Goal: Transaction & Acquisition: Purchase product/service

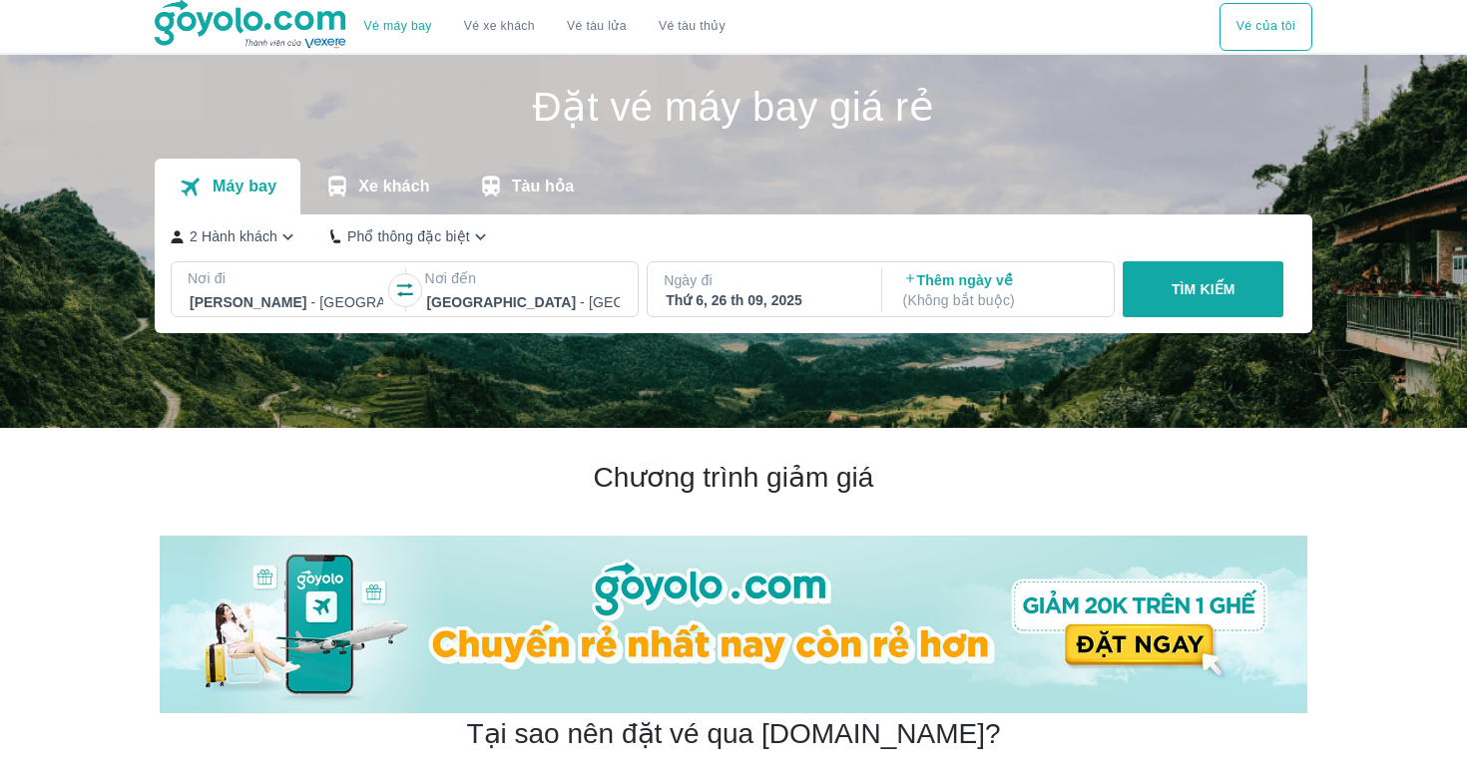
click at [480, 246] on icon "button" at bounding box center [480, 236] width 21 height 21
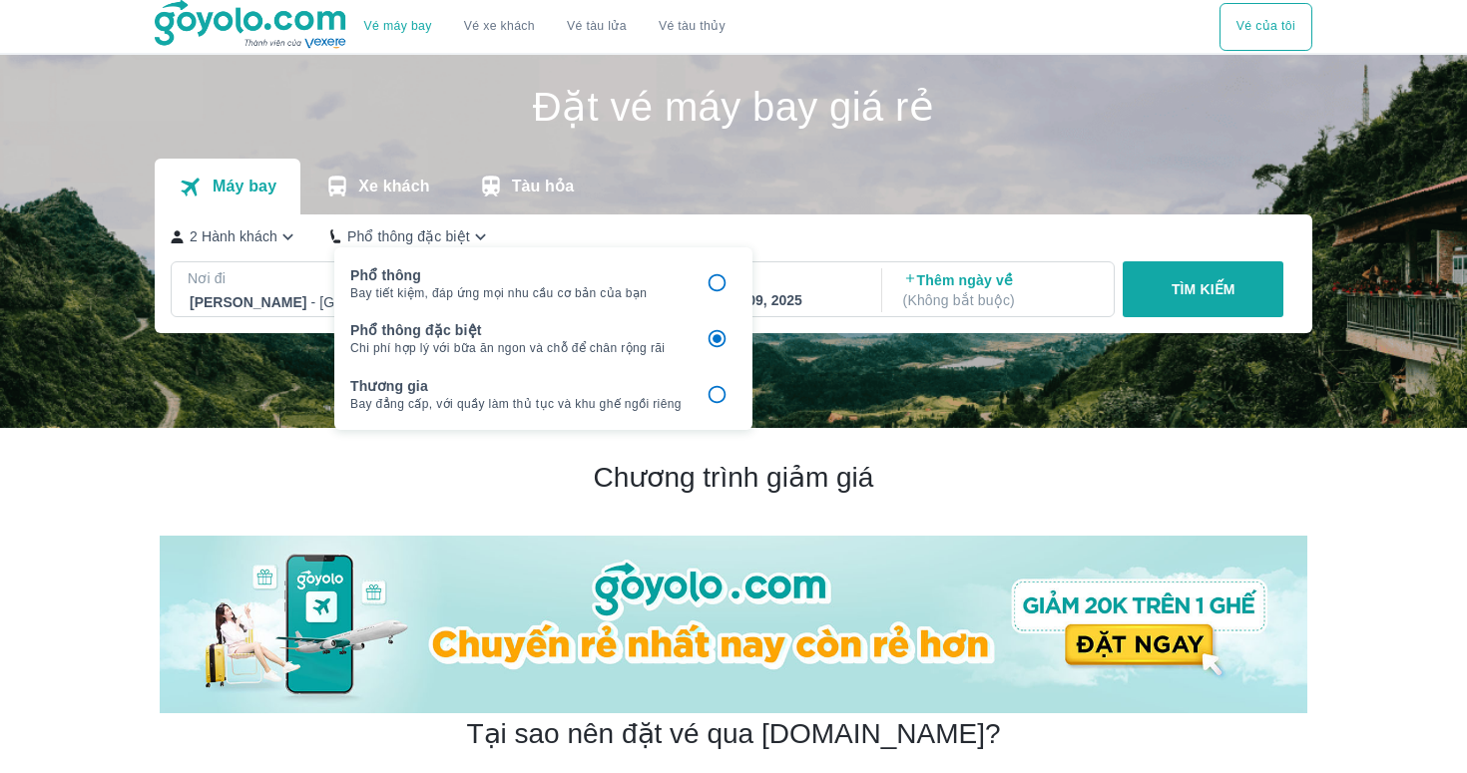
click at [1204, 264] on button "TÌM KIẾM" at bounding box center [1202, 289] width 161 height 56
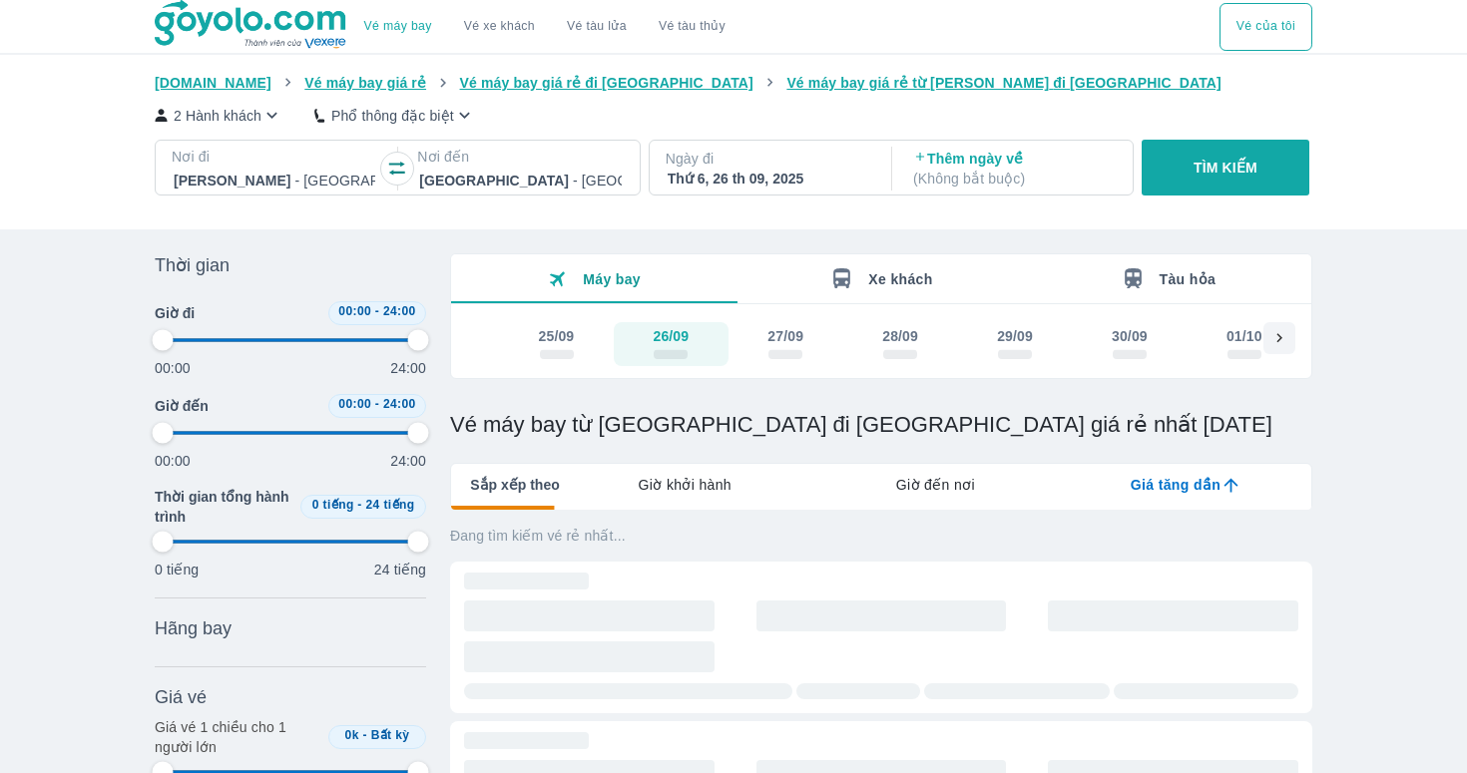
type input "97.9166666666667"
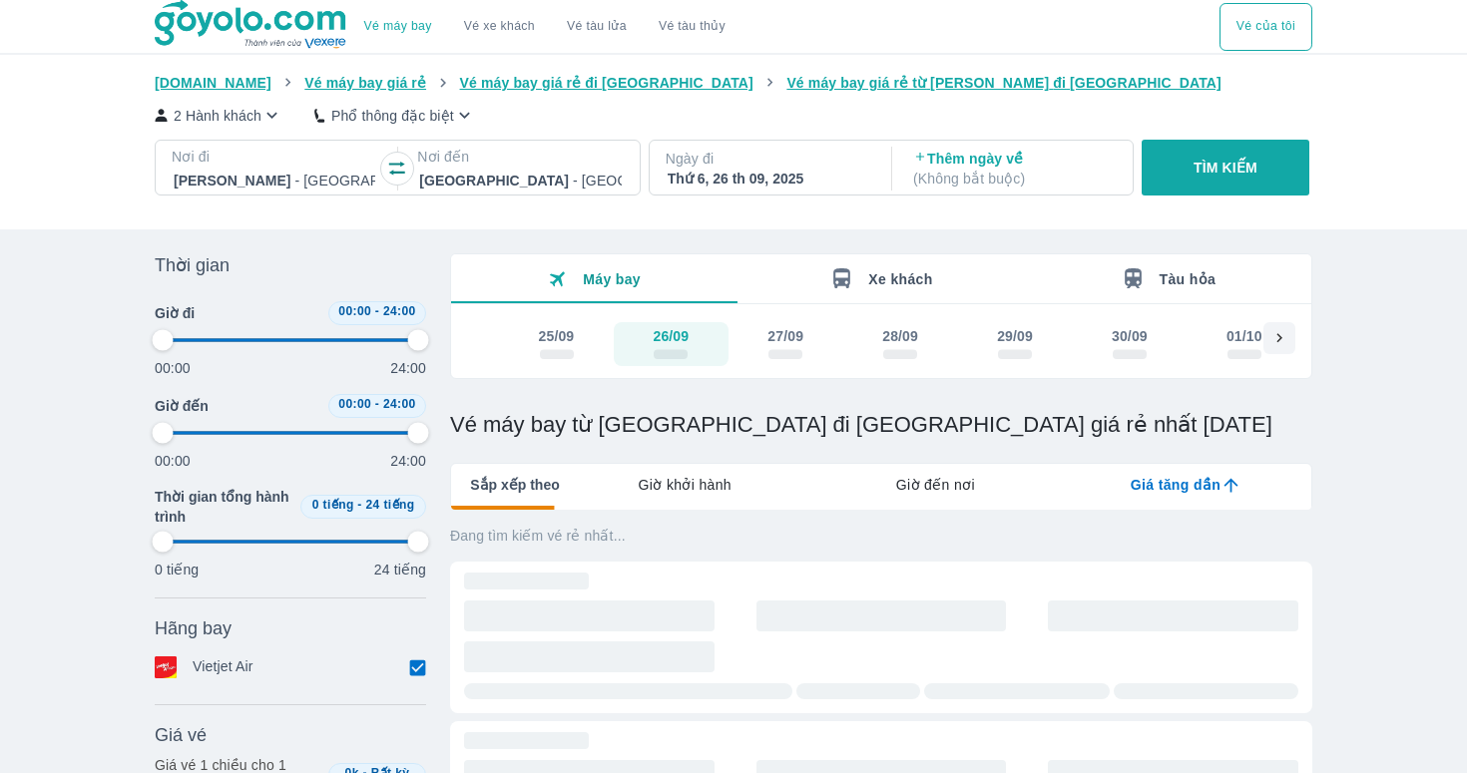
type input "97.9166666666667"
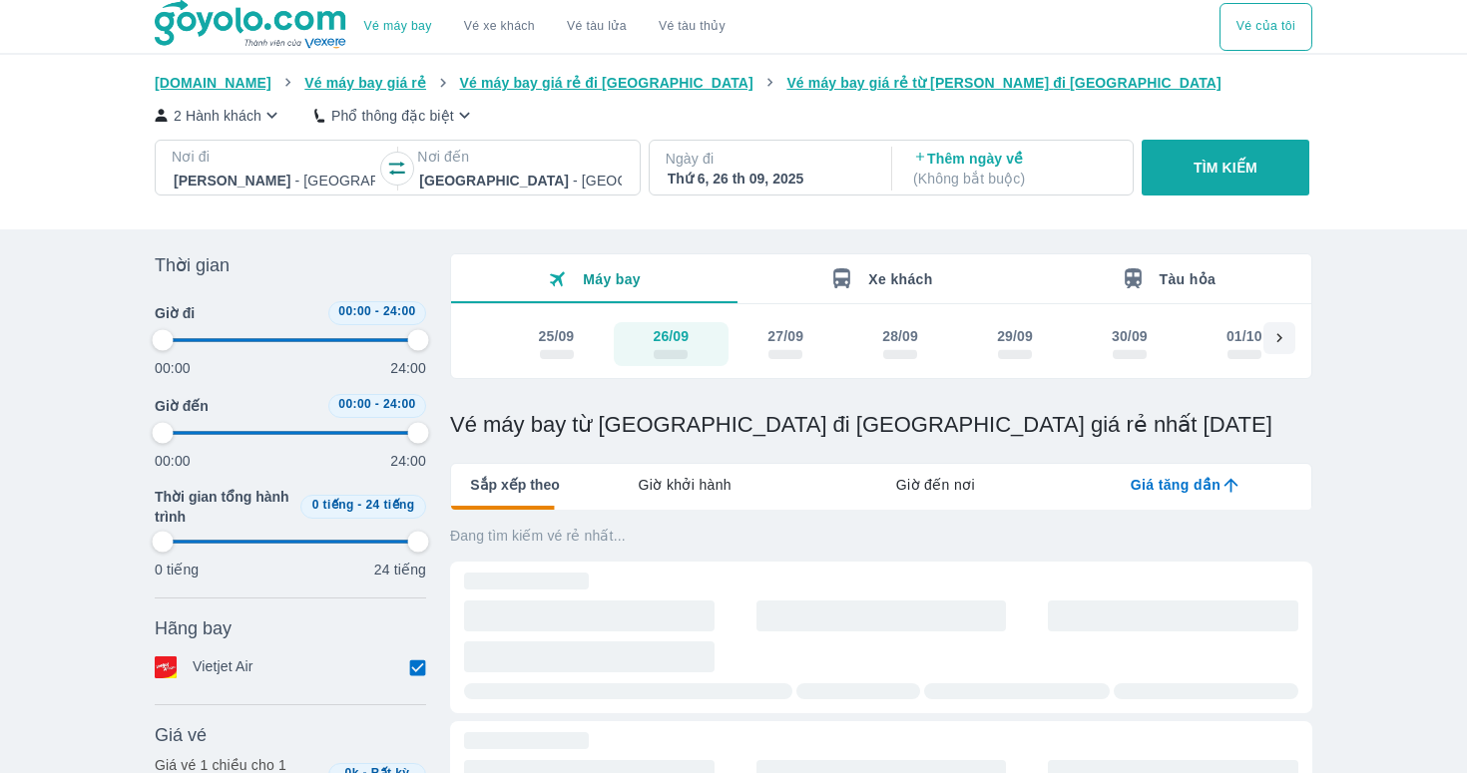
type input "97.9166666666667"
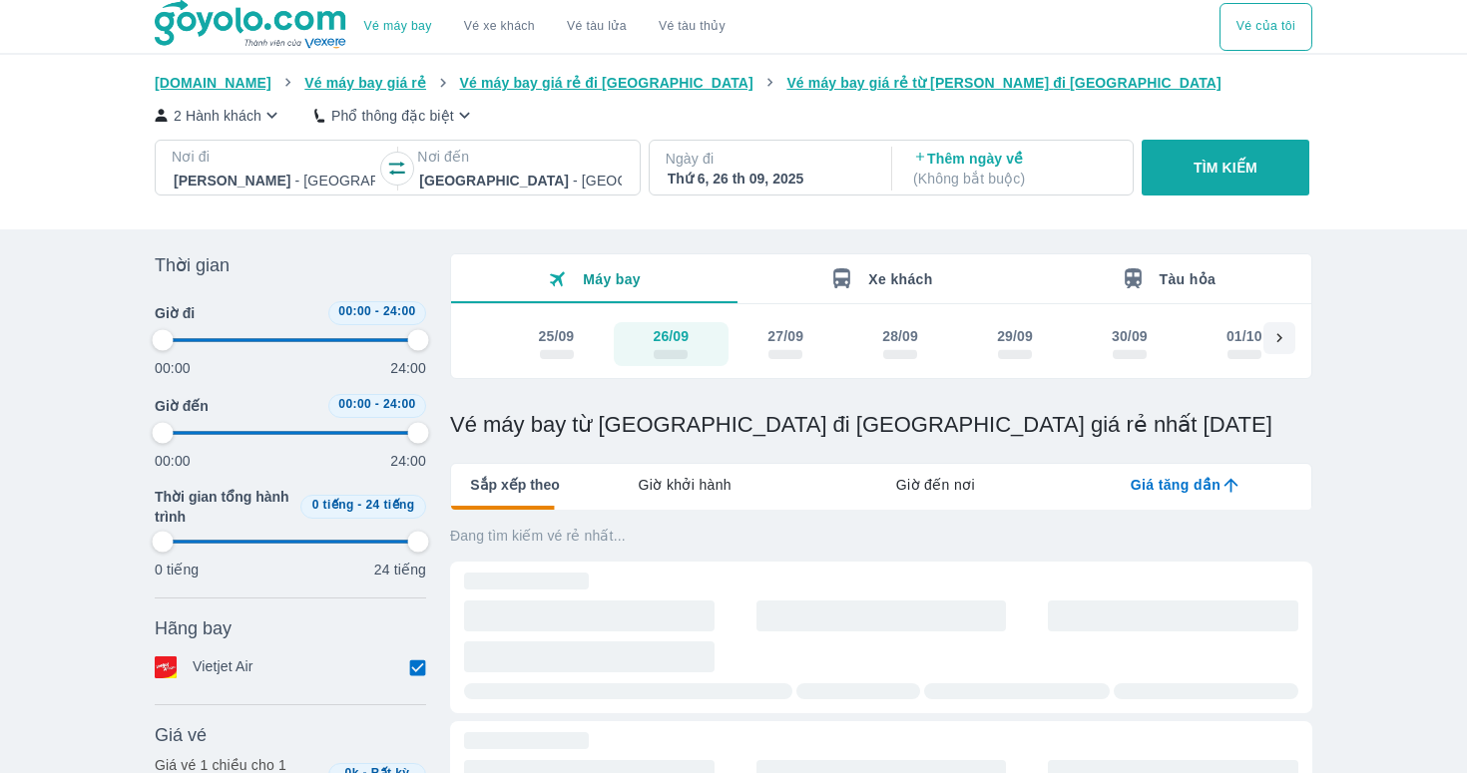
type input "97.9166666666667"
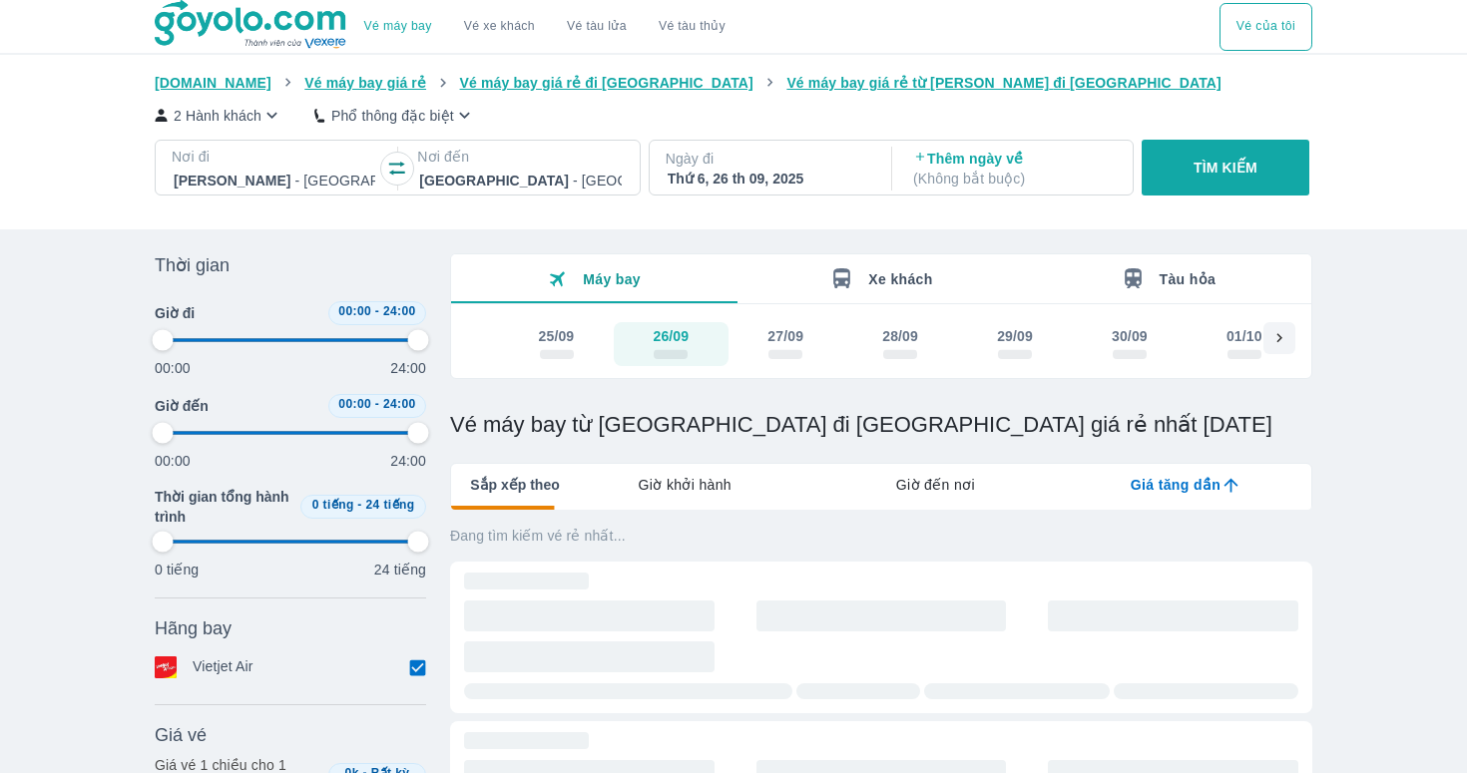
type input "97.9166666666667"
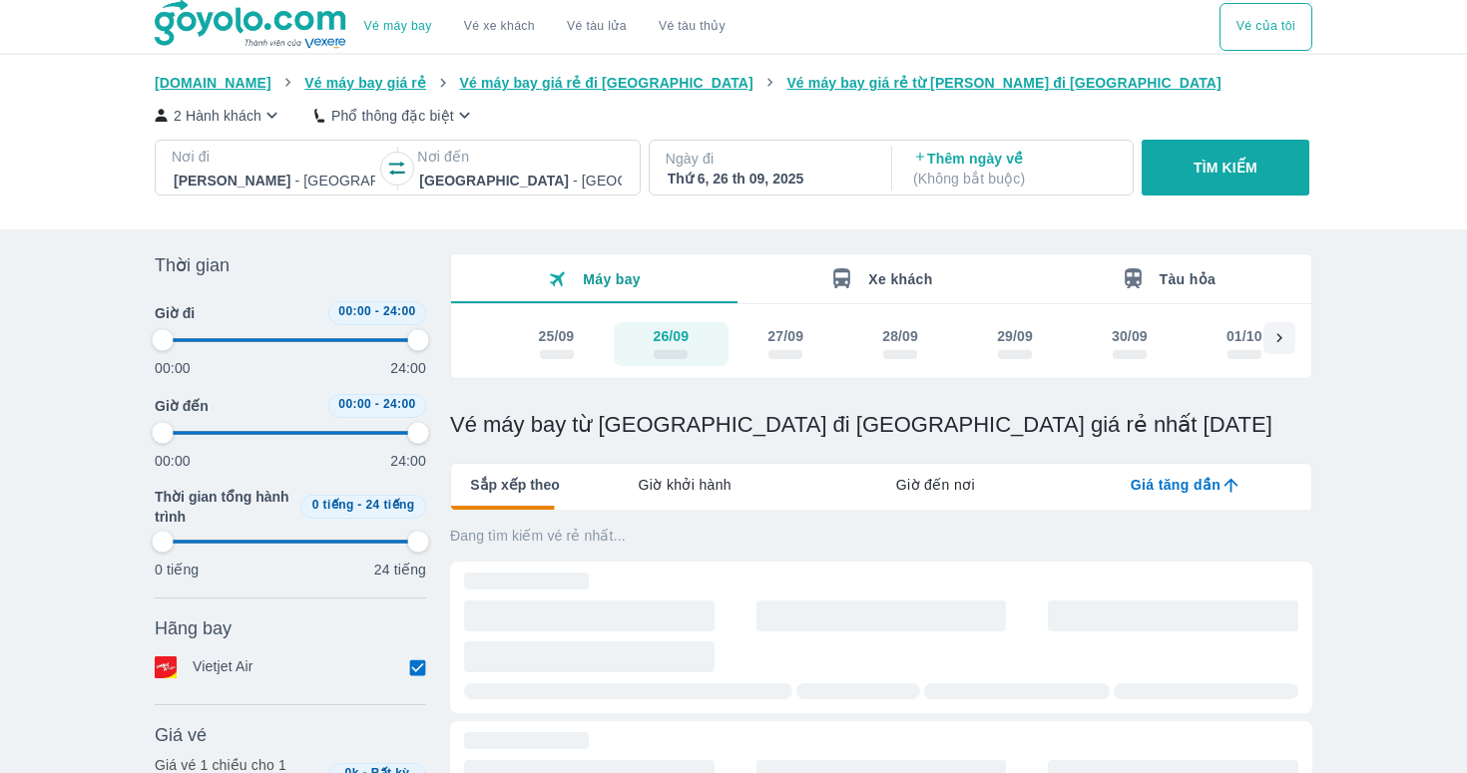
type input "97.9166666666667"
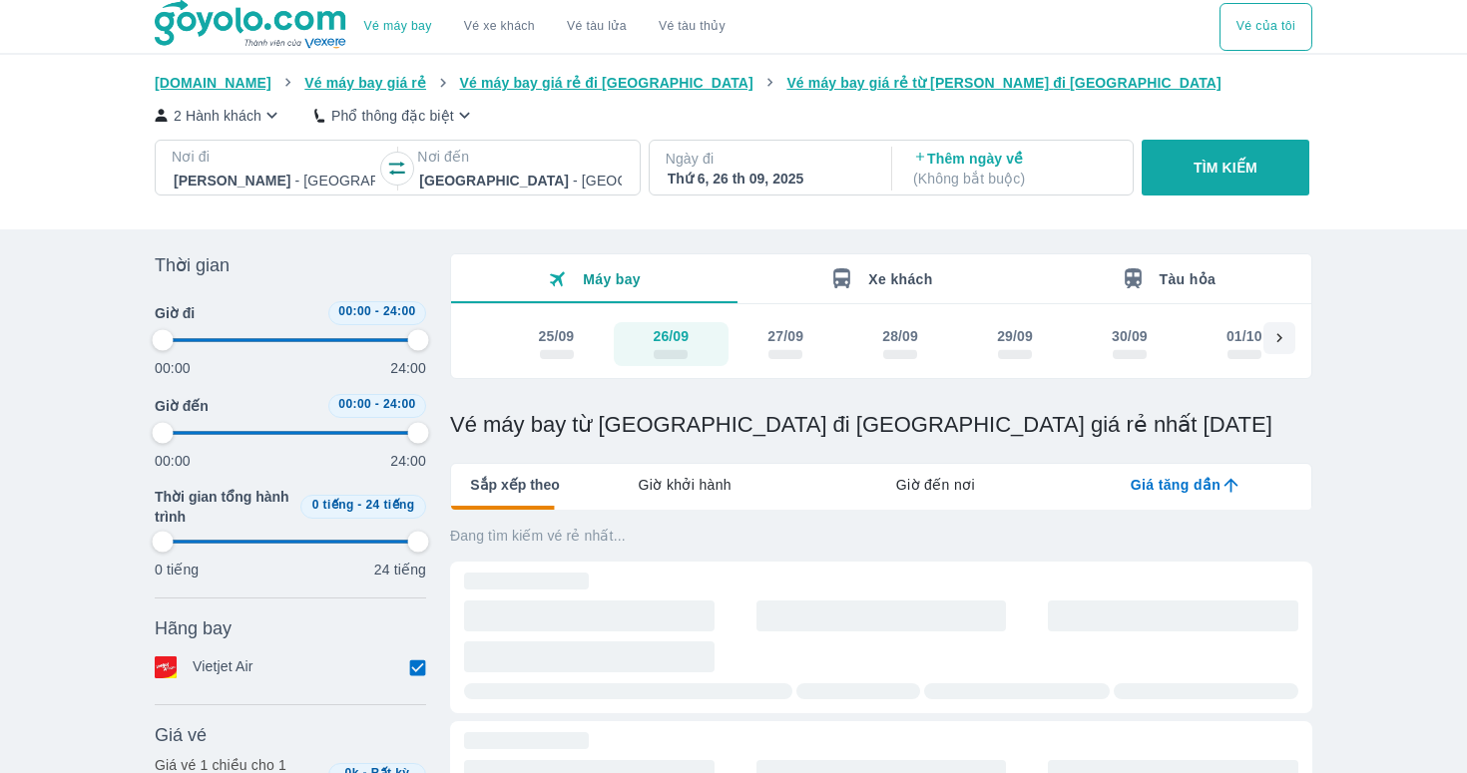
type input "97.9166666666667"
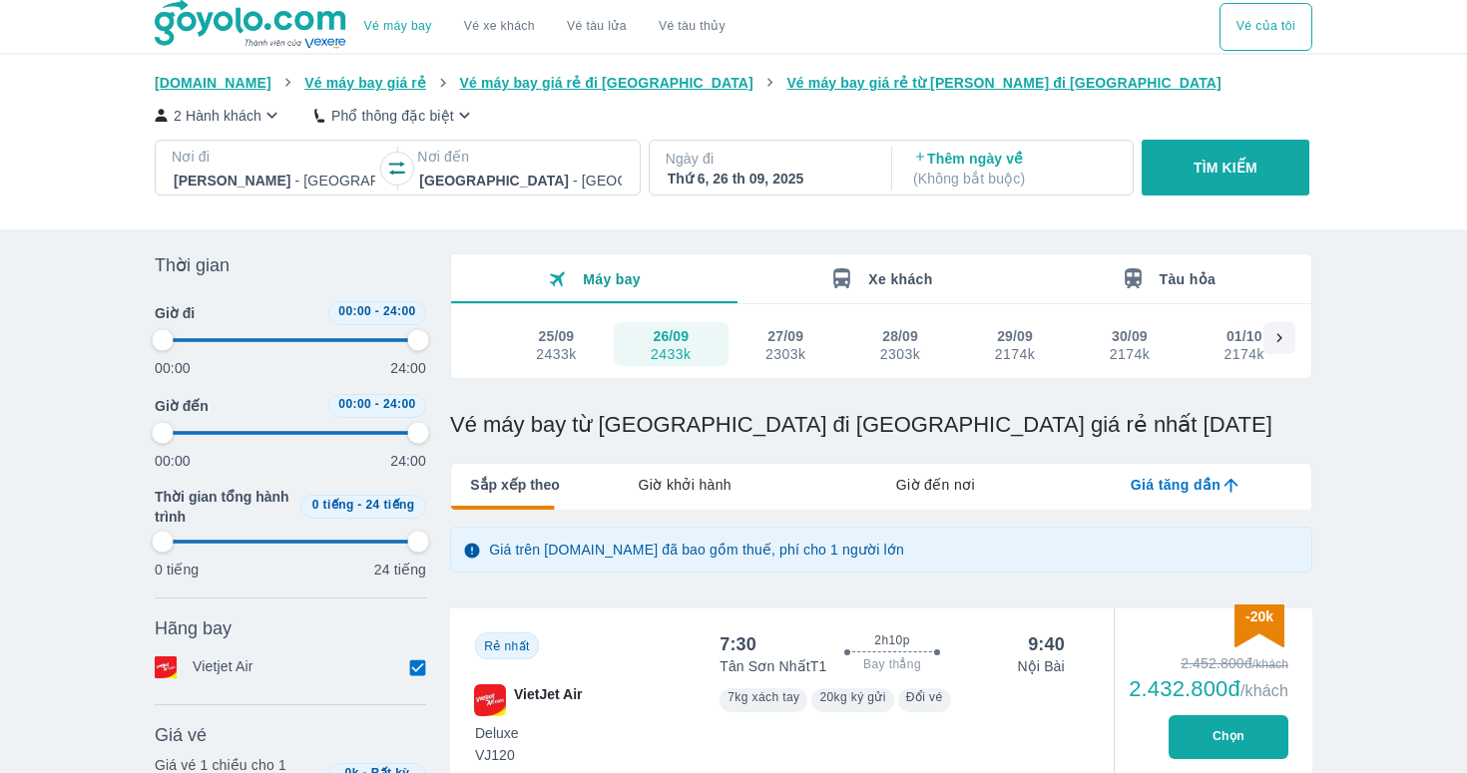
type input "97.9166666666667"
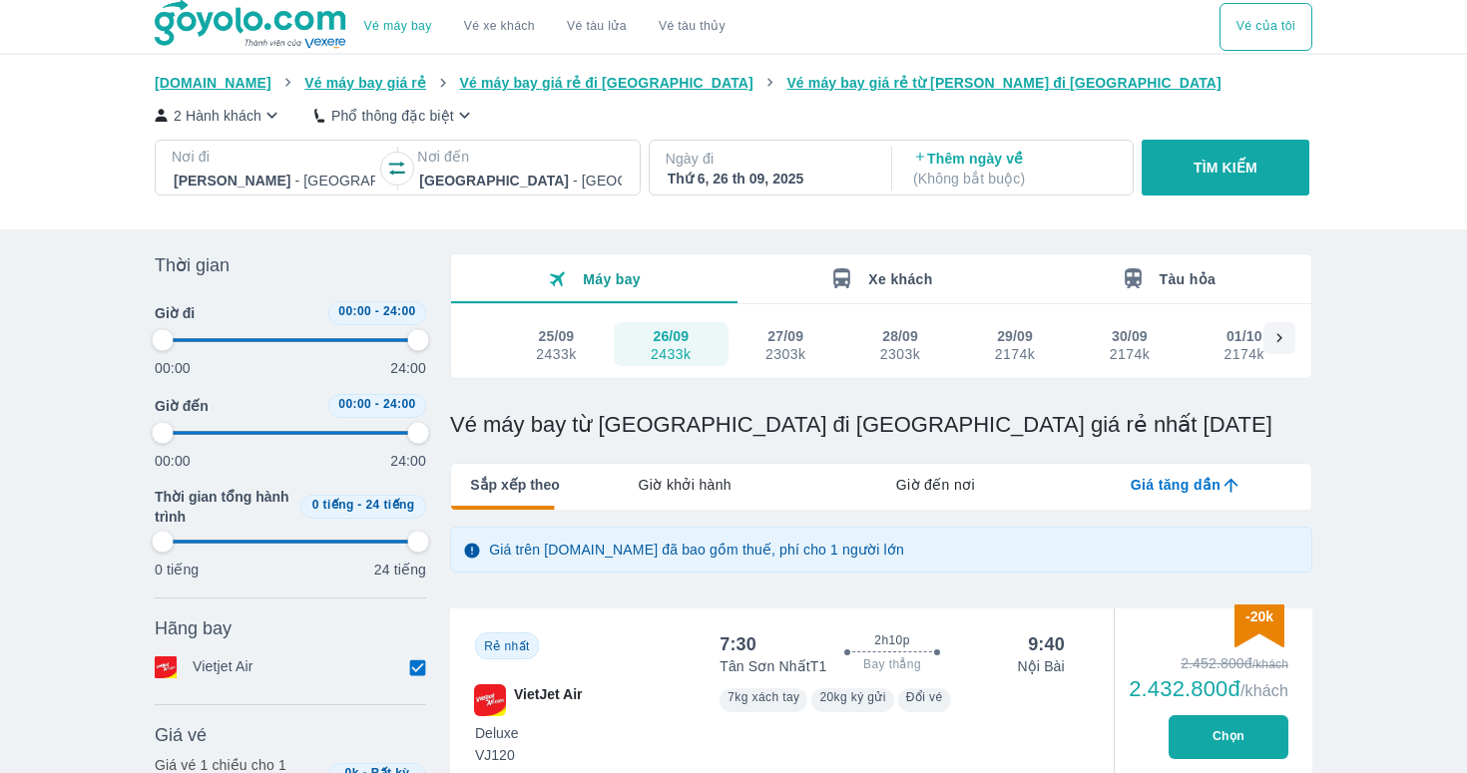
type input "97.9166666666667"
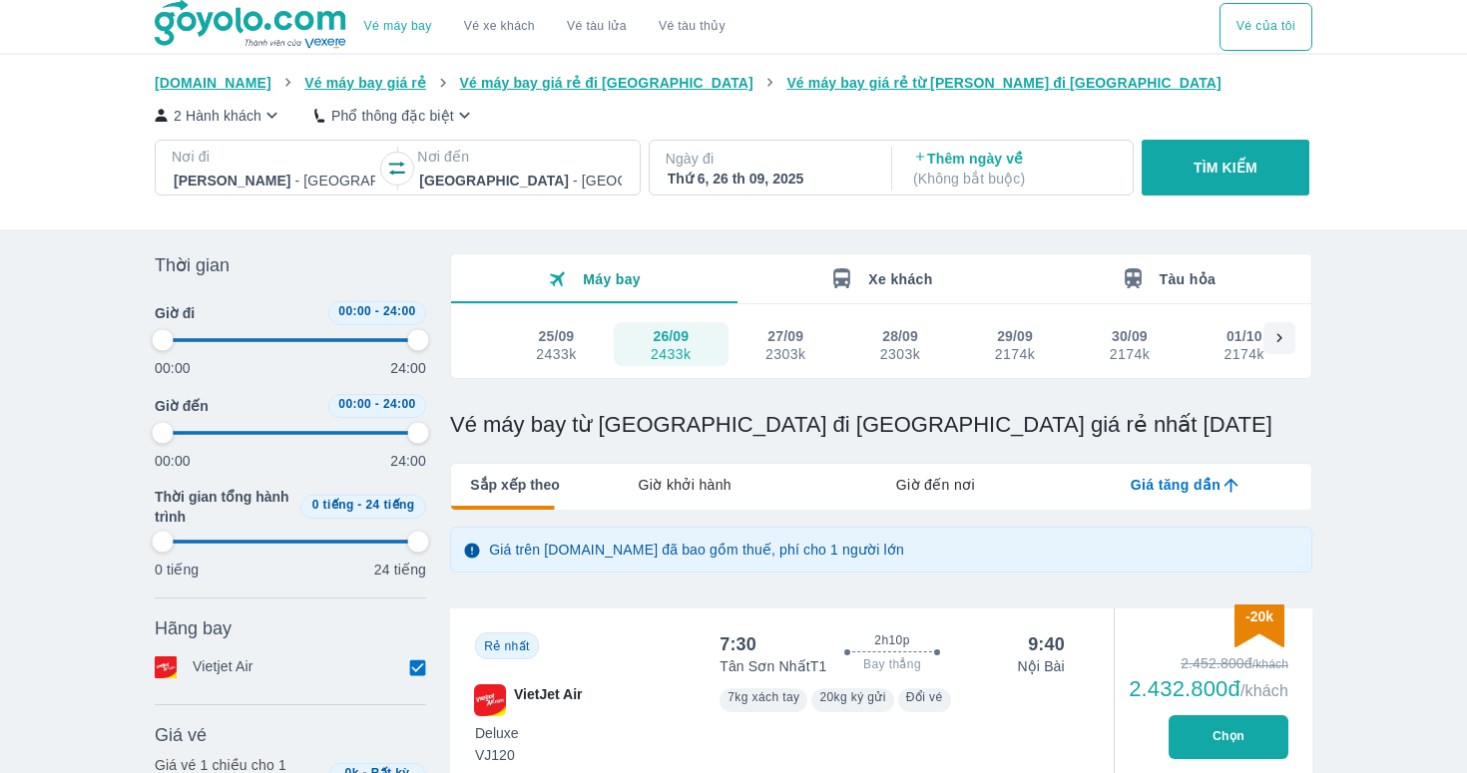
type input "97.9166666666667"
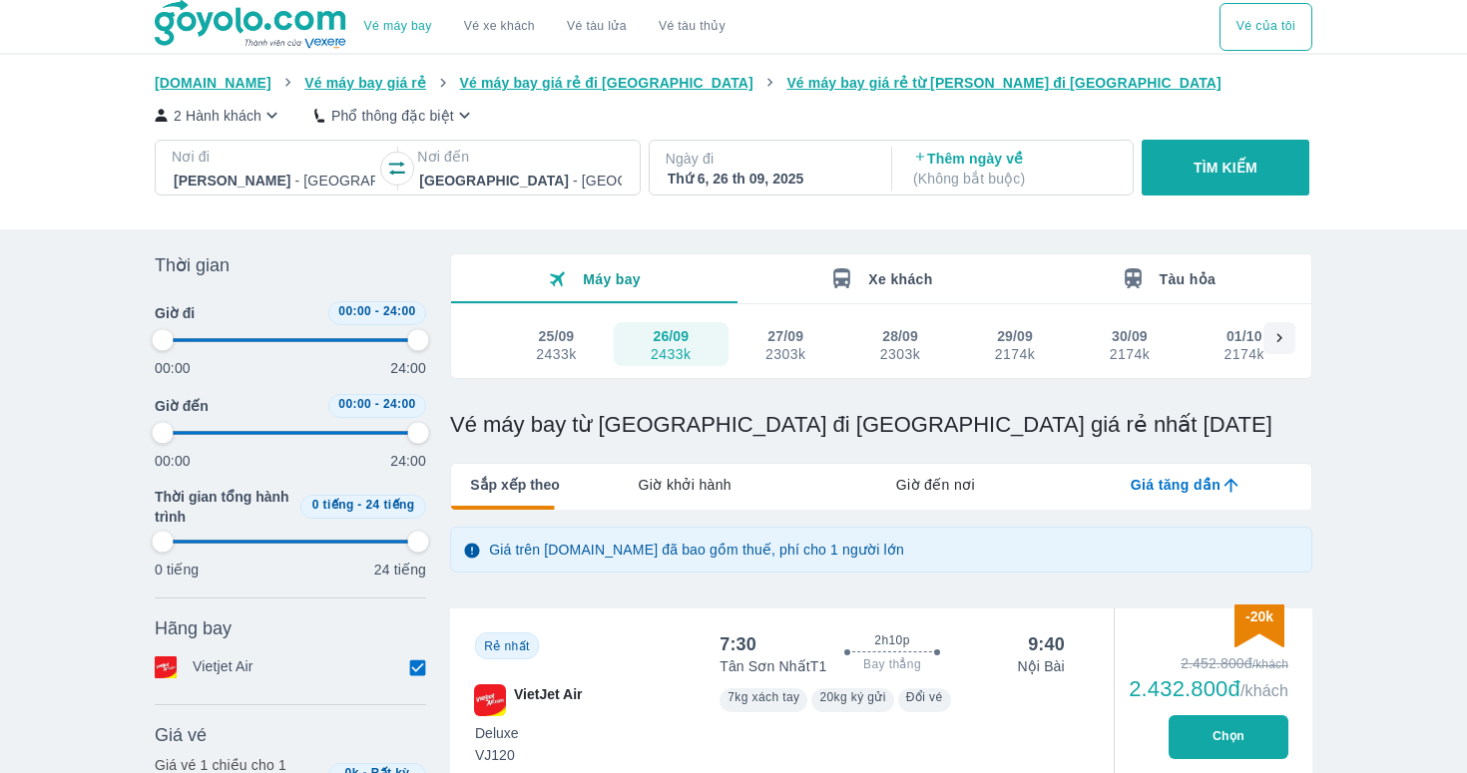
type input "97.9166666666667"
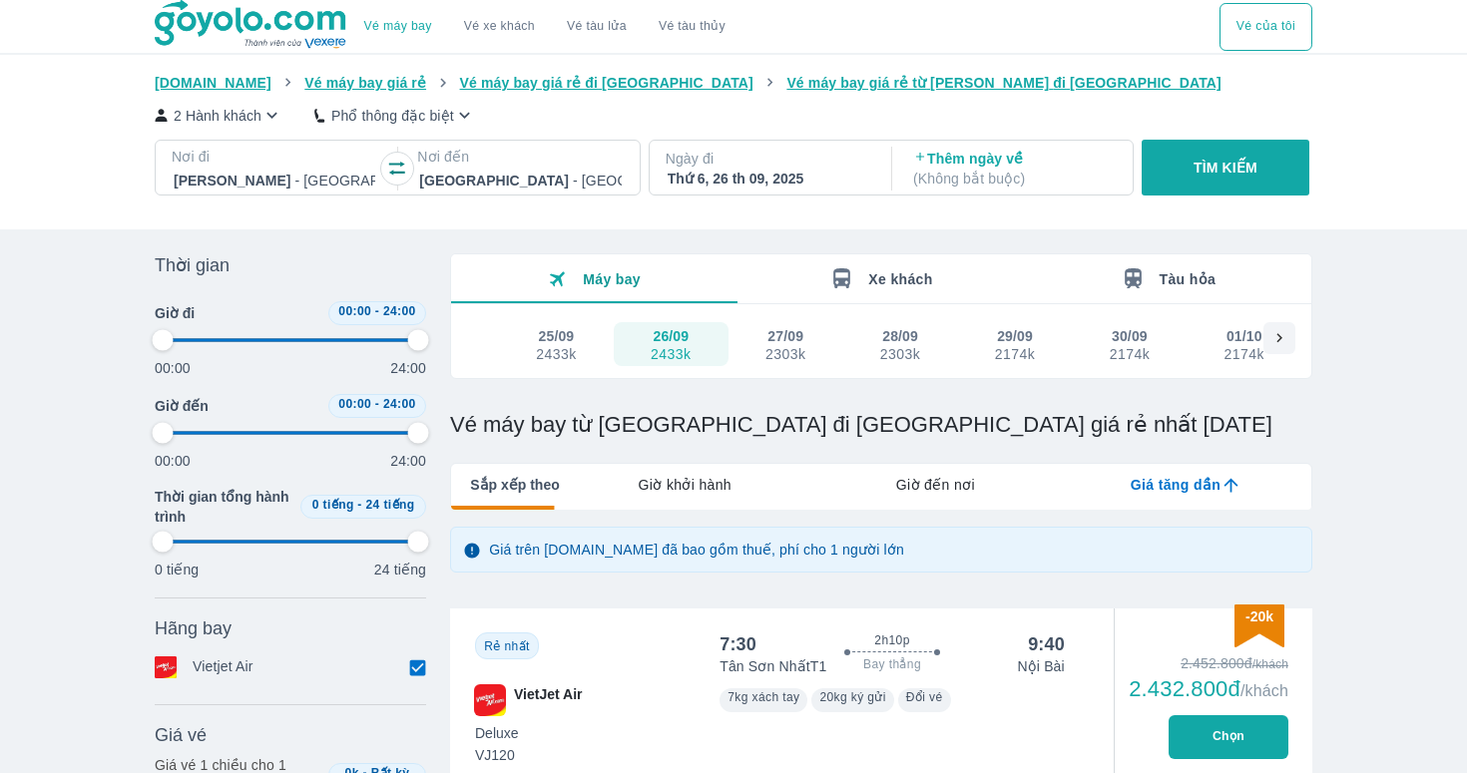
type input "97.9166666666667"
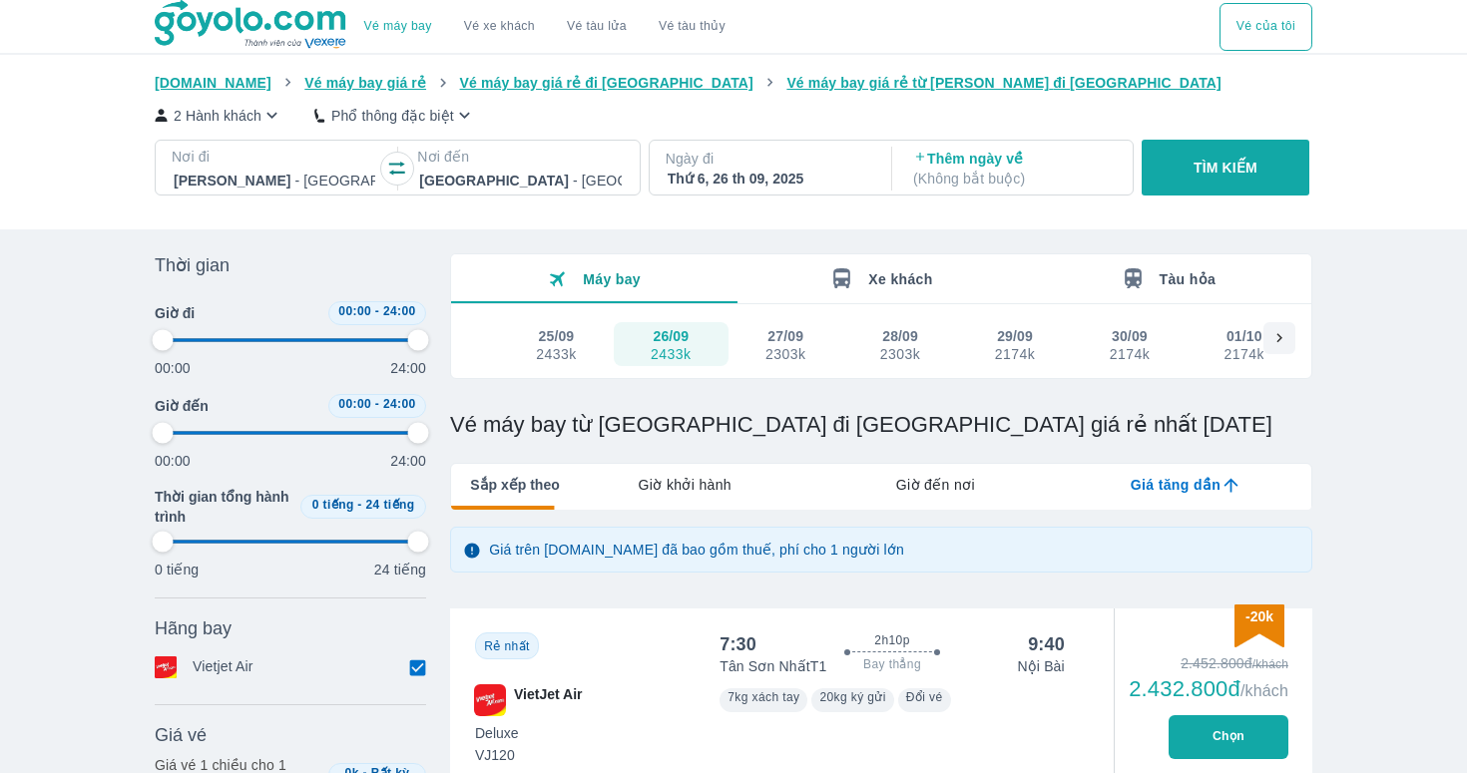
type input "97.9166666666667"
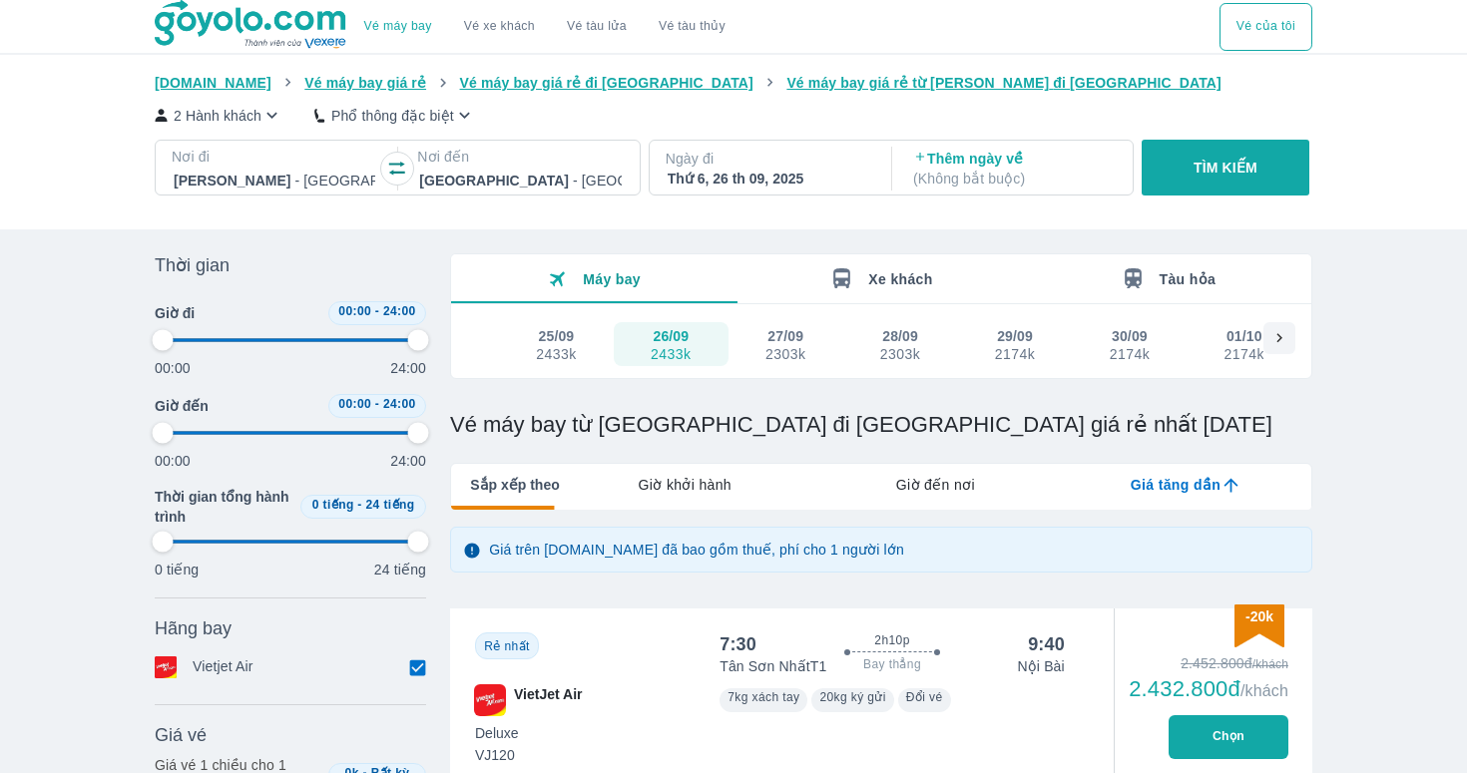
type input "97.9166666666667"
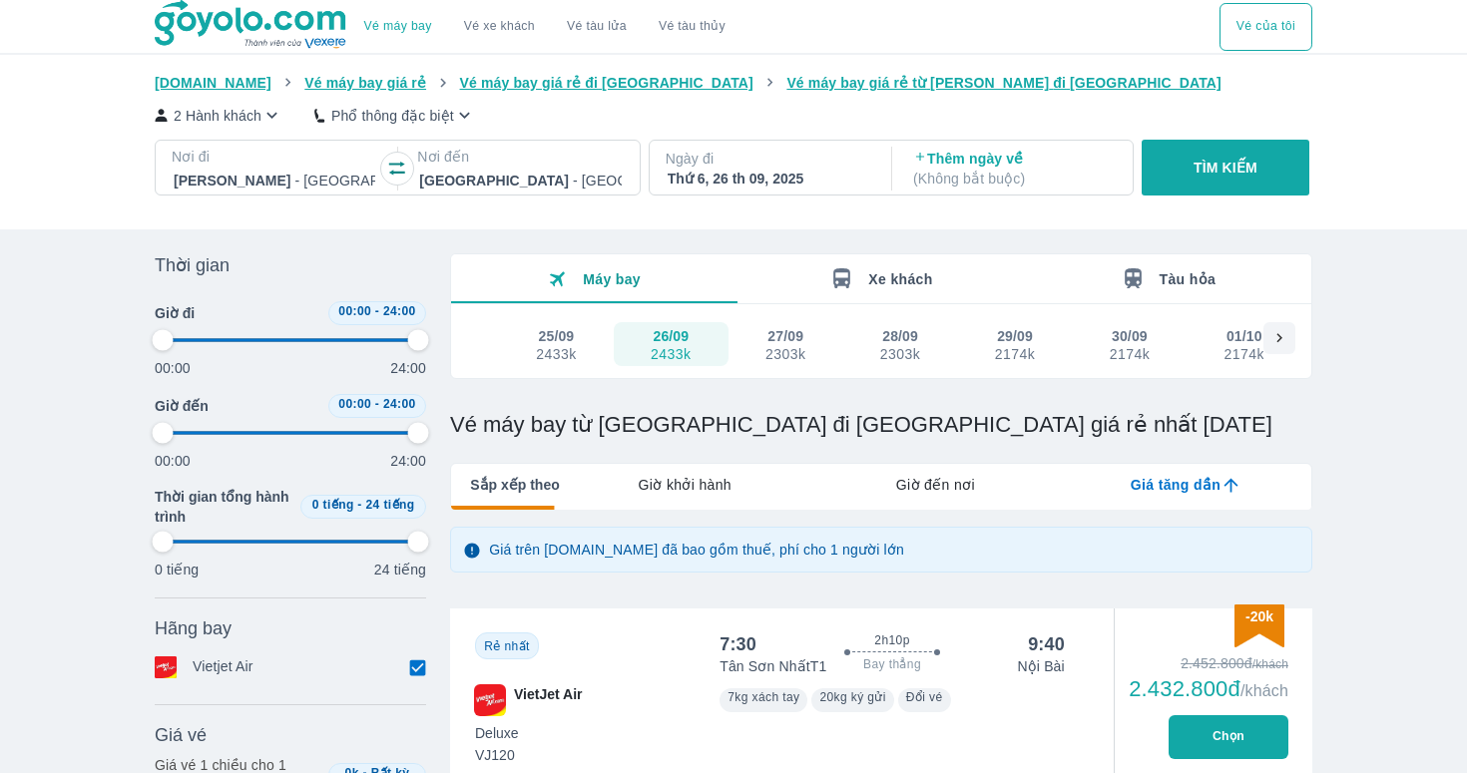
type input "97.9166666666667"
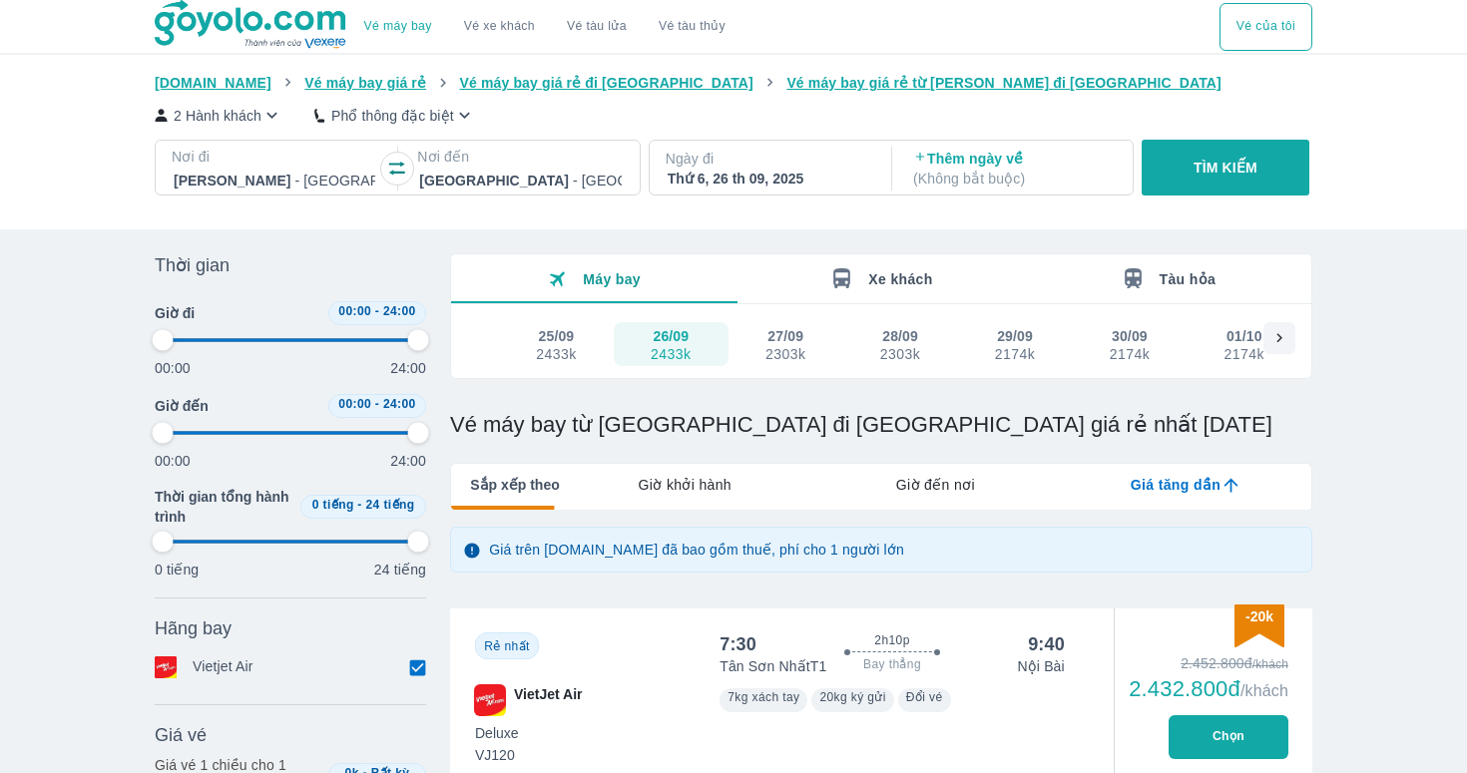
type input "97.9166666666667"
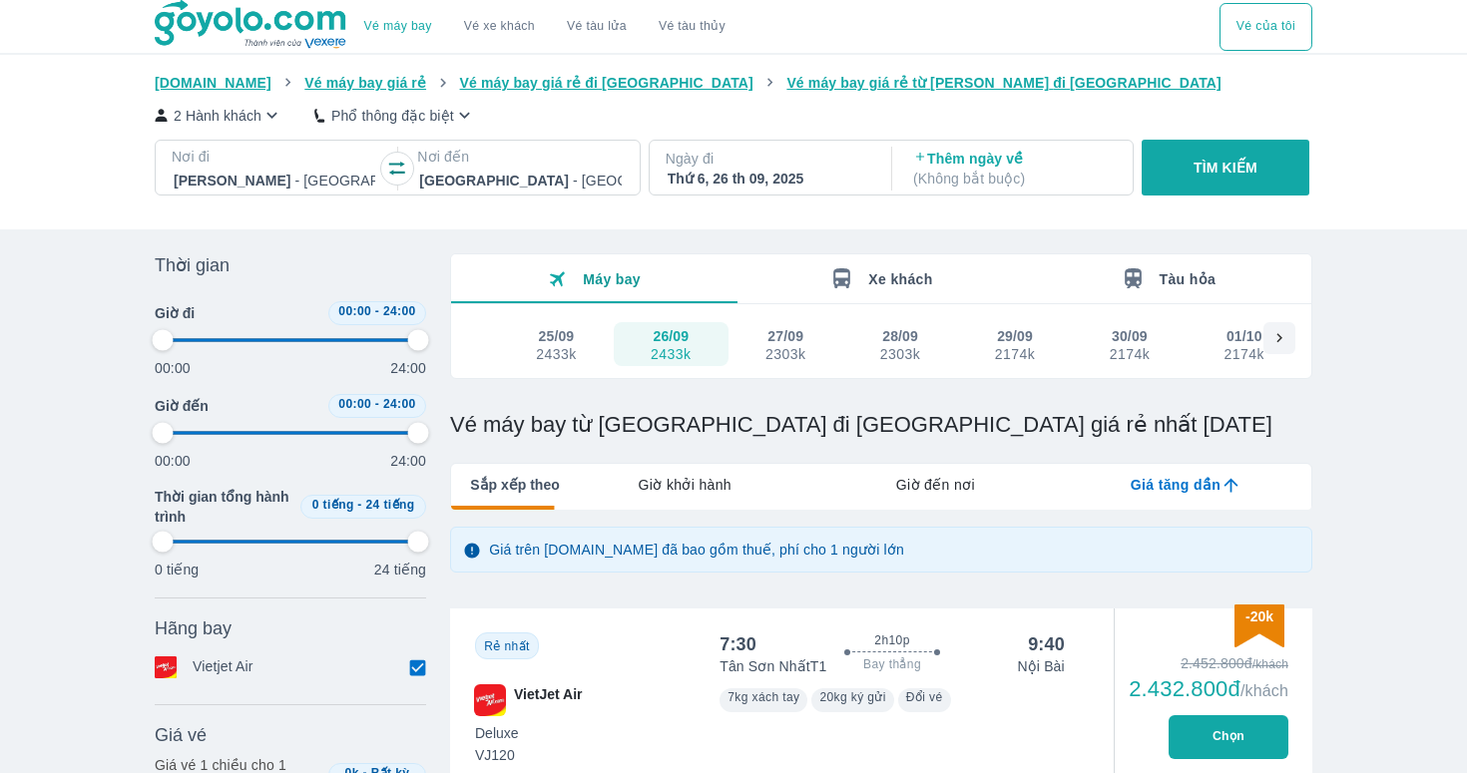
type input "97.9166666666667"
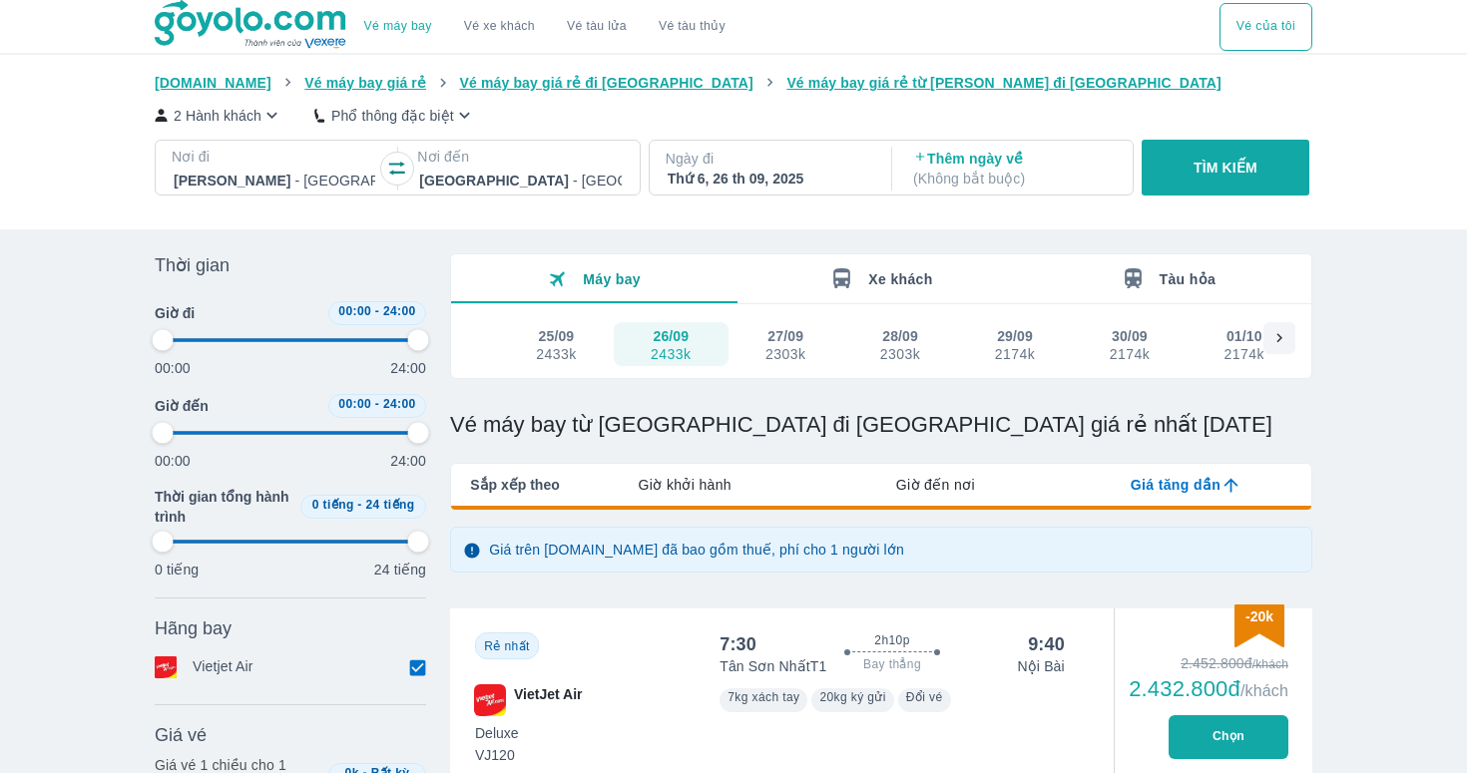
type input "97.9166666666667"
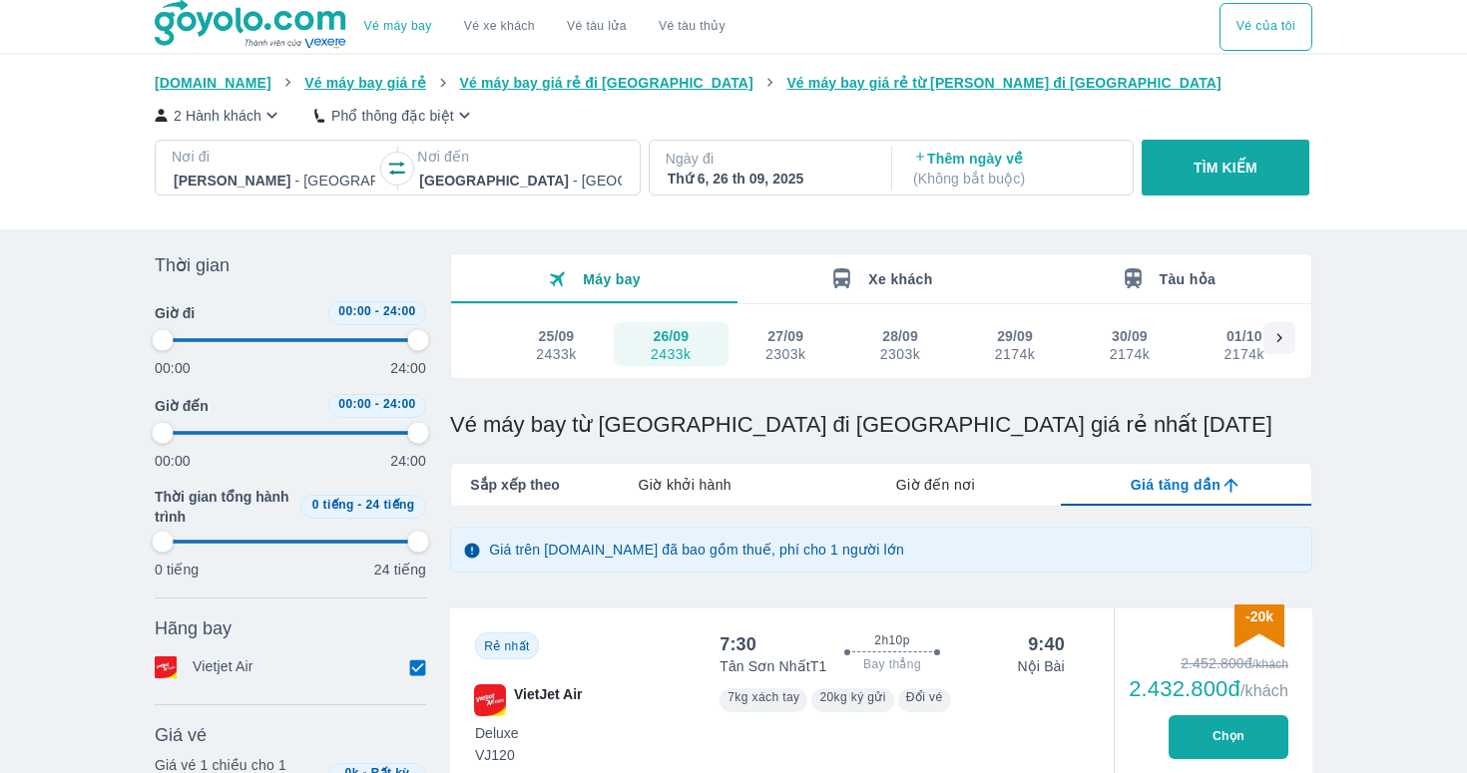
type input "97.9166666666667"
click at [257, 114] on p "2 Hành khách" at bounding box center [218, 116] width 88 height 20
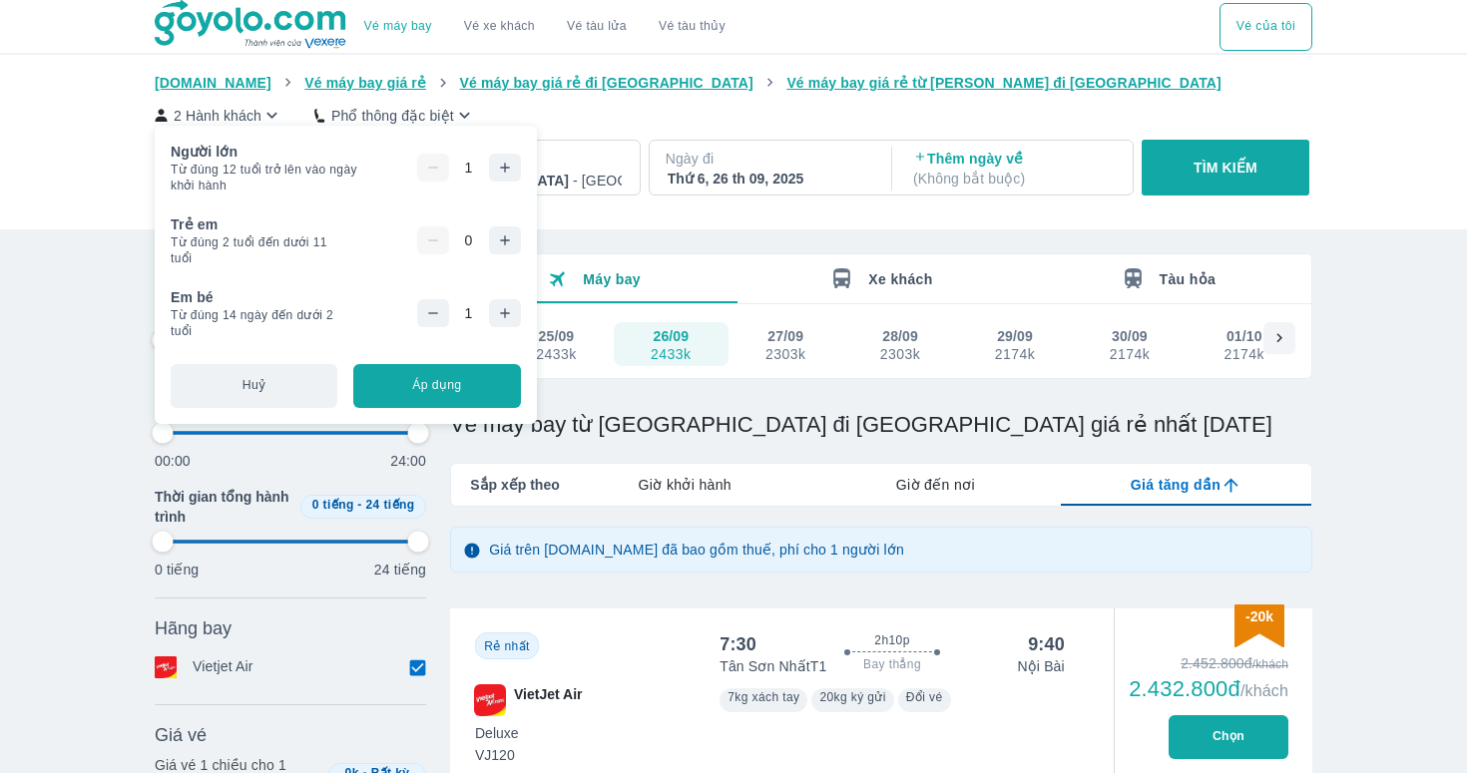
click at [441, 316] on icon "button" at bounding box center [433, 313] width 16 height 16
click at [428, 374] on button "Áp dụng" at bounding box center [436, 386] width 167 height 44
type input "97.9166666666667"
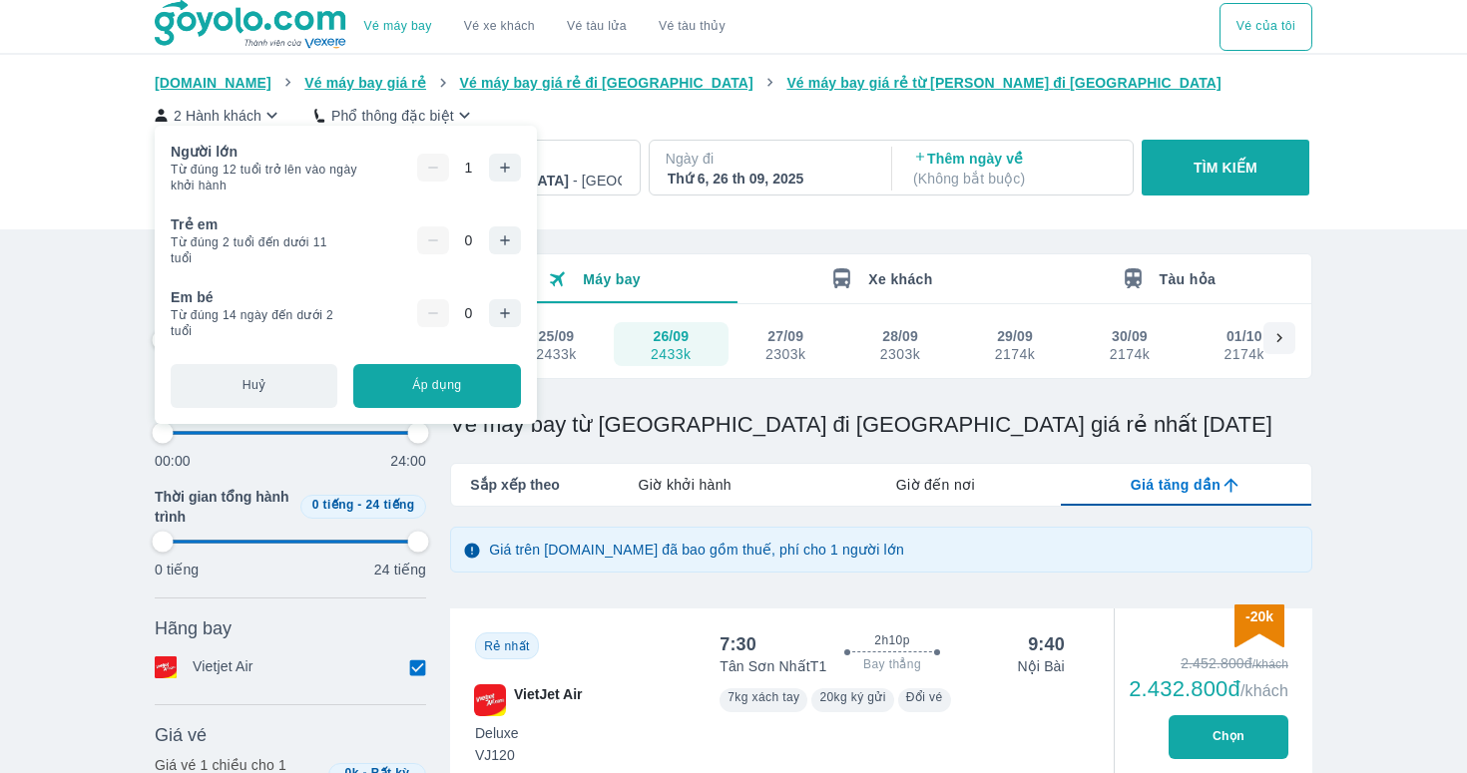
type input "97.9166666666667"
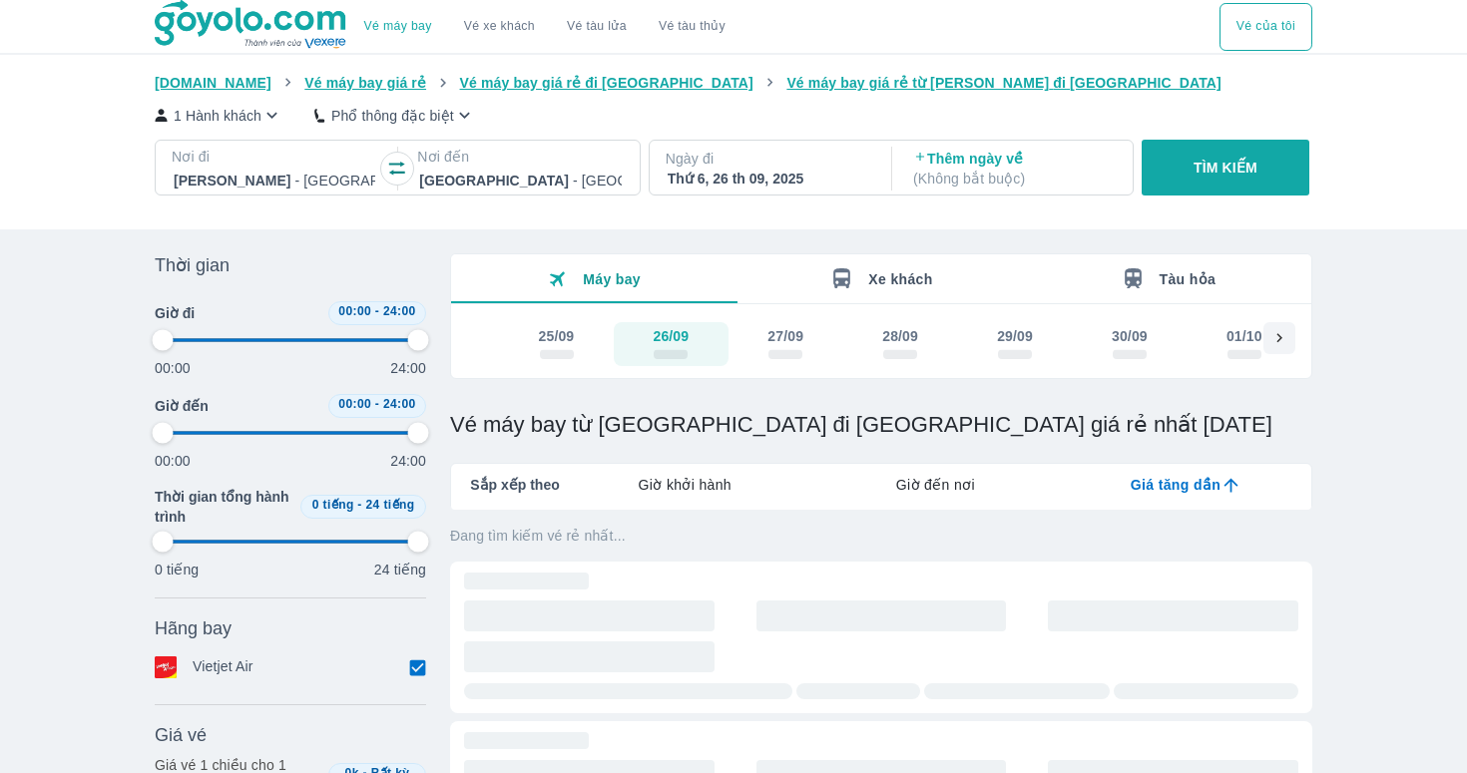
type input "97.9166666666667"
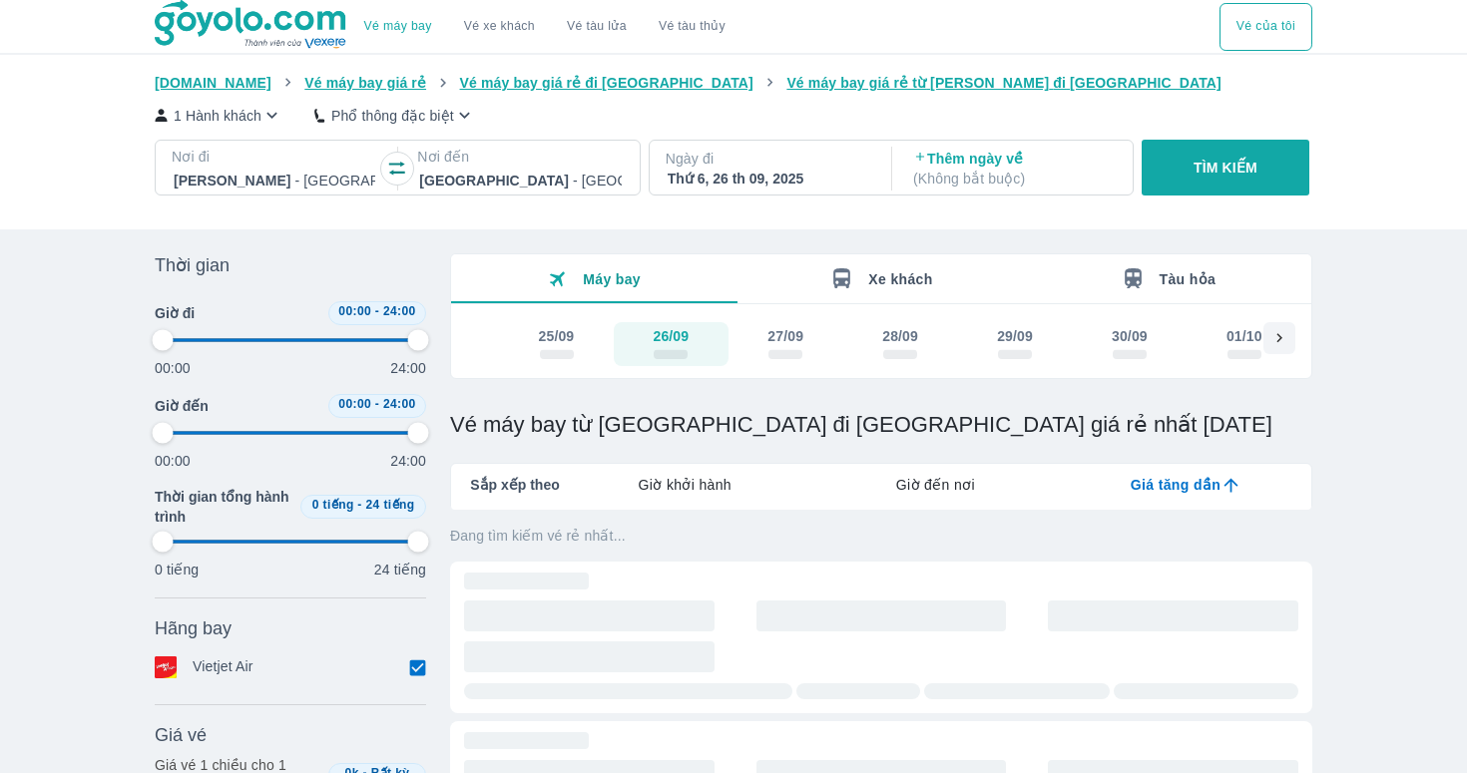
type input "97.9166666666667"
click at [450, 121] on p "Phổ thông đặc biệt" at bounding box center [392, 116] width 123 height 20
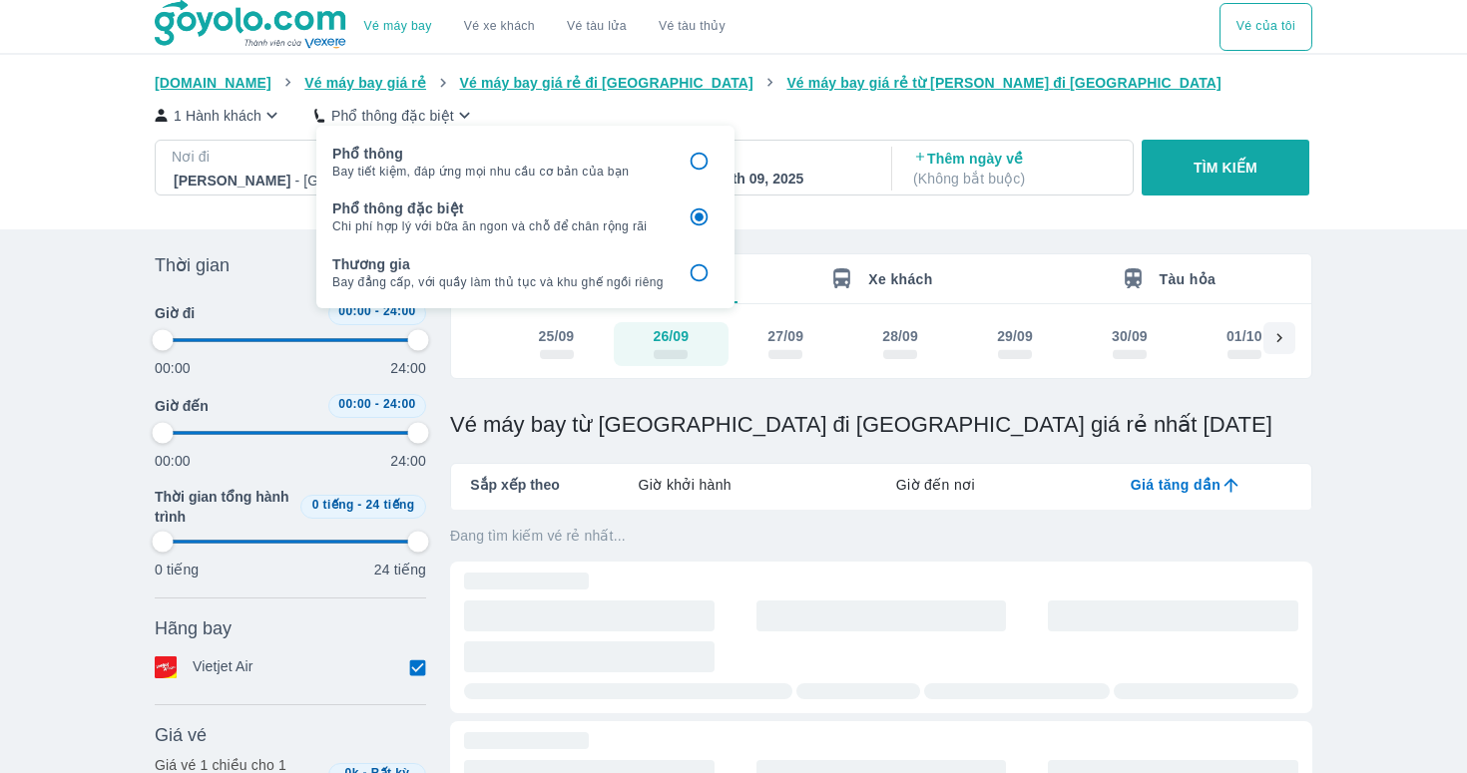
type input "97.9166666666667"
click at [470, 159] on p "Phổ thông" at bounding box center [497, 154] width 331 height 20
type input "97.9166666666667"
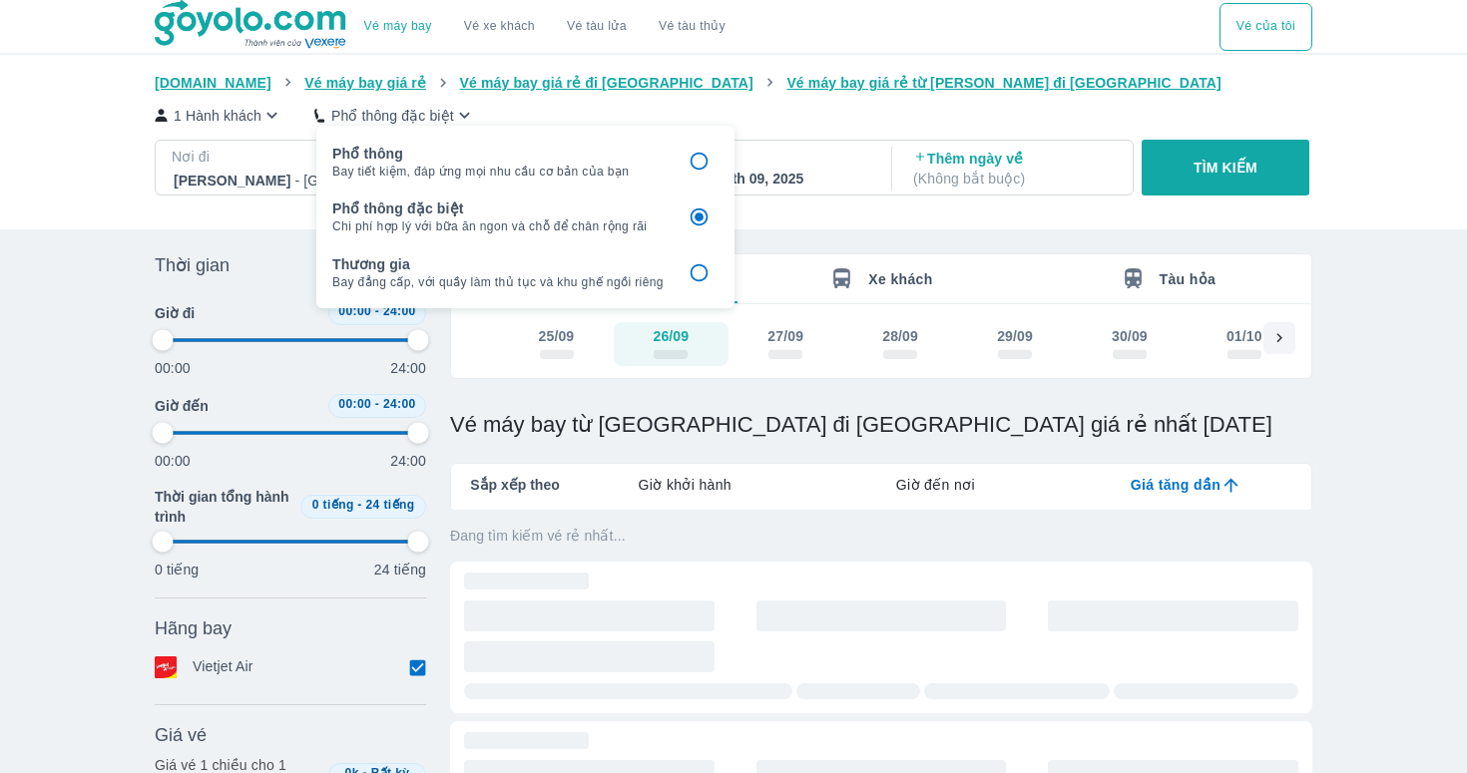
type input "97.9166666666667"
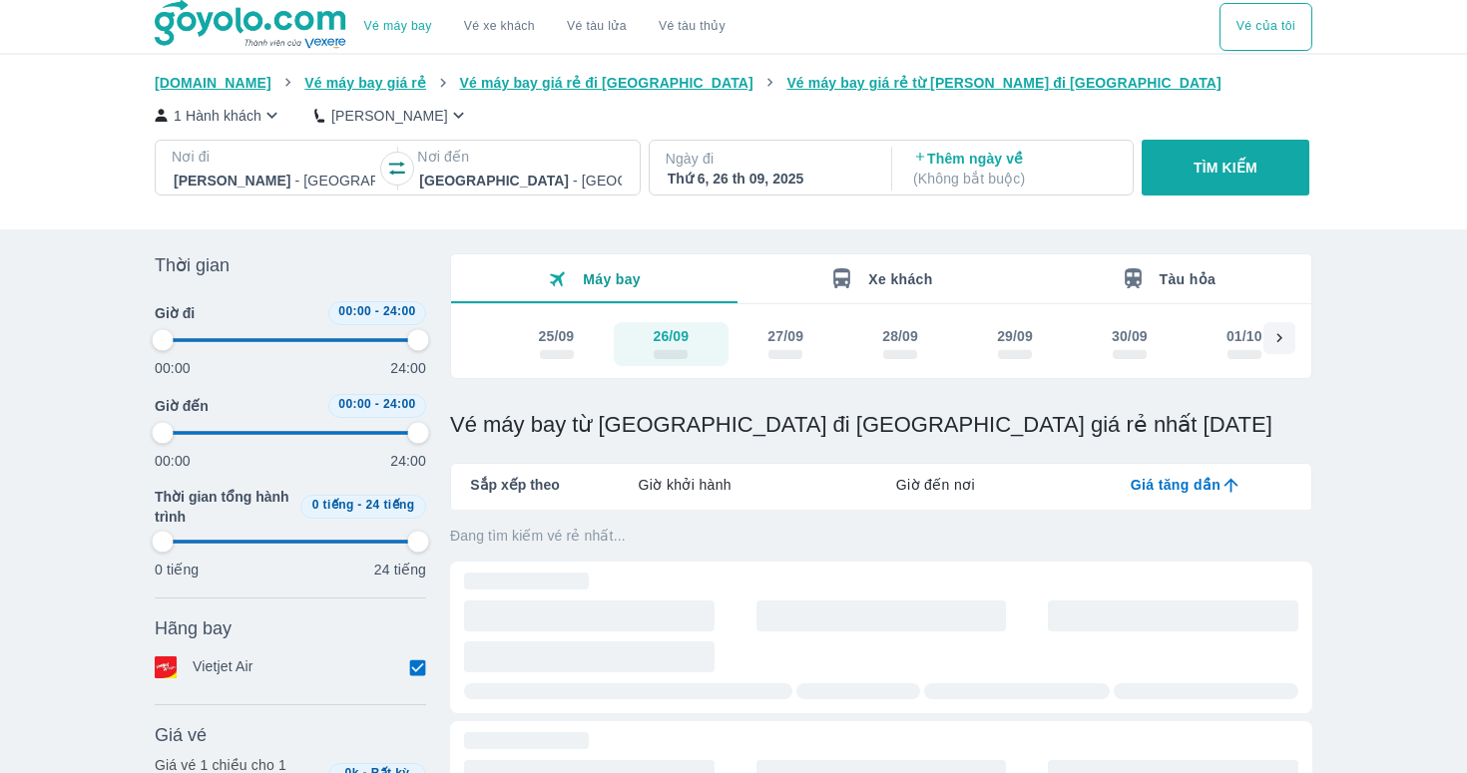
type input "97.9166666666667"
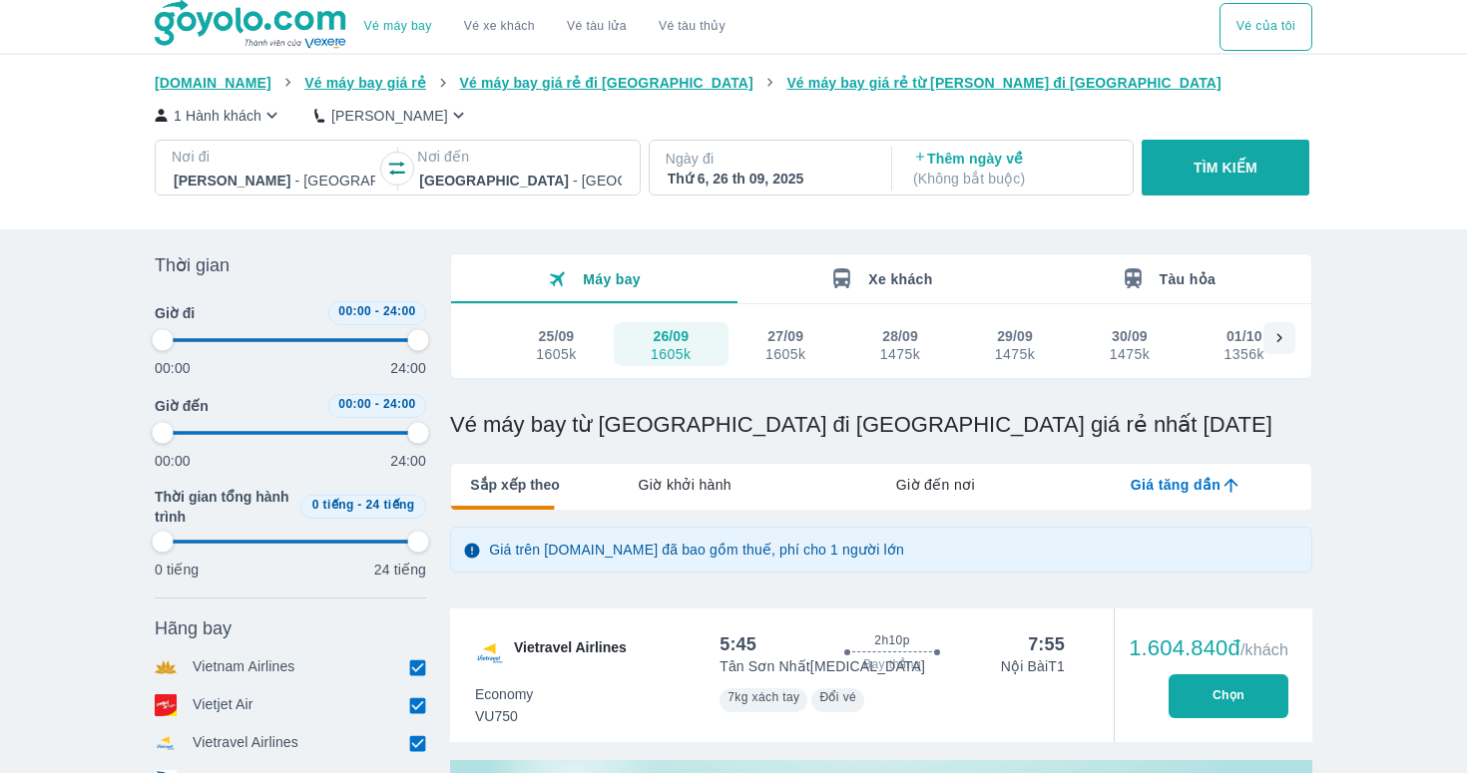
type input "97.9166666666667"
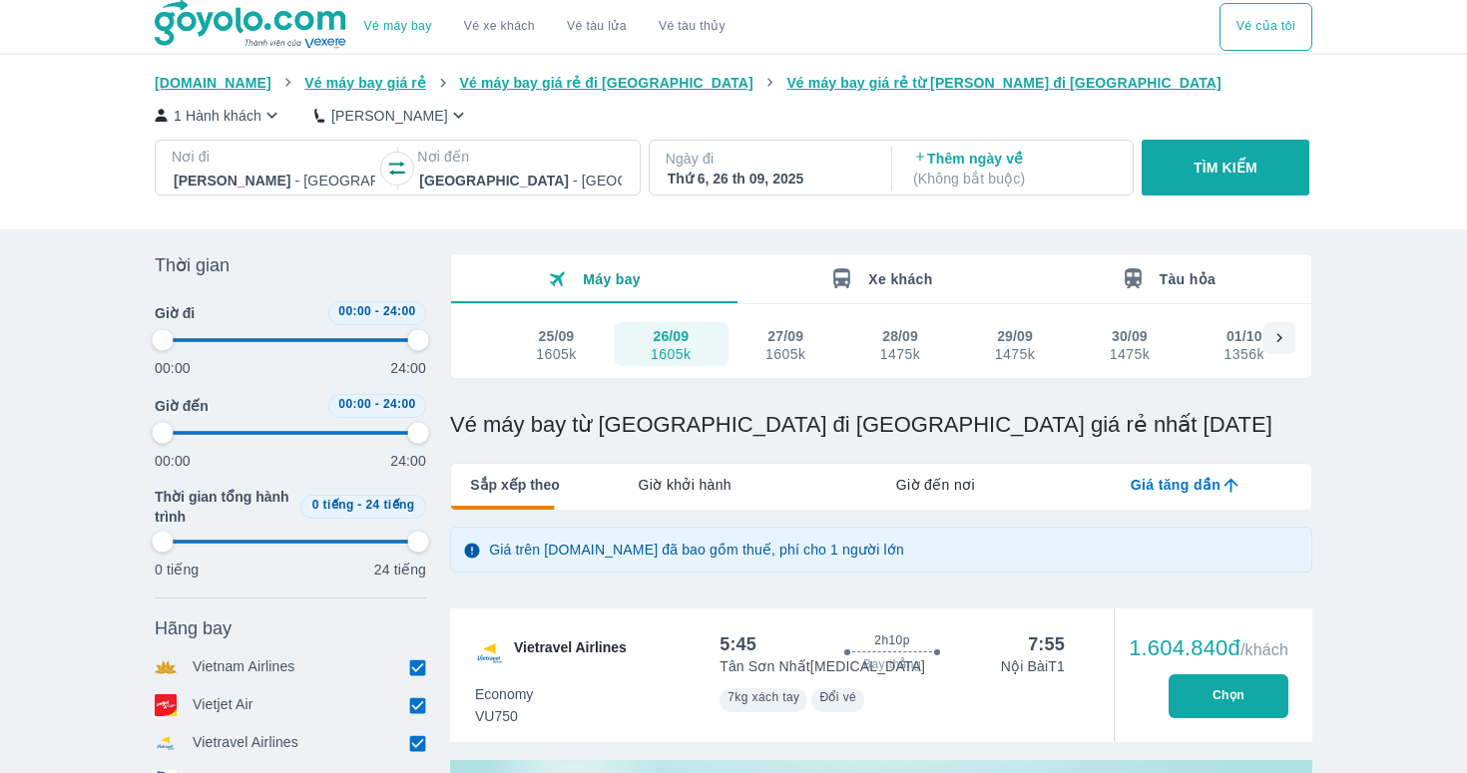
type input "97.9166666666667"
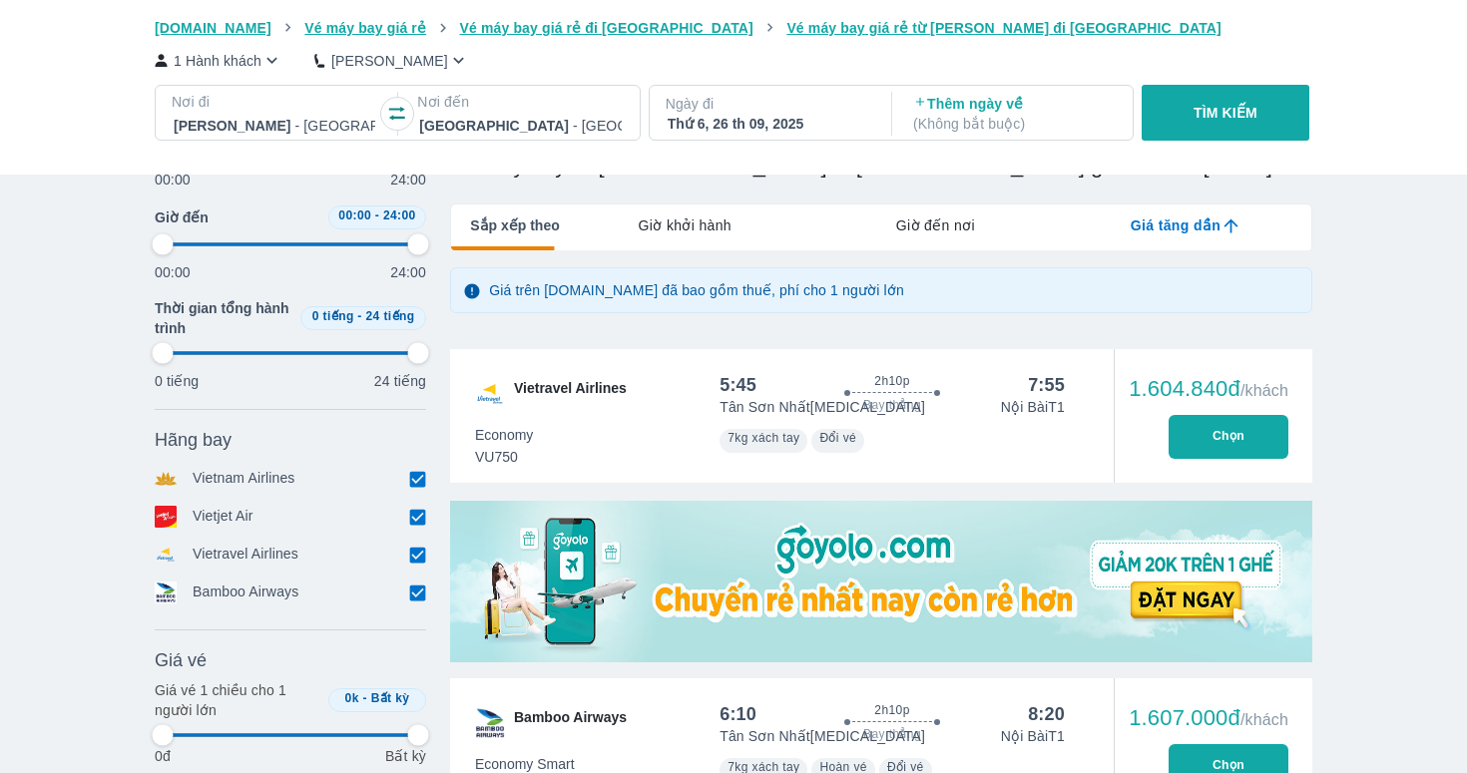
type input "97.9166666666667"
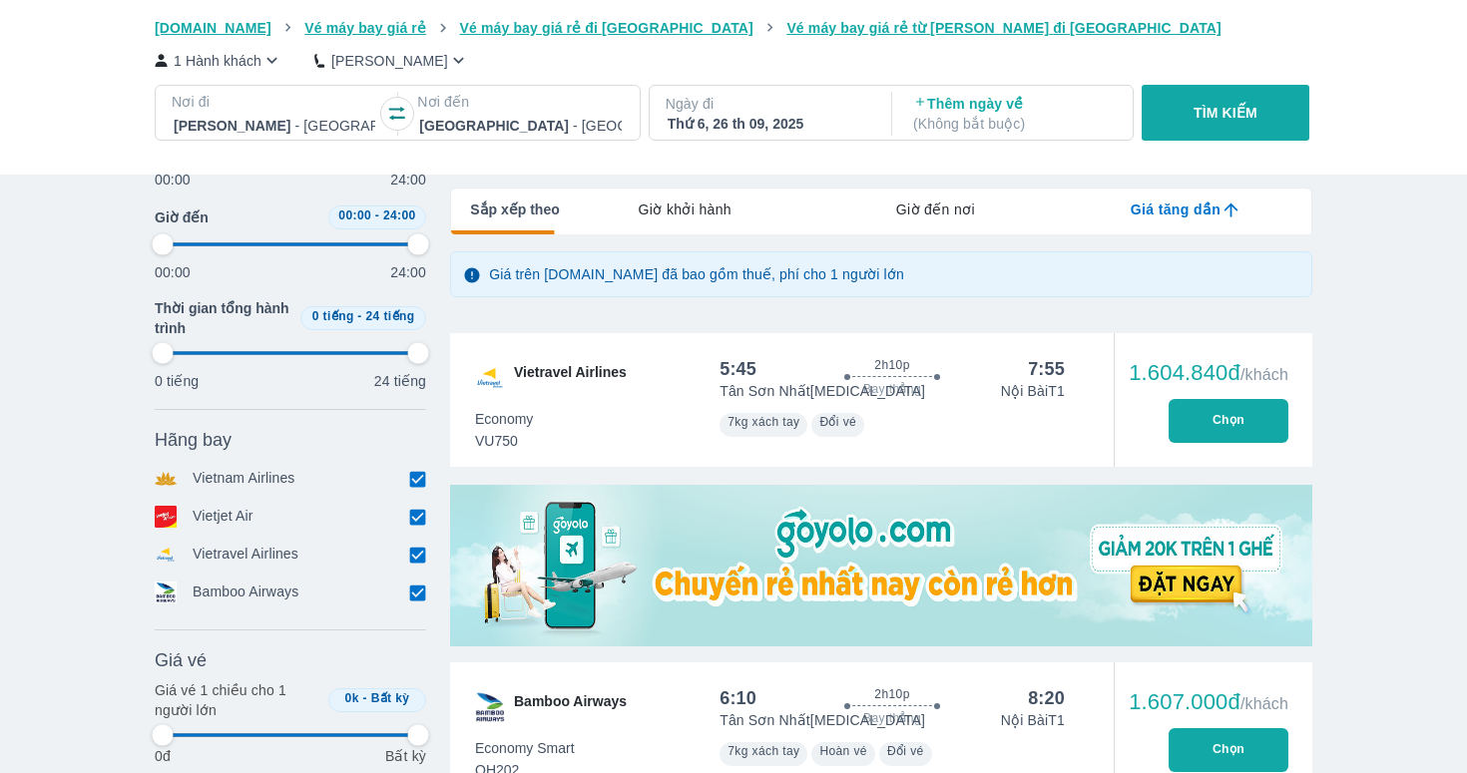
scroll to position [276, 0]
type input "97.9166666666667"
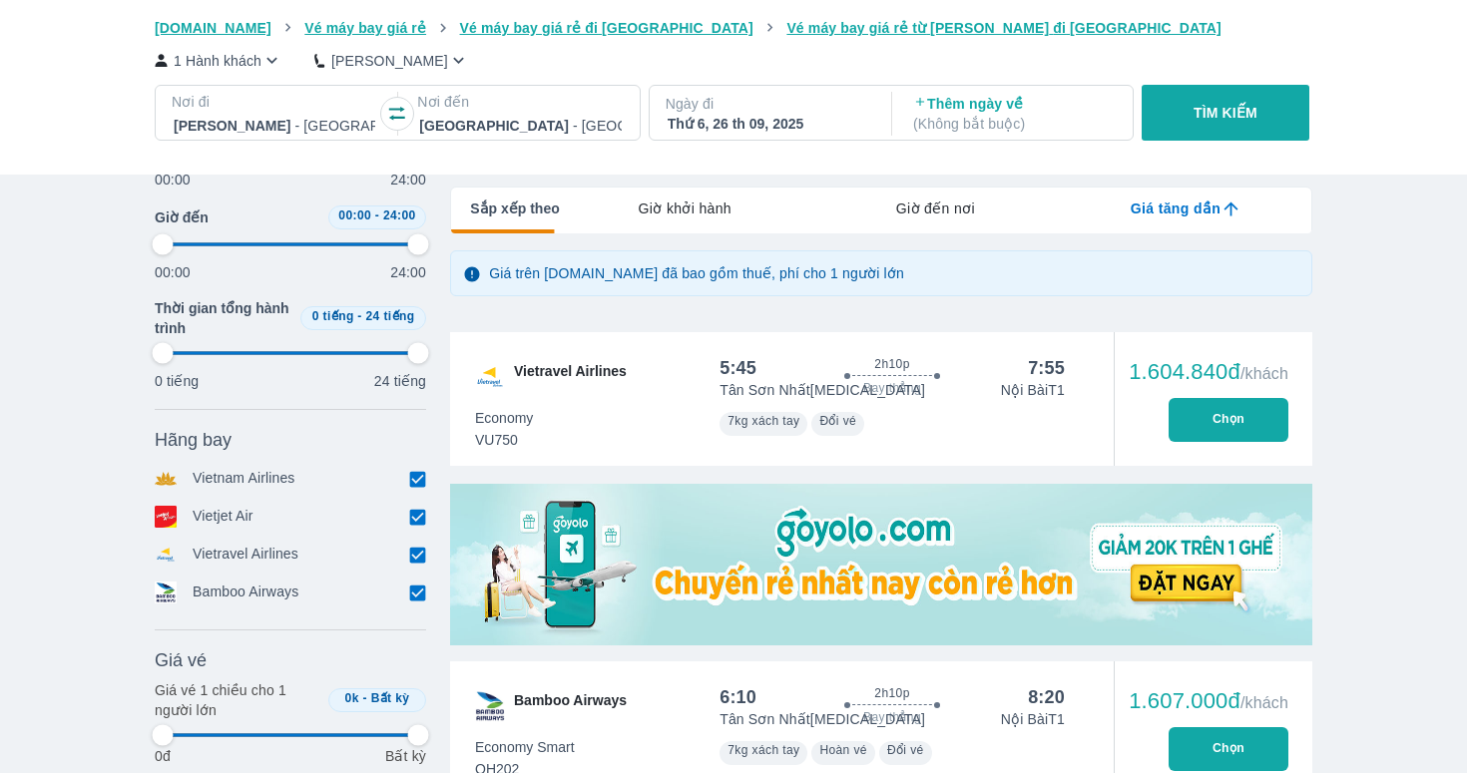
type input "97.9166666666667"
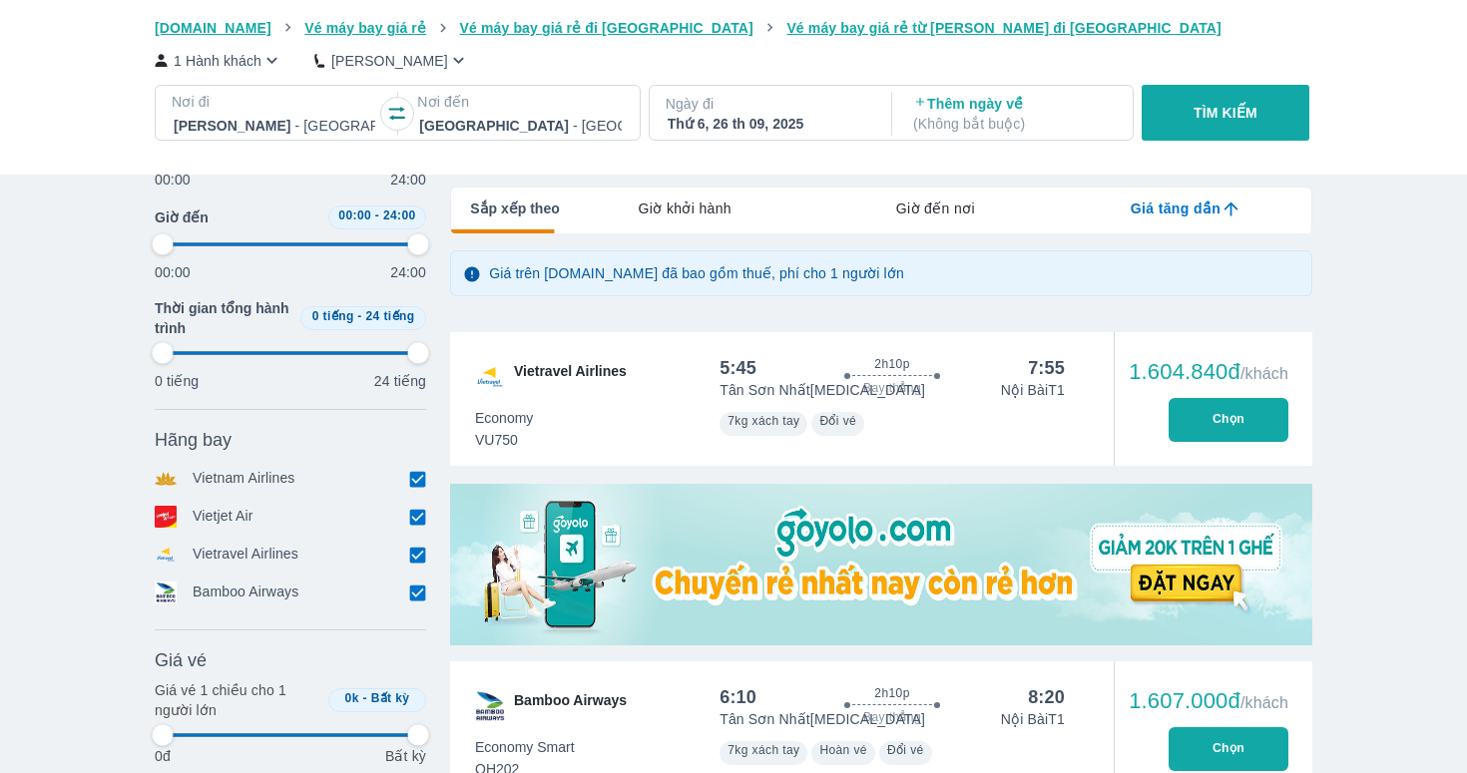
type input "97.9166666666667"
click at [425, 521] on input "checkbox" at bounding box center [417, 517] width 18 height 18
checkbox input "false"
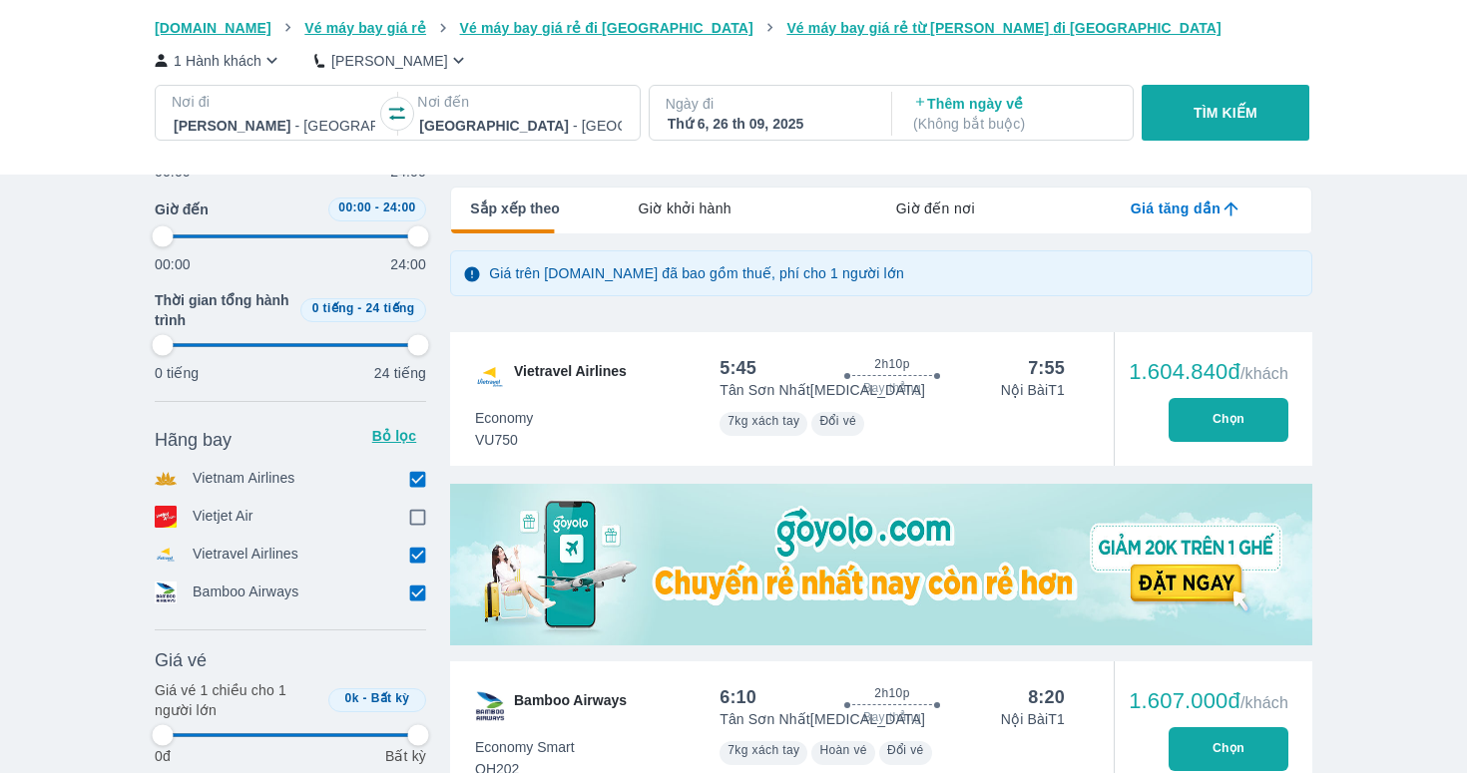
click at [425, 549] on input "checkbox" at bounding box center [417, 555] width 18 height 18
checkbox input "false"
click at [411, 589] on input "checkbox" at bounding box center [417, 593] width 18 height 18
checkbox input "false"
type input "97.9166666666667"
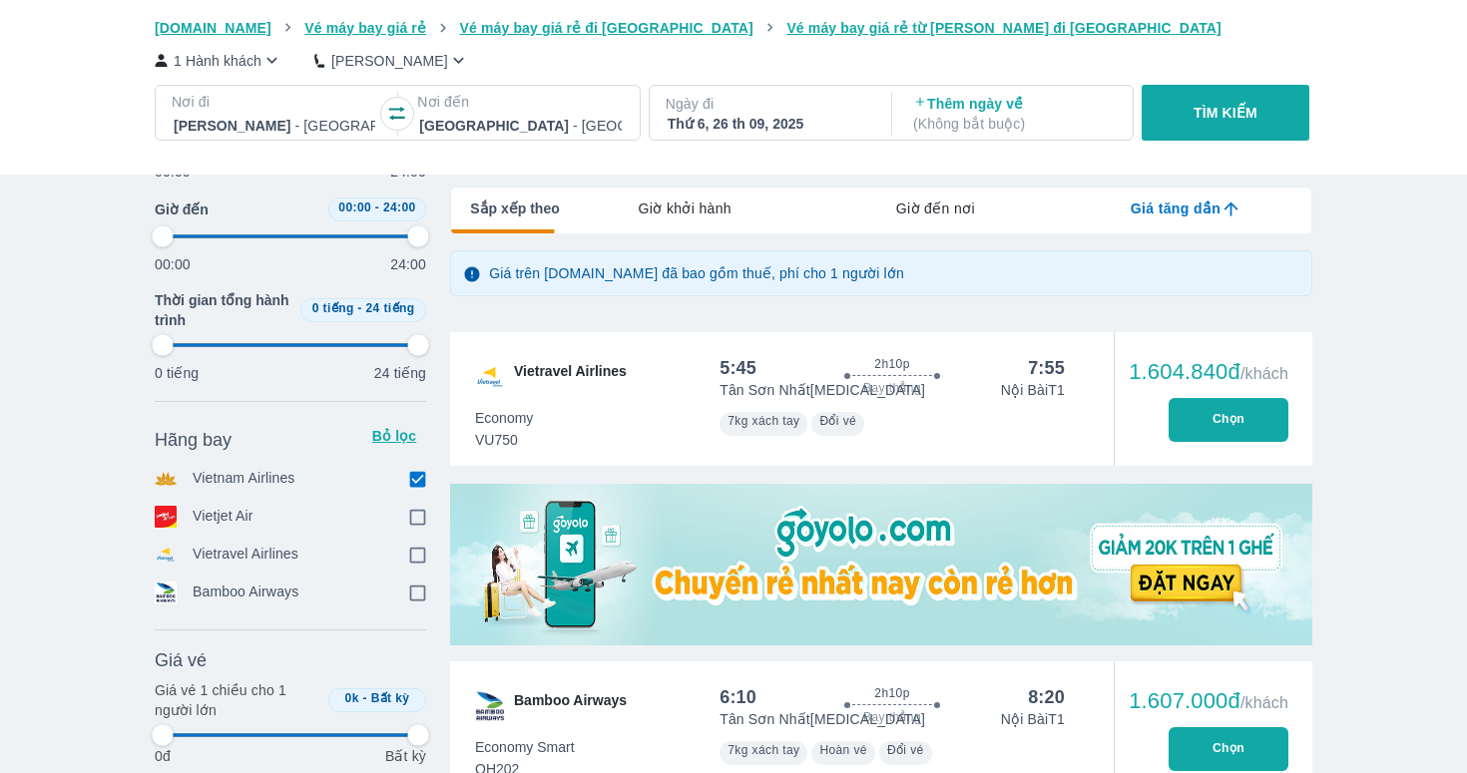
type input "97.9166666666667"
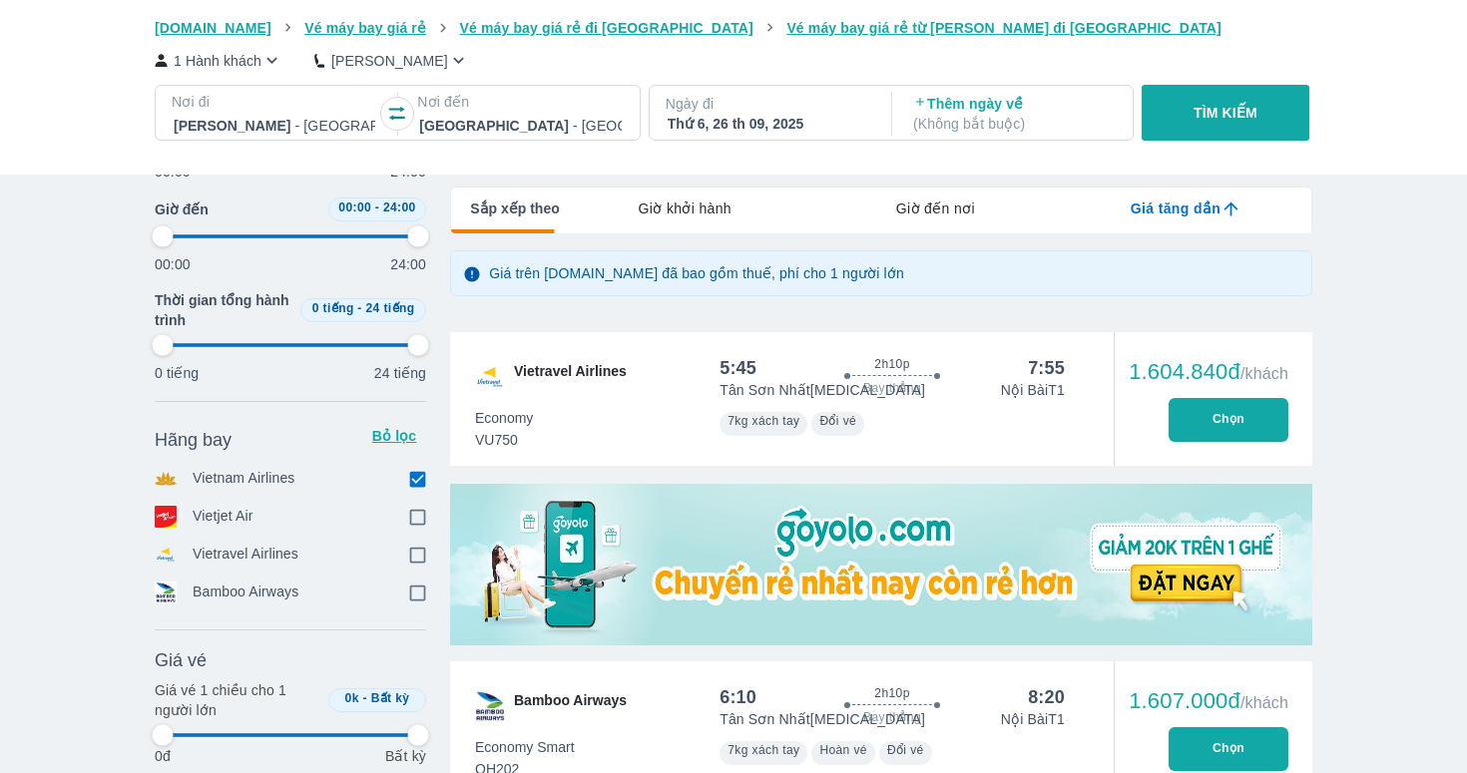
type input "97.9166666666667"
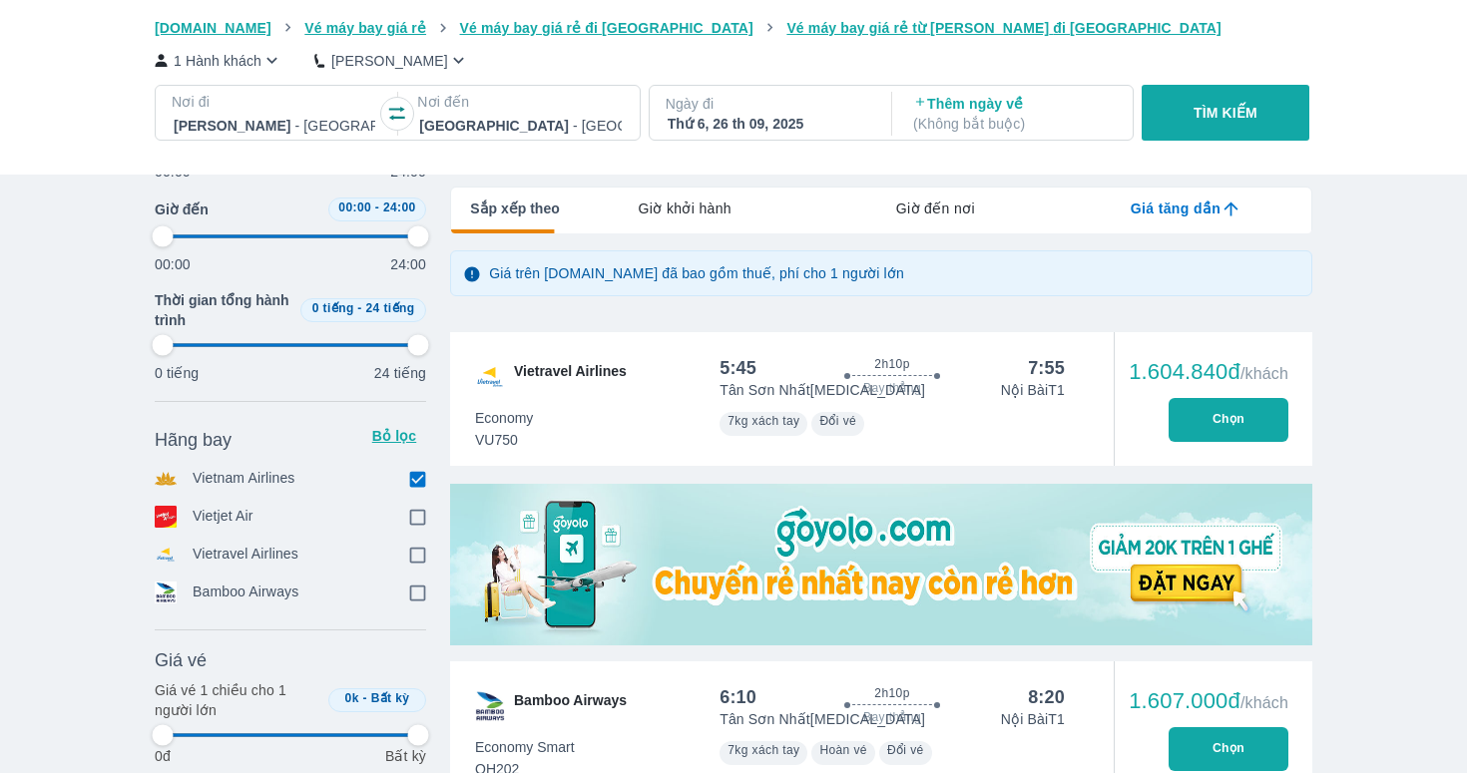
type input "97.9166666666667"
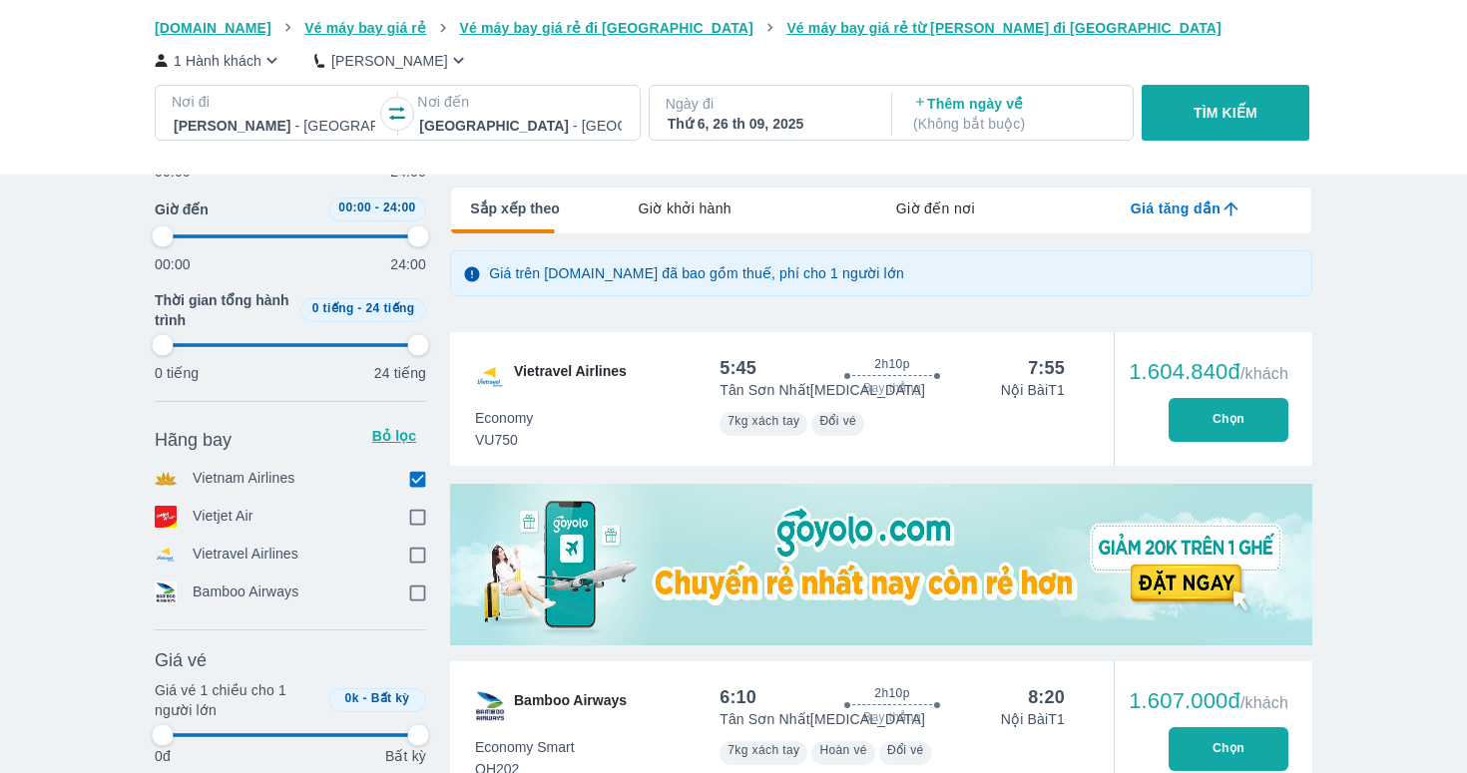
type input "97.9166666666667"
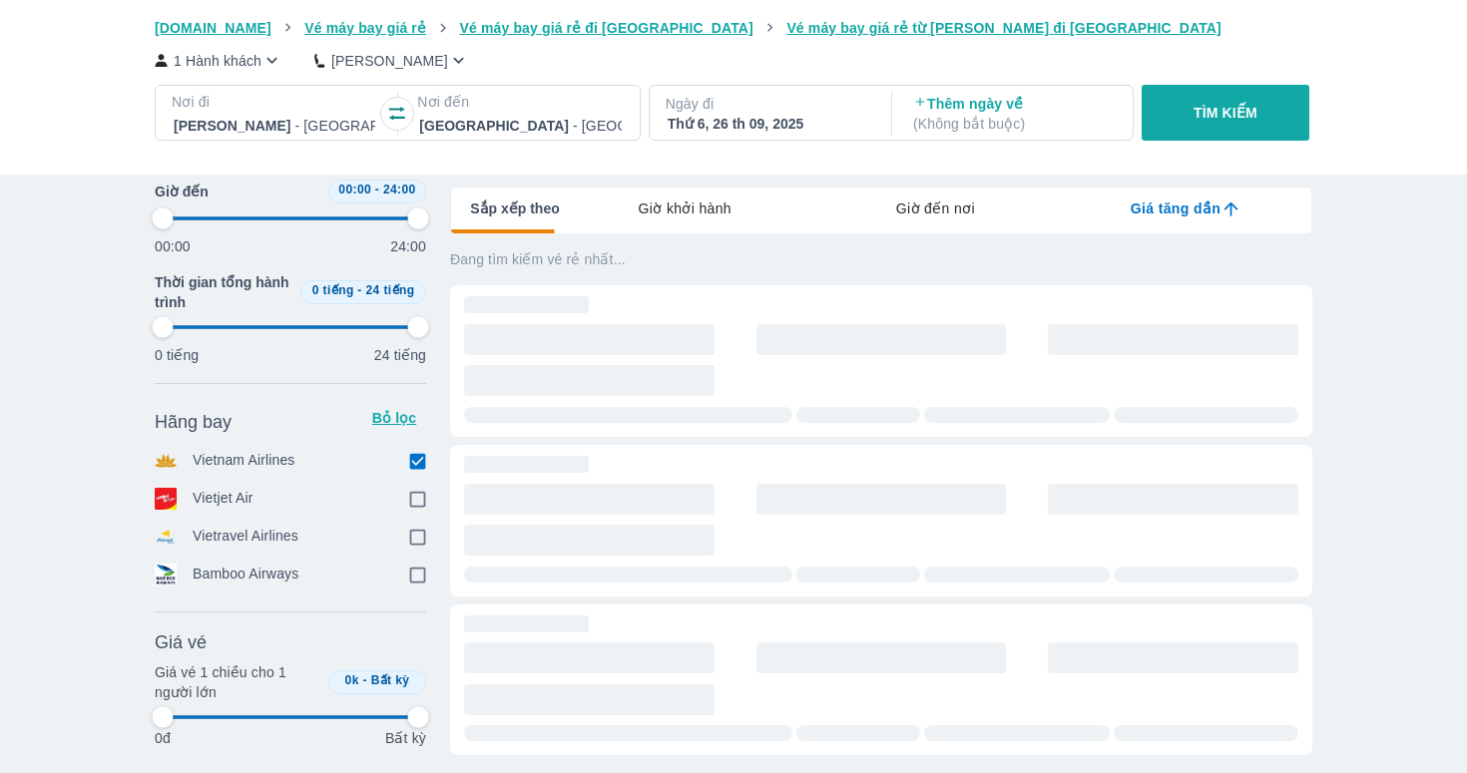
type input "97.9166666666667"
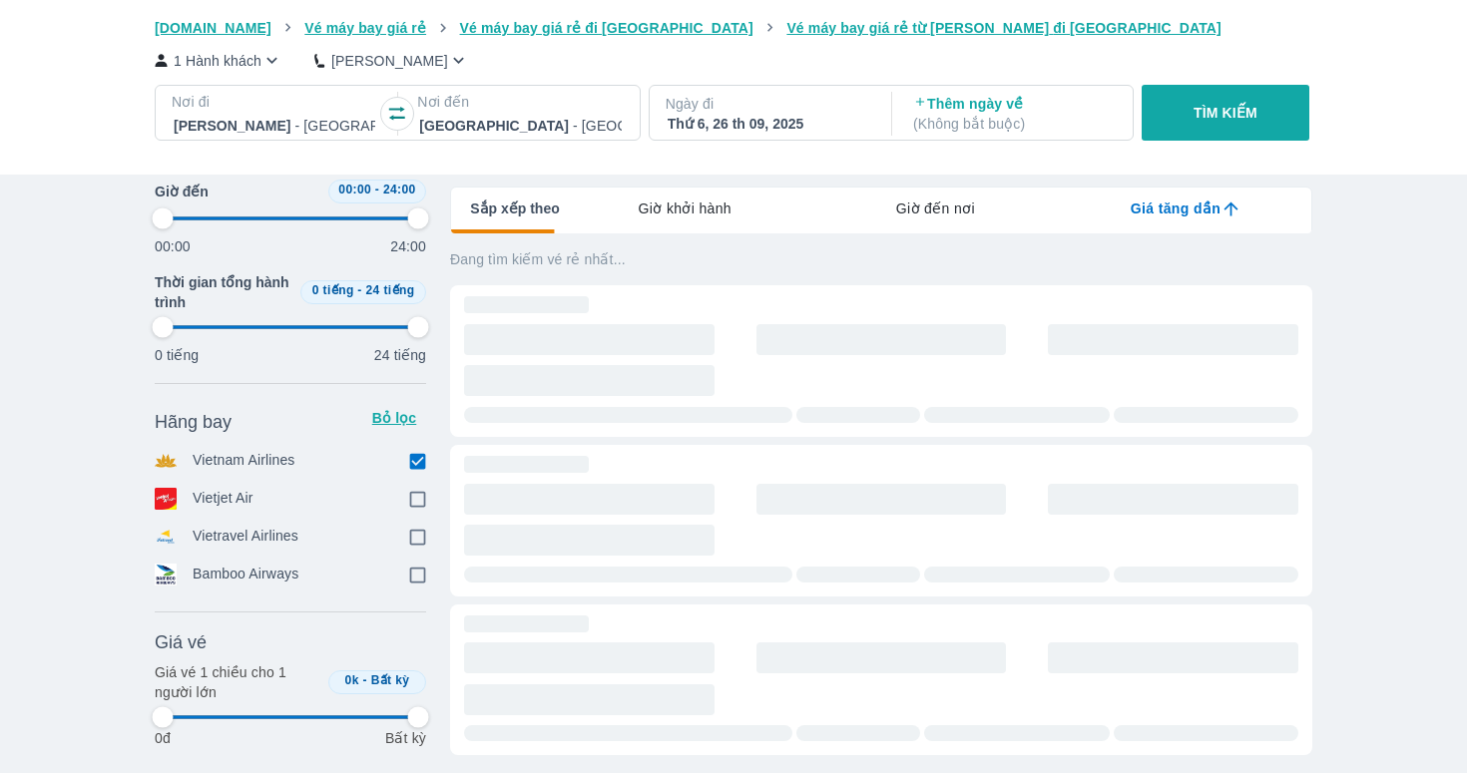
type input "97.9166666666667"
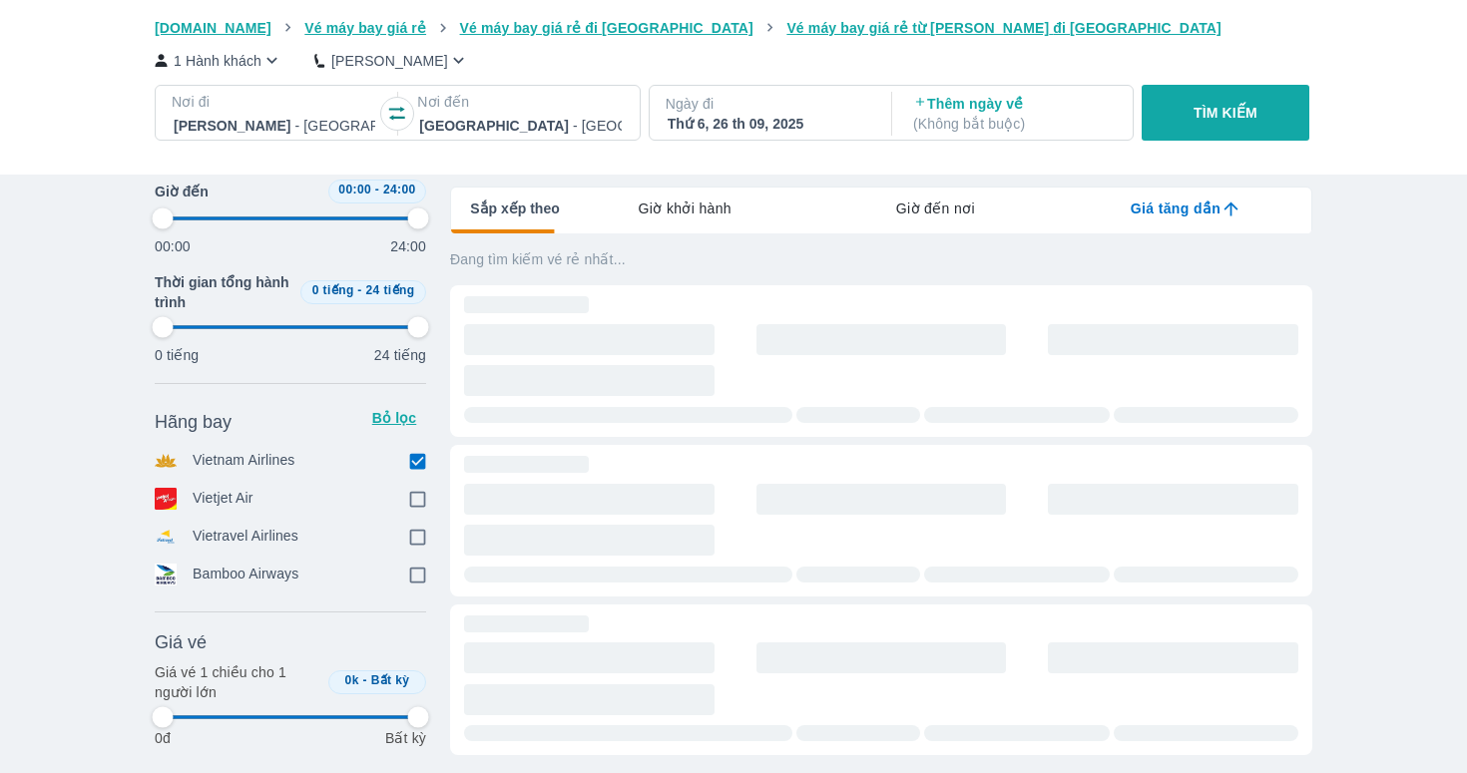
type input "97.9166666666667"
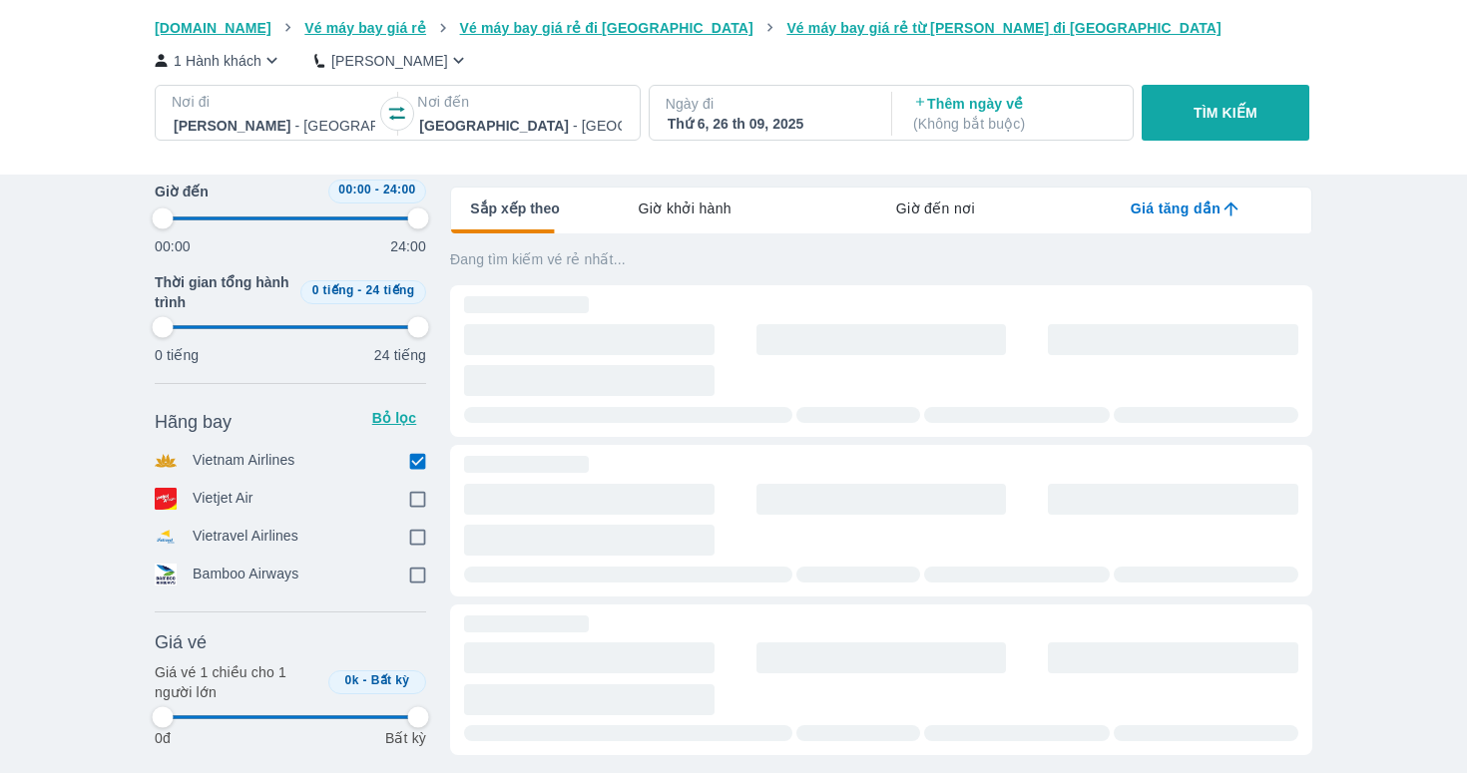
type input "97.9166666666667"
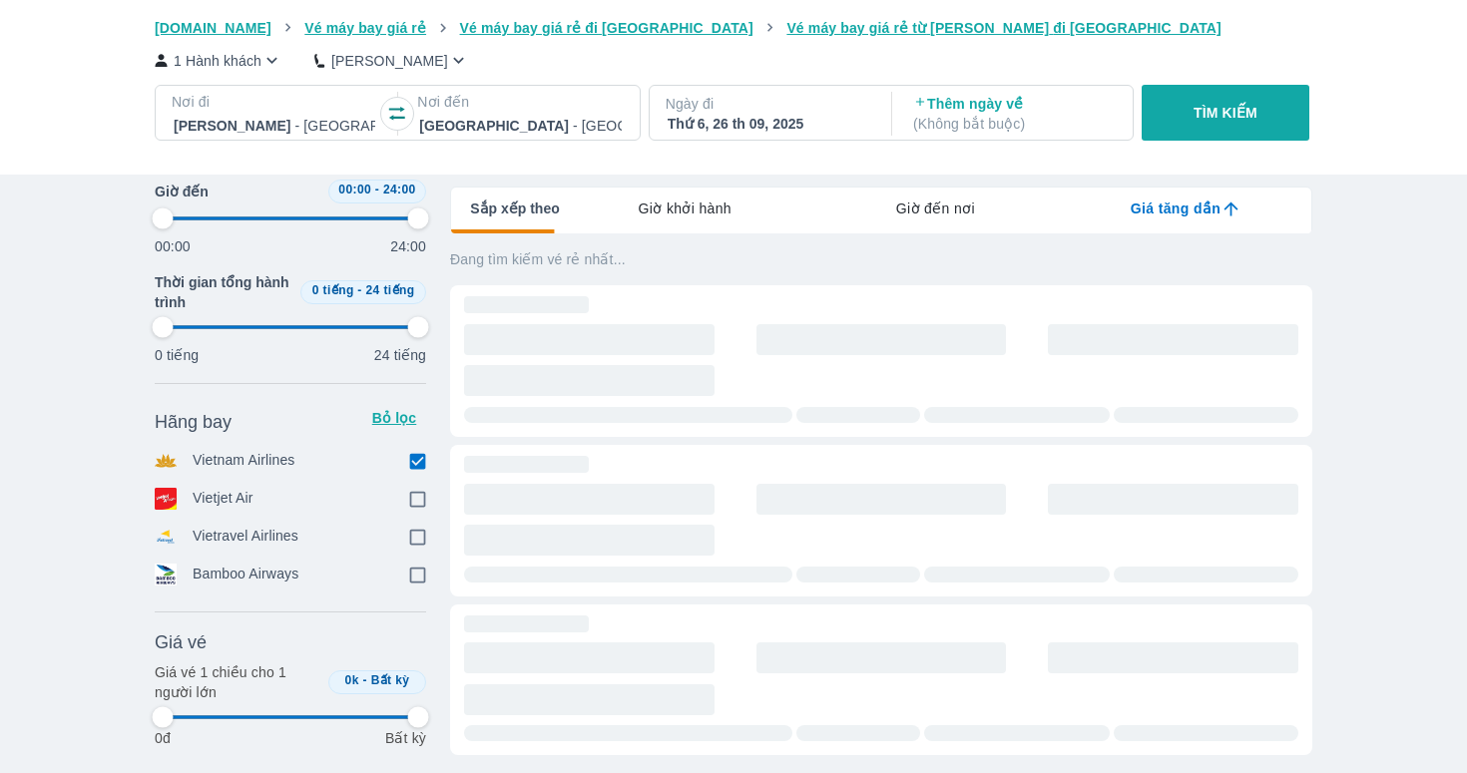
type input "97.9166666666667"
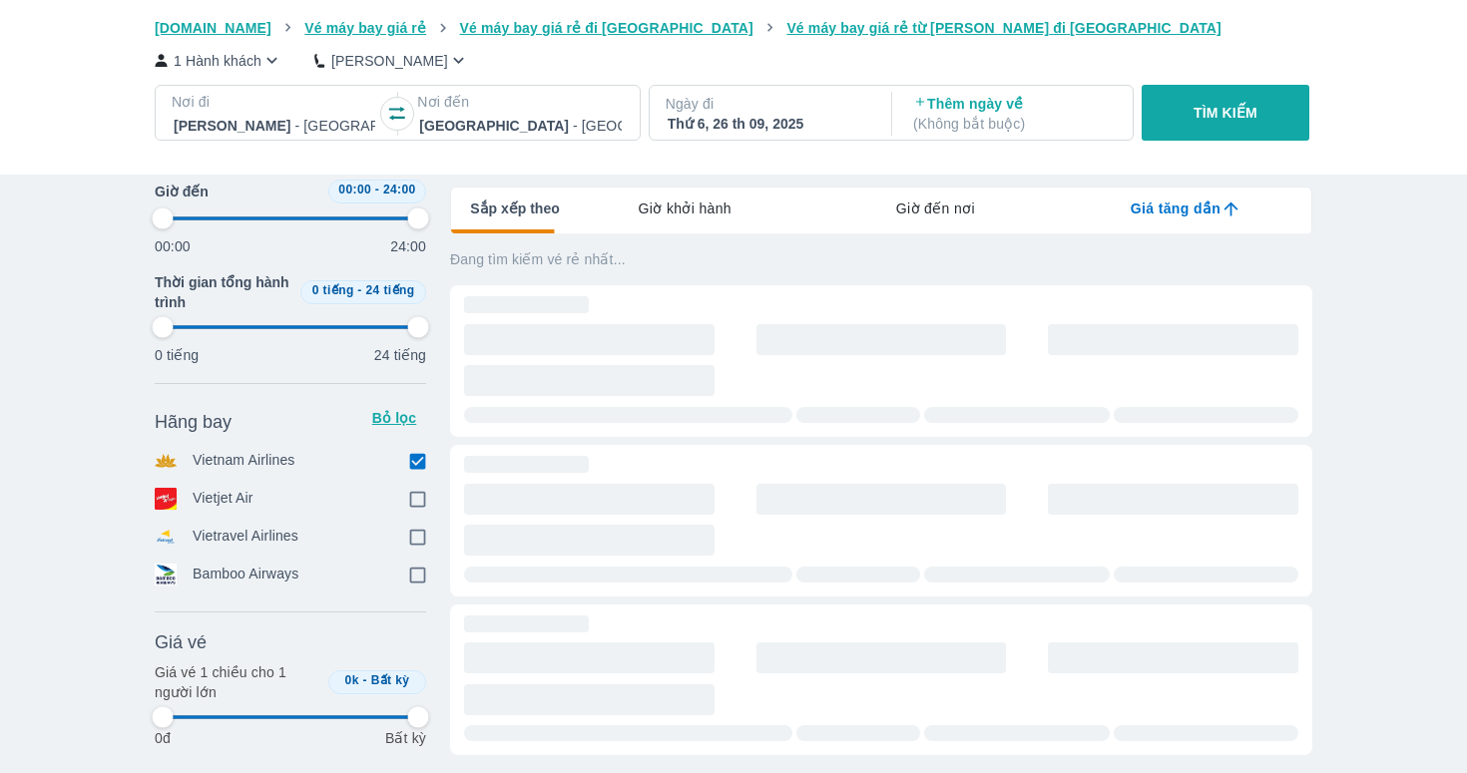
type input "97.9166666666667"
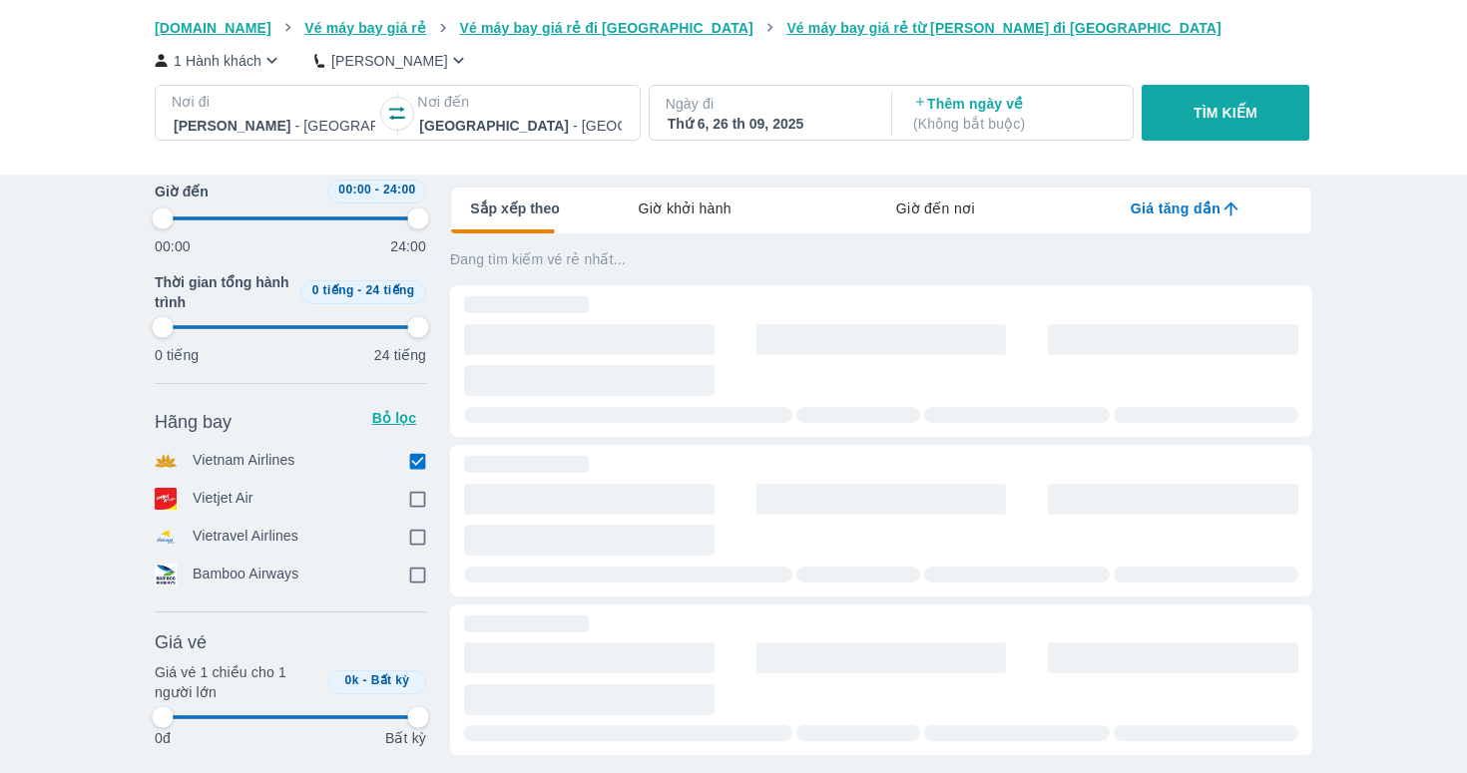
type input "97.9166666666667"
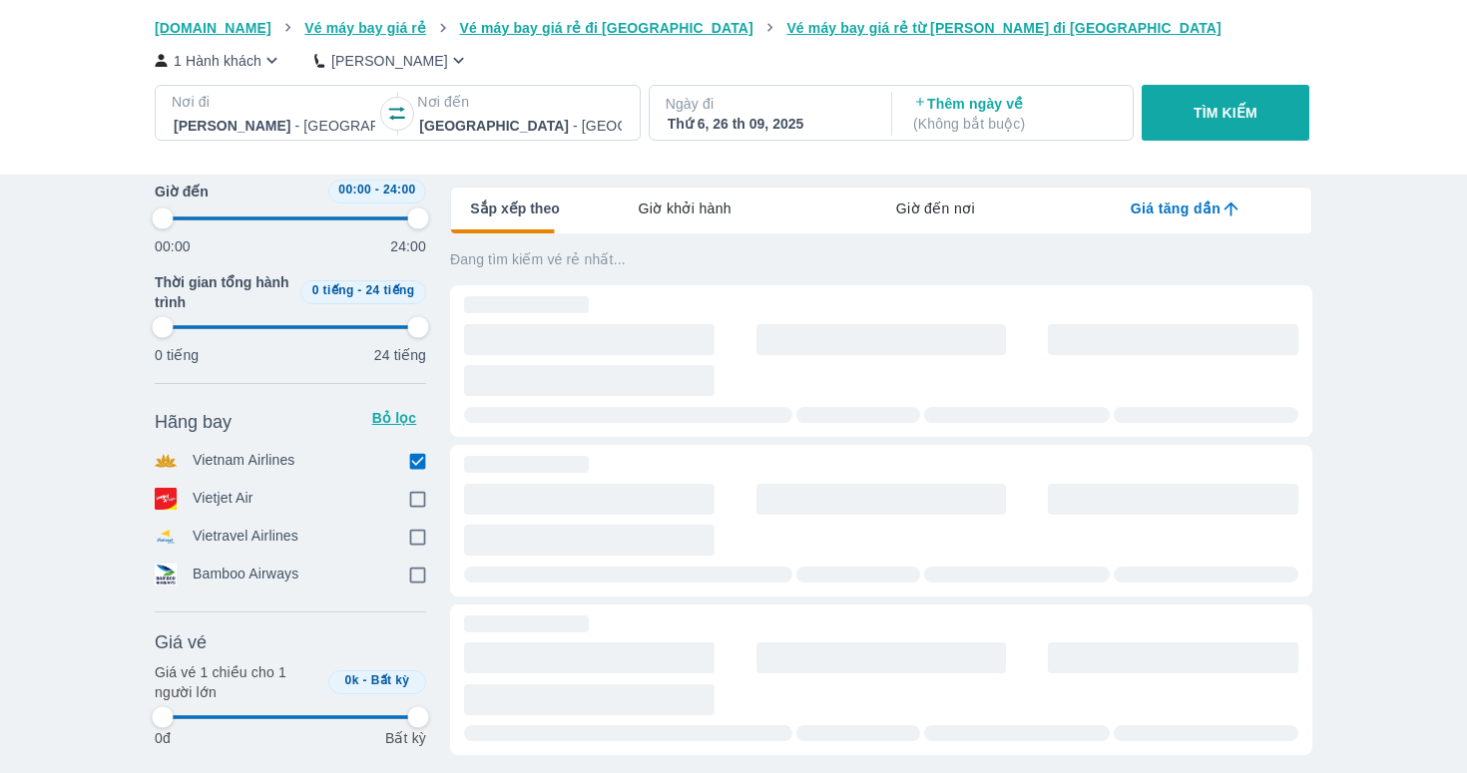
type input "97.9166666666667"
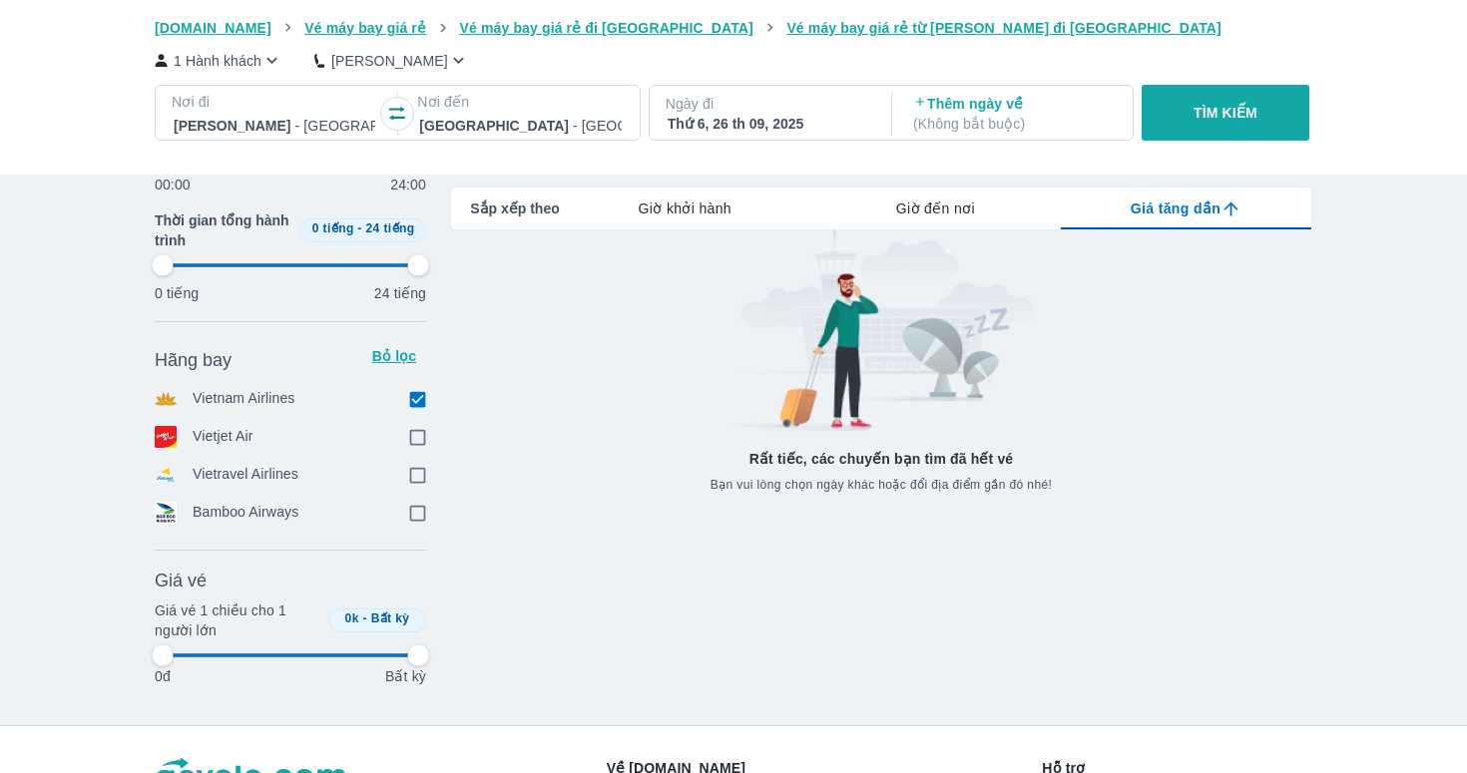
click at [1223, 115] on p "TÌM KIẾM" at bounding box center [1225, 113] width 64 height 20
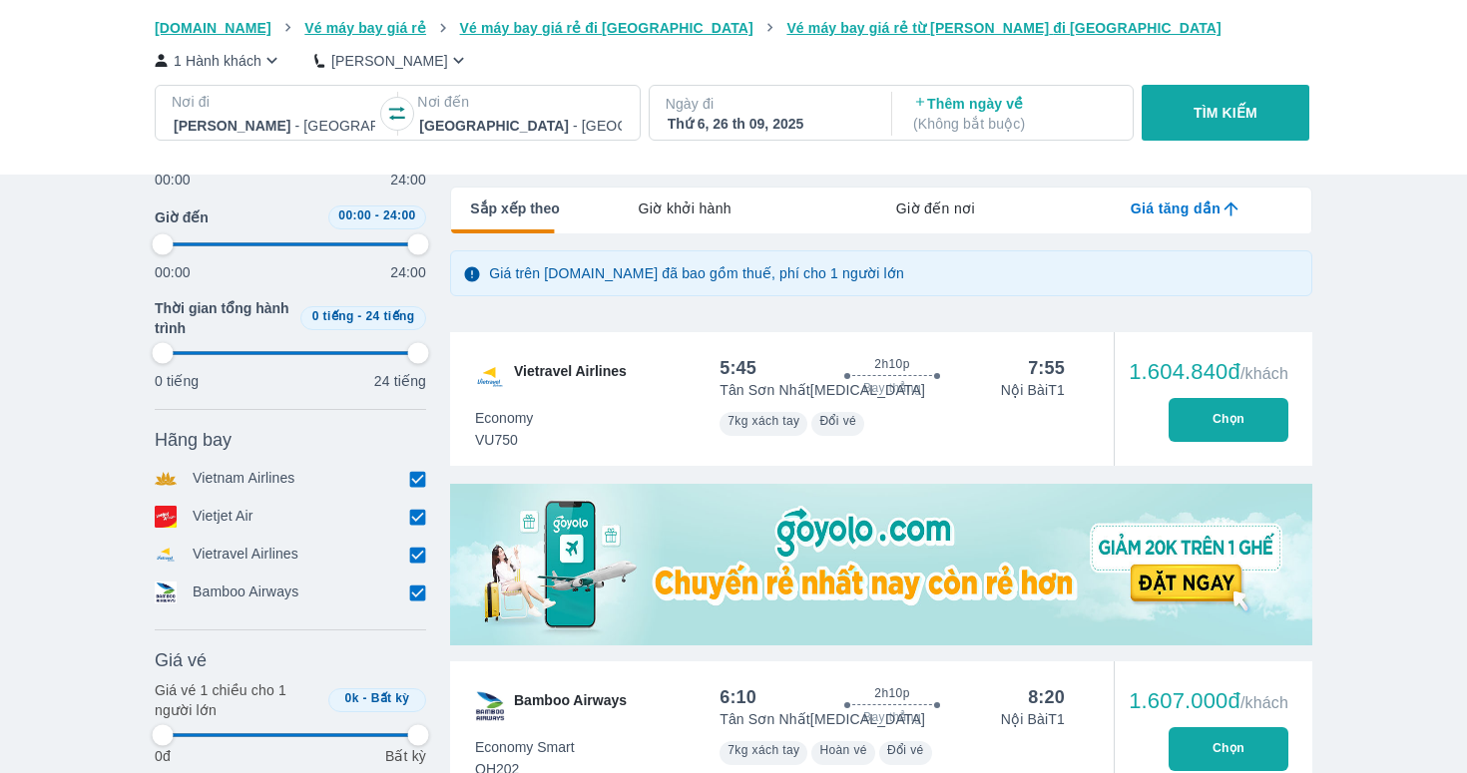
scroll to position [290, 0]
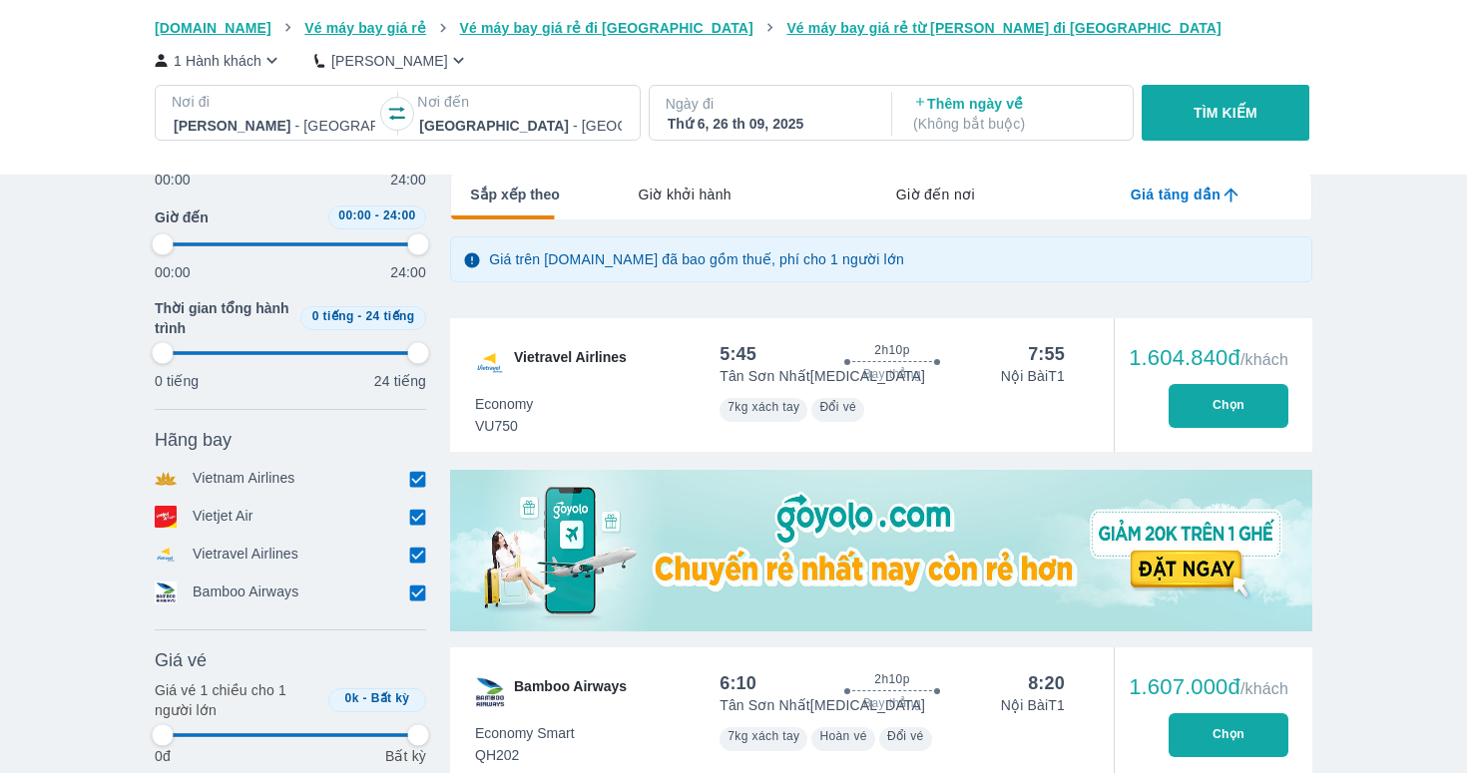
click at [414, 516] on input "checkbox" at bounding box center [417, 517] width 18 height 18
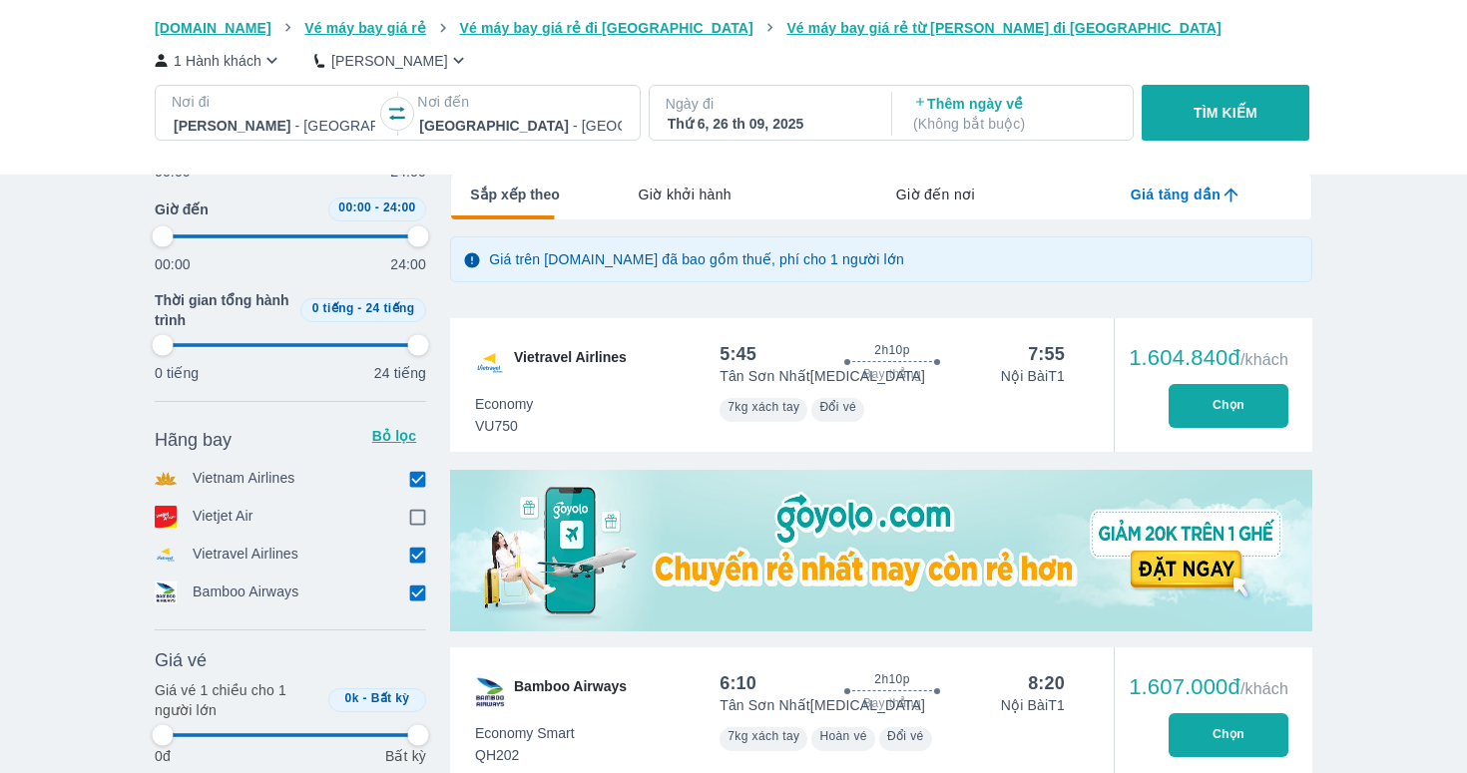
click at [417, 558] on input "checkbox" at bounding box center [417, 555] width 18 height 18
click at [417, 598] on input "checkbox" at bounding box center [417, 593] width 18 height 18
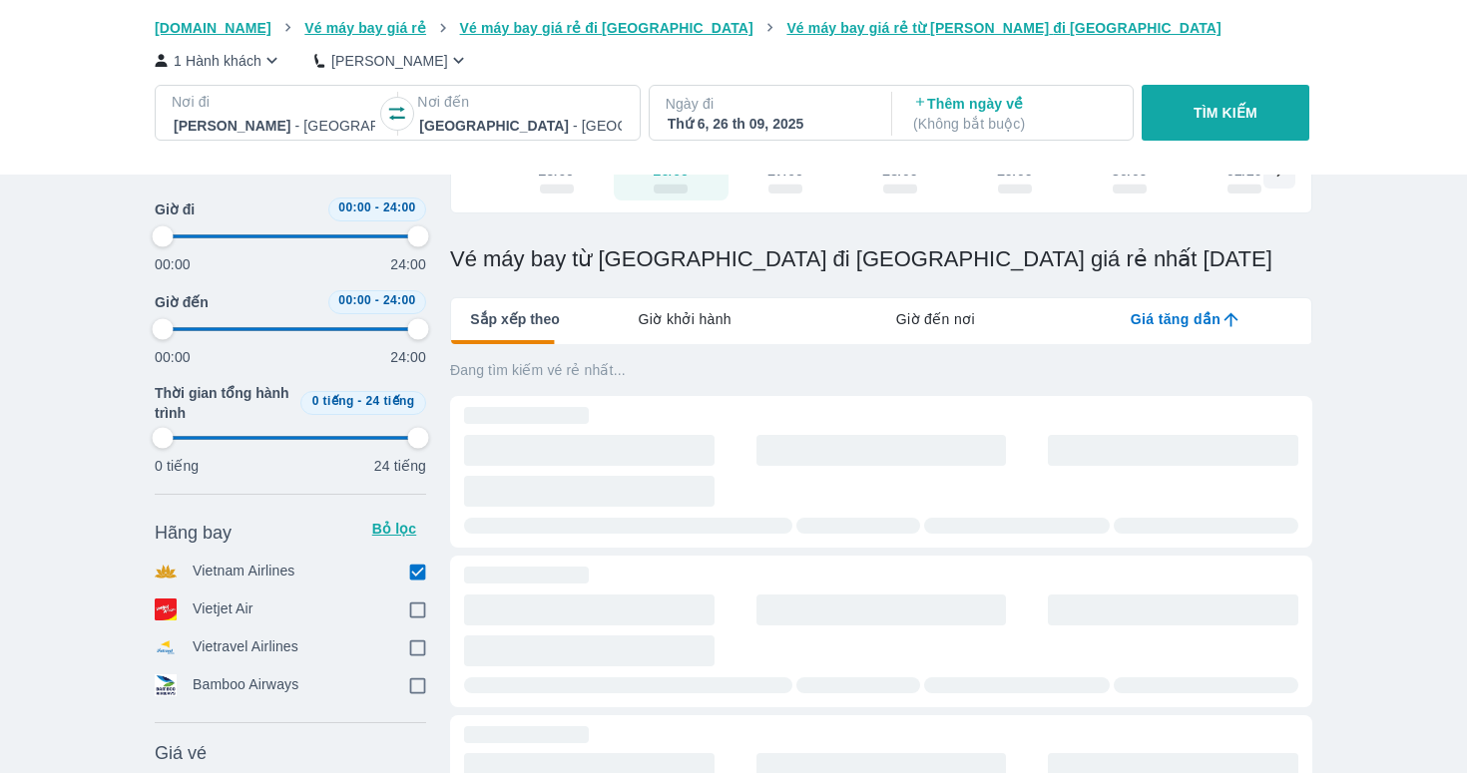
scroll to position [54, 0]
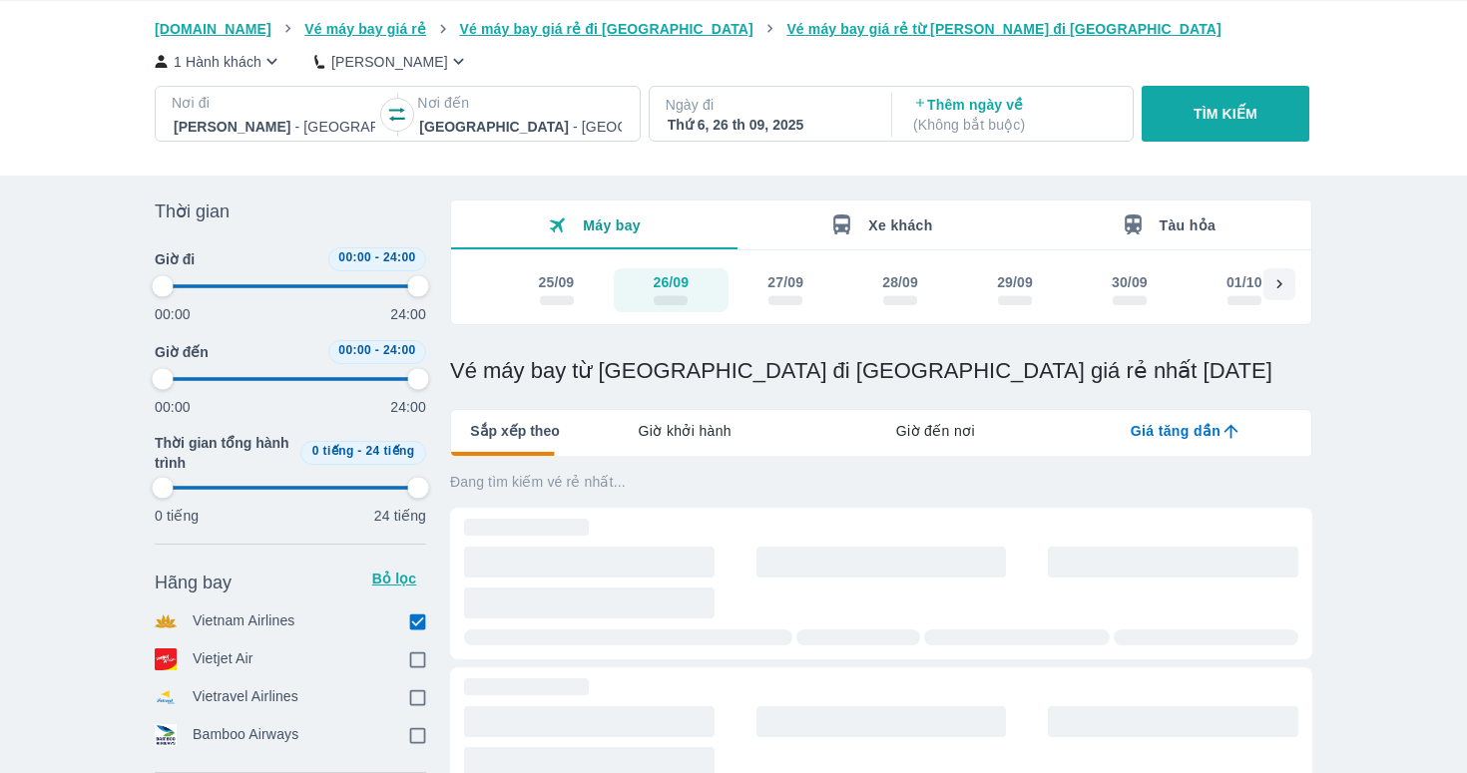
click at [770, 267] on div "Máy bay Xe khách Tàu hỏa 25/09 26/09 27/09 28/09 29/09 30/09 01/10 02/10 03/10 …" at bounding box center [881, 263] width 862 height 126
click at [781, 299] on span "scrollable day and price" at bounding box center [785, 301] width 34 height 10
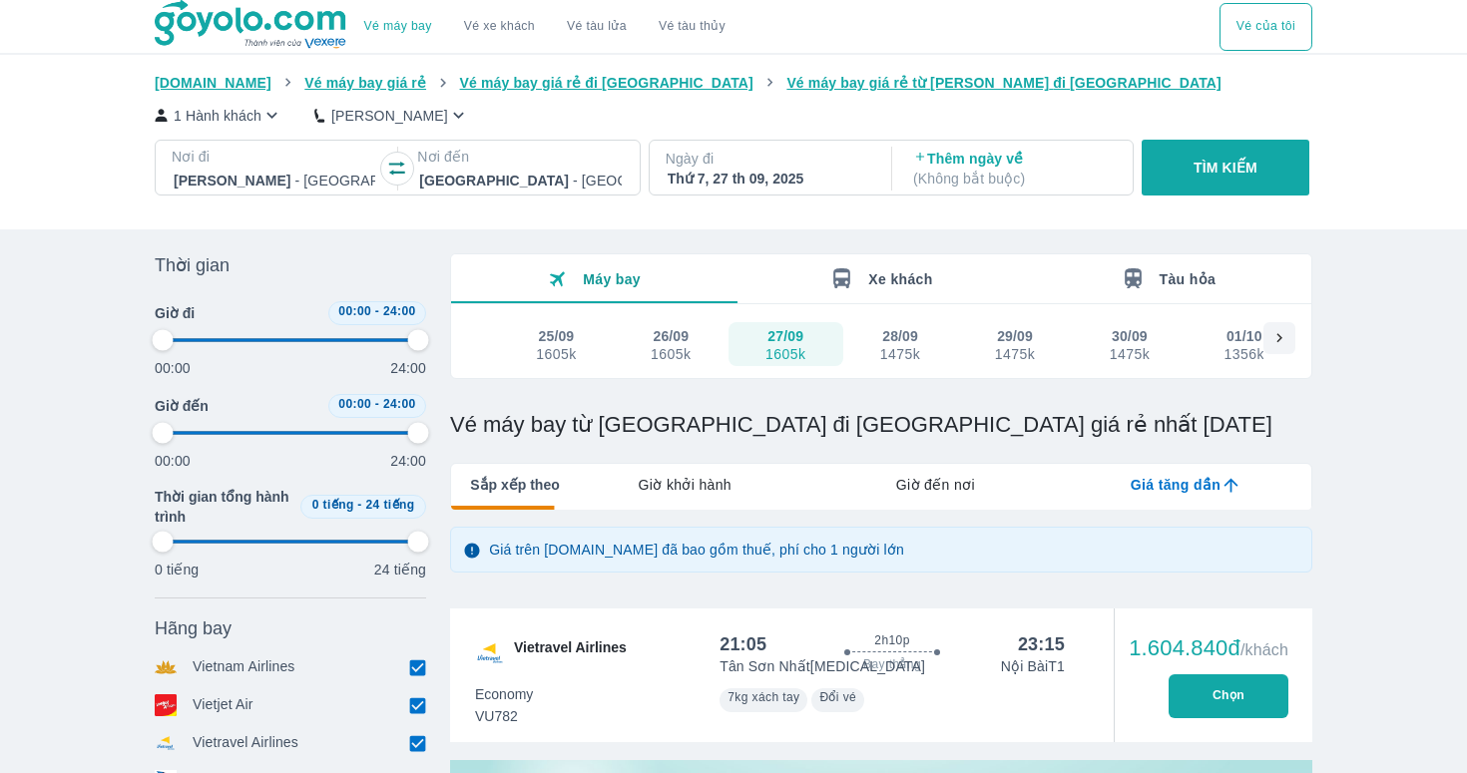
scroll to position [288, 0]
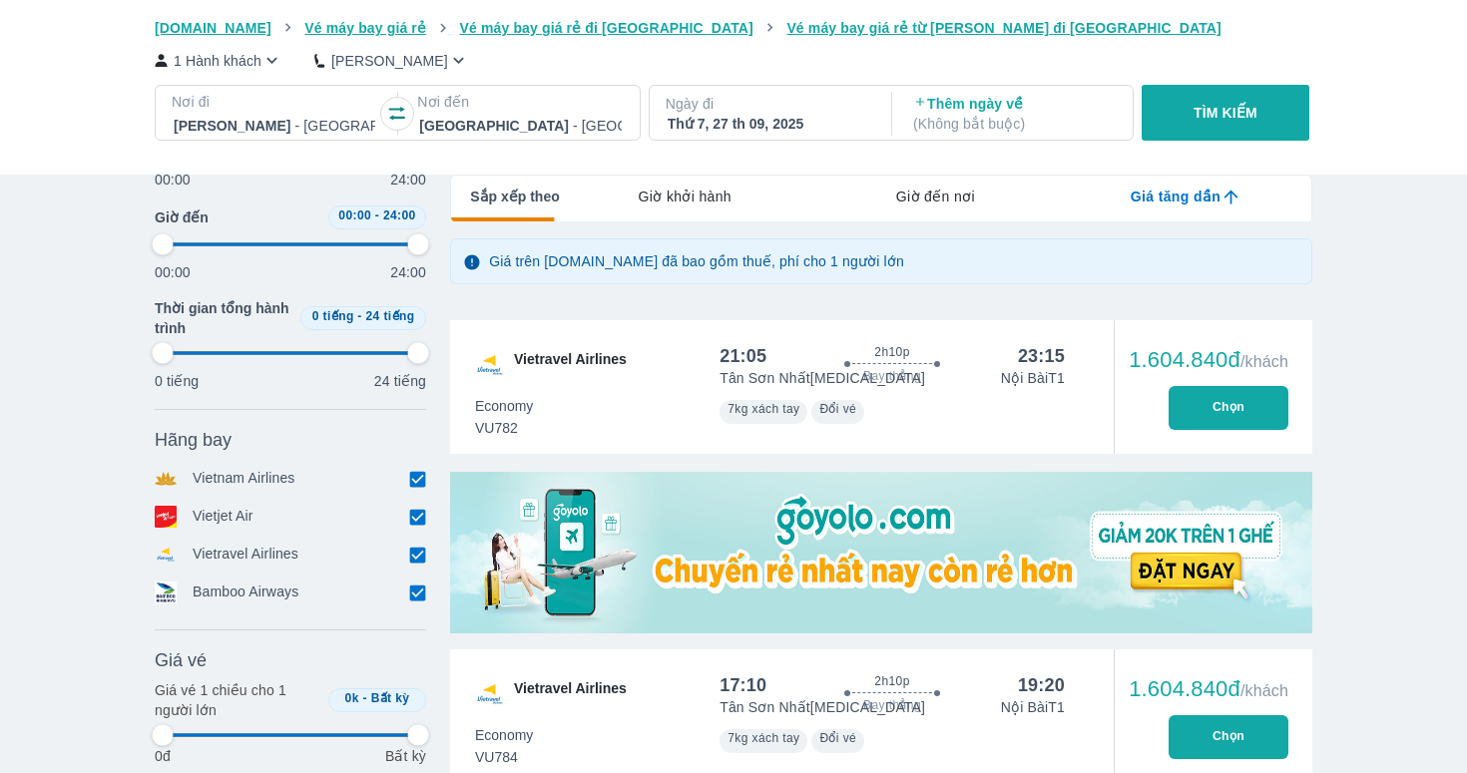
click at [419, 512] on input "checkbox" at bounding box center [417, 517] width 18 height 18
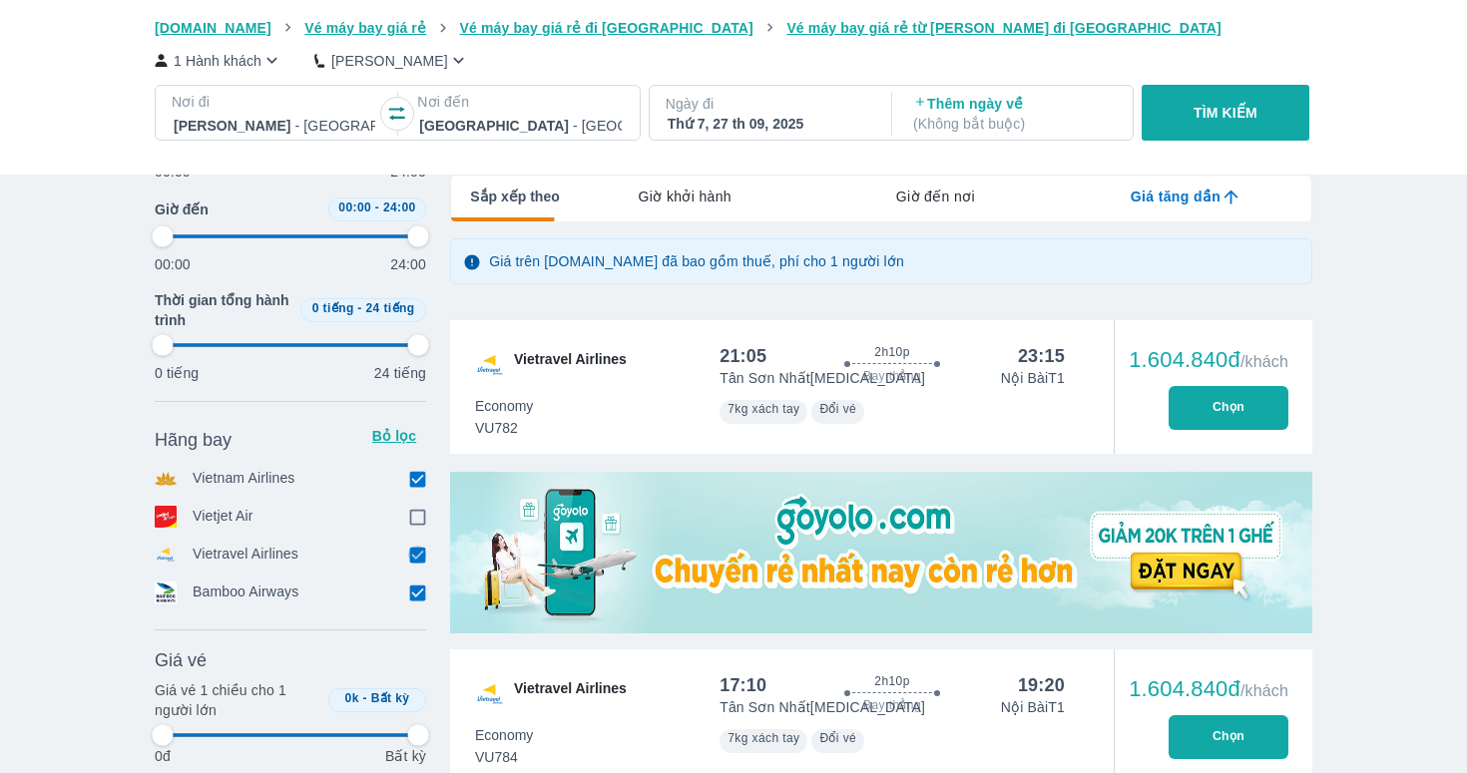
click at [417, 560] on input "checkbox" at bounding box center [417, 555] width 18 height 18
click at [417, 595] on input "checkbox" at bounding box center [417, 593] width 18 height 18
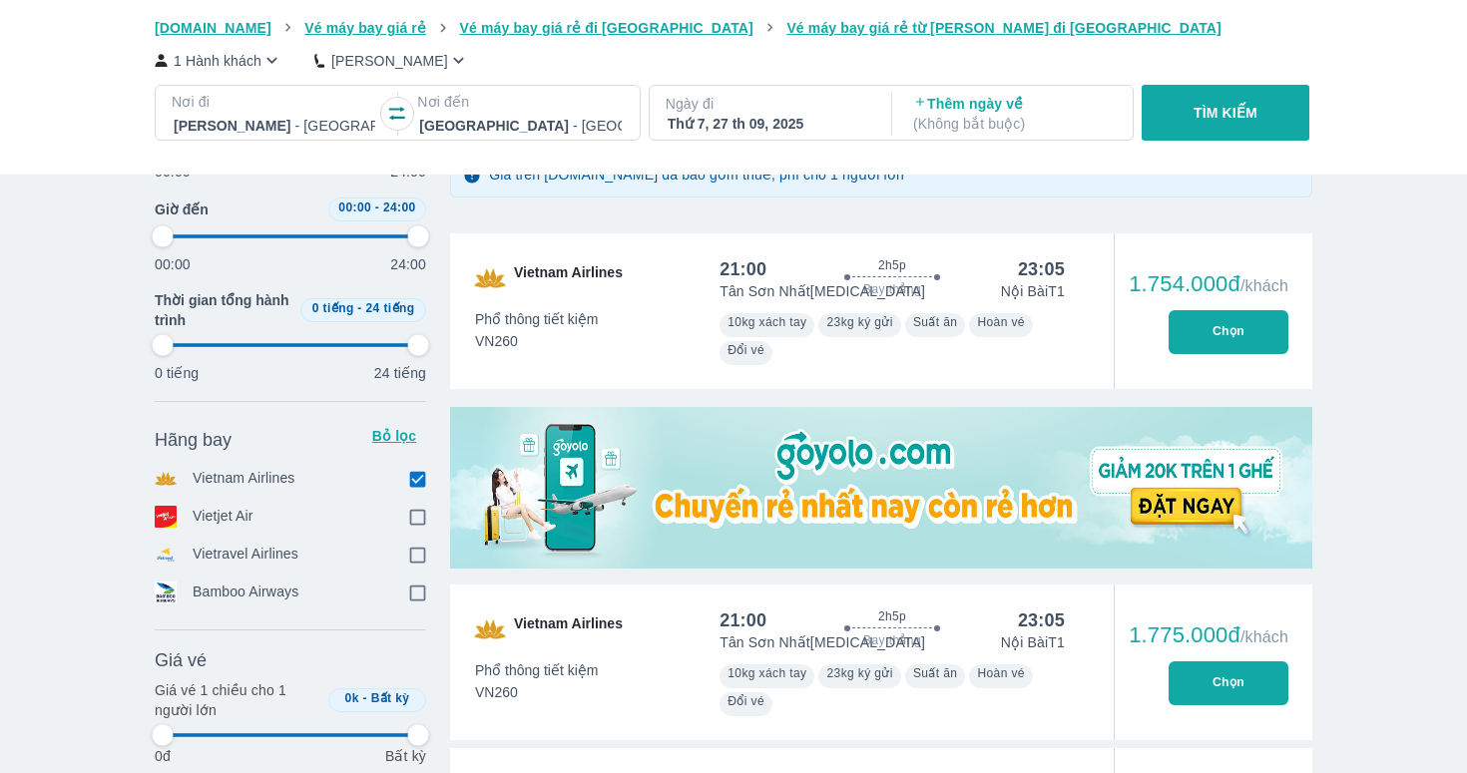
scroll to position [378, 0]
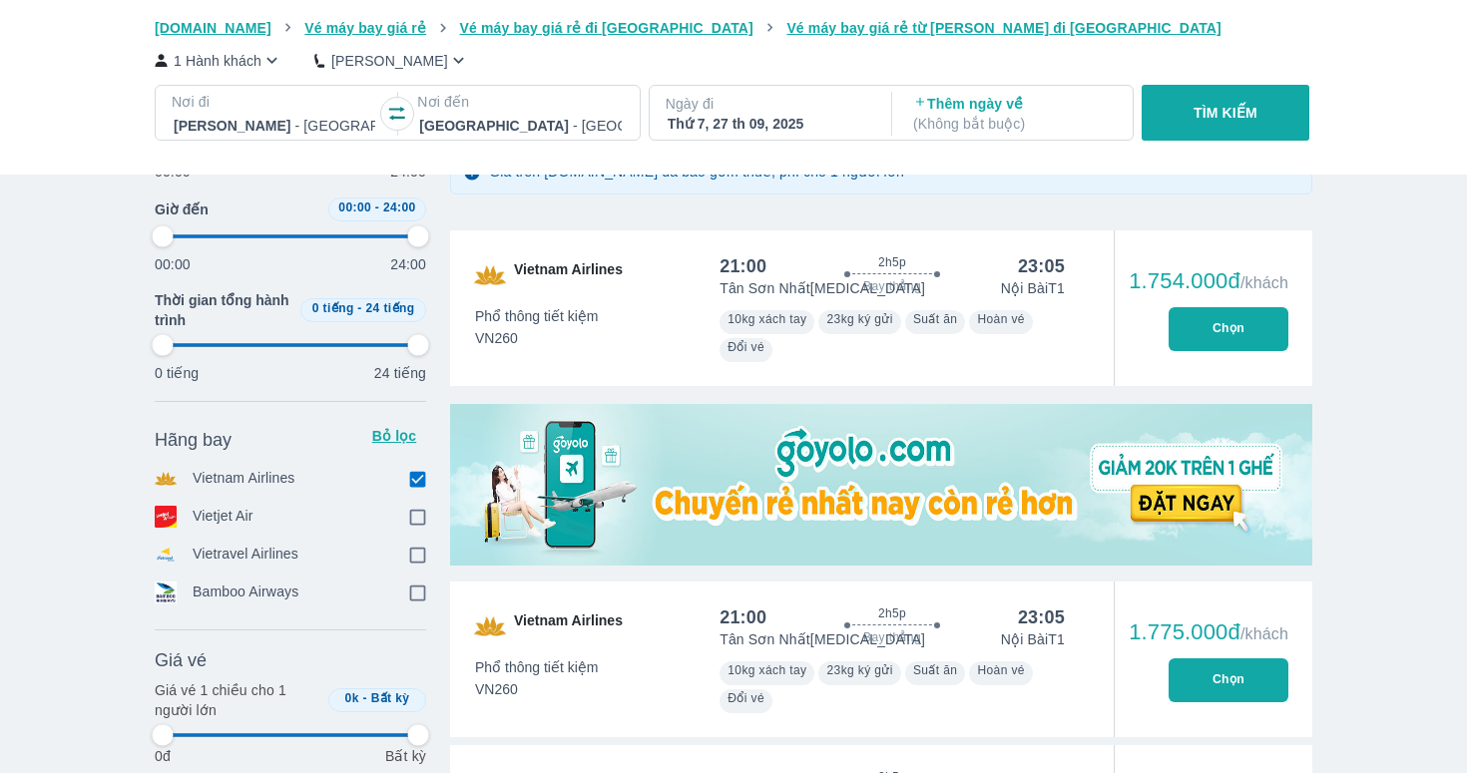
click at [1239, 338] on button "Chọn" at bounding box center [1228, 329] width 120 height 44
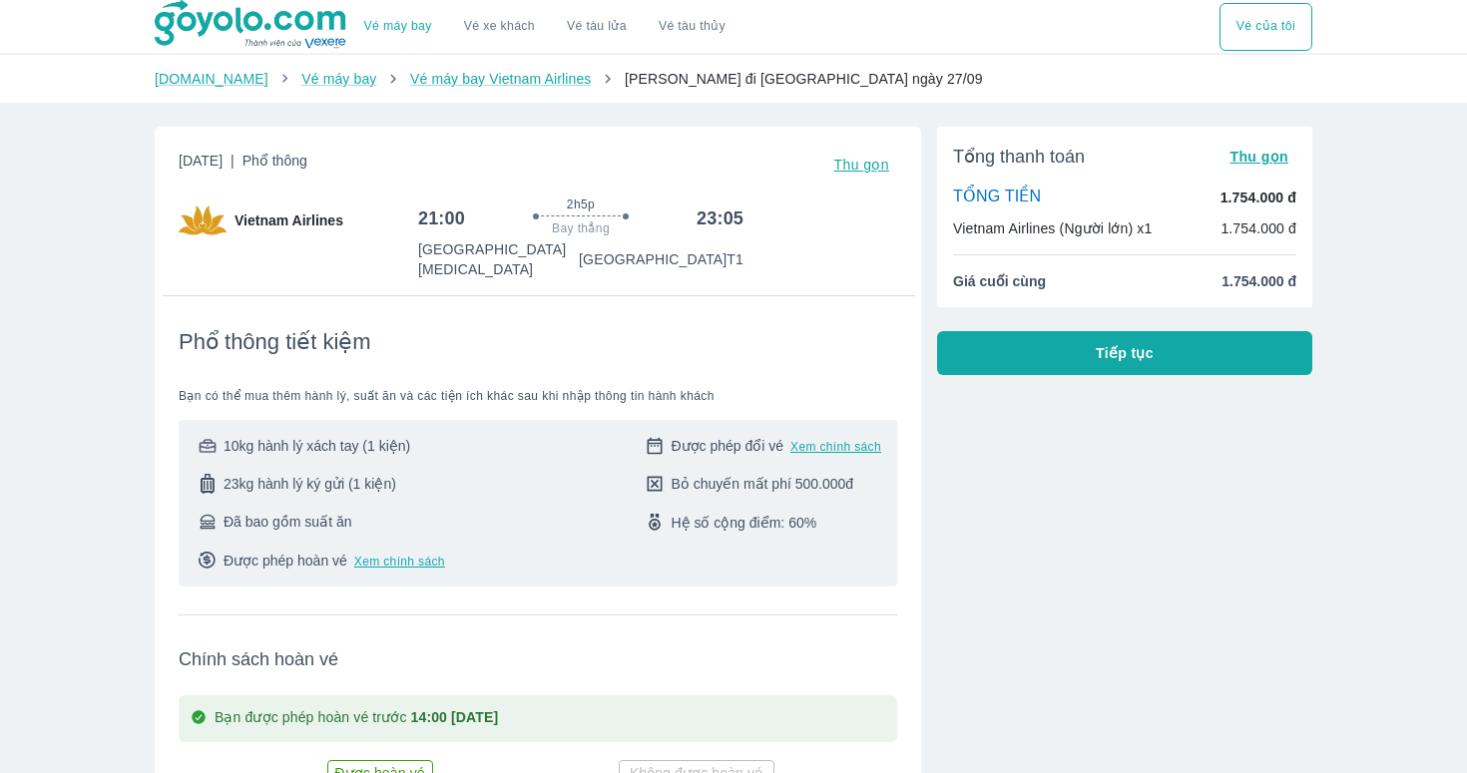
click at [1078, 339] on button "Tiếp tục" at bounding box center [1124, 353] width 375 height 44
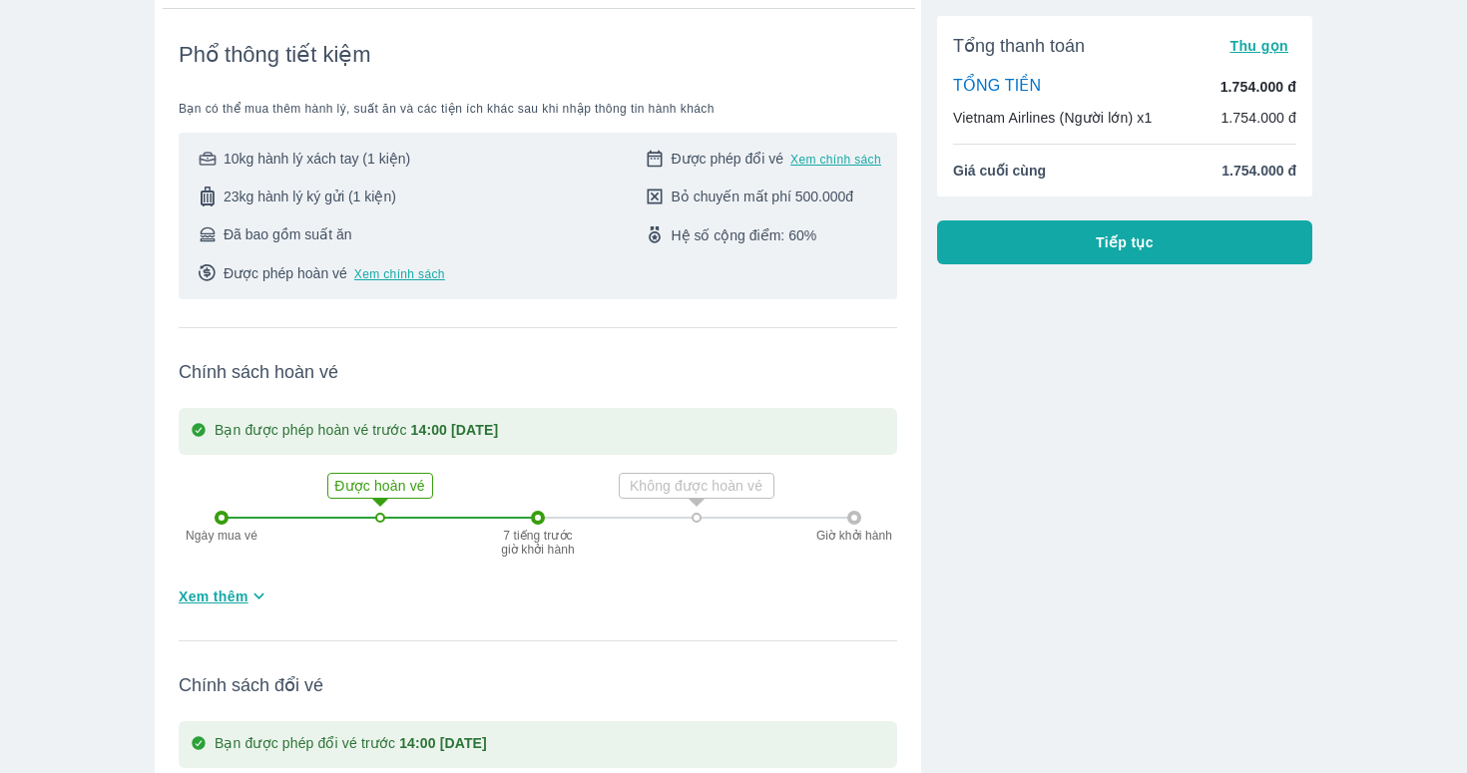
scroll to position [294, 0]
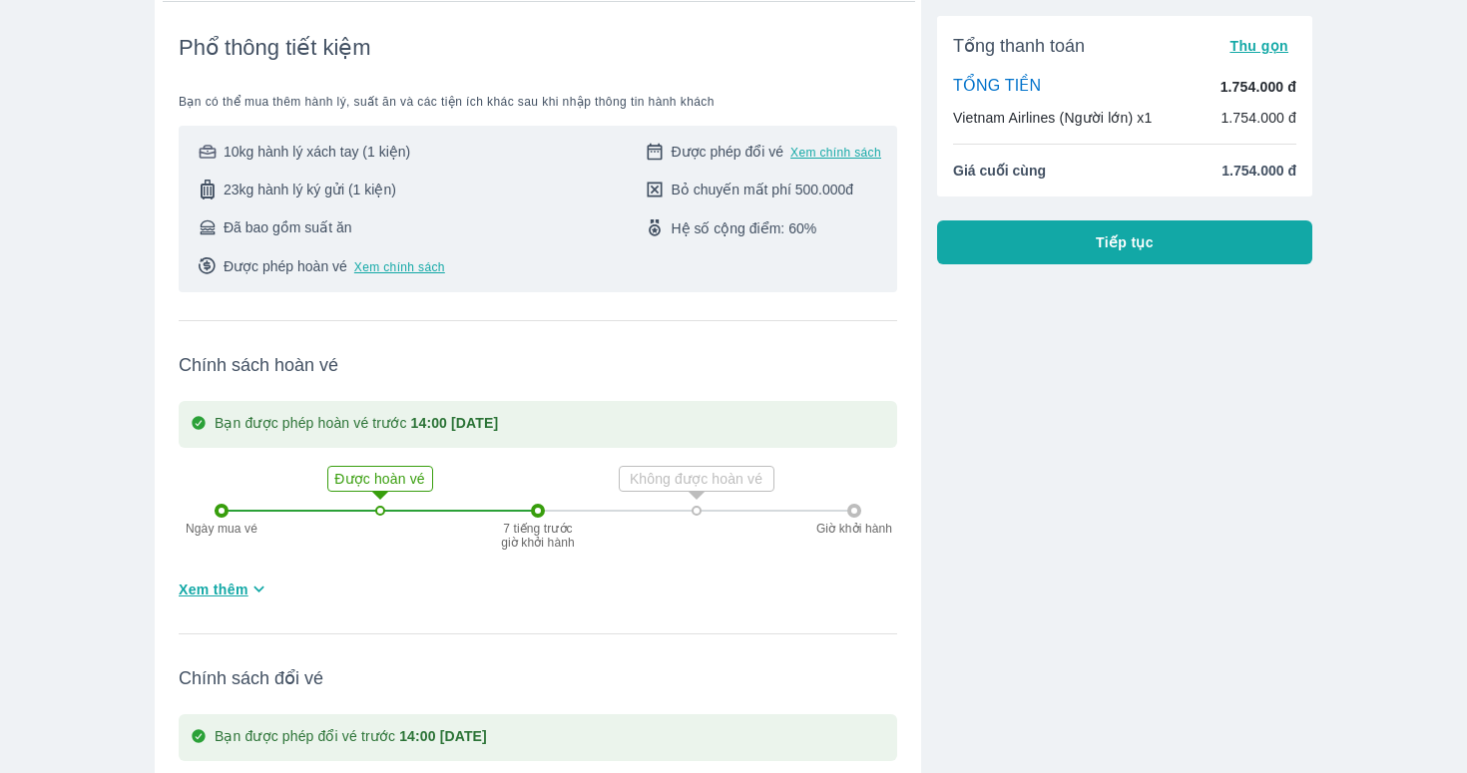
click at [678, 475] on icon at bounding box center [696, 495] width 40 height 40
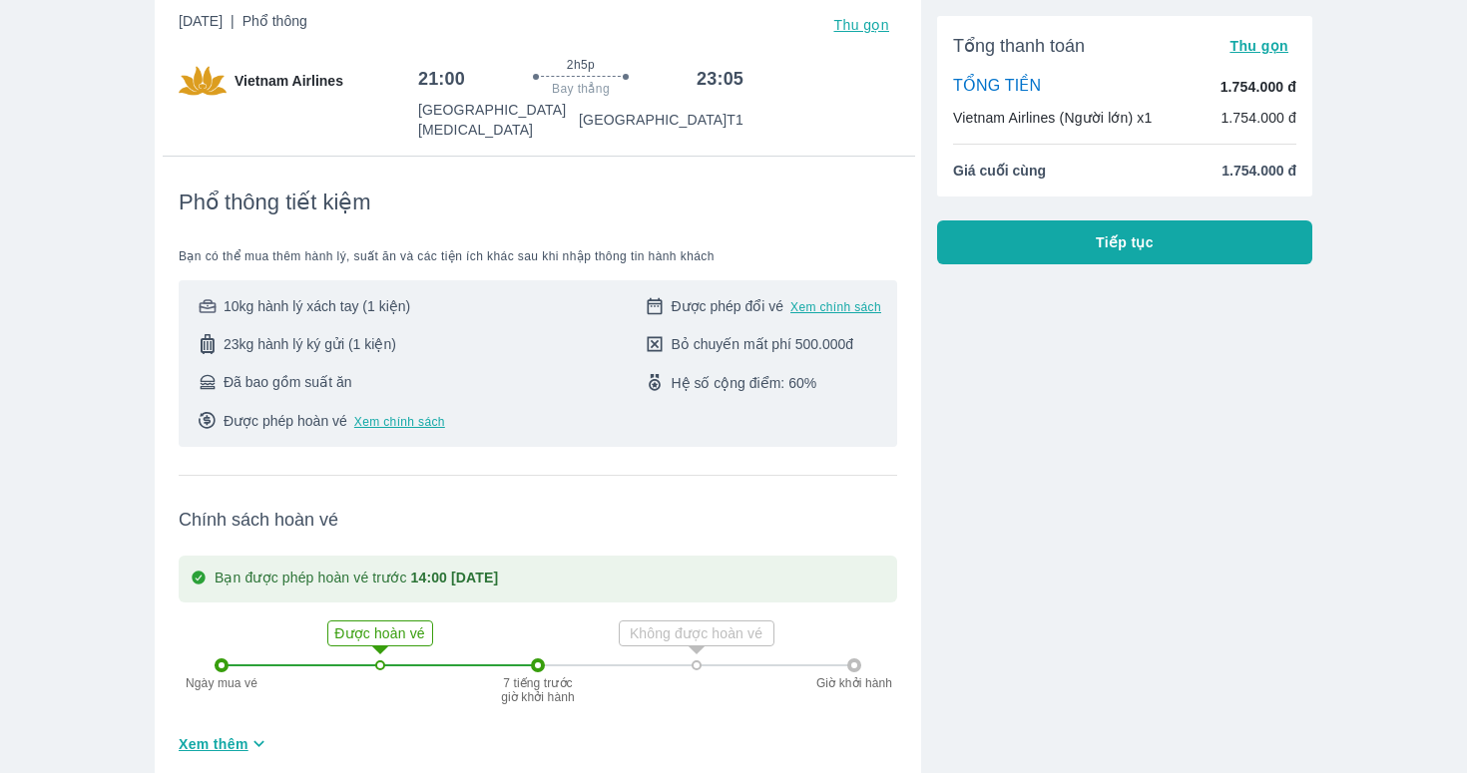
scroll to position [125, 0]
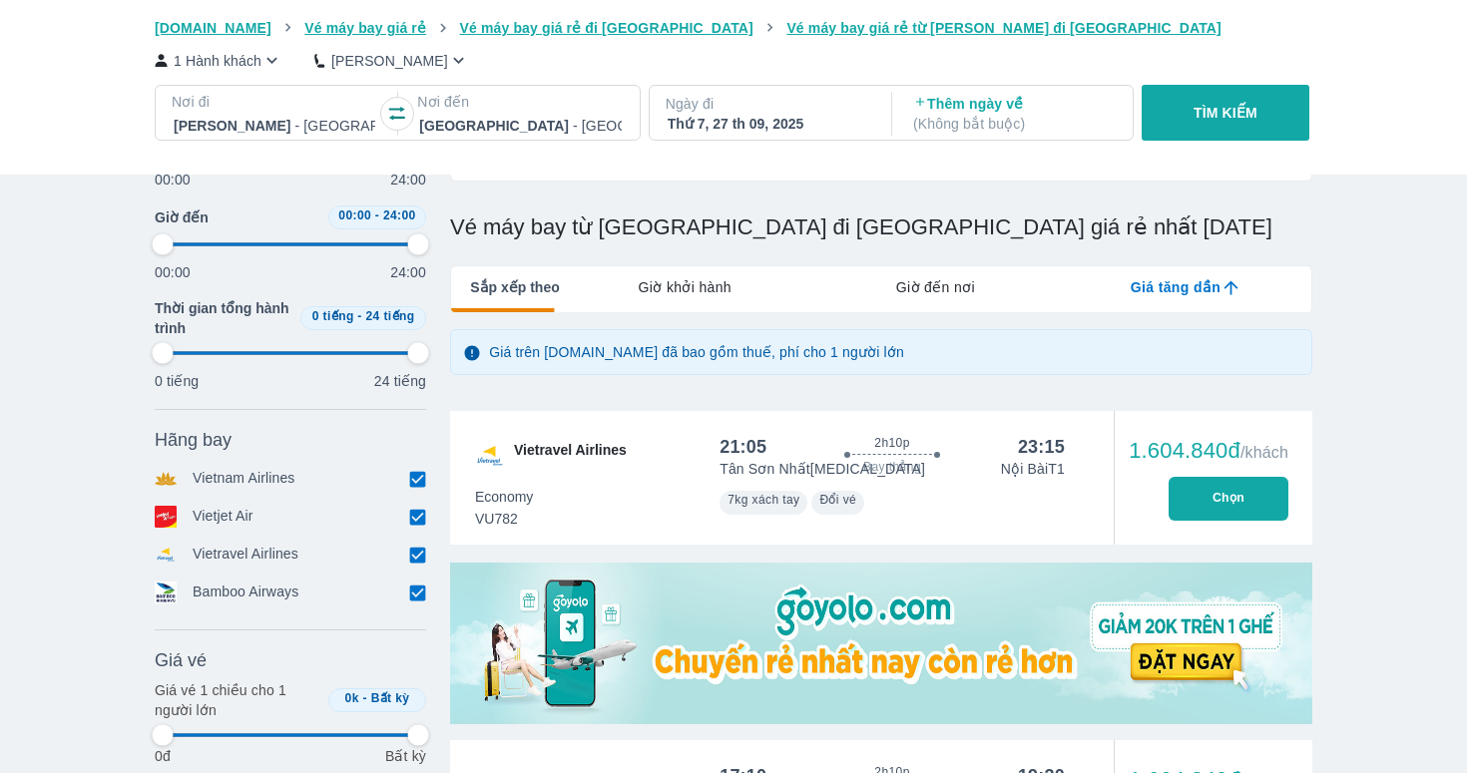
scroll to position [202, 0]
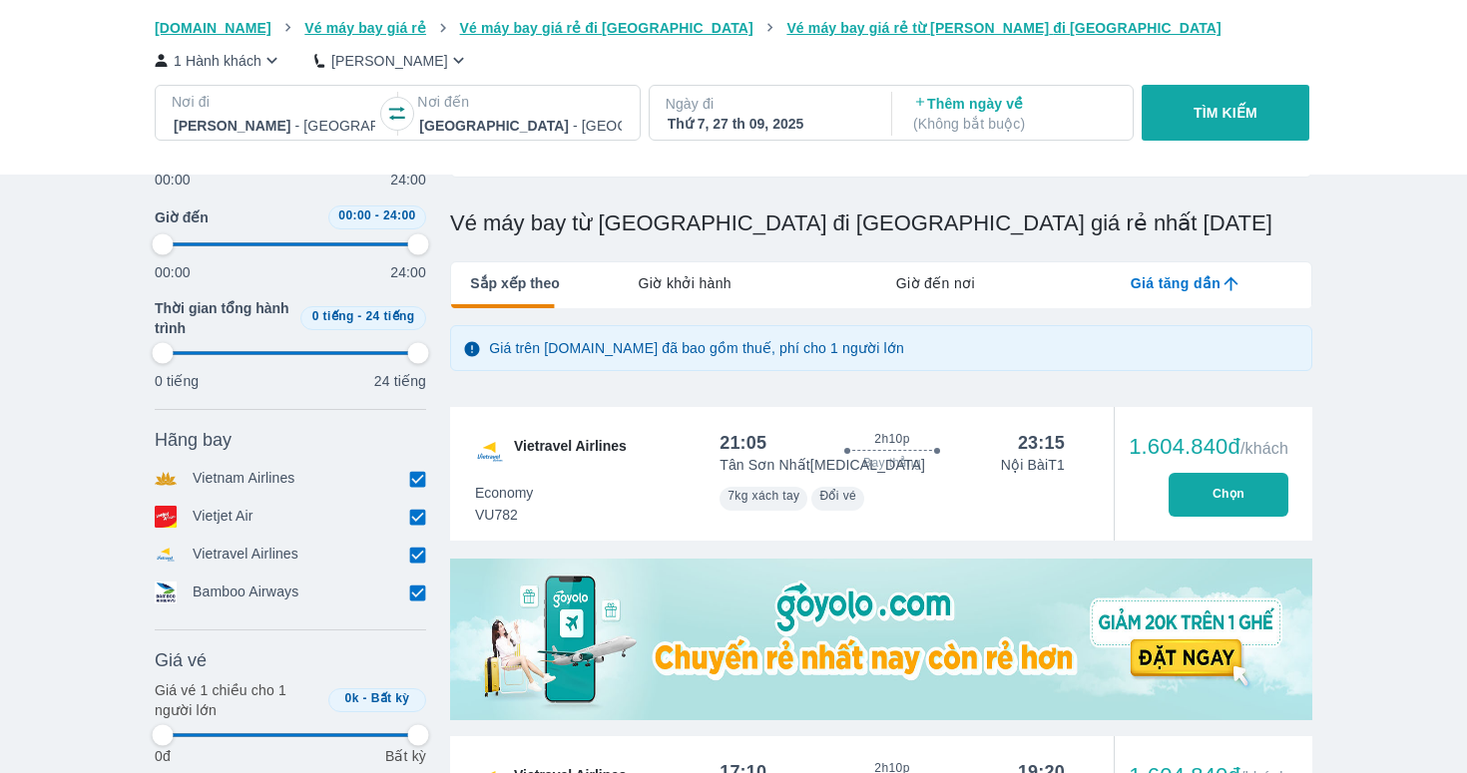
click at [408, 519] on input "checkbox" at bounding box center [417, 517] width 18 height 18
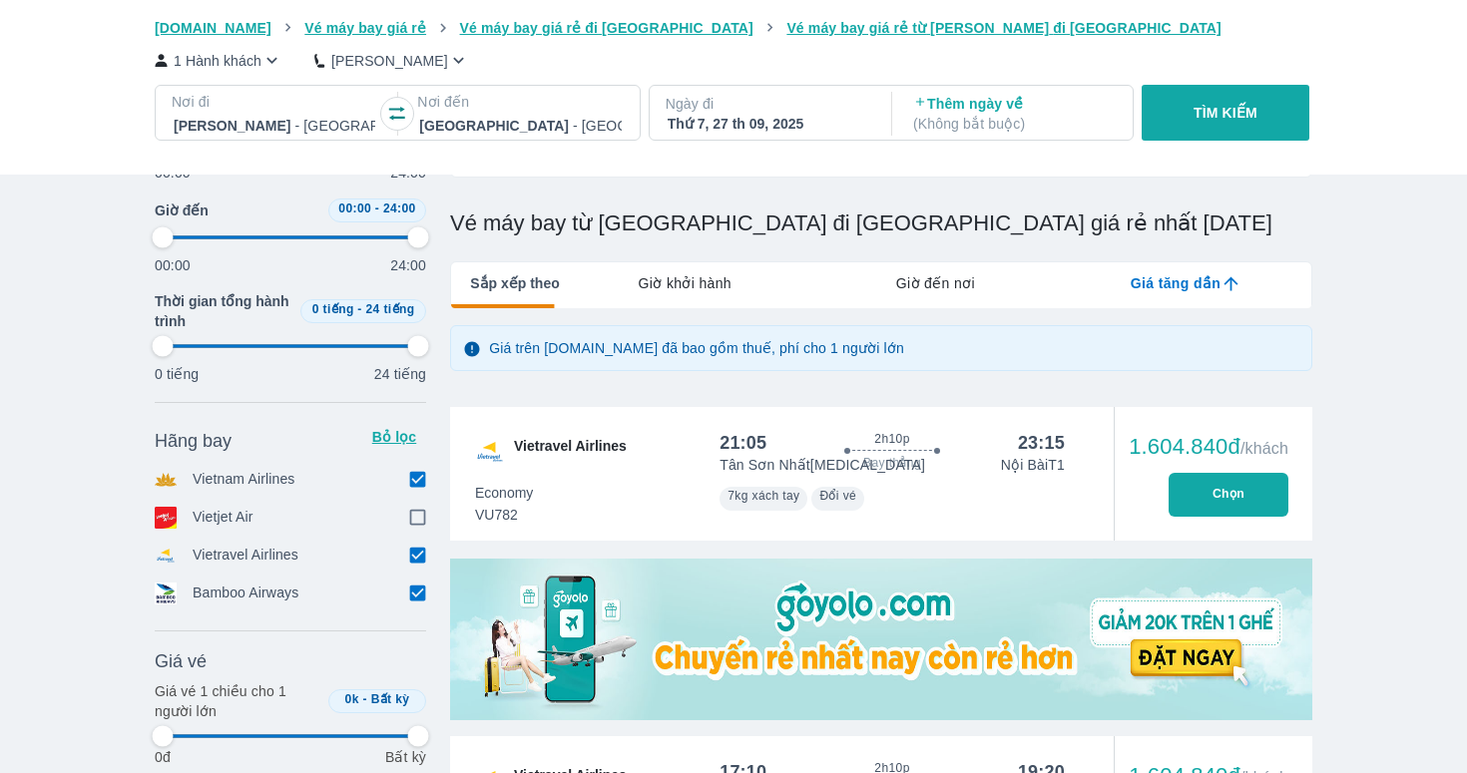
click at [416, 550] on input "checkbox" at bounding box center [417, 556] width 18 height 18
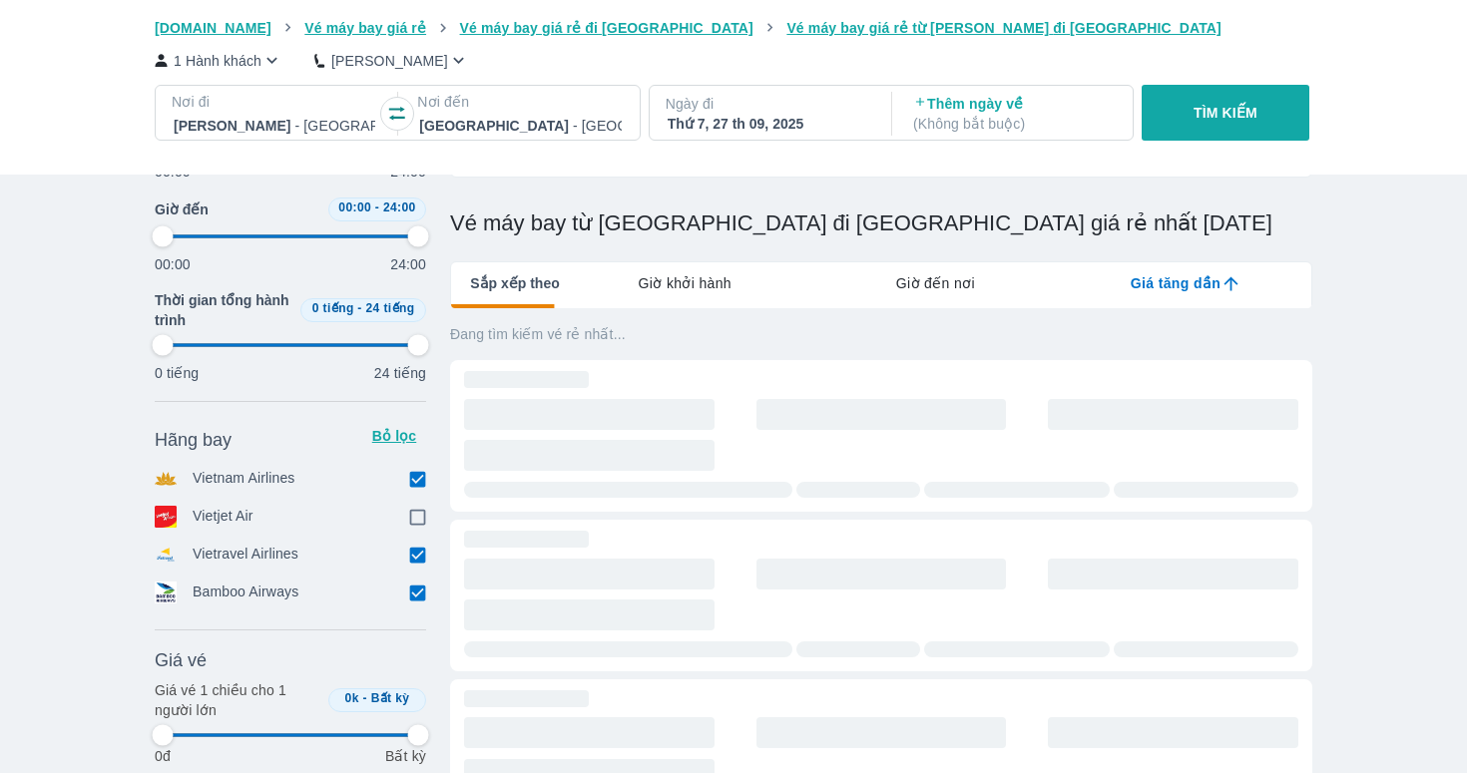
click at [416, 587] on input "checkbox" at bounding box center [417, 593] width 18 height 18
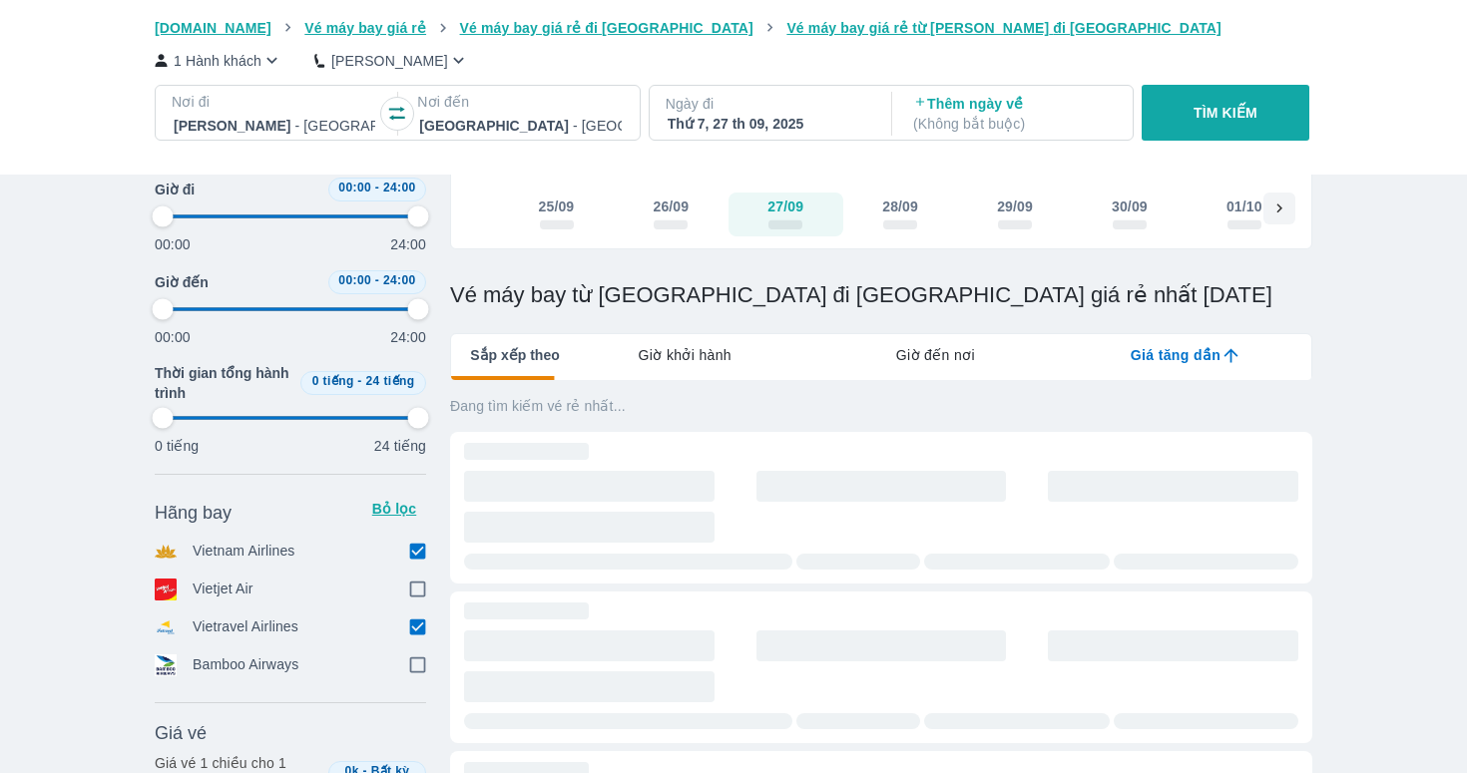
scroll to position [128, 0]
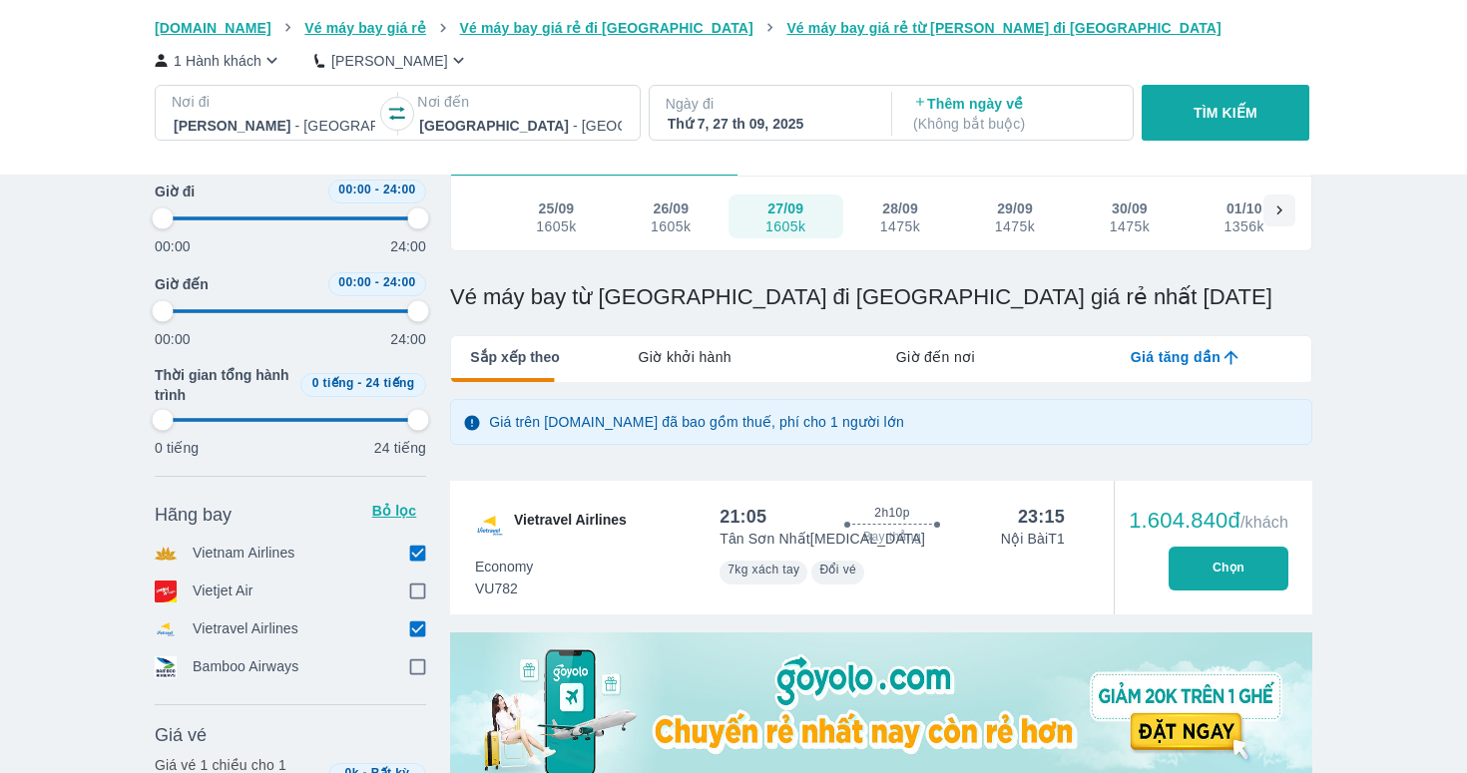
click at [414, 628] on input "checkbox" at bounding box center [417, 630] width 18 height 18
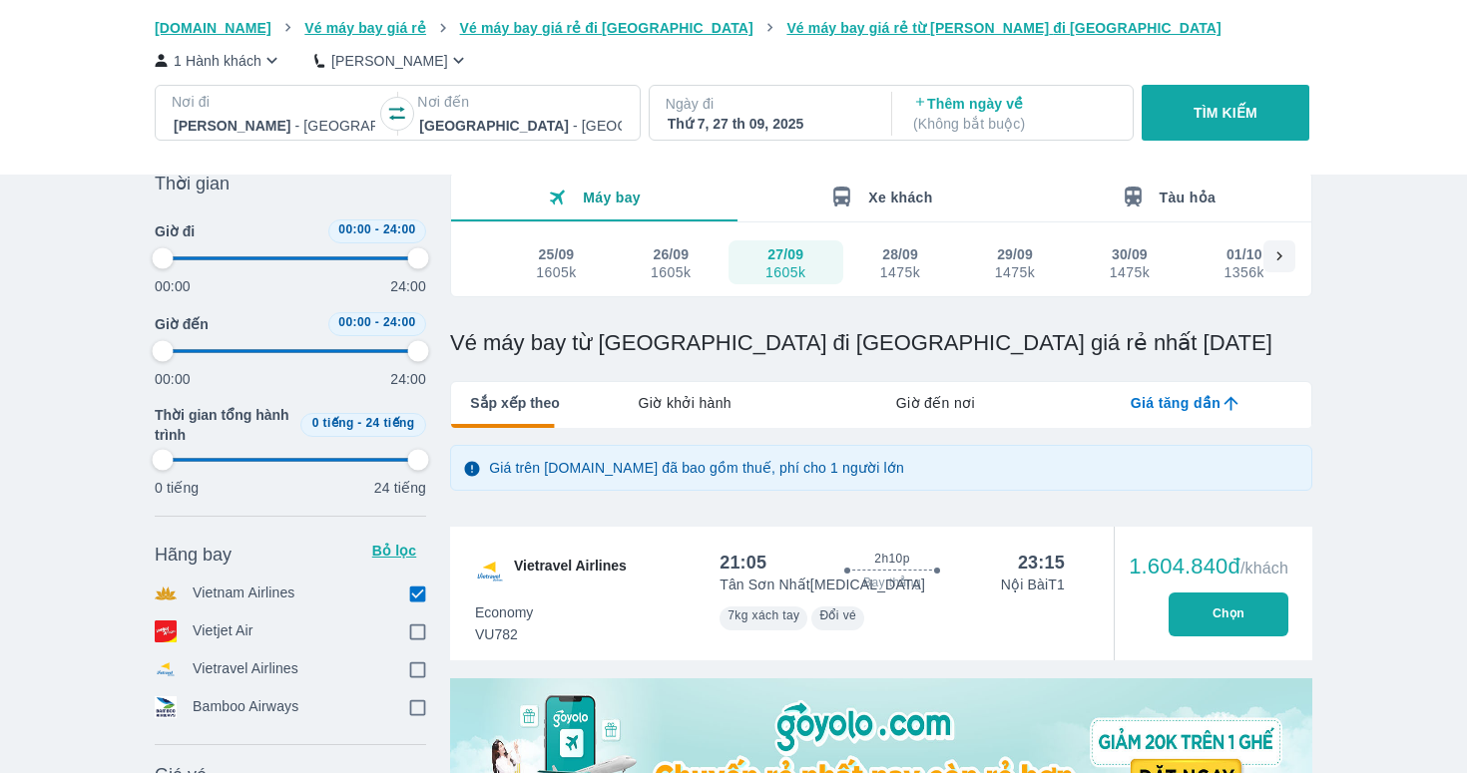
scroll to position [42, 0]
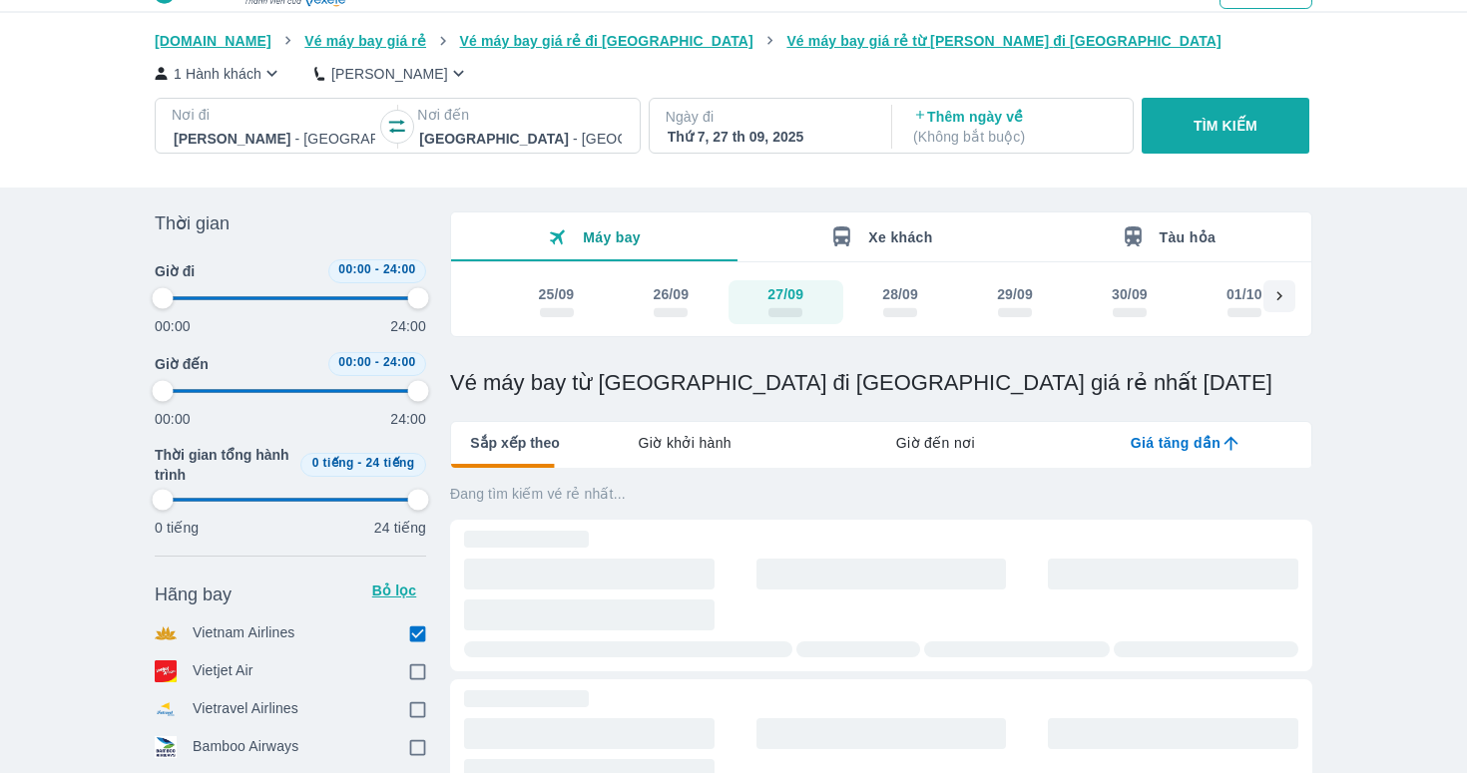
click at [578, 307] on div "25/09" at bounding box center [556, 302] width 45 height 36
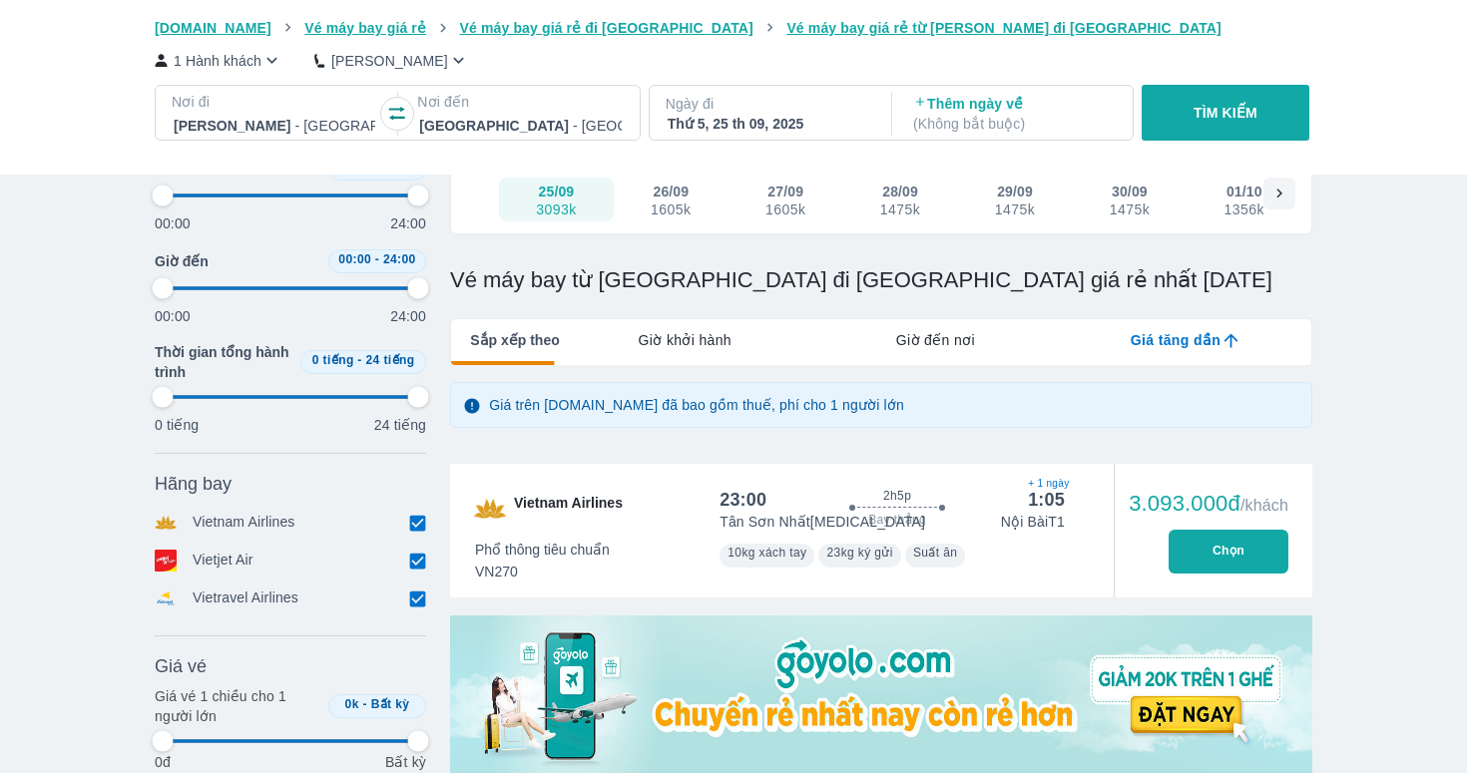
scroll to position [149, 0]
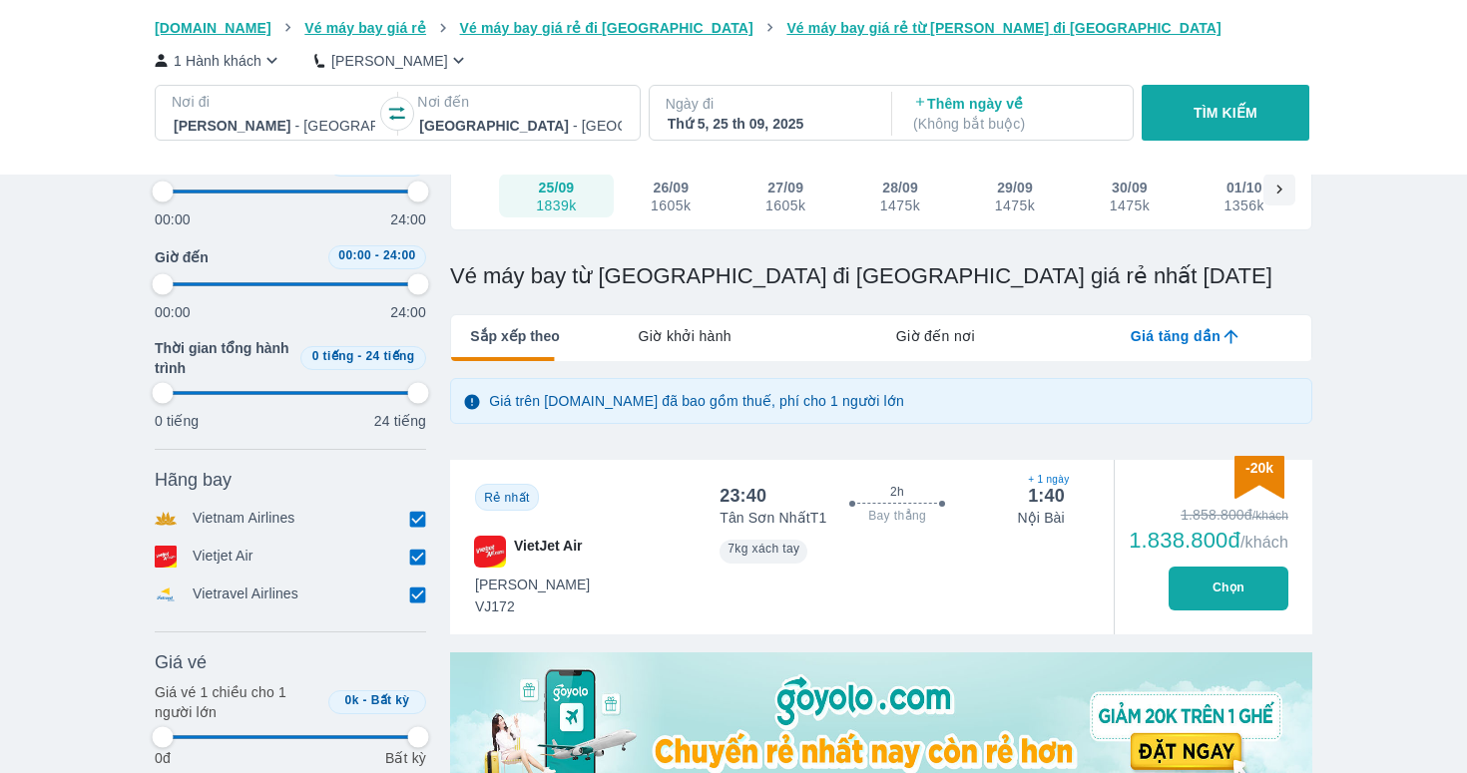
click at [420, 560] on input "checkbox" at bounding box center [417, 557] width 18 height 18
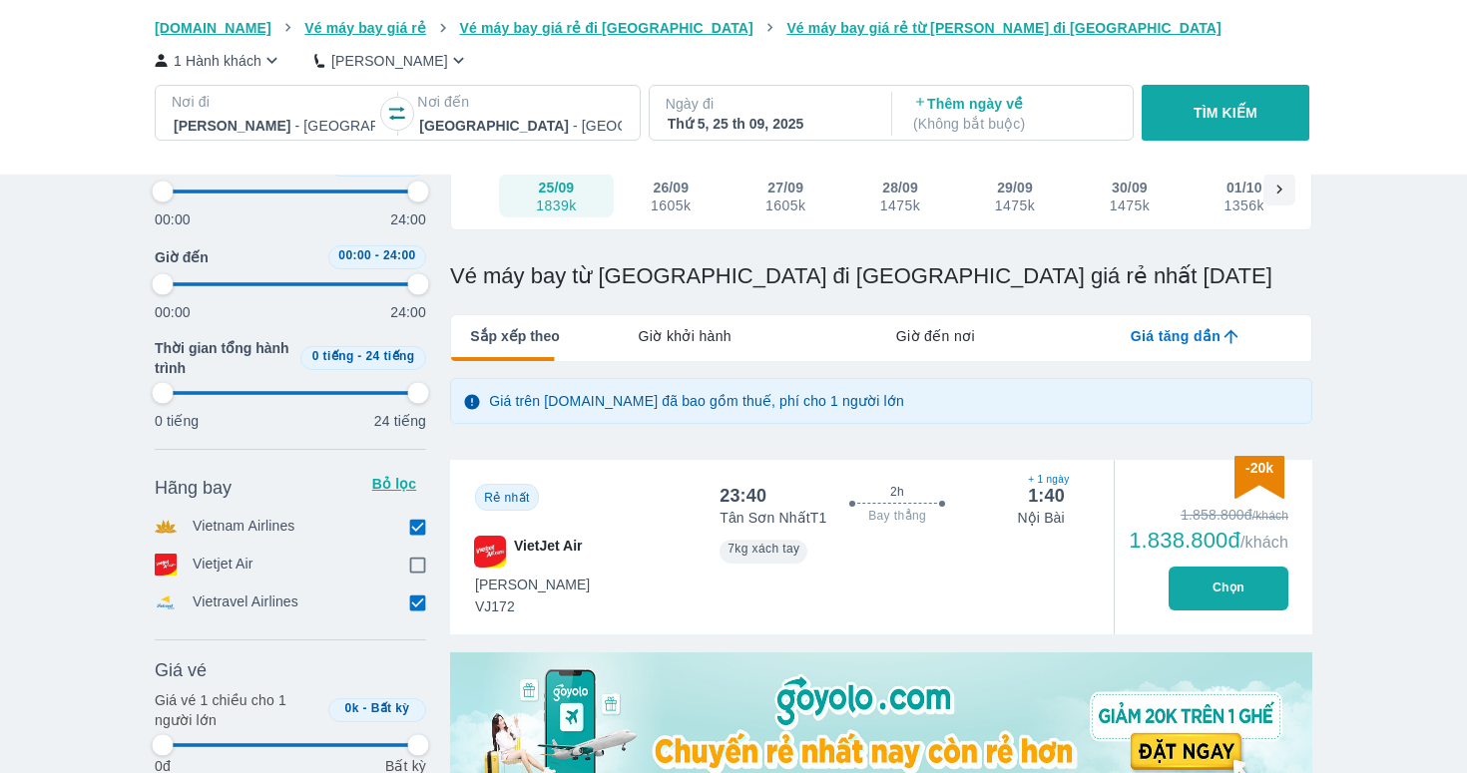
click at [420, 603] on input "checkbox" at bounding box center [417, 603] width 18 height 18
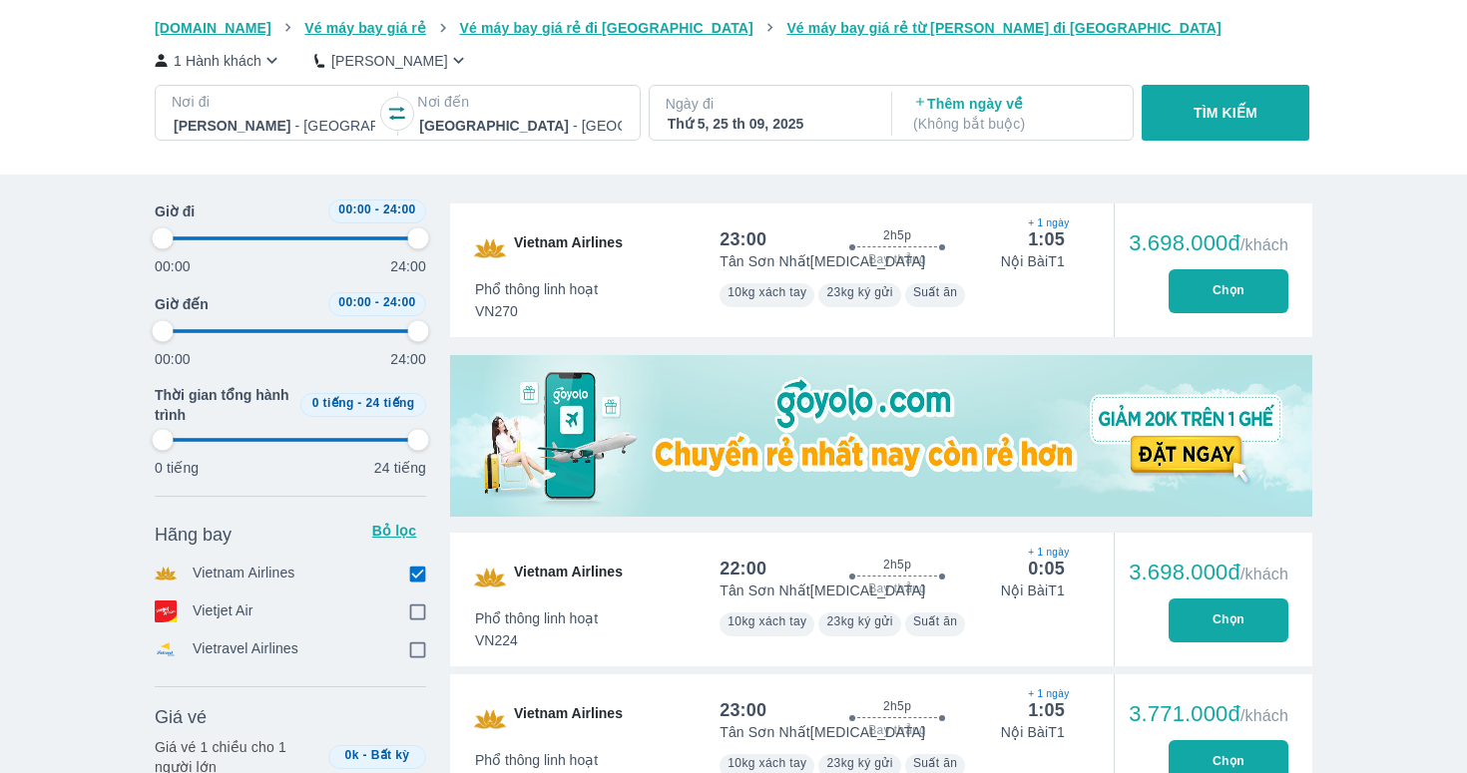
scroll to position [360, 0]
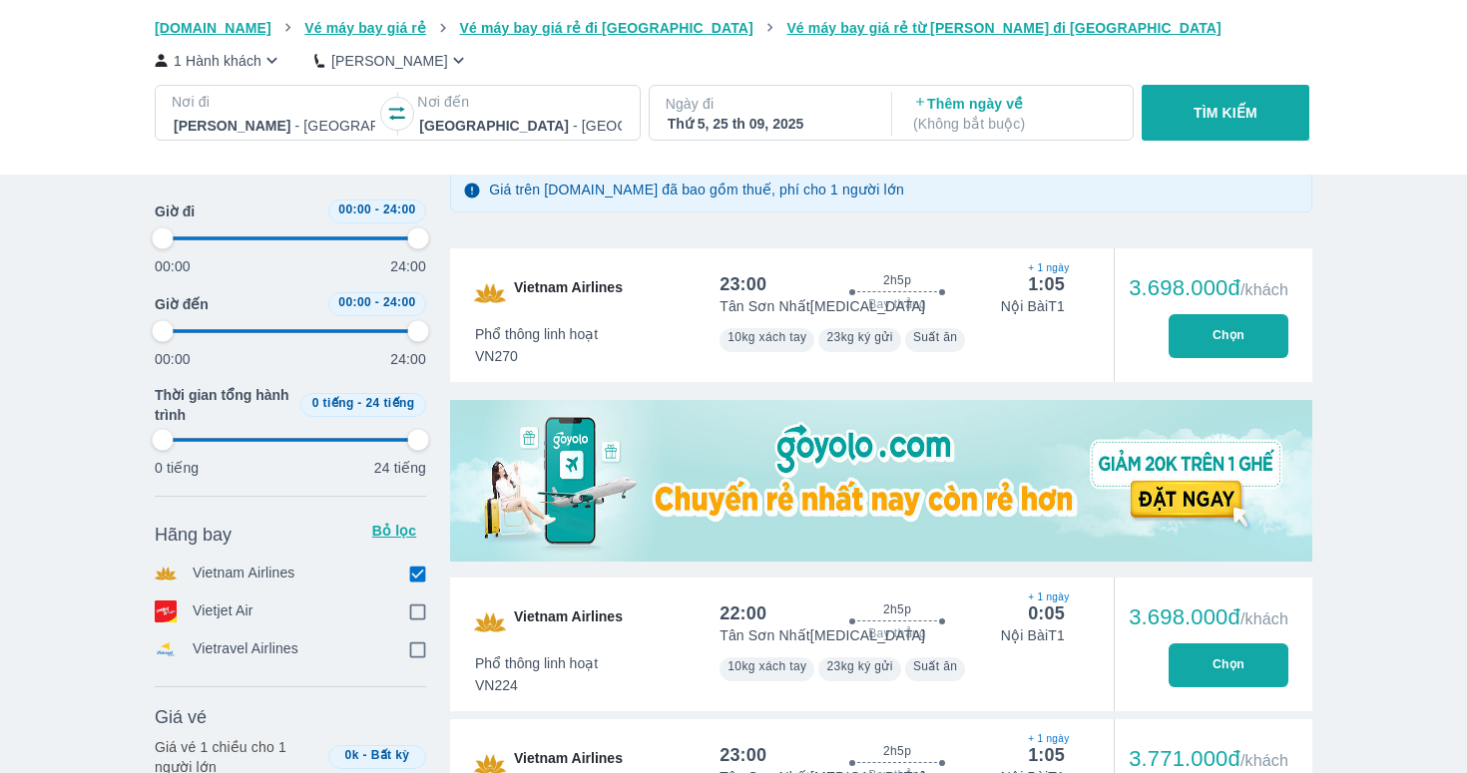
click at [1235, 346] on button "Chọn" at bounding box center [1228, 336] width 120 height 44
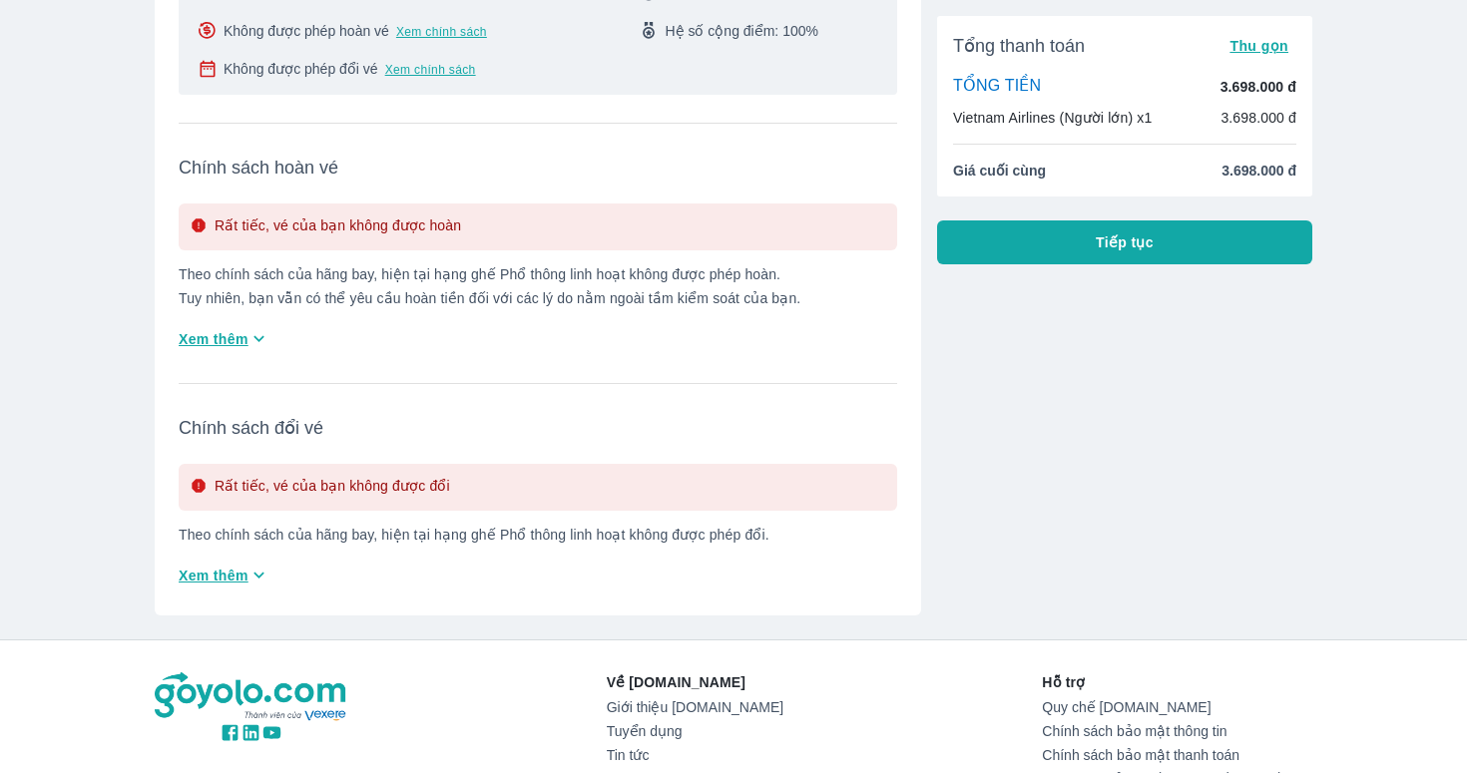
click at [1050, 232] on button "Tiếp tục" at bounding box center [1124, 242] width 375 height 44
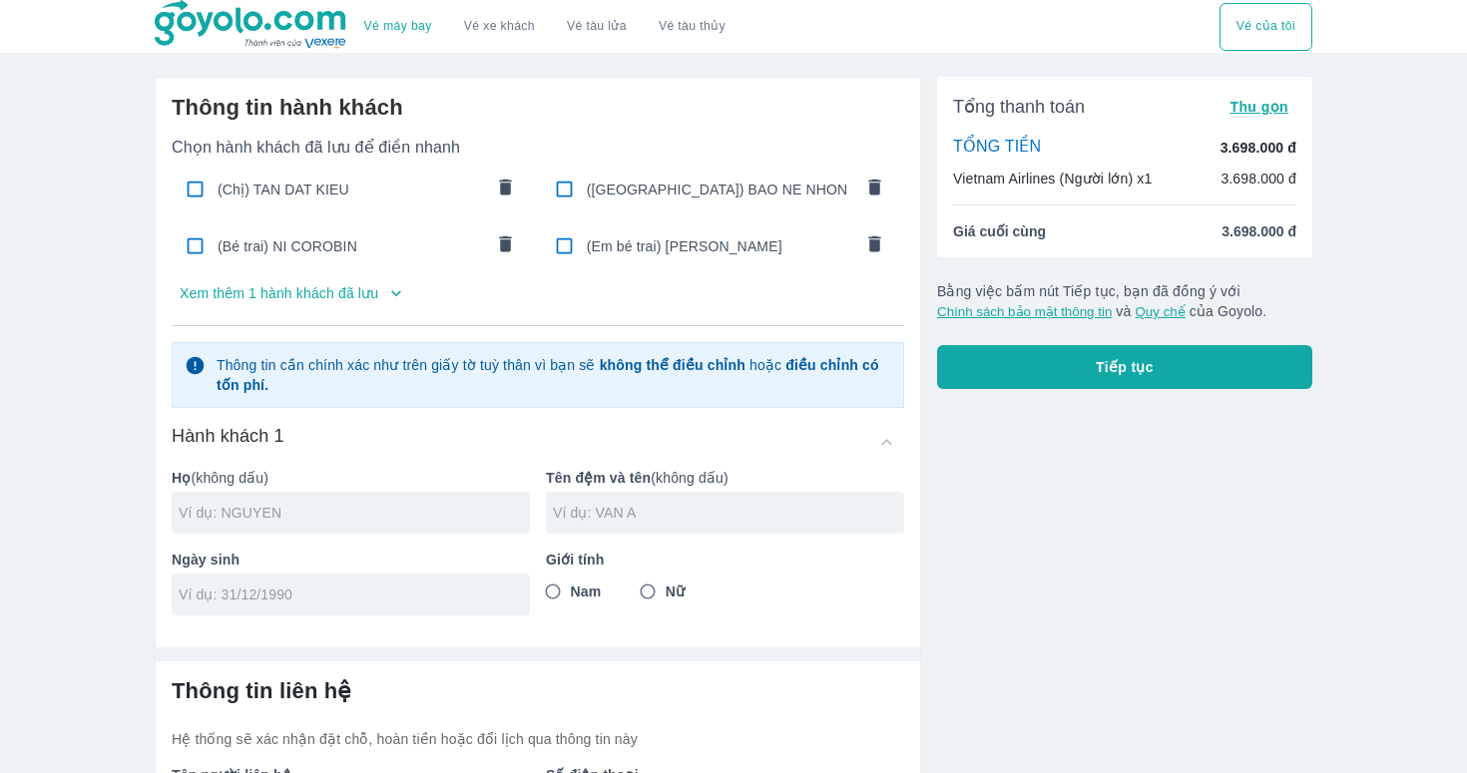
click at [402, 185] on span "(Chị) TAN DAT KIEU" at bounding box center [349, 190] width 265 height 20
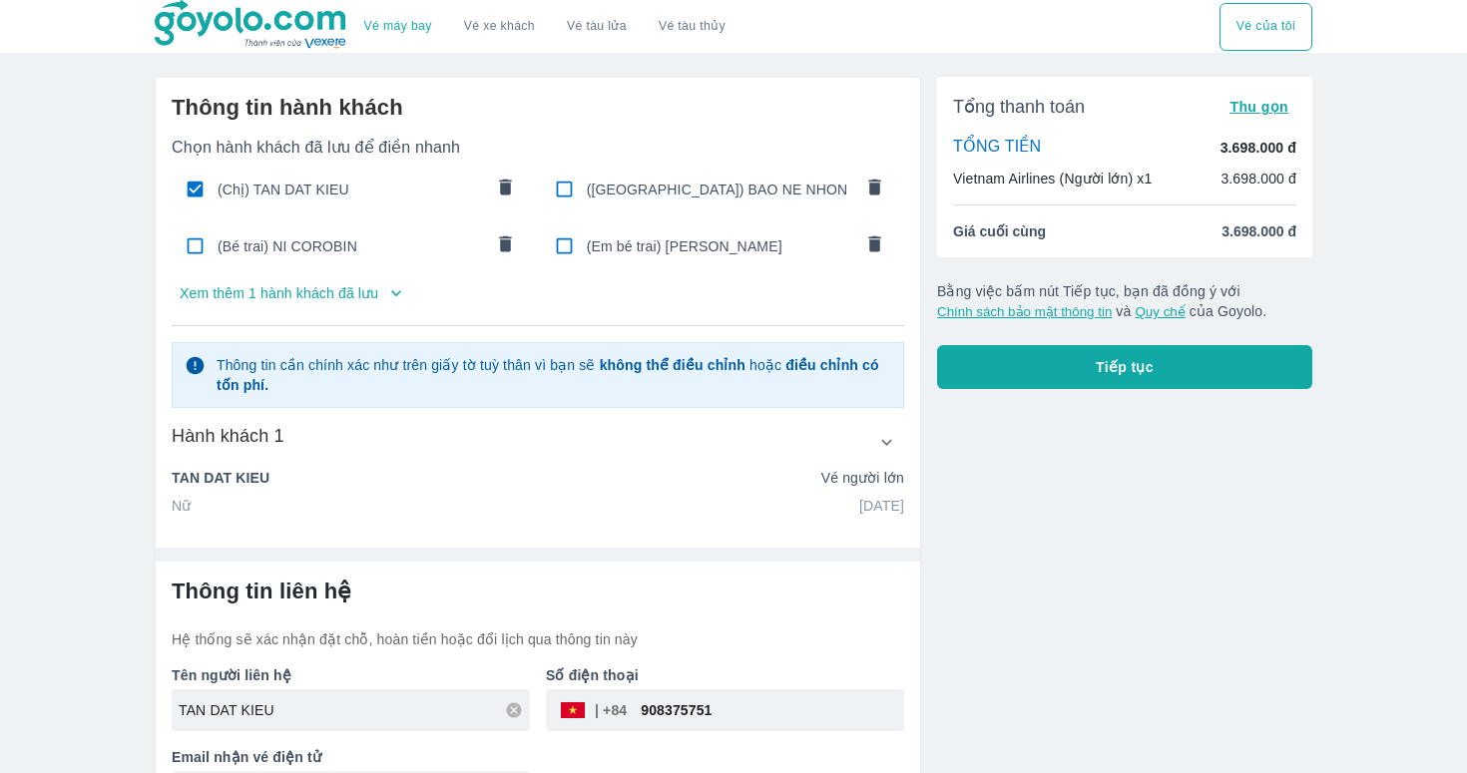
click at [1023, 358] on button "Tiếp tục" at bounding box center [1124, 367] width 375 height 44
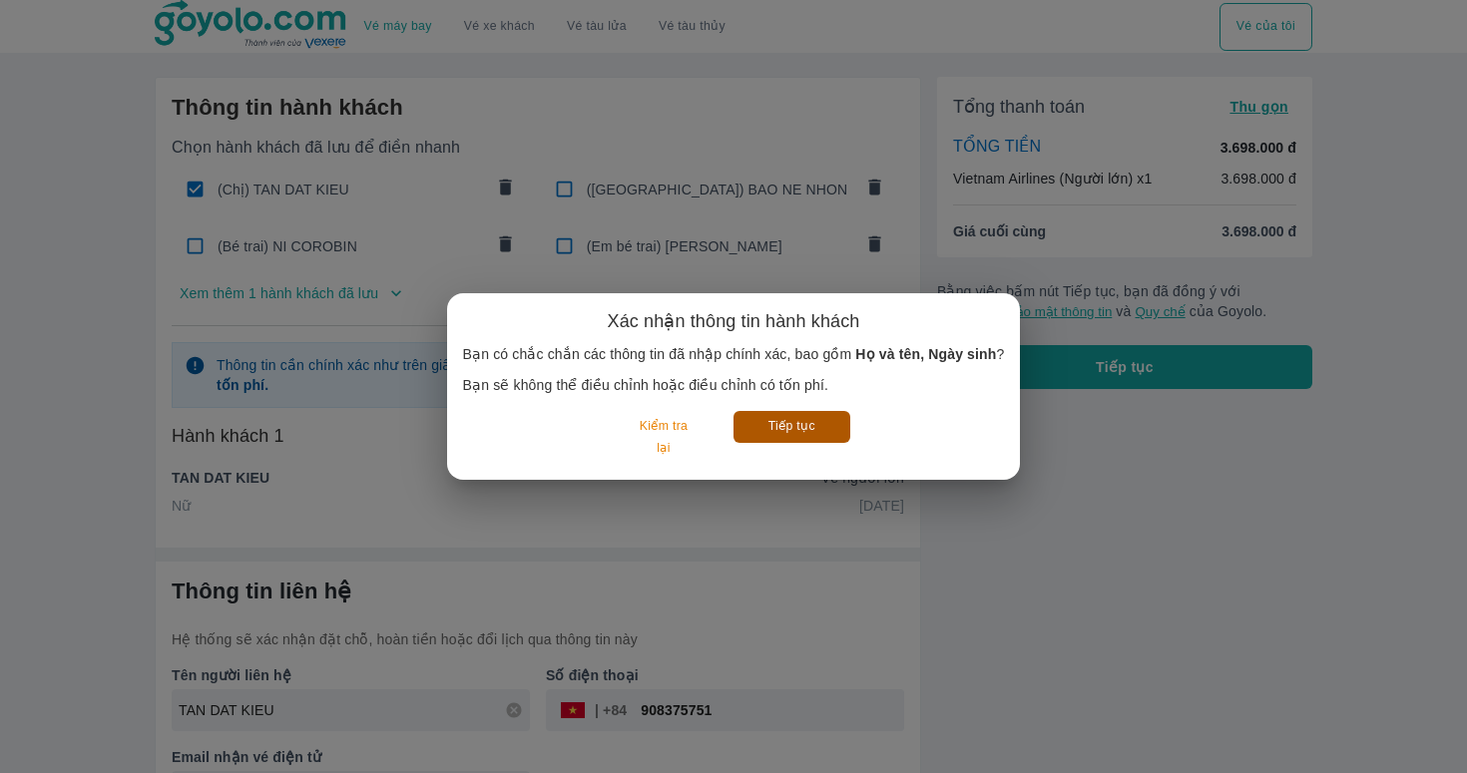
click at [780, 424] on button "Tiếp tục" at bounding box center [791, 426] width 117 height 31
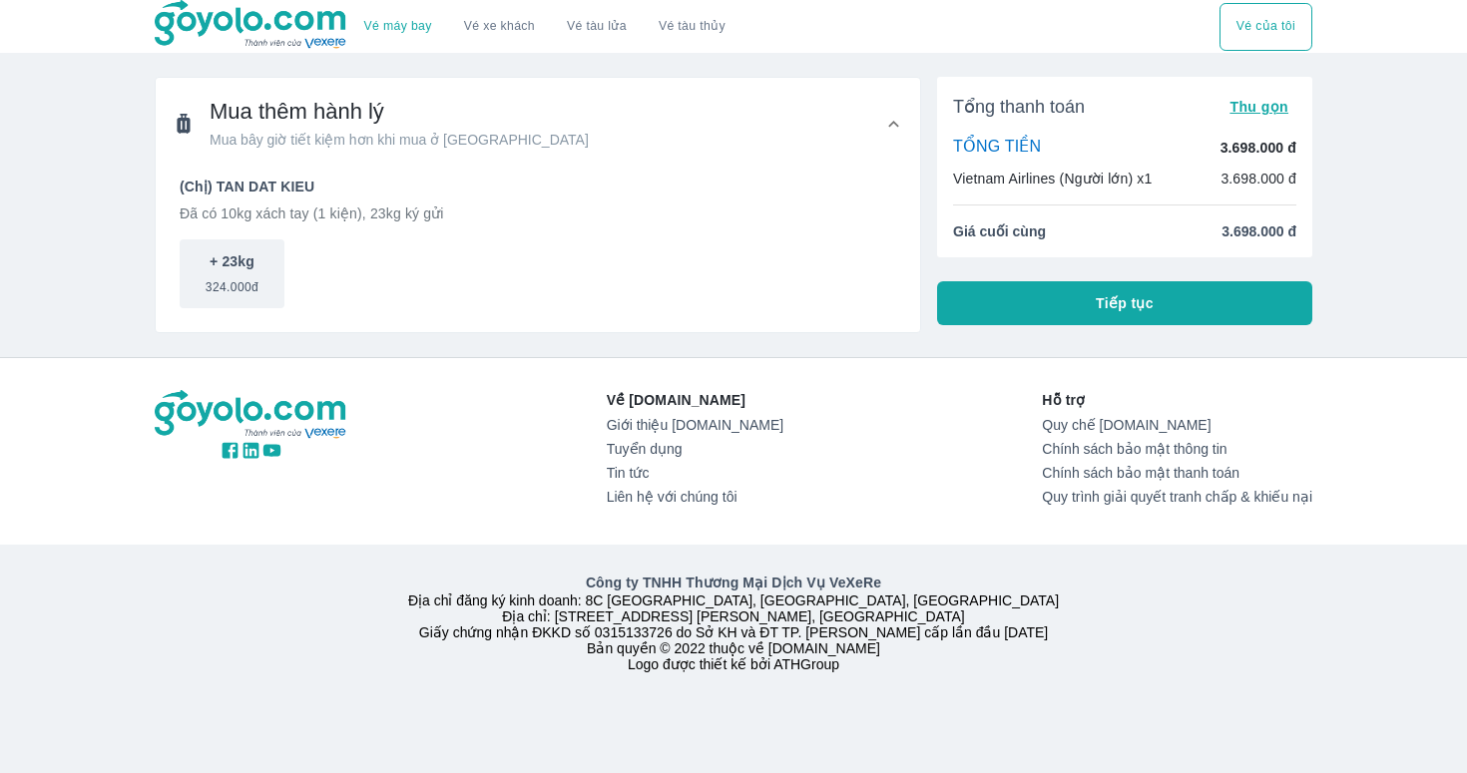
click at [1100, 307] on span "Tiếp tục" at bounding box center [1124, 303] width 58 height 20
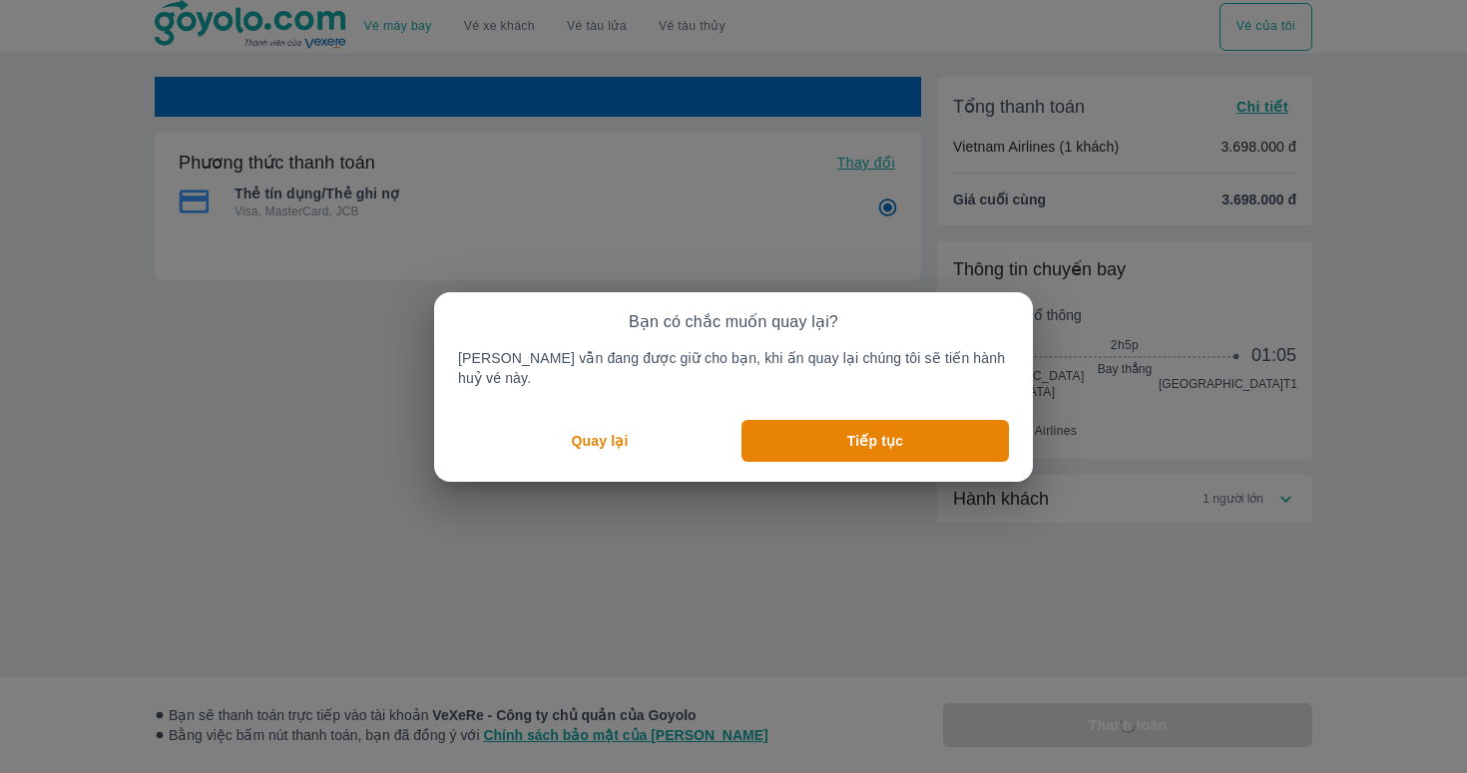
click at [600, 437] on p "Quay lại" at bounding box center [600, 441] width 57 height 20
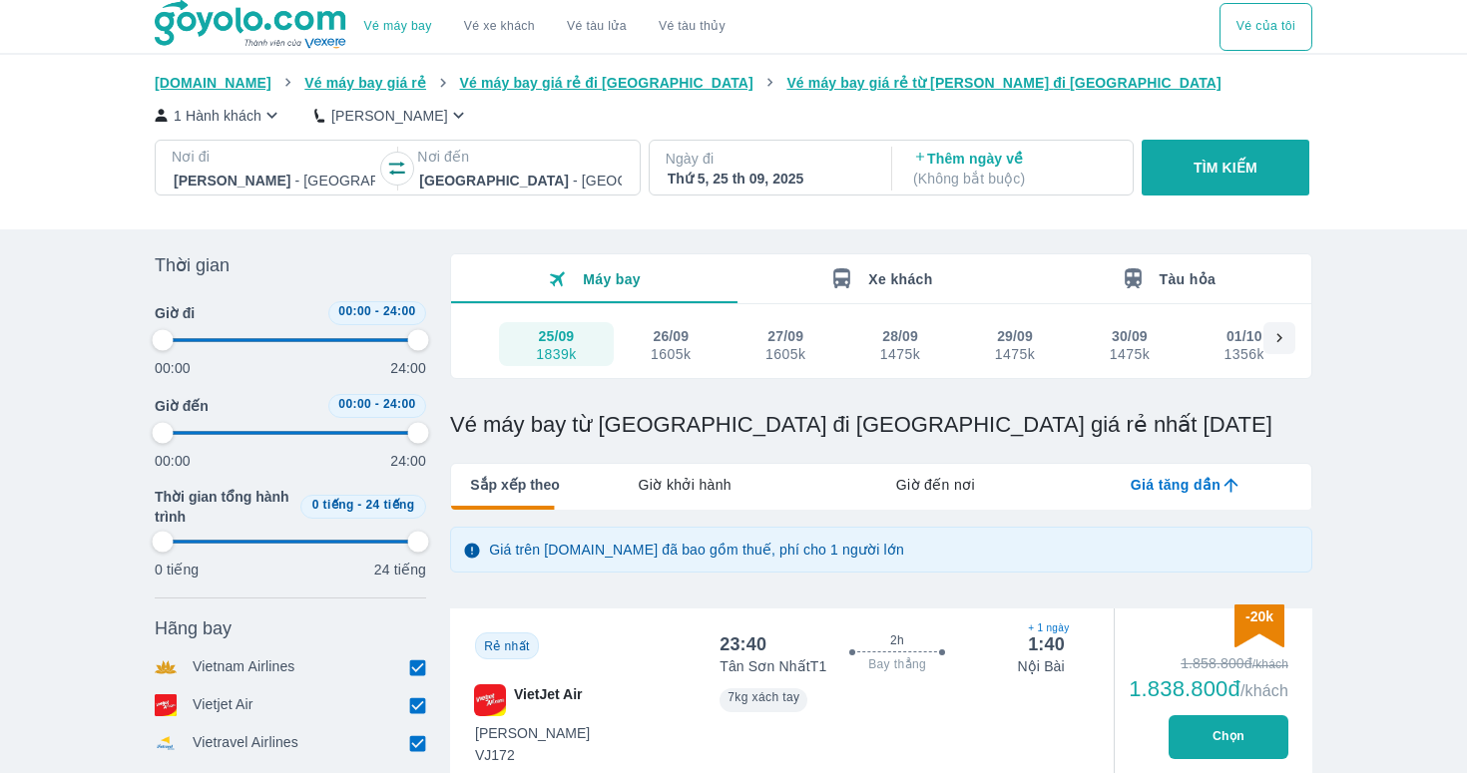
click at [415, 700] on input "checkbox" at bounding box center [417, 705] width 18 height 18
click at [415, 745] on input "checkbox" at bounding box center [417, 751] width 18 height 18
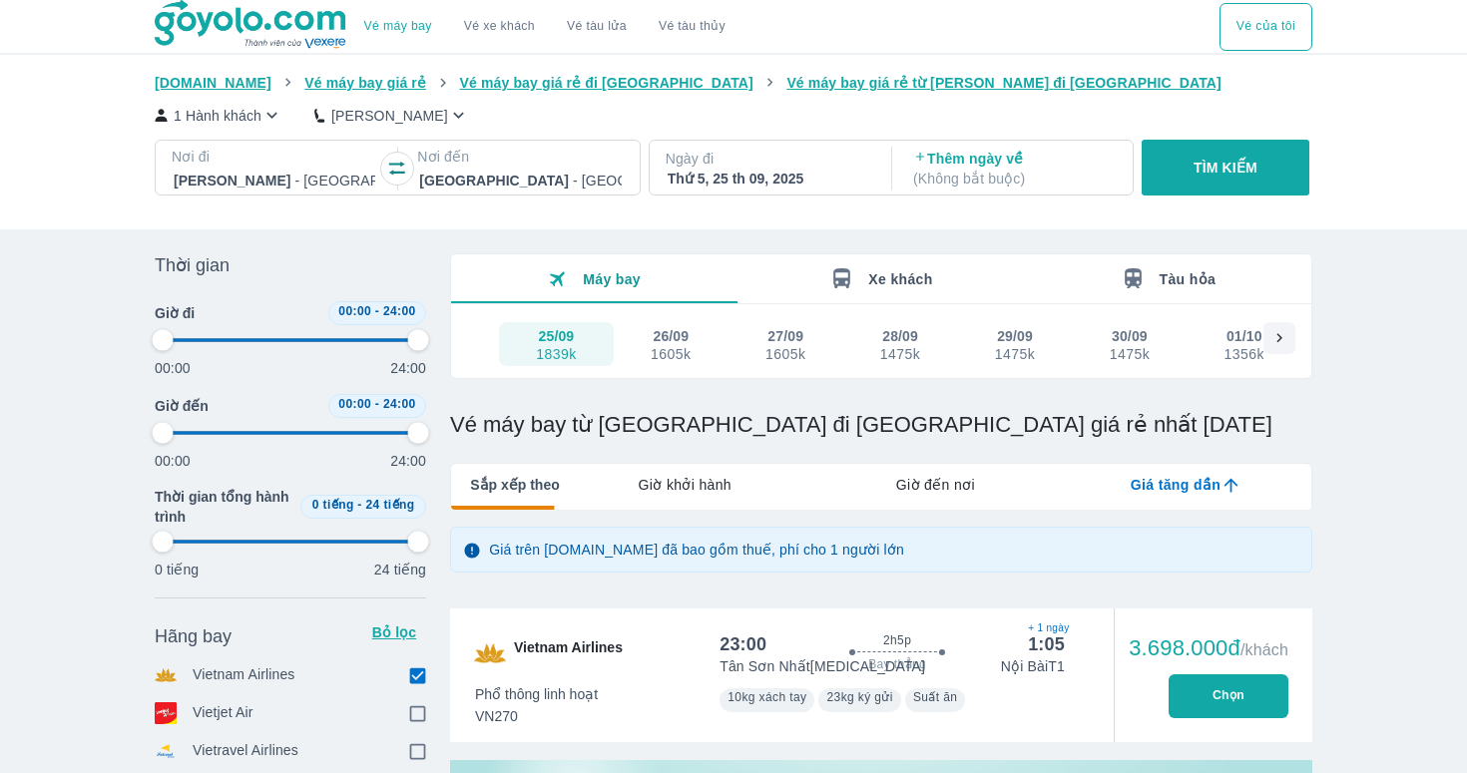
click at [1259, 20] on button "Vé của tôi" at bounding box center [1265, 27] width 93 height 48
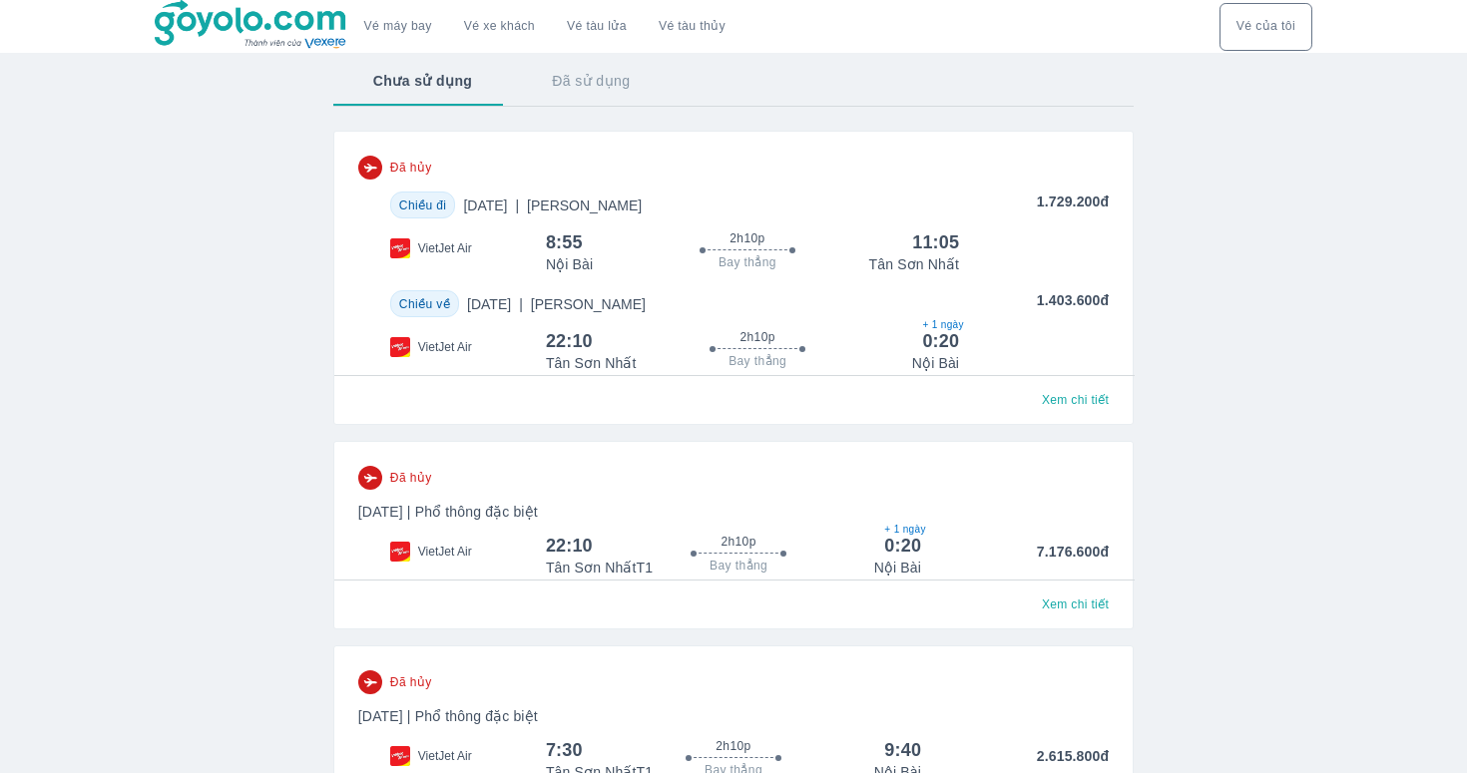
scroll to position [752, 0]
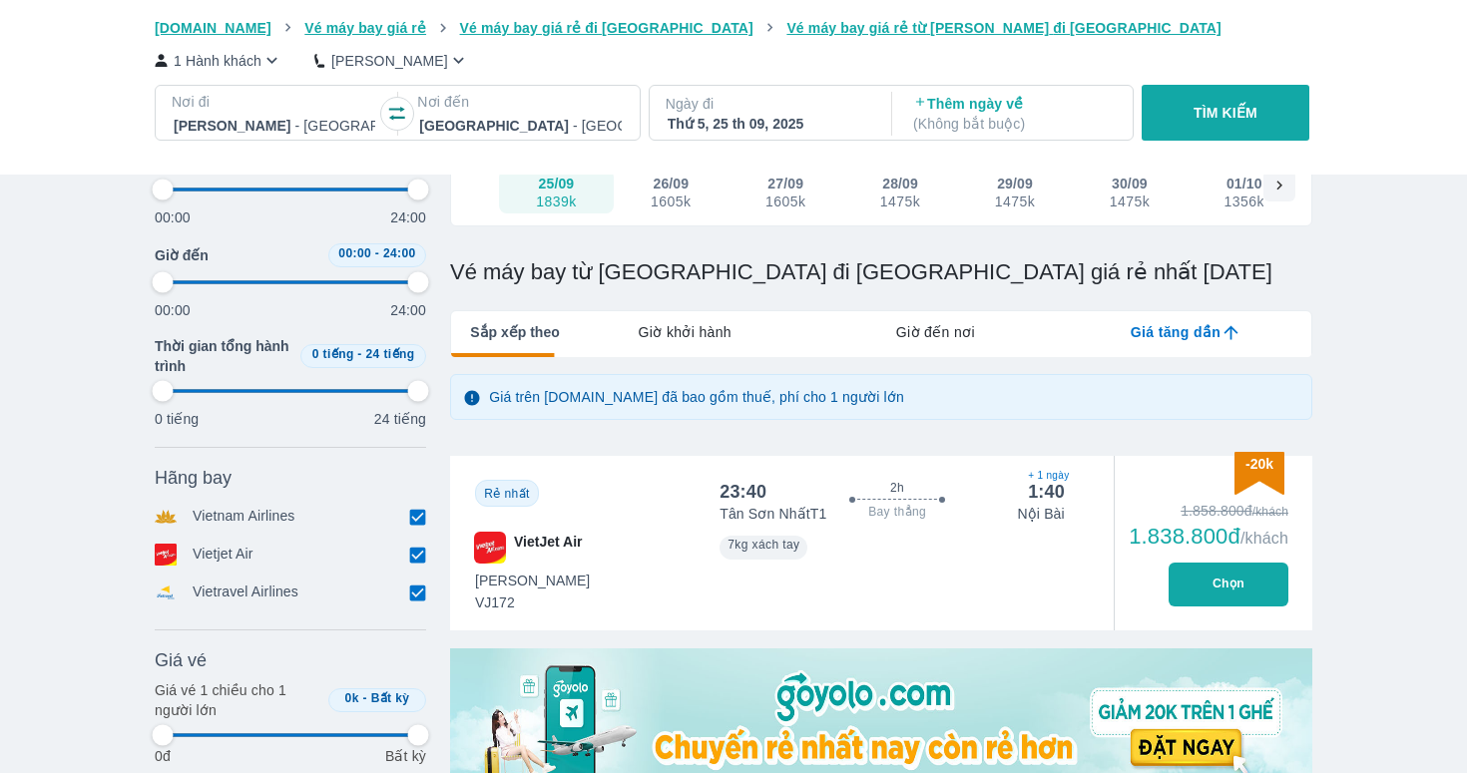
scroll to position [250, 0]
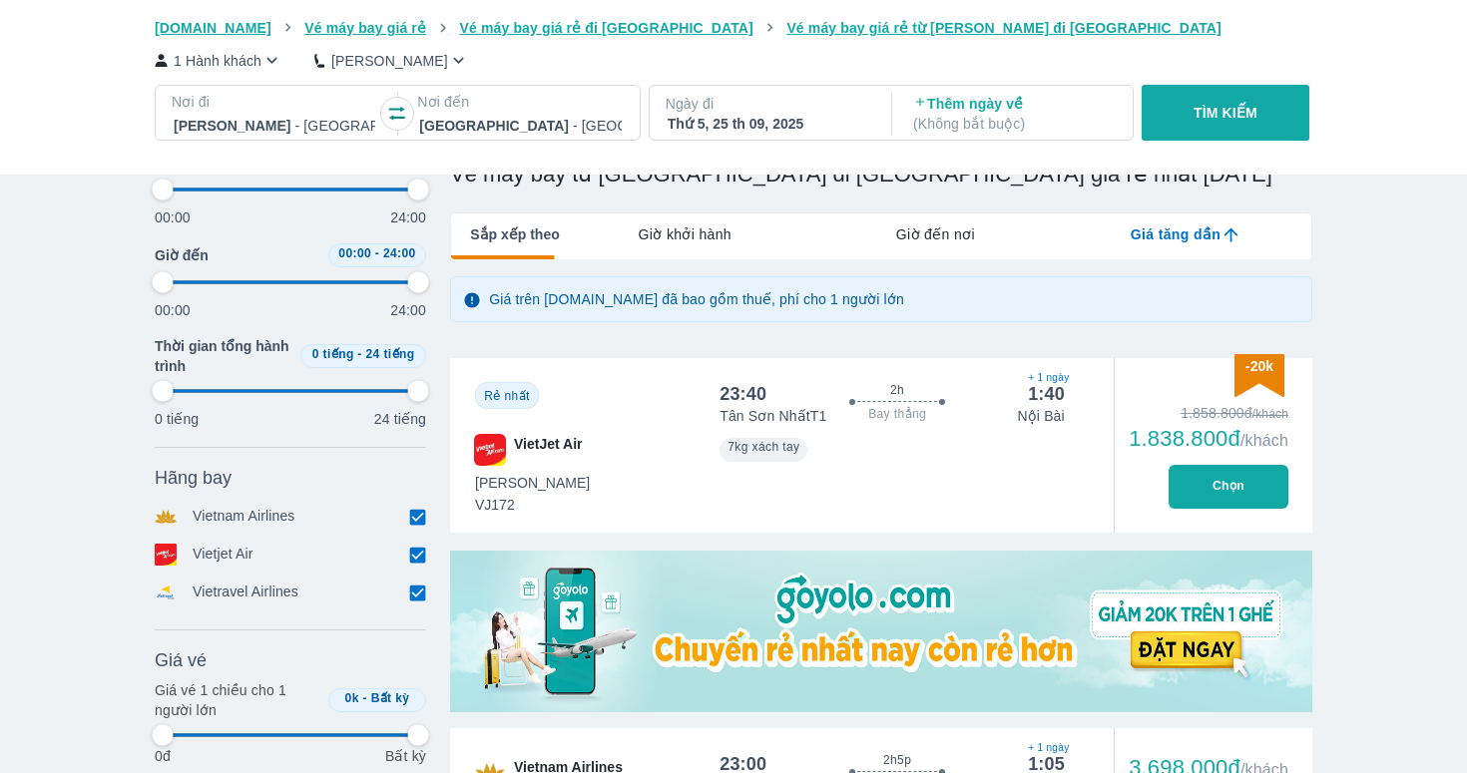
click at [411, 548] on input "checkbox" at bounding box center [417, 555] width 18 height 18
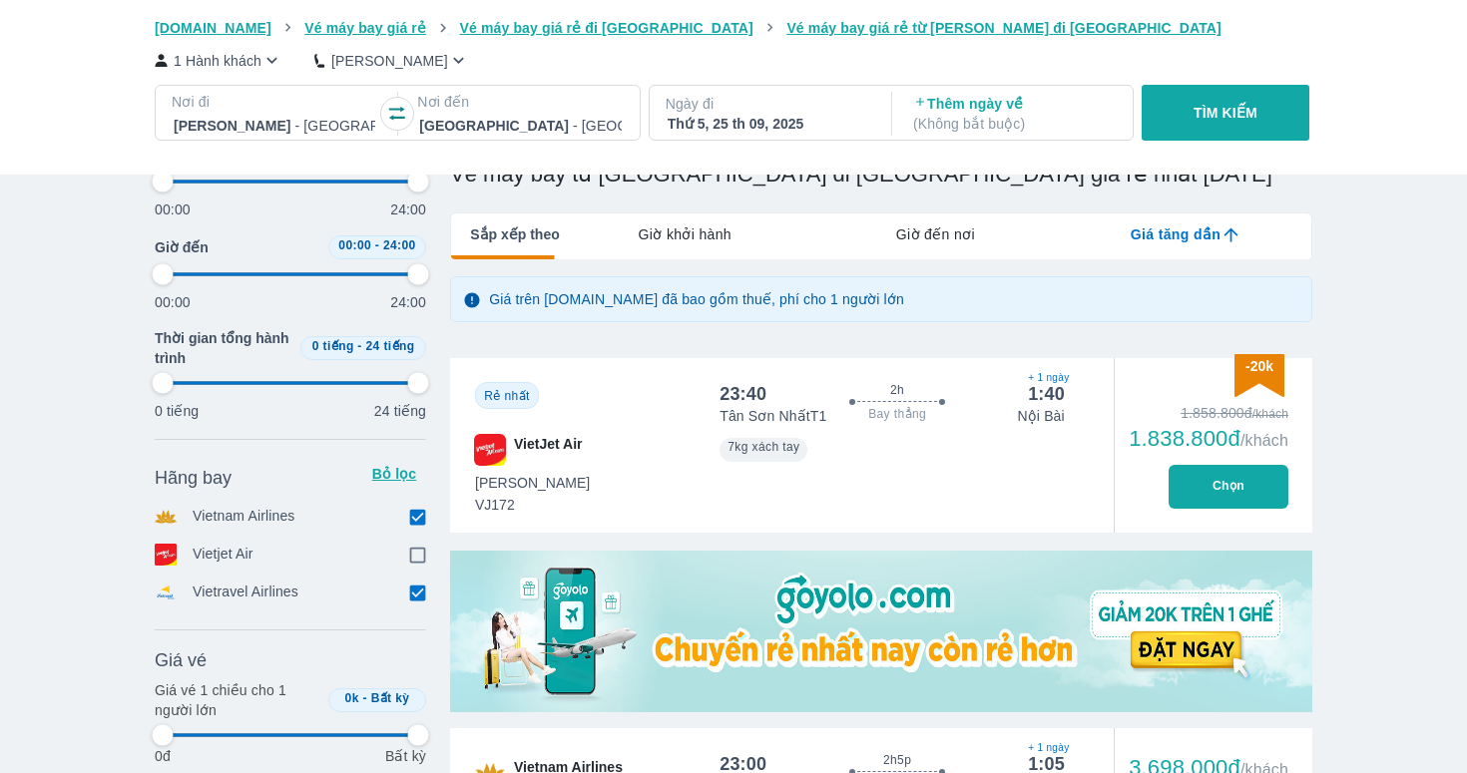
click at [415, 586] on input "checkbox" at bounding box center [417, 593] width 18 height 18
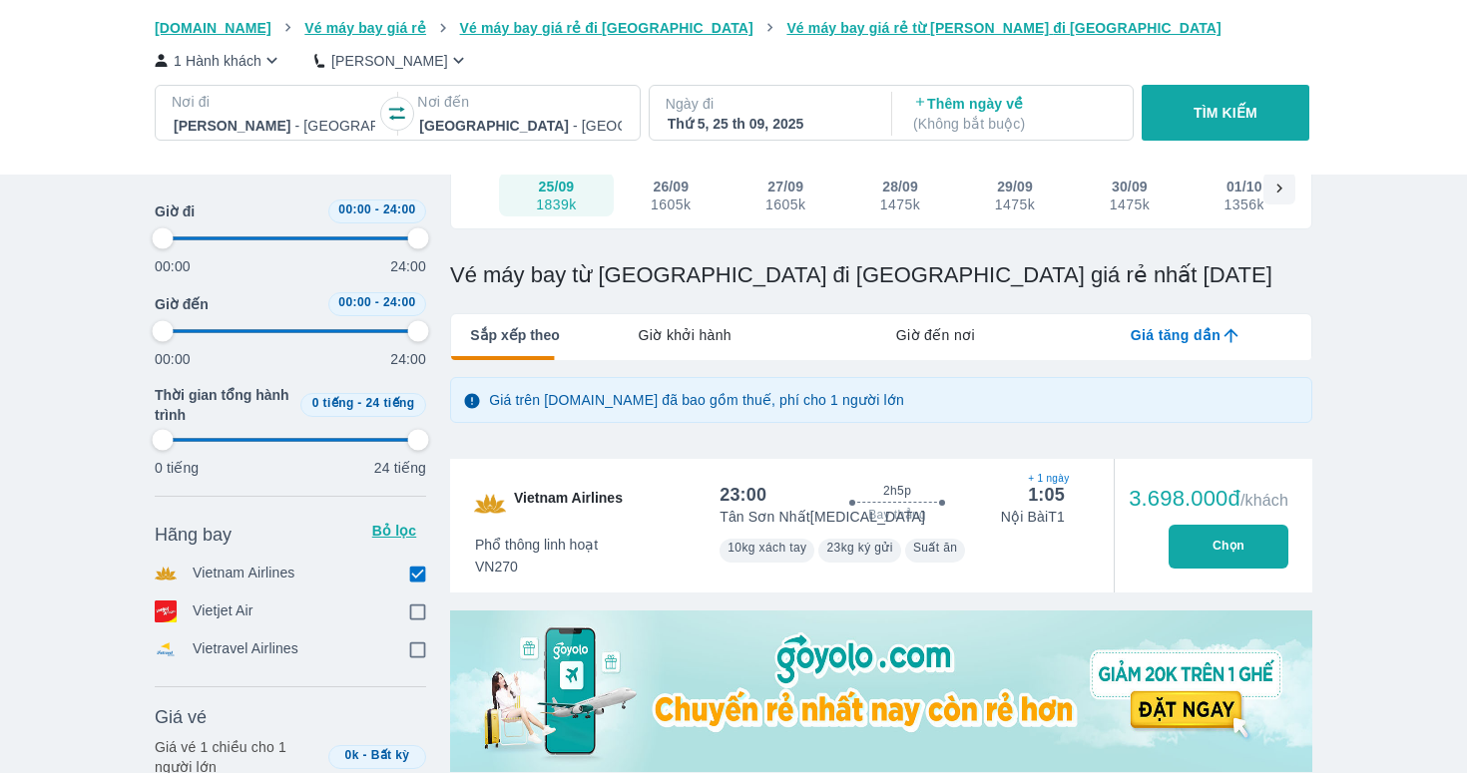
scroll to position [5, 0]
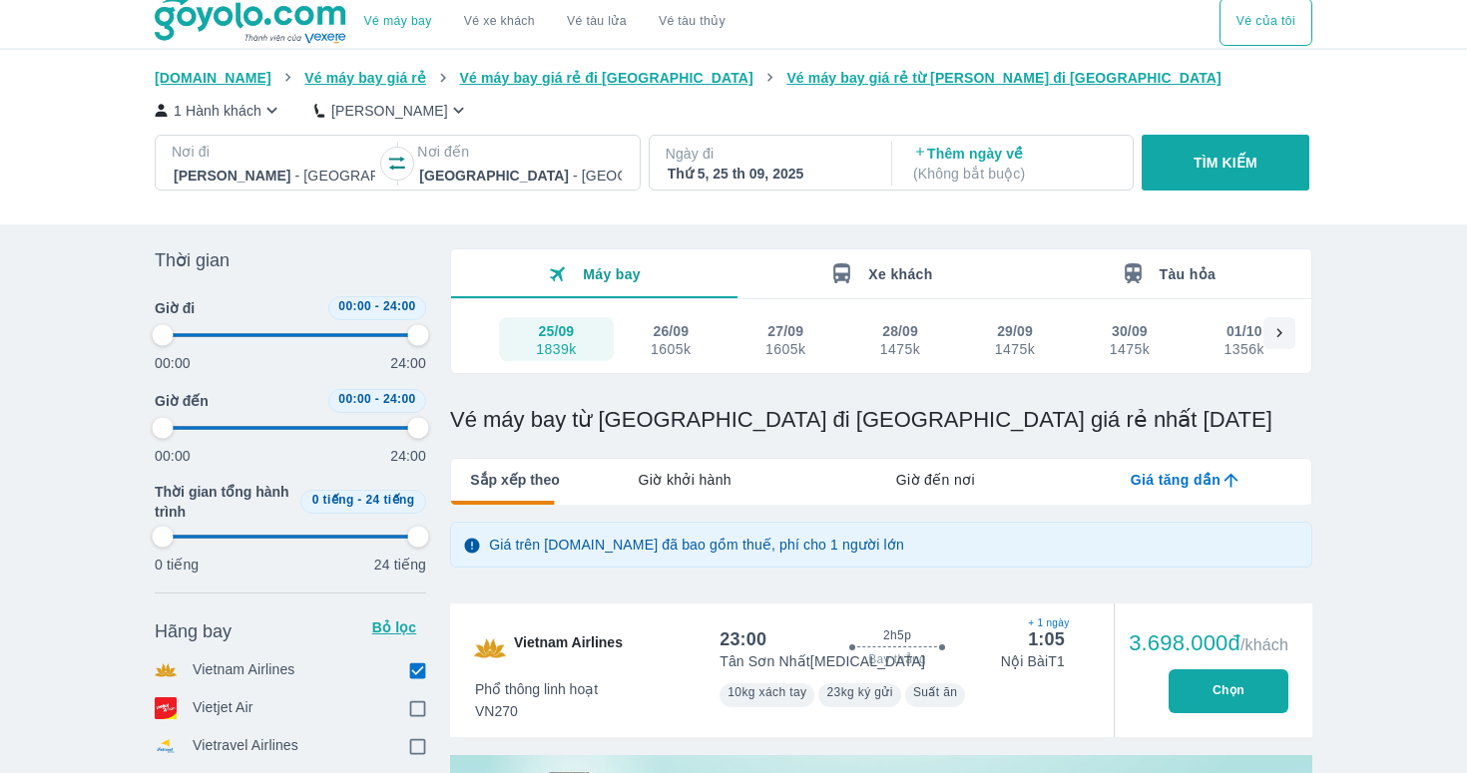
click at [1220, 151] on button "TÌM KIẾM" at bounding box center [1224, 163] width 167 height 56
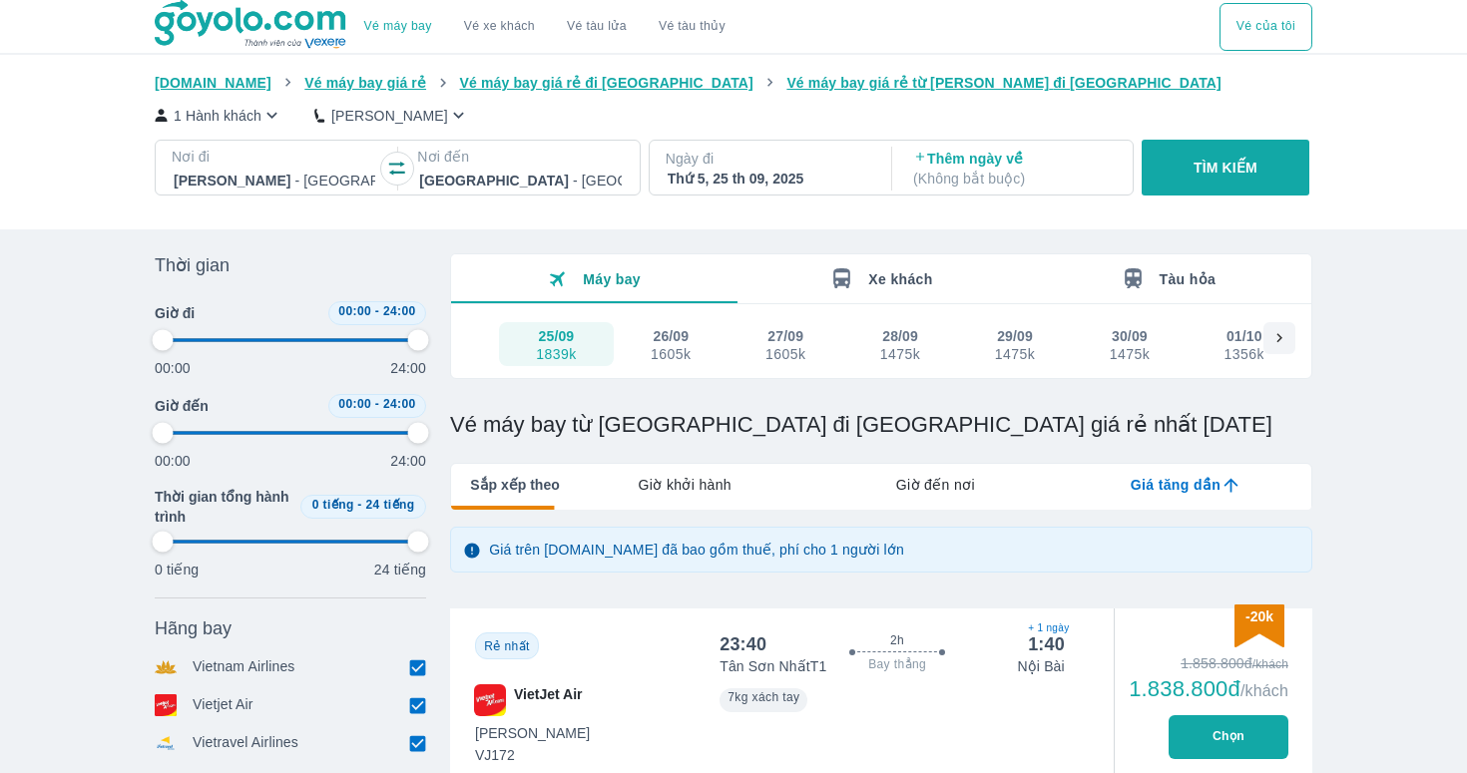
scroll to position [249, 0]
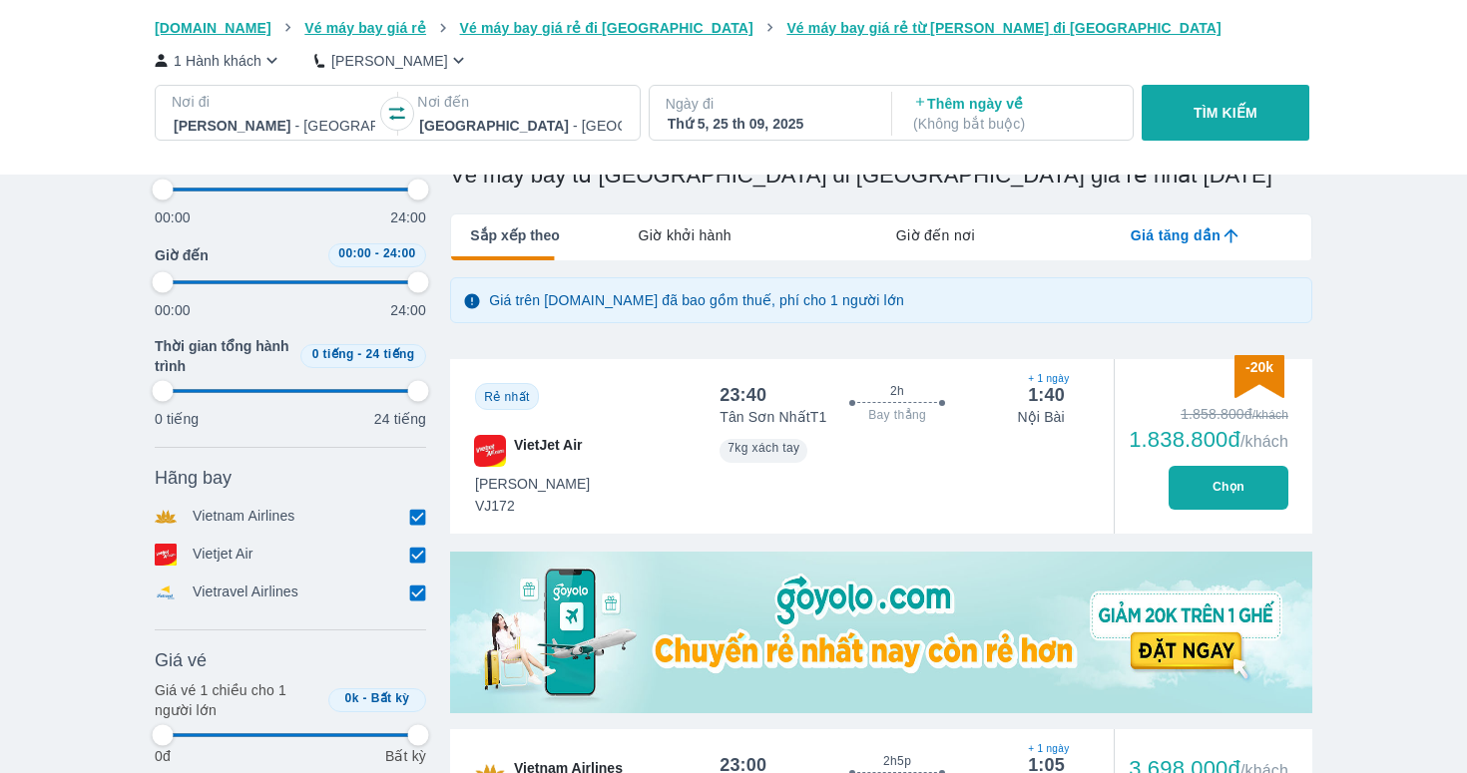
click at [411, 552] on input "checkbox" at bounding box center [417, 555] width 18 height 18
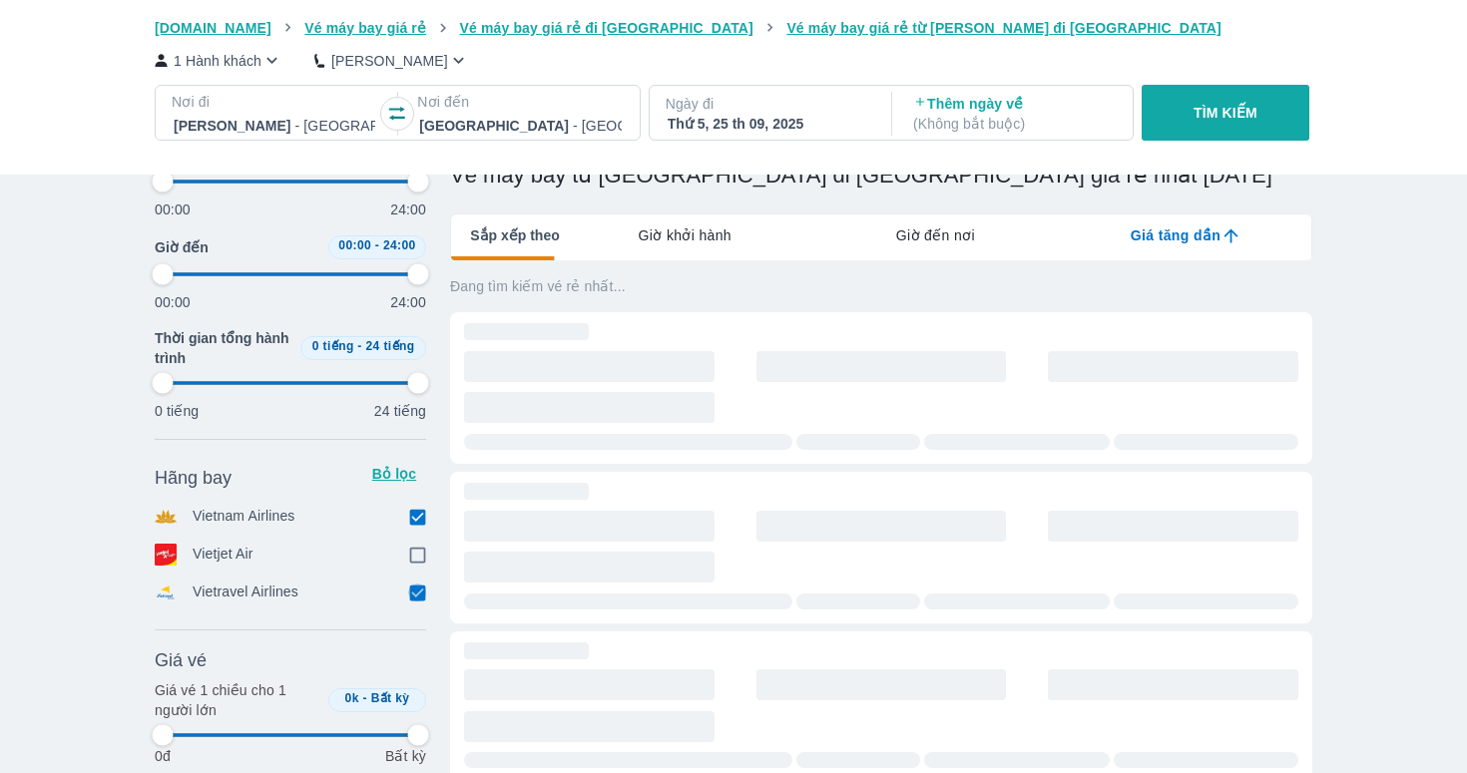
click at [415, 591] on input "checkbox" at bounding box center [417, 593] width 18 height 18
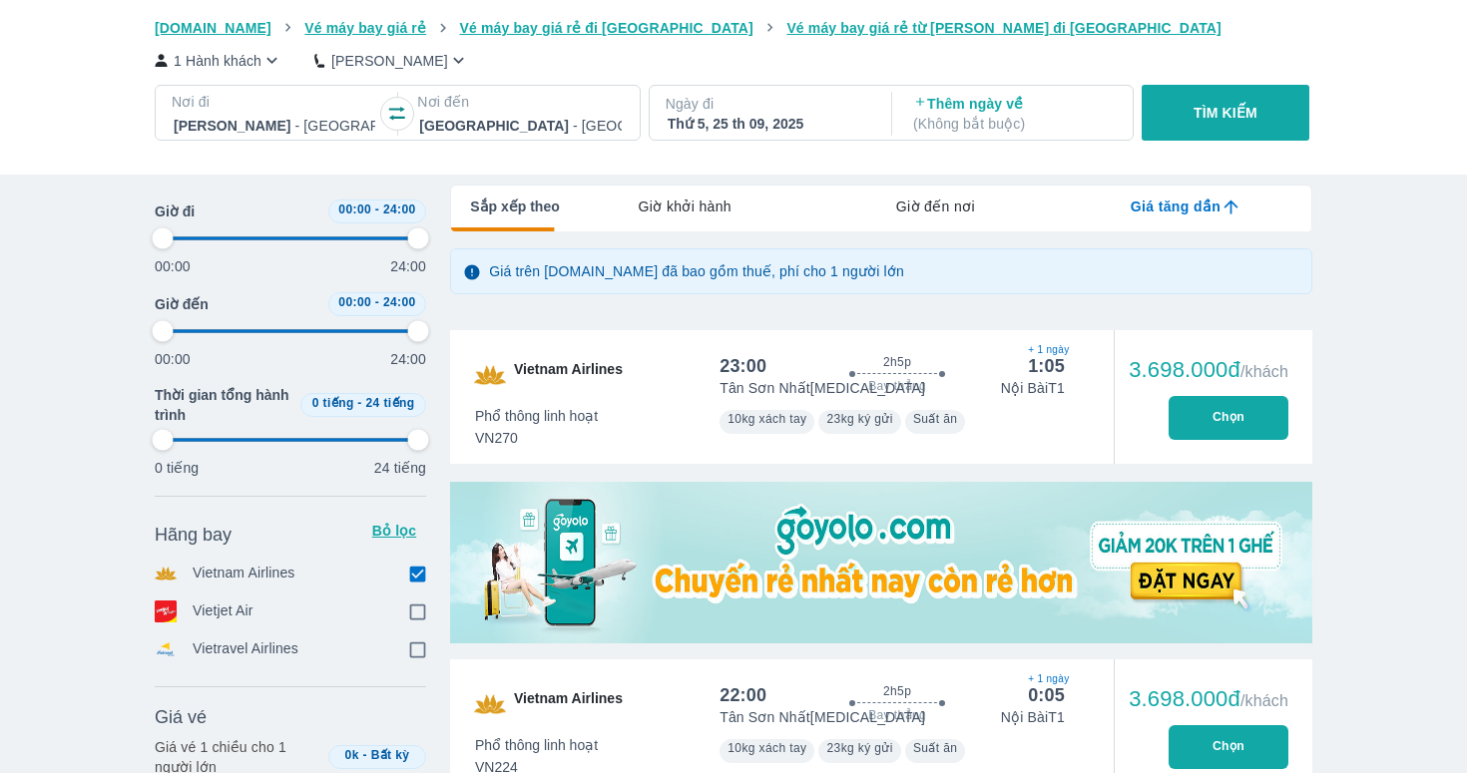
scroll to position [197, 0]
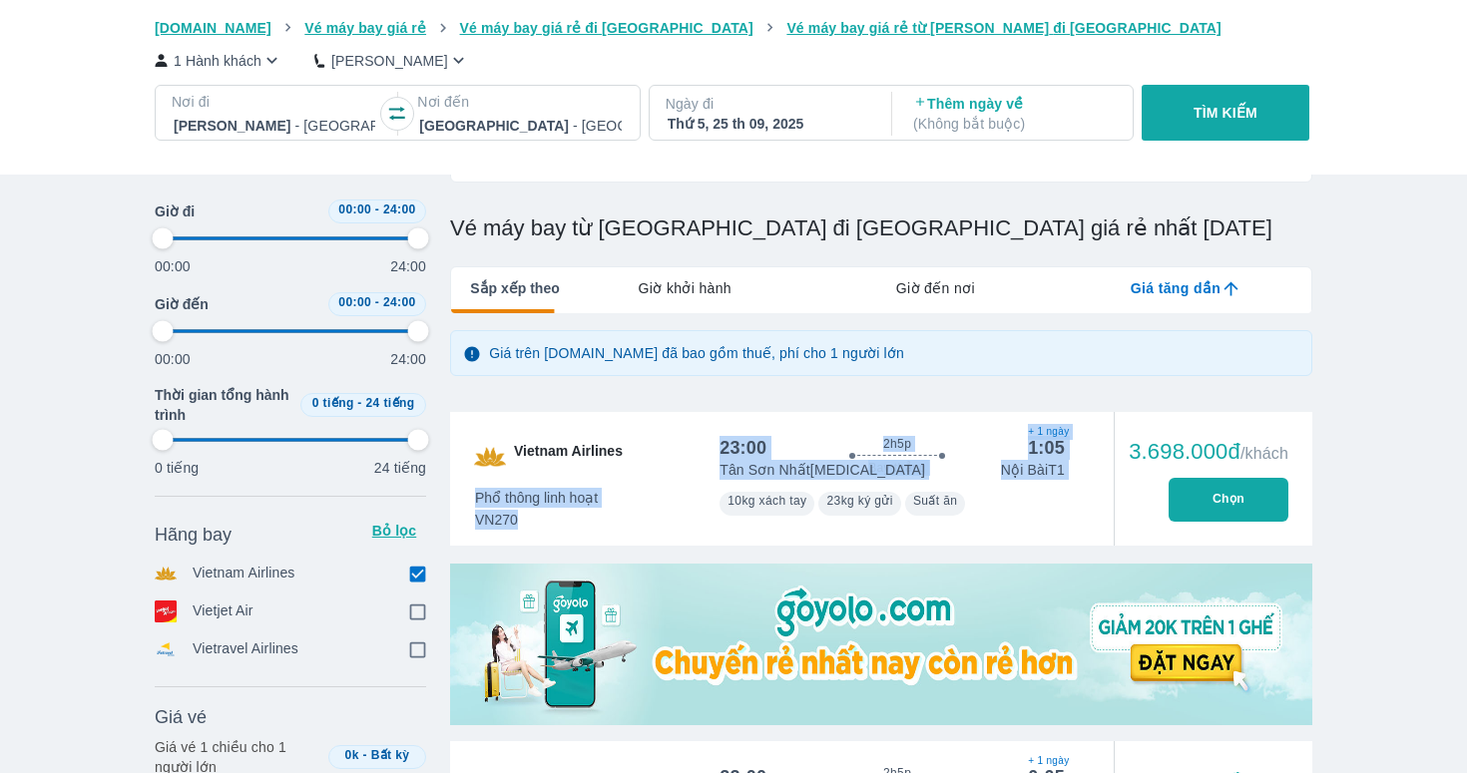
drag, startPoint x: 623, startPoint y: 495, endPoint x: 708, endPoint y: 488, distance: 86.1
click at [708, 488] on div "Vietnam Airlines 23:00 2h5p Bay thẳng 1:05 + 1 ngày Tân Sơn Nhất T3 Nội Bài T1 …" at bounding box center [881, 479] width 862 height 134
click at [1220, 506] on button "Chọn" at bounding box center [1228, 500] width 120 height 44
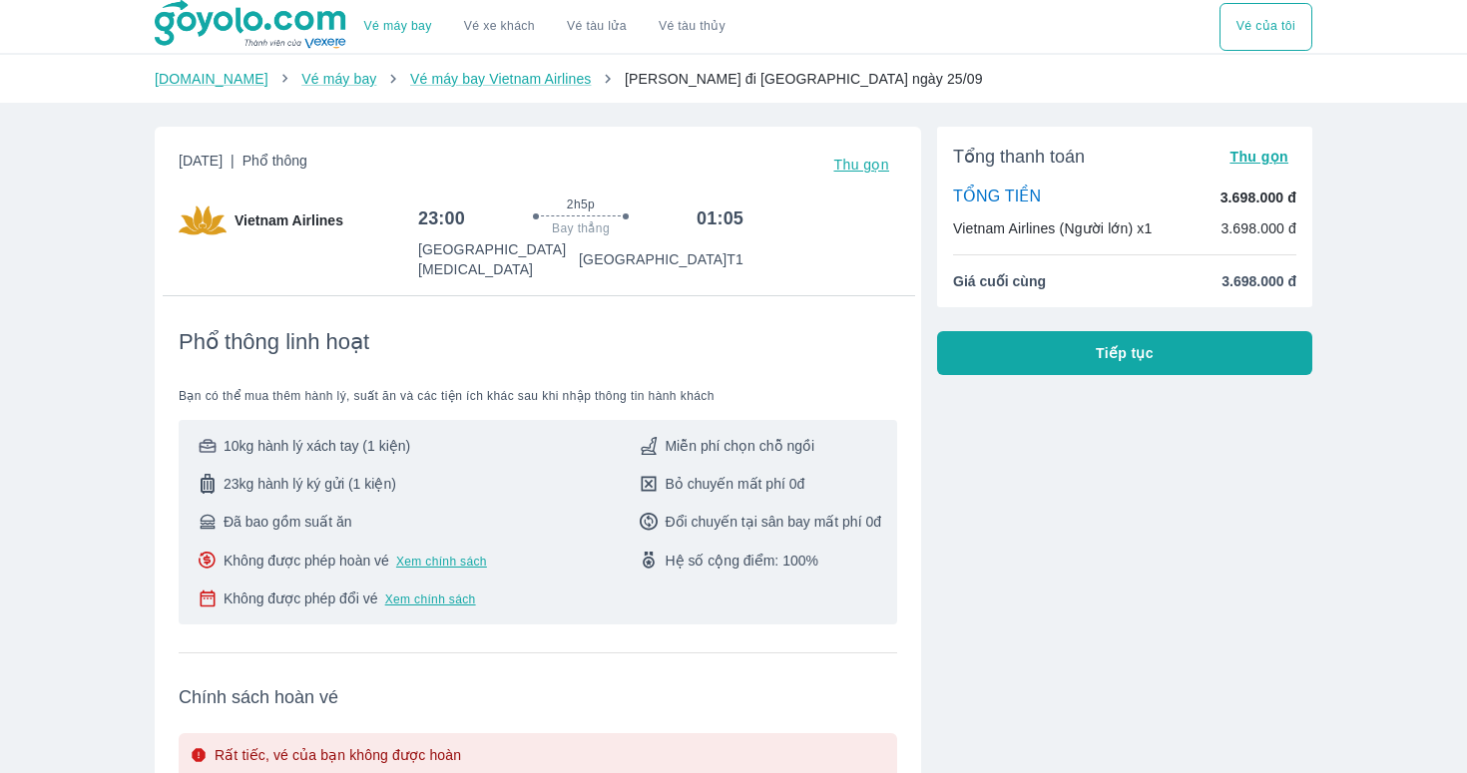
click at [1107, 338] on button "Tiếp tục" at bounding box center [1124, 353] width 375 height 44
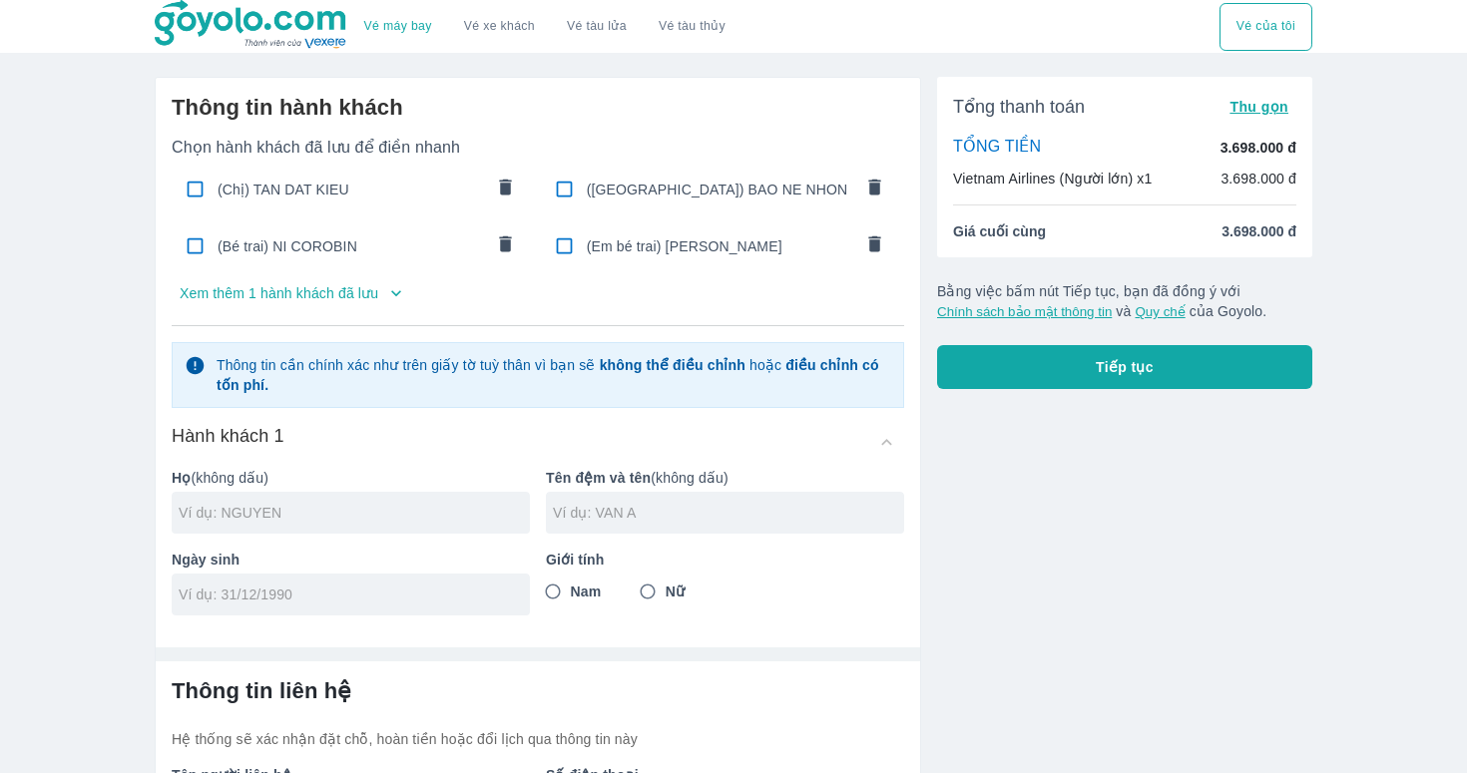
click at [359, 191] on span "(Chị) TAN DAT KIEU" at bounding box center [349, 190] width 265 height 20
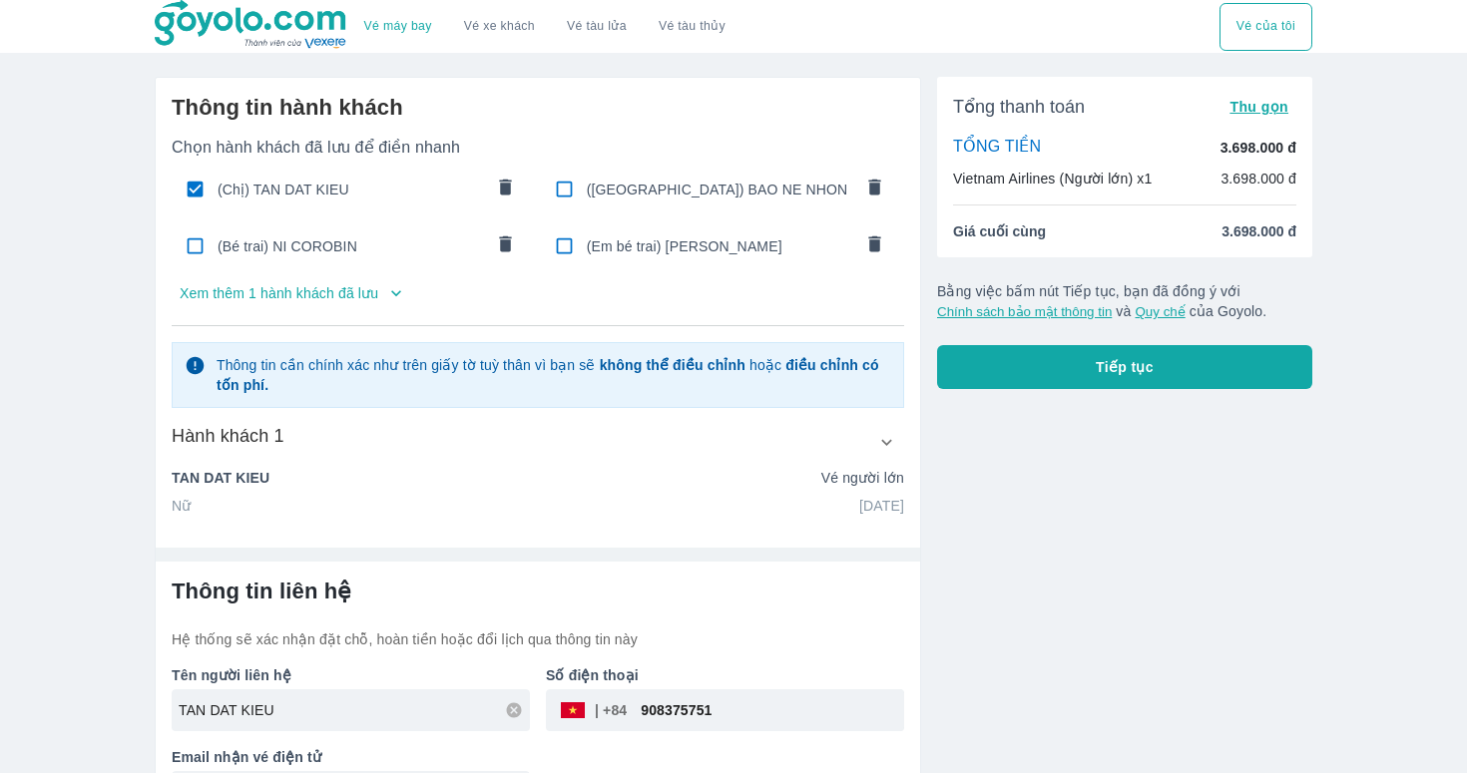
click at [1046, 358] on button "Tiếp tục" at bounding box center [1124, 367] width 375 height 44
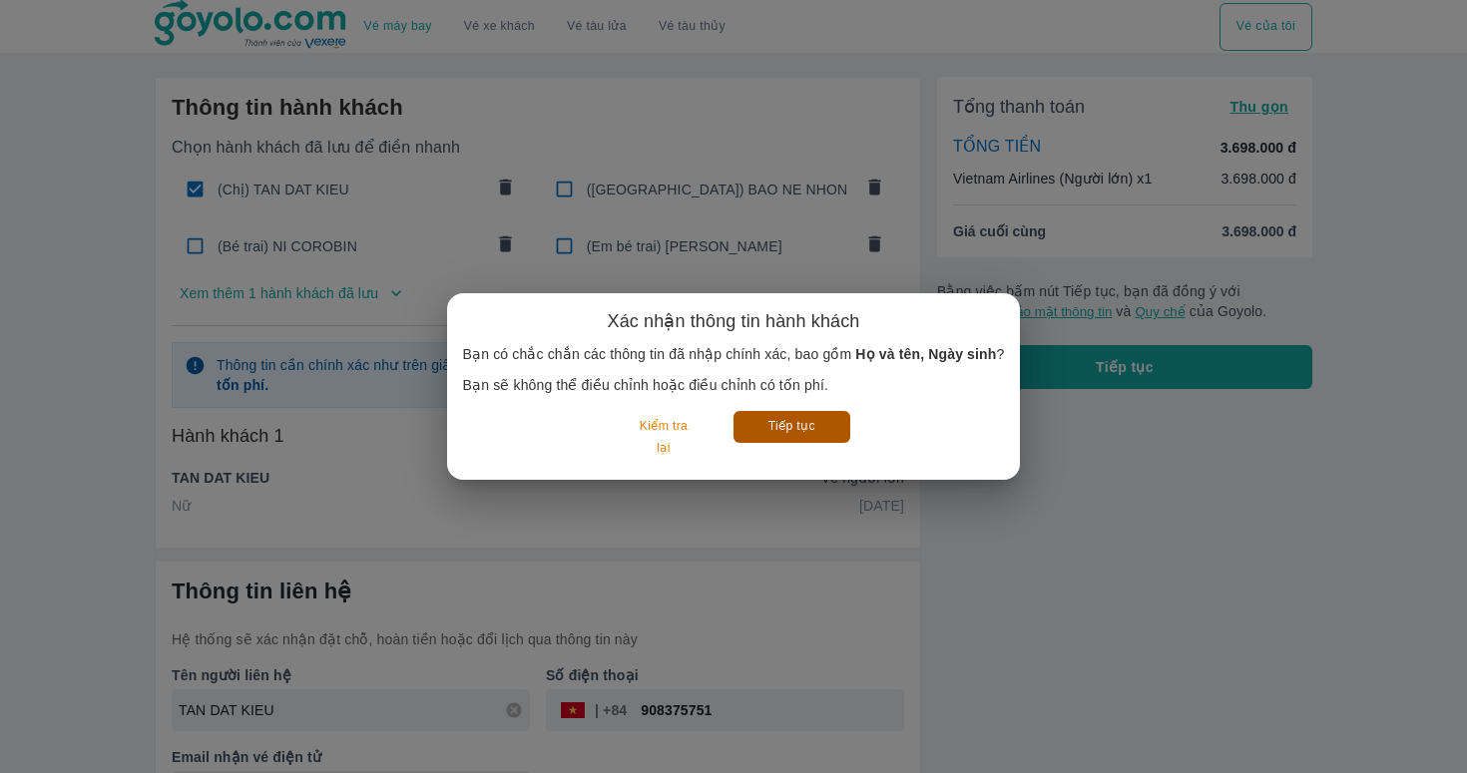
click at [785, 428] on button "Tiếp tục" at bounding box center [791, 426] width 117 height 31
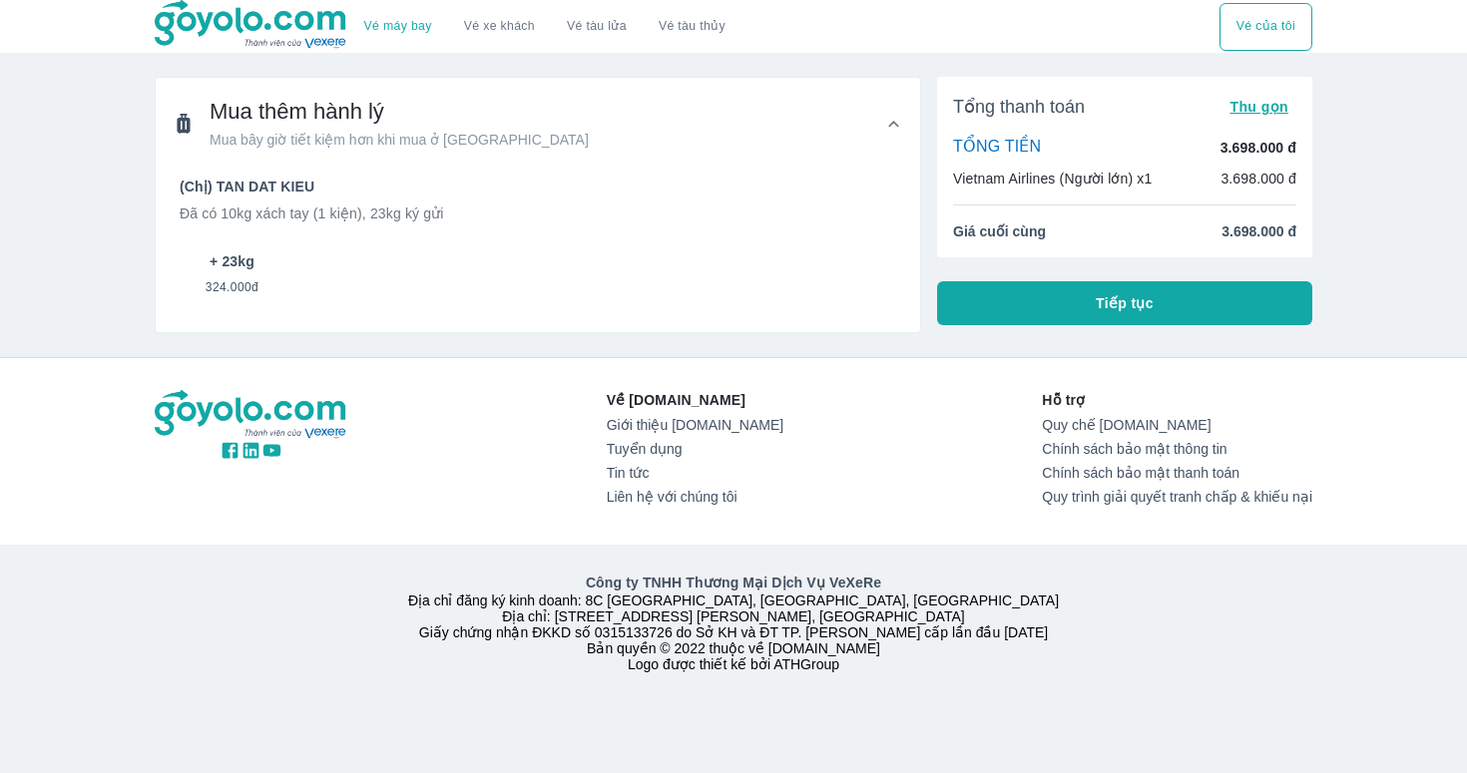
click at [192, 267] on button "+ 23kg 324.000đ" at bounding box center [232, 273] width 105 height 69
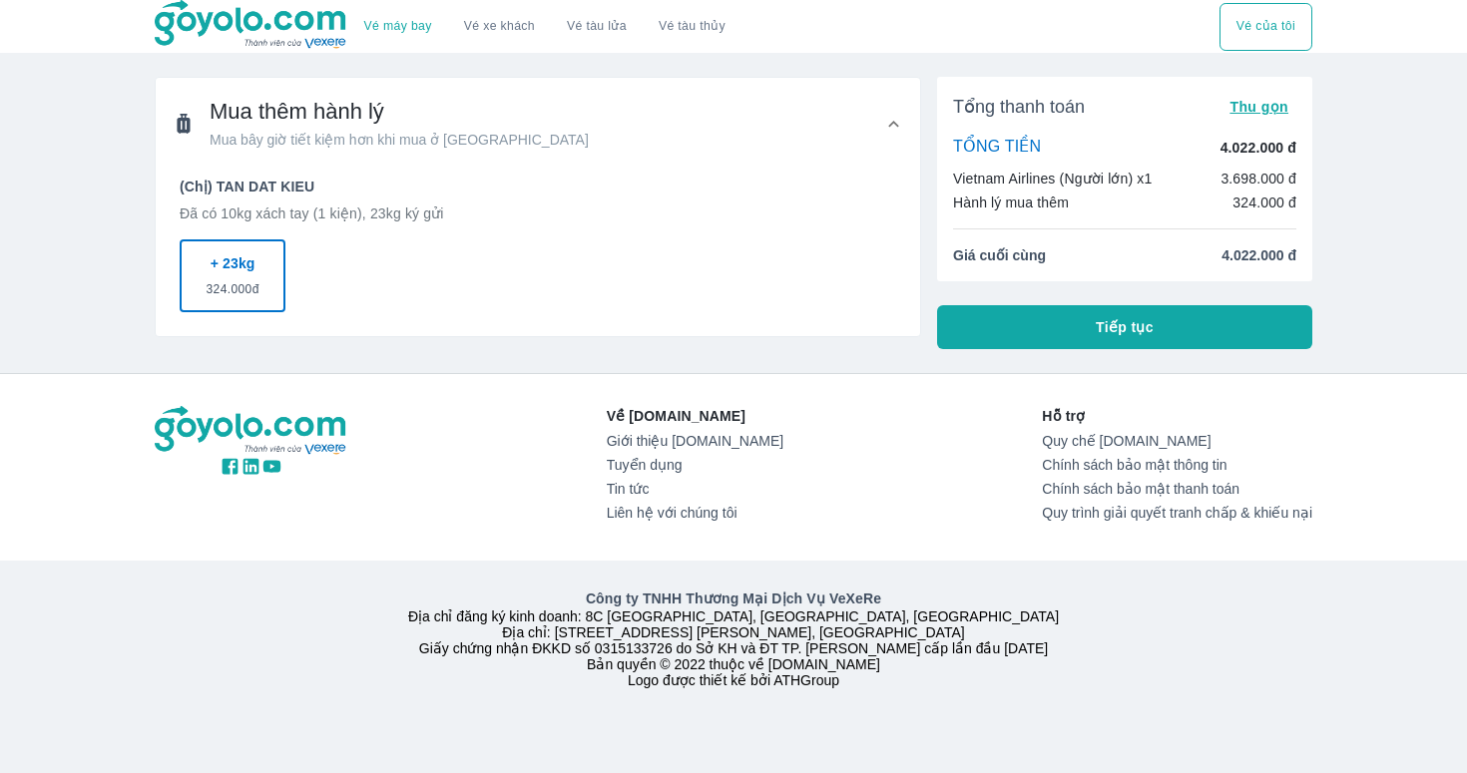
click at [1022, 317] on button "Tiếp tục" at bounding box center [1124, 327] width 375 height 44
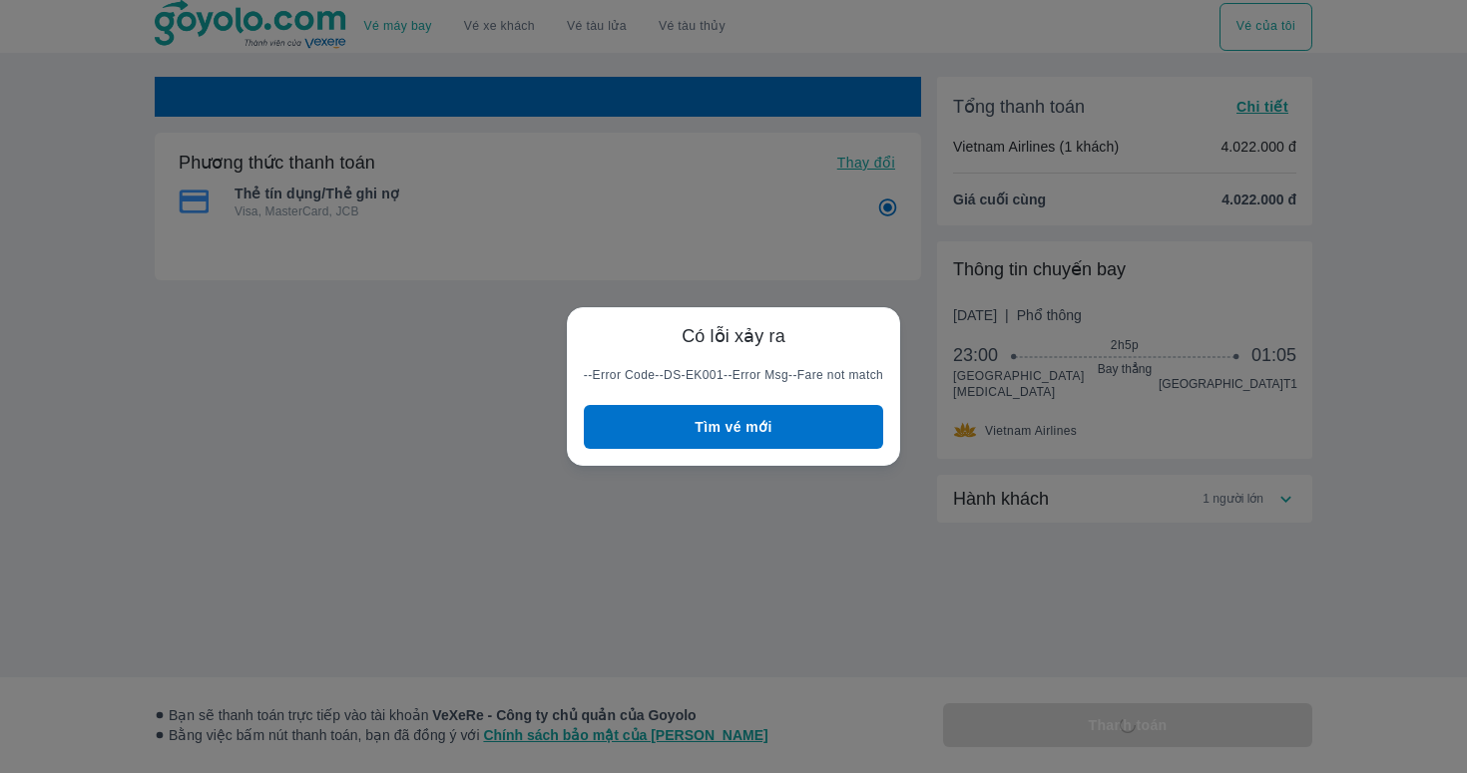
click at [832, 431] on button "Tìm vé mới" at bounding box center [733, 427] width 299 height 44
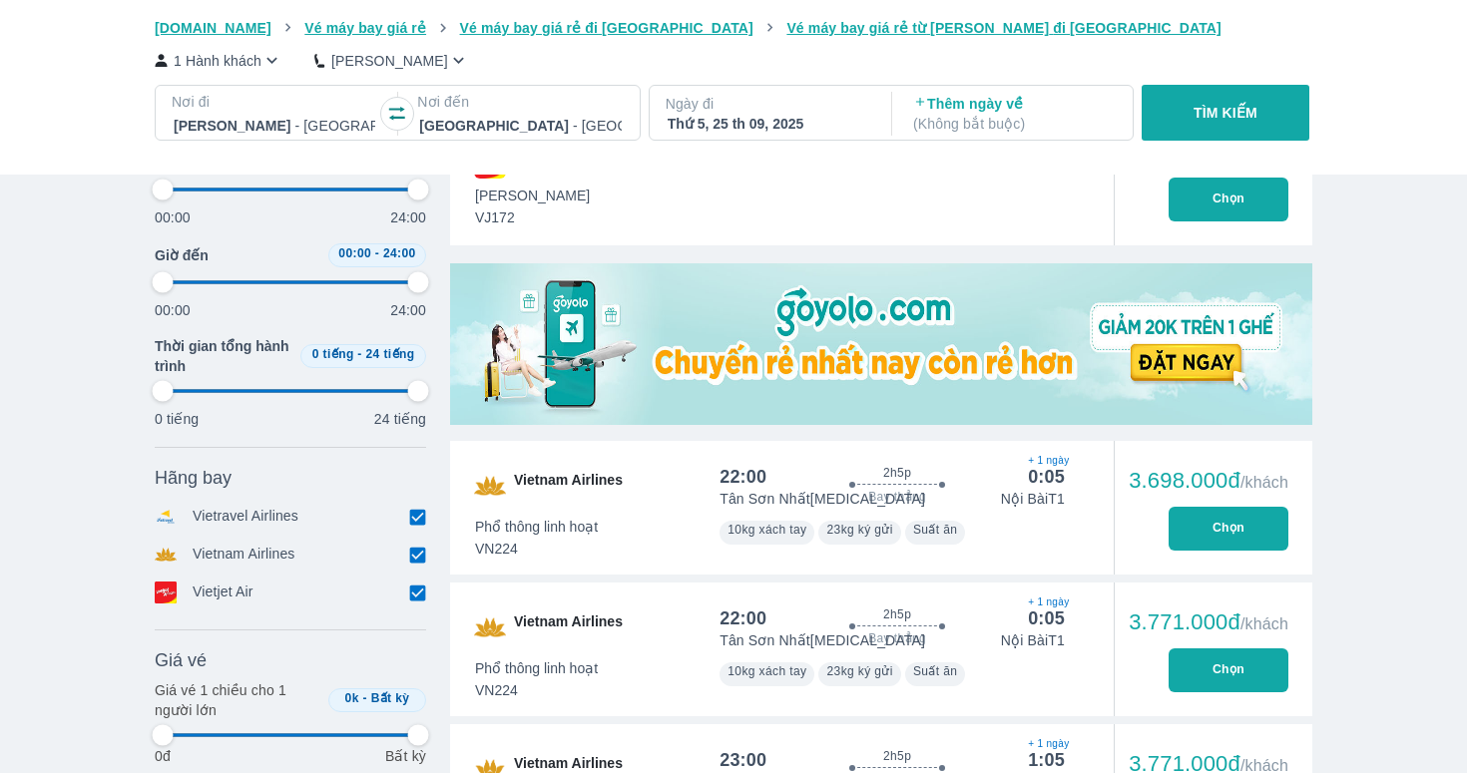
scroll to position [539, 0]
click at [1218, 525] on button "Chọn" at bounding box center [1228, 528] width 120 height 44
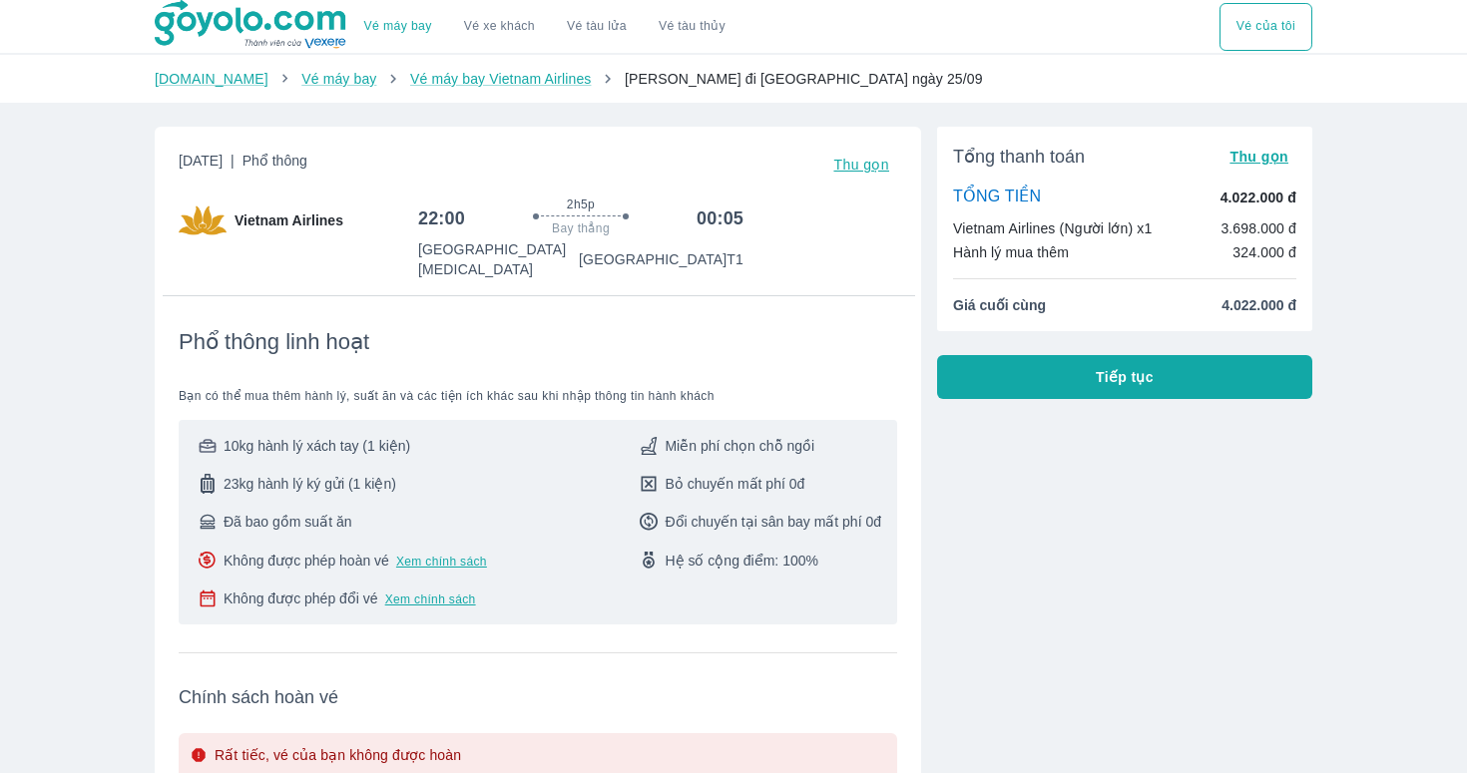
click at [1027, 379] on button "Tiếp tục" at bounding box center [1124, 377] width 375 height 44
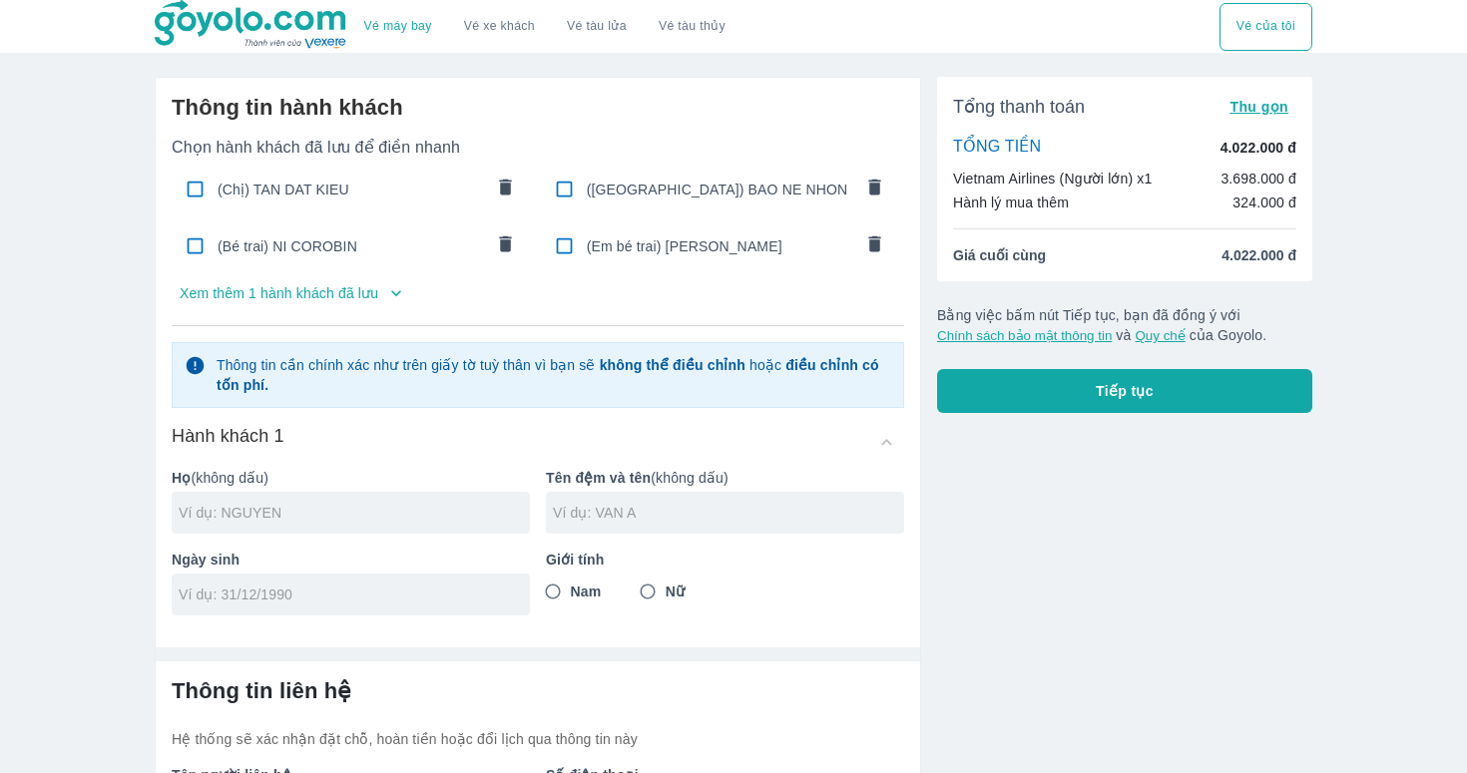
click at [367, 208] on div "(Chị) TAN DAT KIEU" at bounding box center [351, 189] width 359 height 47
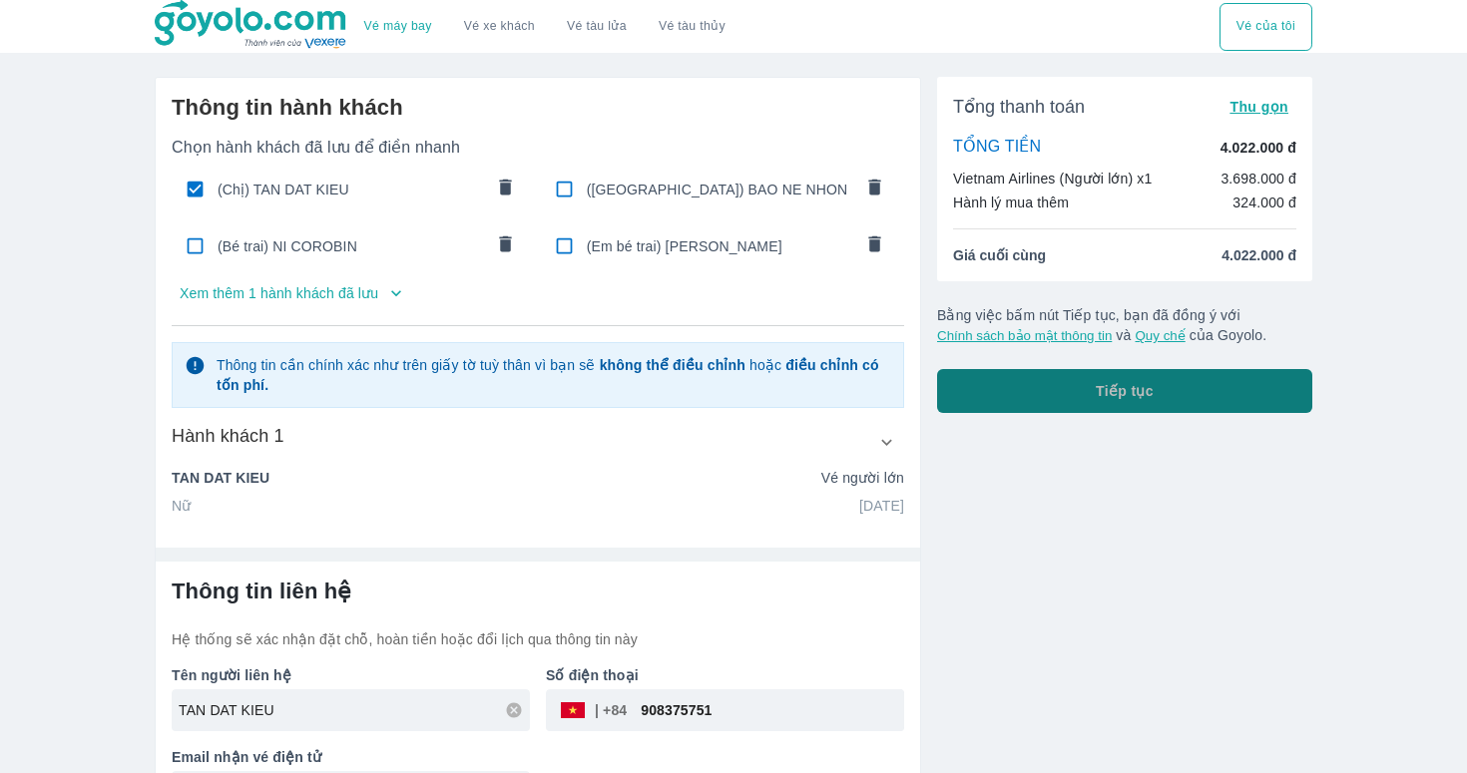
click at [1073, 377] on button "Tiếp tục" at bounding box center [1124, 391] width 375 height 44
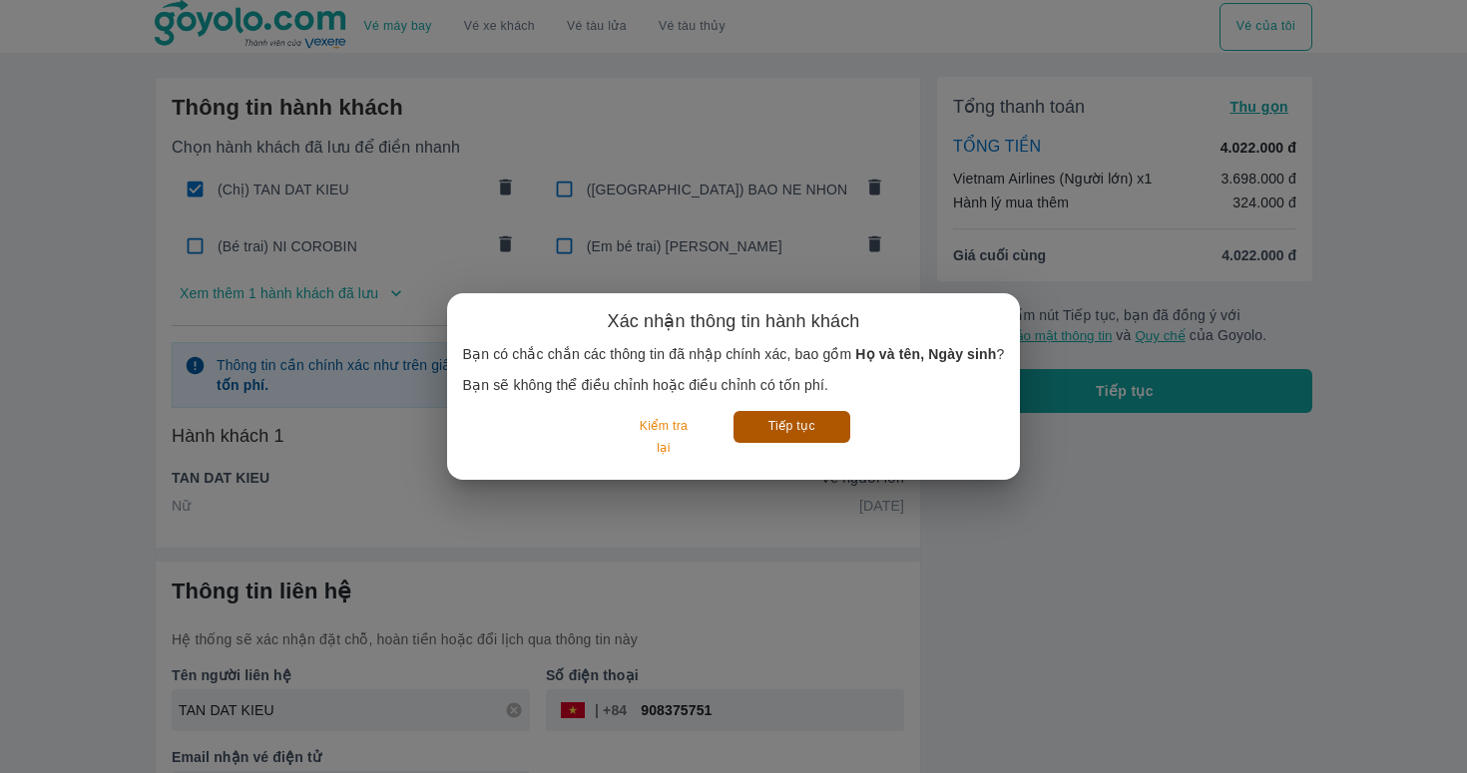
click at [777, 427] on button "Tiếp tục" at bounding box center [791, 426] width 117 height 31
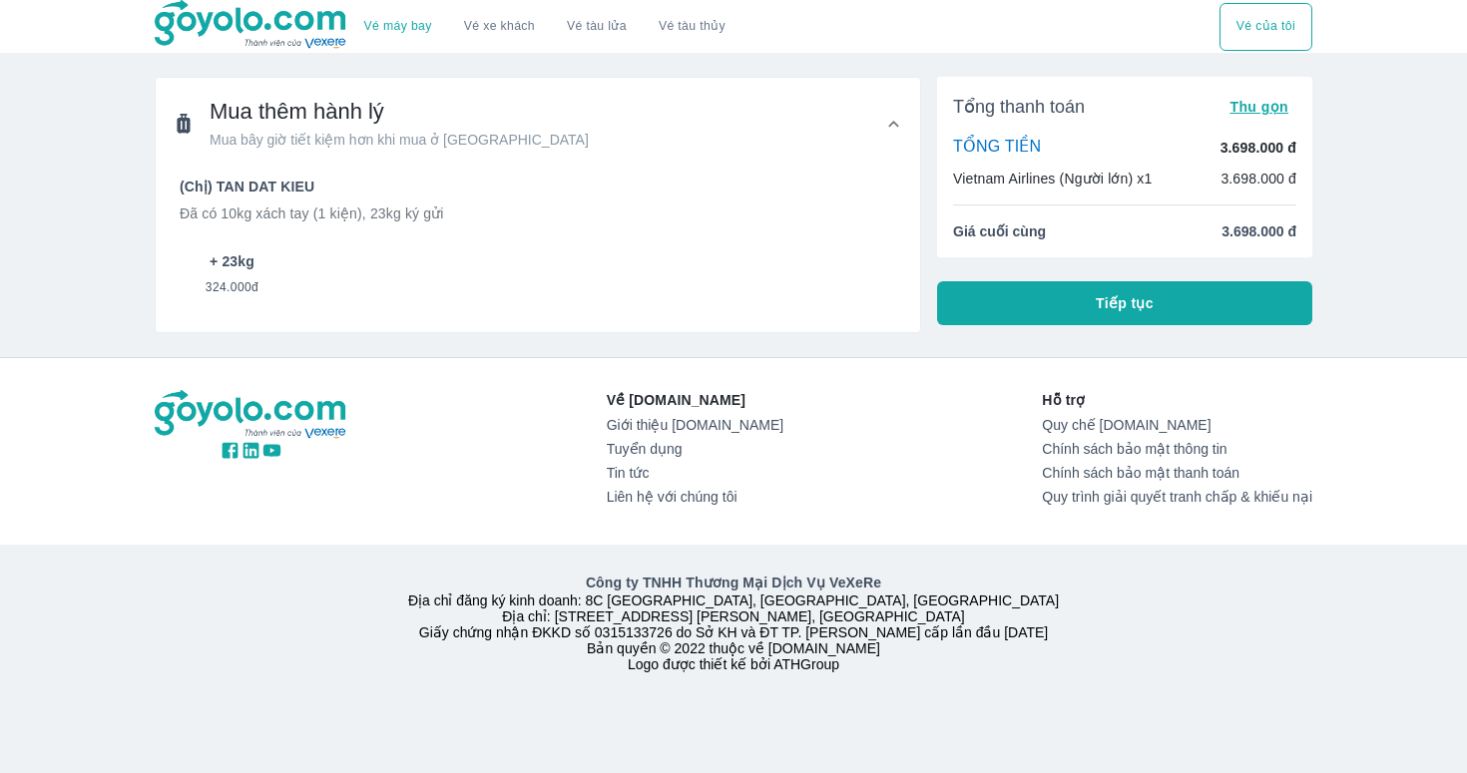
click at [244, 264] on p "+ 23kg" at bounding box center [232, 261] width 45 height 20
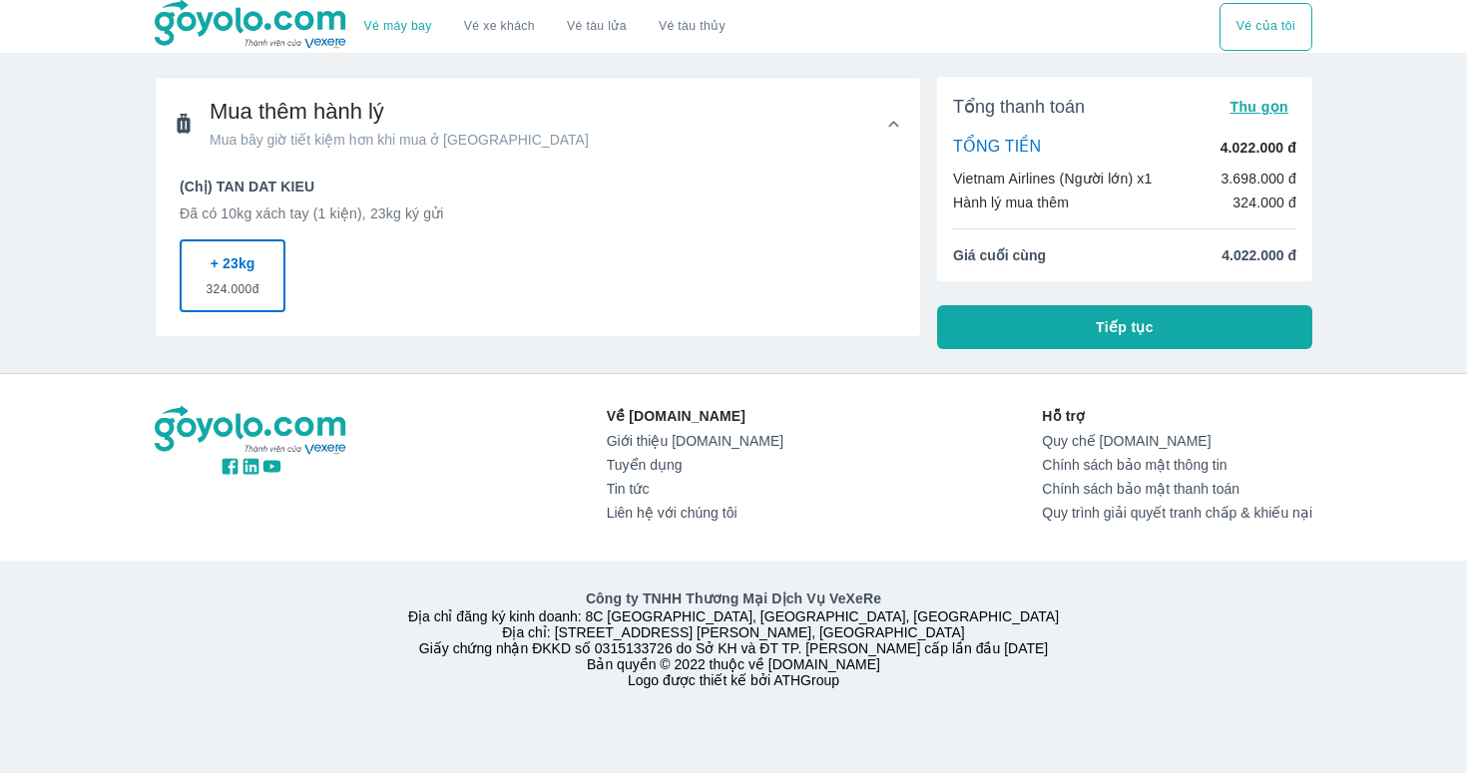
click at [1024, 329] on button "Tiếp tục" at bounding box center [1124, 327] width 375 height 44
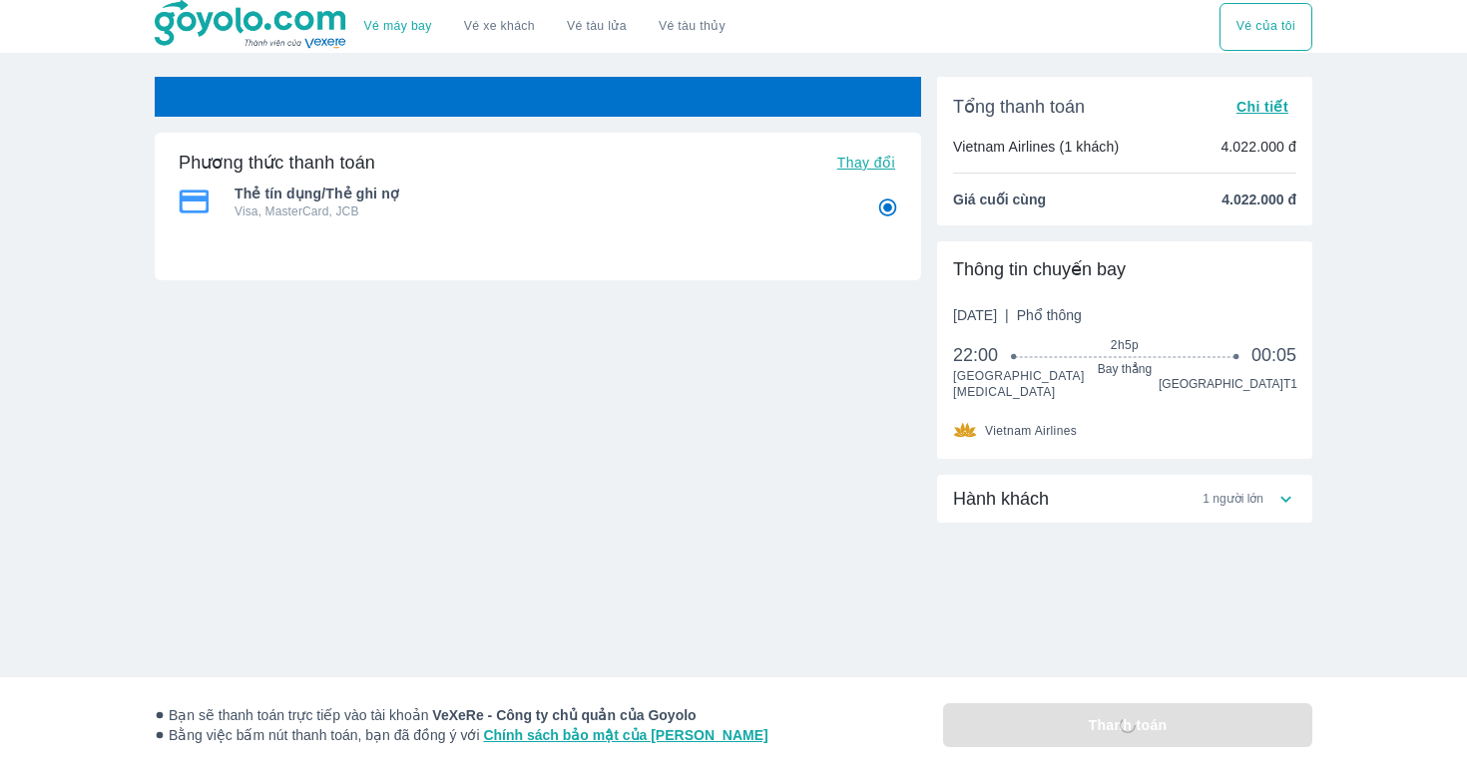
click at [1080, 624] on div "Hành khách 1 người lớn" at bounding box center [1124, 579] width 375 height 208
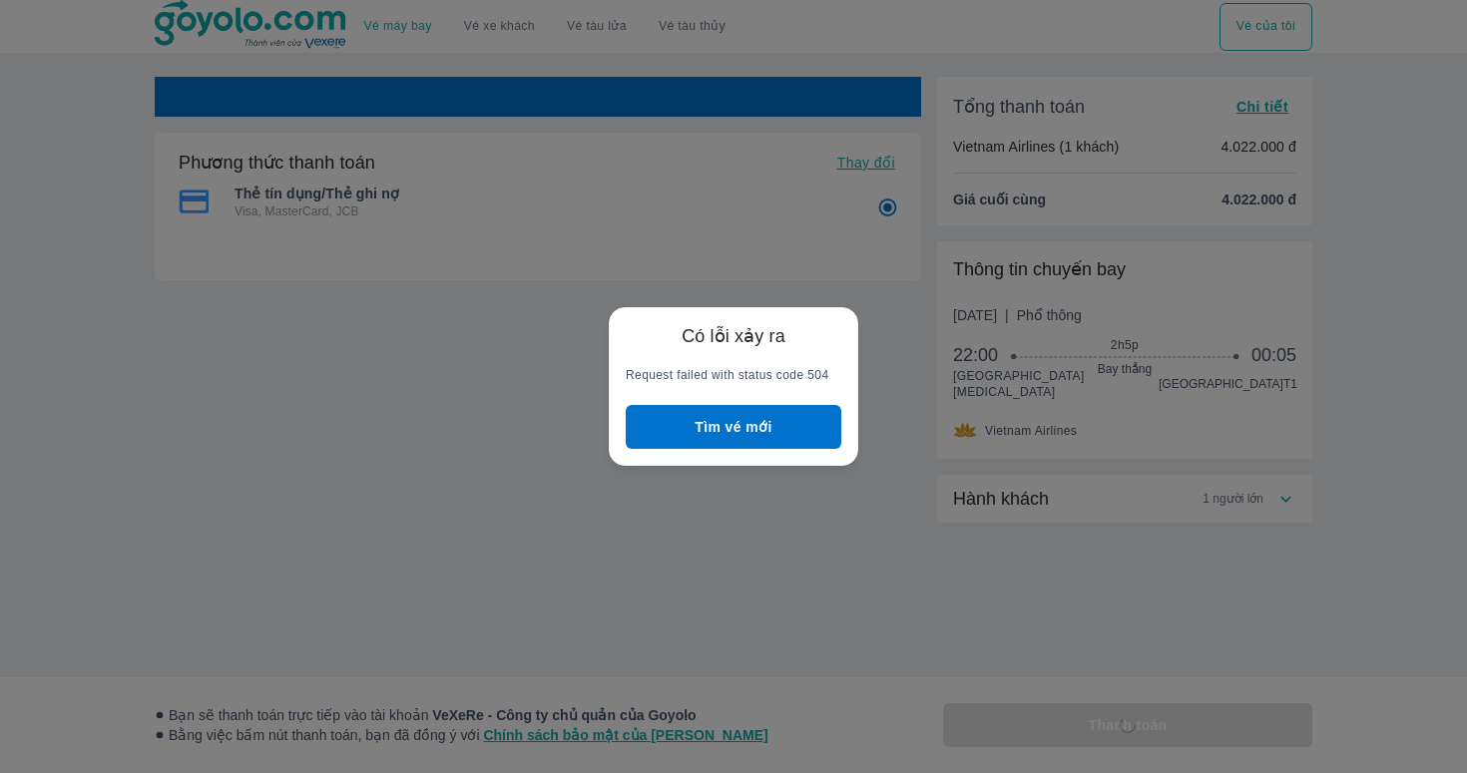
click at [732, 428] on button "Tìm vé mới" at bounding box center [734, 427] width 216 height 44
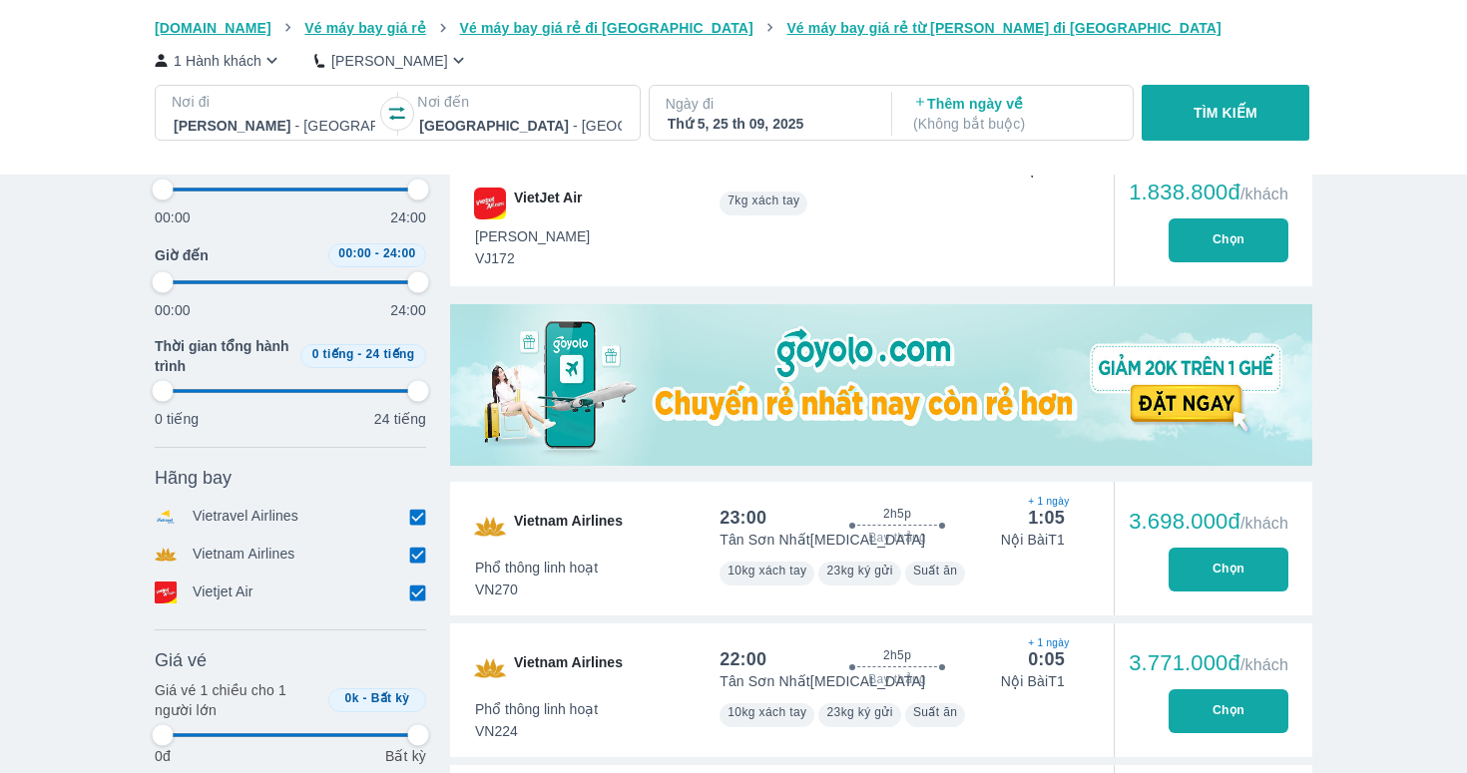
scroll to position [504, 0]
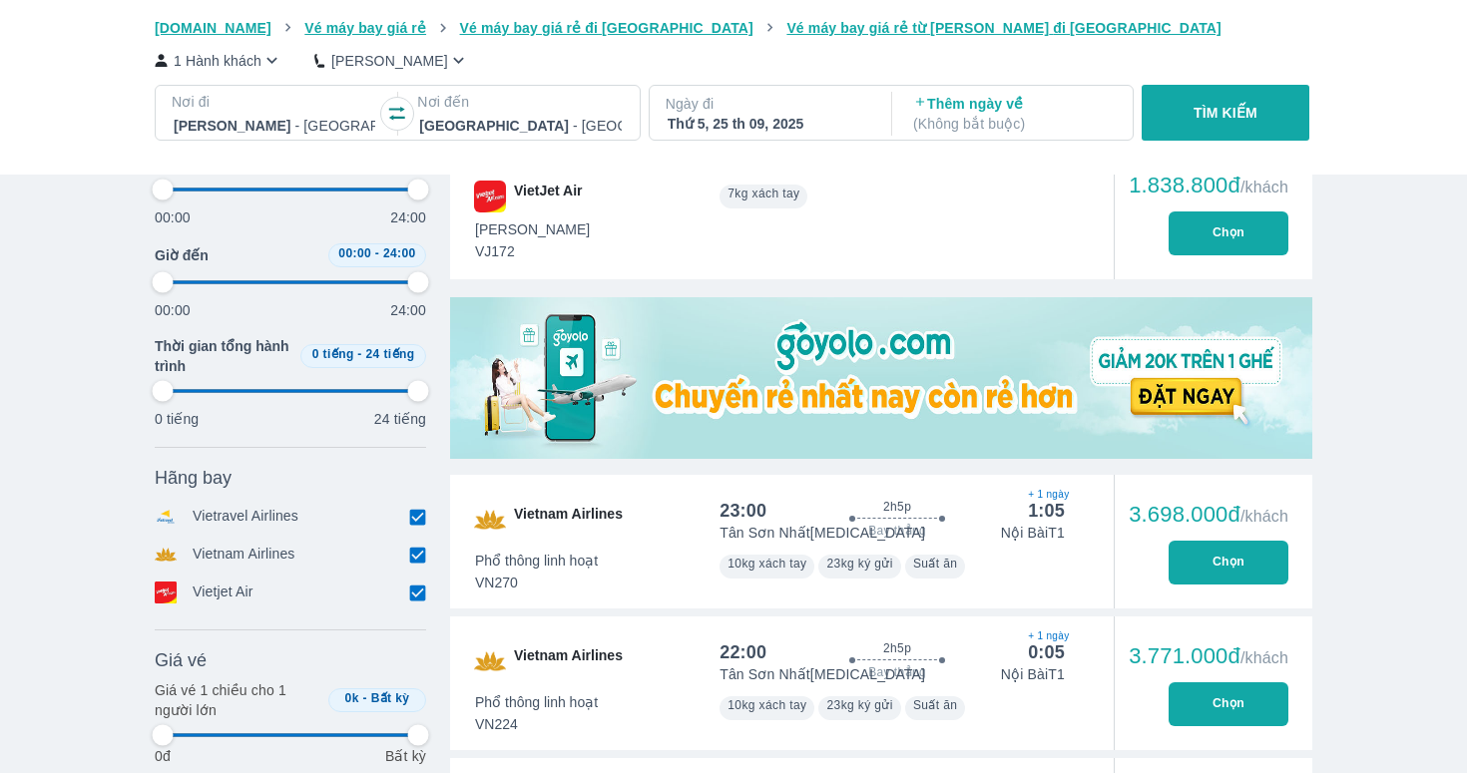
click at [1224, 543] on button "Chọn" at bounding box center [1228, 563] width 120 height 44
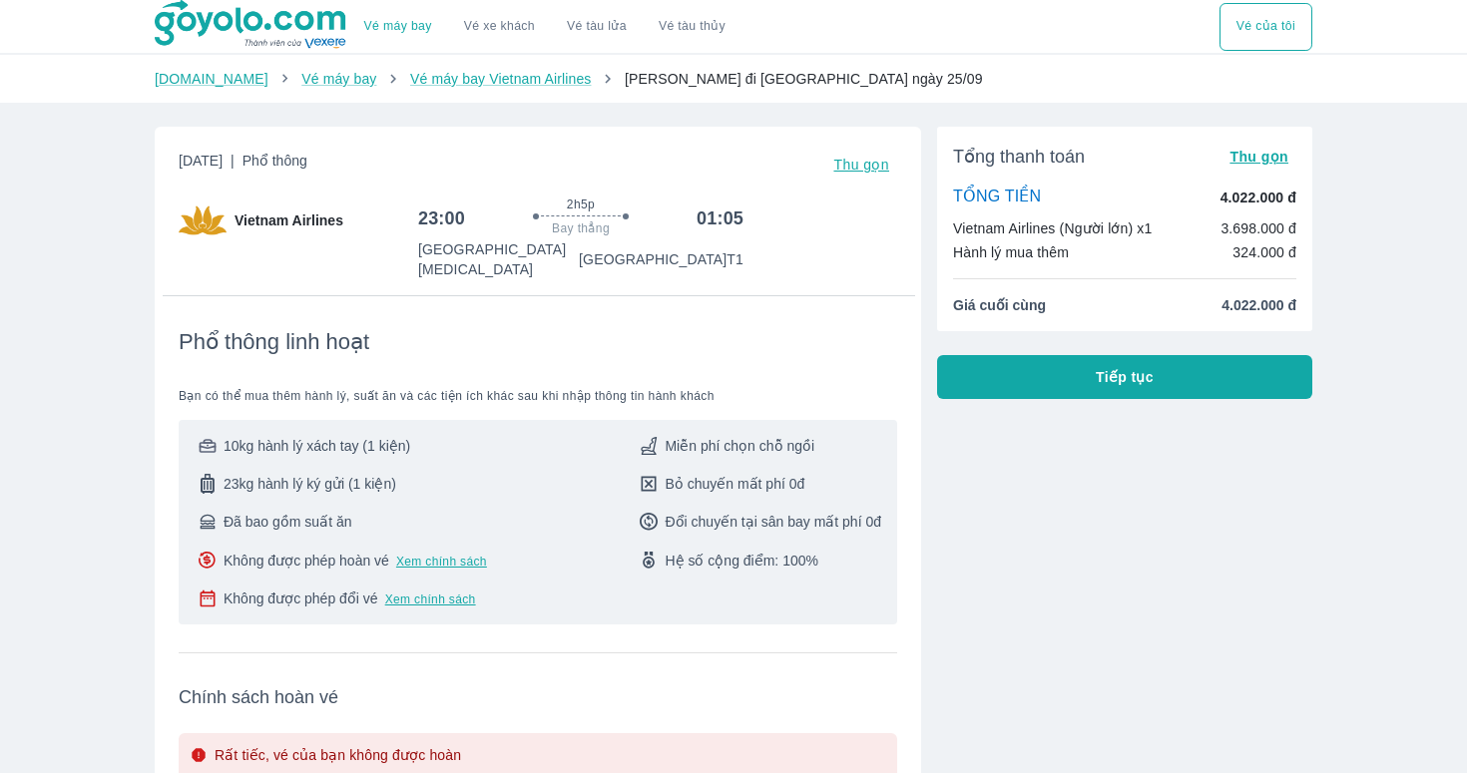
click at [1068, 381] on button "Tiếp tục" at bounding box center [1124, 377] width 375 height 44
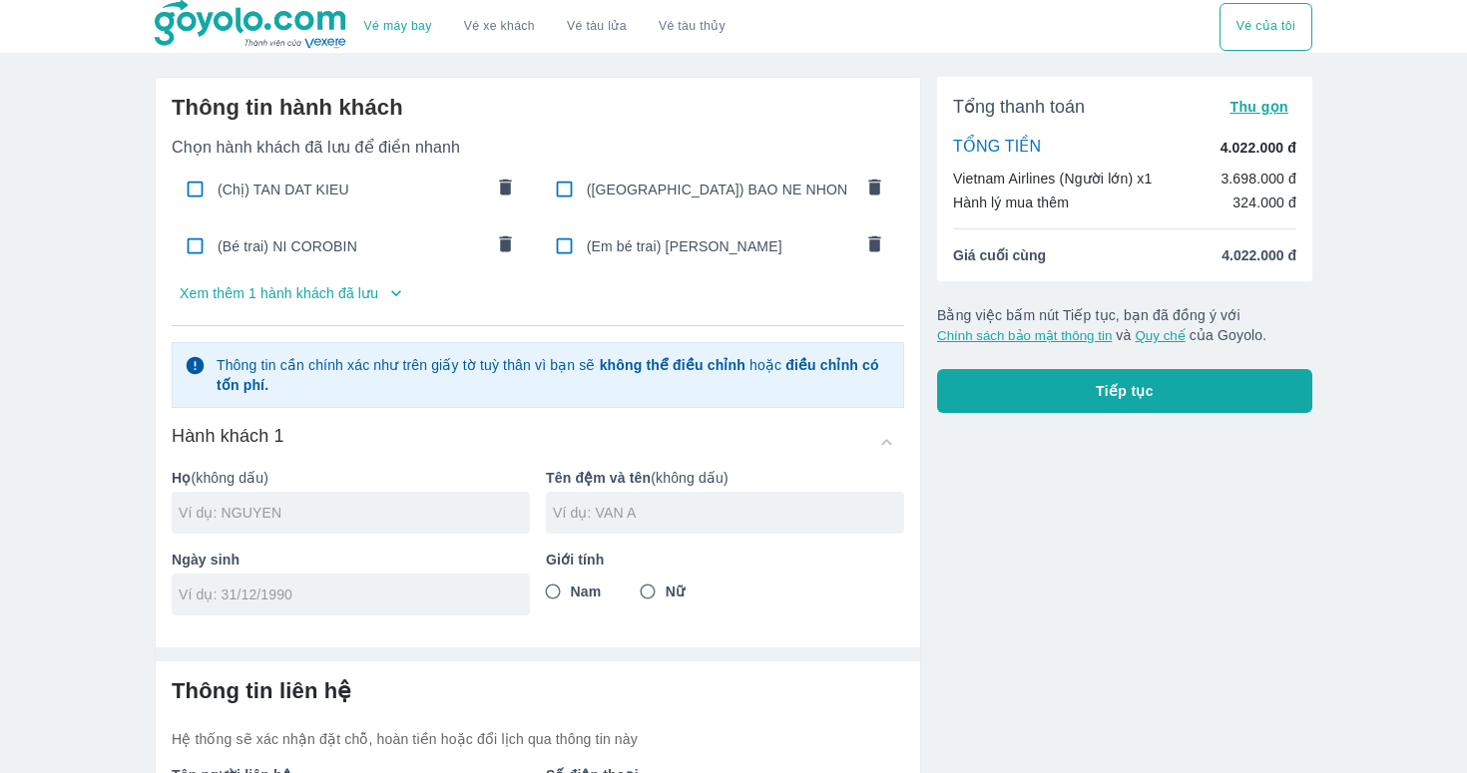
click at [316, 183] on span "(Chị) TAN DAT KIEU" at bounding box center [349, 190] width 265 height 20
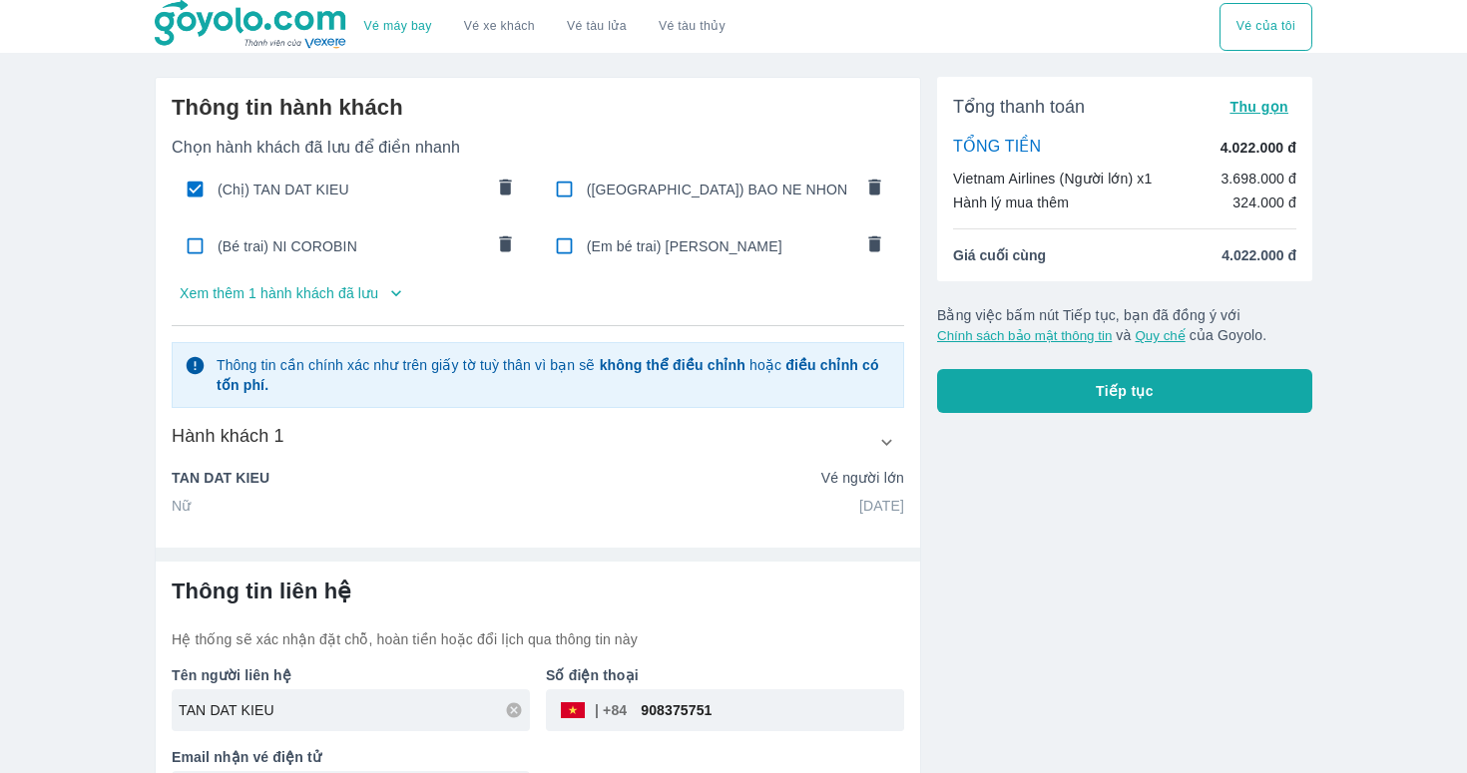
click at [990, 381] on button "Tiếp tục" at bounding box center [1124, 391] width 375 height 44
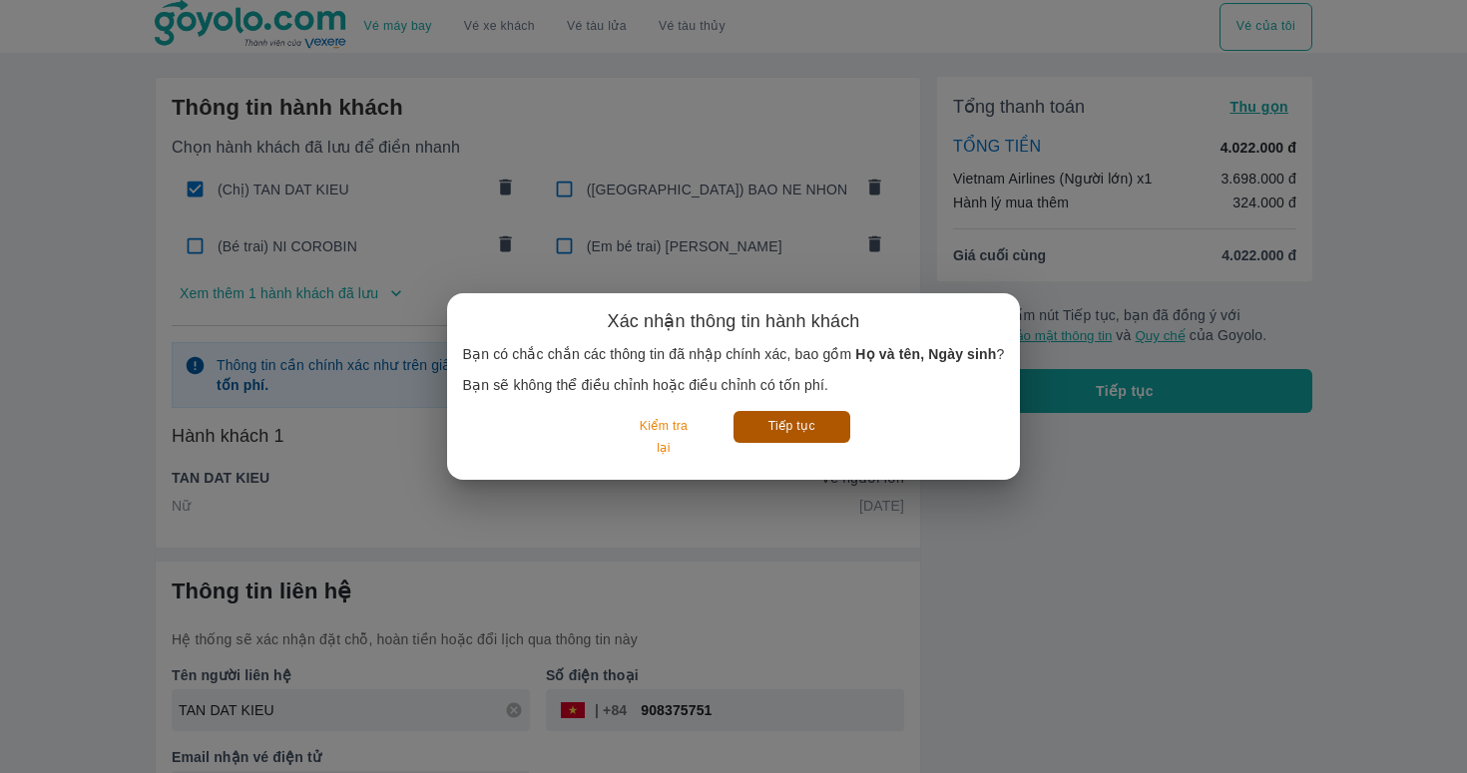
click at [816, 423] on button "Tiếp tục" at bounding box center [791, 426] width 117 height 31
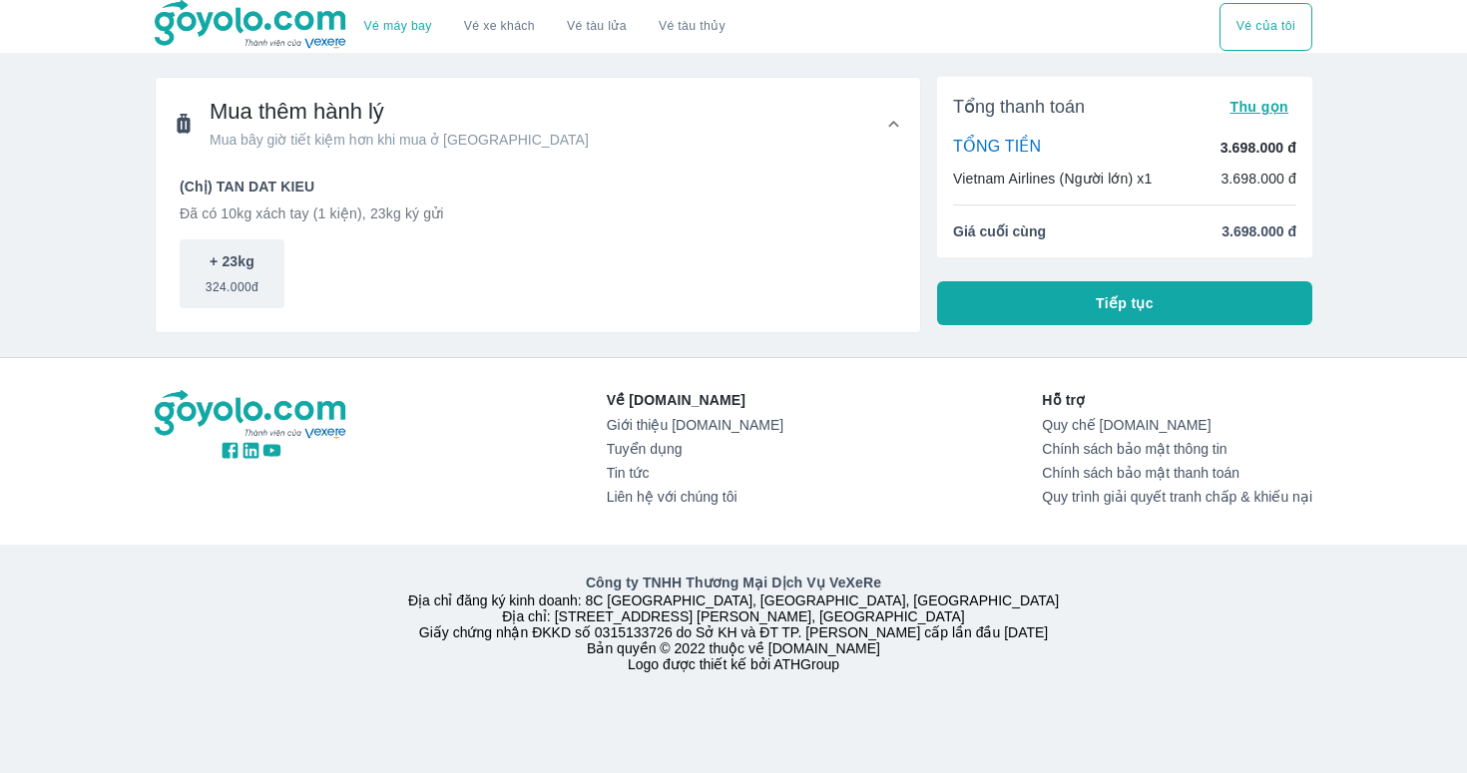
click at [1095, 296] on span "Tiếp tục" at bounding box center [1124, 303] width 58 height 20
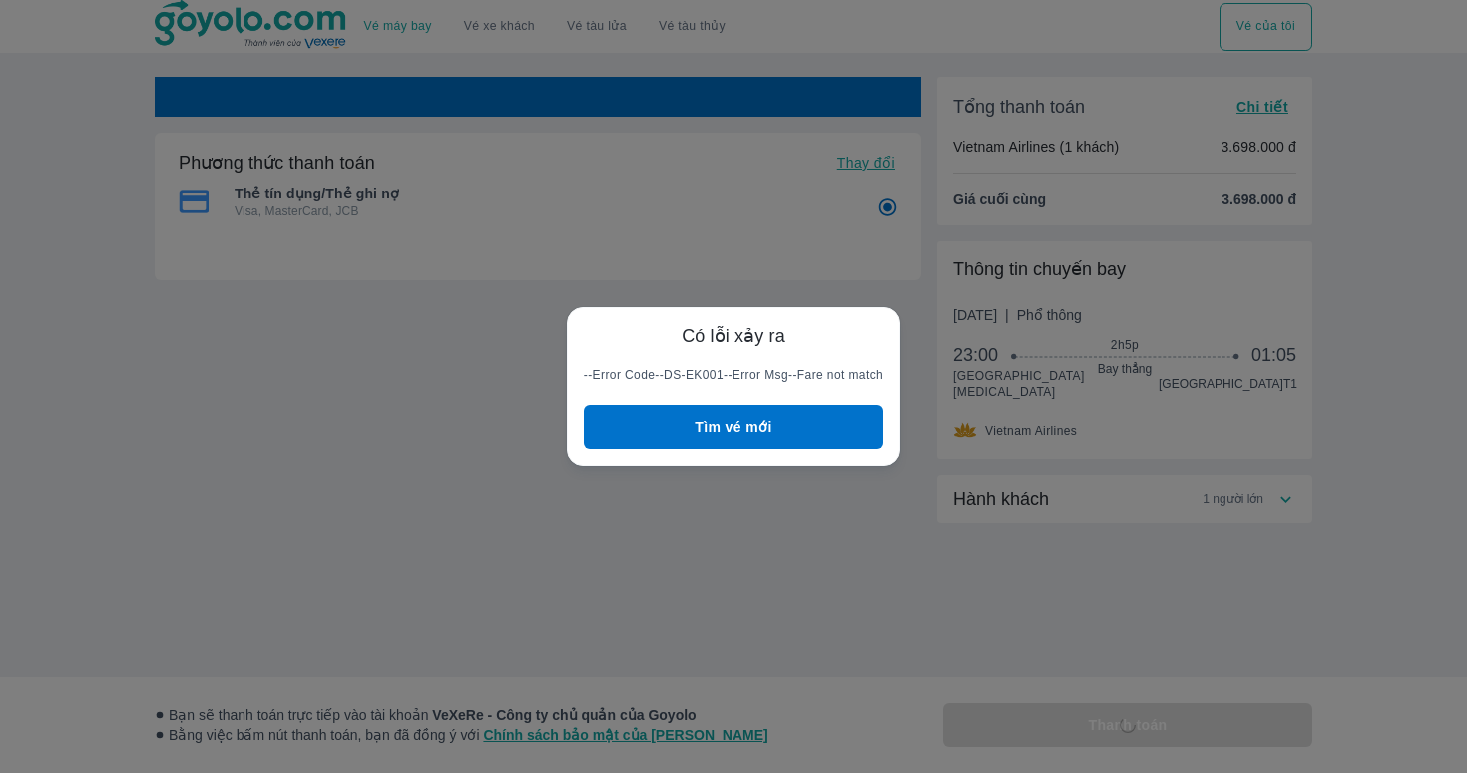
click at [854, 428] on button "Tìm vé mới" at bounding box center [733, 427] width 299 height 44
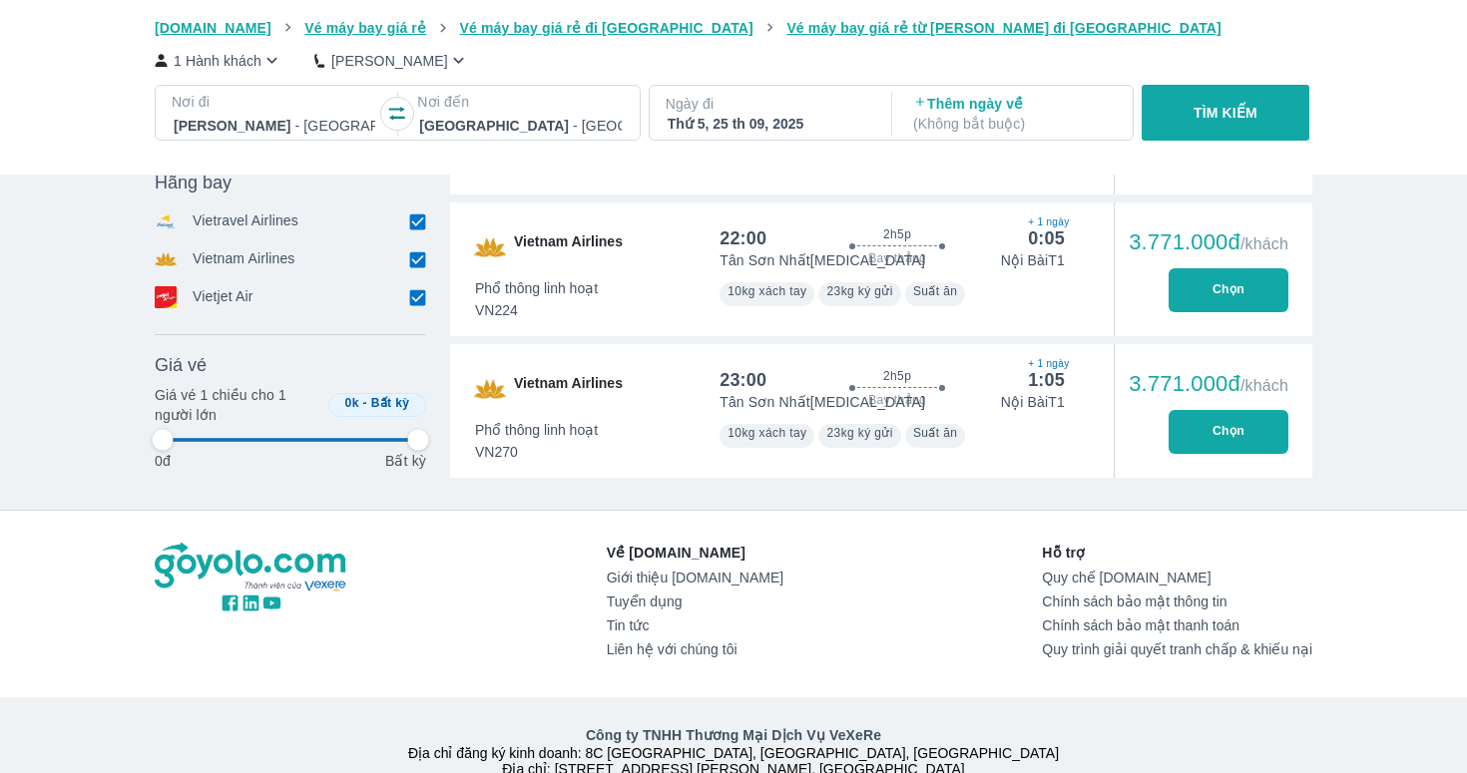
scroll to position [922, 0]
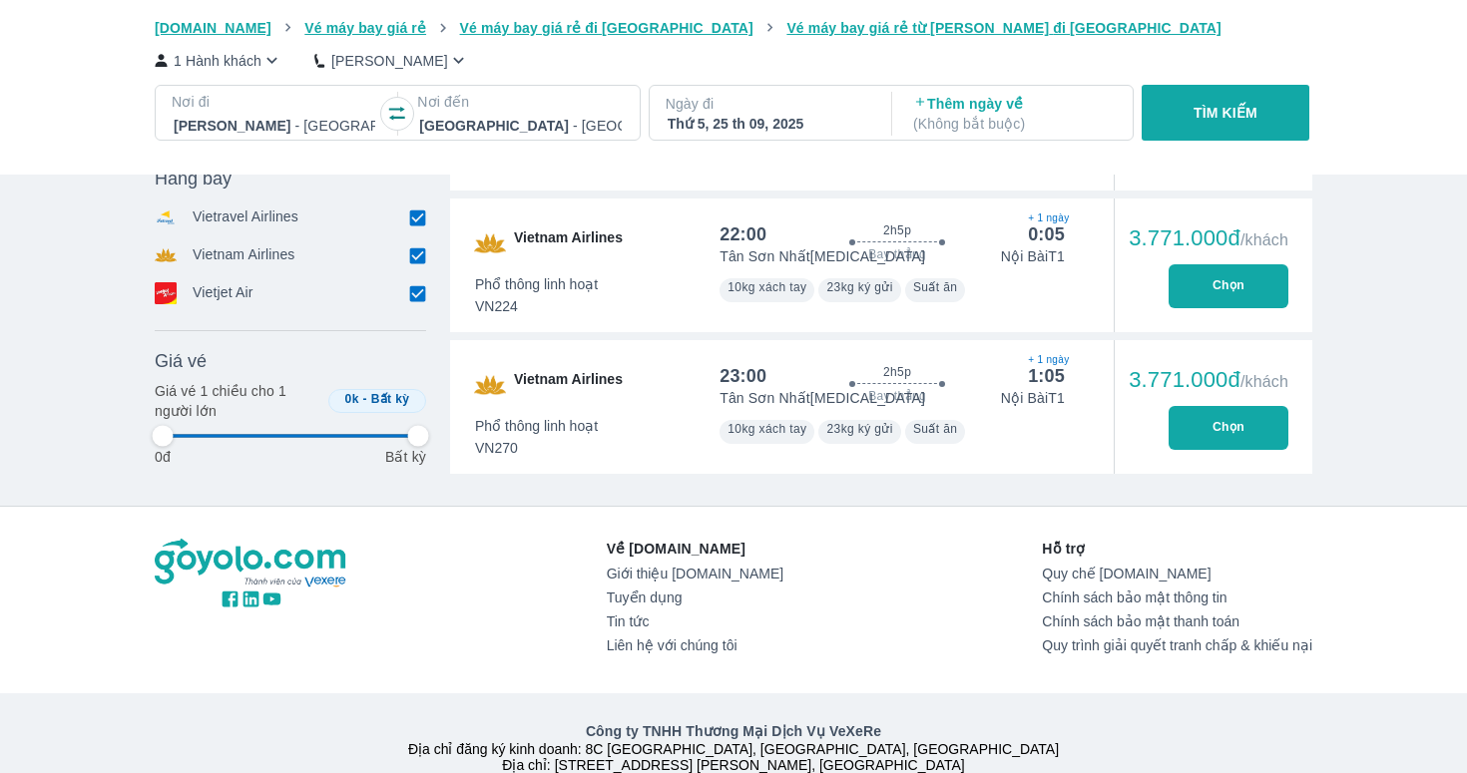
click at [1241, 406] on button "Chọn" at bounding box center [1228, 428] width 120 height 44
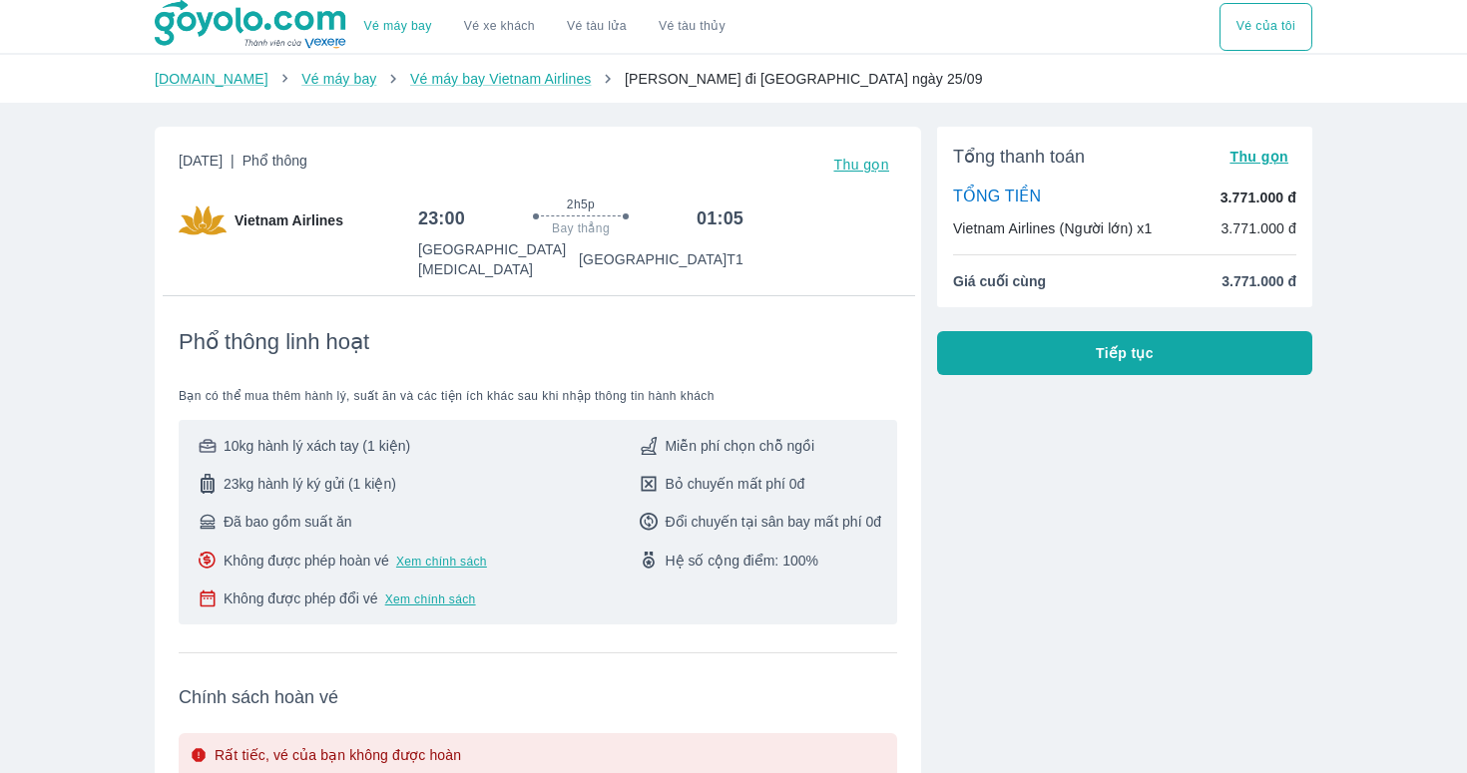
click at [1140, 356] on span "Tiếp tục" at bounding box center [1124, 353] width 58 height 20
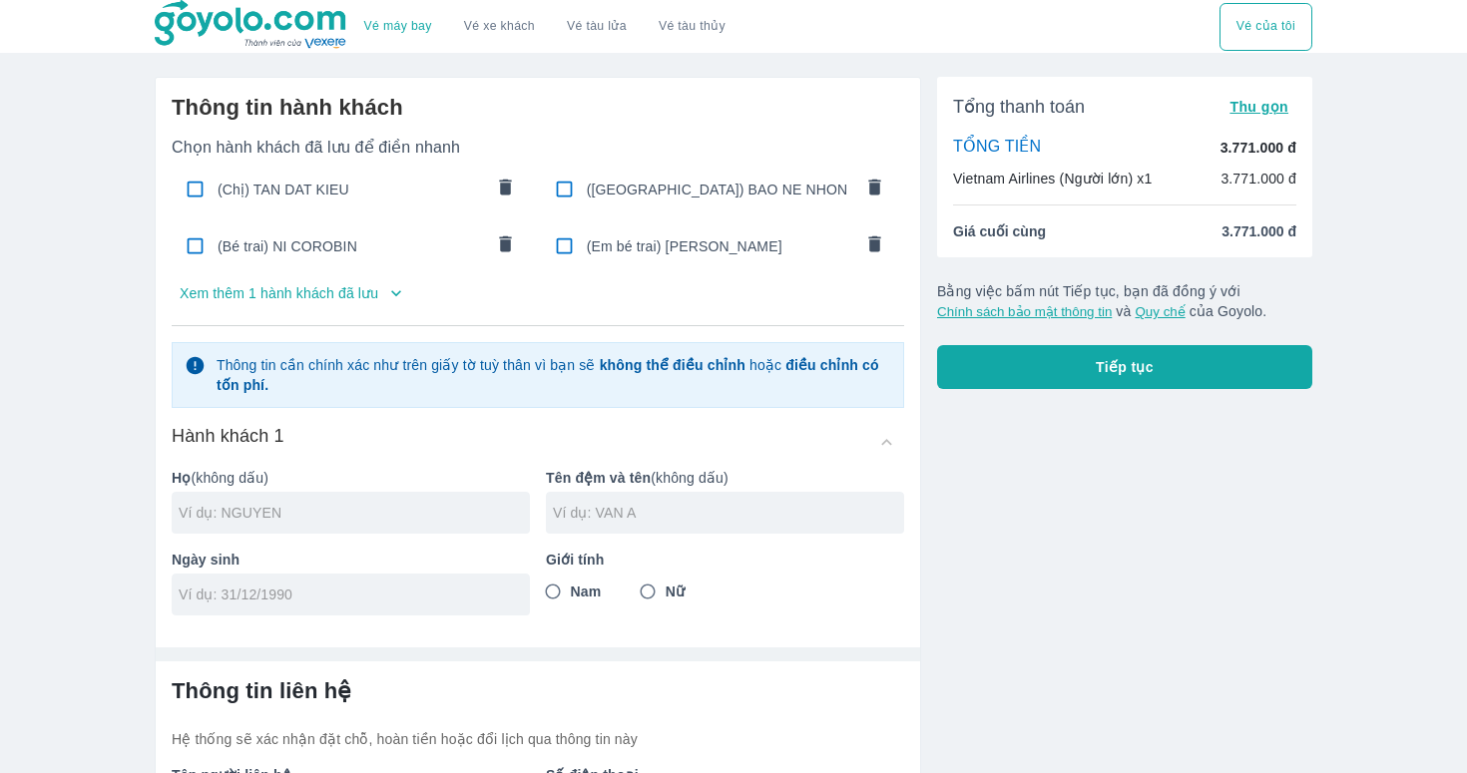
click at [403, 210] on div "(Chị) TAN DAT KIEU" at bounding box center [351, 189] width 359 height 47
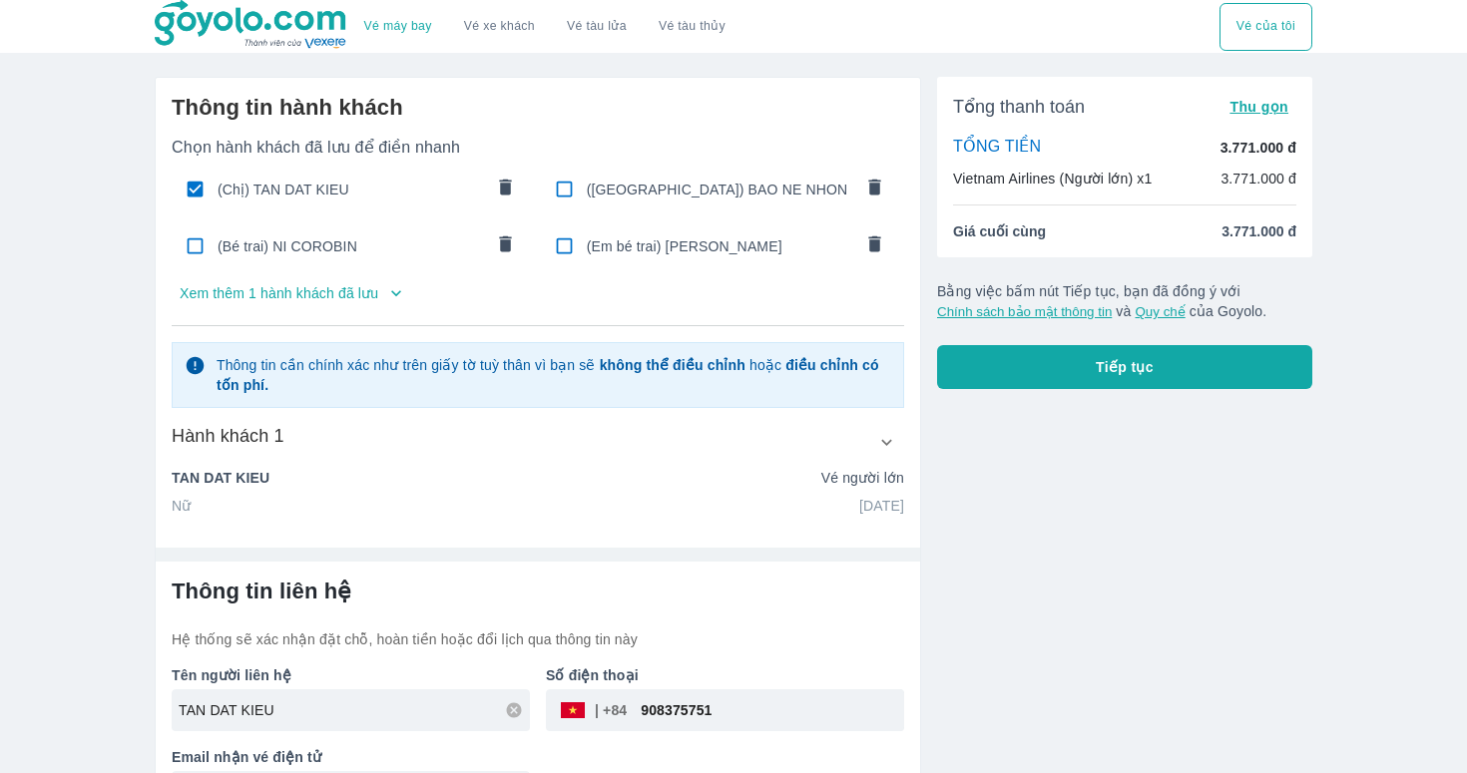
click at [1080, 352] on button "Tiếp tục" at bounding box center [1124, 367] width 375 height 44
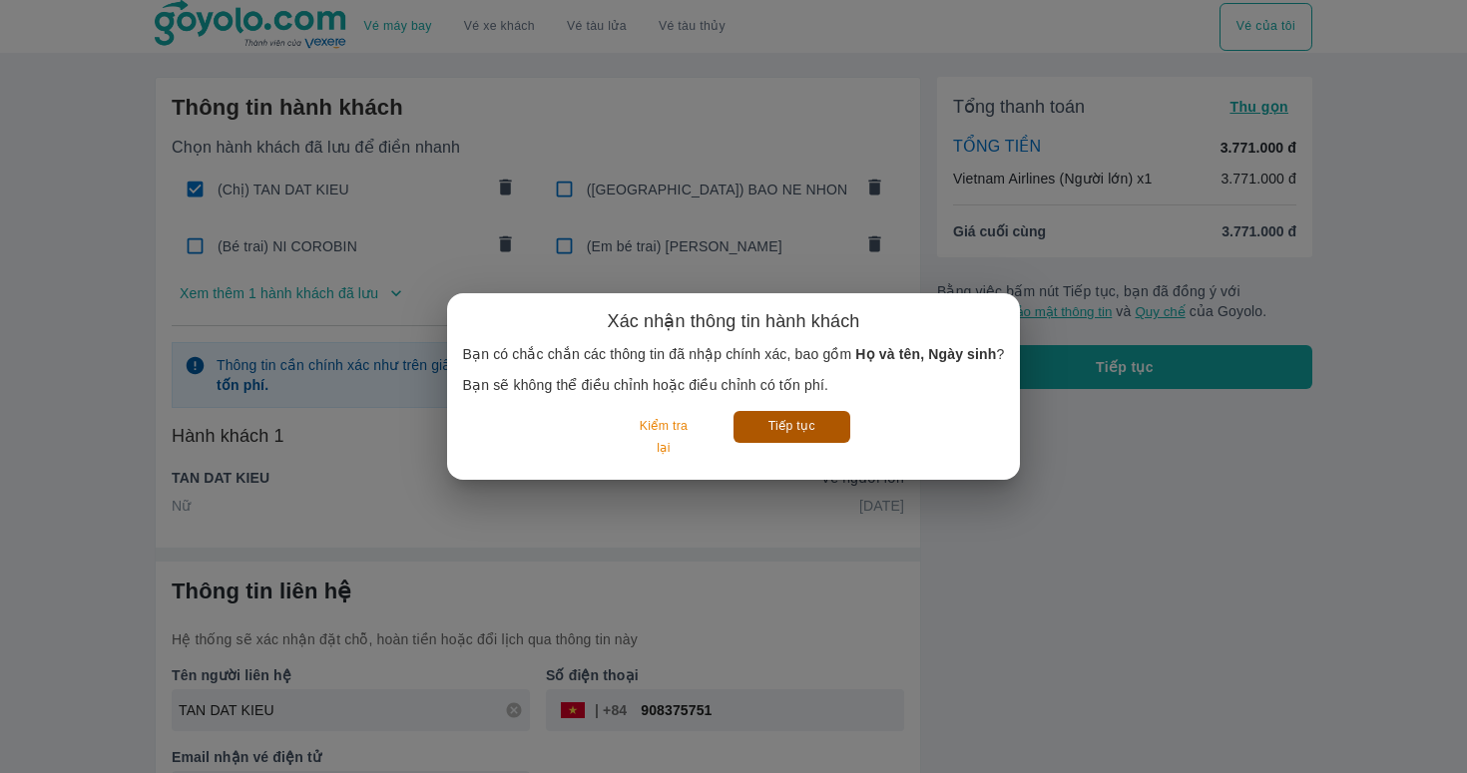
click at [783, 434] on button "Tiếp tục" at bounding box center [791, 426] width 117 height 31
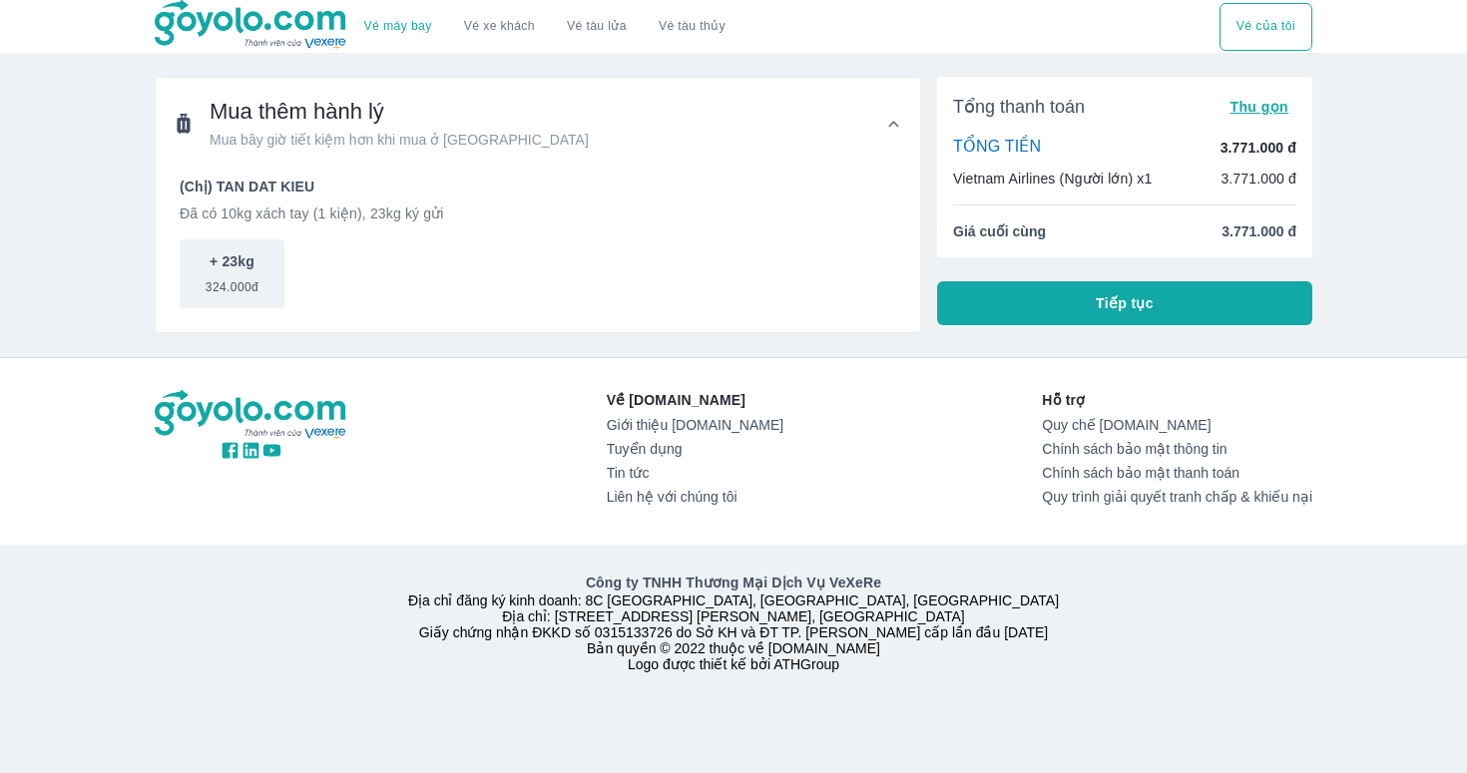
click at [1059, 295] on button "Tiếp tục" at bounding box center [1124, 303] width 375 height 44
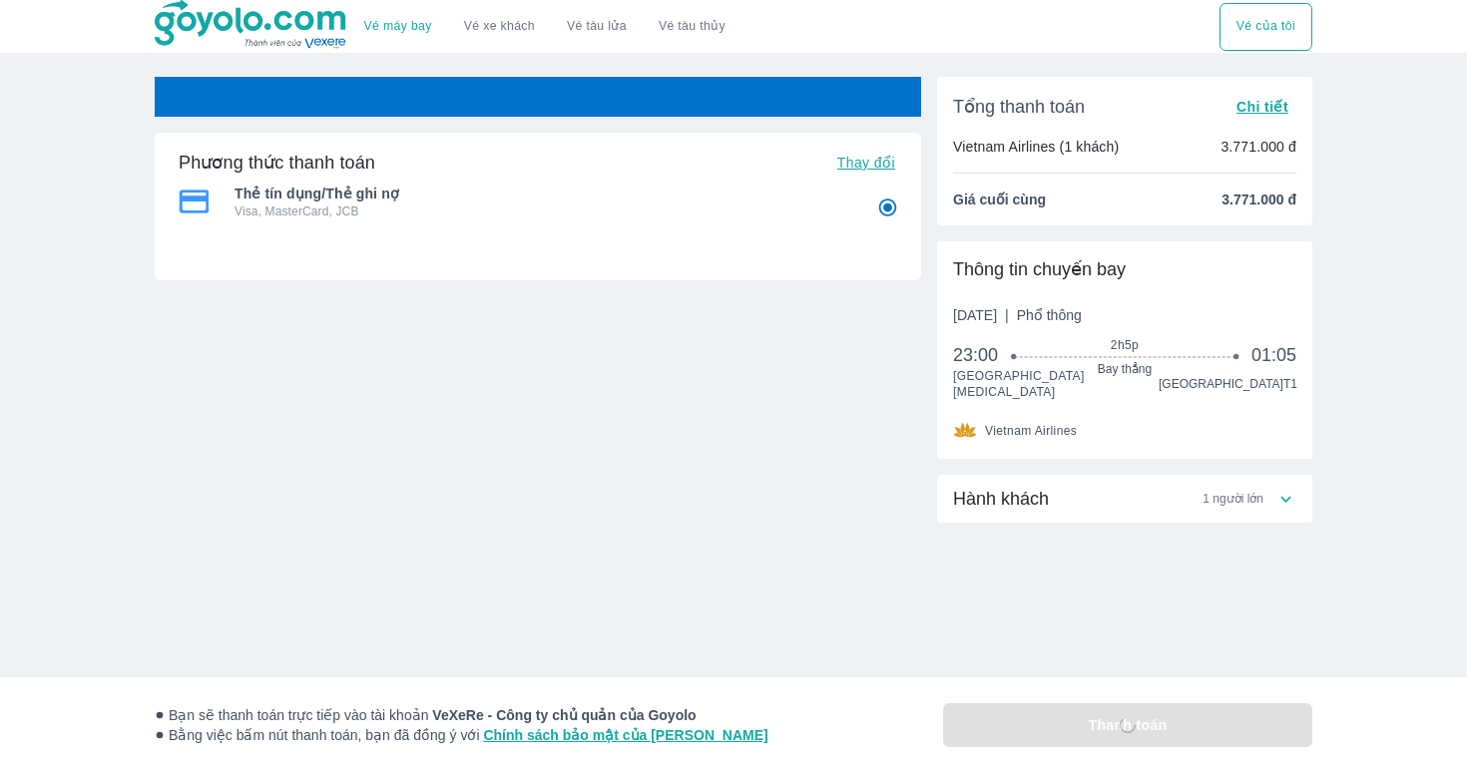
click at [1086, 662] on div "Hành khách 1 người lớn" at bounding box center [1124, 579] width 375 height 208
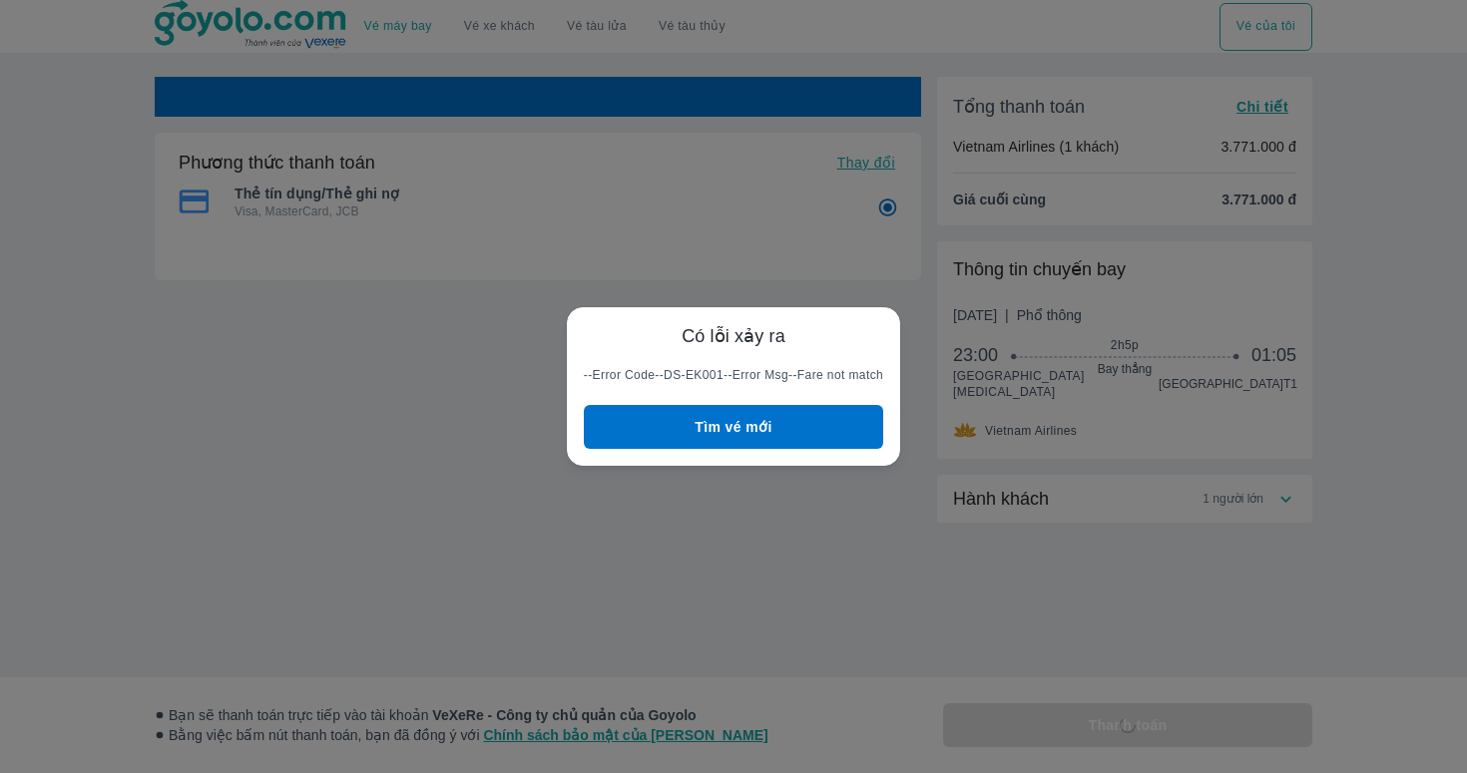
click at [748, 413] on button "Tìm vé mới" at bounding box center [733, 427] width 299 height 44
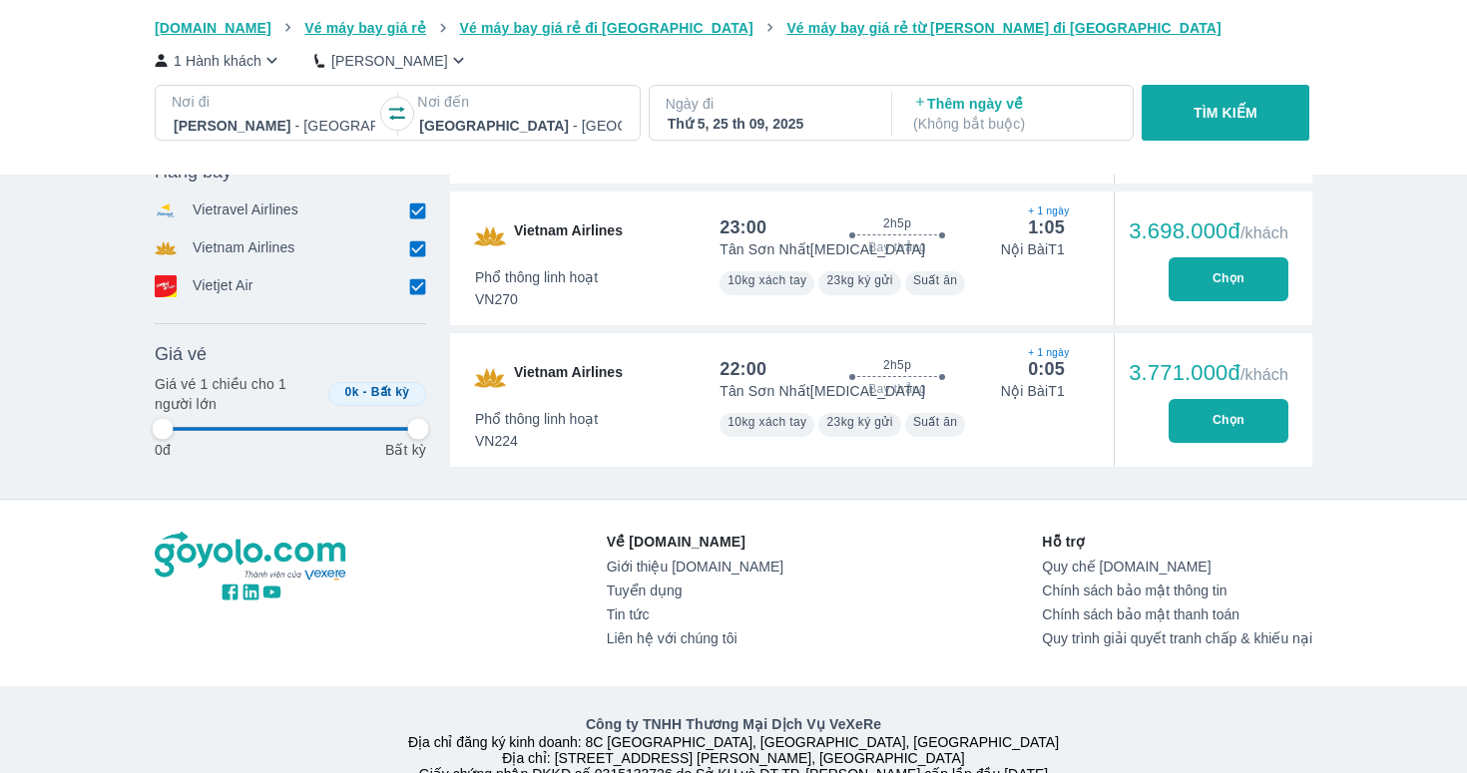
scroll to position [760, 0]
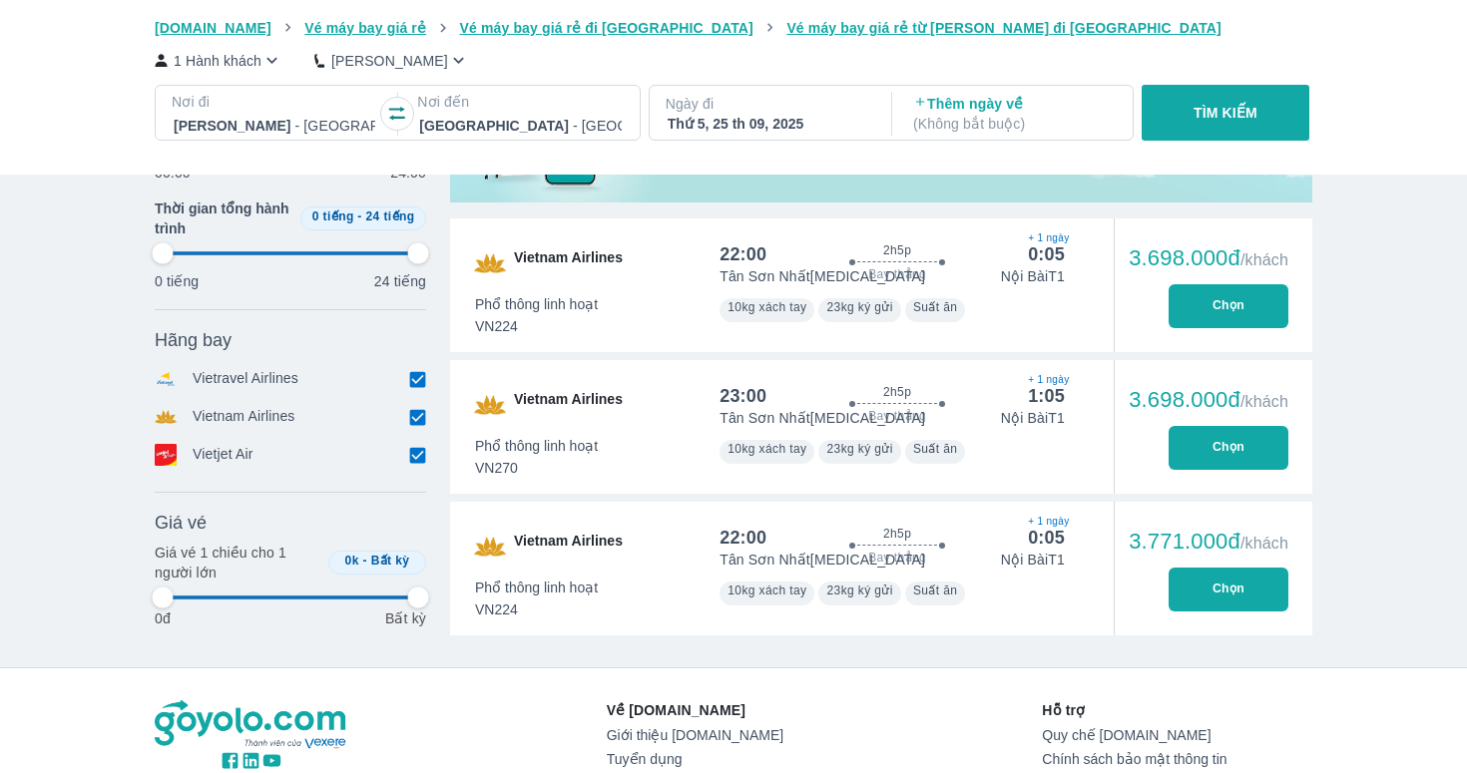
click at [1217, 439] on button "Chọn" at bounding box center [1228, 448] width 120 height 44
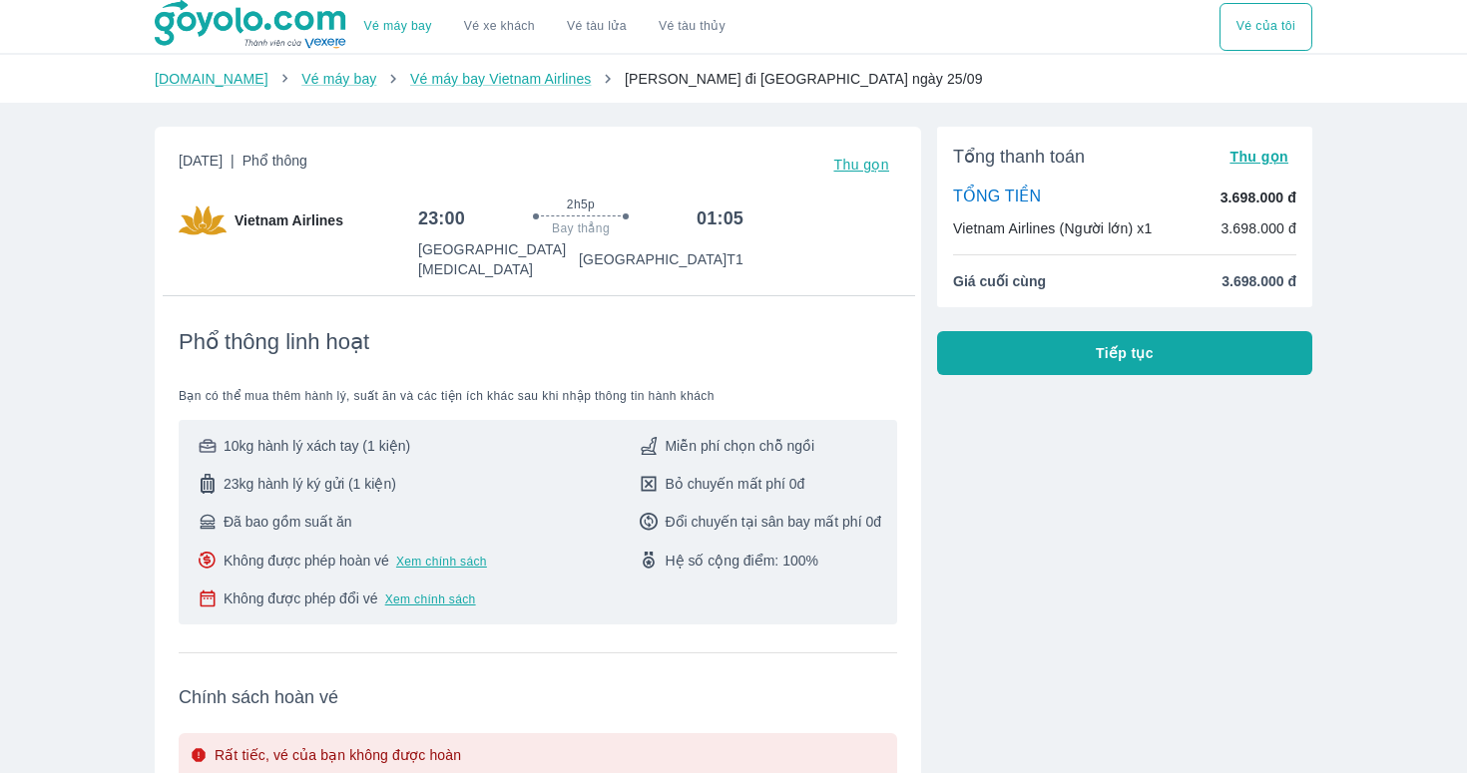
click at [1121, 331] on button "Tiếp tục" at bounding box center [1124, 353] width 375 height 44
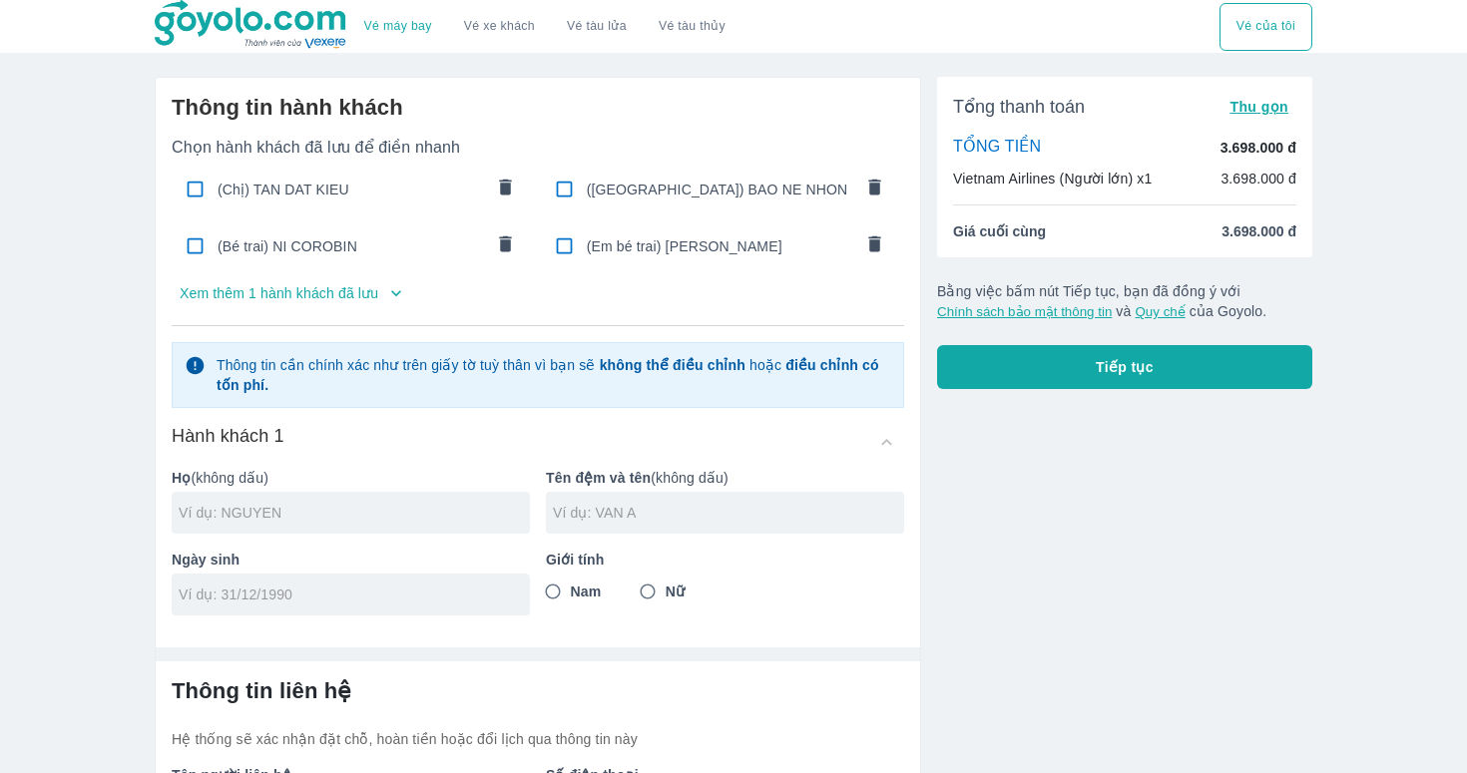
click at [1121, 330] on div "Tổng thanh toán Thu gọn TỔNG TIỀN 3.698.000 đ Vietnam Airlines (Người lớn) x1 3…" at bounding box center [1124, 233] width 375 height 312
click at [654, 182] on span "([GEOGRAPHIC_DATA]) BAO NE NHON" at bounding box center [719, 190] width 265 height 20
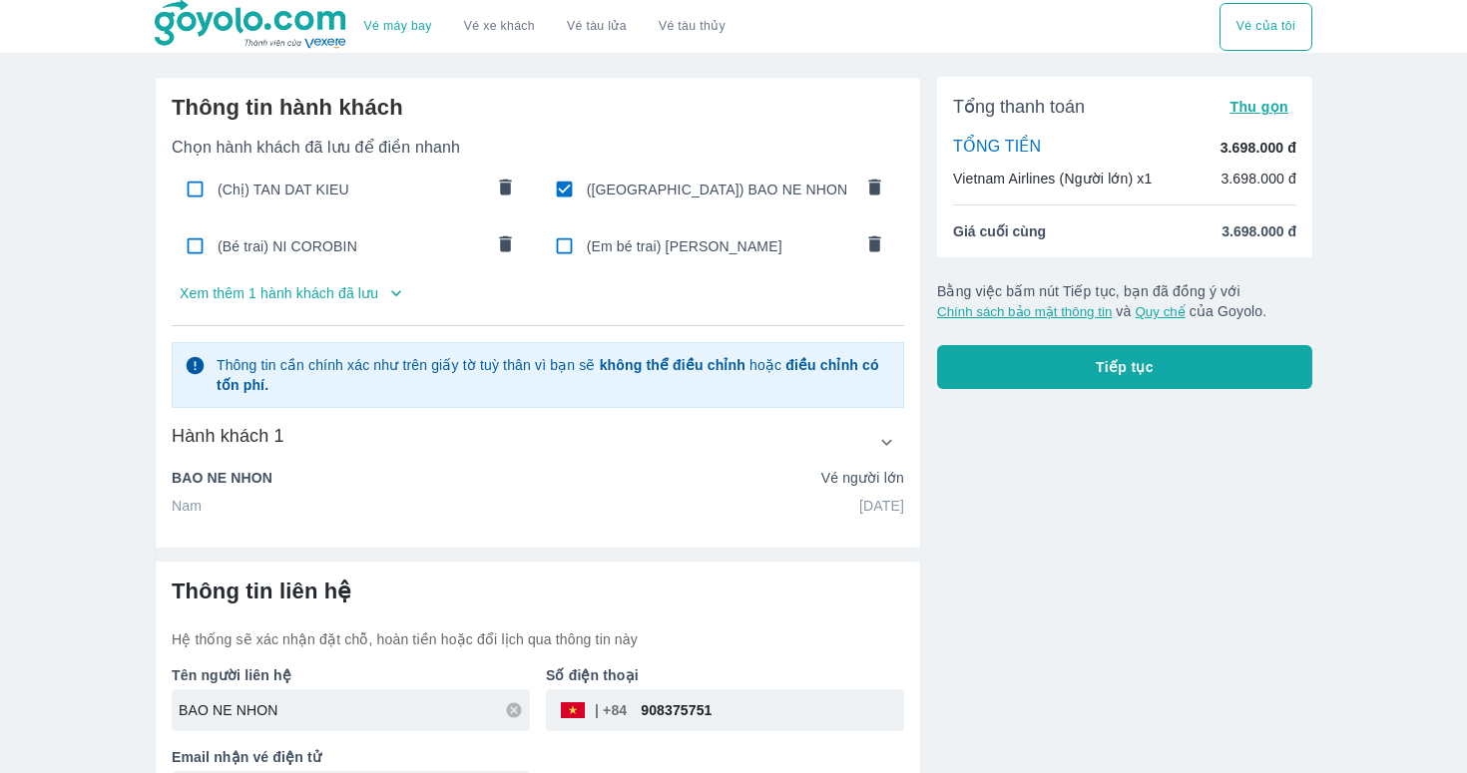
click at [1083, 370] on button "Tiếp tục" at bounding box center [1124, 367] width 375 height 44
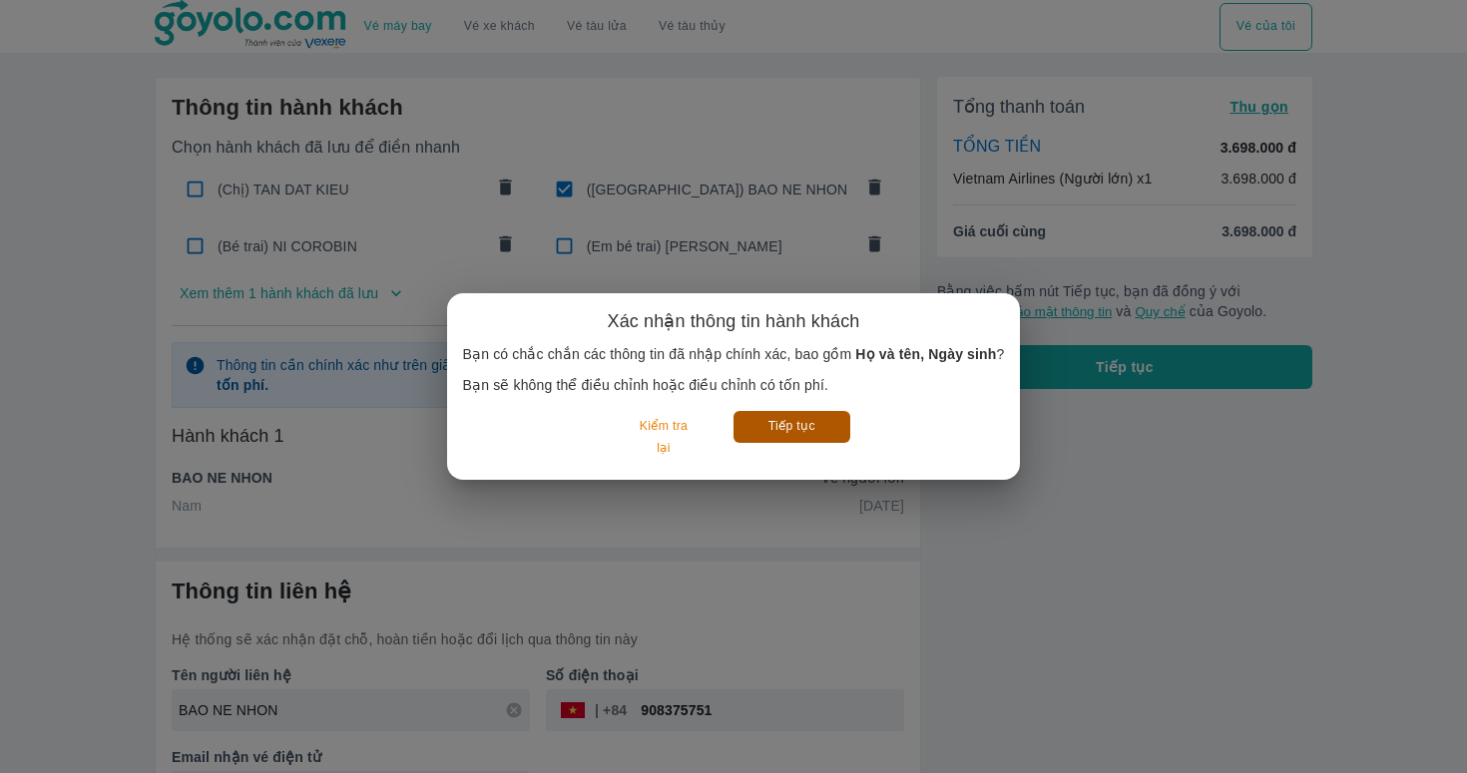
click at [809, 442] on button "Tiếp tục" at bounding box center [791, 426] width 117 height 31
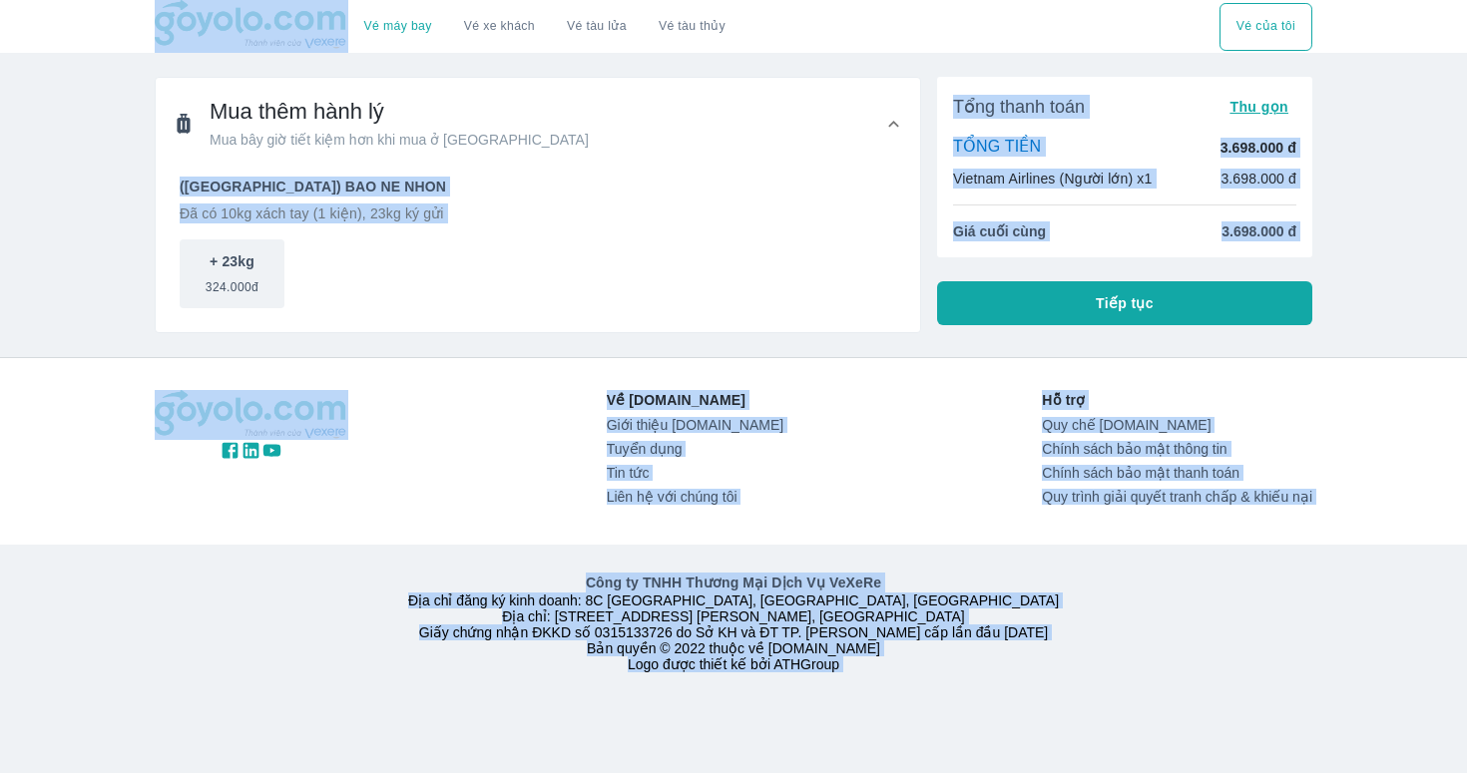
click at [1037, 278] on div "Tổng thanh toán Thu gọn TỔNG TIỀN 3.698.000 đ Vietnam Airlines (Người lớn) x1 3…" at bounding box center [1124, 201] width 375 height 248
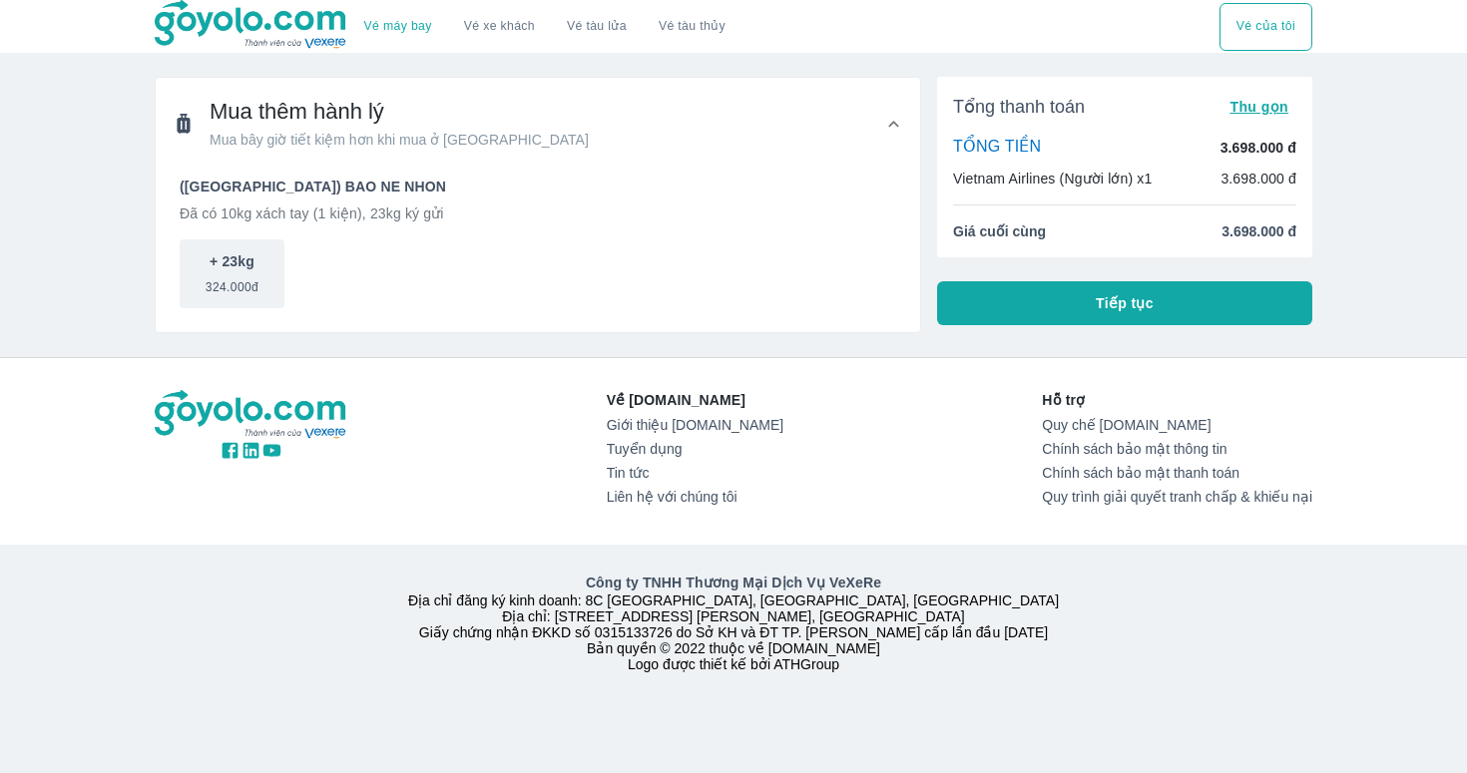
click at [1026, 302] on button "Tiếp tục" at bounding box center [1124, 303] width 375 height 44
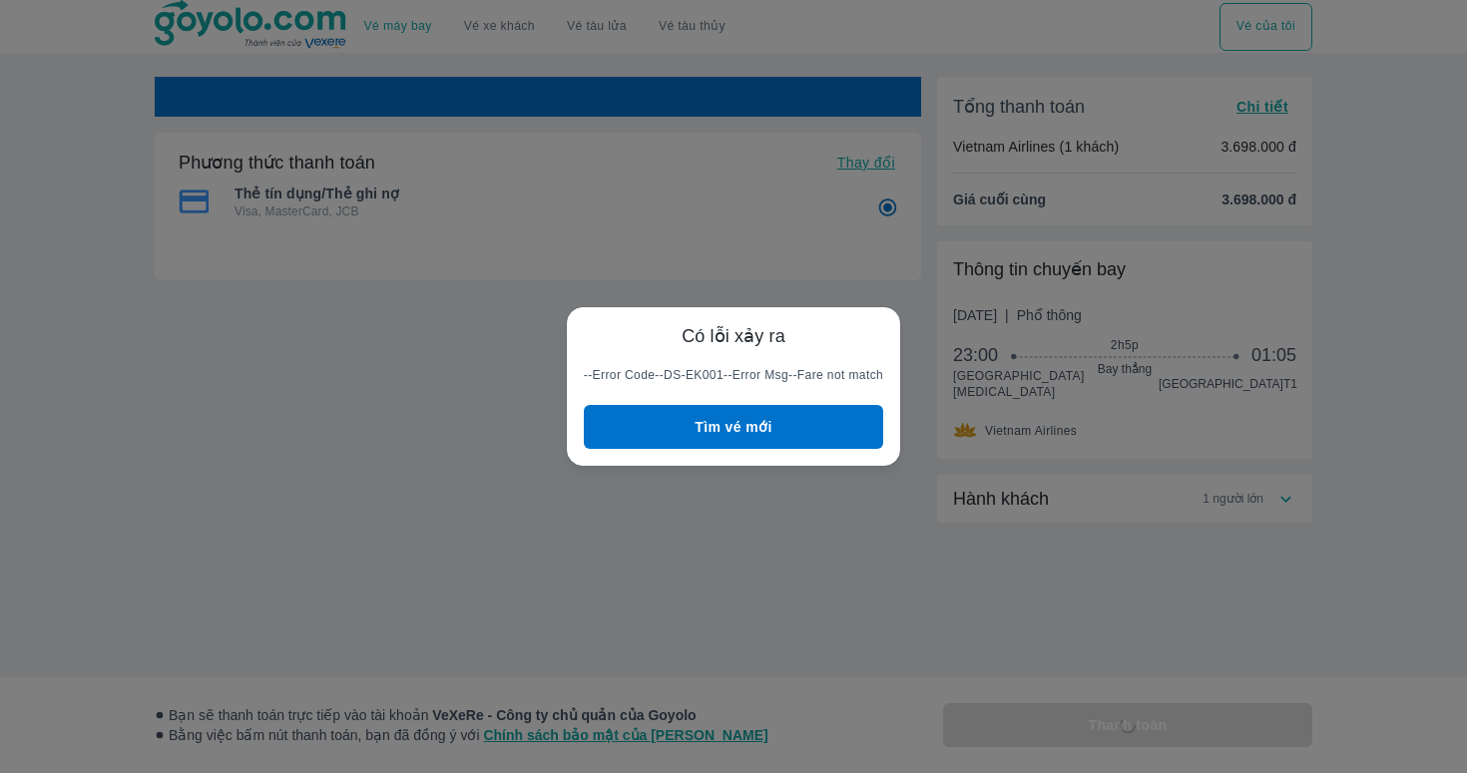
click at [793, 422] on button "Tìm vé mới" at bounding box center [733, 427] width 299 height 44
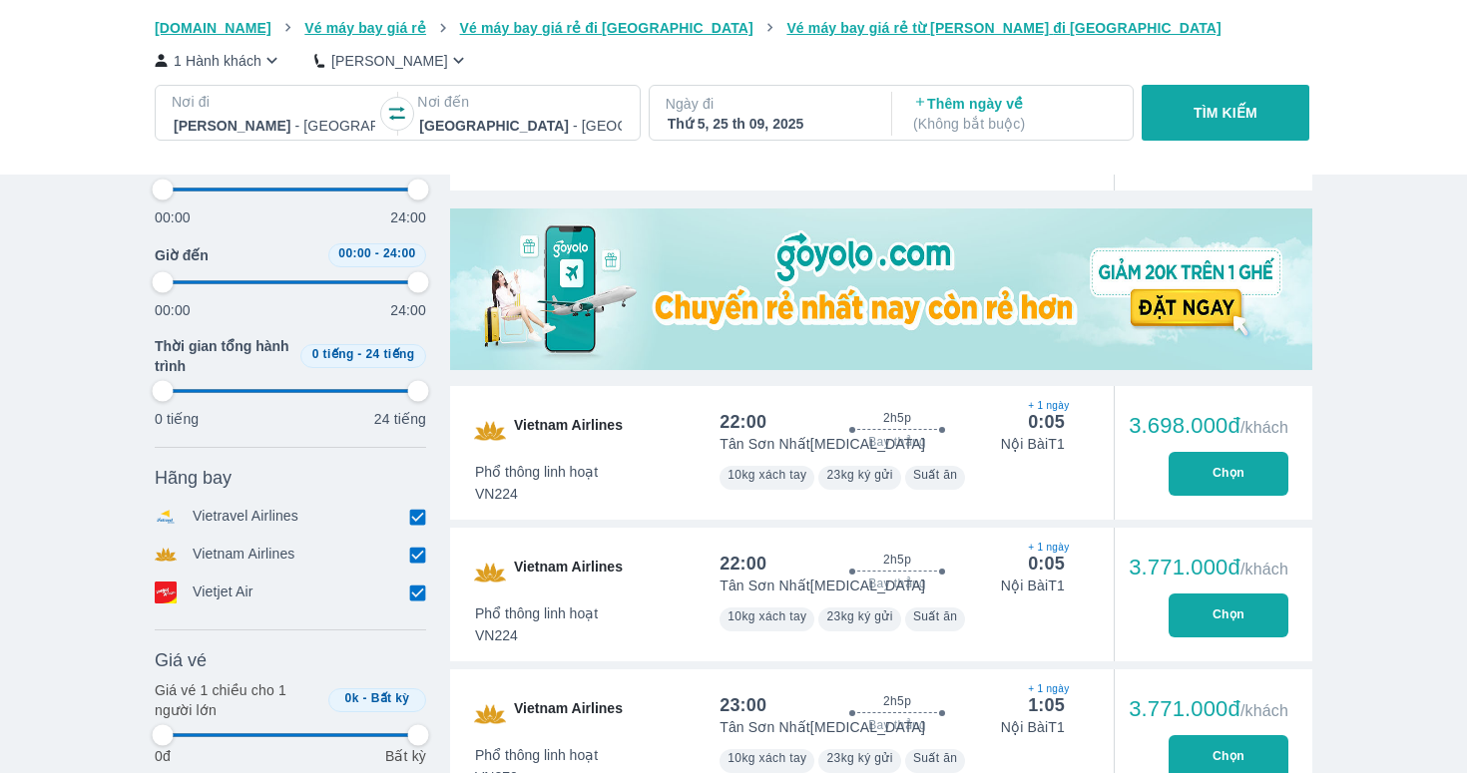
scroll to position [681, 0]
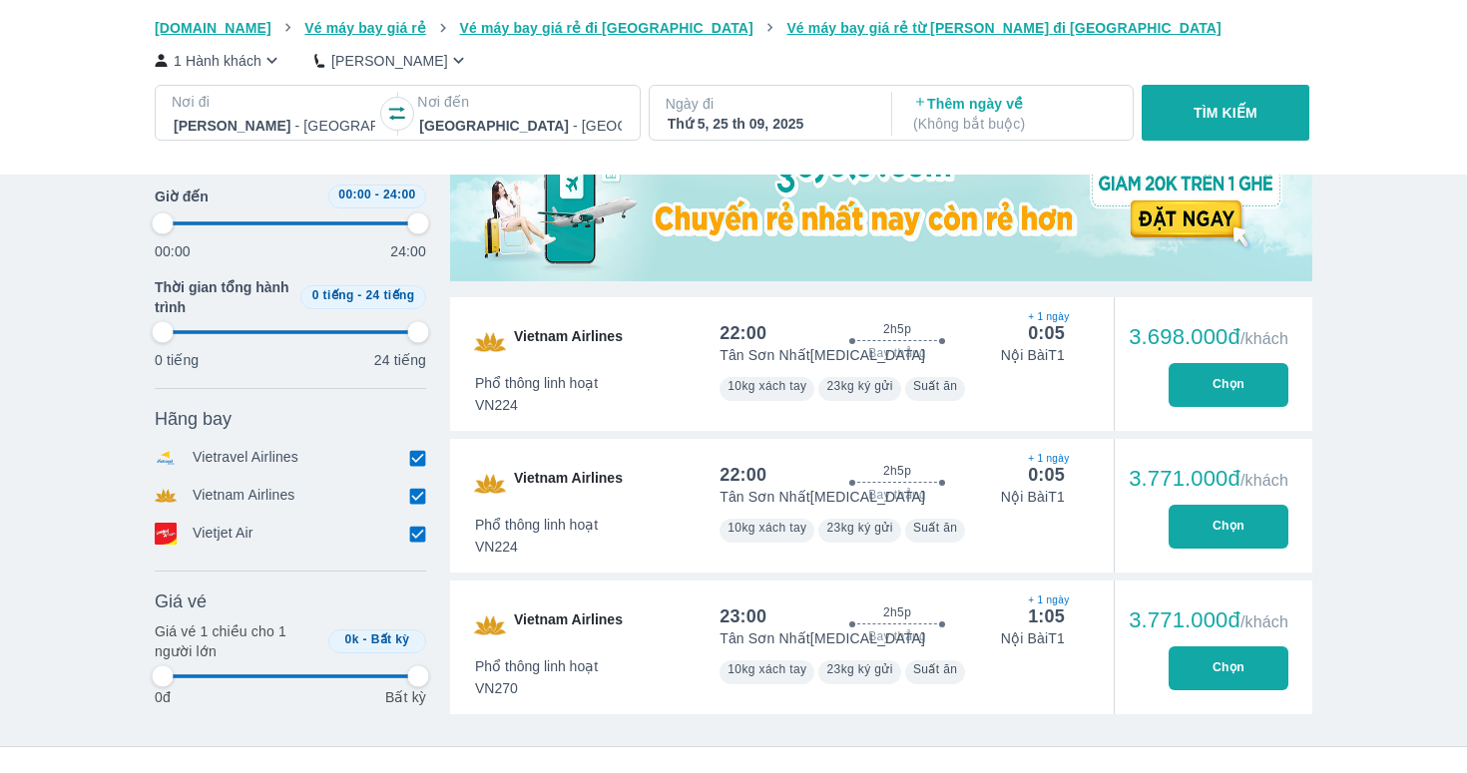
click at [1240, 403] on button "Chọn" at bounding box center [1228, 385] width 120 height 44
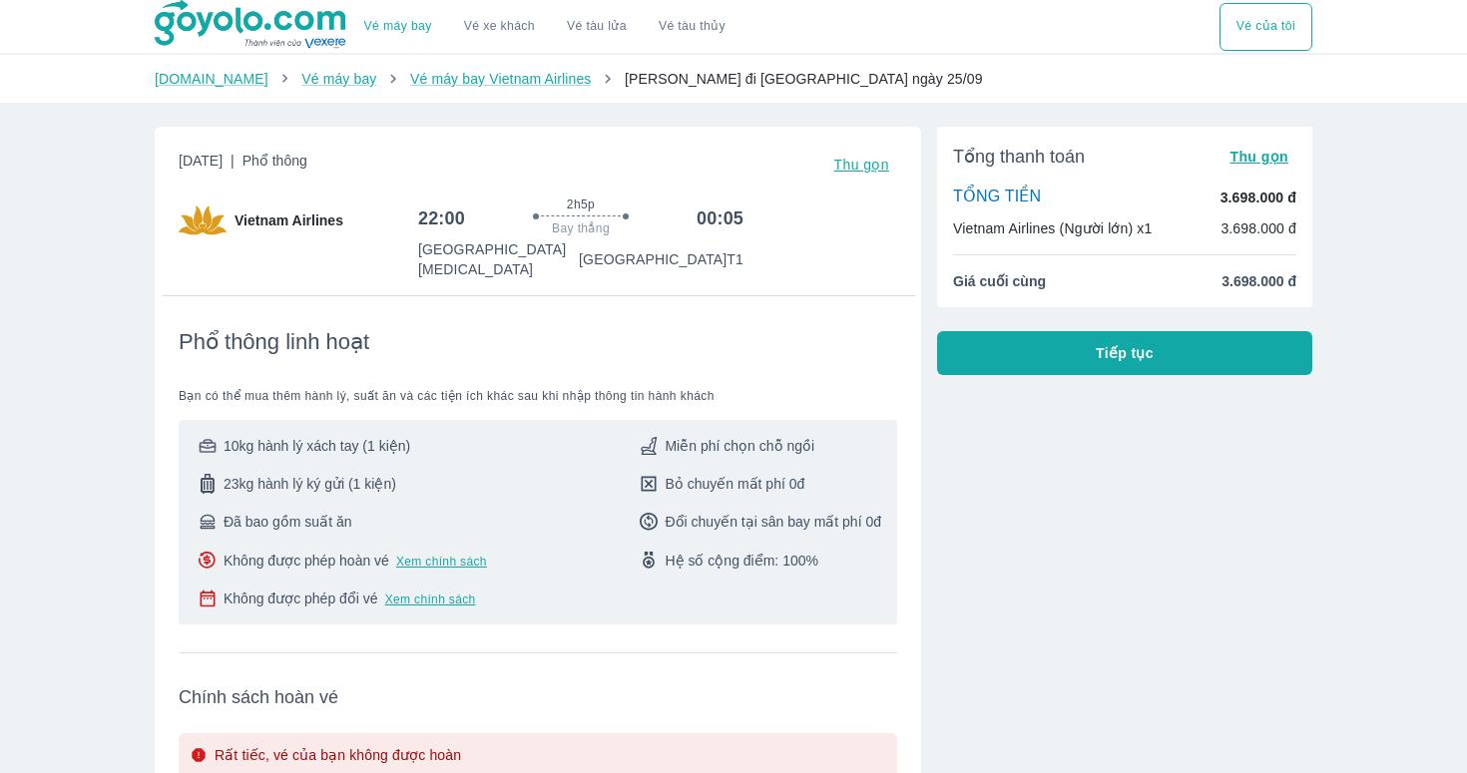
click at [1026, 367] on button "Tiếp tục" at bounding box center [1124, 353] width 375 height 44
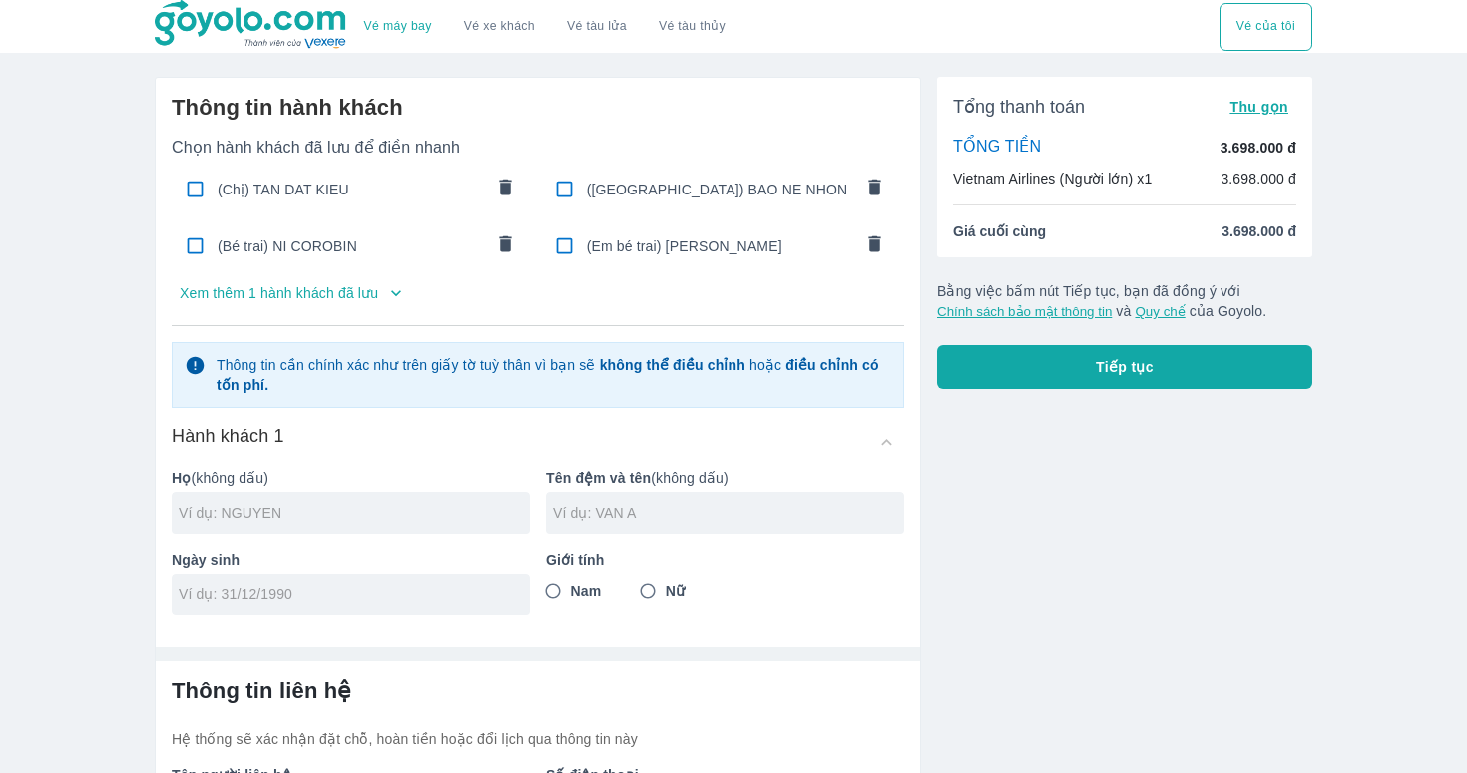
click at [734, 231] on div "(Em bé trai) [PERSON_NAME]" at bounding box center [720, 245] width 359 height 47
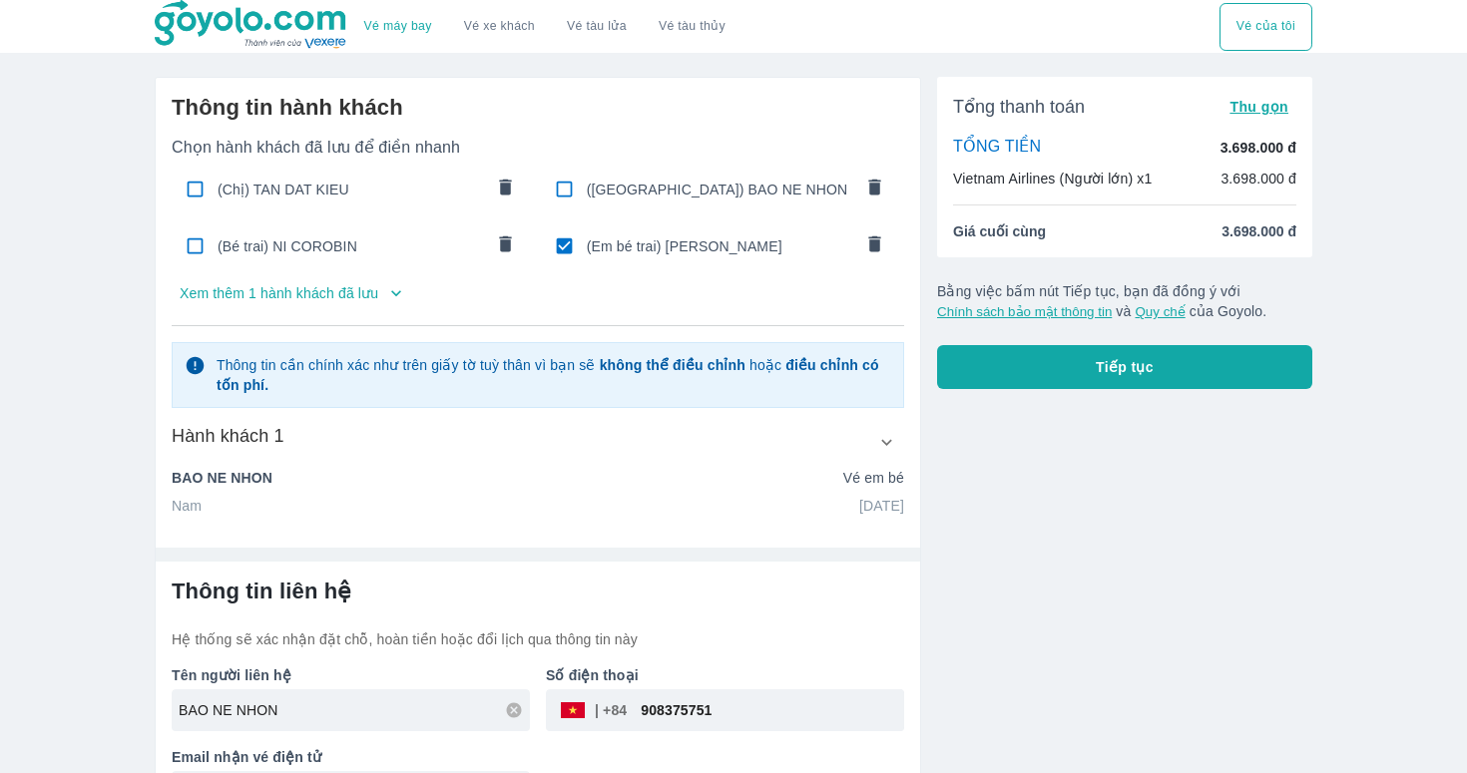
click at [653, 233] on div "(Em bé trai) [PERSON_NAME]" at bounding box center [720, 245] width 359 height 47
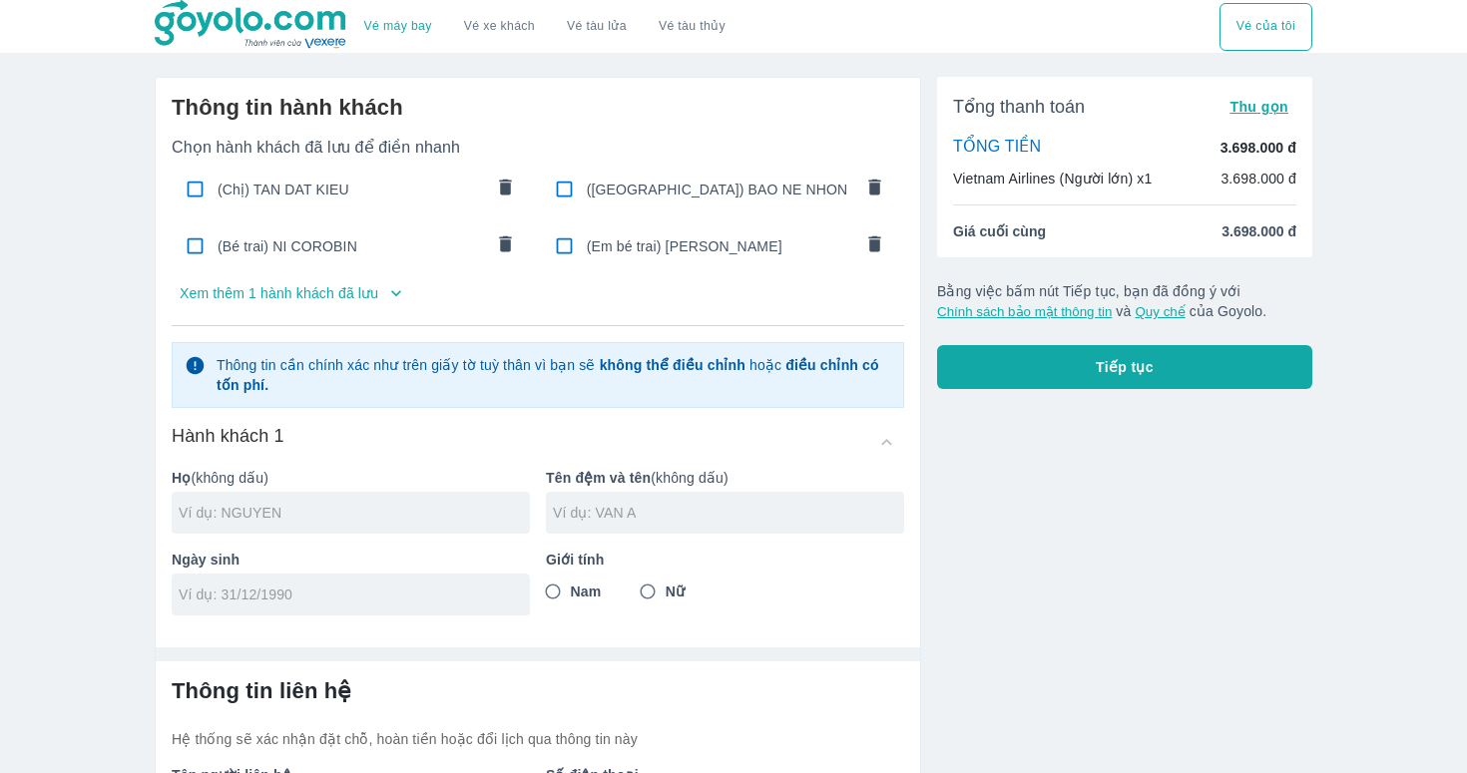
click at [651, 192] on span "([GEOGRAPHIC_DATA]) BAO NE NHON" at bounding box center [719, 190] width 265 height 20
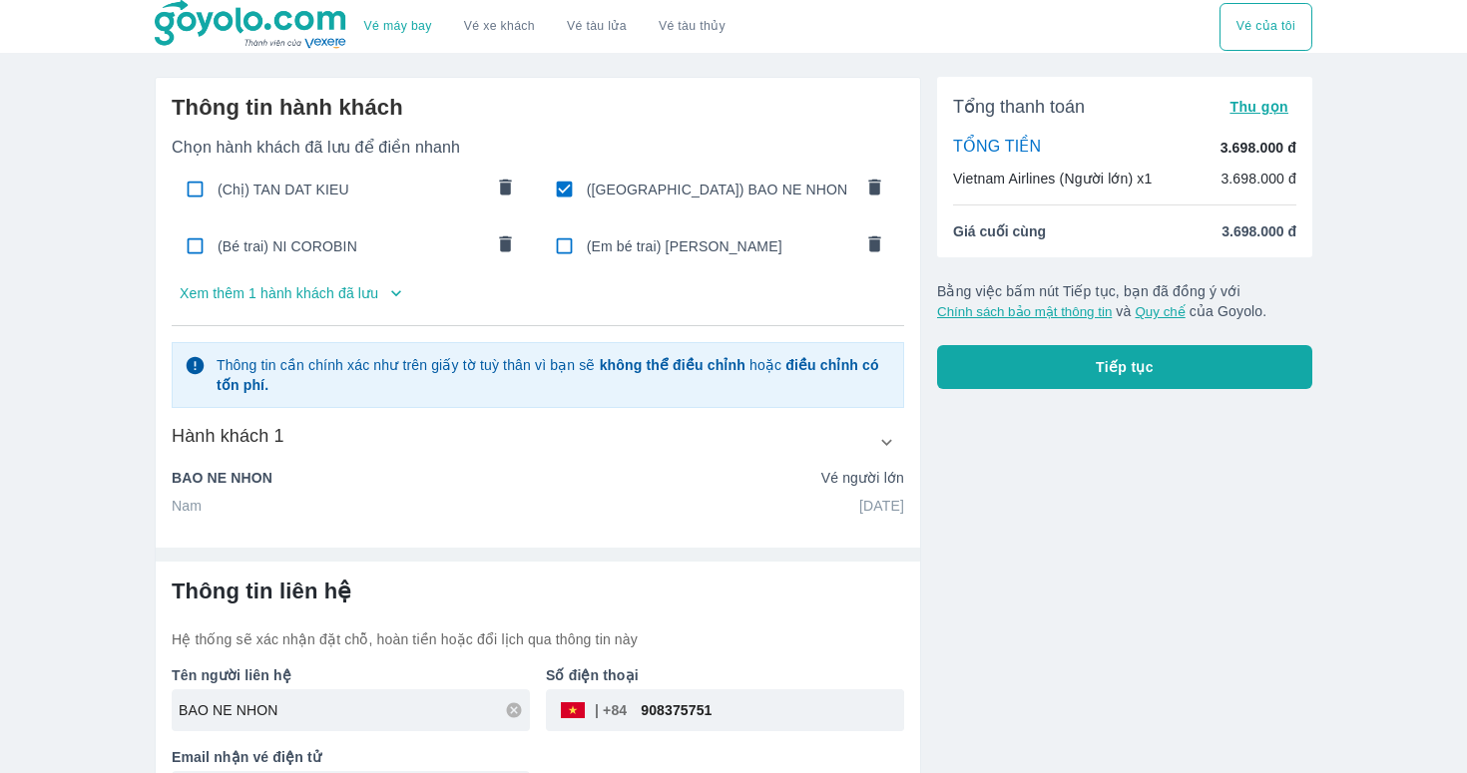
click at [1085, 383] on button "Tiếp tục" at bounding box center [1124, 367] width 375 height 44
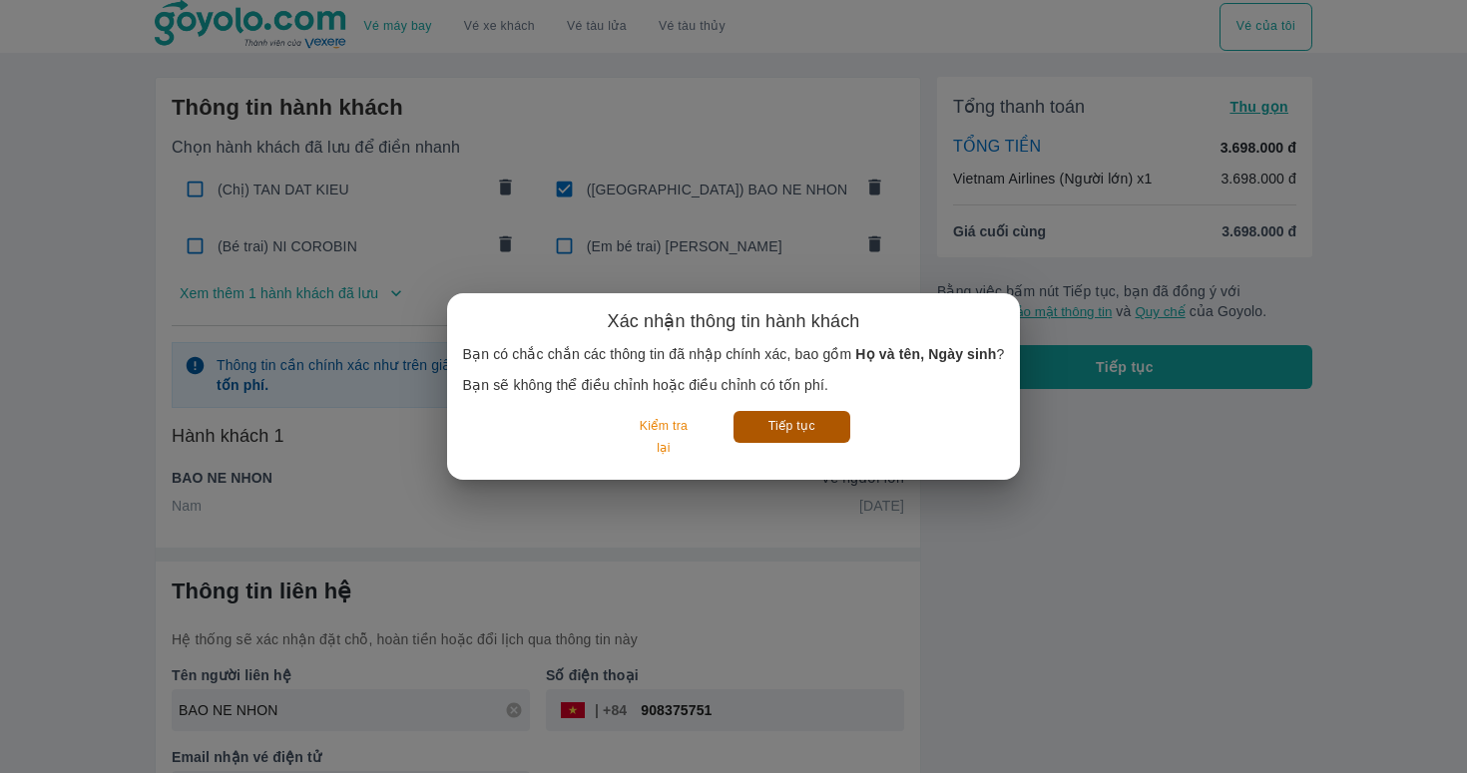
click at [775, 416] on button "Tiếp tục" at bounding box center [791, 426] width 117 height 31
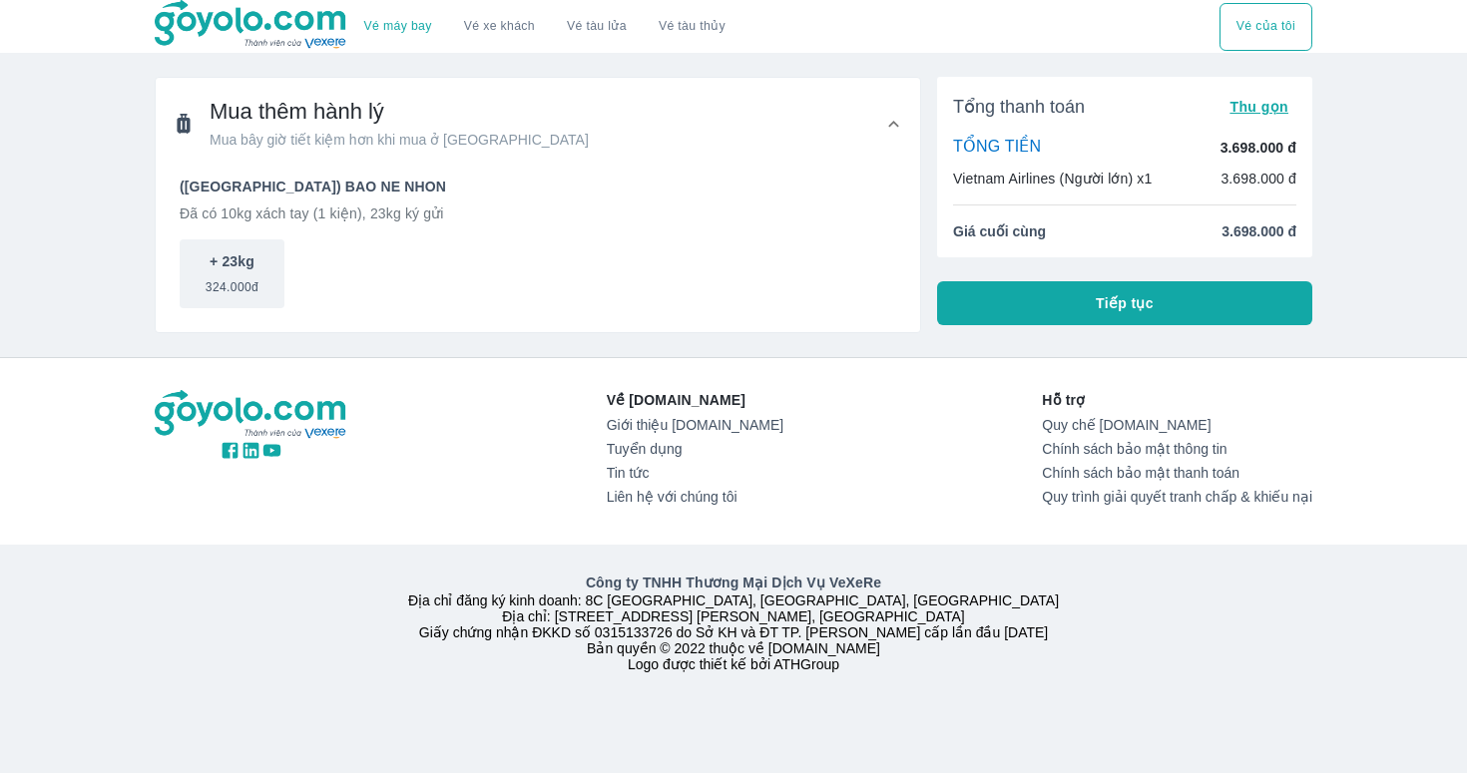
click at [1025, 313] on button "Tiếp tục" at bounding box center [1124, 303] width 375 height 44
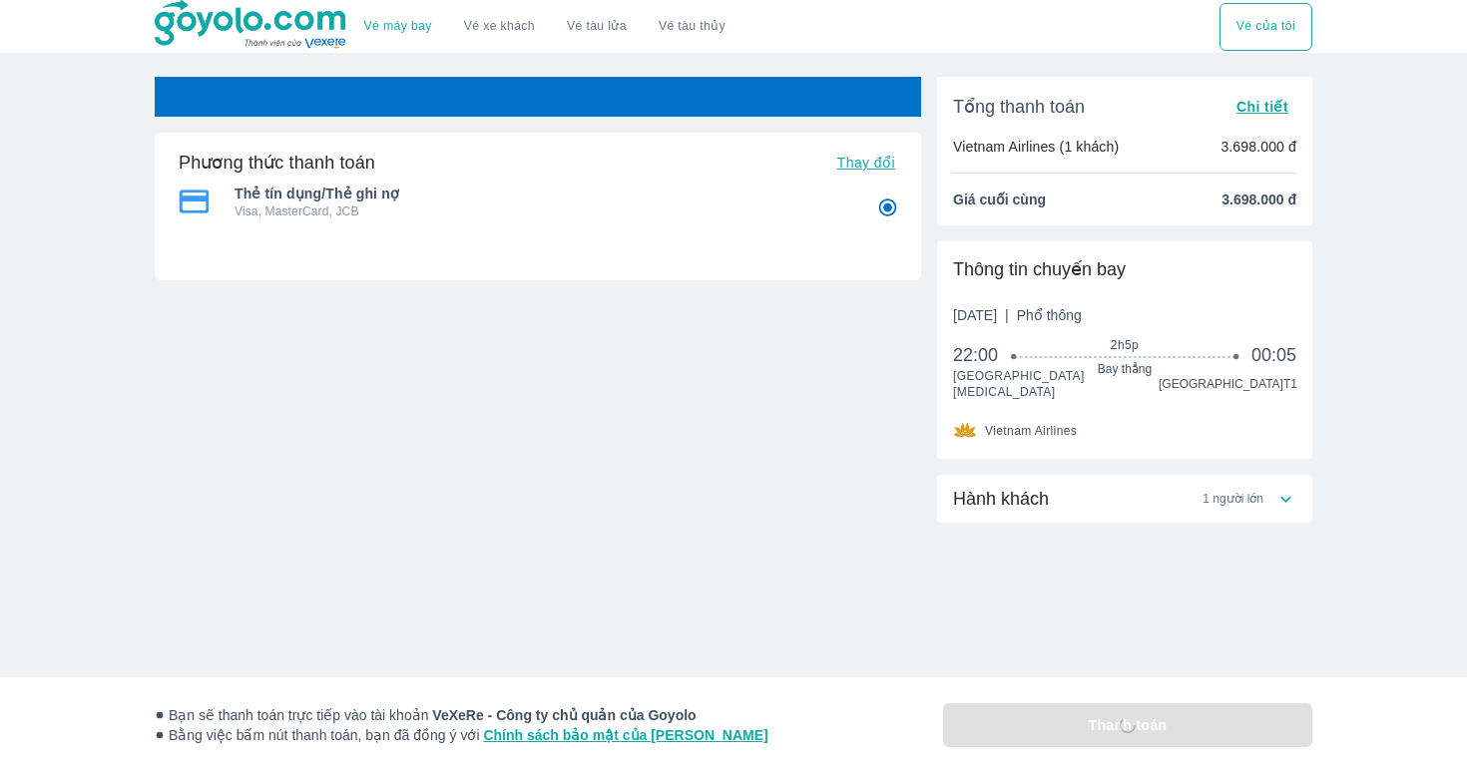
click at [1059, 733] on div "Bạn sẽ thanh toán trực tiếp vào tài khoản VeXeRe - Công ty chủ quản của Goyolo …" at bounding box center [733, 725] width 1157 height 96
click at [1126, 735] on div "Bạn sẽ thanh toán trực tiếp vào tài khoản VeXeRe - Công ty chủ quản của Goyolo …" at bounding box center [733, 725] width 1157 height 96
click at [1114, 588] on div "Hành khách 1 người lớn" at bounding box center [1124, 579] width 375 height 208
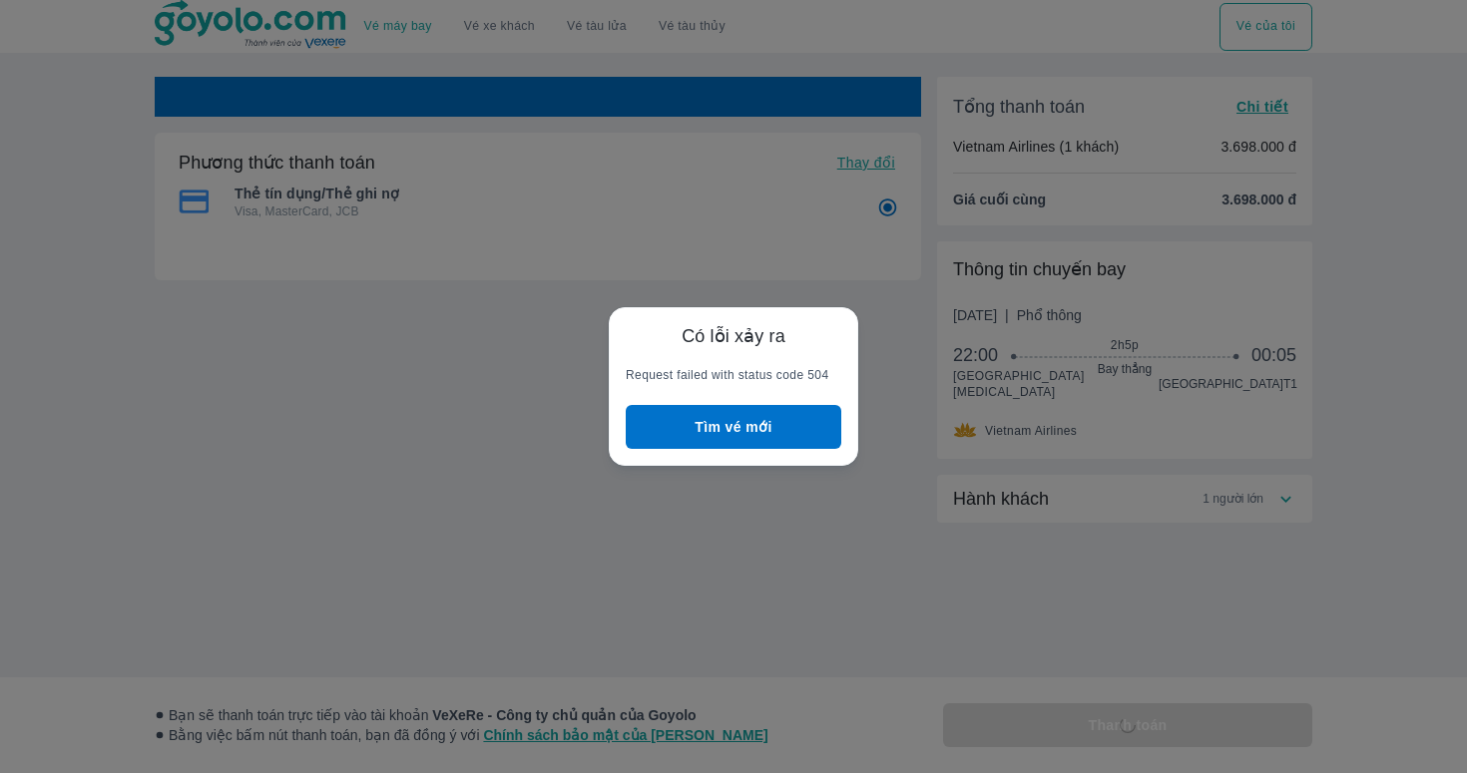
click at [718, 431] on button "Tìm vé mới" at bounding box center [734, 427] width 216 height 44
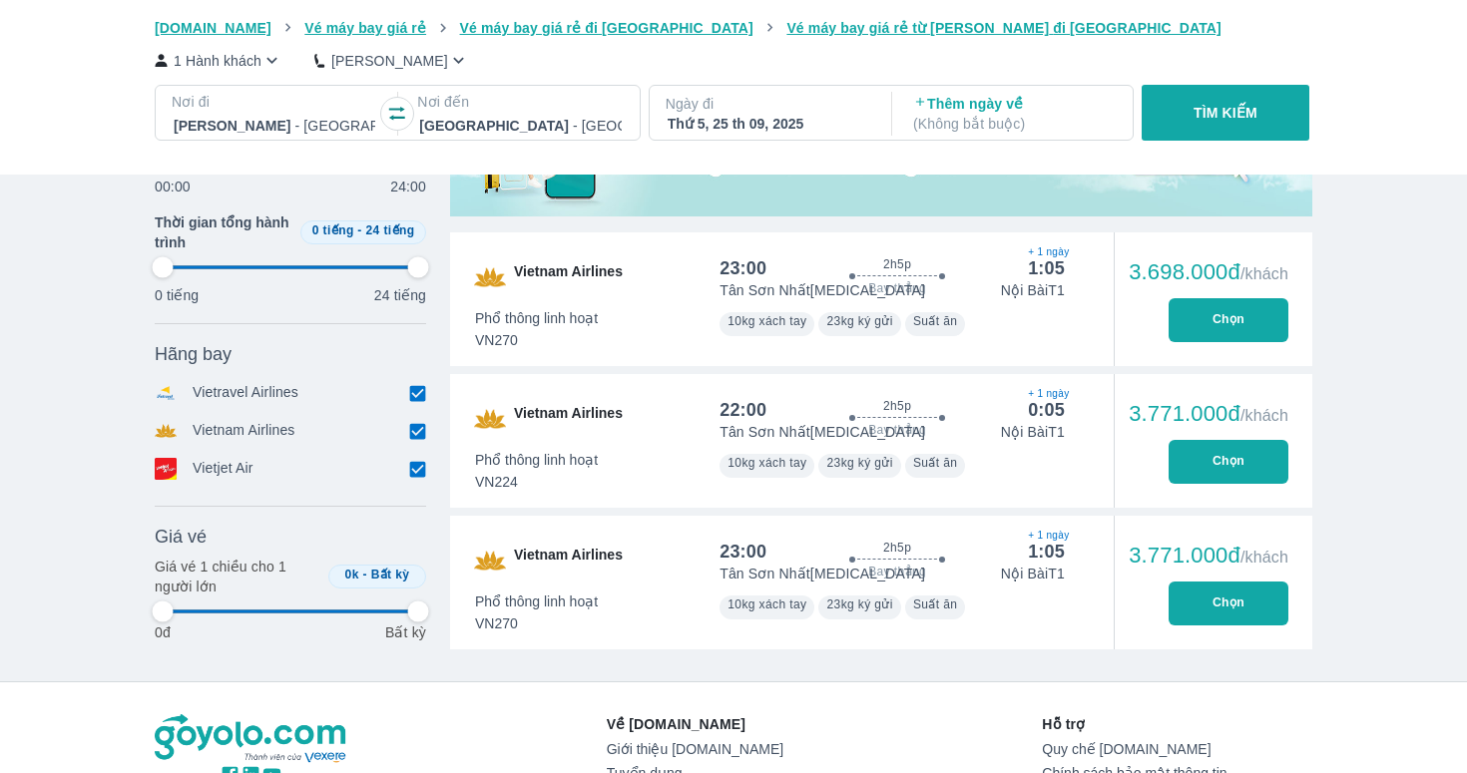
scroll to position [745, 0]
click at [1248, 335] on button "Chọn" at bounding box center [1228, 321] width 120 height 44
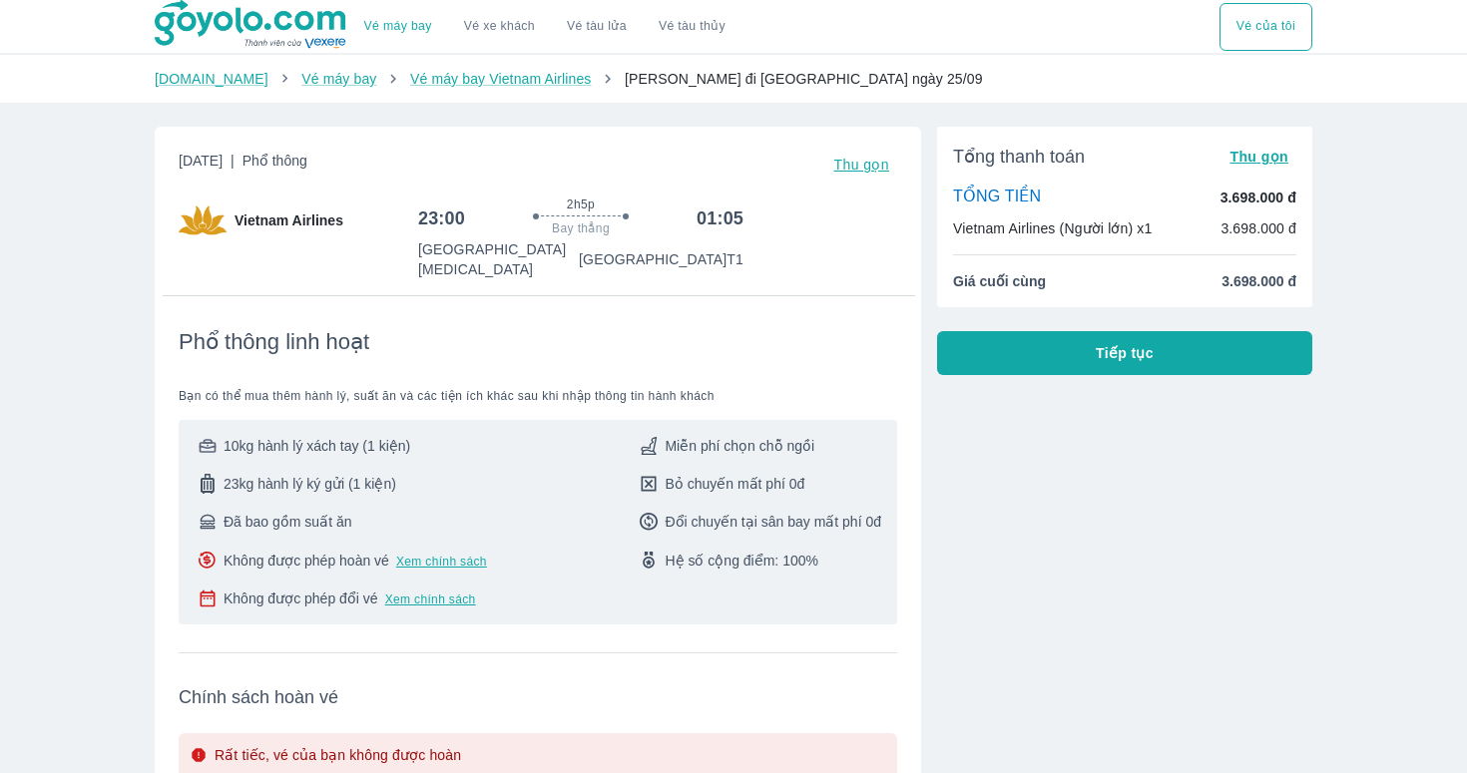
click at [1105, 356] on span "Tiếp tục" at bounding box center [1124, 353] width 58 height 20
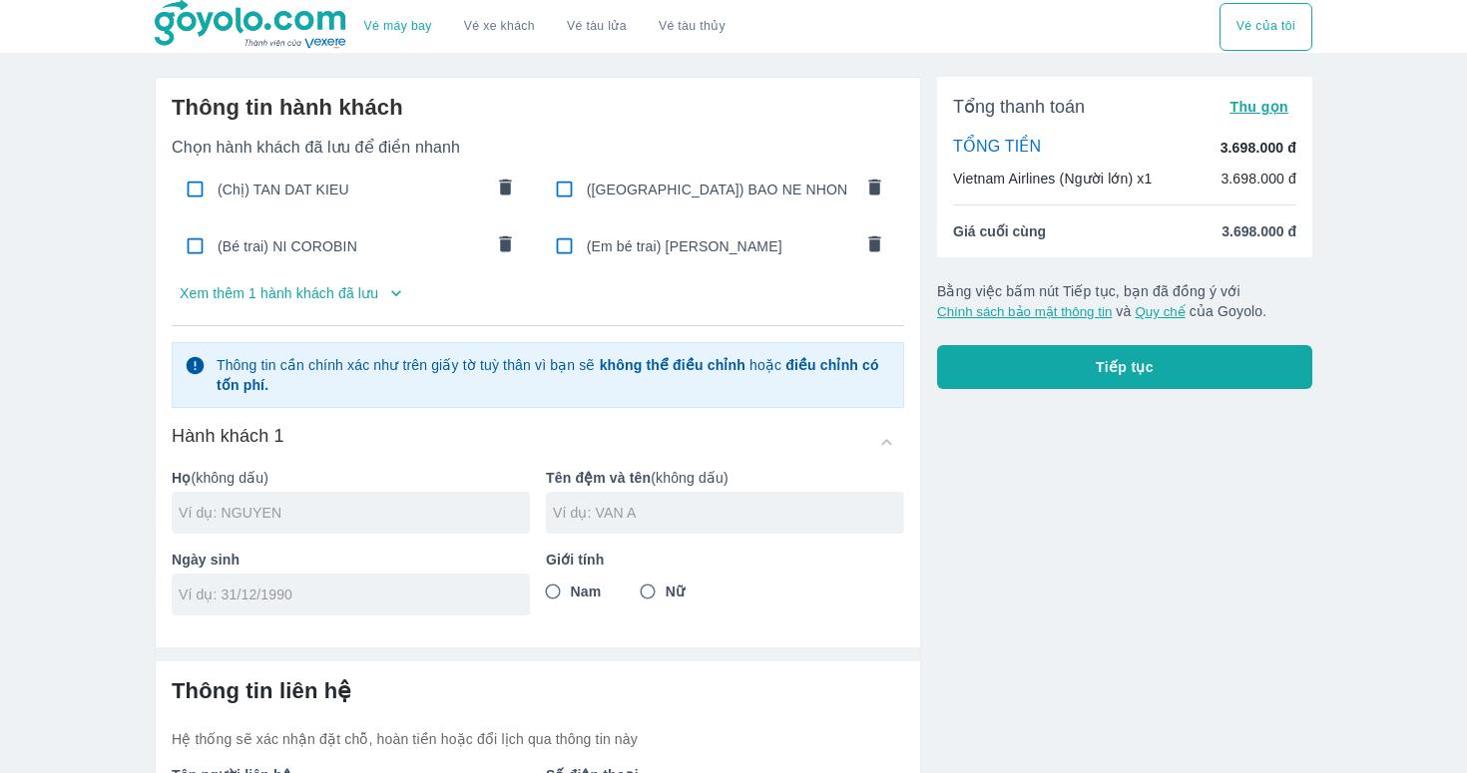
click at [422, 185] on span "(Chị) TAN DAT KIEU" at bounding box center [349, 190] width 265 height 20
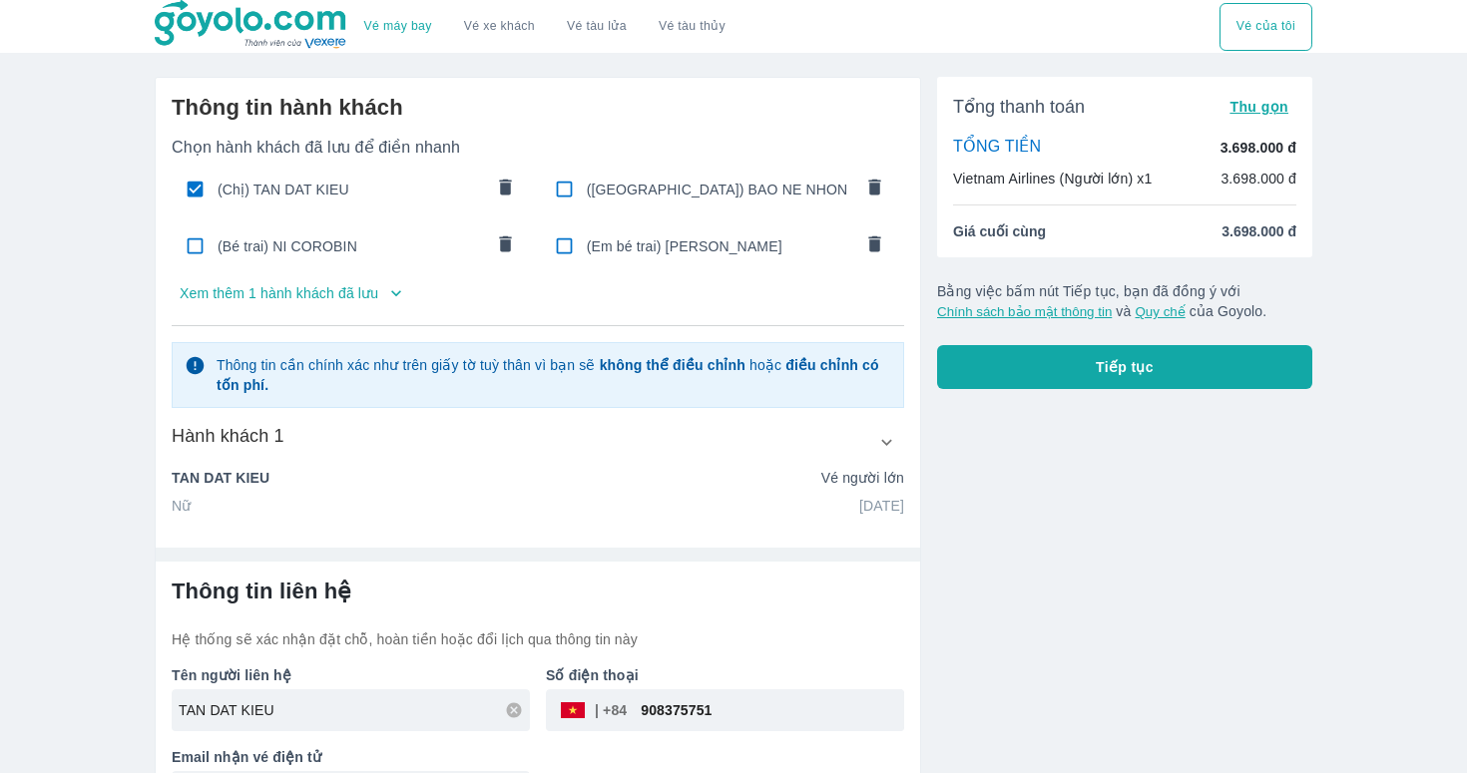
click at [1170, 367] on button "Tiếp tục" at bounding box center [1124, 367] width 375 height 44
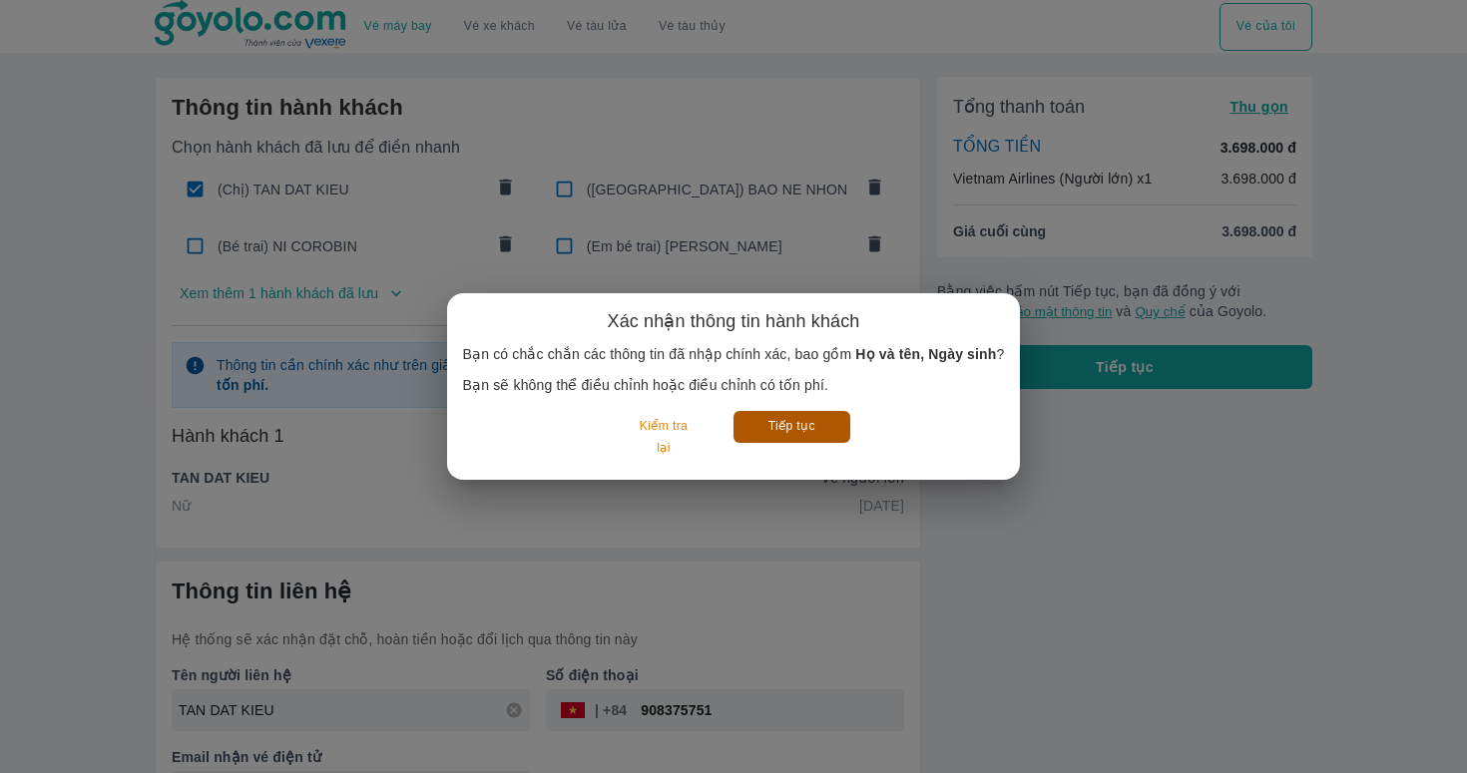
click at [808, 430] on button "Tiếp tục" at bounding box center [791, 426] width 117 height 31
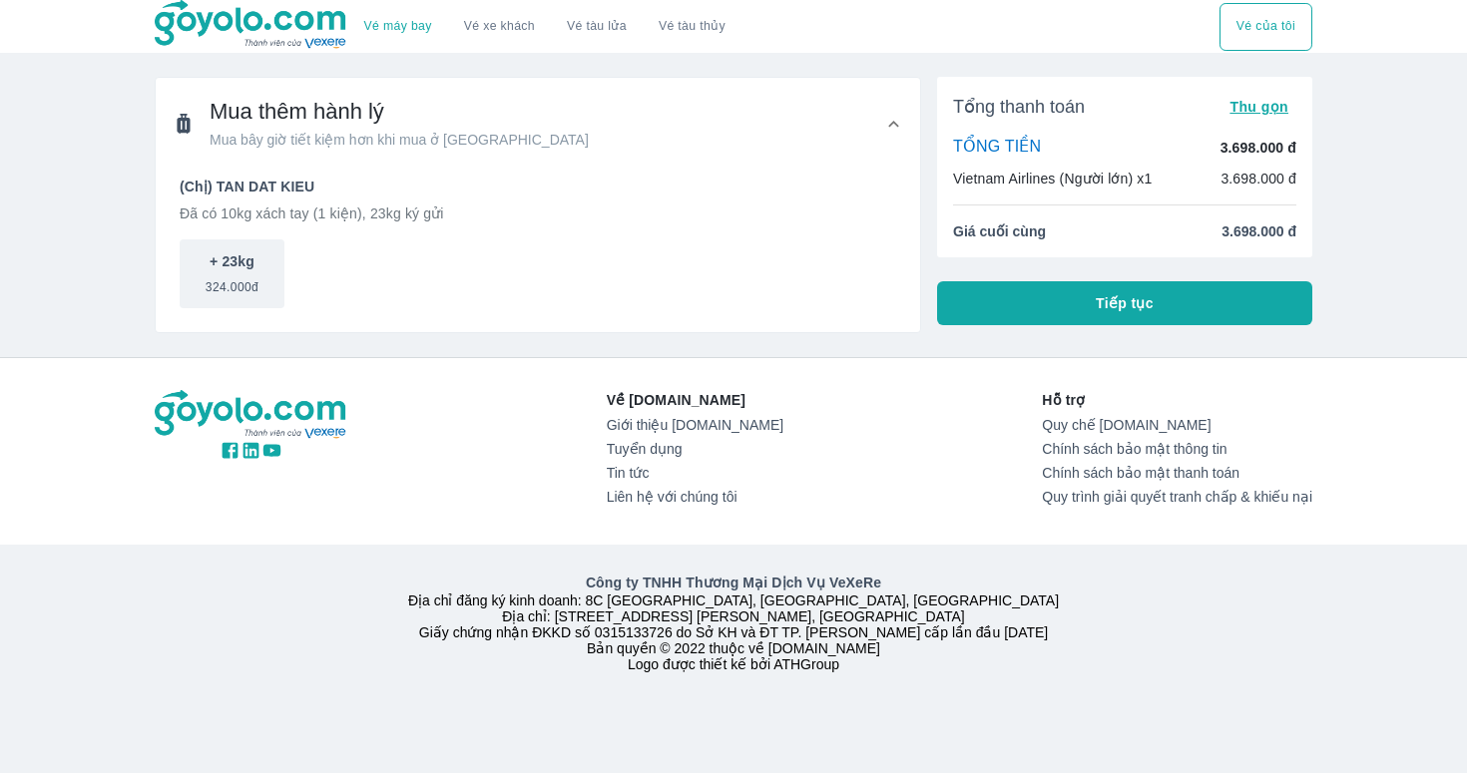
click at [1029, 324] on button "Tiếp tục" at bounding box center [1124, 303] width 375 height 44
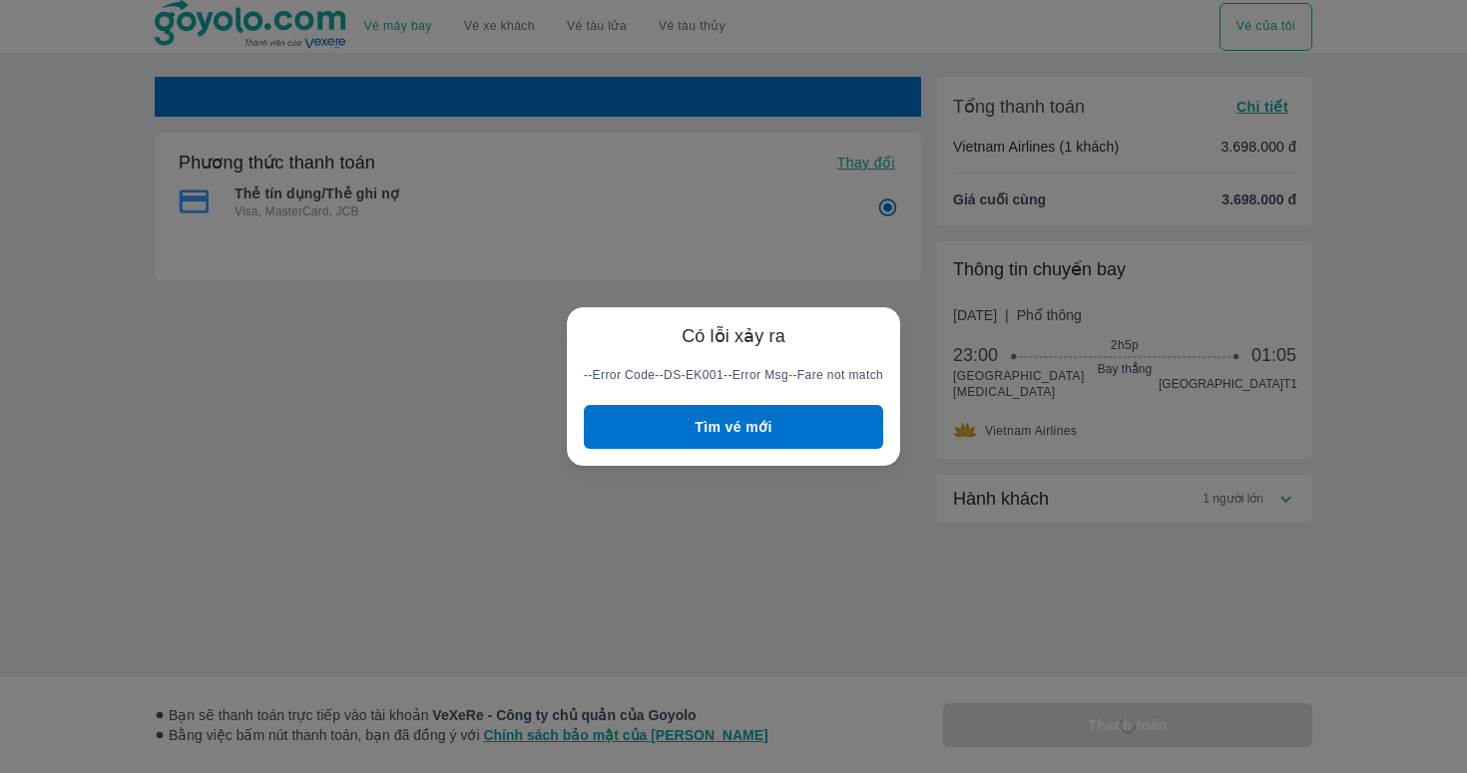
click at [812, 424] on button "Tìm vé mới" at bounding box center [733, 427] width 299 height 44
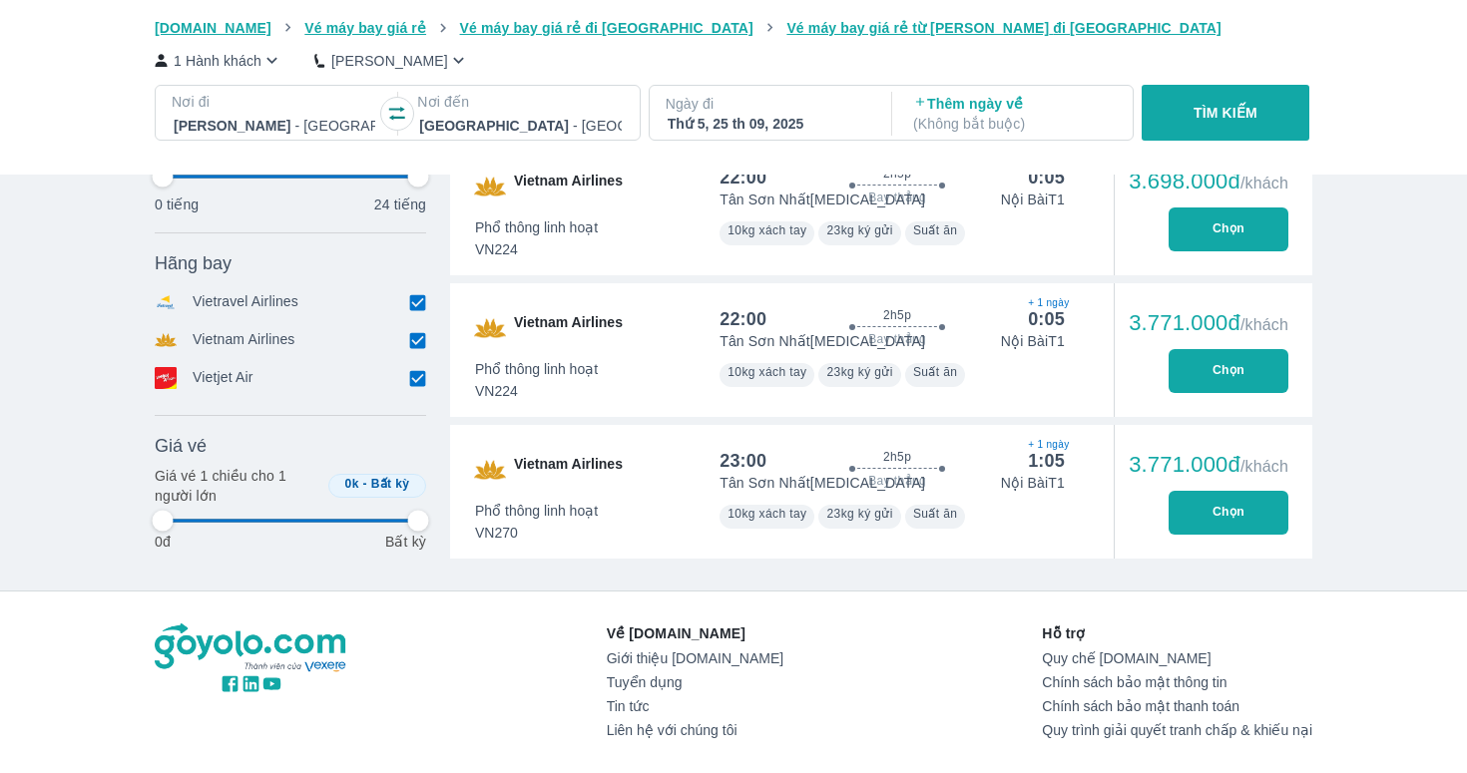
scroll to position [915, 0]
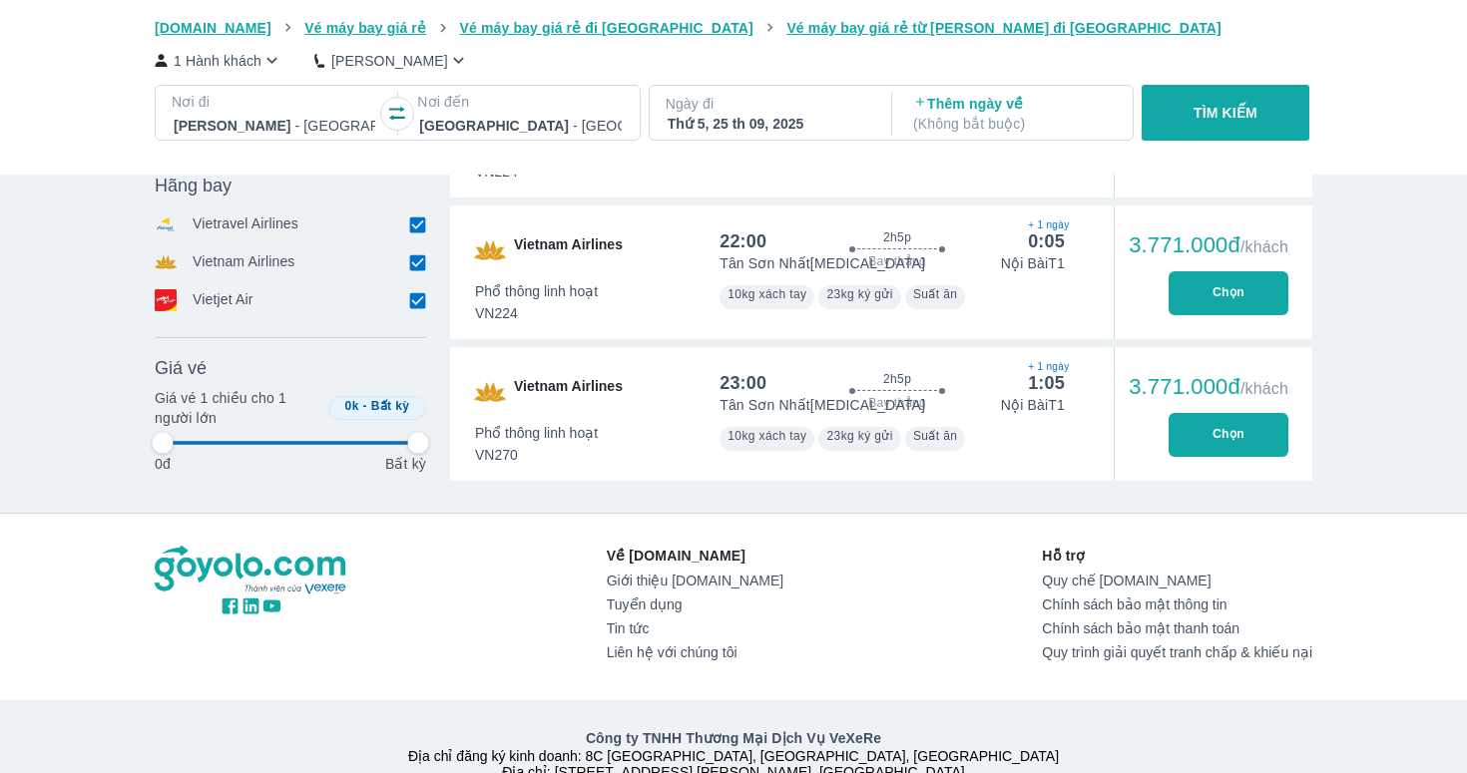
click at [1232, 434] on button "Chọn" at bounding box center [1228, 435] width 120 height 44
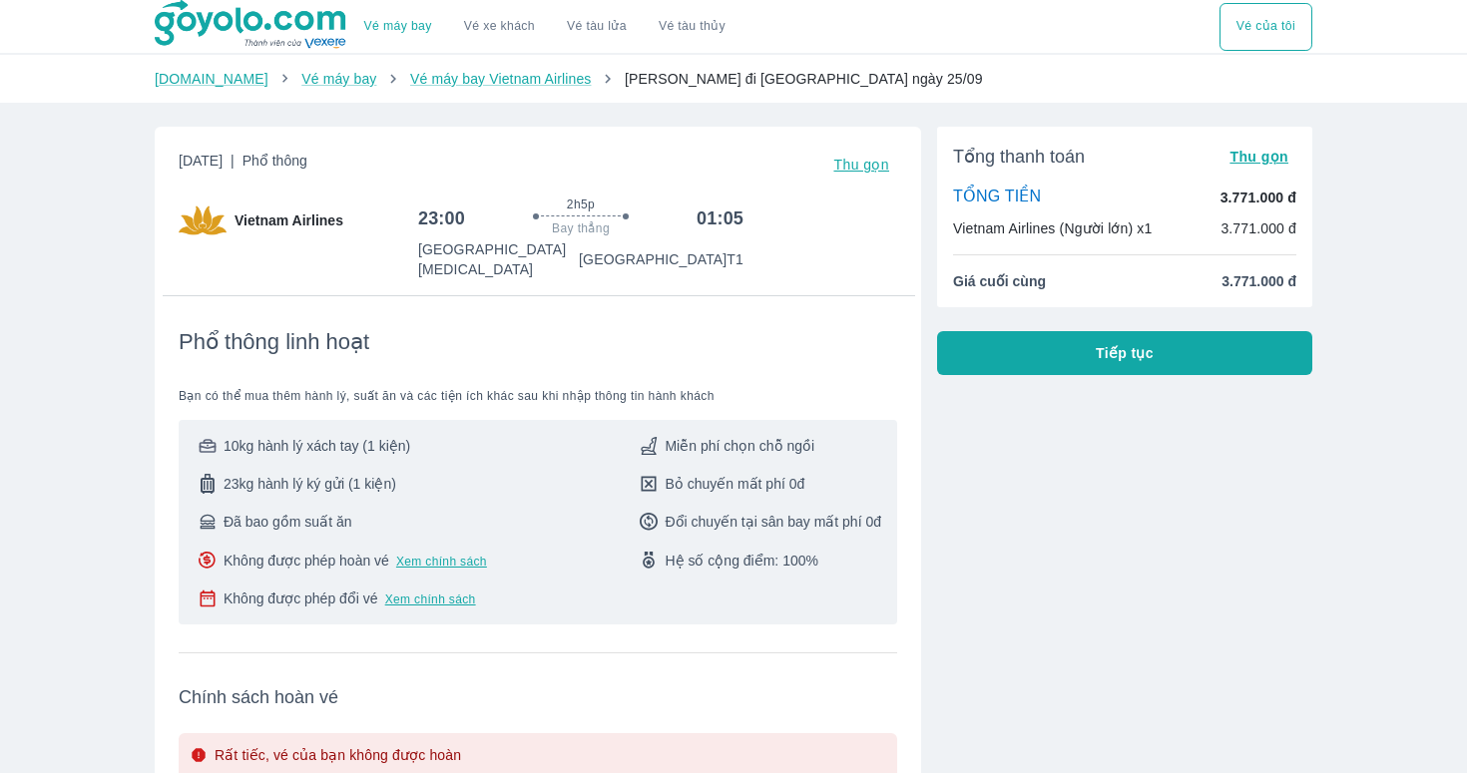
click at [1111, 343] on span "Tiếp tục" at bounding box center [1124, 353] width 58 height 20
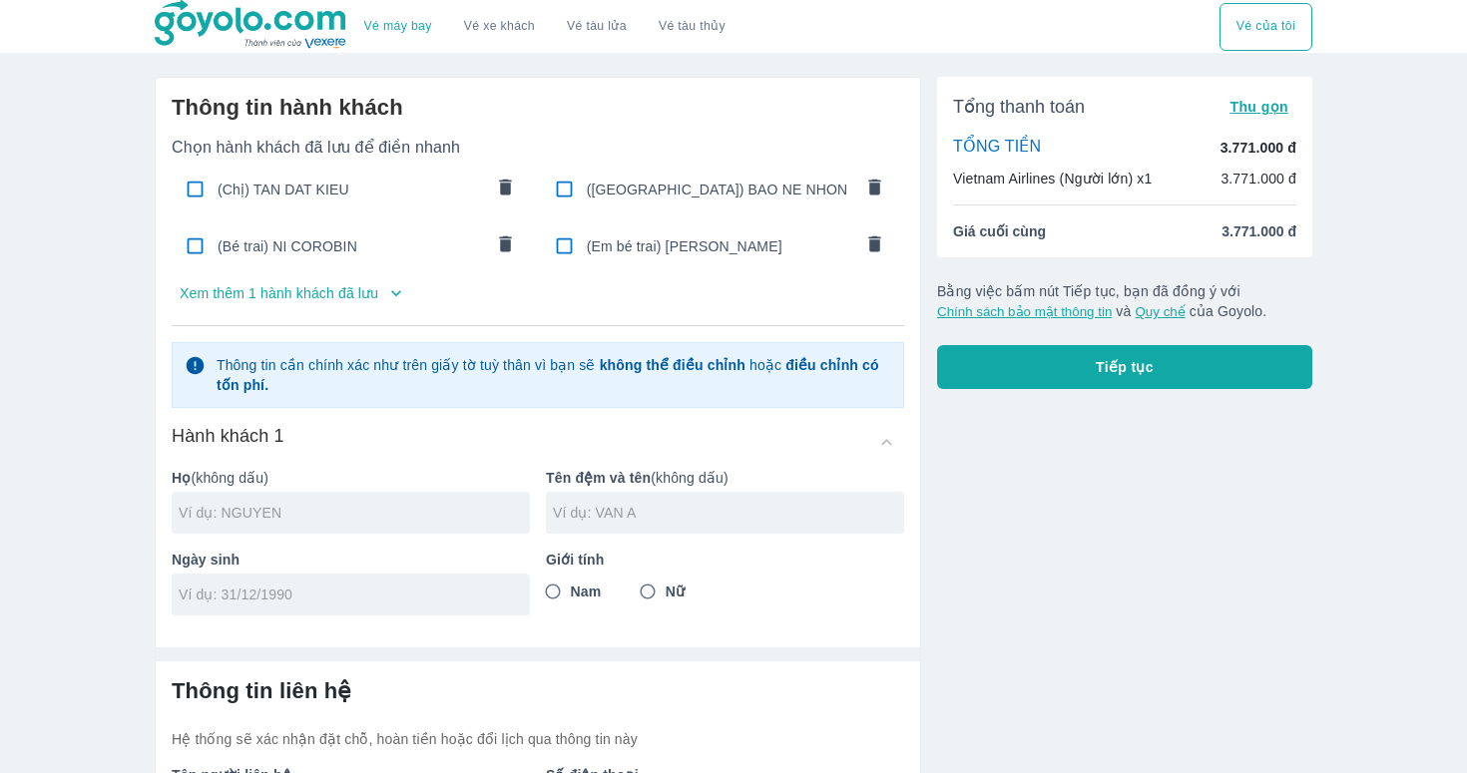
click at [413, 203] on div "(Chị) TAN DAT KIEU" at bounding box center [351, 189] width 359 height 47
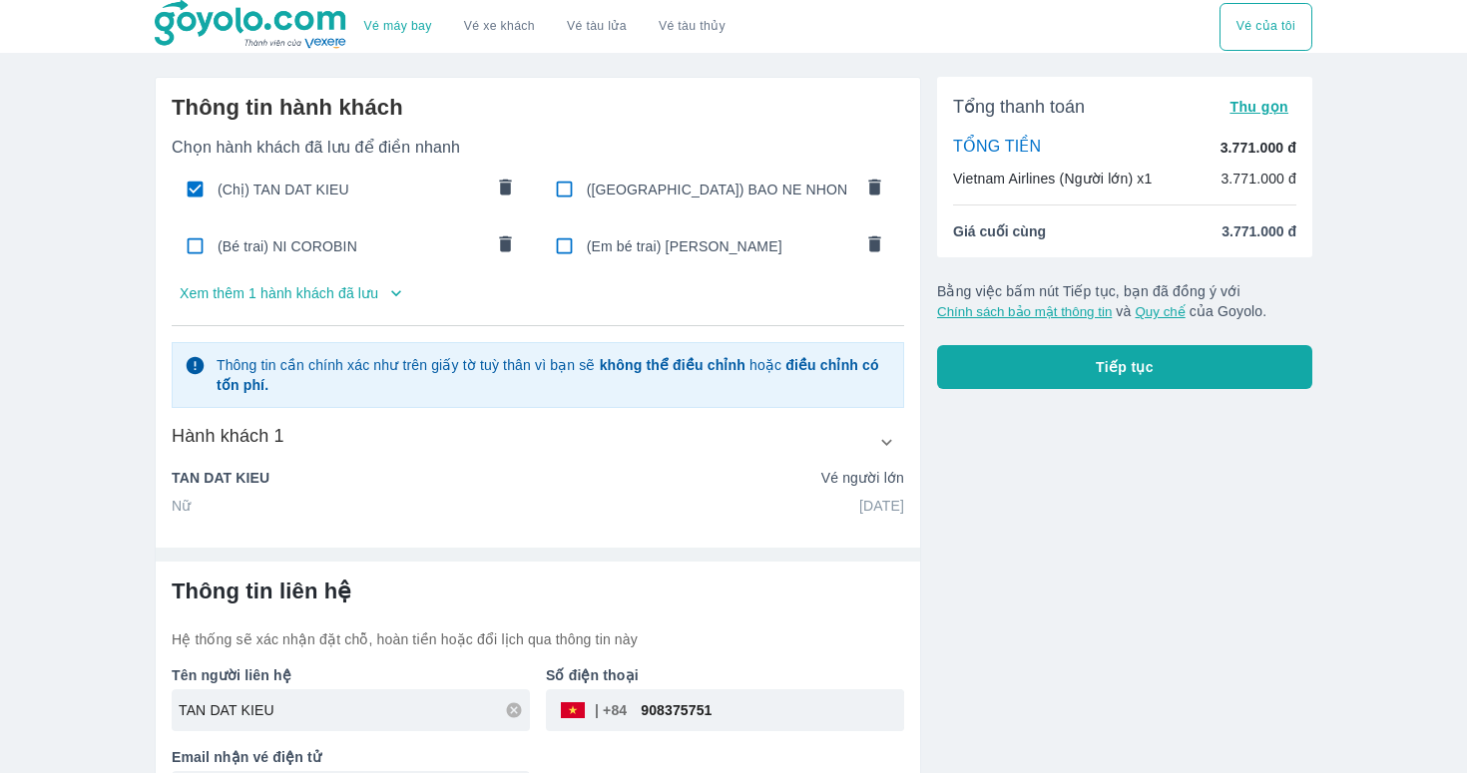
click at [1074, 348] on button "Tiếp tục" at bounding box center [1124, 367] width 375 height 44
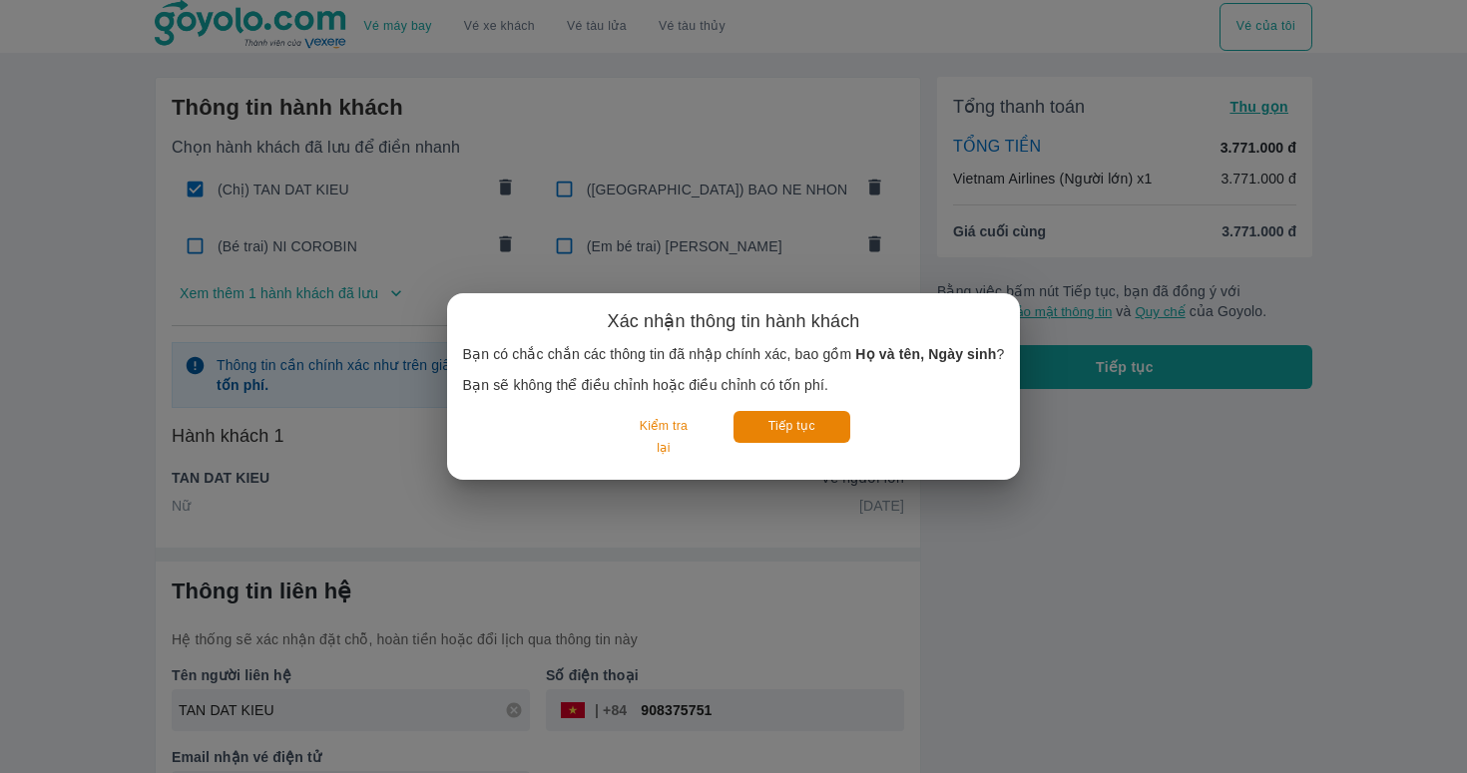
click at [768, 407] on div "Xác nhận thông tin hành khách Bạn có chắc chắn các thông tin đã nhập chính xác,…" at bounding box center [734, 386] width 542 height 155
click at [771, 421] on button "Tiếp tục" at bounding box center [791, 426] width 117 height 31
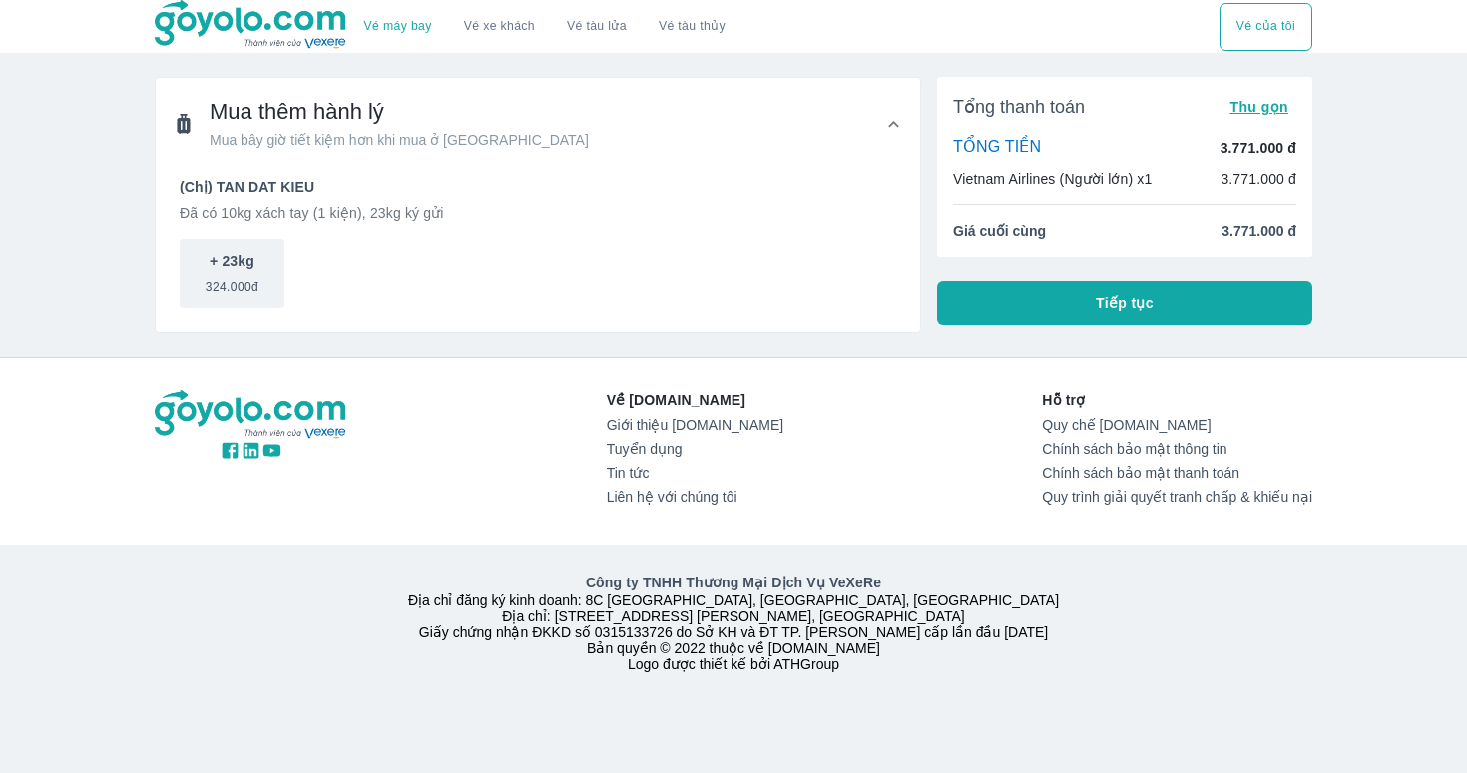
click at [1079, 315] on button "Tiếp tục" at bounding box center [1124, 303] width 375 height 44
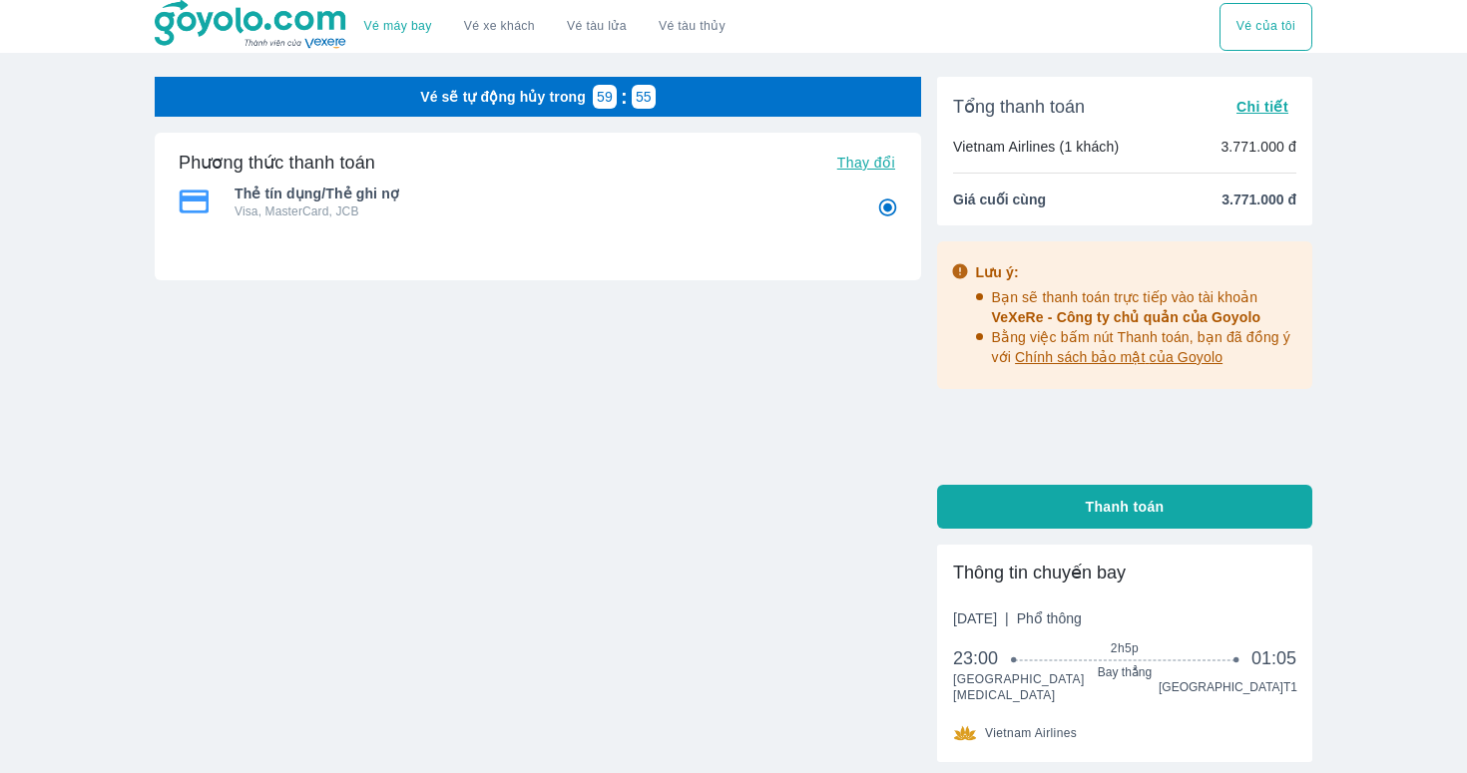
click at [1129, 489] on button "Thanh toán" at bounding box center [1124, 507] width 375 height 44
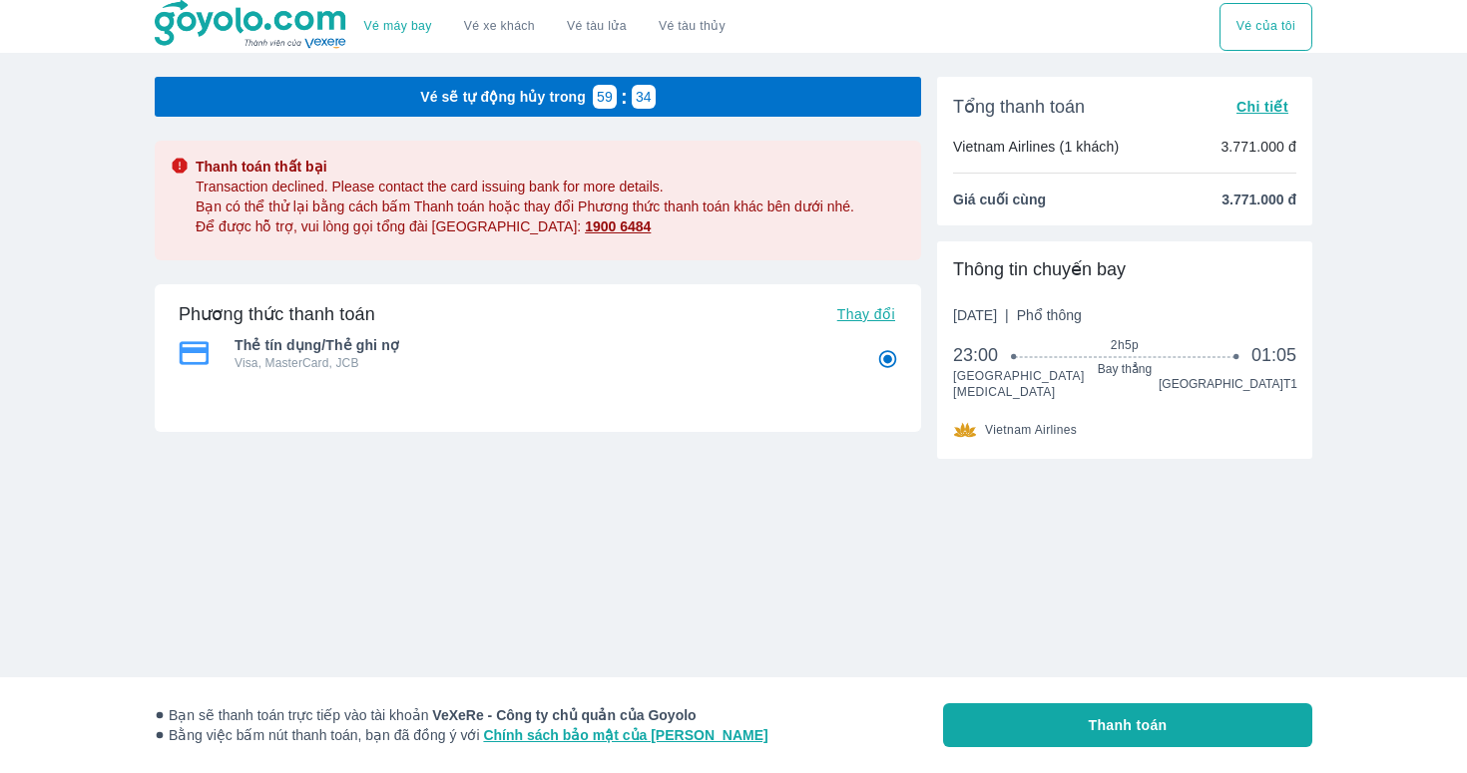
click at [1108, 714] on button "Thanh toán" at bounding box center [1127, 725] width 369 height 44
radio input "false"
click at [394, 31] on link "Vé máy bay" at bounding box center [398, 26] width 68 height 15
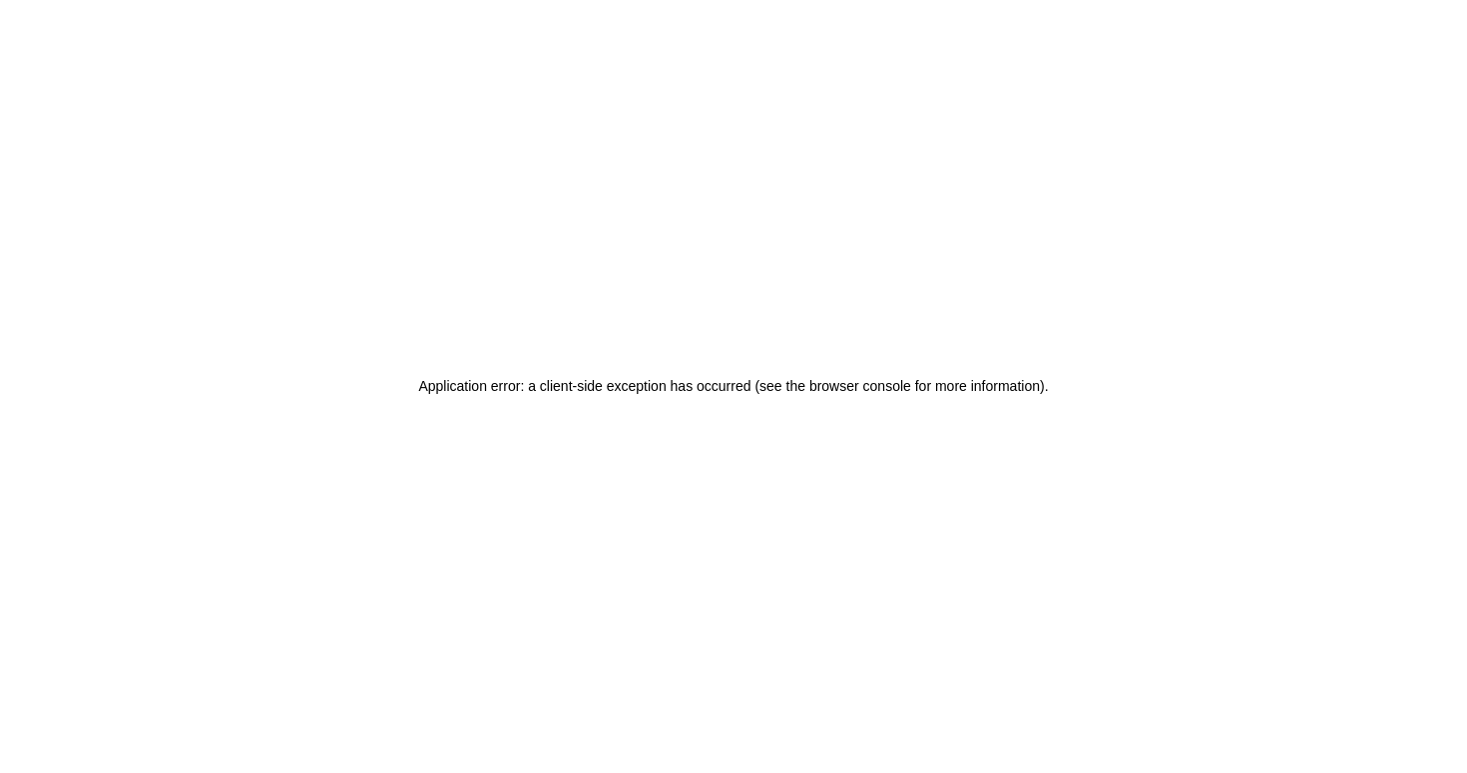
click at [489, 336] on div "Application error: a client-side exception has occurred (see the browser consol…" at bounding box center [733, 386] width 1467 height 773
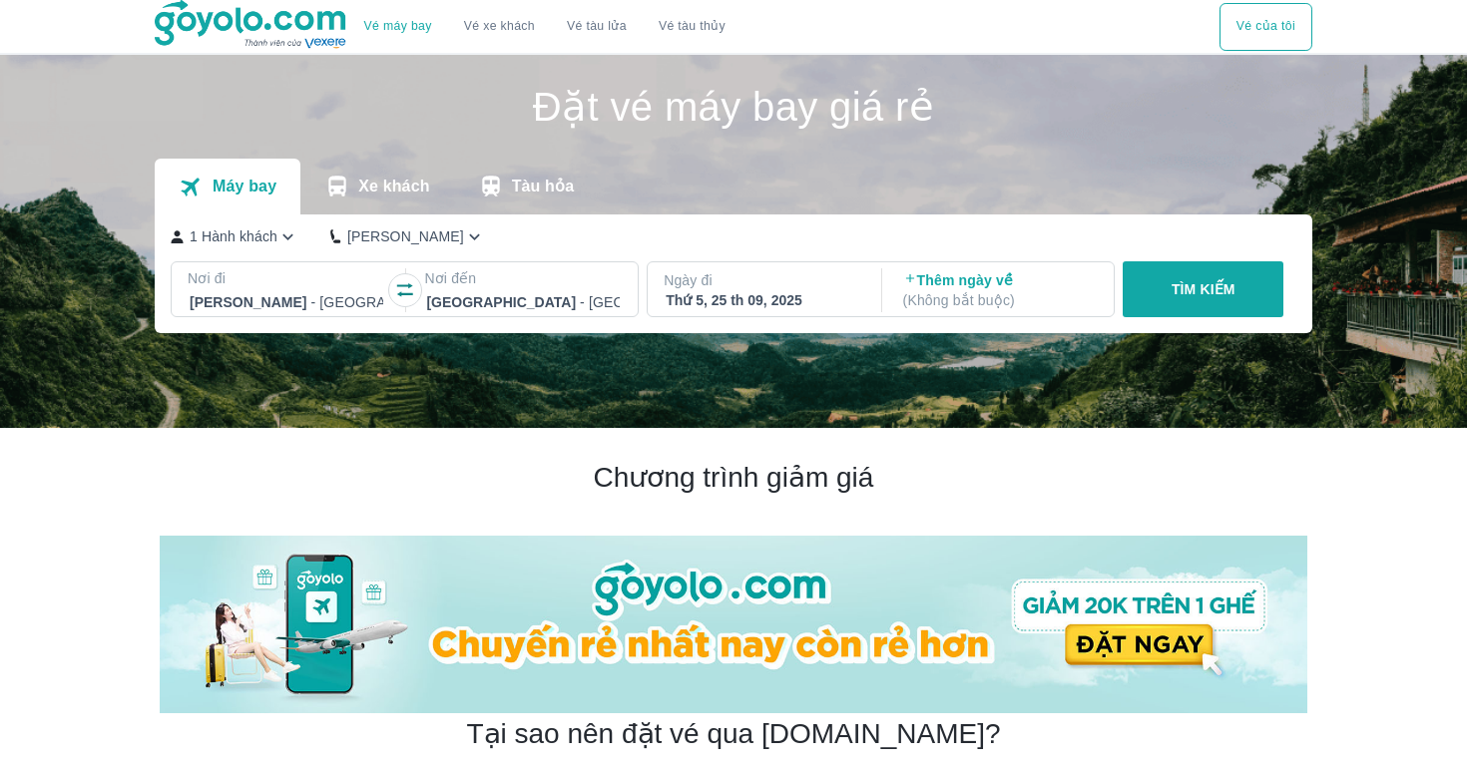
click at [1184, 304] on button "TÌM KIẾM" at bounding box center [1202, 289] width 161 height 56
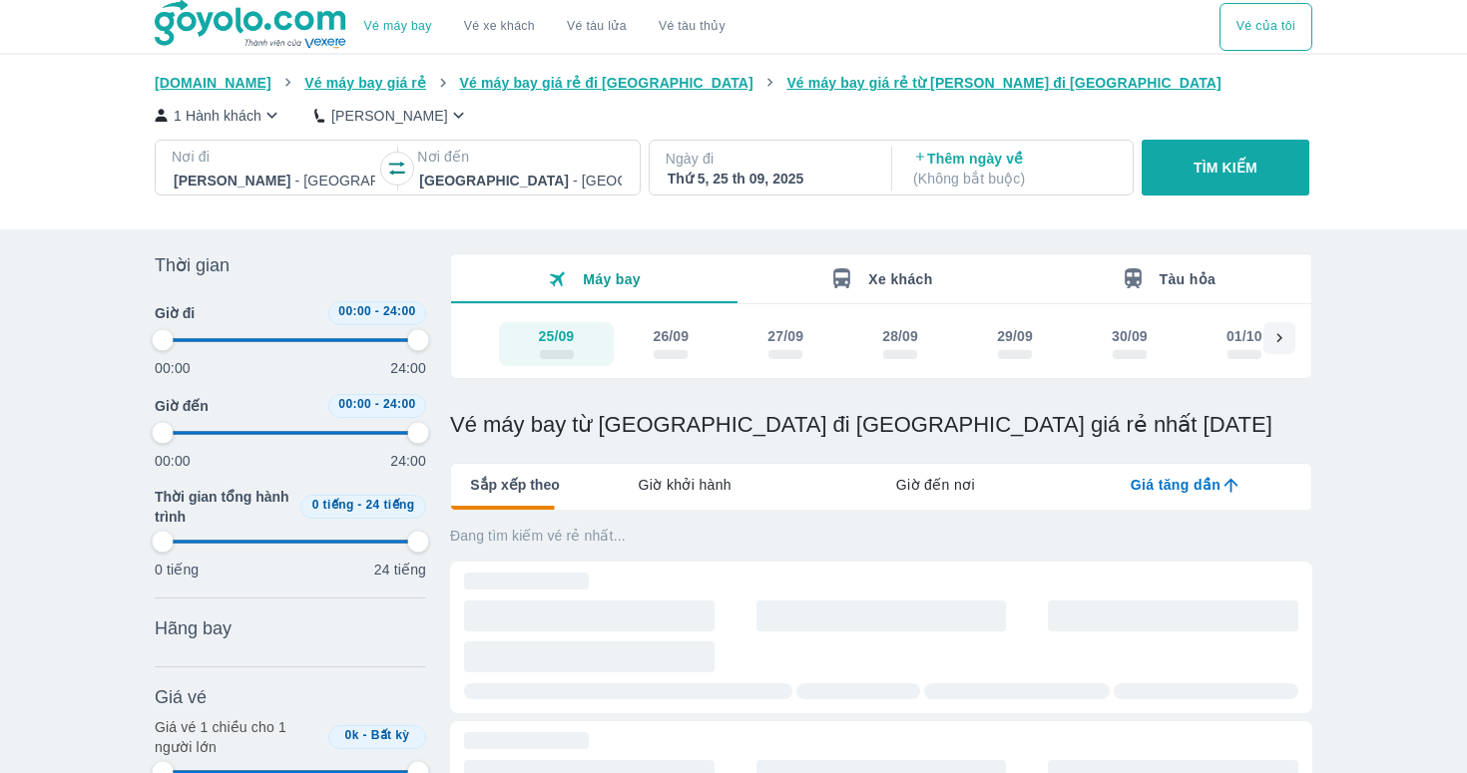
type input "97.9166666666667"
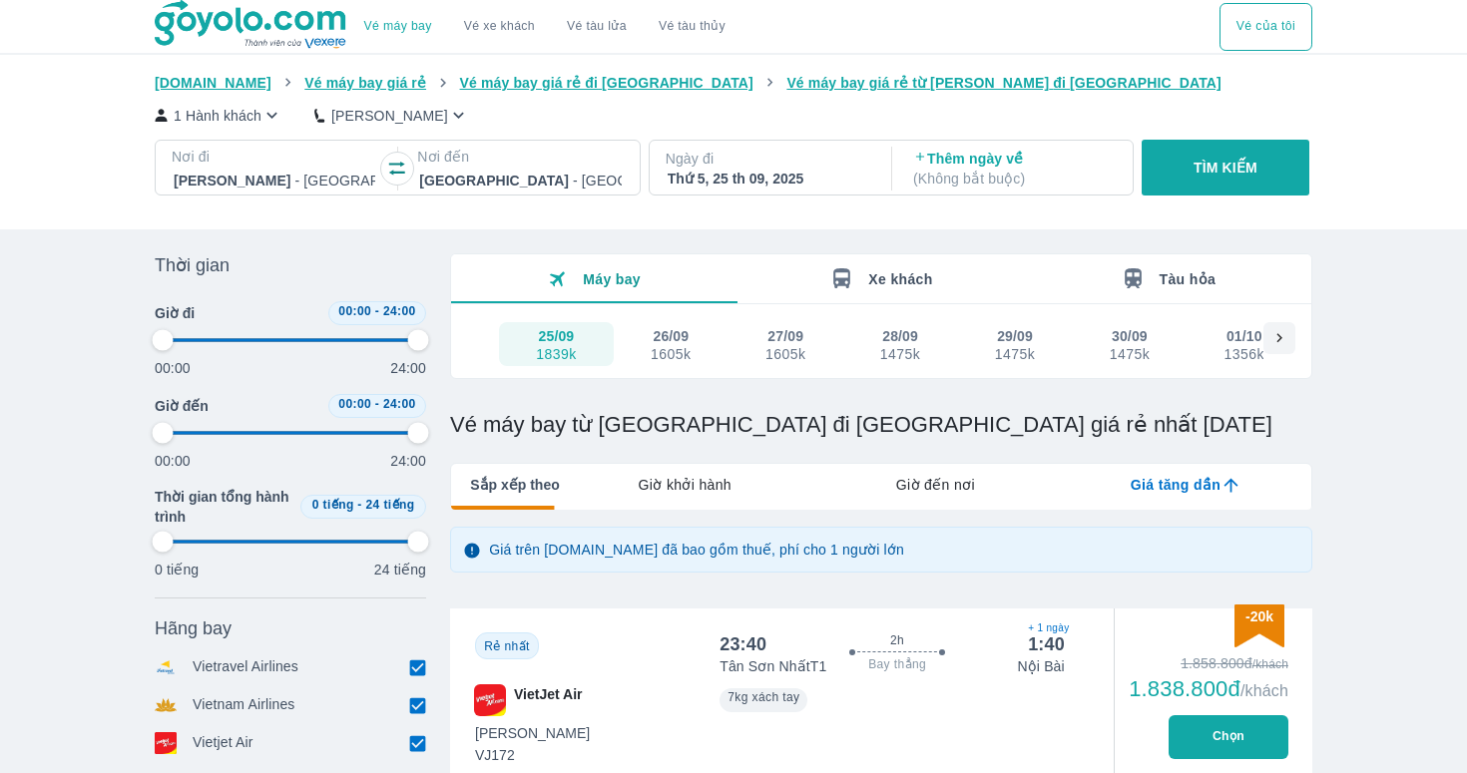
type input "97.9166666666667"
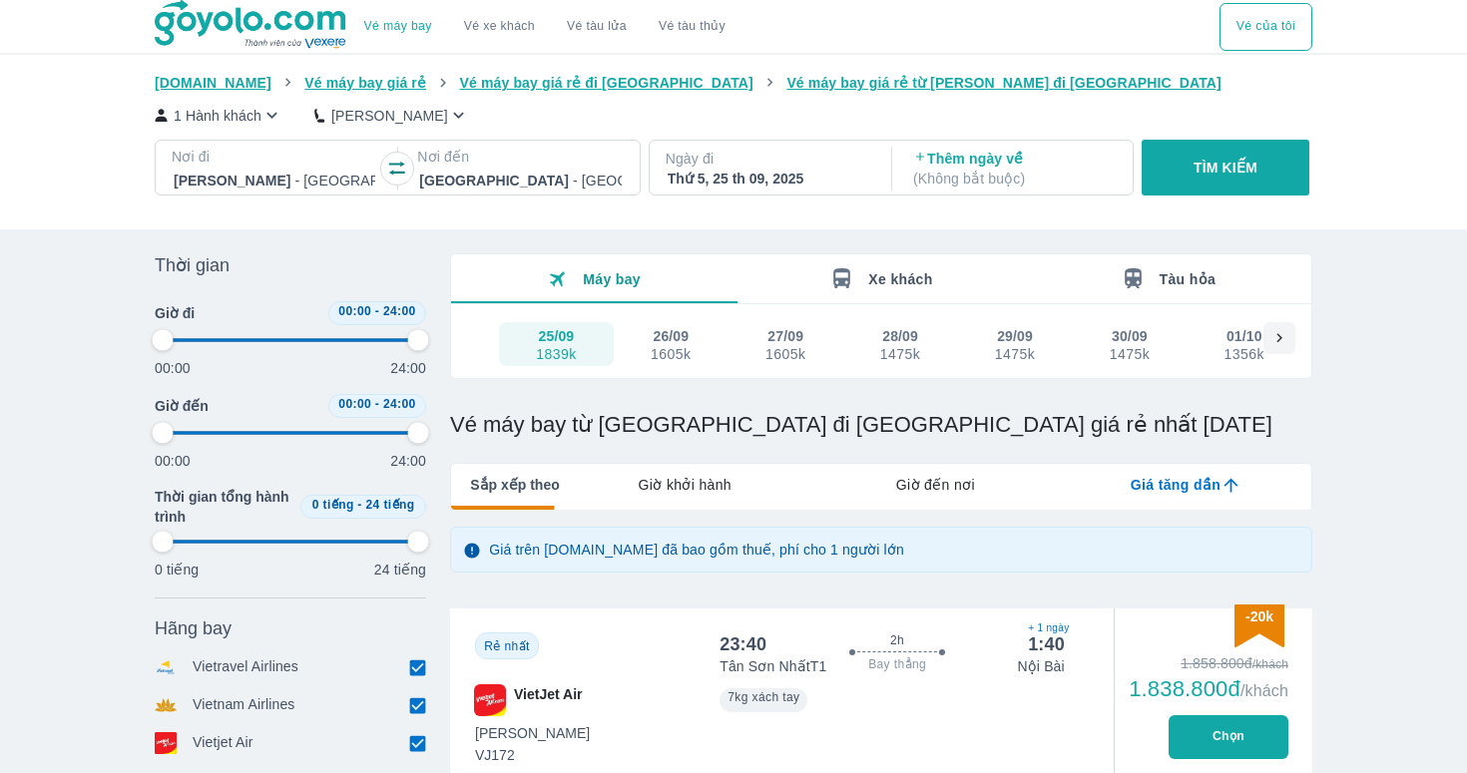
type input "97.9166666666667"
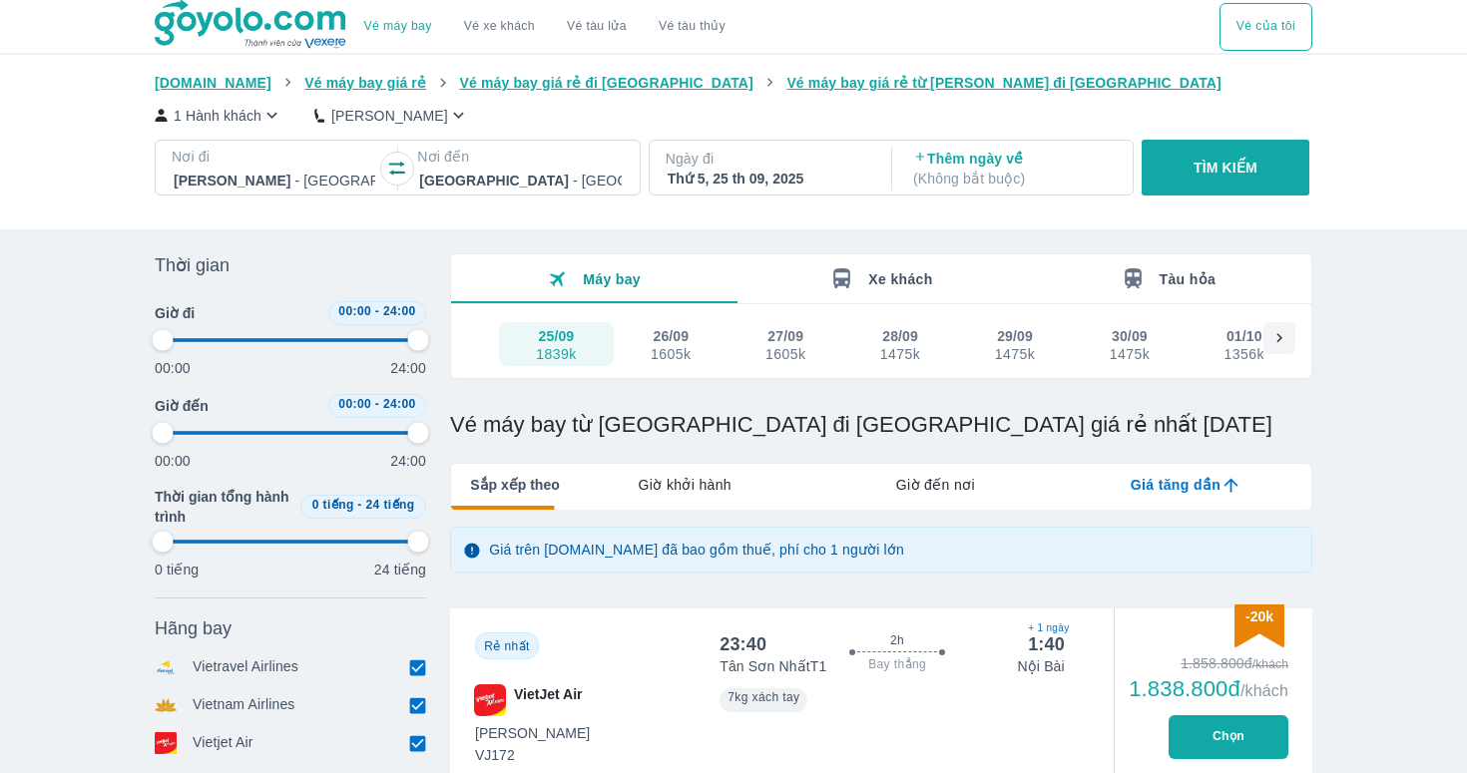
type input "97.9166666666667"
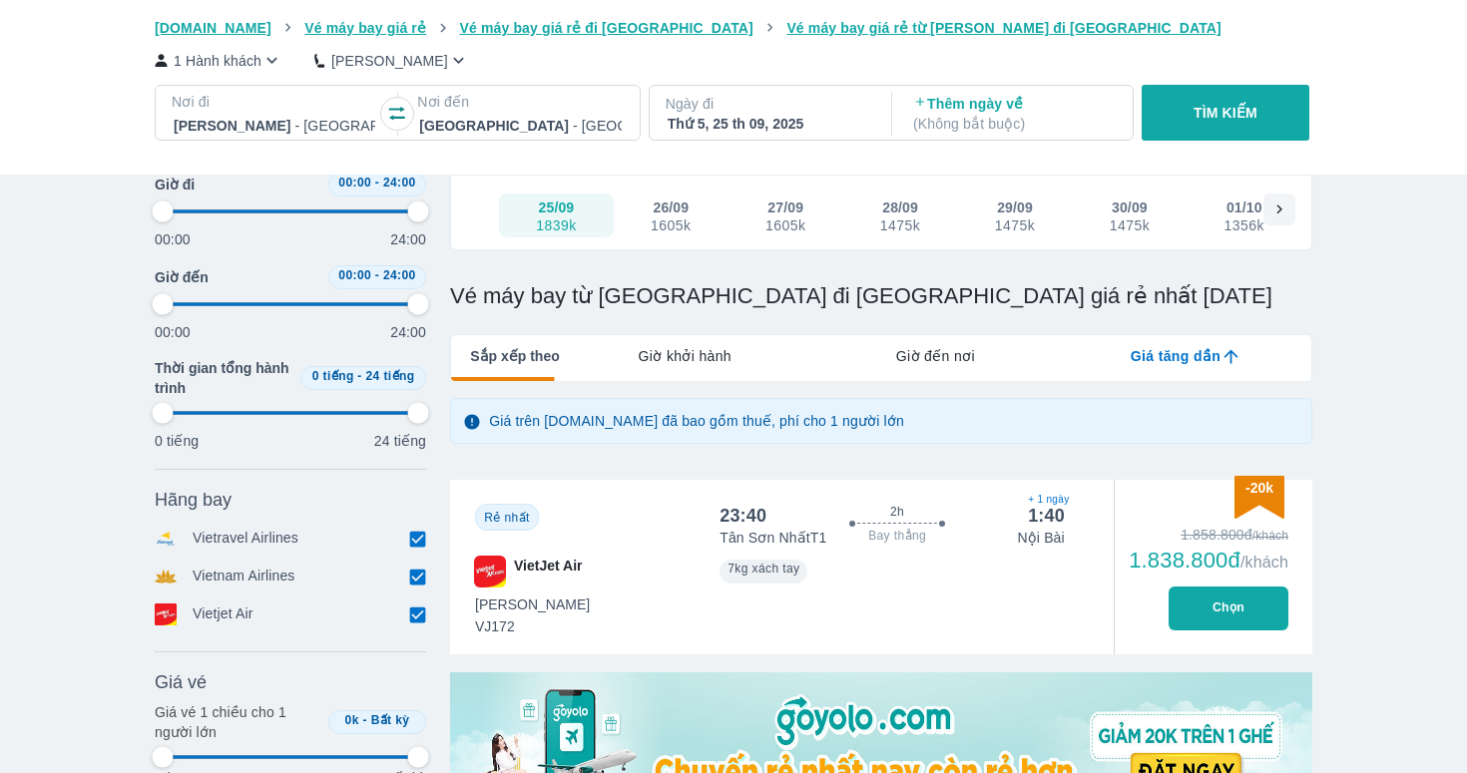
click at [419, 549] on icon at bounding box center [417, 539] width 21 height 21
type input "97.9166666666667"
click at [417, 618] on input "checkbox" at bounding box center [417, 615] width 18 height 18
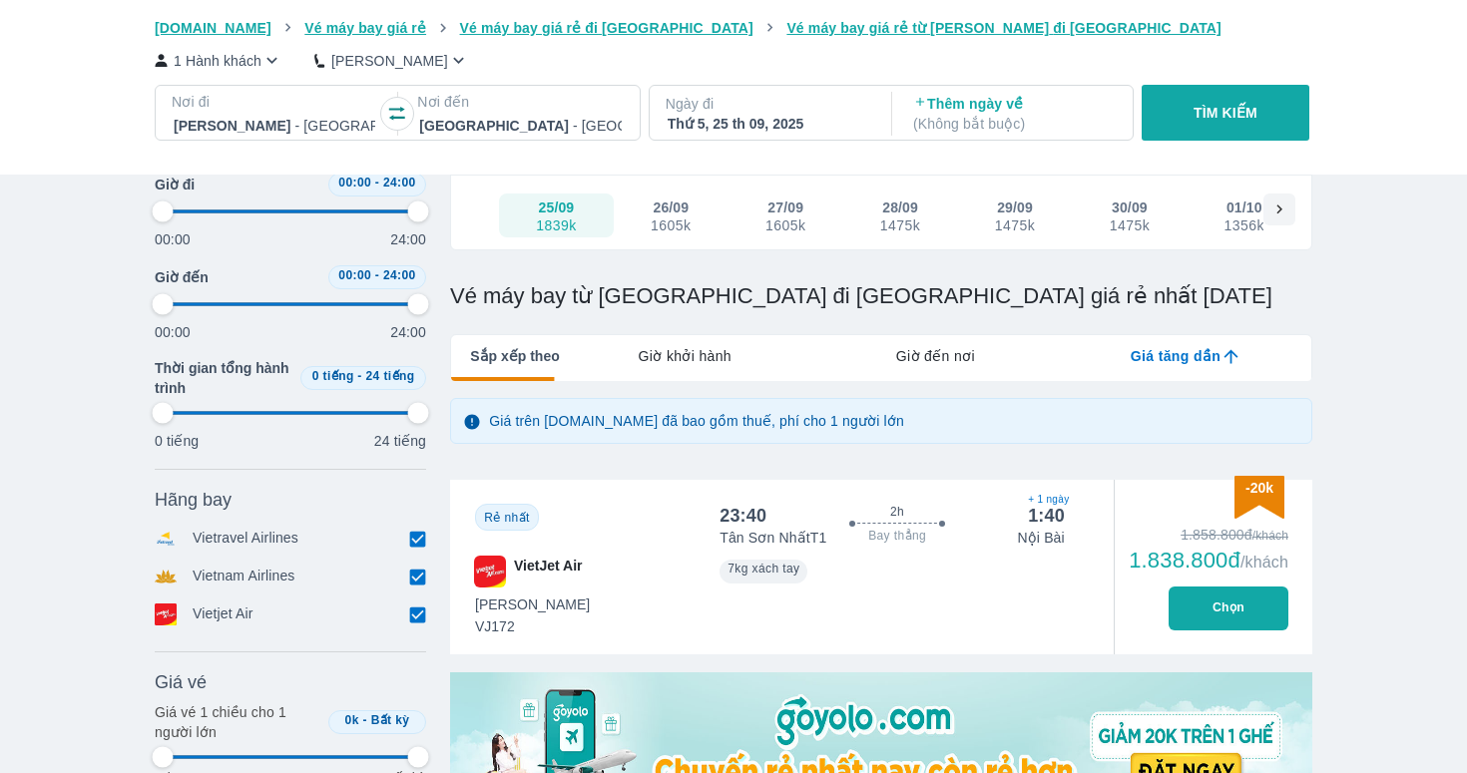
checkbox input "false"
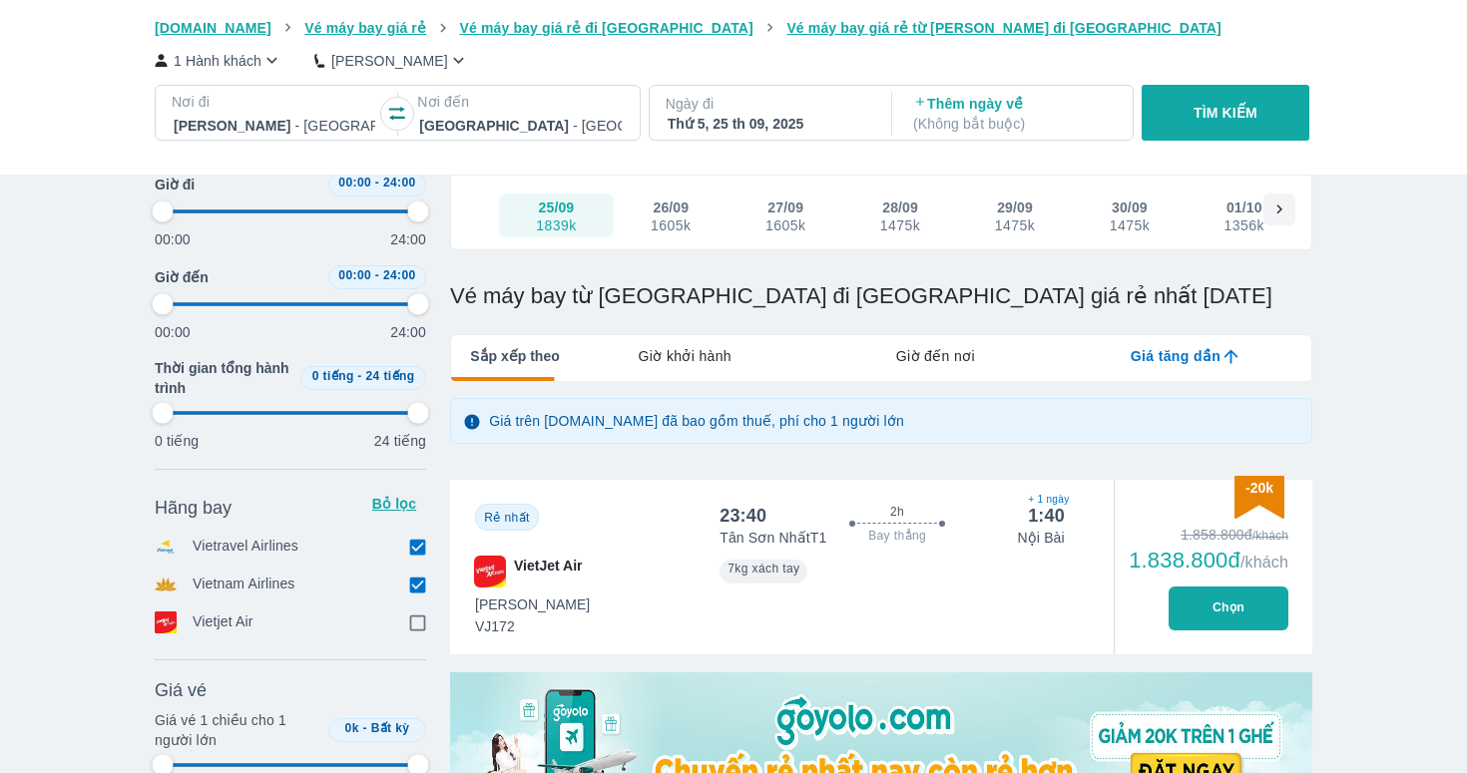
type input "97.9166666666667"
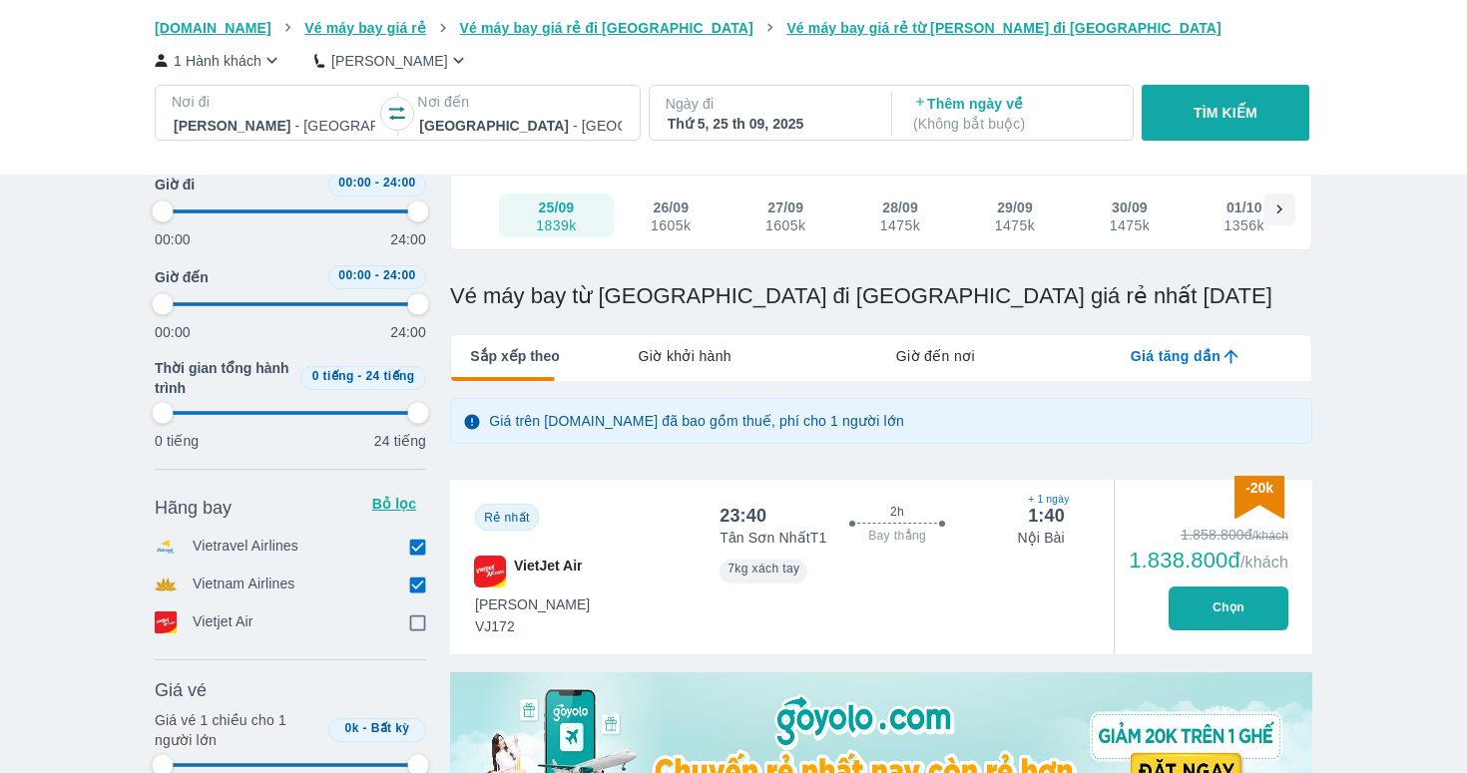
type input "97.9166666666667"
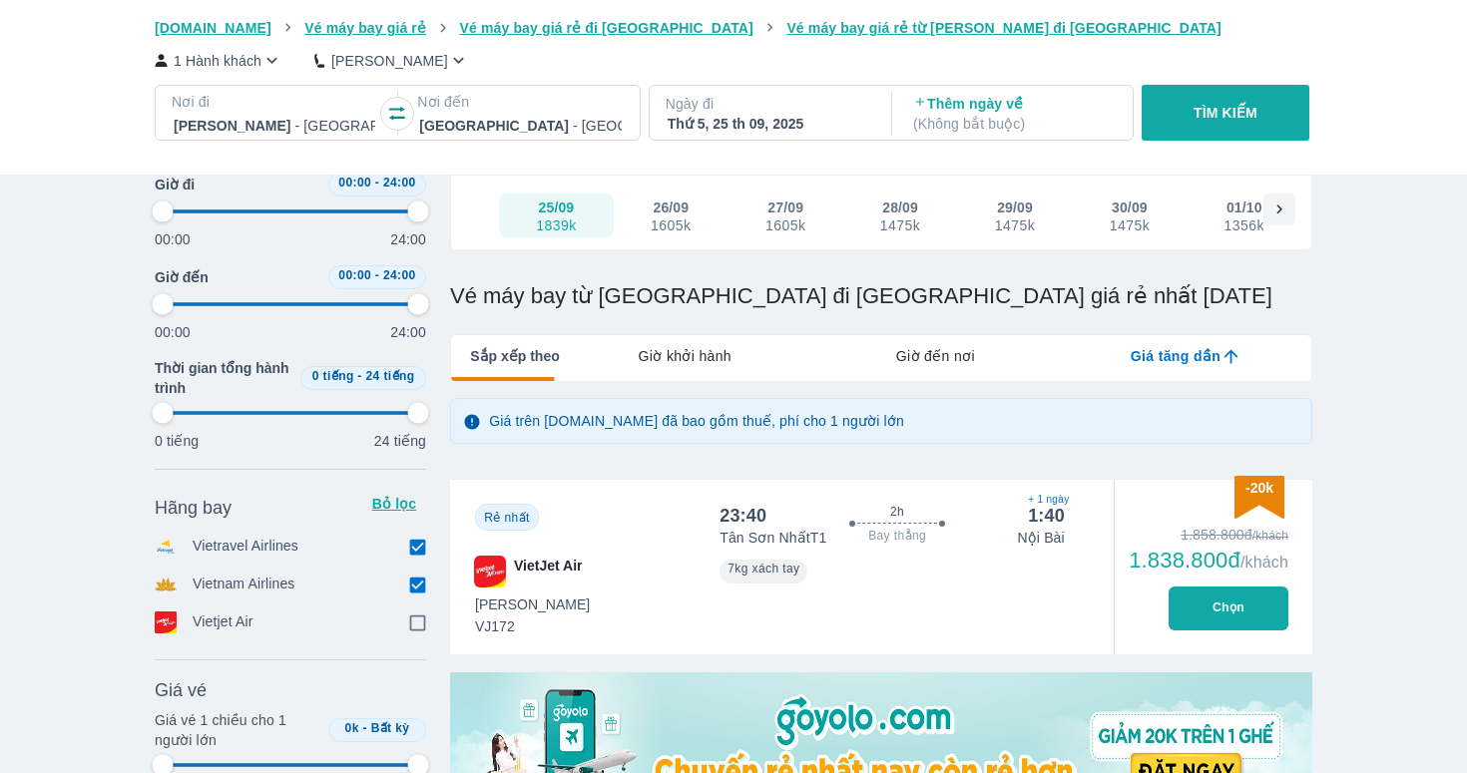
type input "97.9166666666667"
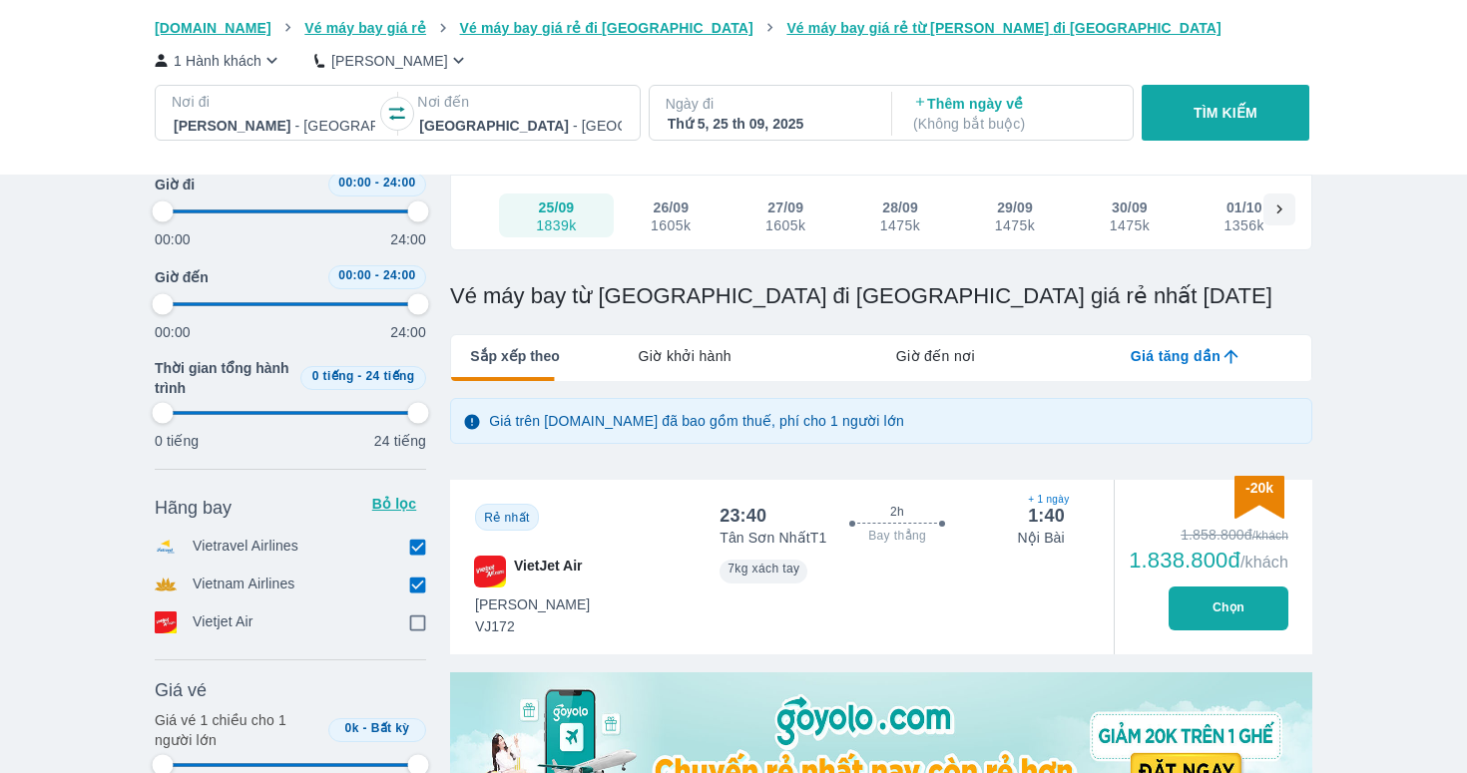
click at [416, 547] on input "checkbox" at bounding box center [417, 547] width 18 height 18
checkbox input "false"
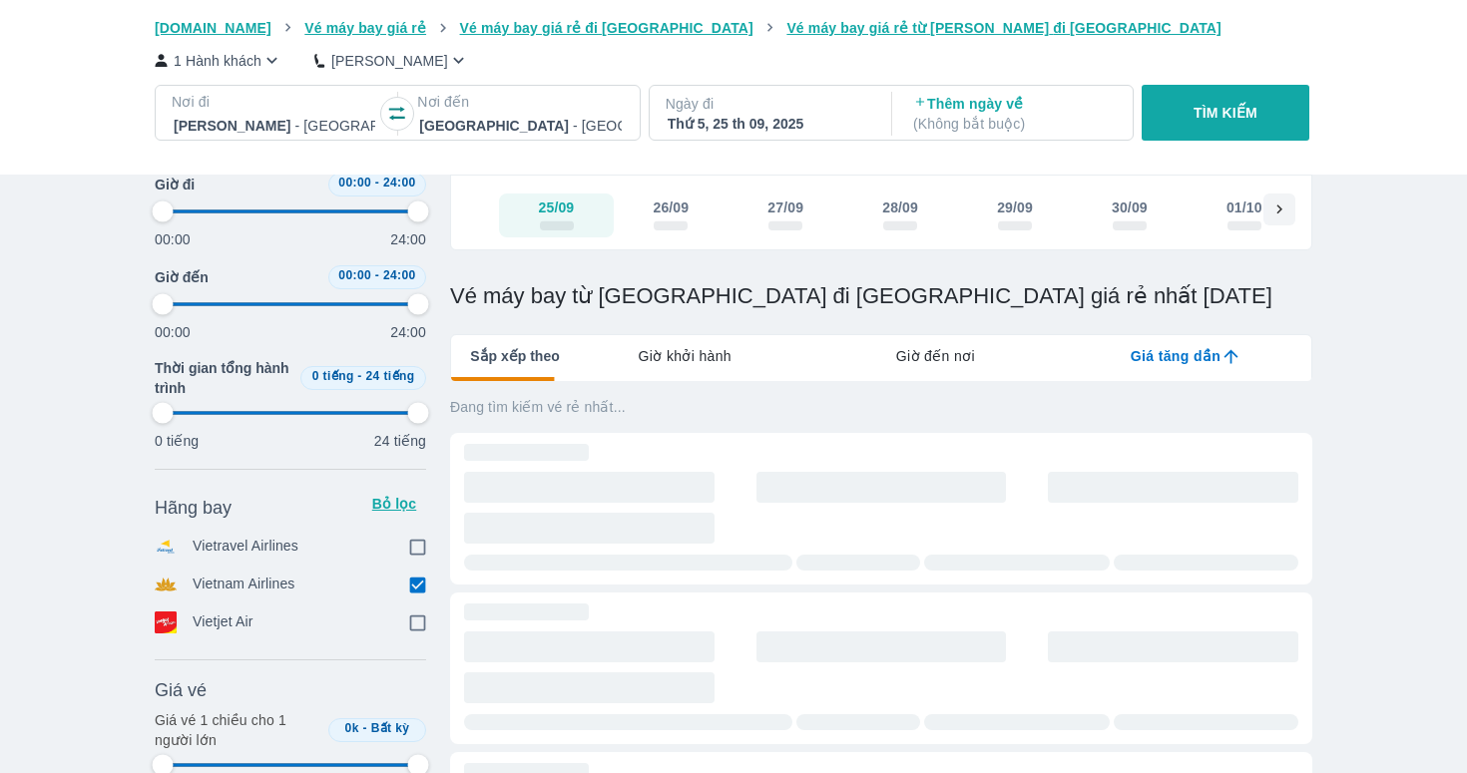
type input "97.9166666666667"
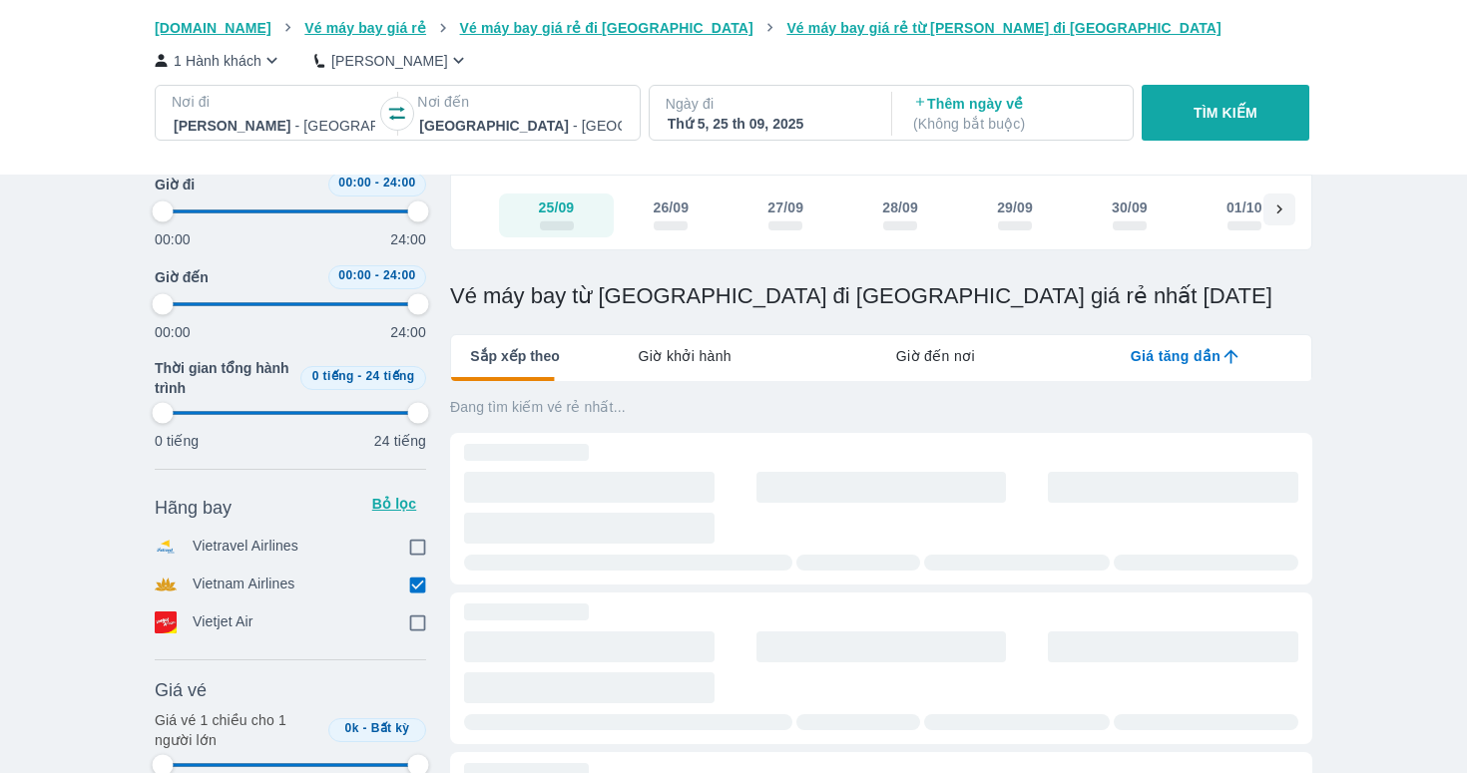
type input "97.9166666666667"
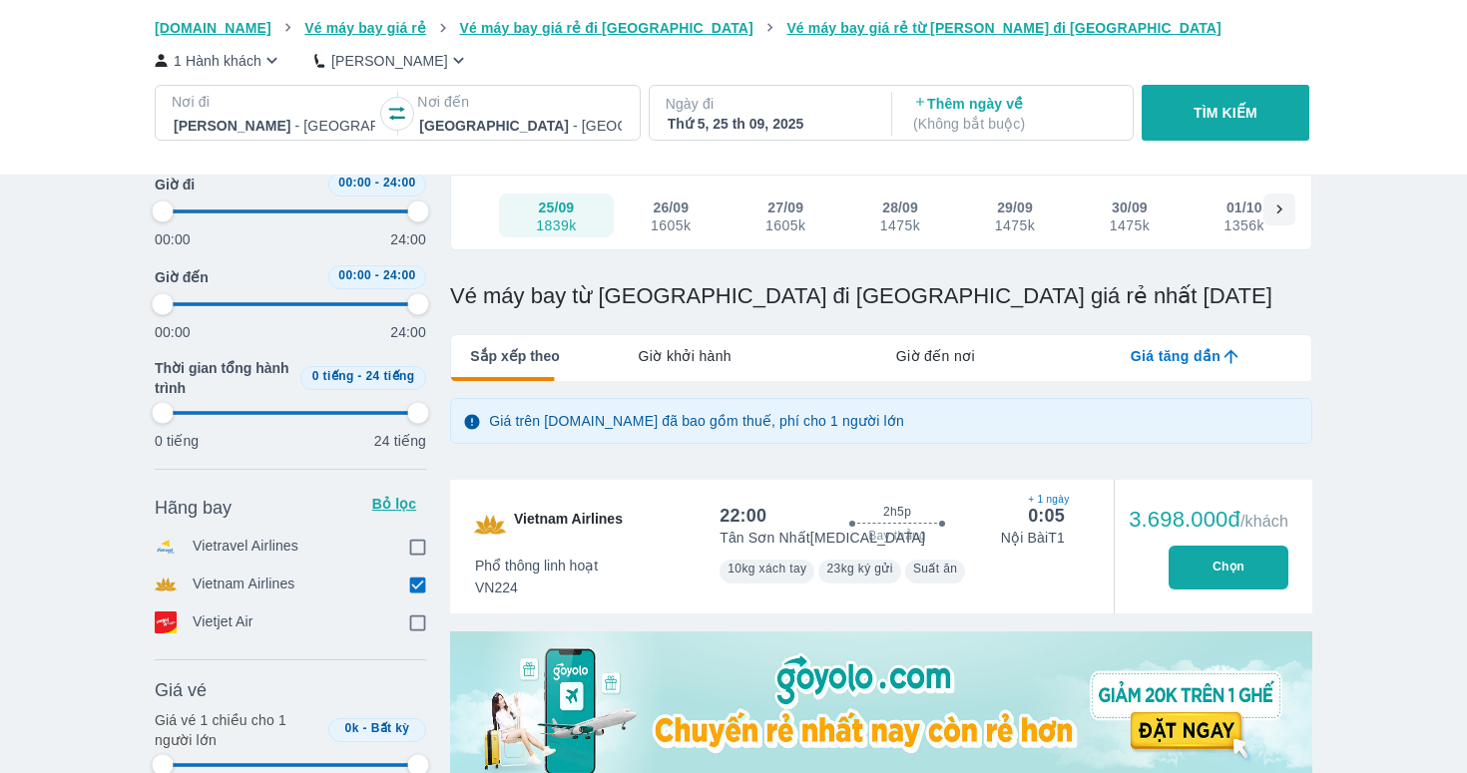
type input "97.9166666666667"
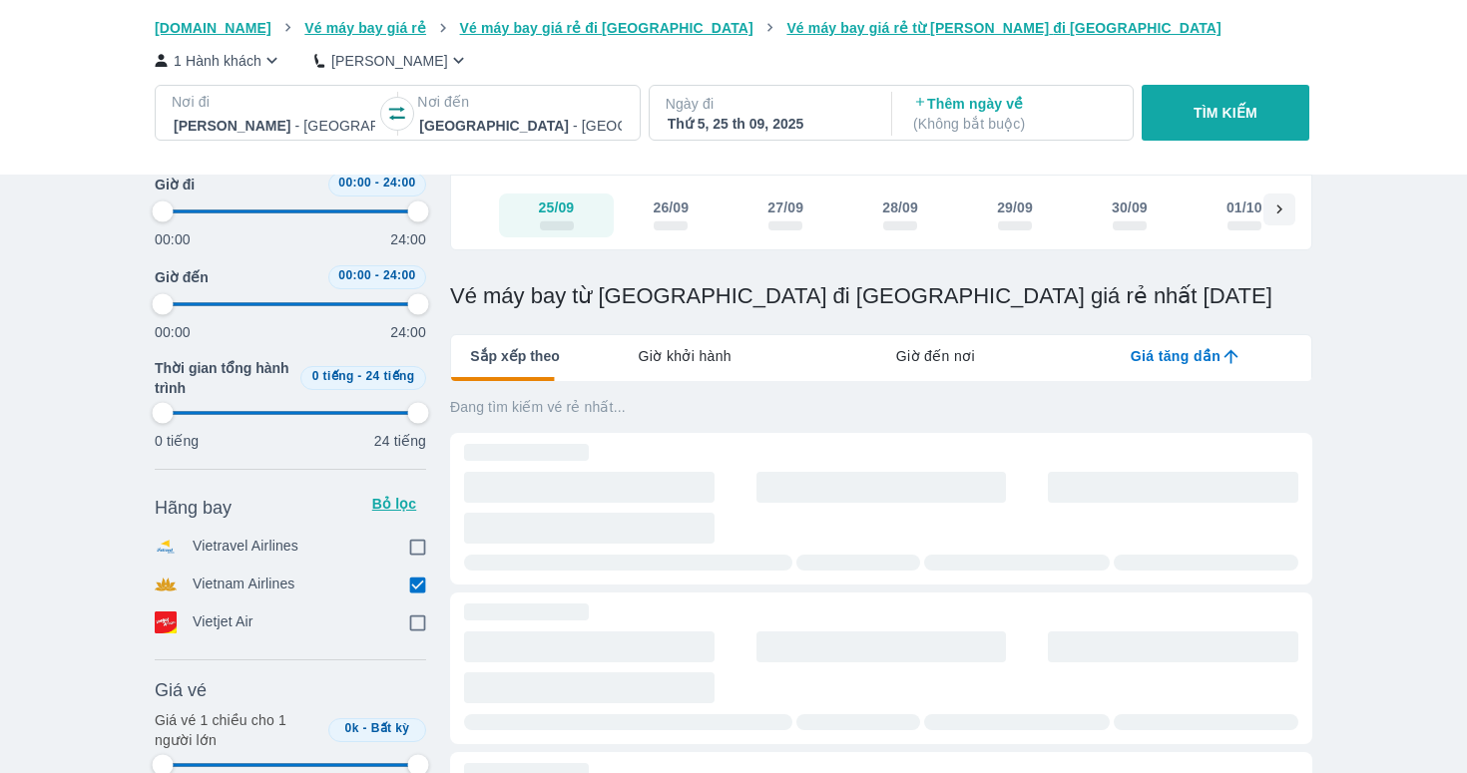
type input "97.9166666666667"
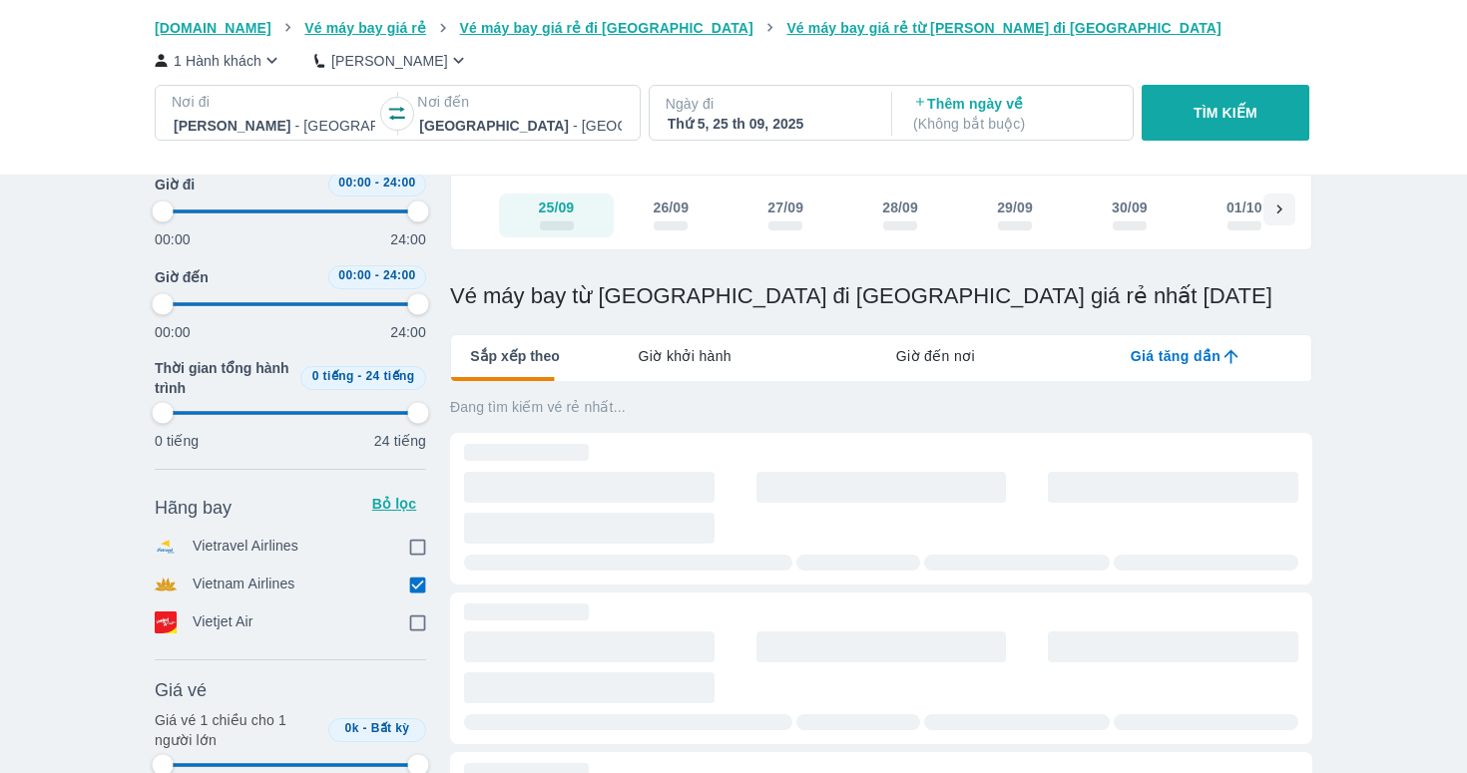
type input "97.9166666666667"
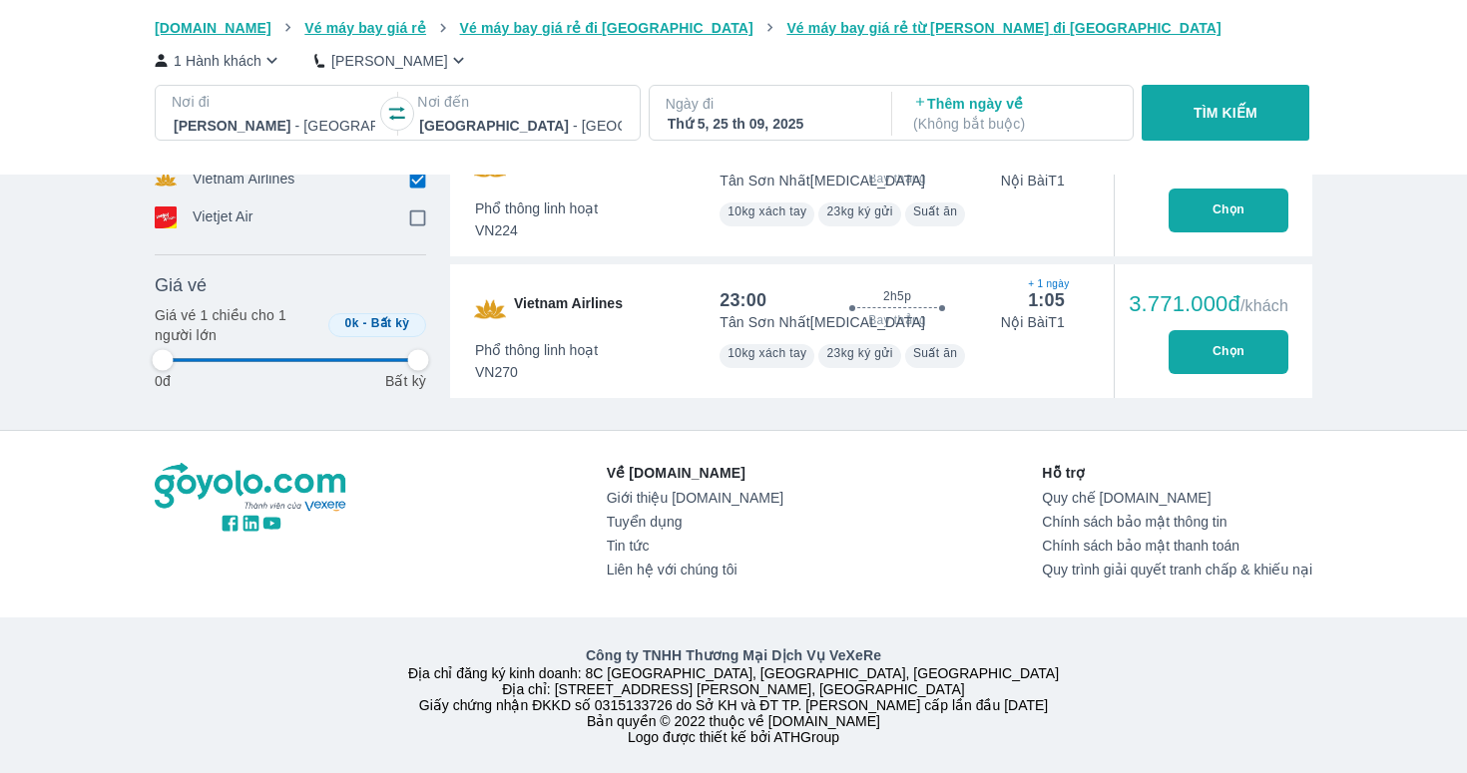
scroll to position [0, 0]
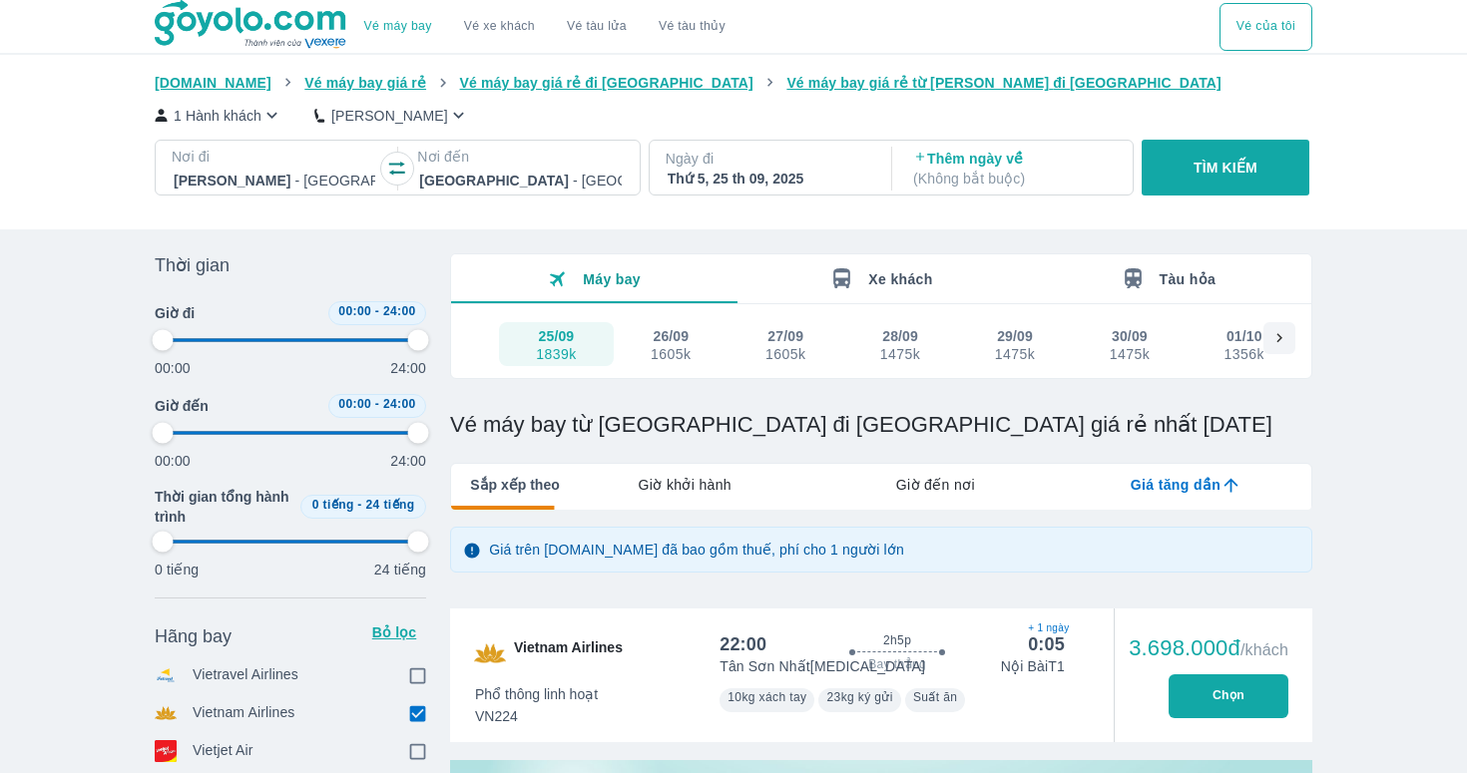
type input "97.9166666666667"
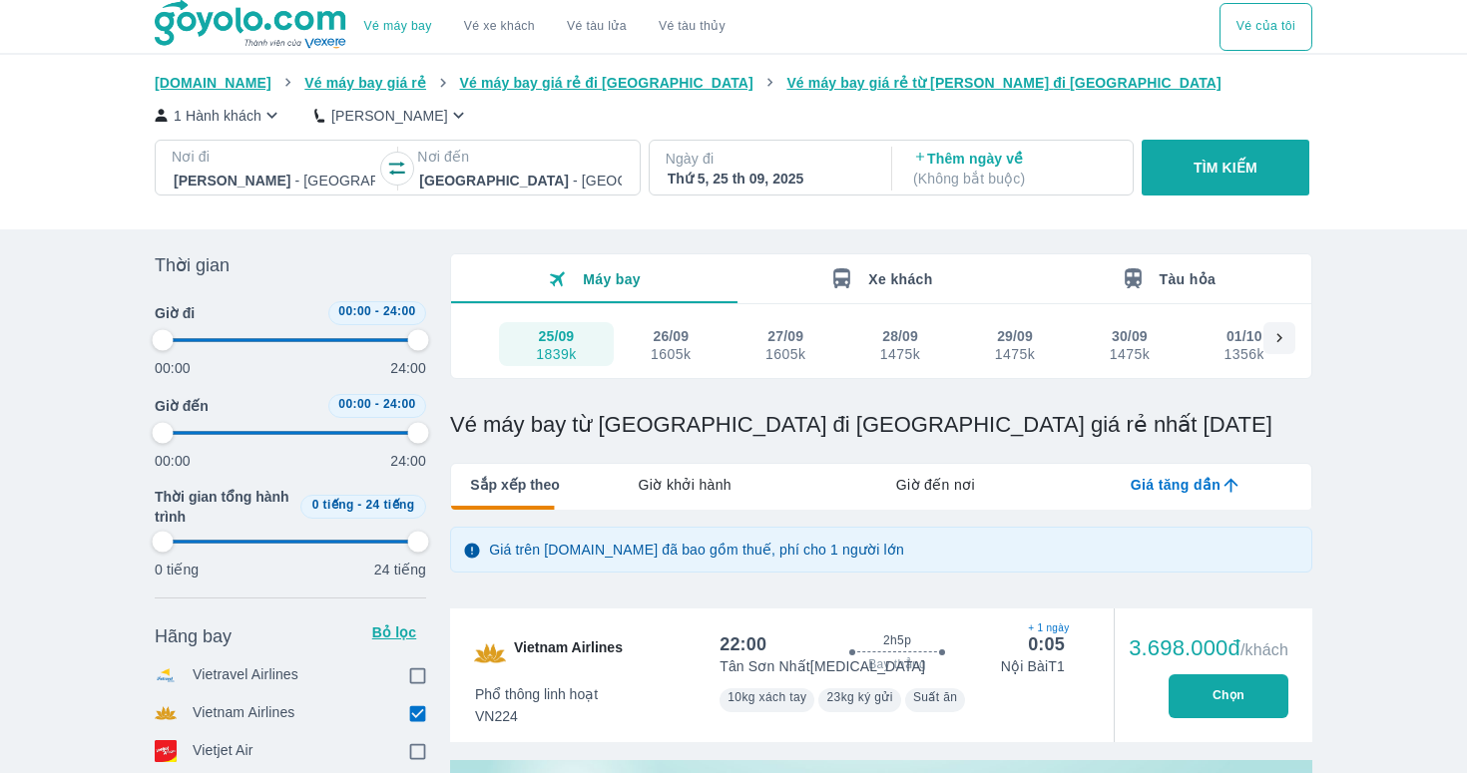
type input "97.9166666666667"
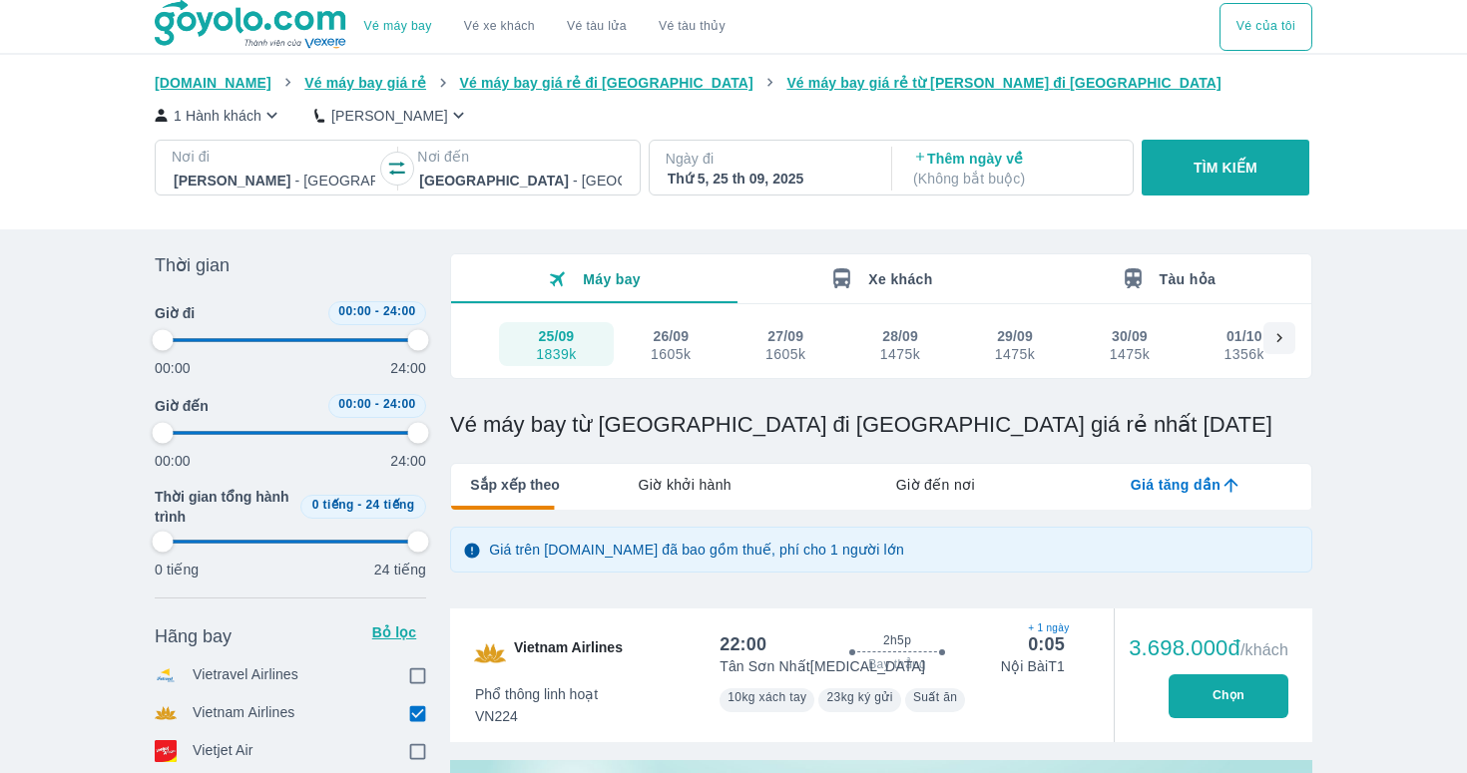
type input "97.9166666666667"
click at [1185, 705] on button "Chọn" at bounding box center [1228, 696] width 120 height 44
type input "97.9166666666667"
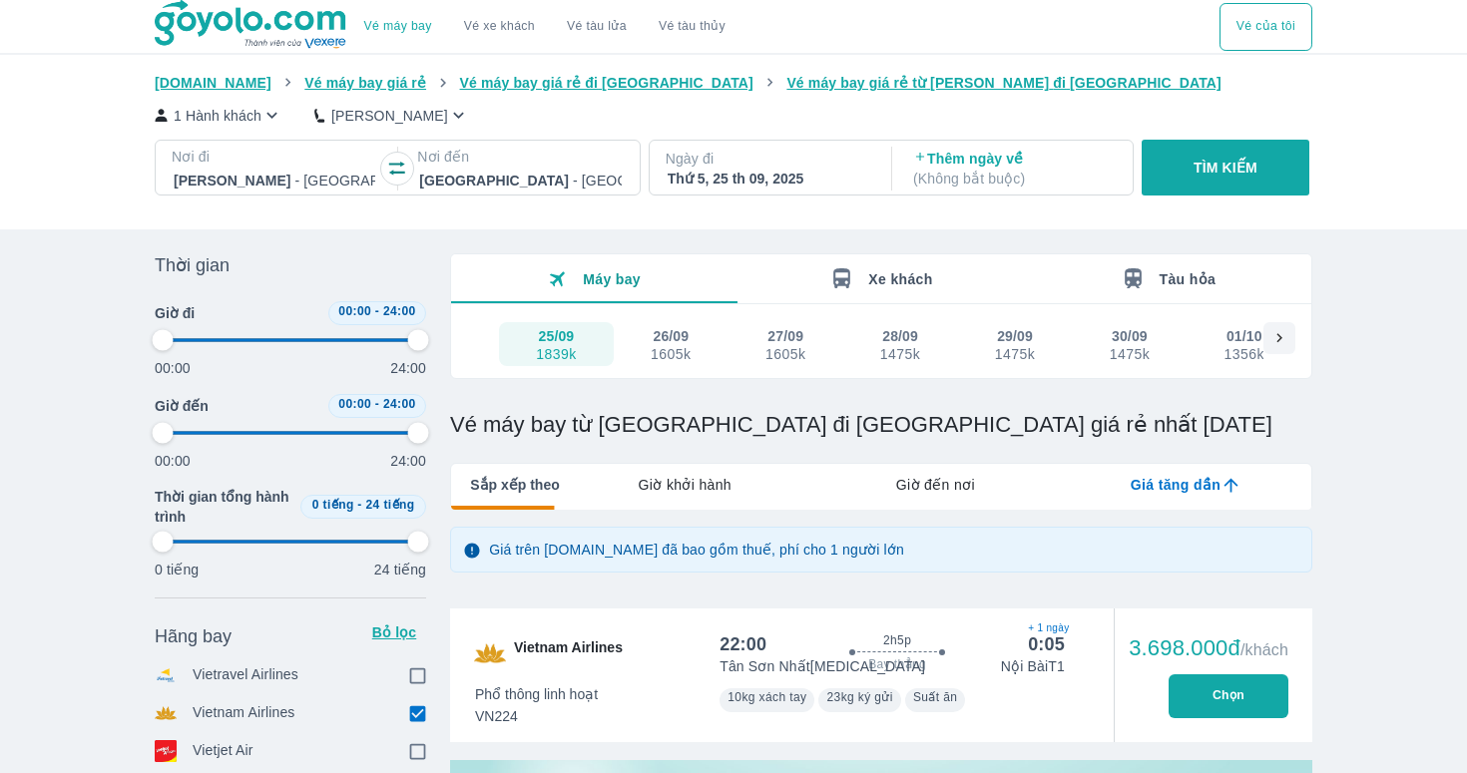
type input "97.9166666666667"
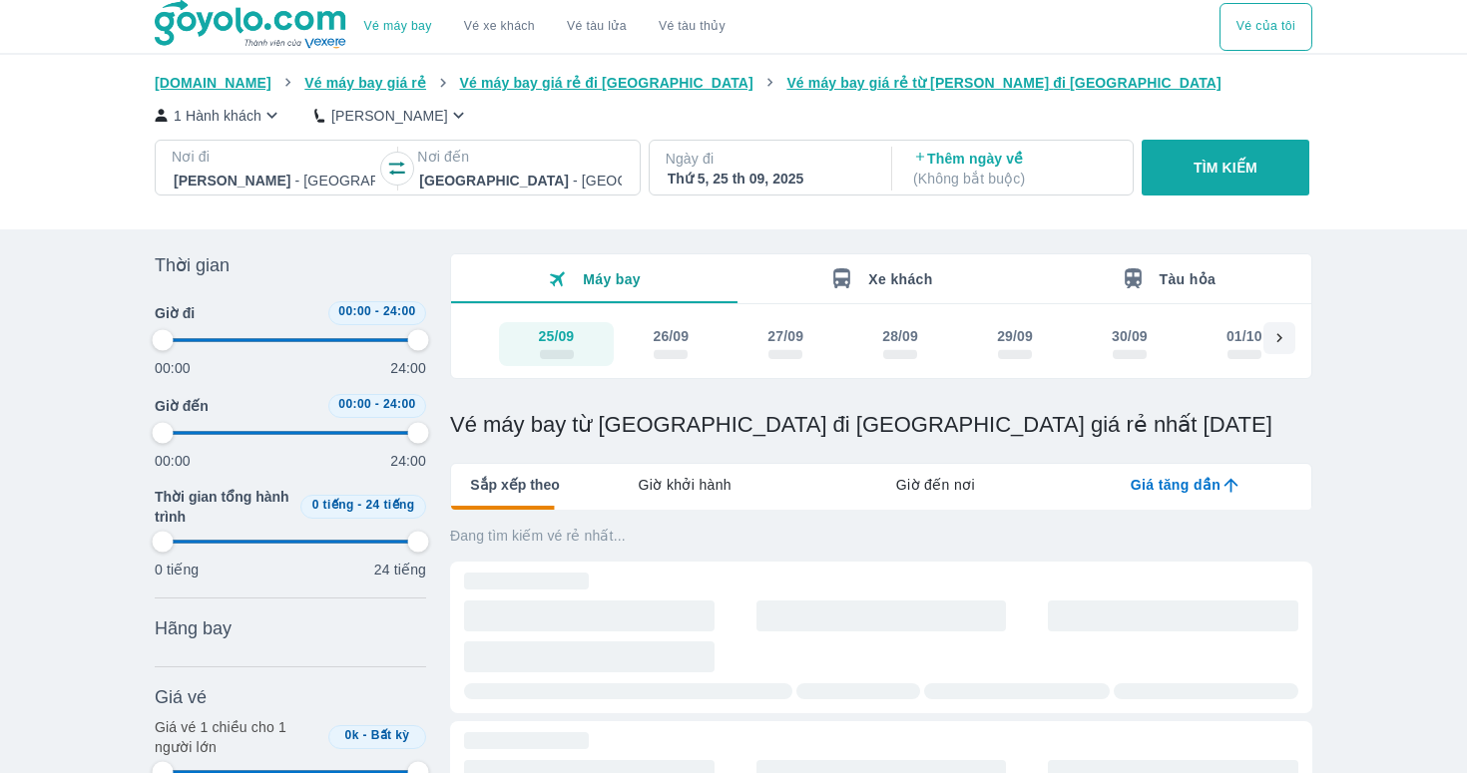
type input "97.9166666666667"
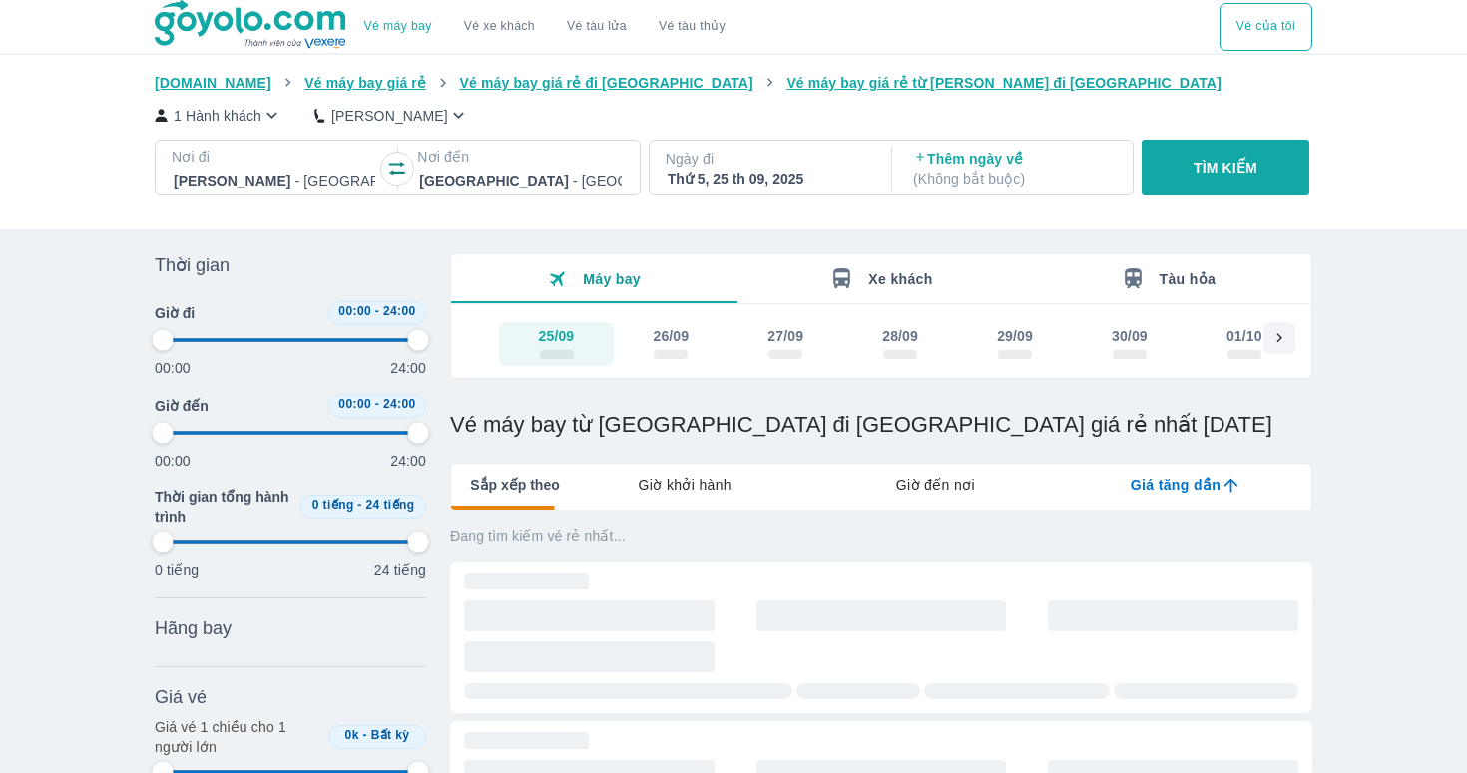
type input "97.9166666666667"
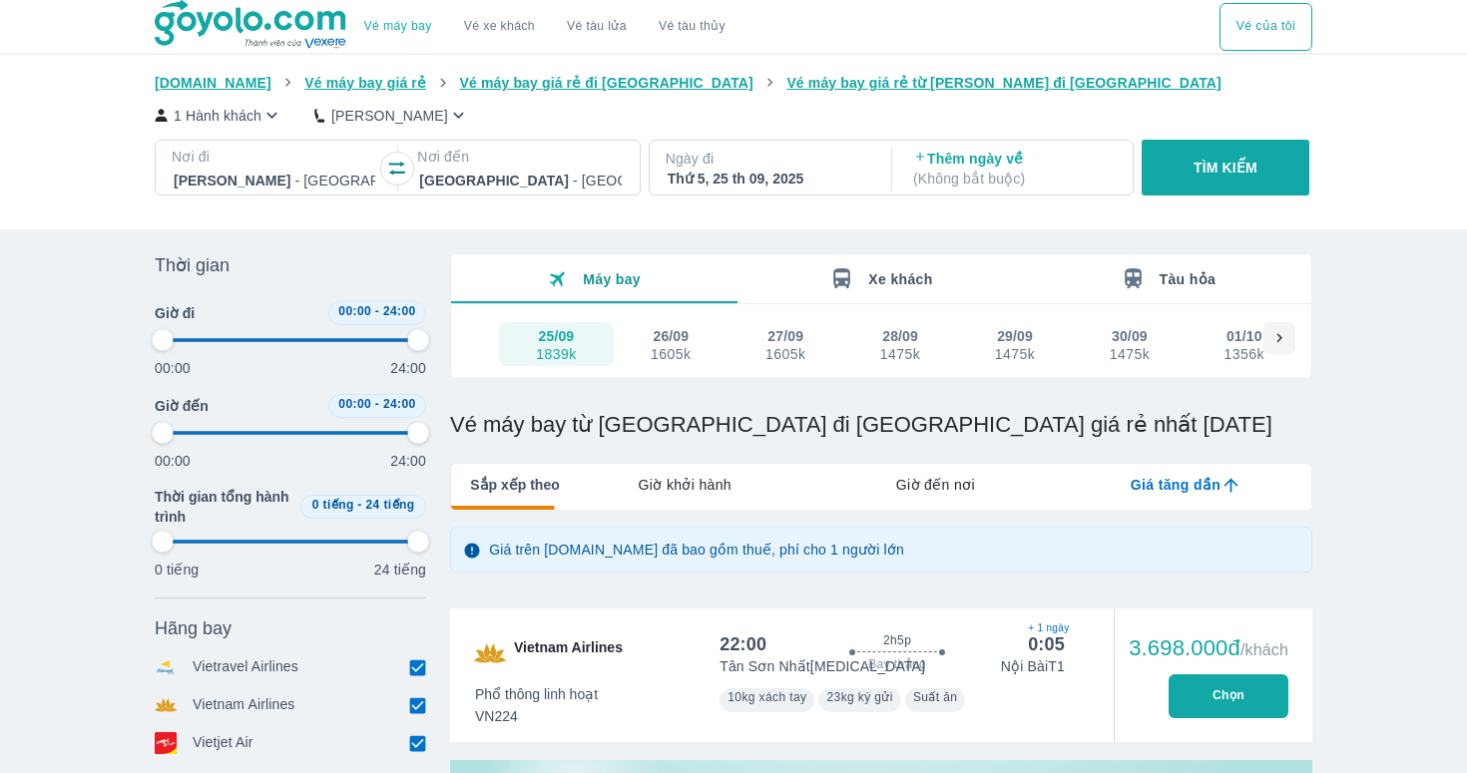
type input "97.9166666666667"
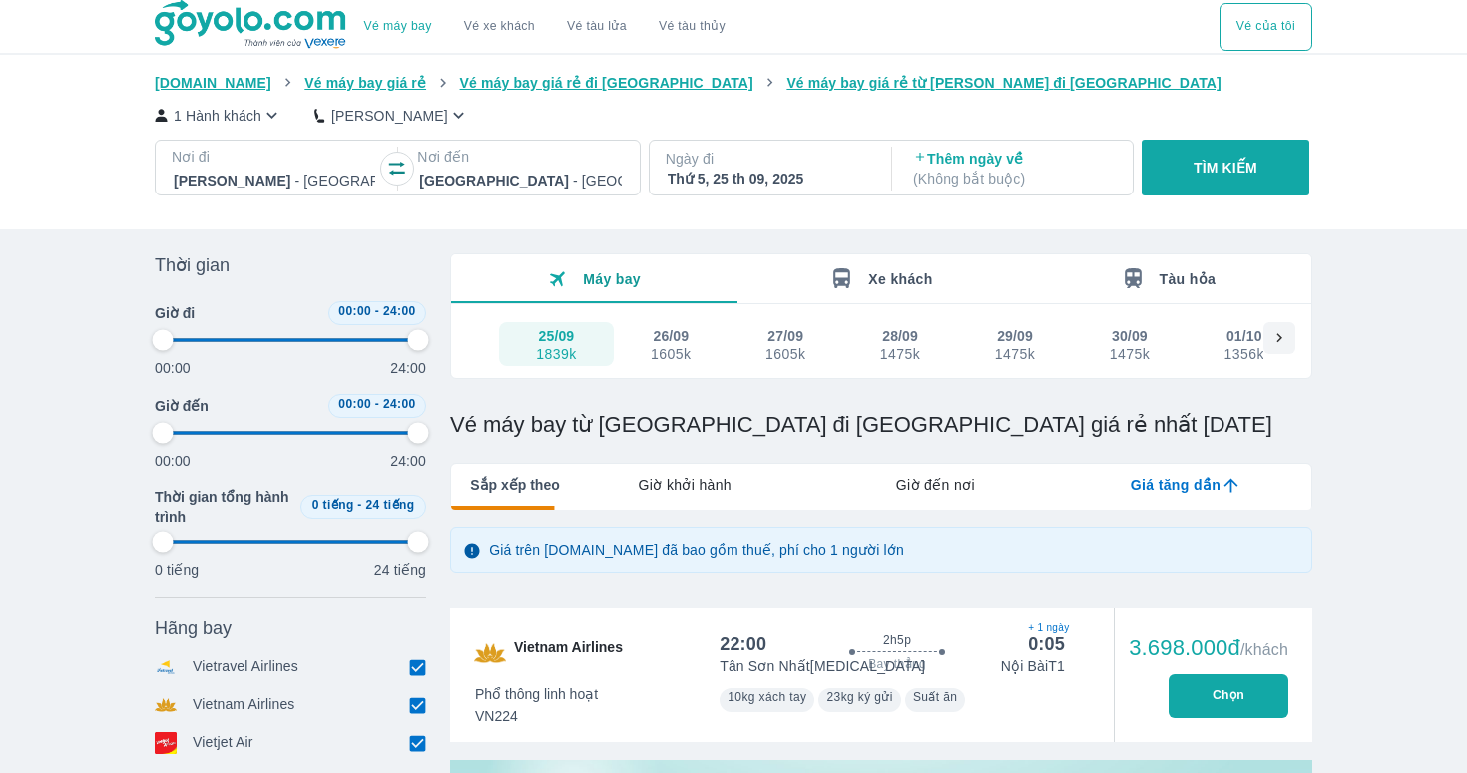
type input "97.9166666666667"
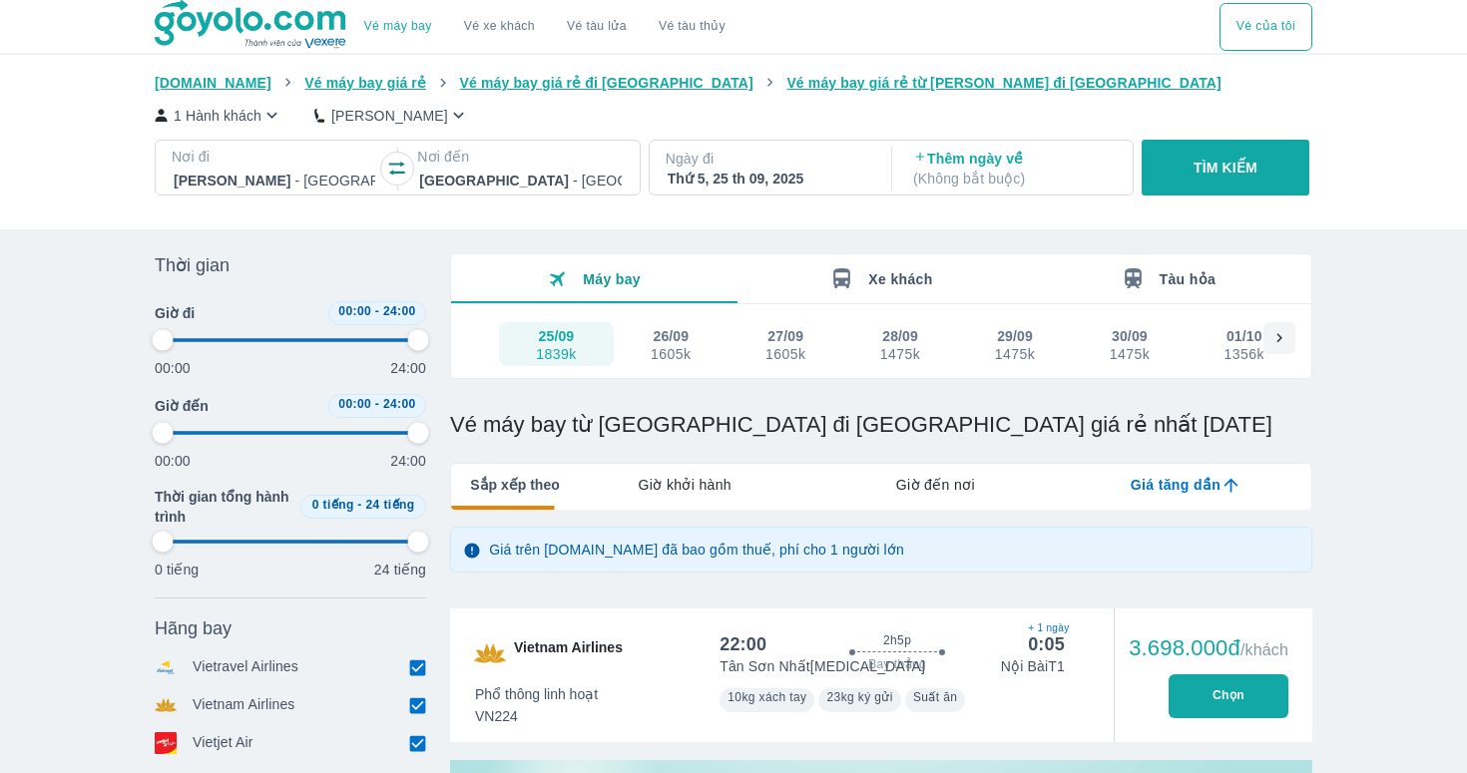
type input "97.9166666666667"
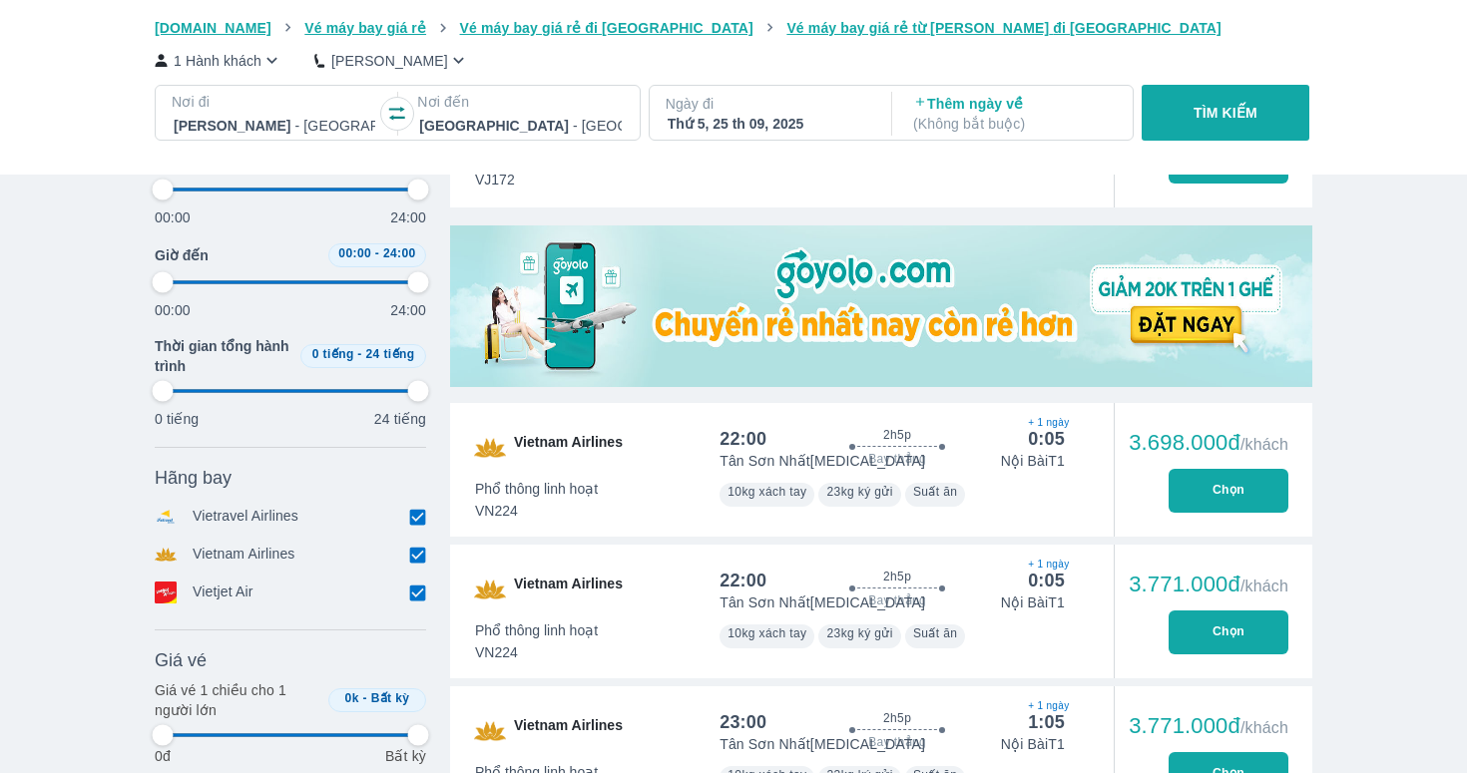
scroll to position [608, 0]
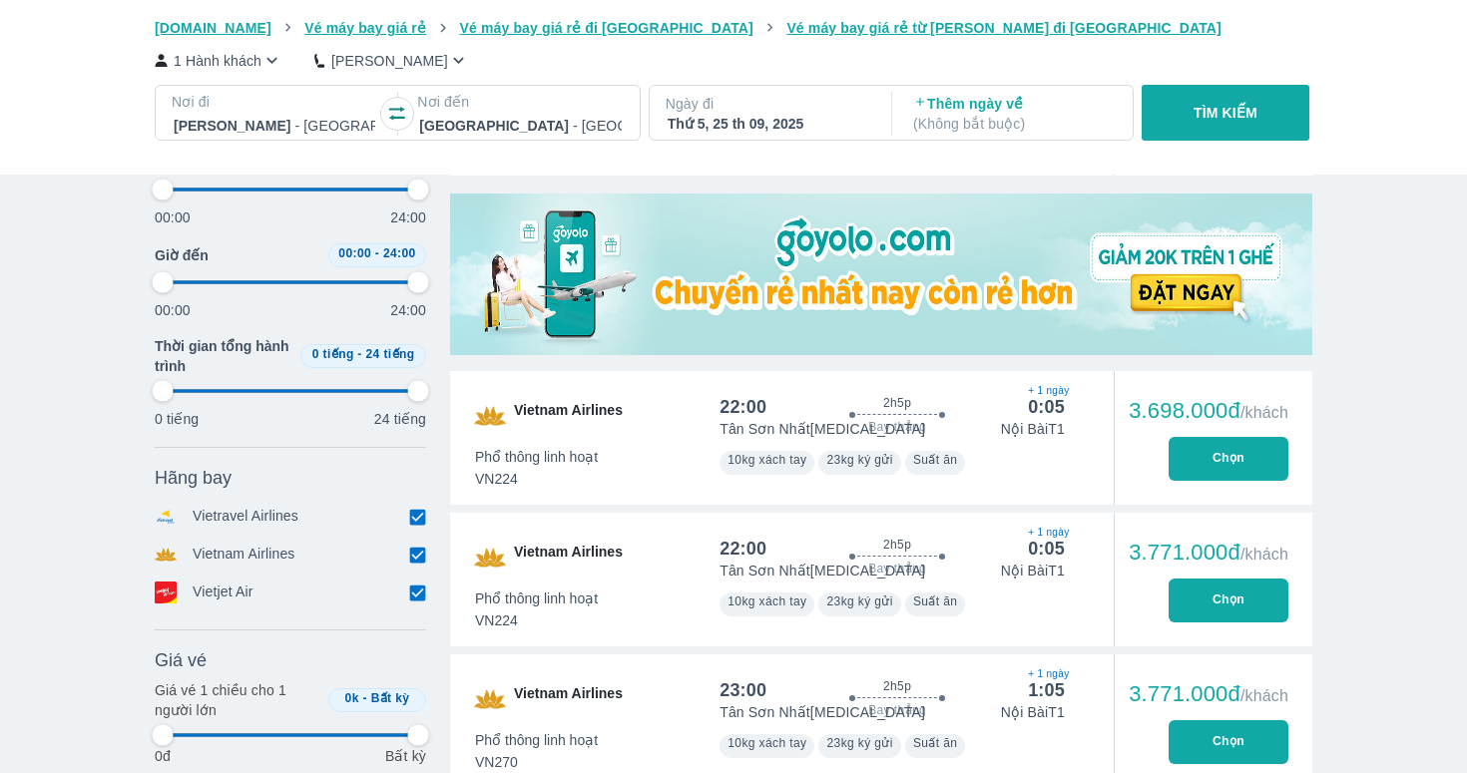
click at [1232, 446] on button "Chọn" at bounding box center [1228, 459] width 120 height 44
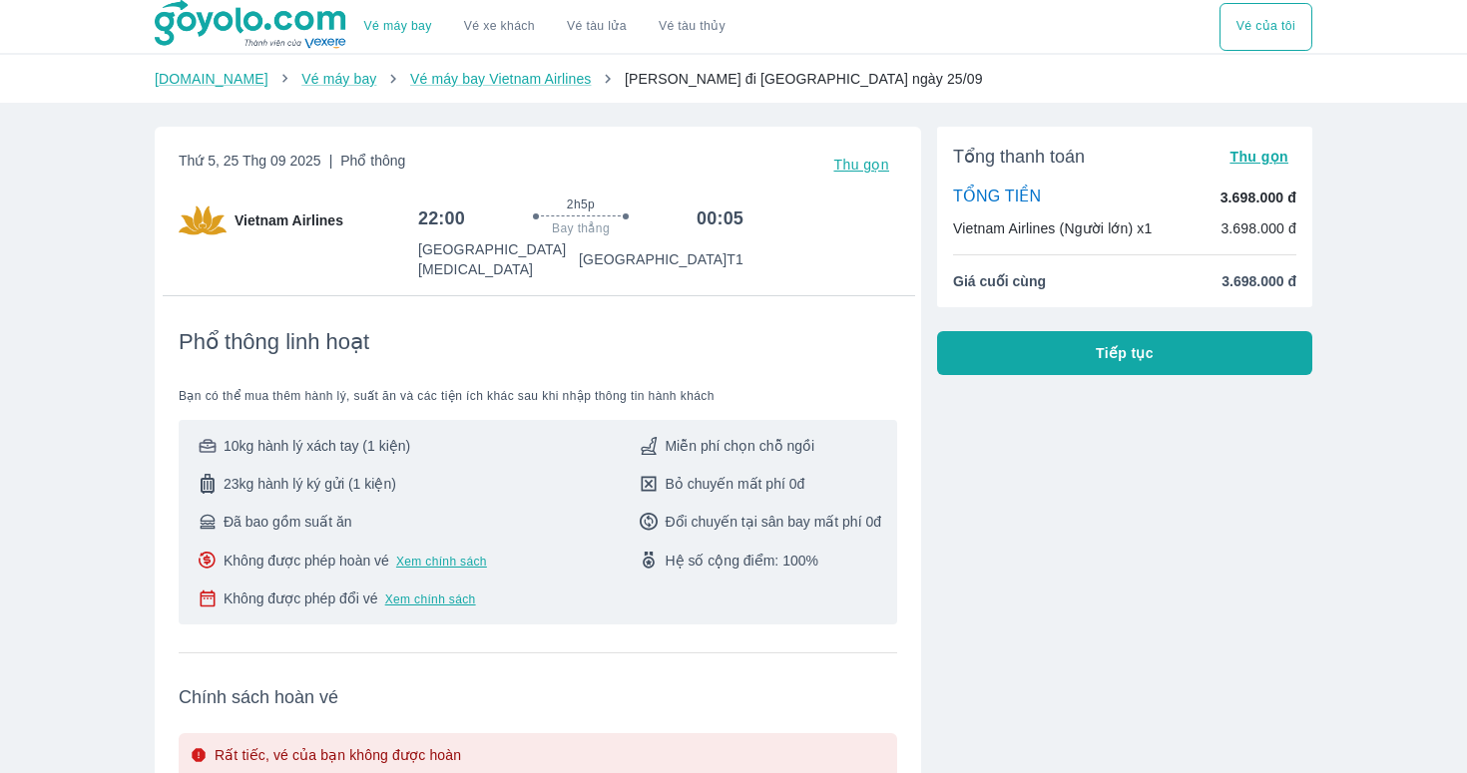
click at [1107, 348] on span "Tiếp tục" at bounding box center [1124, 353] width 58 height 20
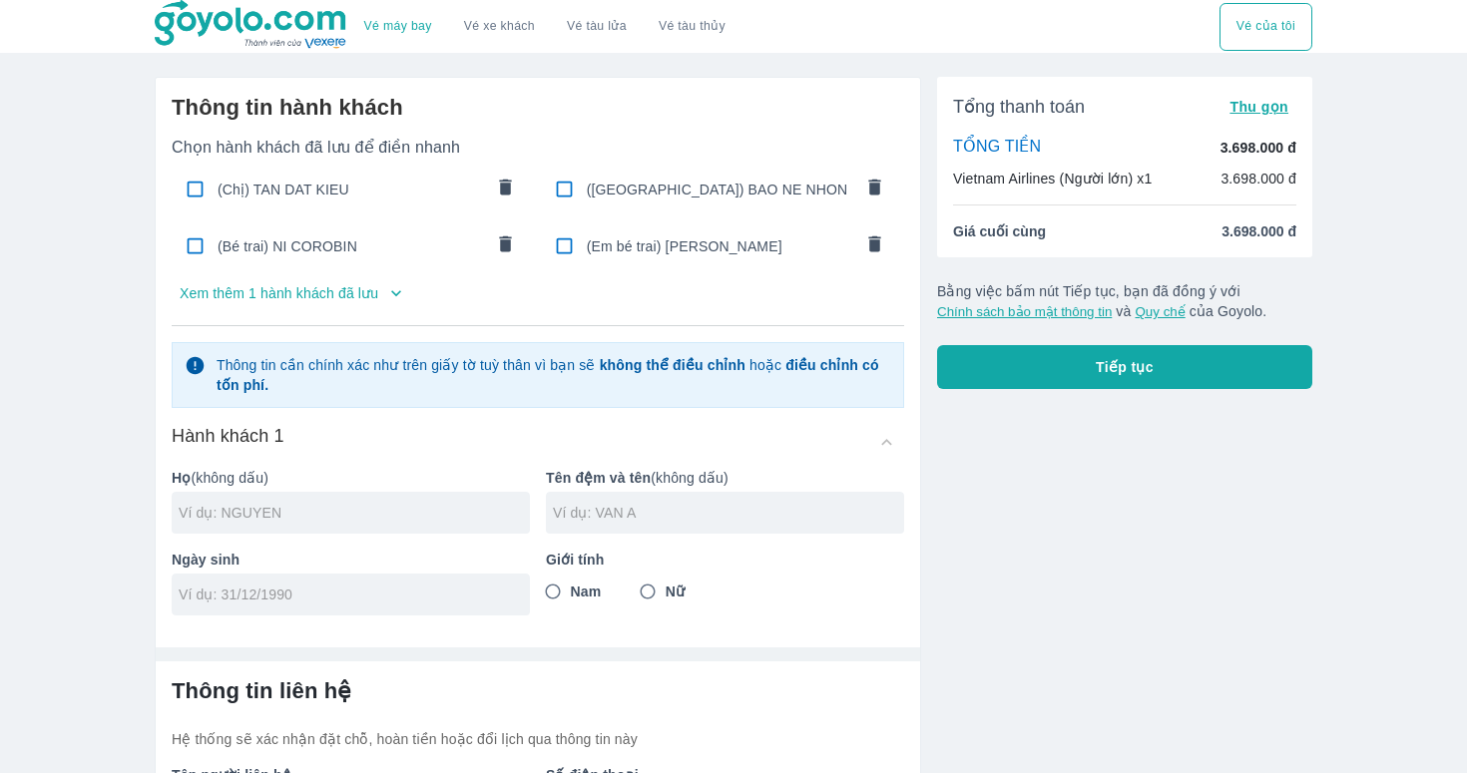
click at [326, 213] on ul "(Chị) TAN DAT KIEU (Anh) BAO NE NHON (Bé trai) NI COROBIN (Em bé trai) BAO NE N…" at bounding box center [538, 218] width 732 height 120
click at [355, 210] on div "(Chị) TAN DAT KIEU" at bounding box center [351, 189] width 359 height 47
checkbox input "true"
type input "TAN DAT"
type input "KIEU"
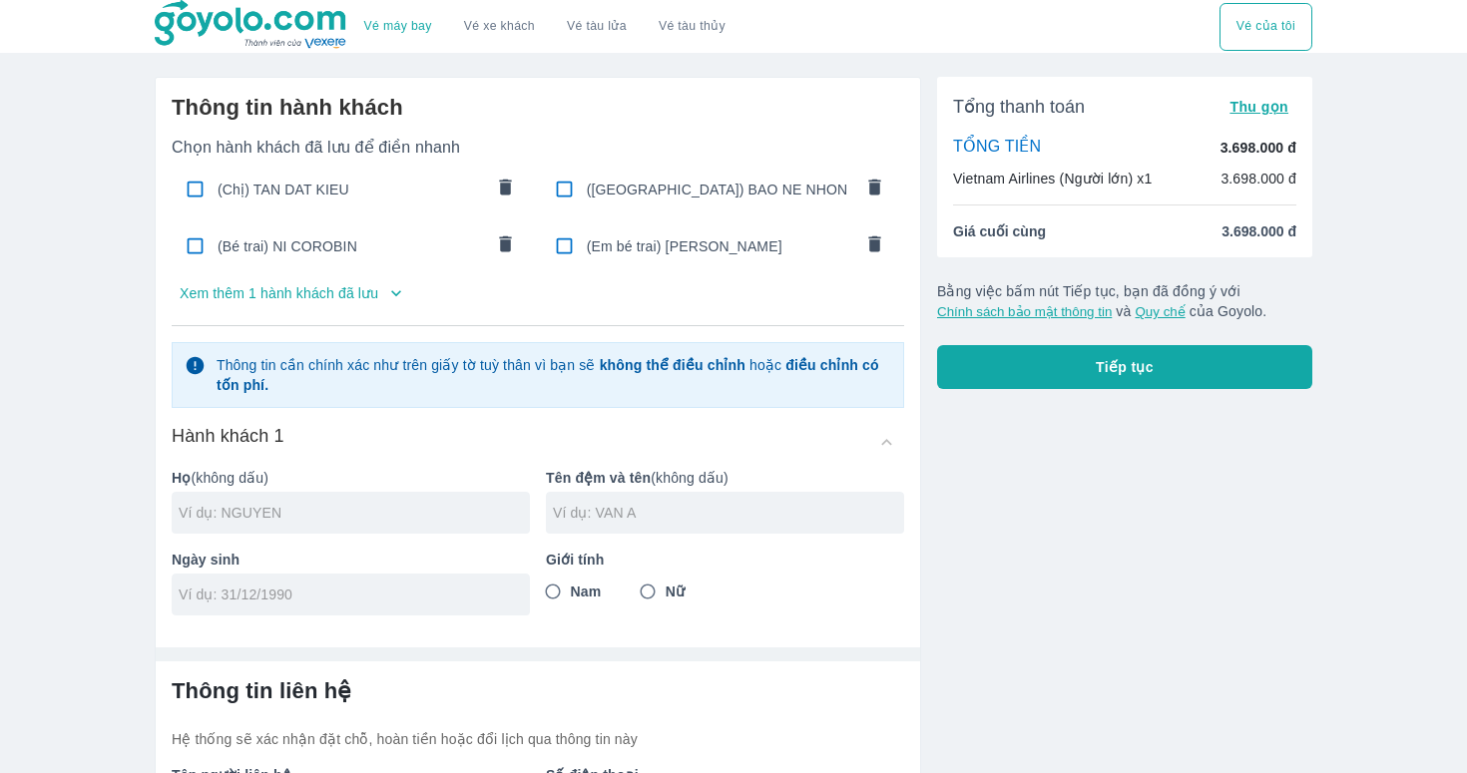
type input "[DATE]"
radio input "true"
type input "TAN DAT KIEU"
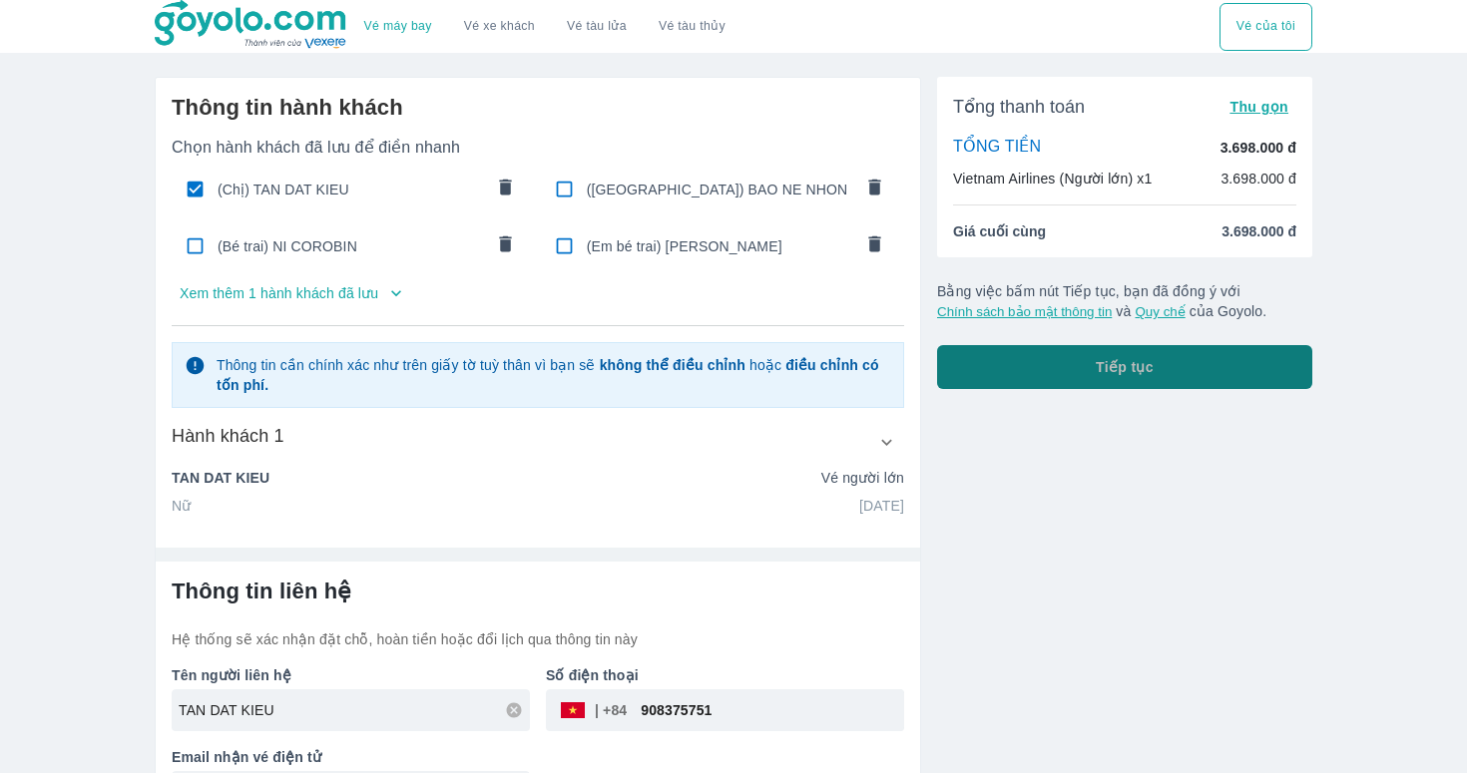
click at [1055, 369] on button "Tiếp tục" at bounding box center [1124, 367] width 375 height 44
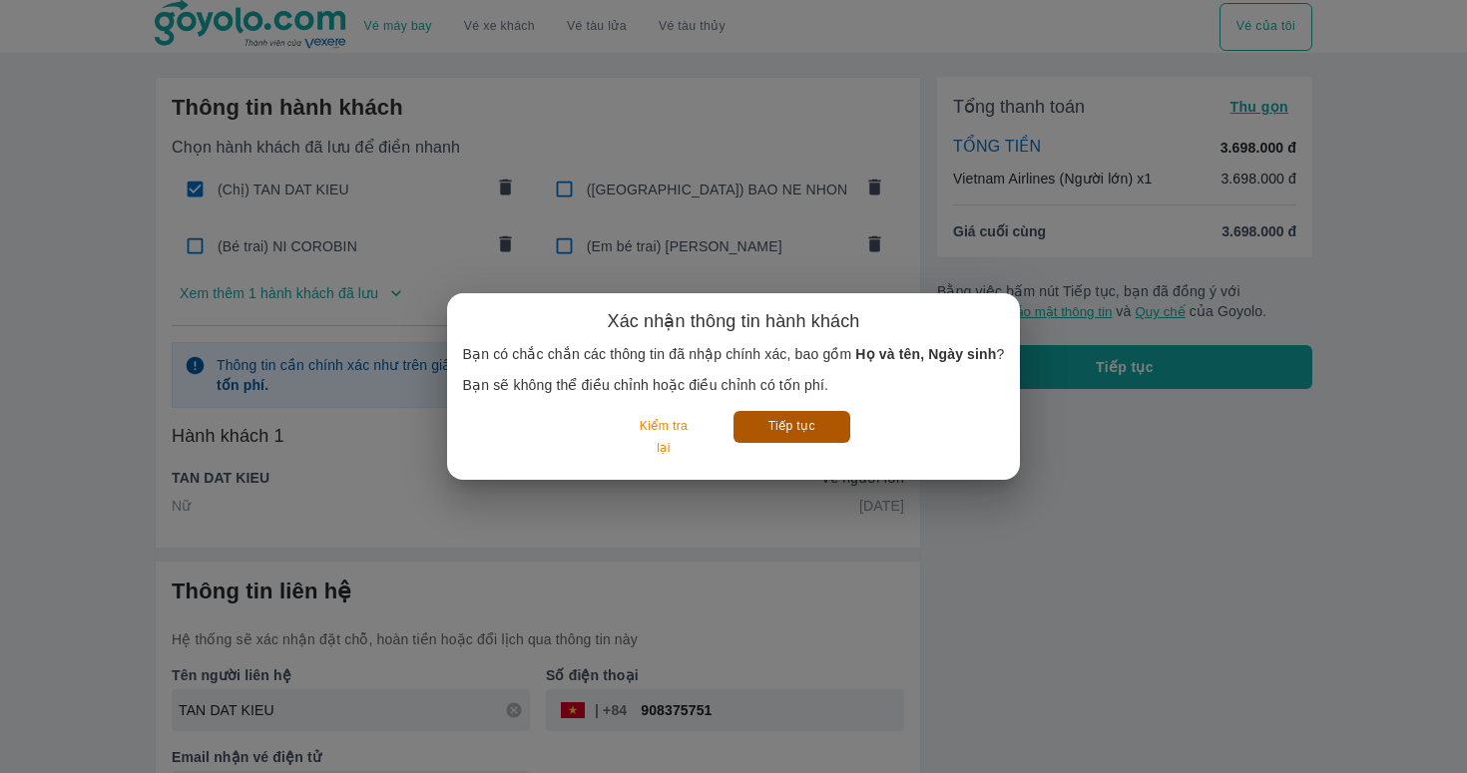
click at [773, 425] on button "Tiếp tục" at bounding box center [791, 426] width 117 height 31
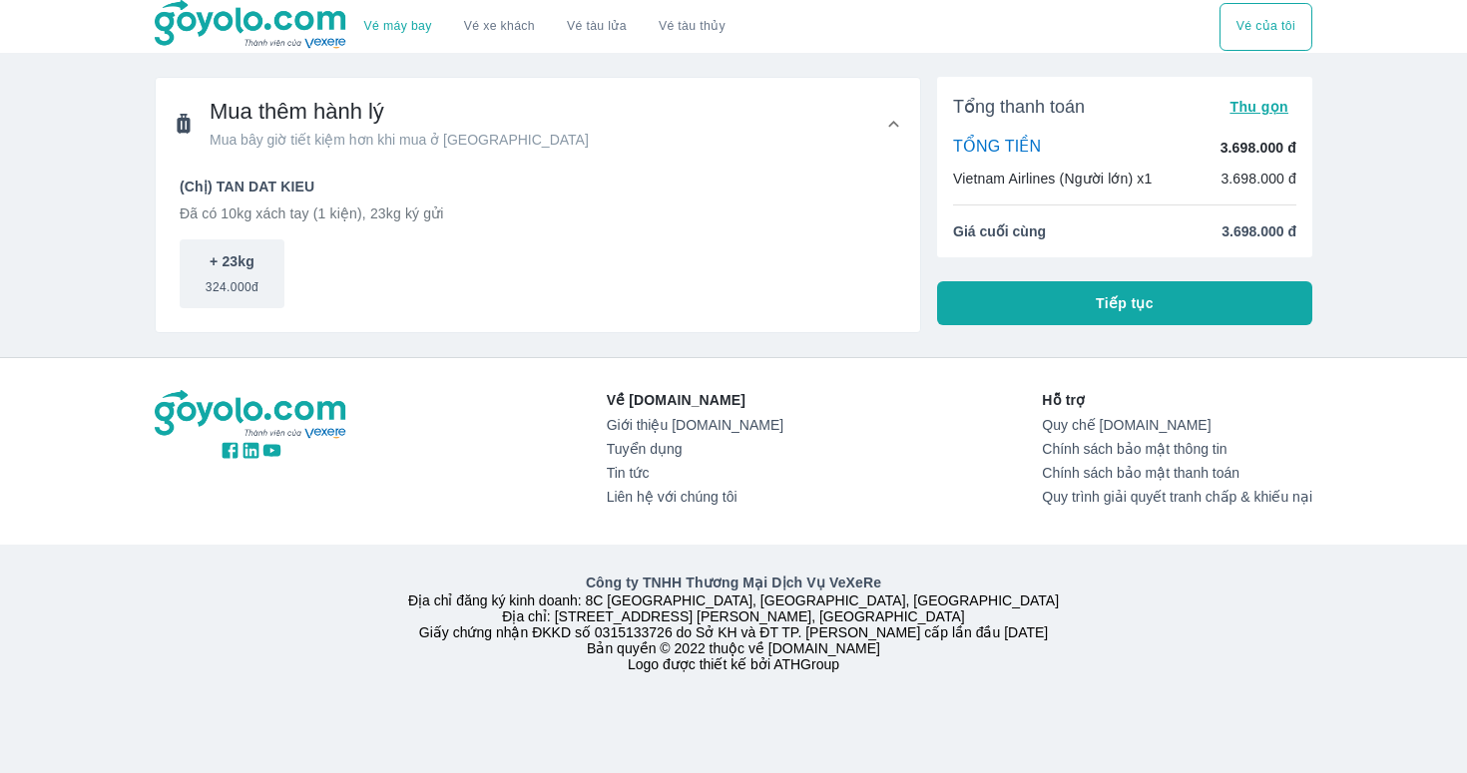
click at [1067, 313] on button "Tiếp tục" at bounding box center [1124, 303] width 375 height 44
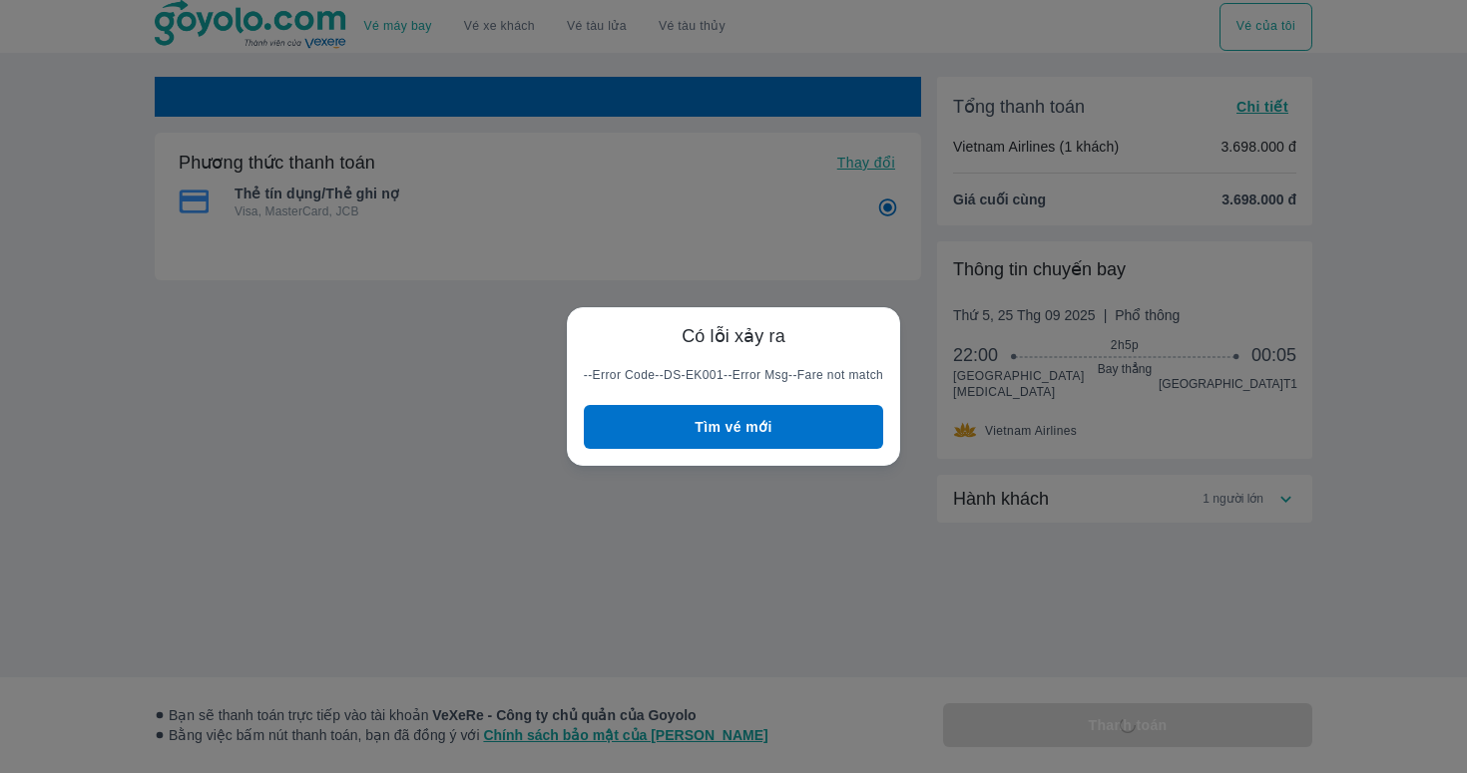
click at [815, 422] on button "Tìm vé mới" at bounding box center [733, 427] width 299 height 44
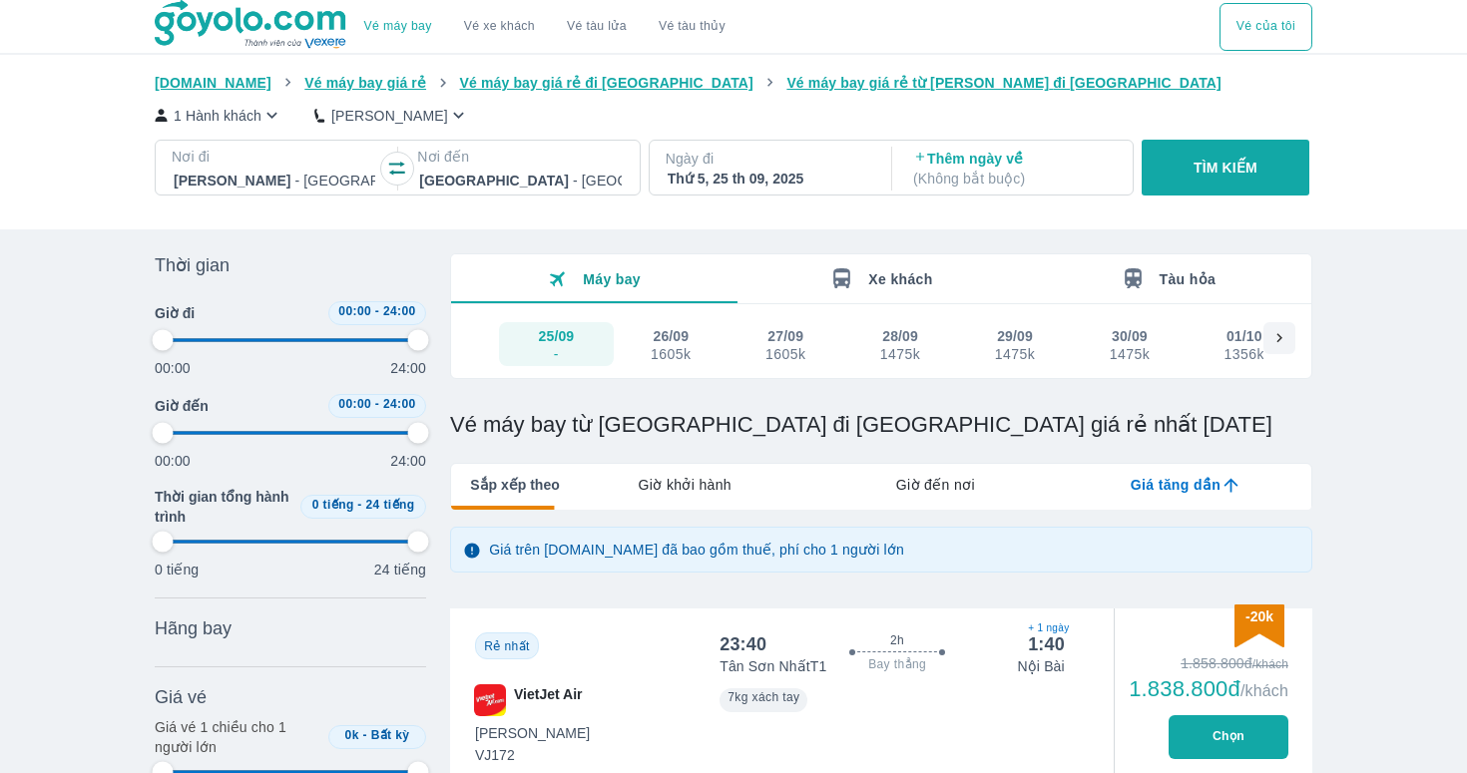
type input "97.9166666666667"
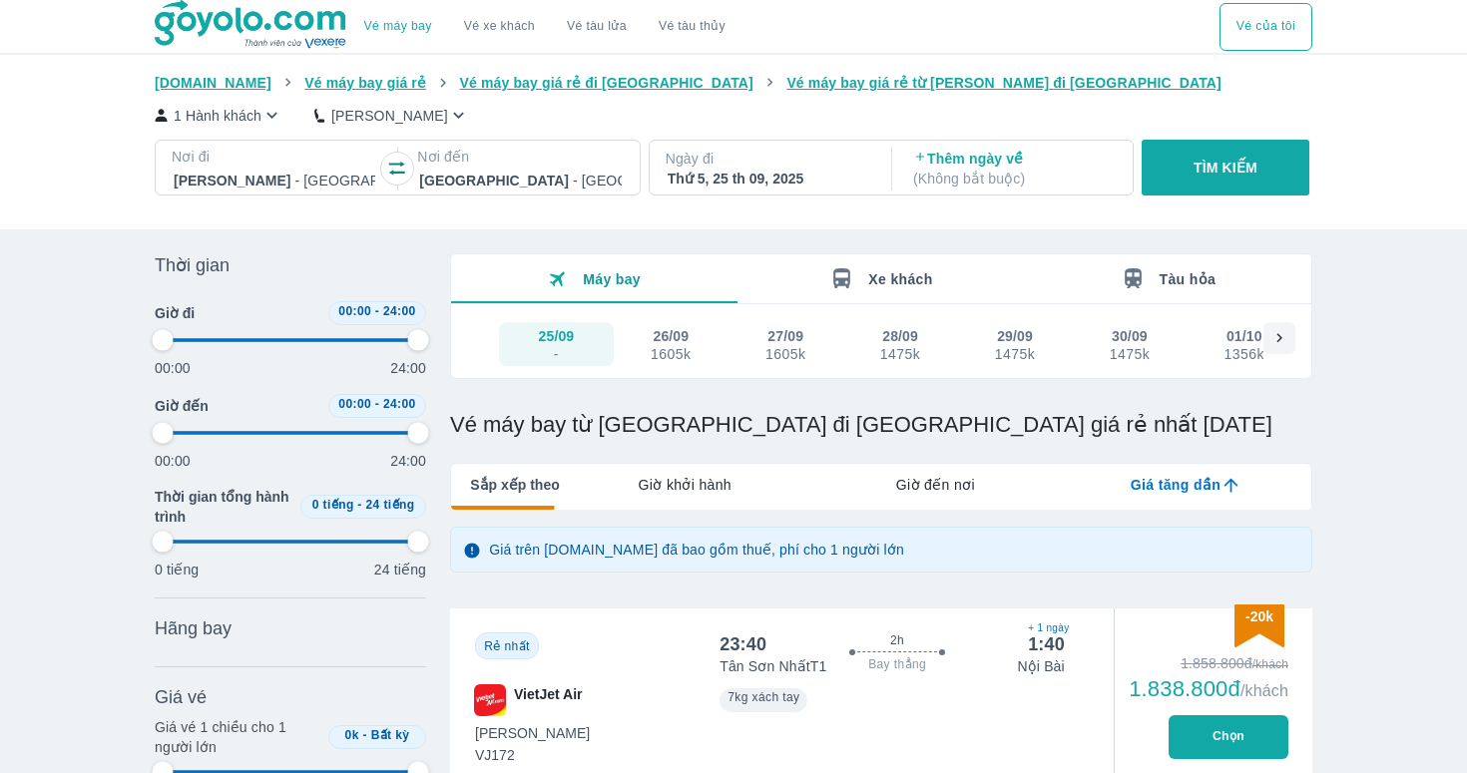
type input "97.9166666666667"
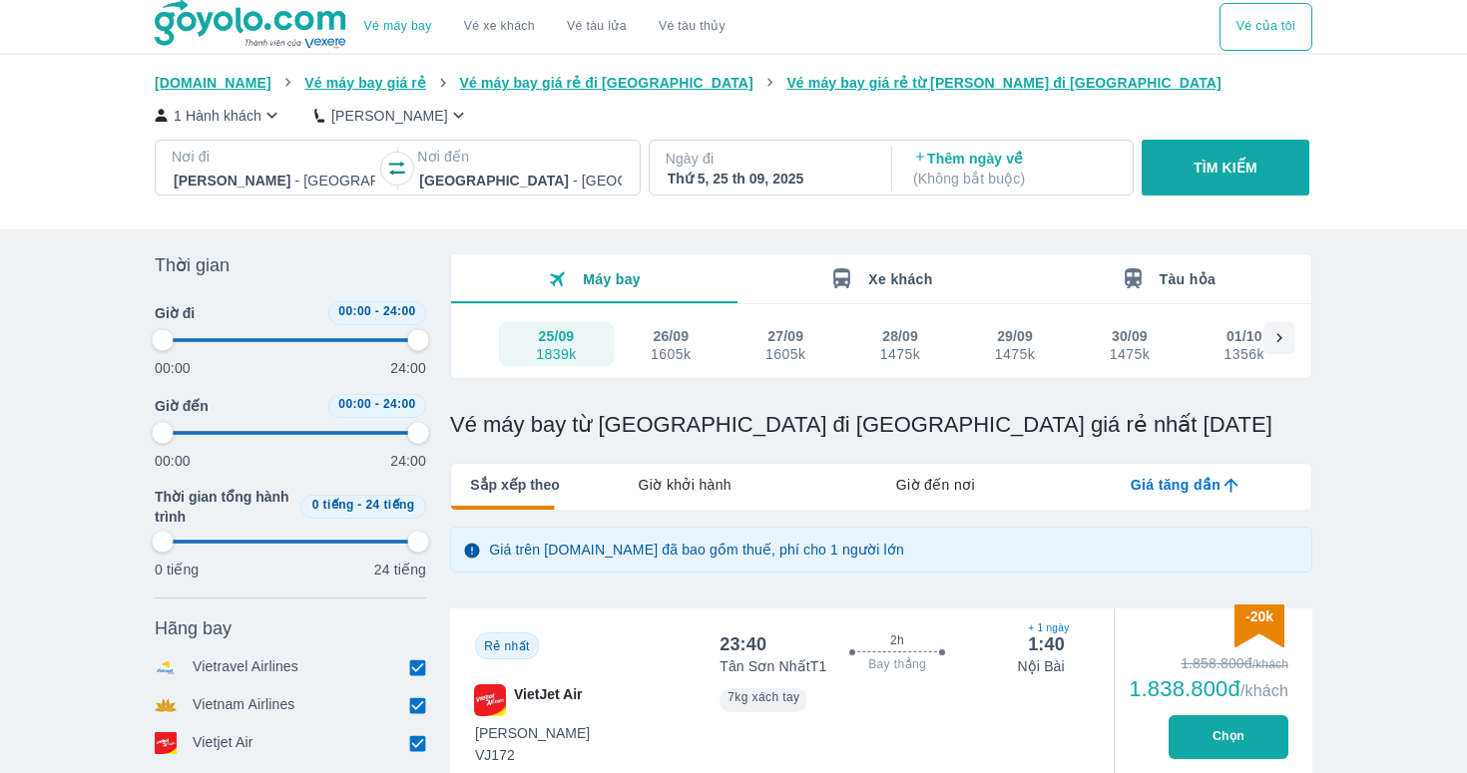
type input "97.9166666666667"
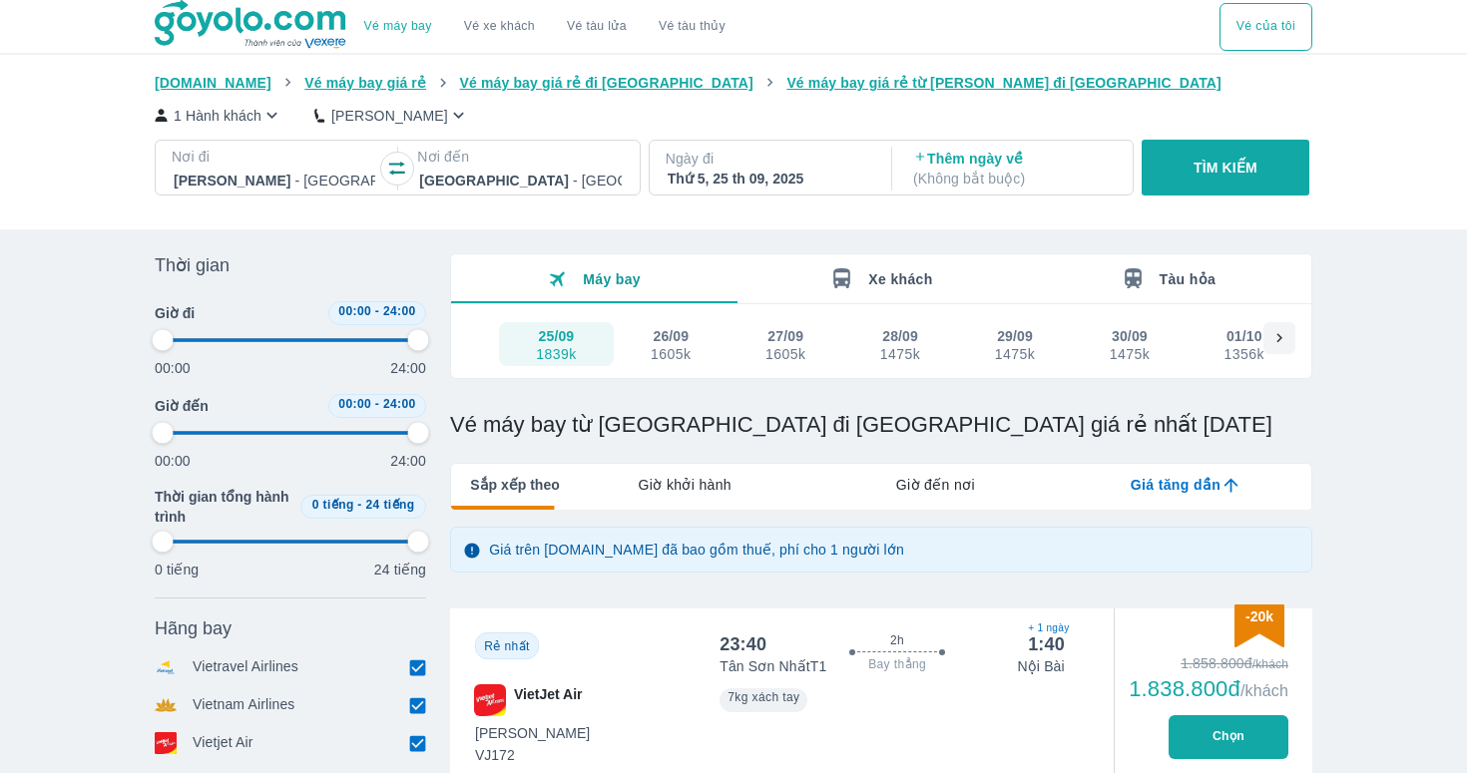
type input "97.9166666666667"
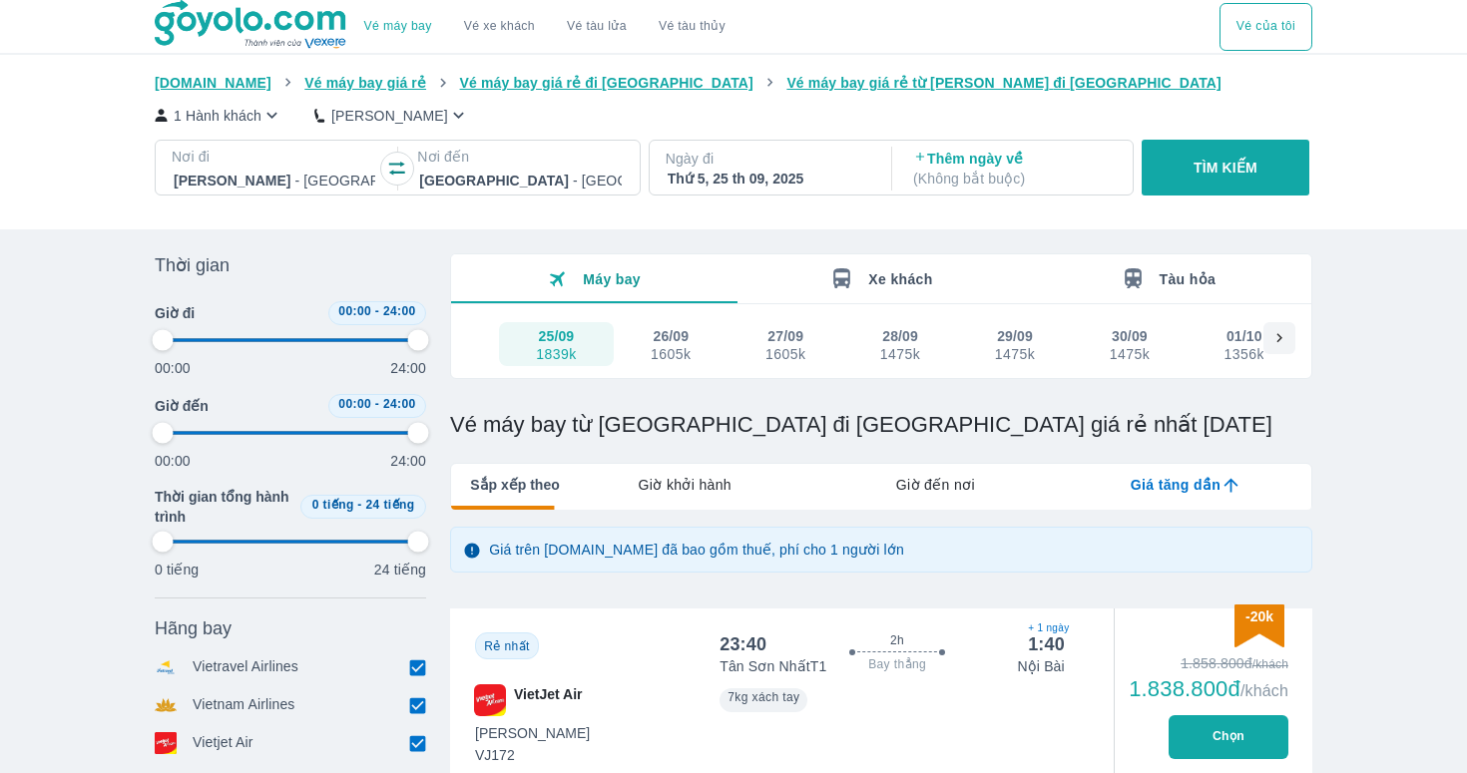
type input "97.9166666666667"
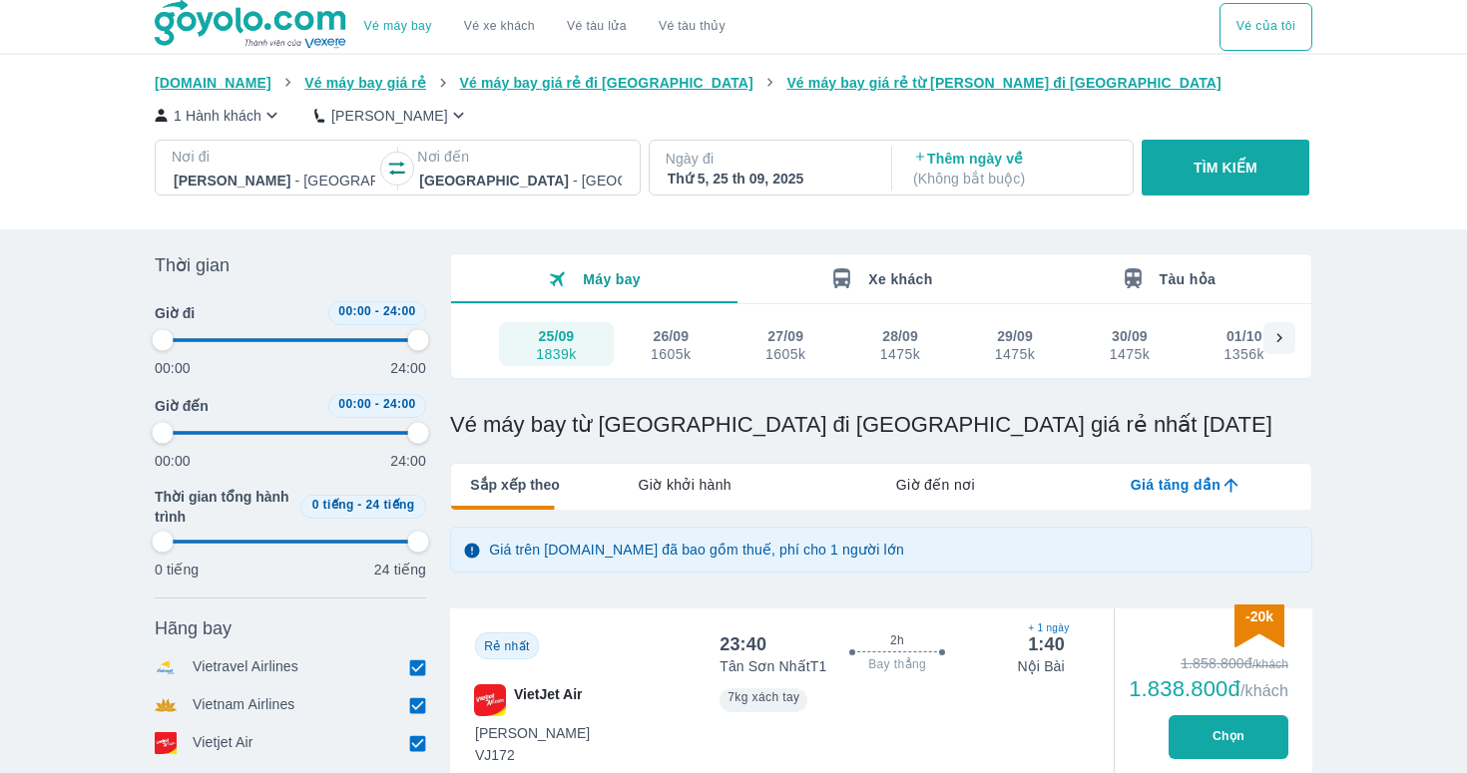
type input "97.9166666666667"
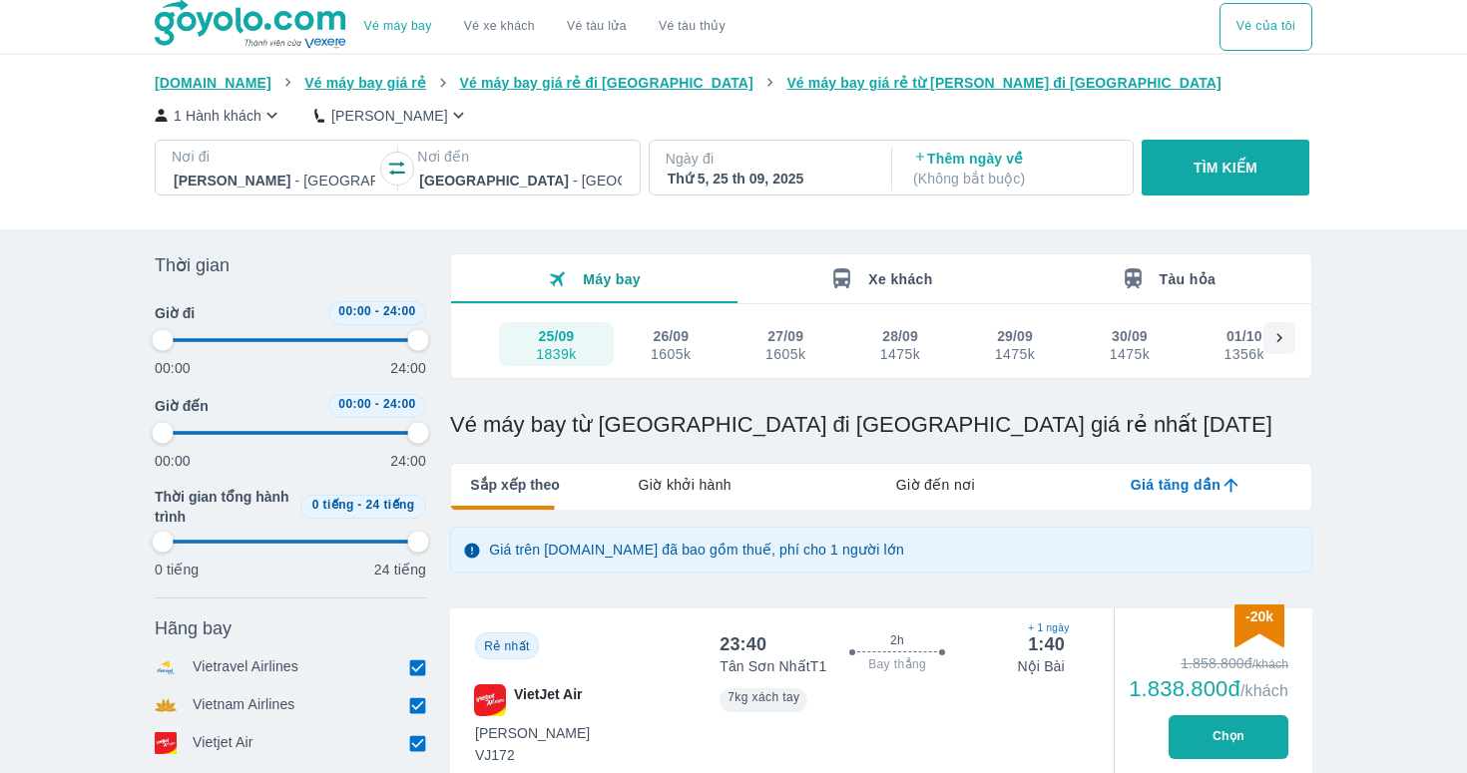
type input "97.9166666666667"
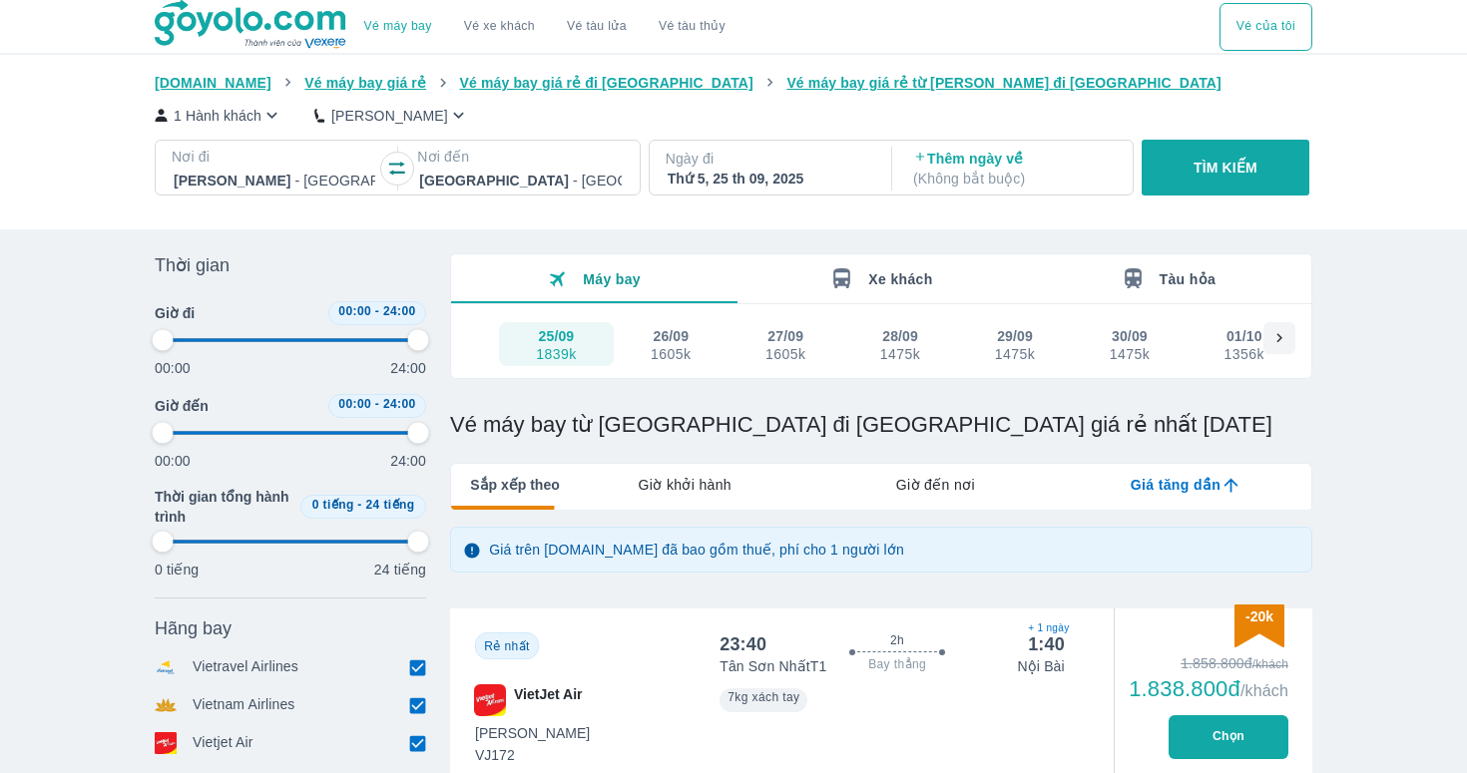
type input "97.9166666666667"
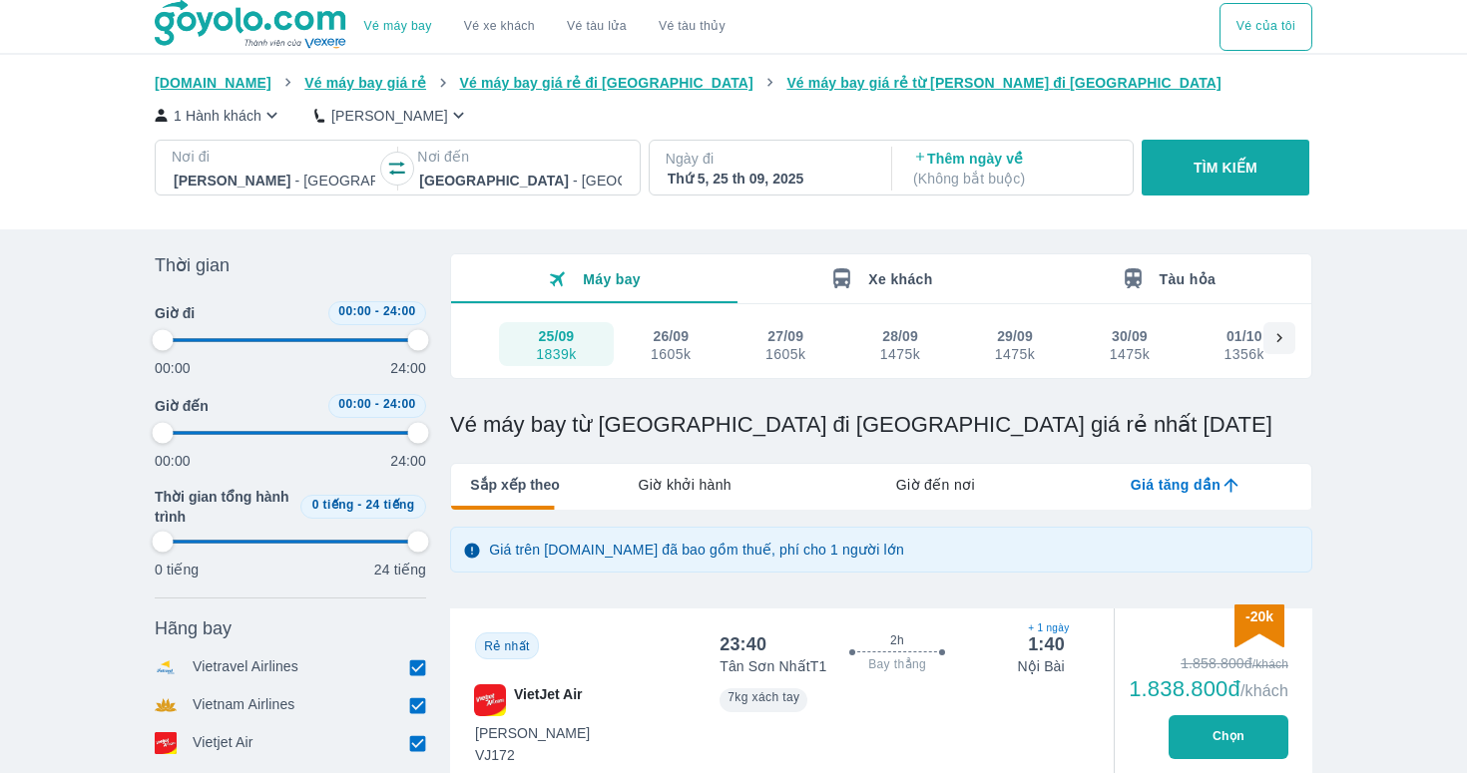
type input "97.9166666666667"
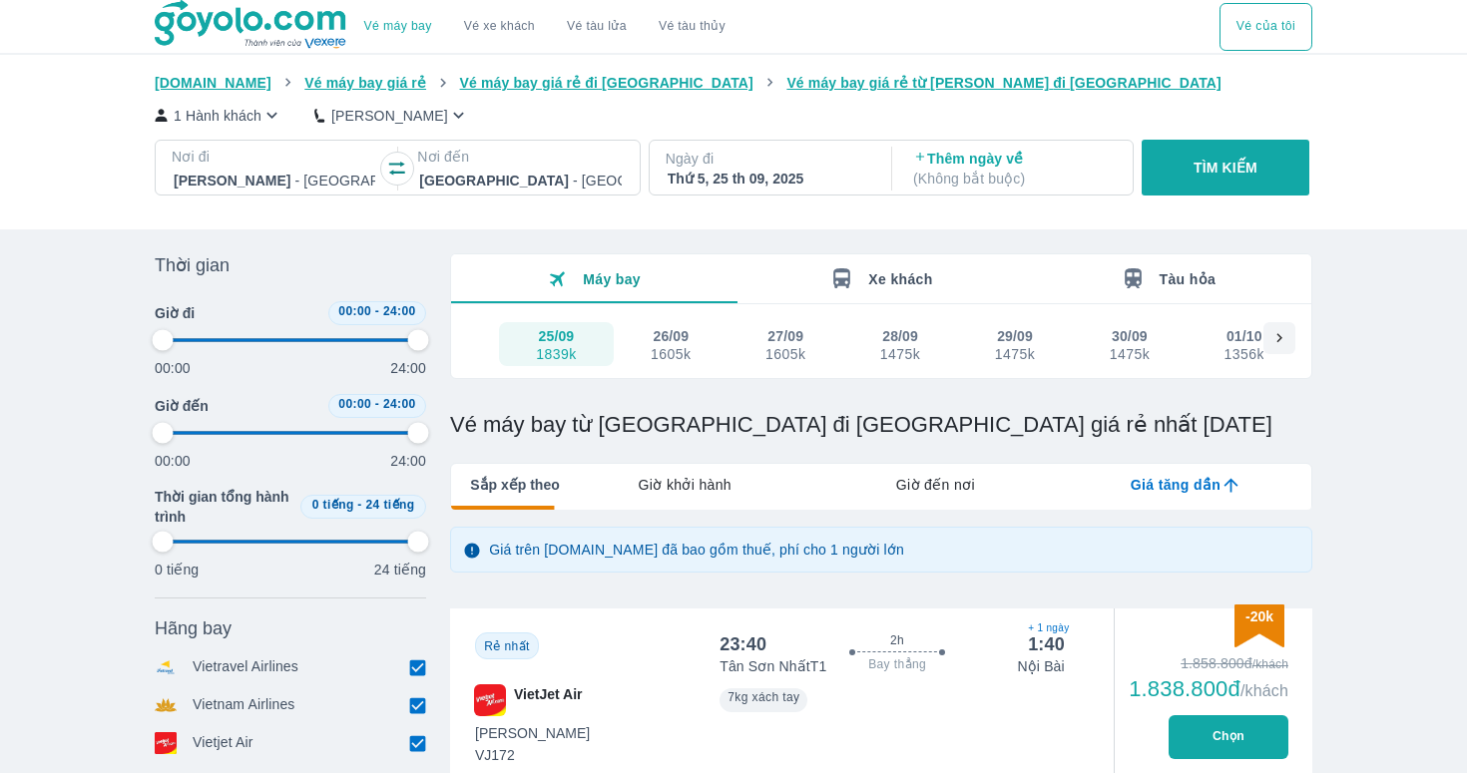
type input "97.9166666666667"
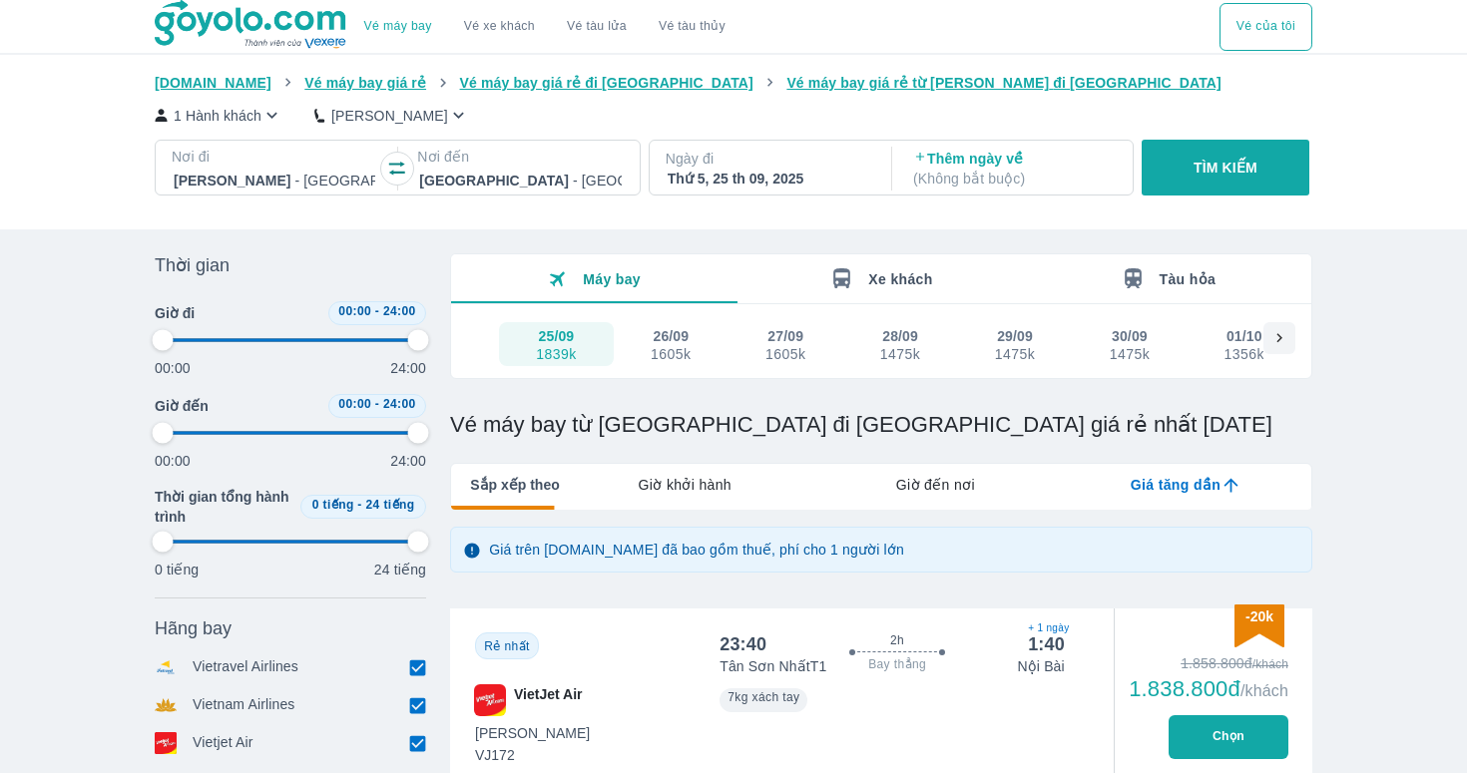
type input "97.9166666666667"
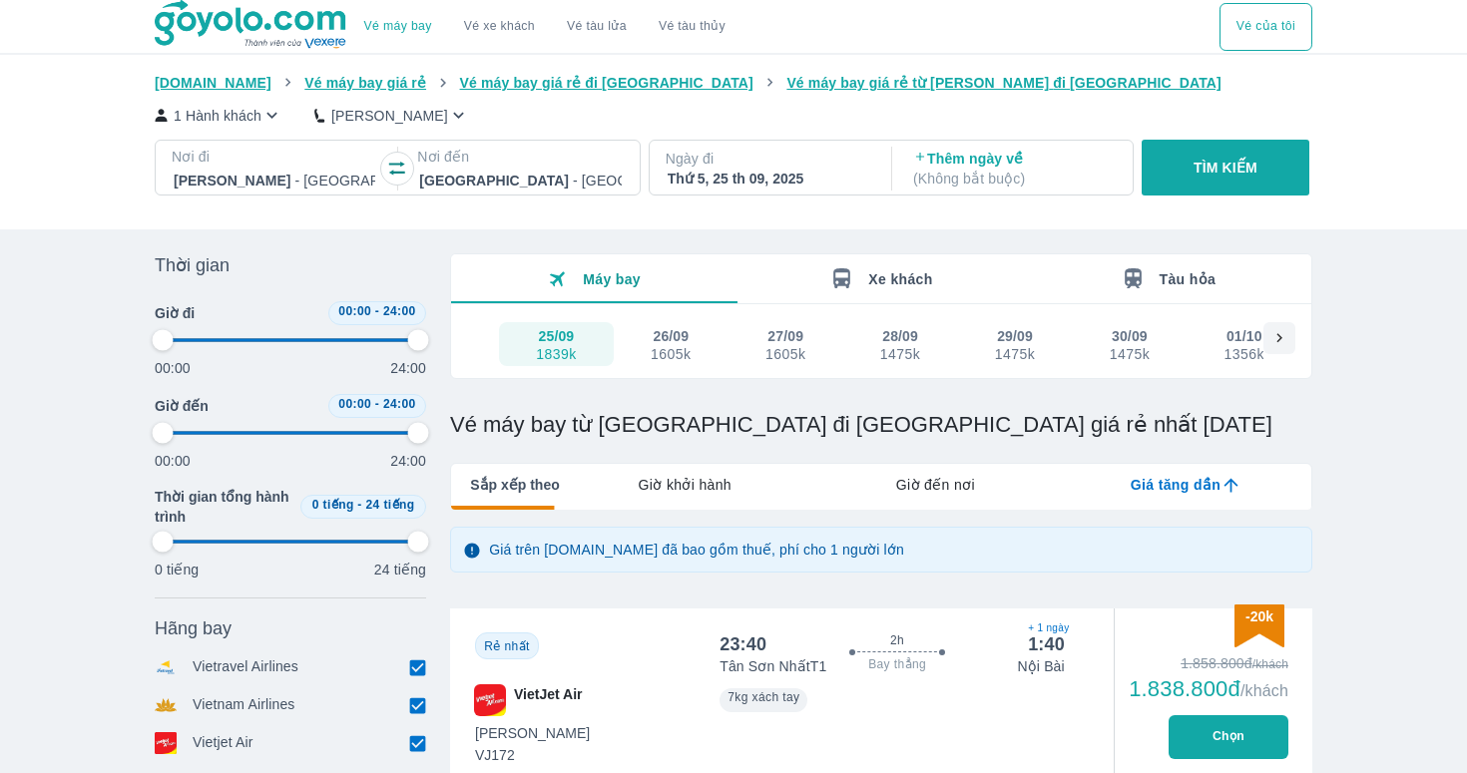
type input "97.9166666666667"
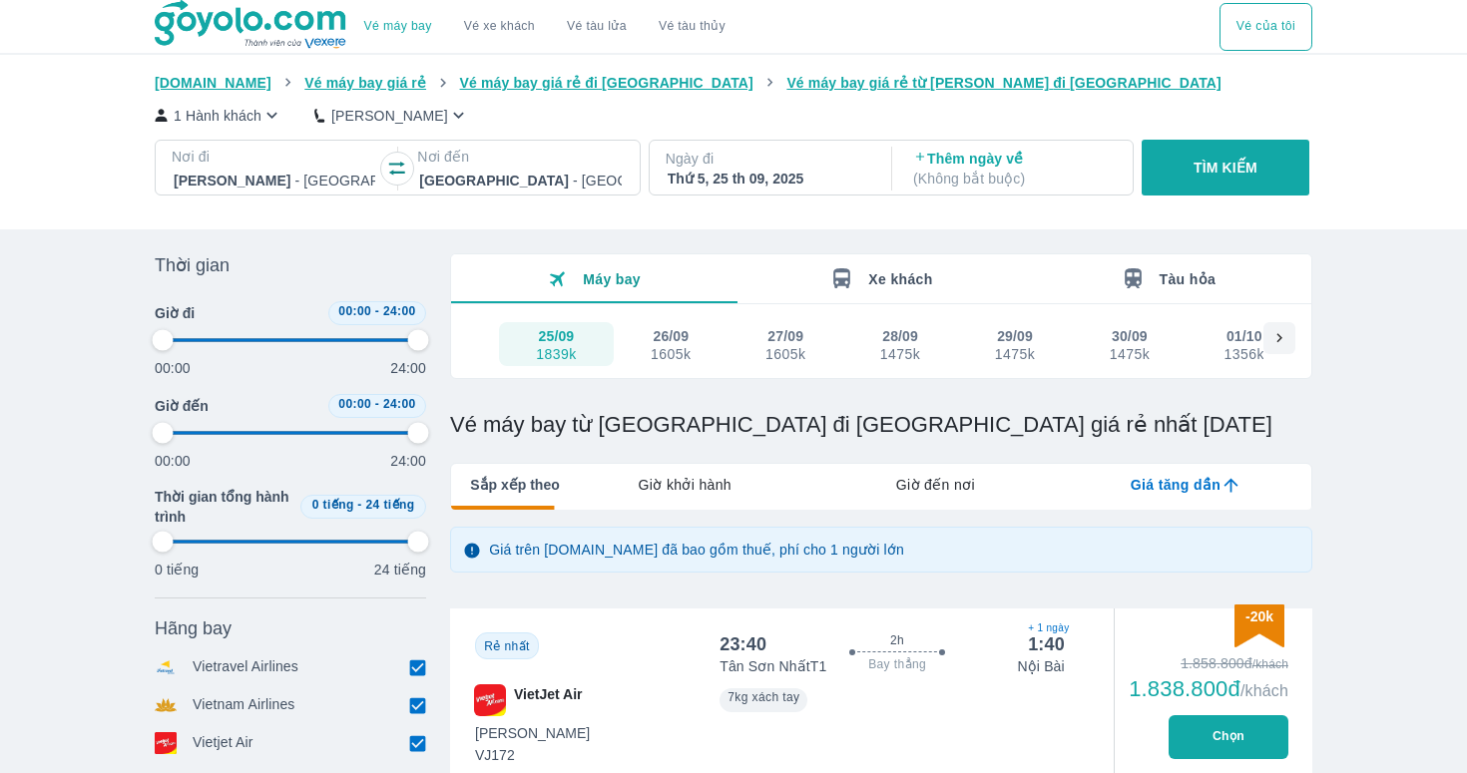
type input "97.9166666666667"
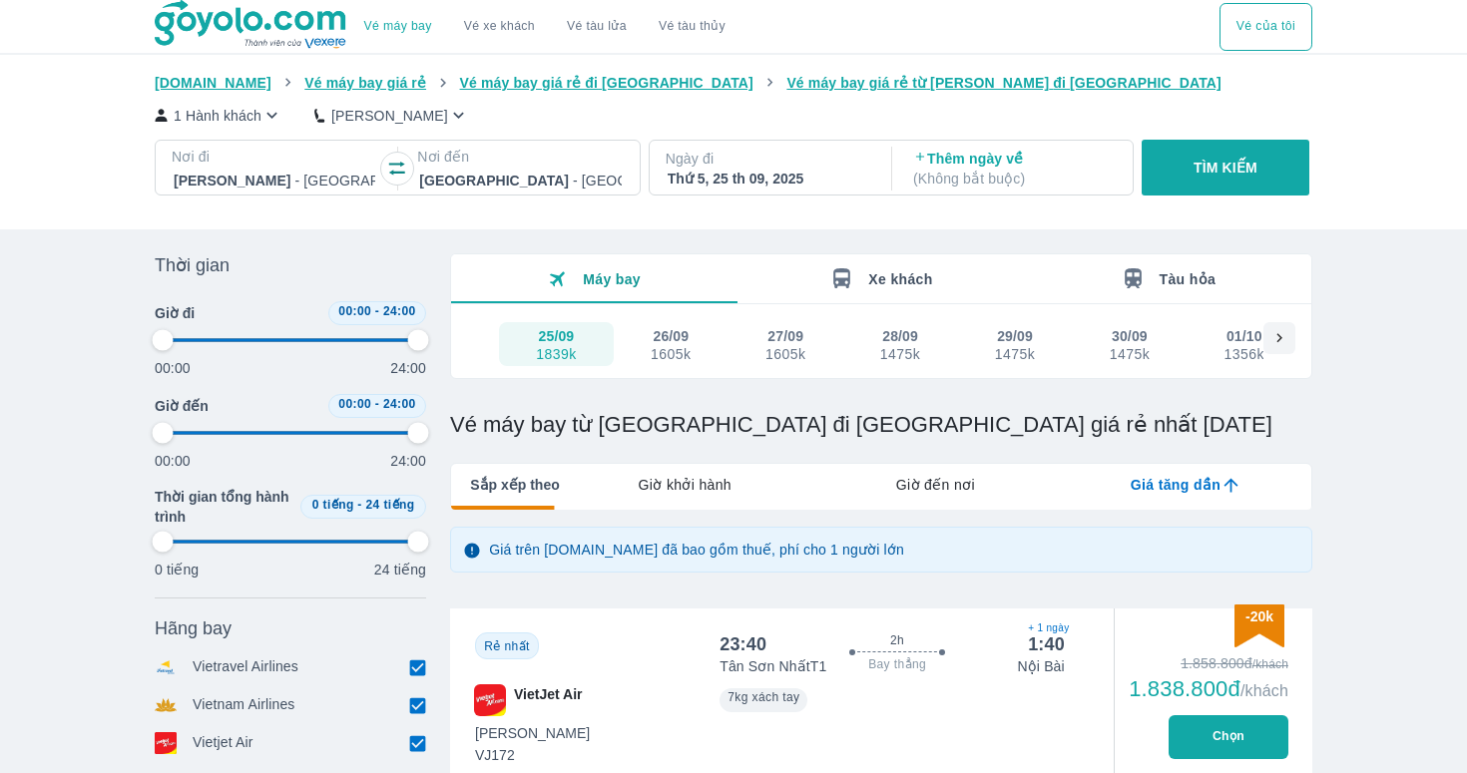
type input "97.9166666666667"
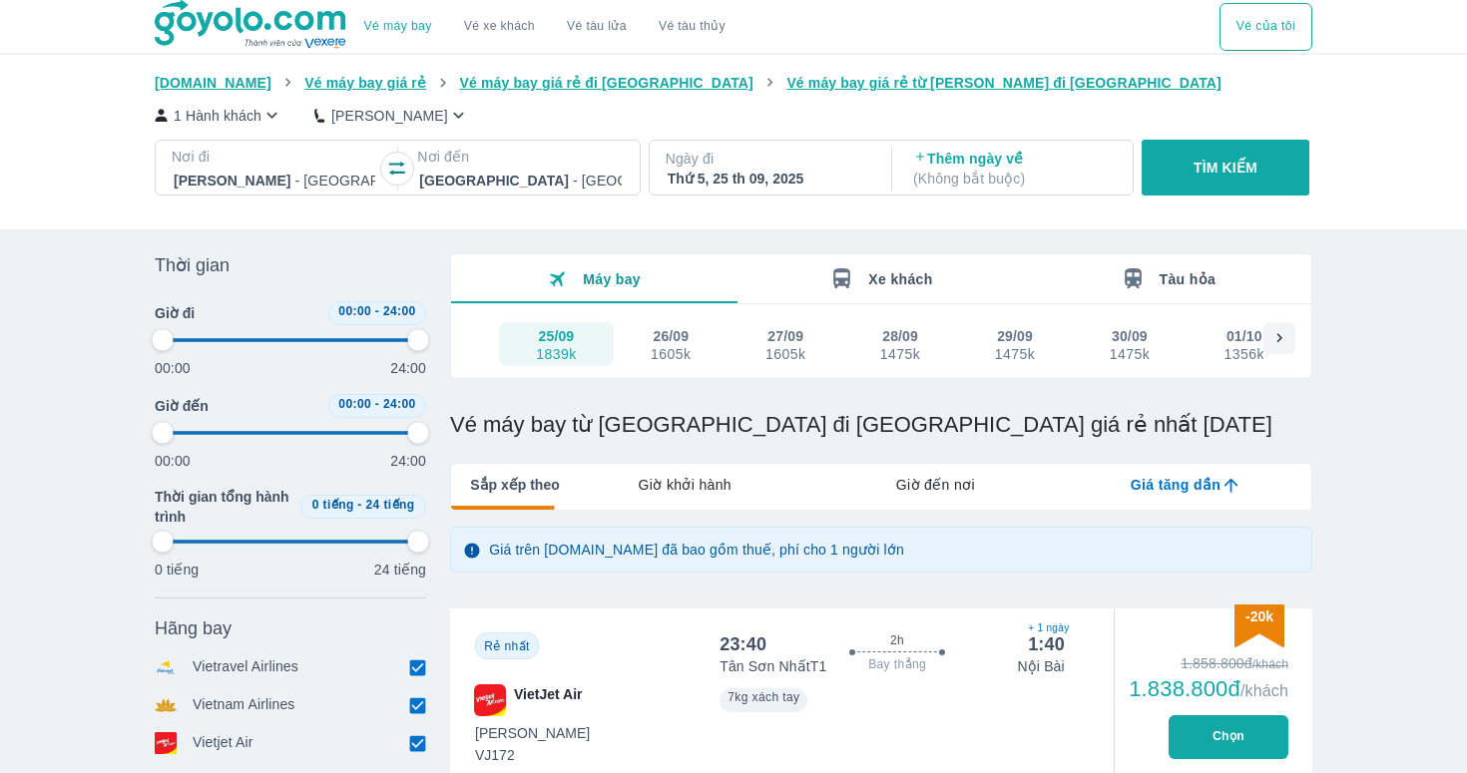
type input "97.9166666666667"
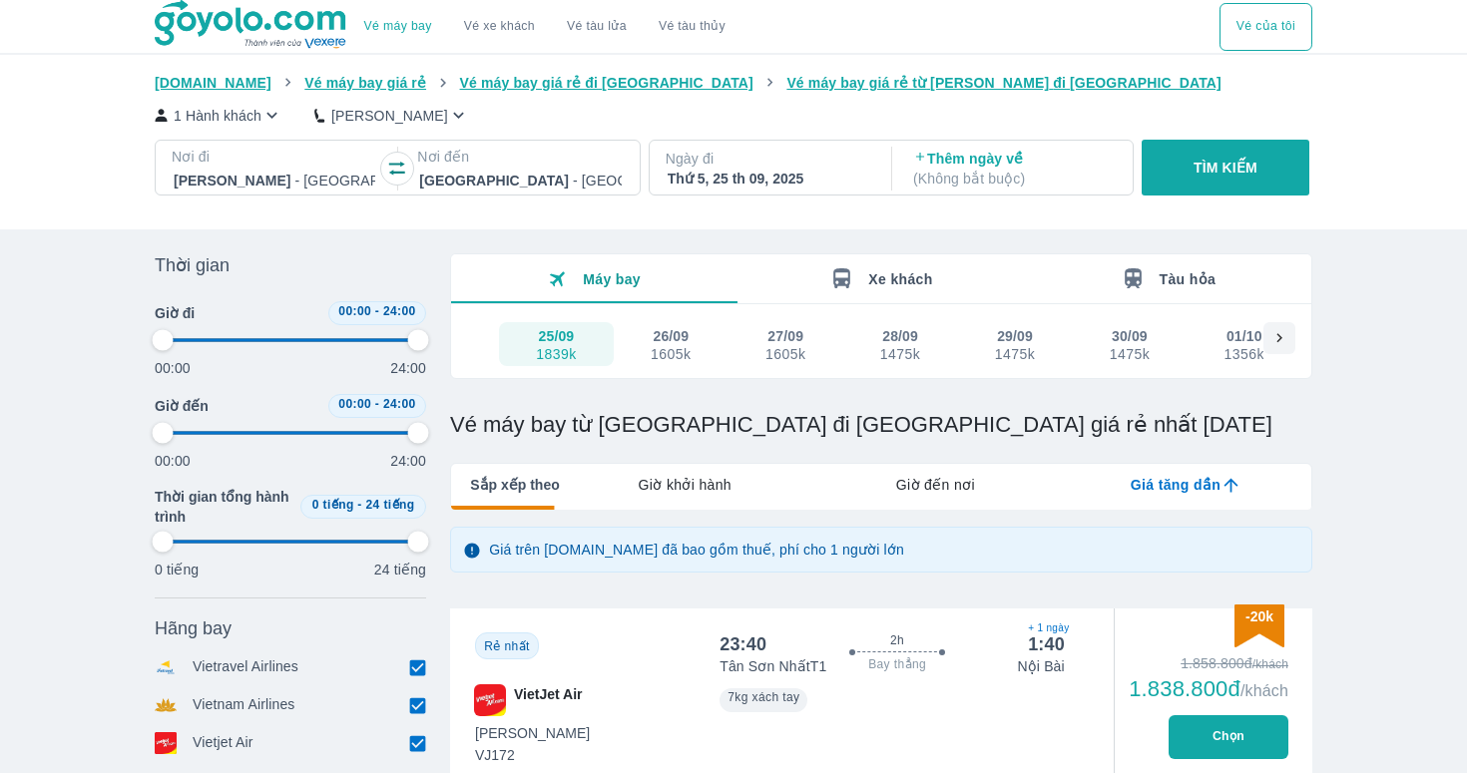
type input "97.9166666666667"
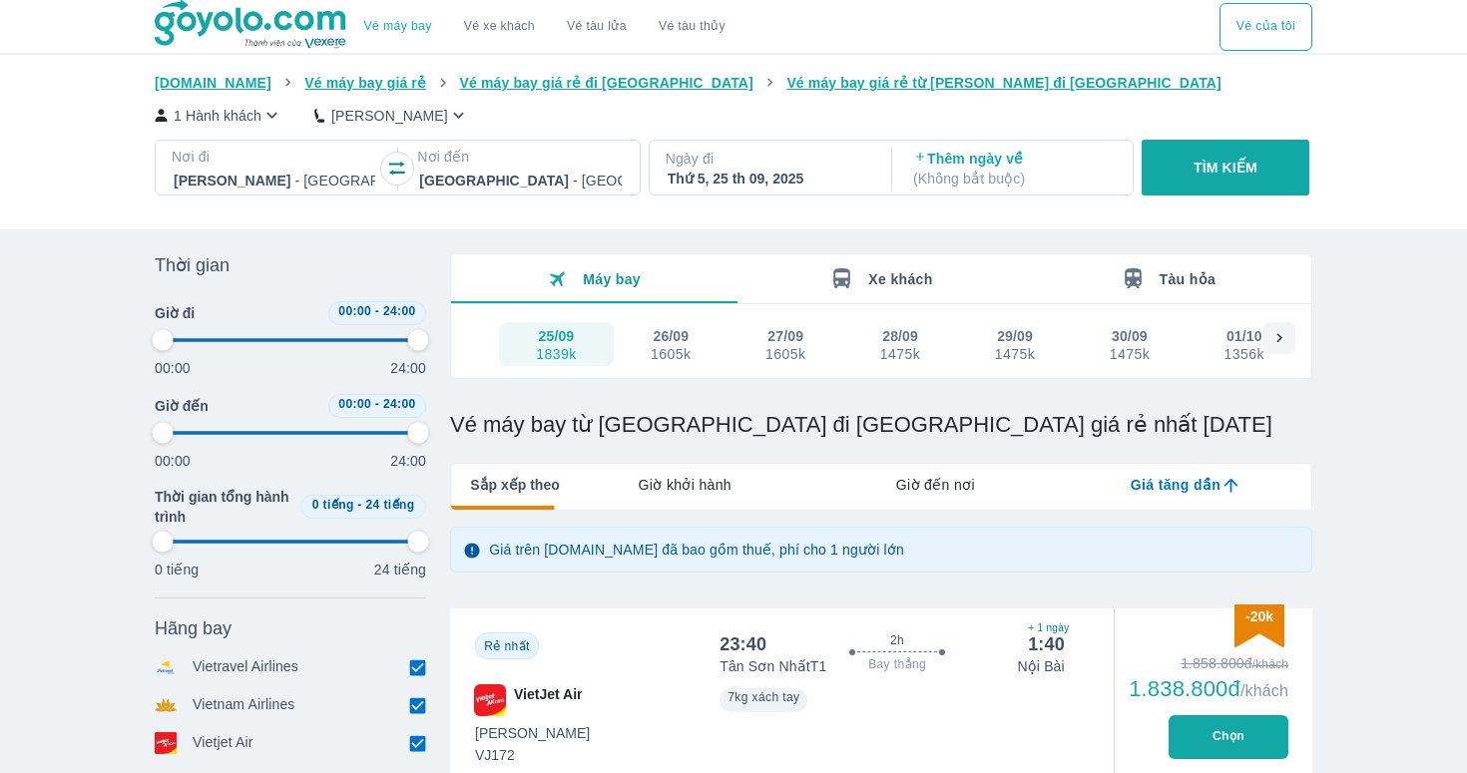
type input "97.9166666666667"
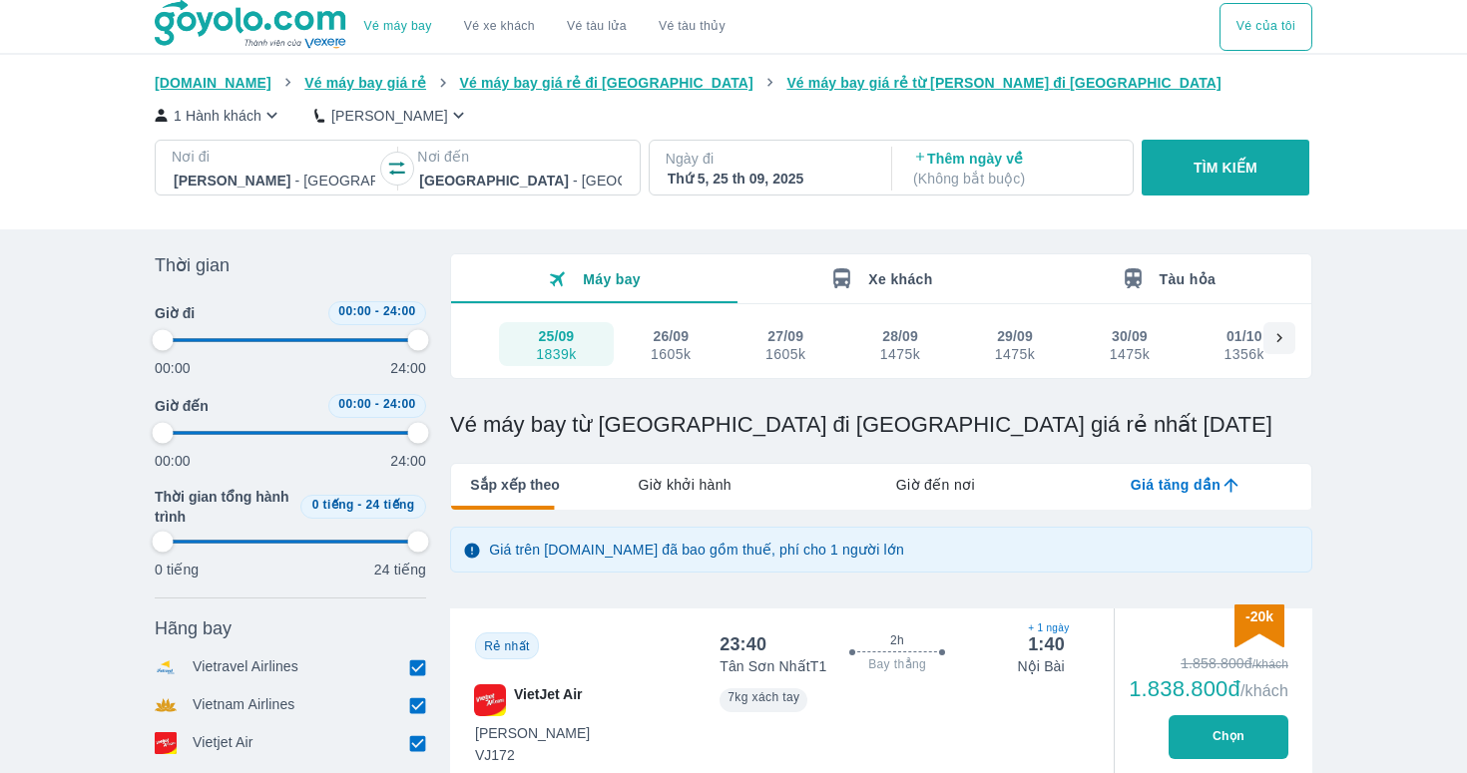
type input "97.9166666666667"
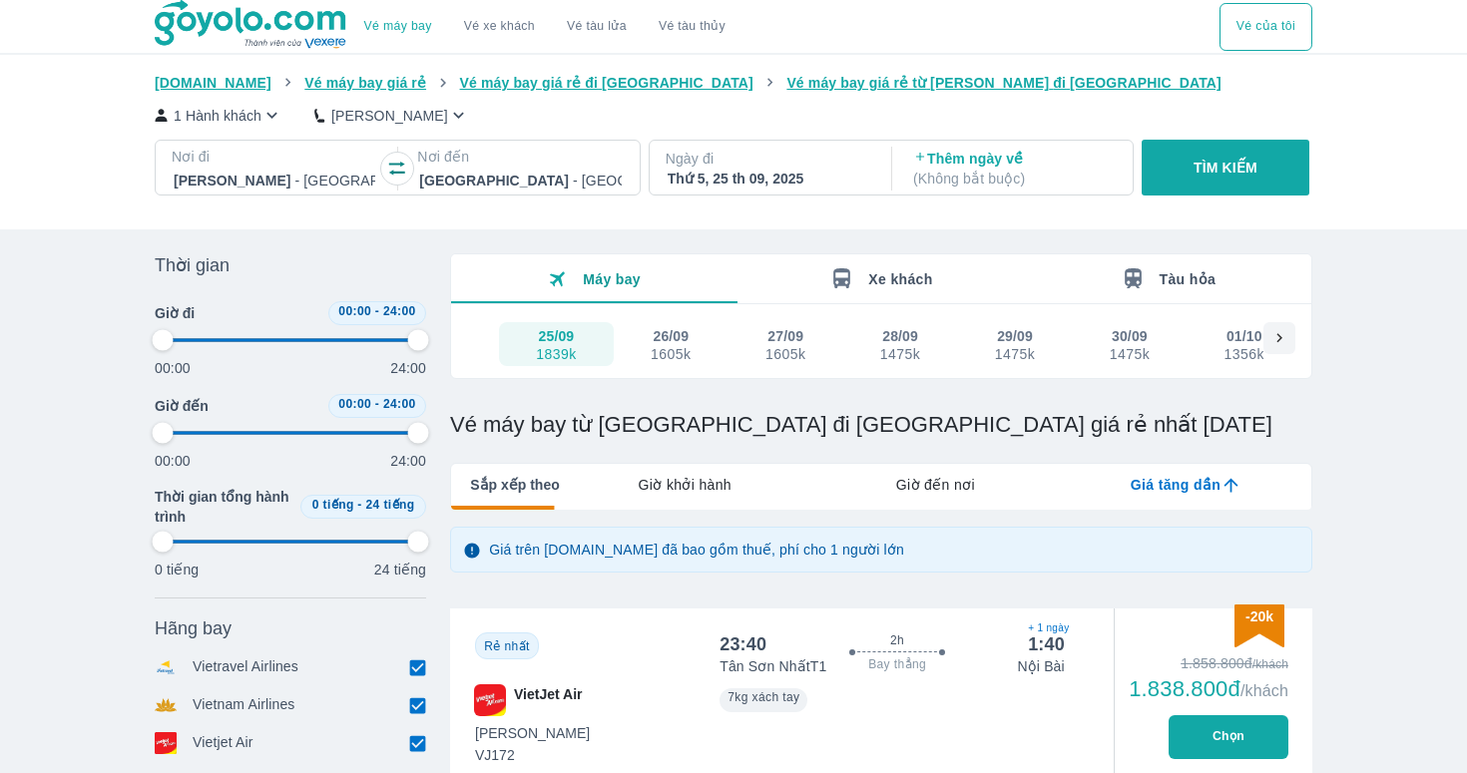
type input "97.9166666666667"
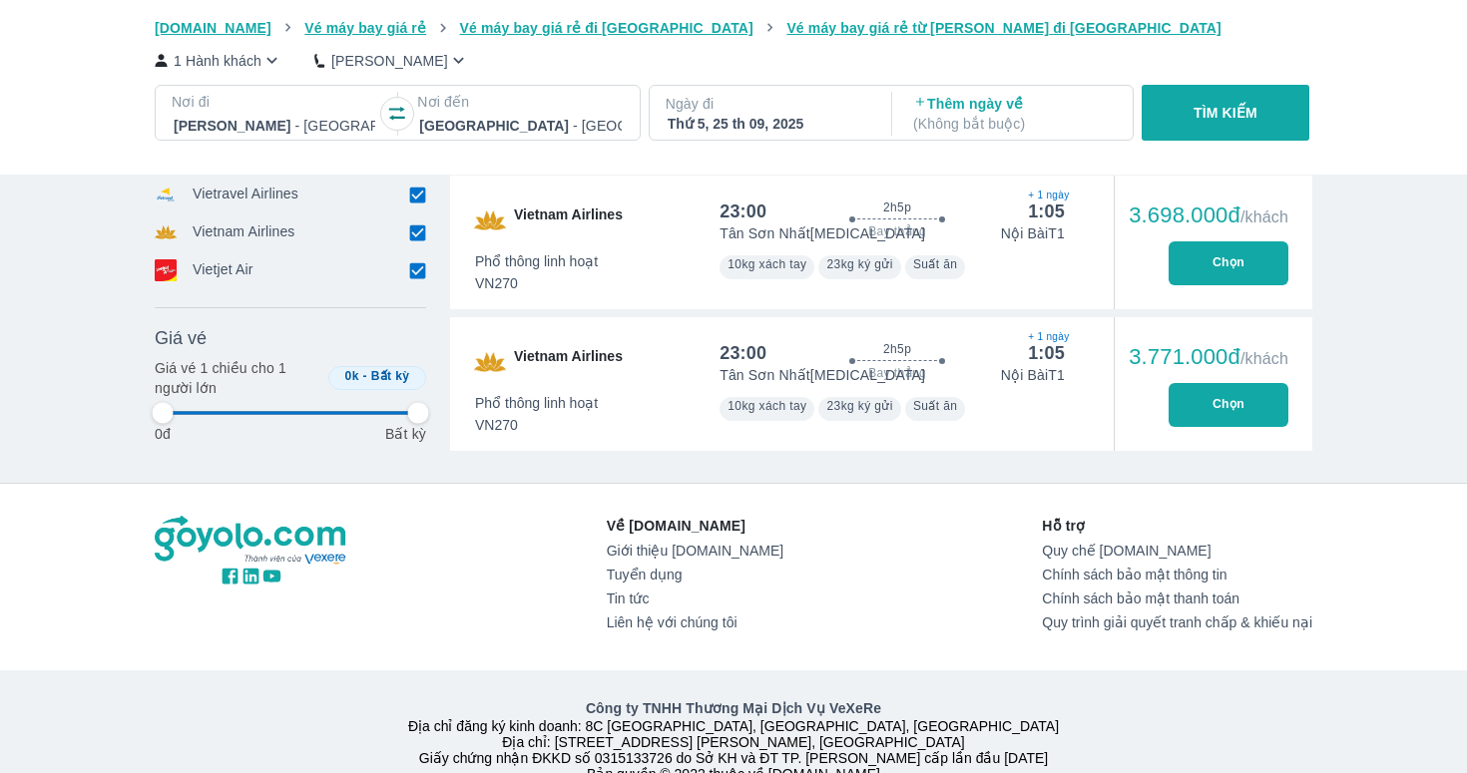
type input "97.9166666666667"
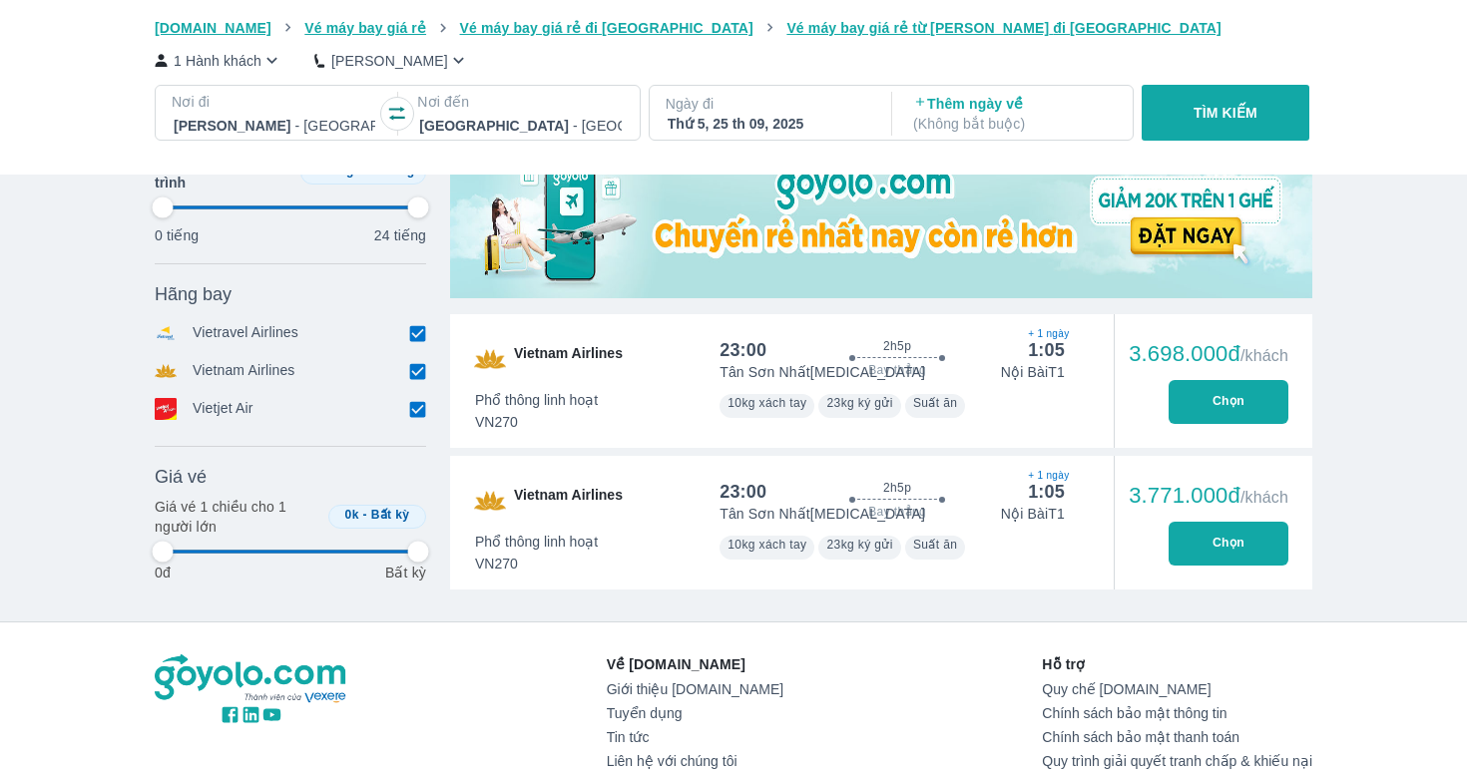
scroll to position [661, 0]
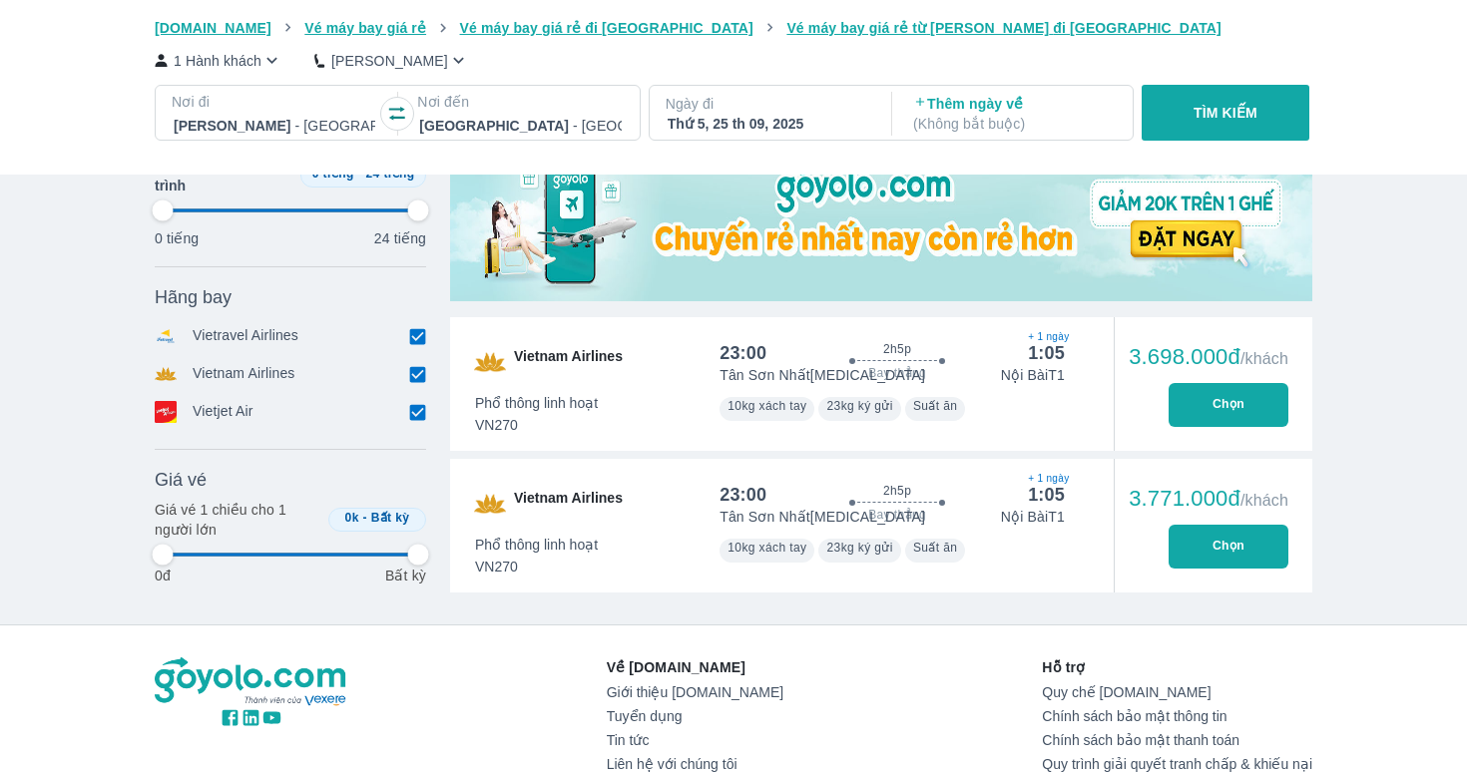
type input "97.9166666666667"
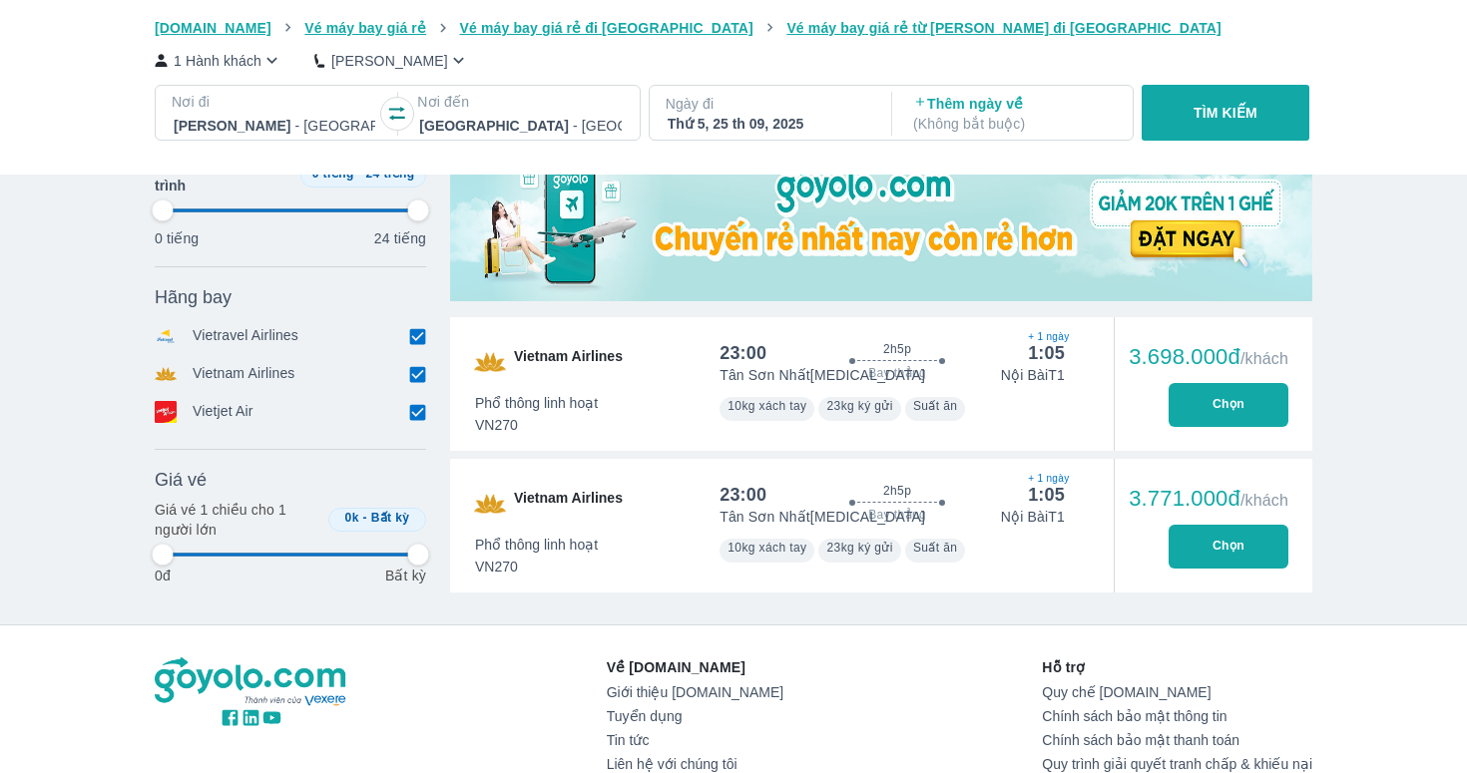
type input "97.9166666666667"
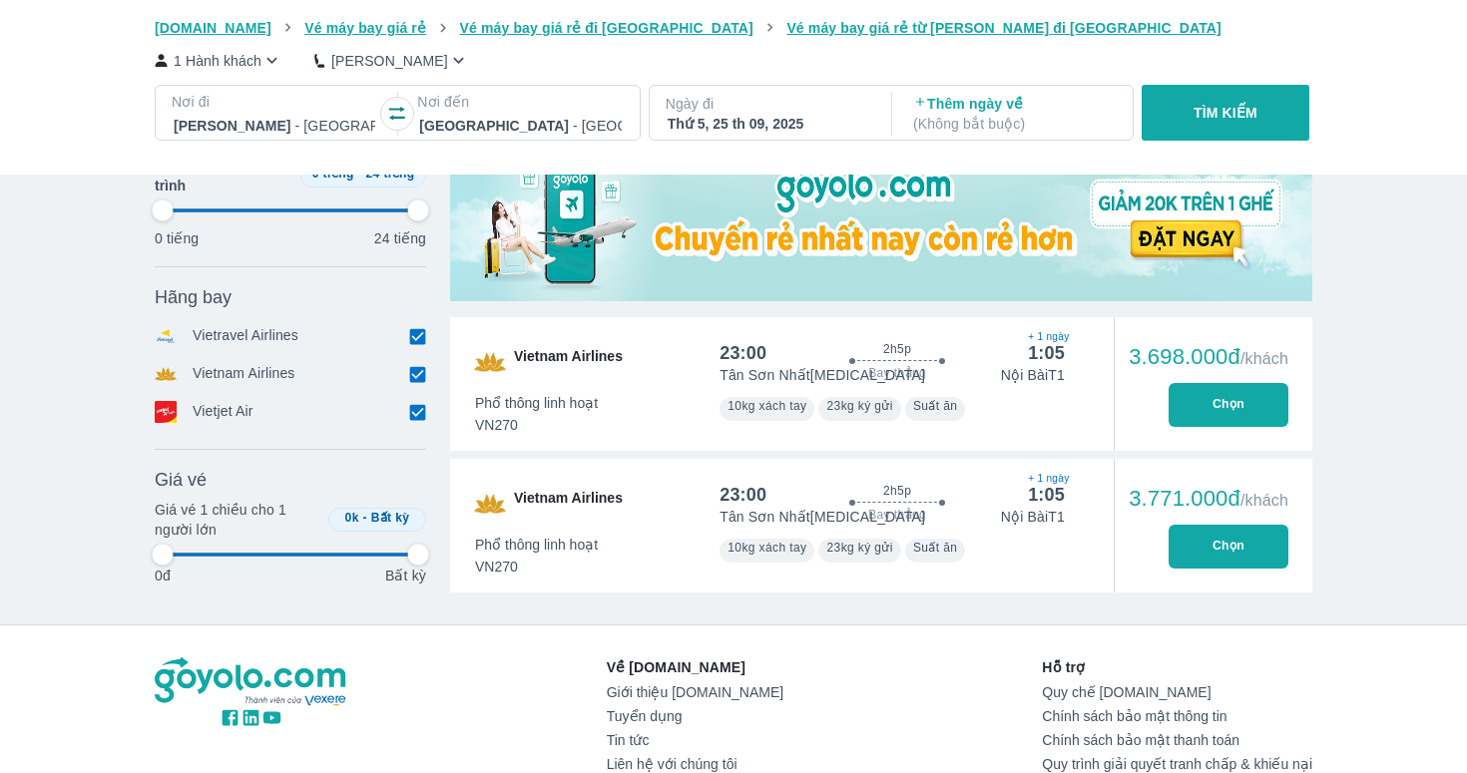
type input "97.9166666666667"
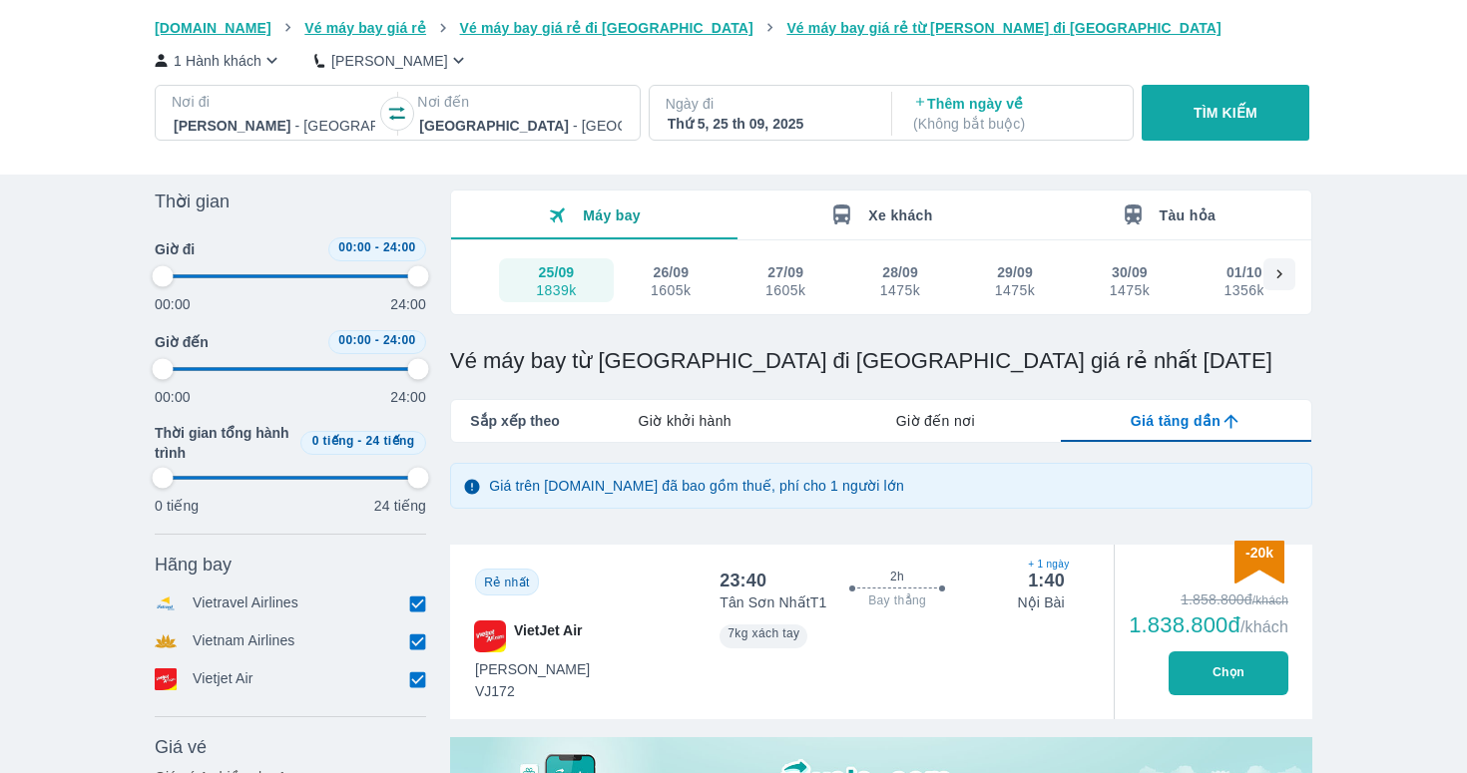
scroll to position [0, 0]
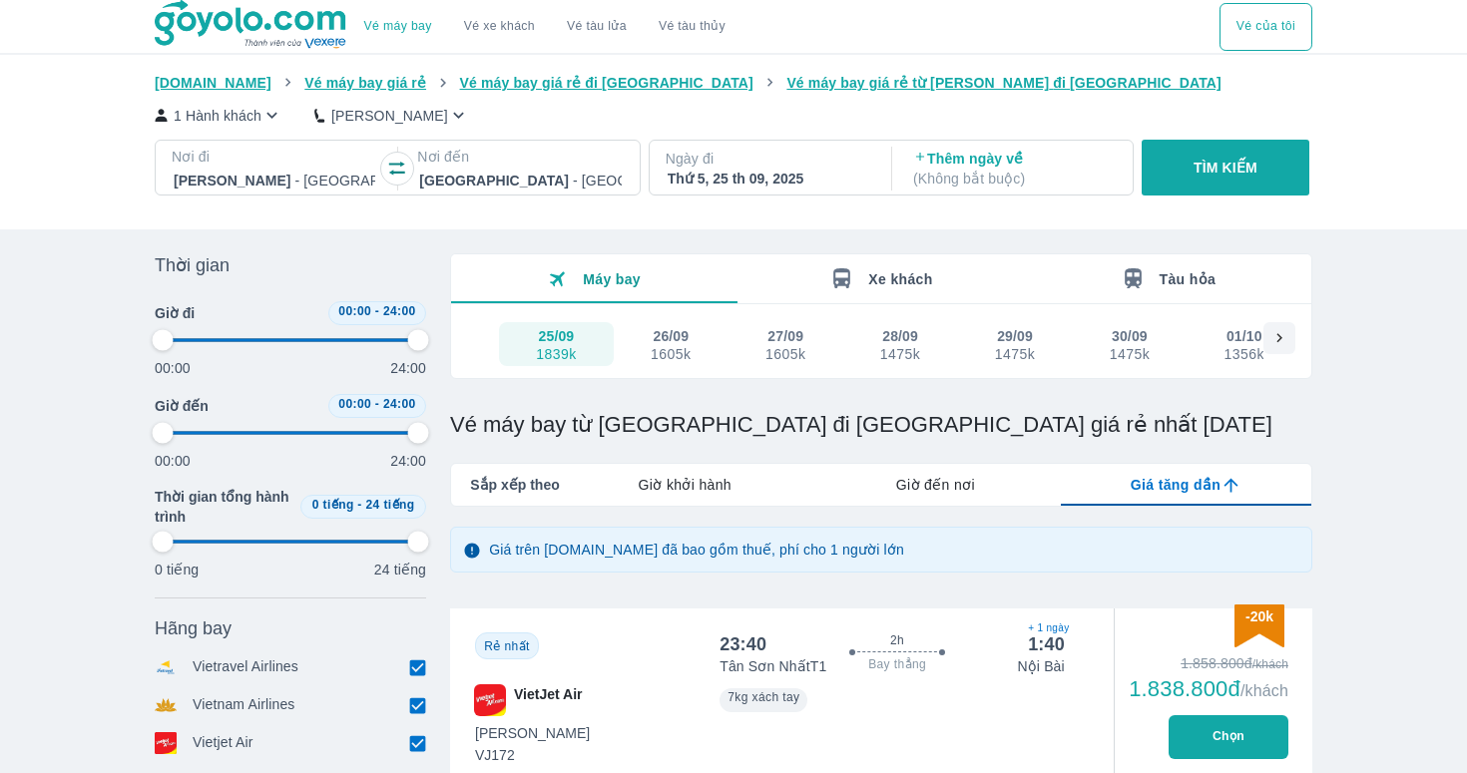
click at [264, 26] on img at bounding box center [252, 25] width 194 height 50
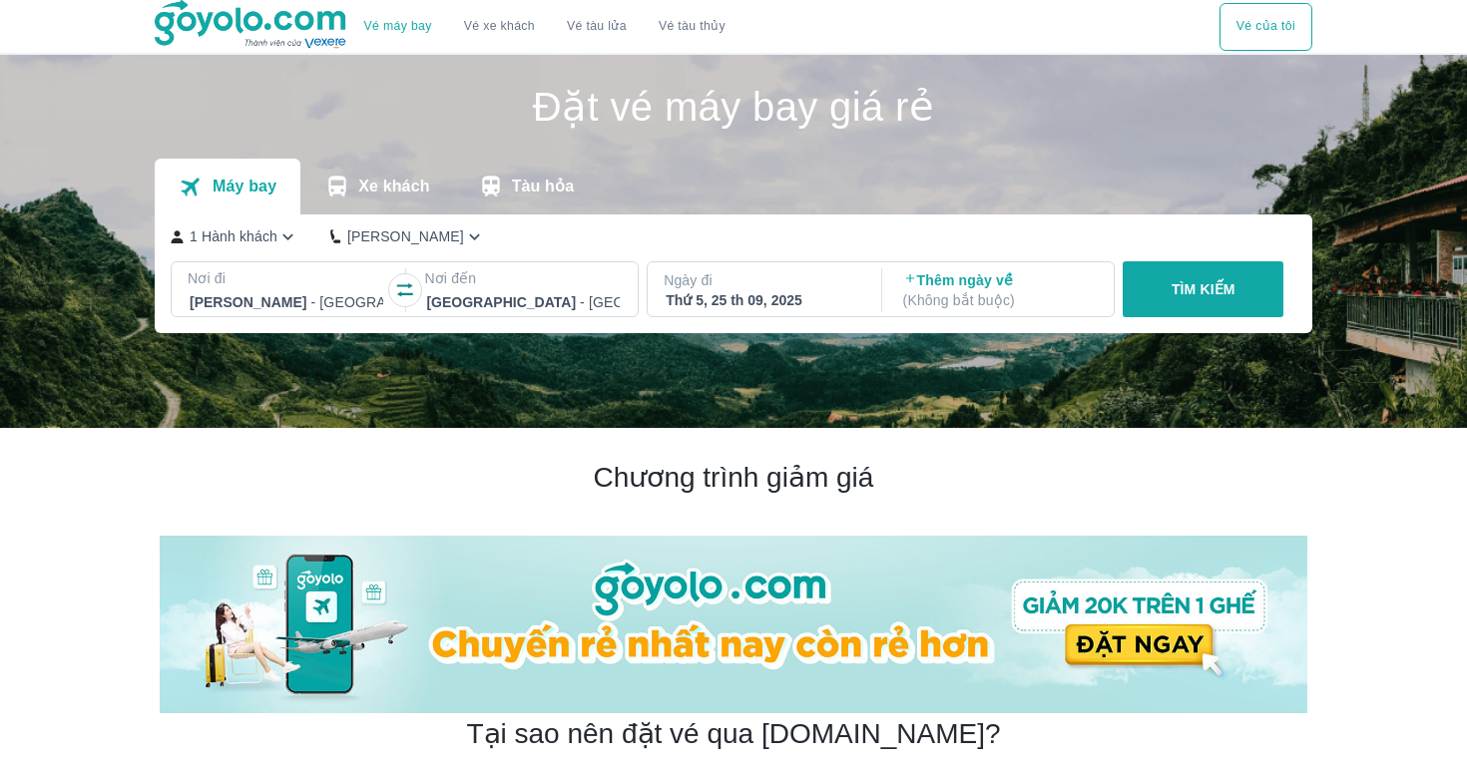
click at [1179, 297] on p "TÌM KIẾM" at bounding box center [1203, 289] width 64 height 20
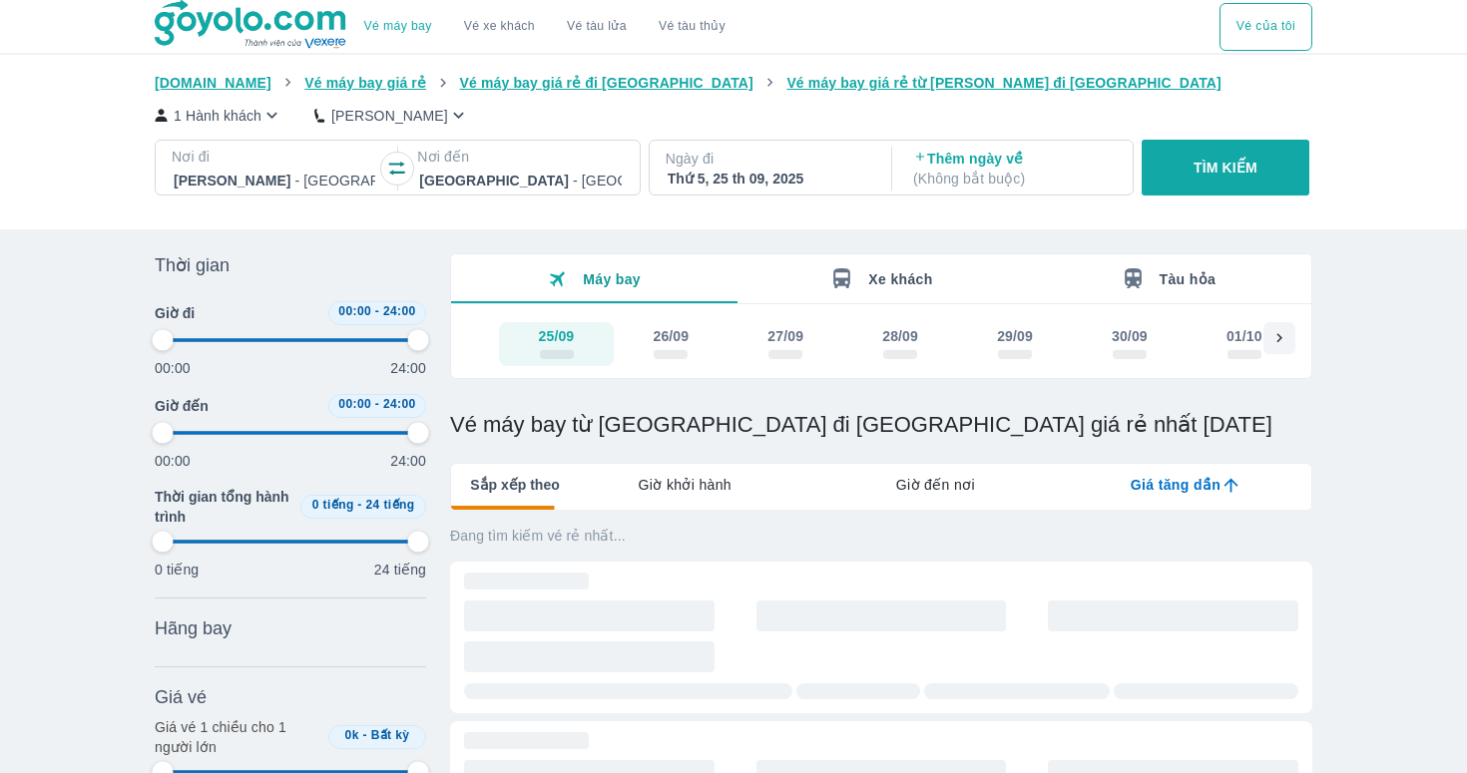
type input "97.9166666666667"
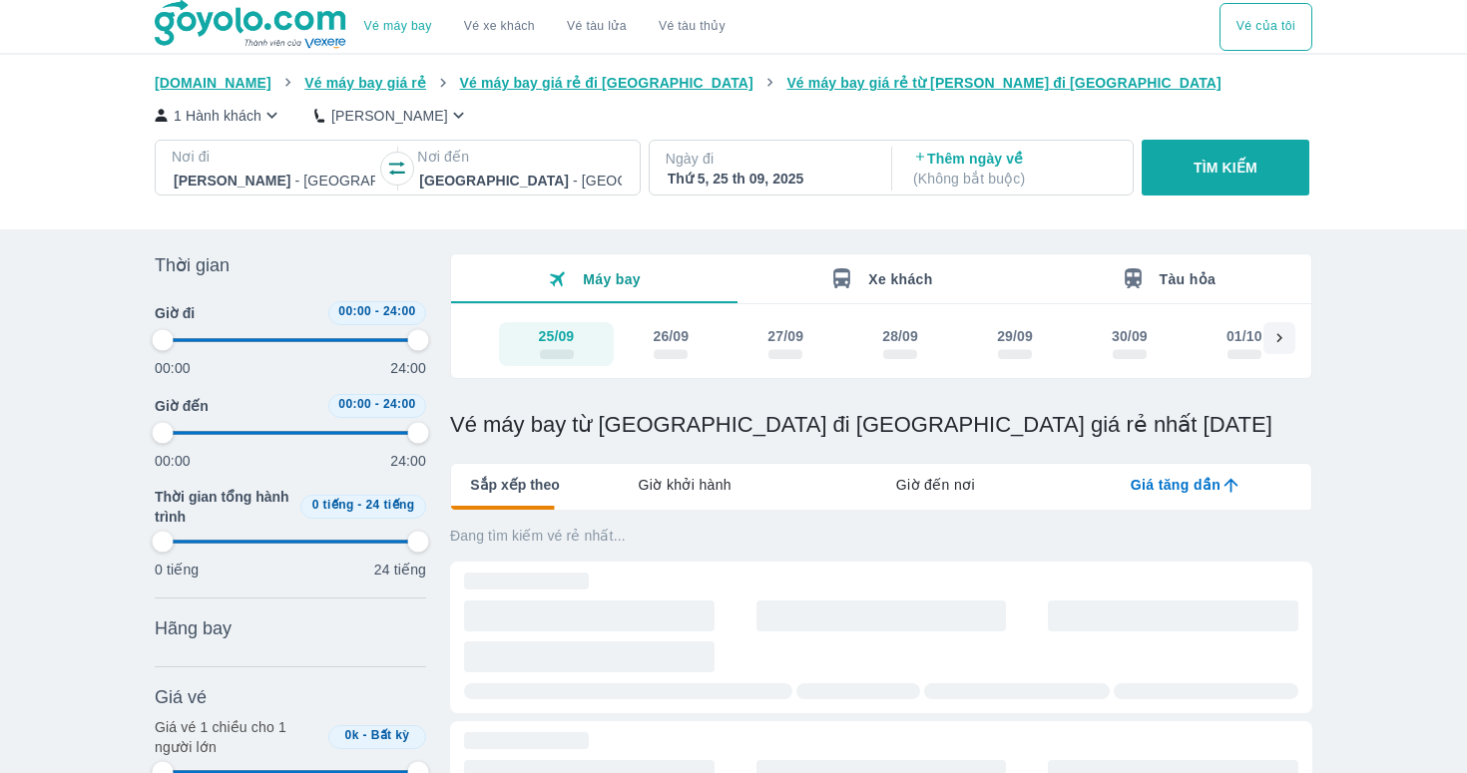
type input "97.9166666666667"
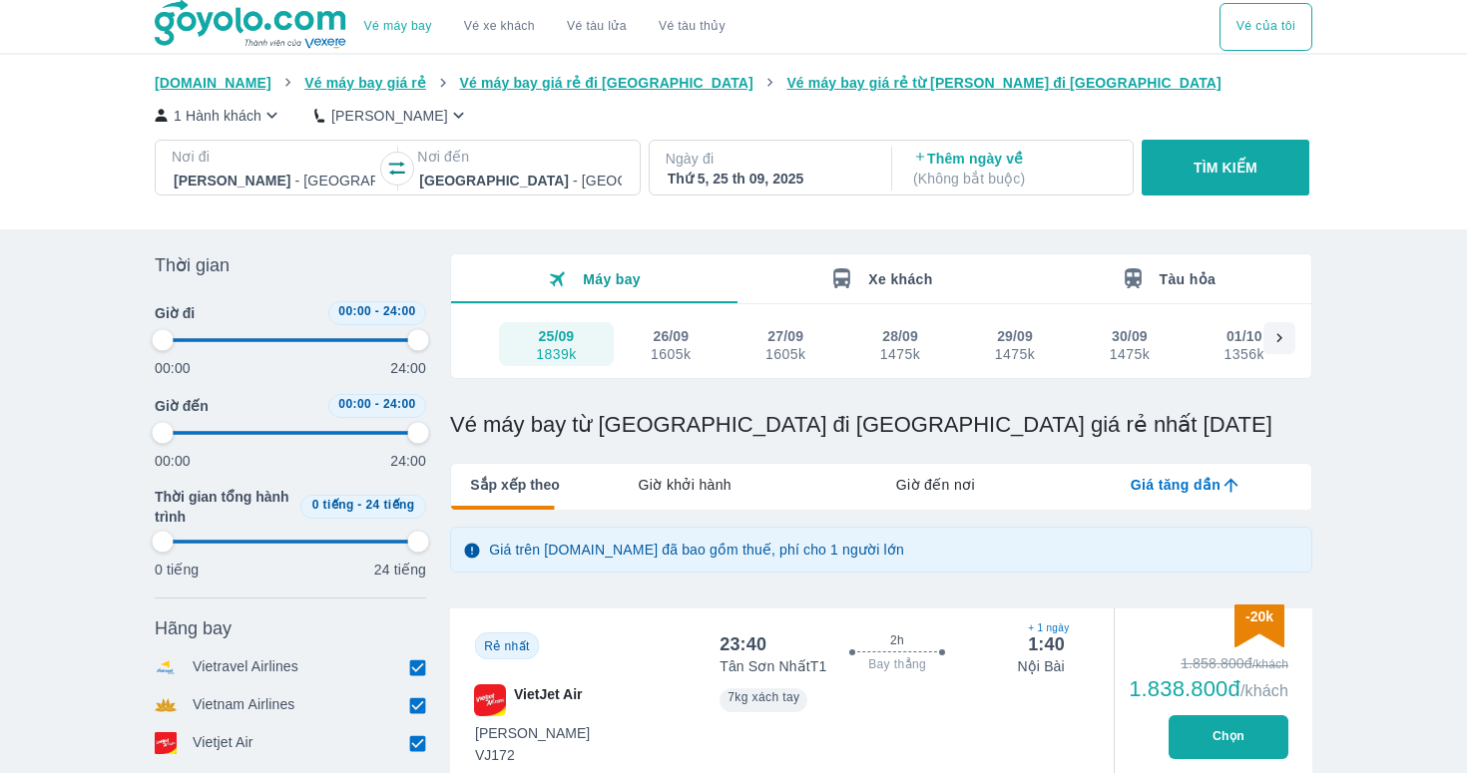
type input "97.9166666666667"
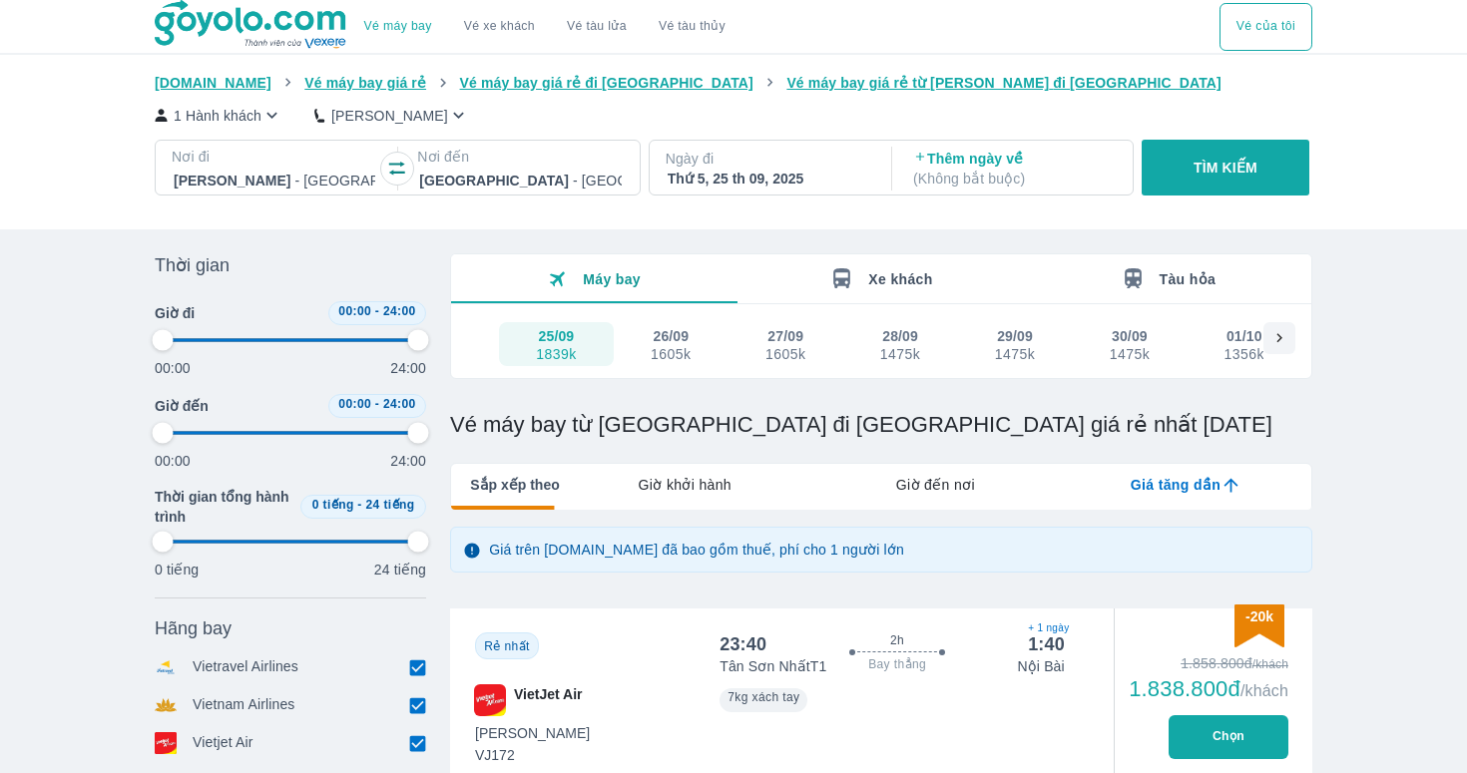
type input "97.9166666666667"
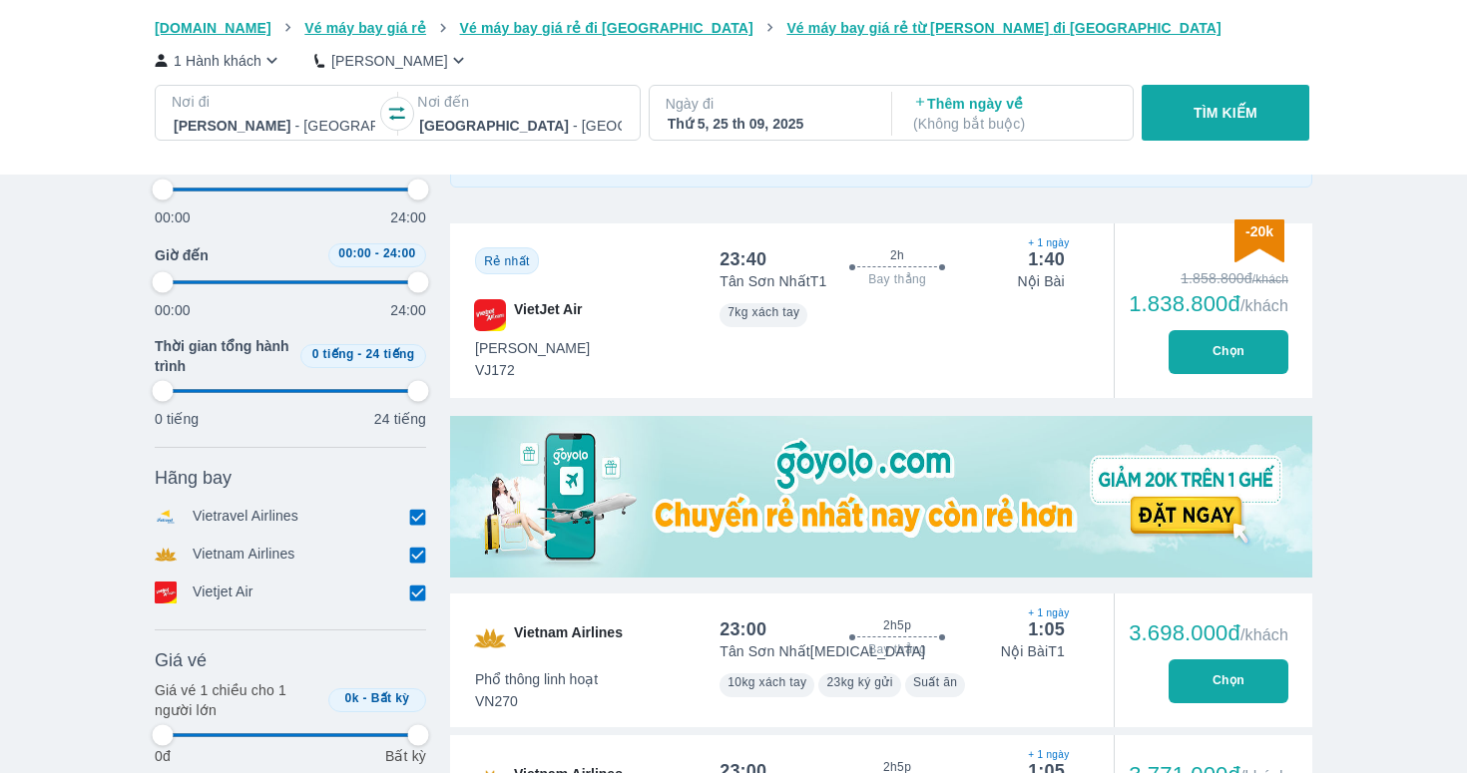
scroll to position [420, 0]
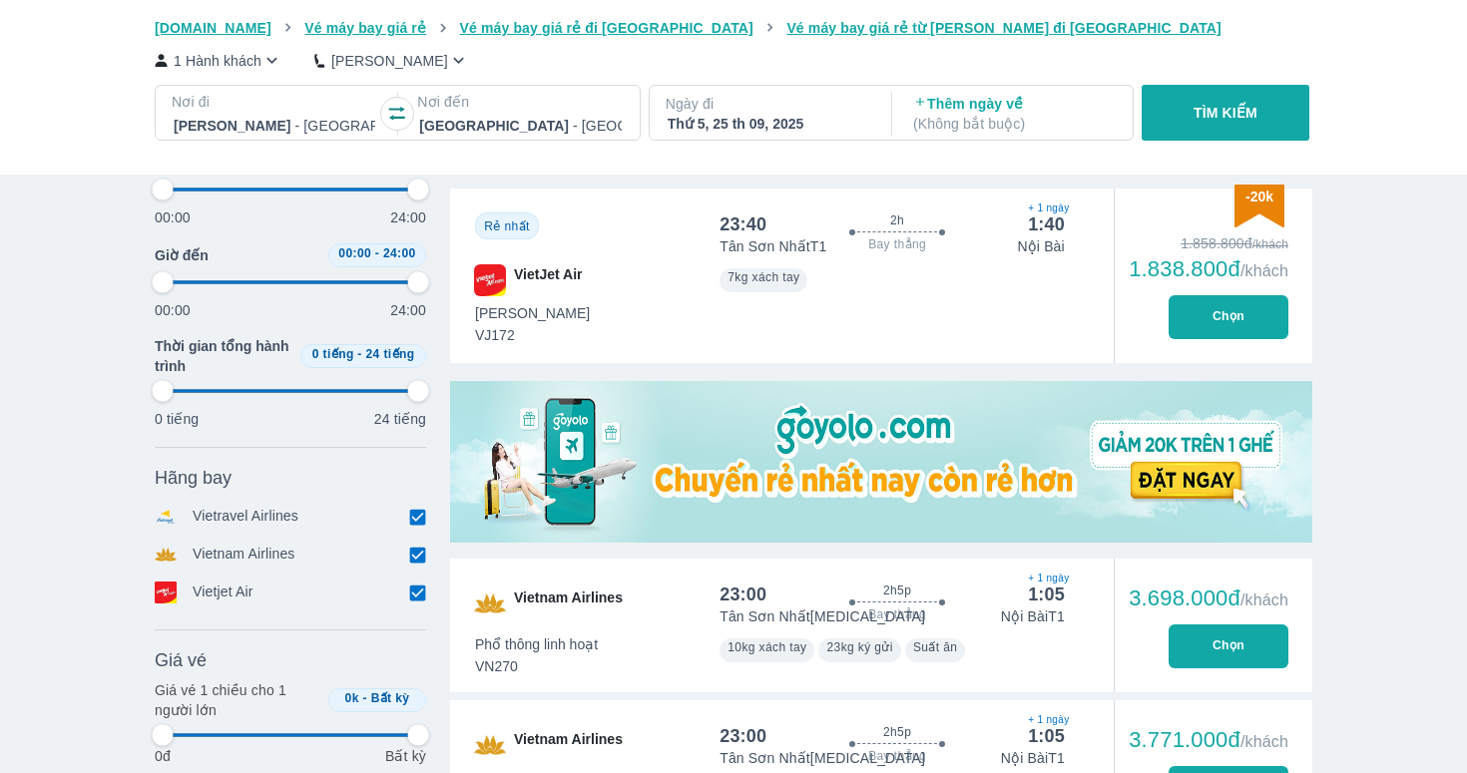
click at [1219, 650] on button "Chọn" at bounding box center [1228, 647] width 120 height 44
type input "97.9166666666667"
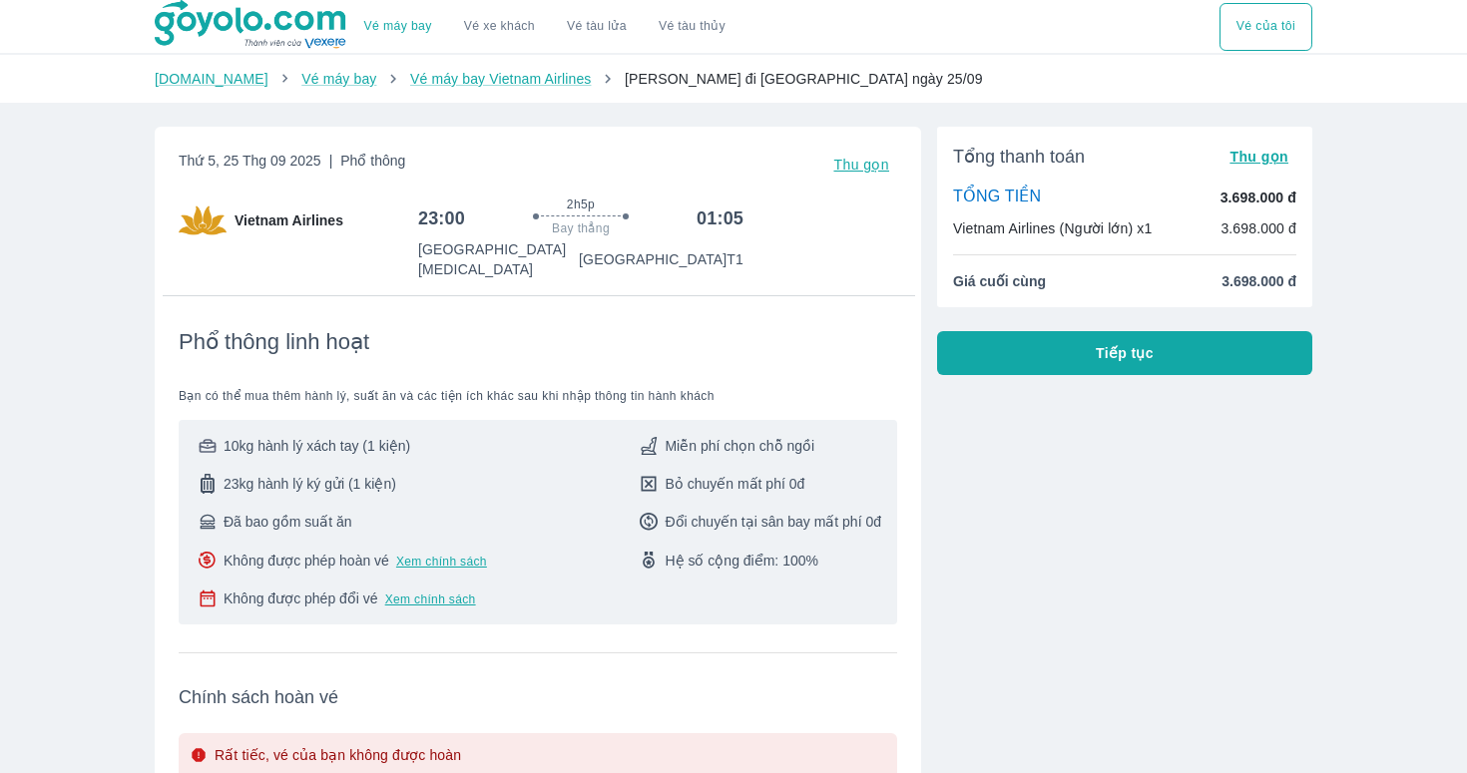
click at [1062, 360] on button "Tiếp tục" at bounding box center [1124, 353] width 375 height 44
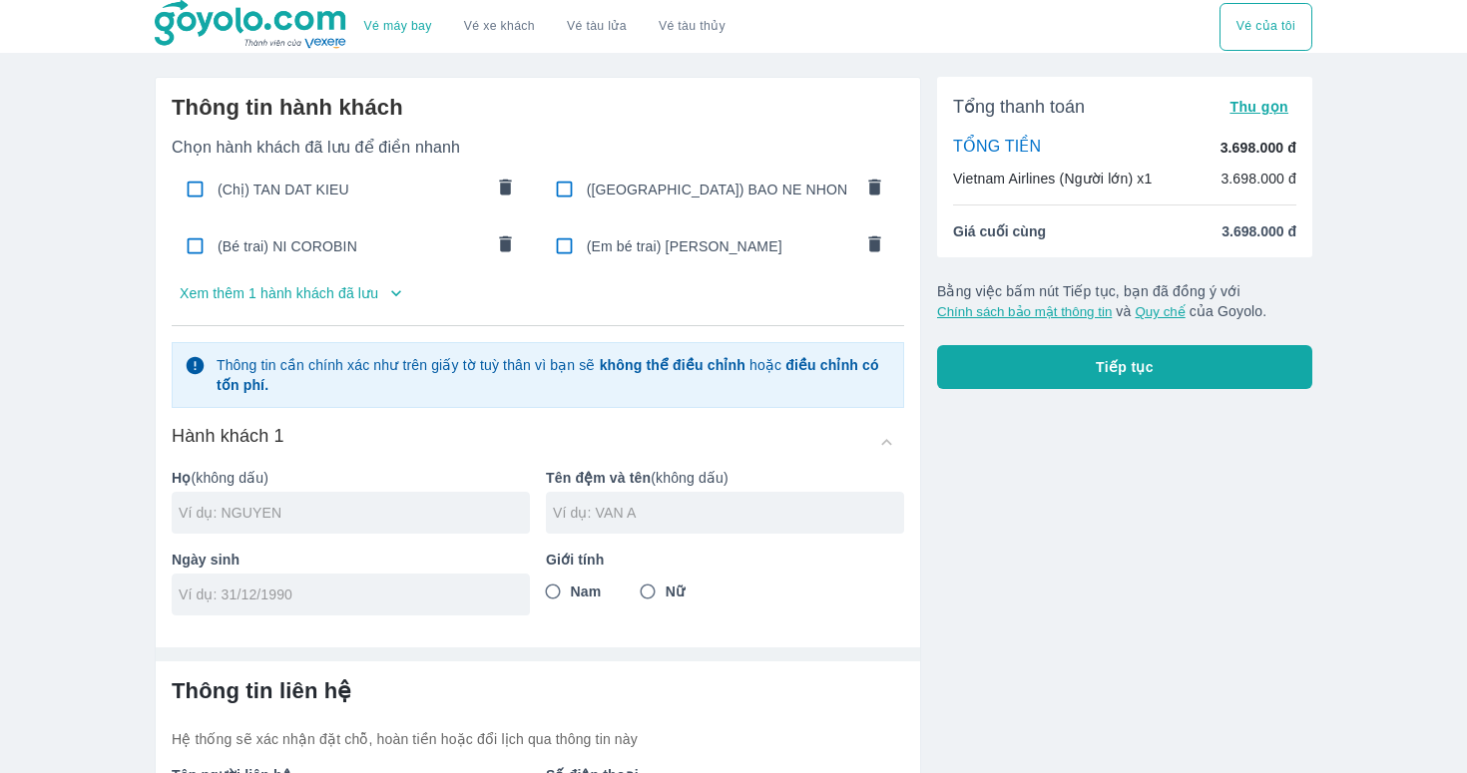
click at [284, 169] on div "(Chị) TAN DAT KIEU" at bounding box center [351, 189] width 359 height 47
checkbox input "true"
type input "TAN DAT"
type input "KIEU"
type input "[DATE]"
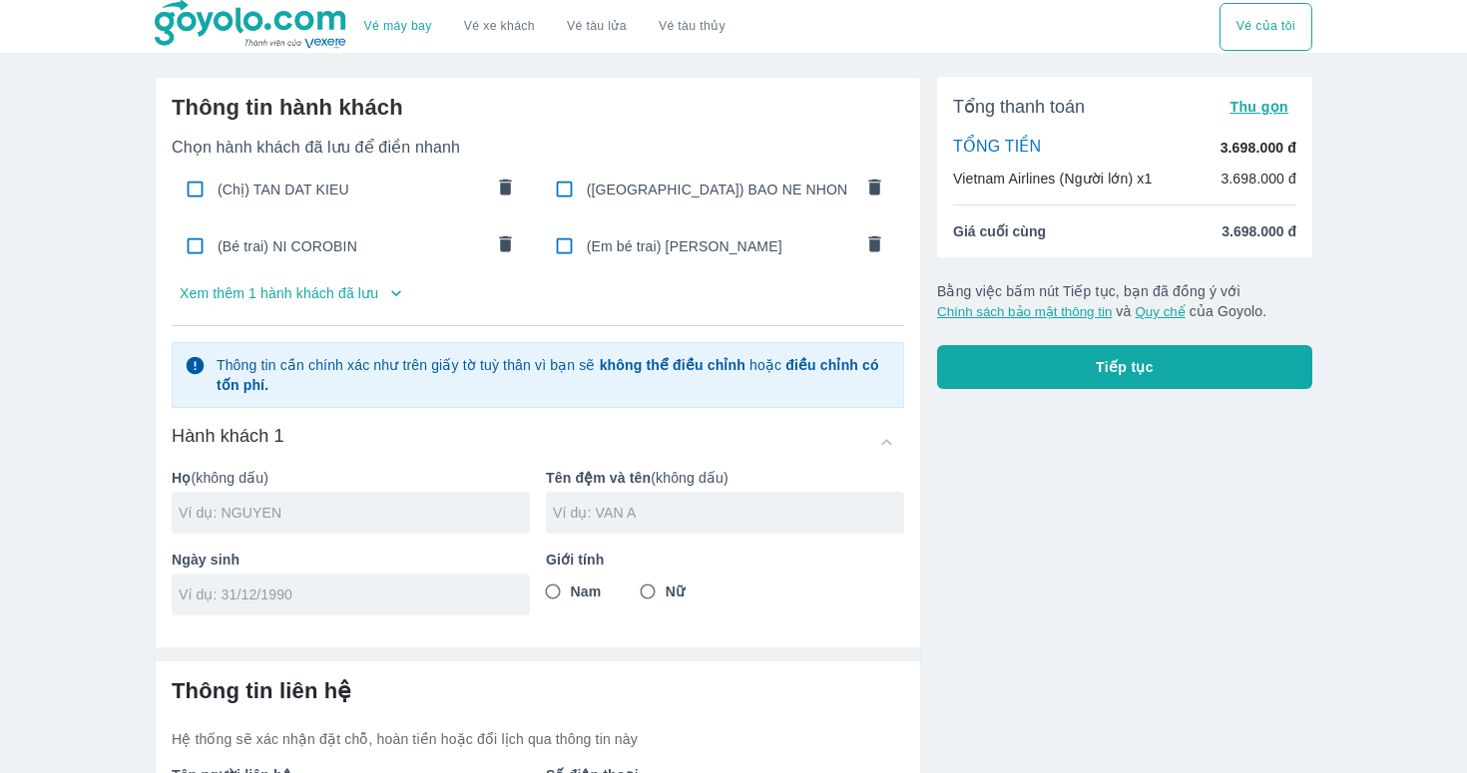
radio input "true"
type input "TAN DAT KIEU"
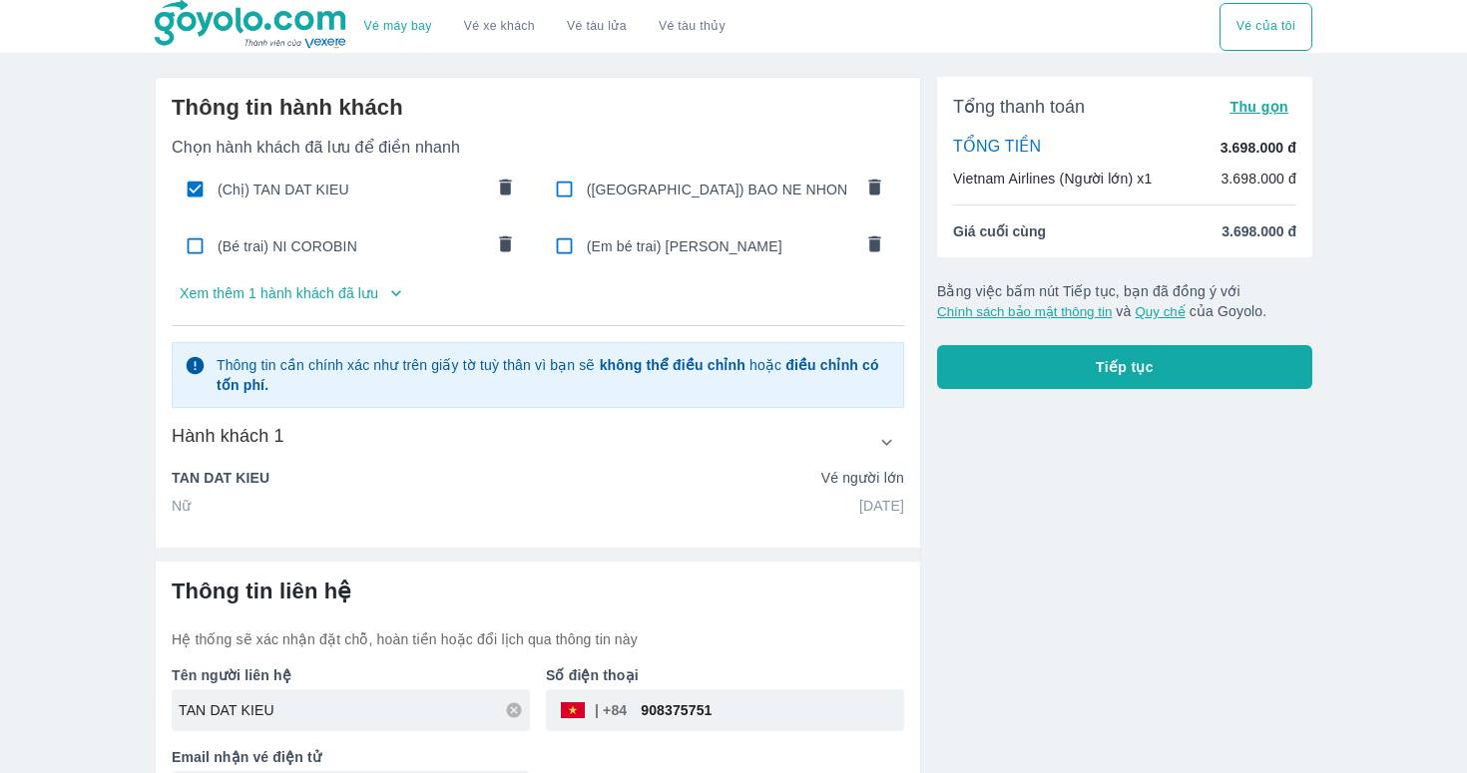
click at [998, 368] on button "Tiếp tục" at bounding box center [1124, 367] width 375 height 44
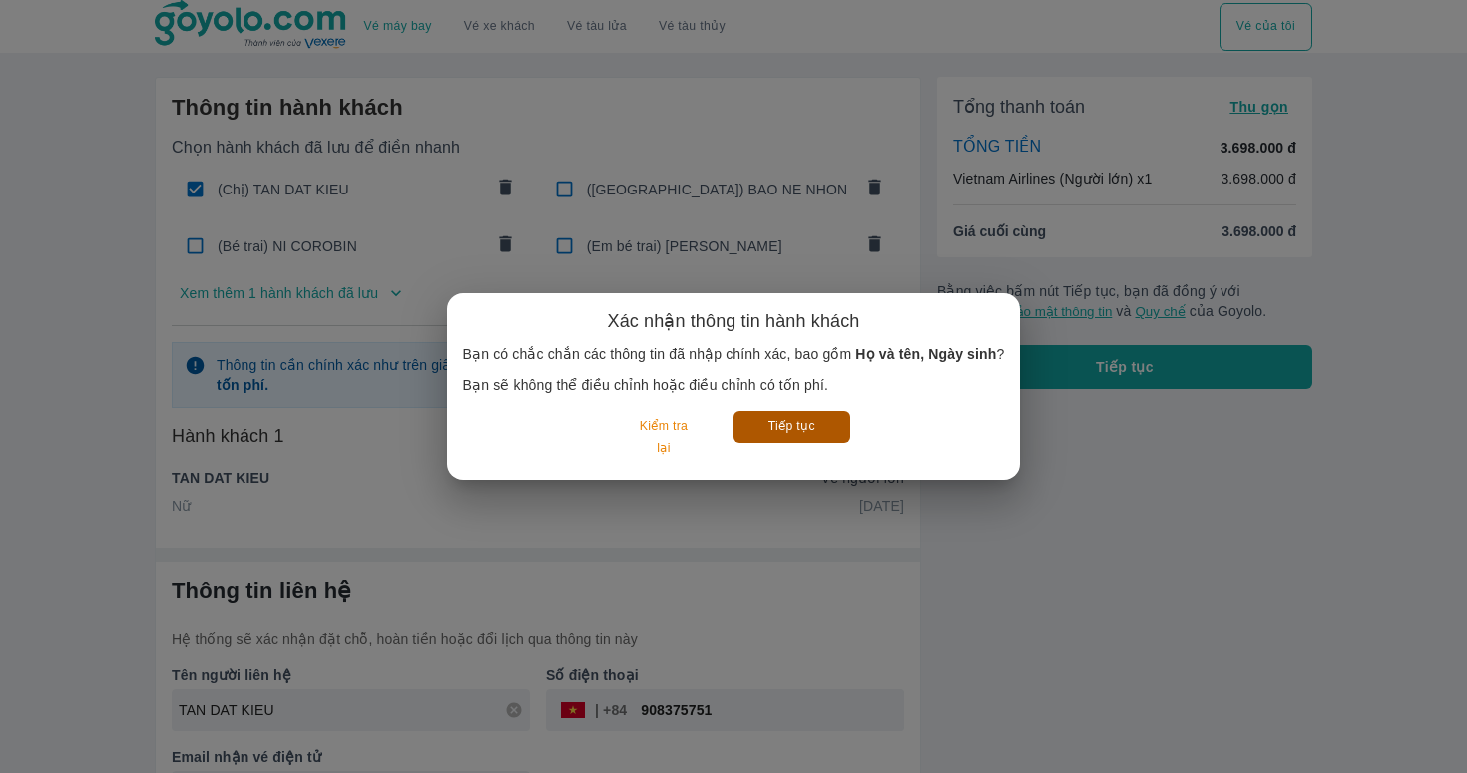
click at [814, 421] on button "Tiếp tục" at bounding box center [791, 426] width 117 height 31
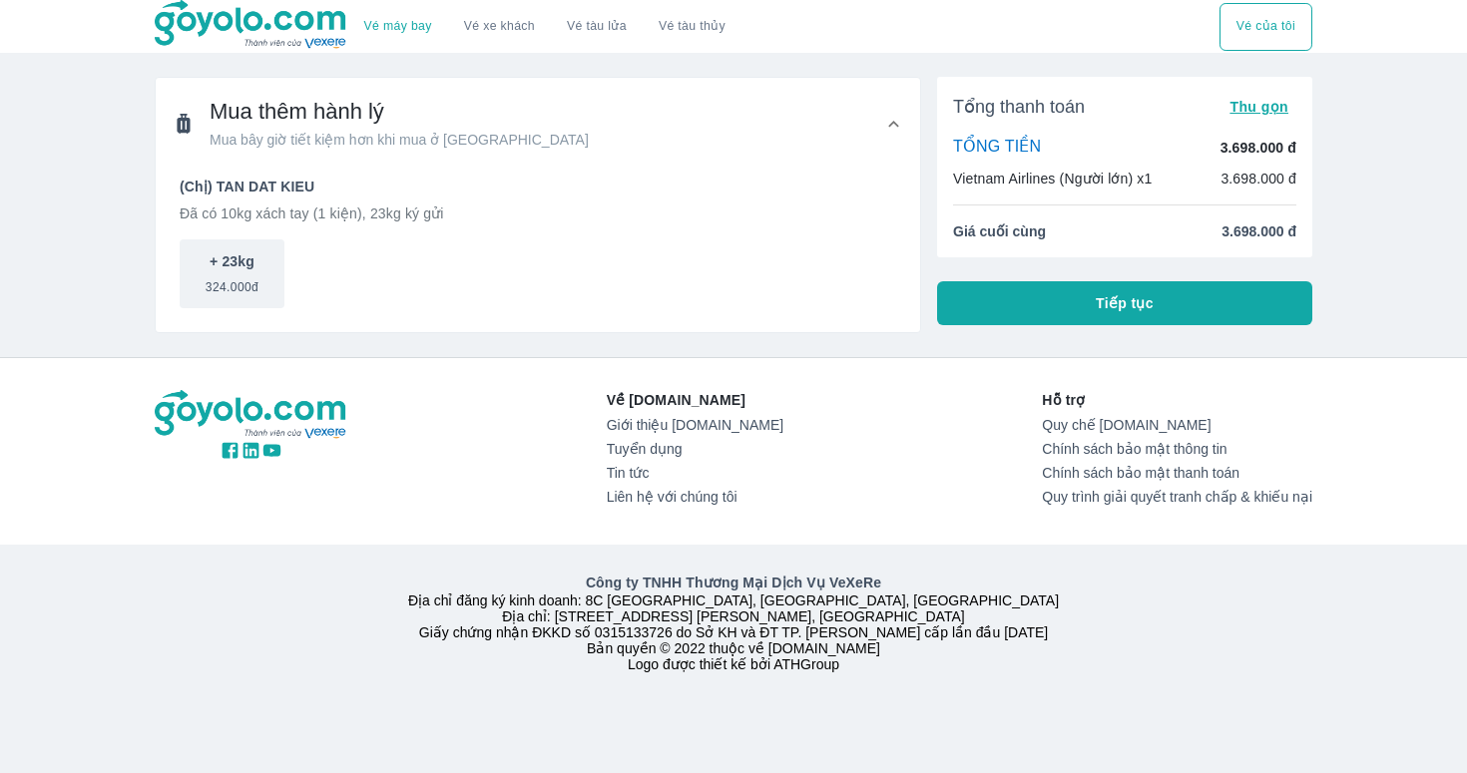
click at [1041, 299] on button "Tiếp tục" at bounding box center [1124, 303] width 375 height 44
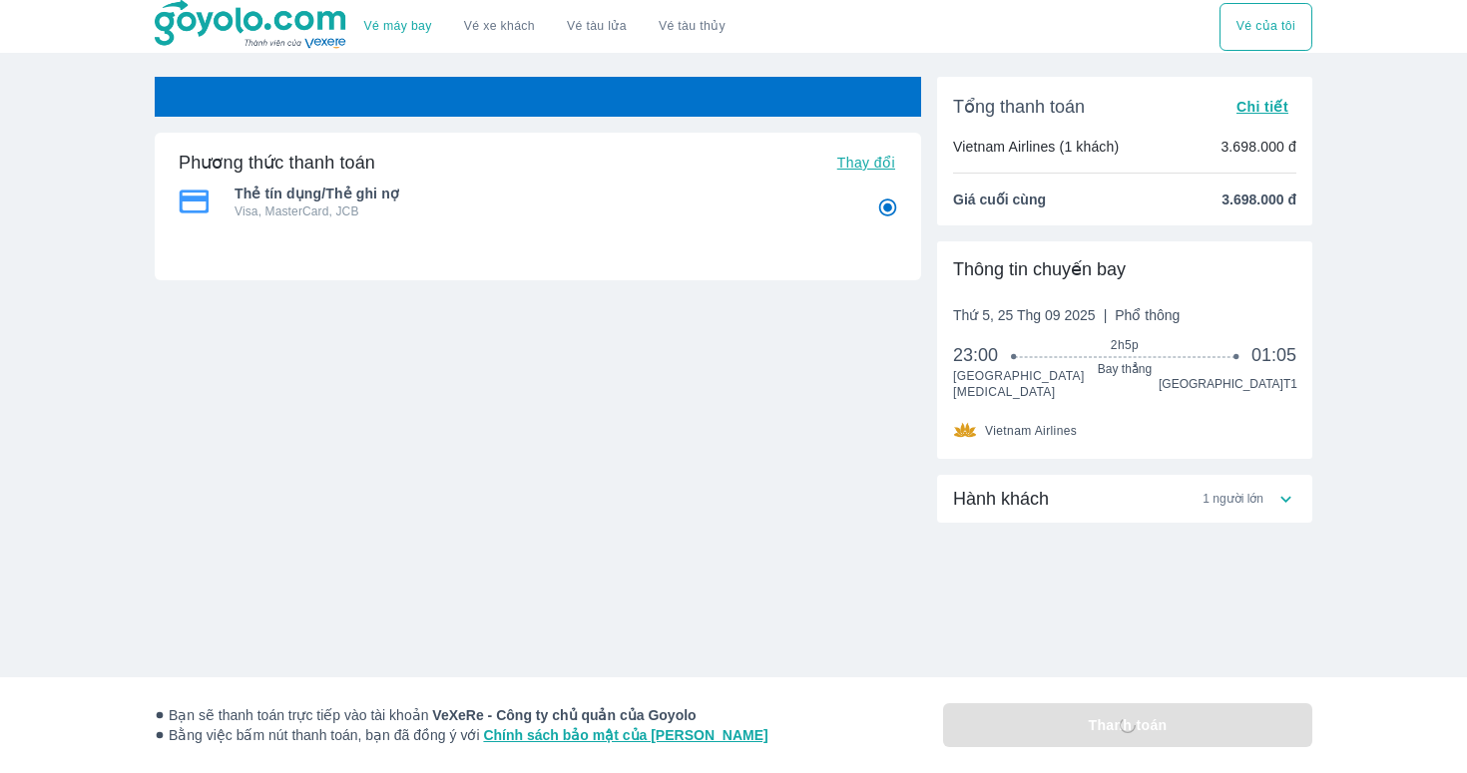
radio input "false"
click at [1179, 605] on div "Hành khách 1 người lớn" at bounding box center [1124, 579] width 375 height 208
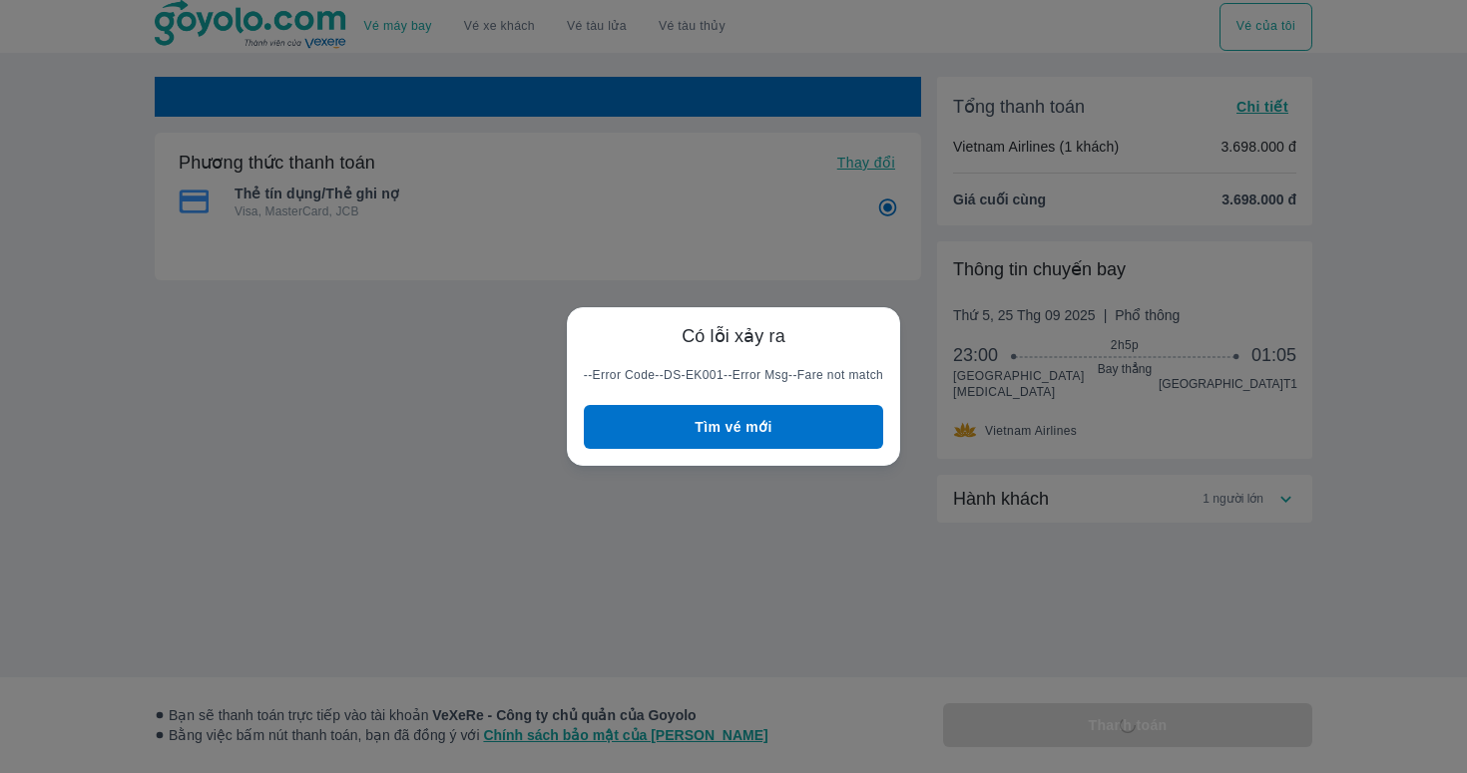
click at [738, 406] on button "Tìm vé mới" at bounding box center [733, 427] width 299 height 44
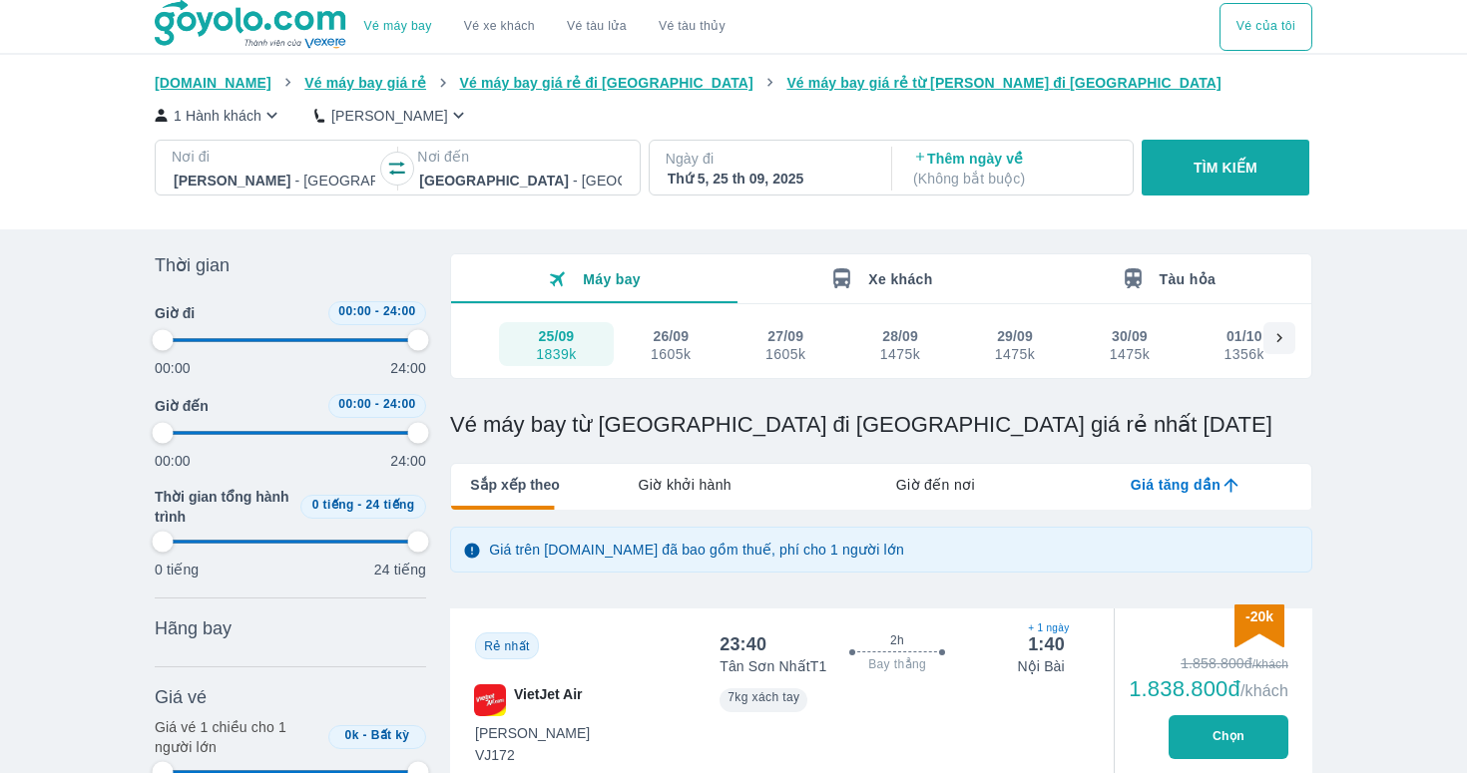
type input "97.9166666666667"
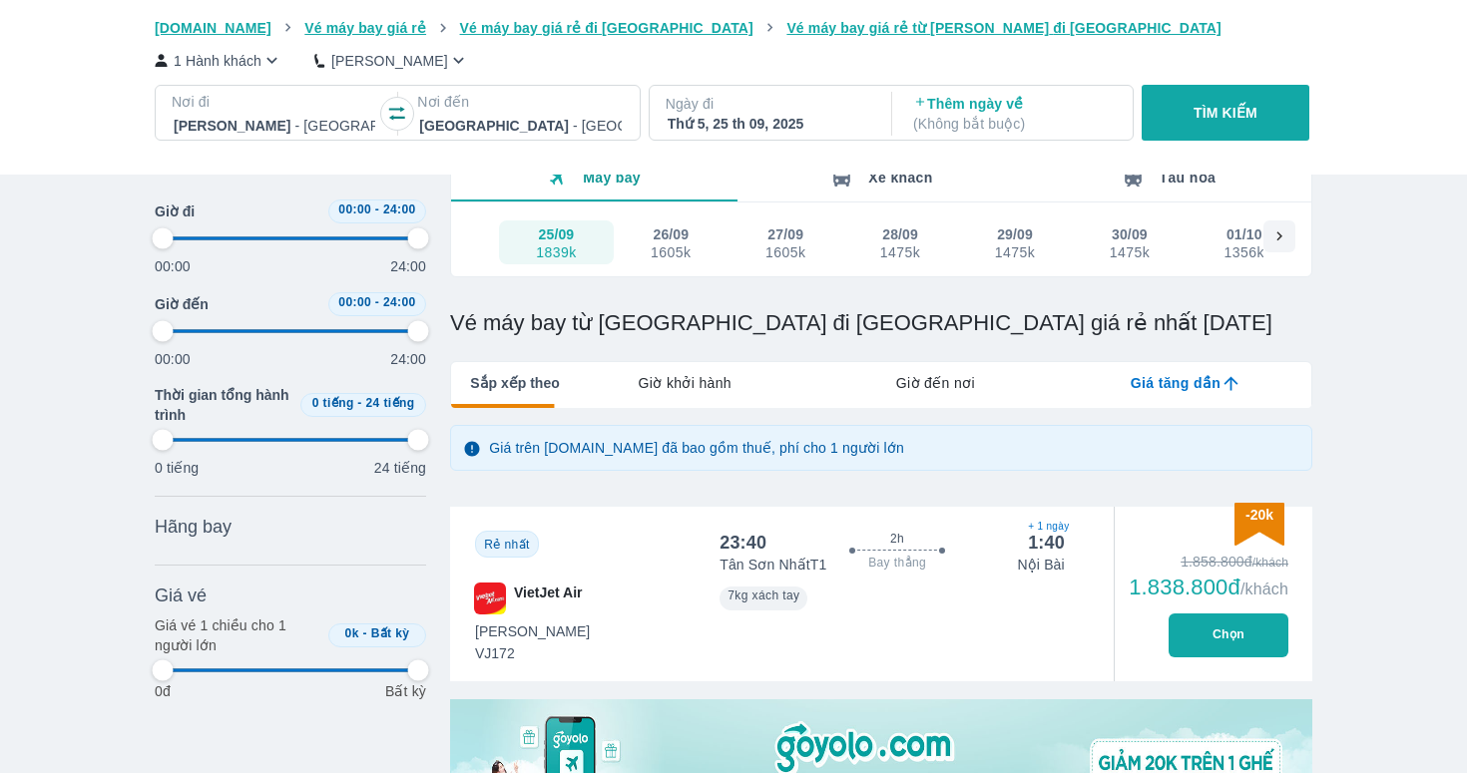
click at [664, 425] on div "Giá trên [DOMAIN_NAME] đã bao gồm thuế, phí cho 1 người lớn" at bounding box center [881, 448] width 862 height 46
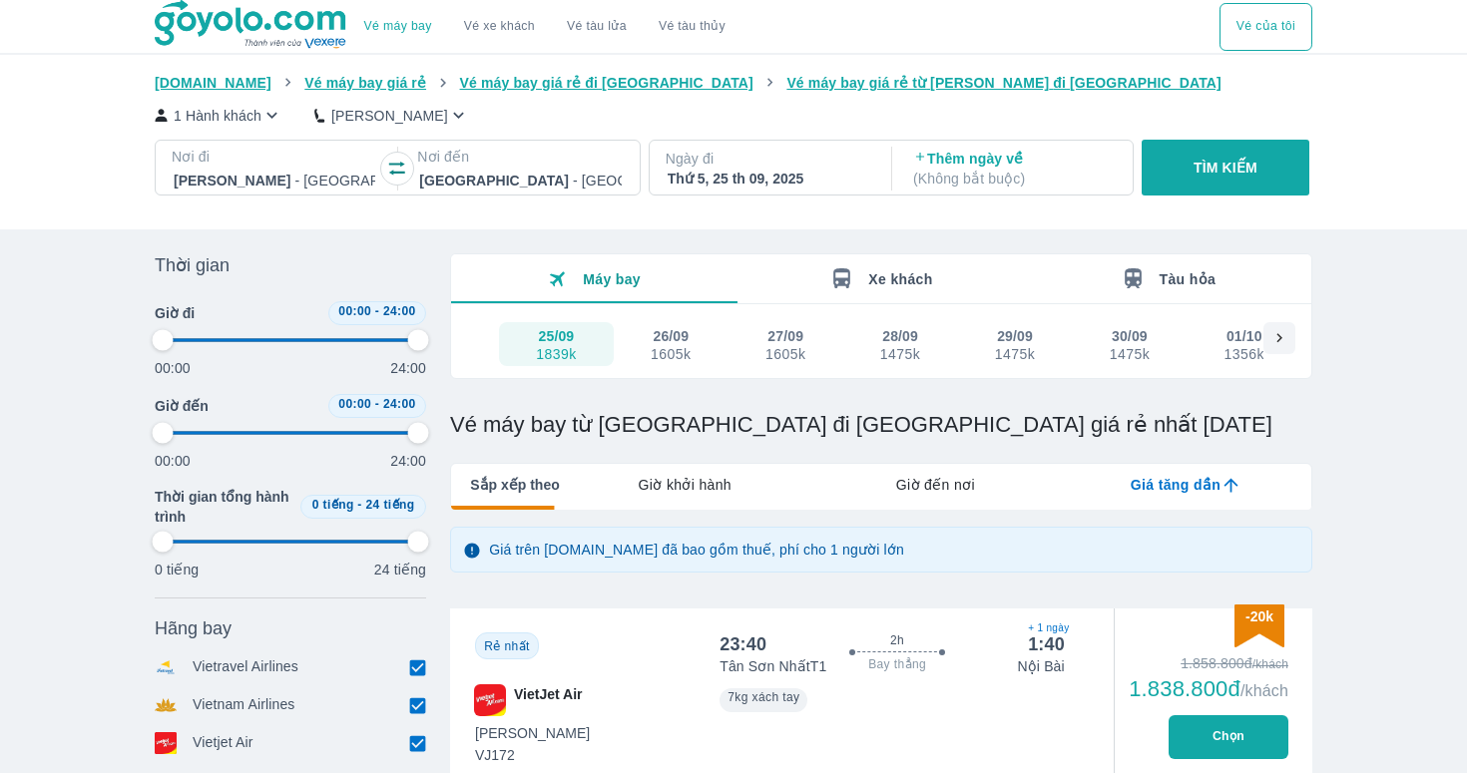
click at [658, 346] on div "1605k" at bounding box center [670, 354] width 40 height 16
type input "97.9166666666667"
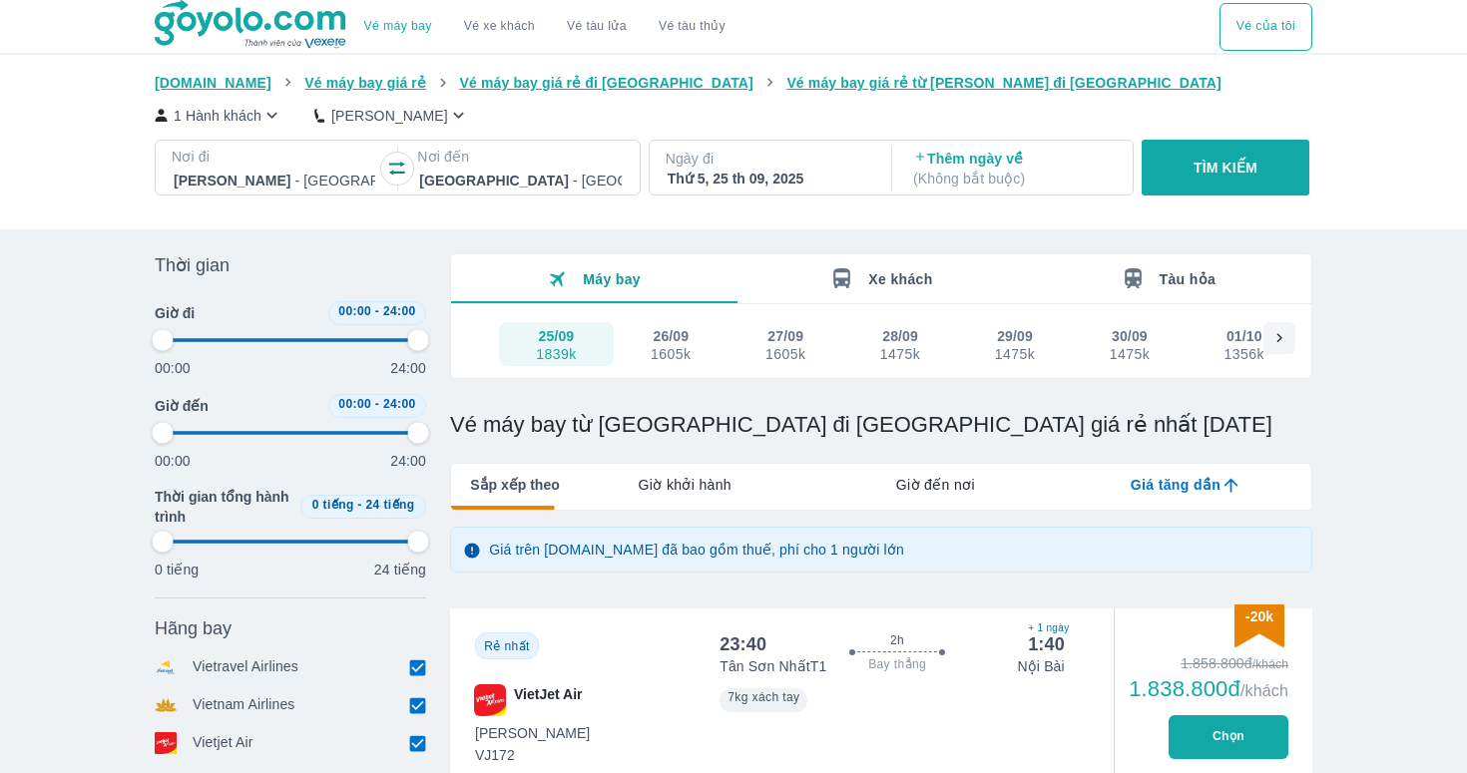
type input "97.9166666666667"
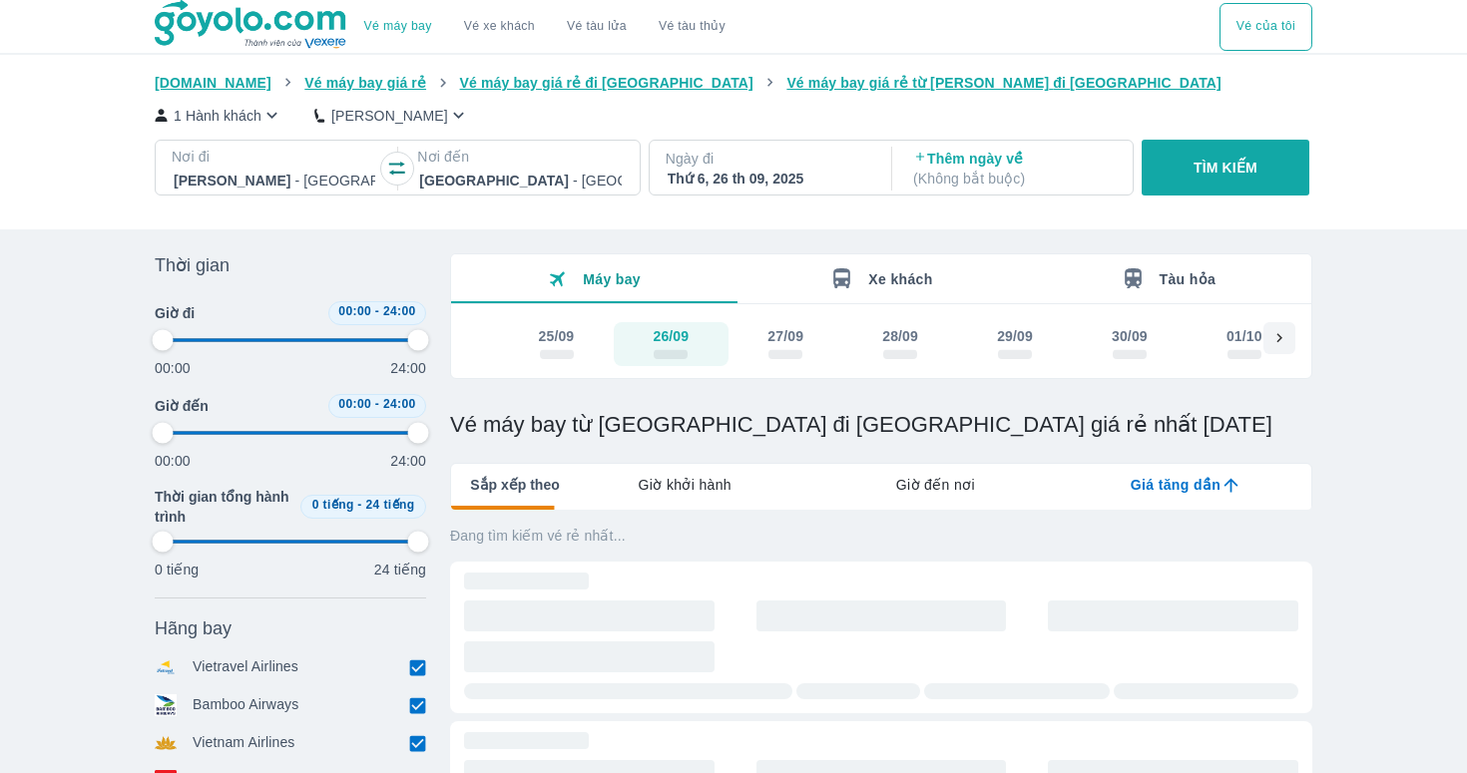
type input "97.9166666666667"
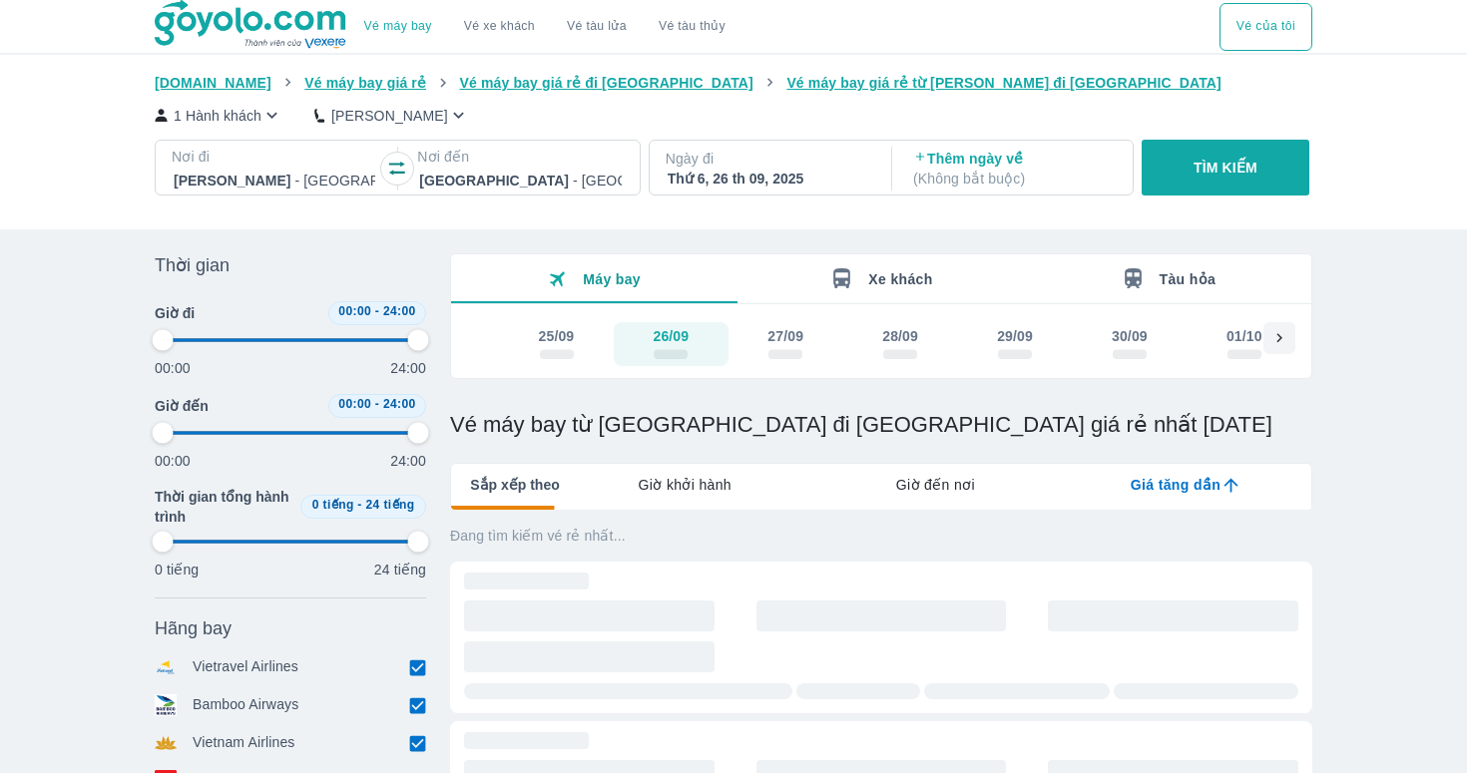
type input "97.9166666666667"
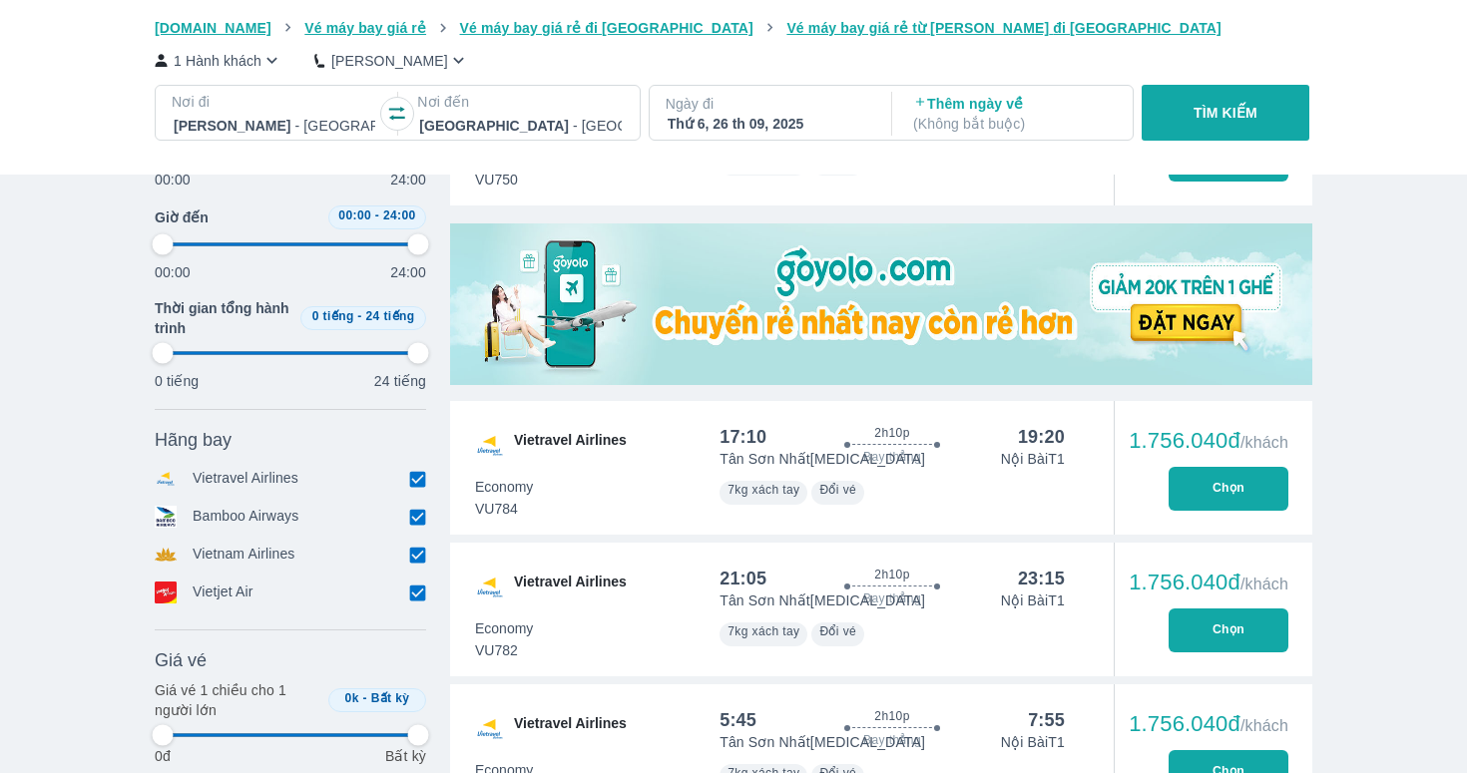
scroll to position [646, 0]
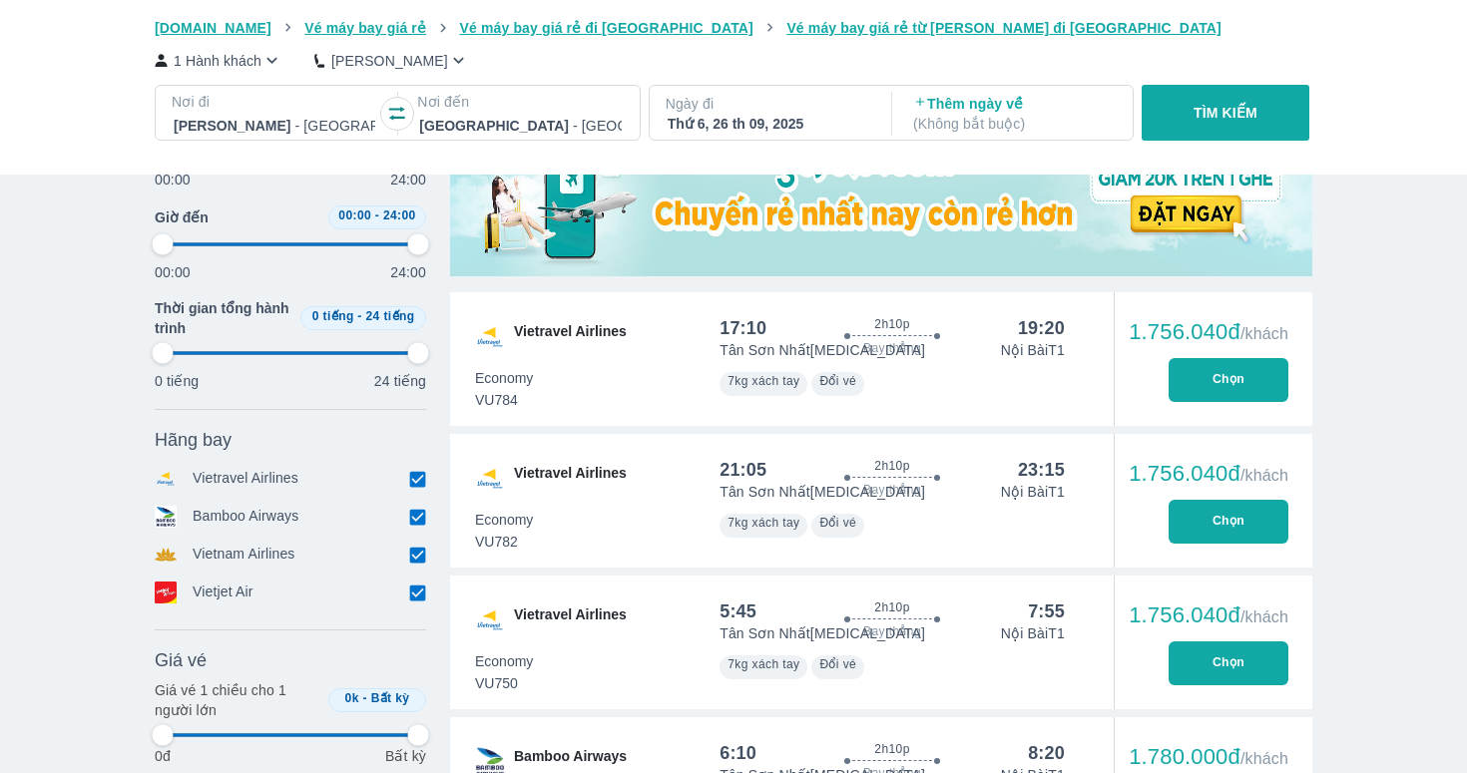
type input "97.9166666666667"
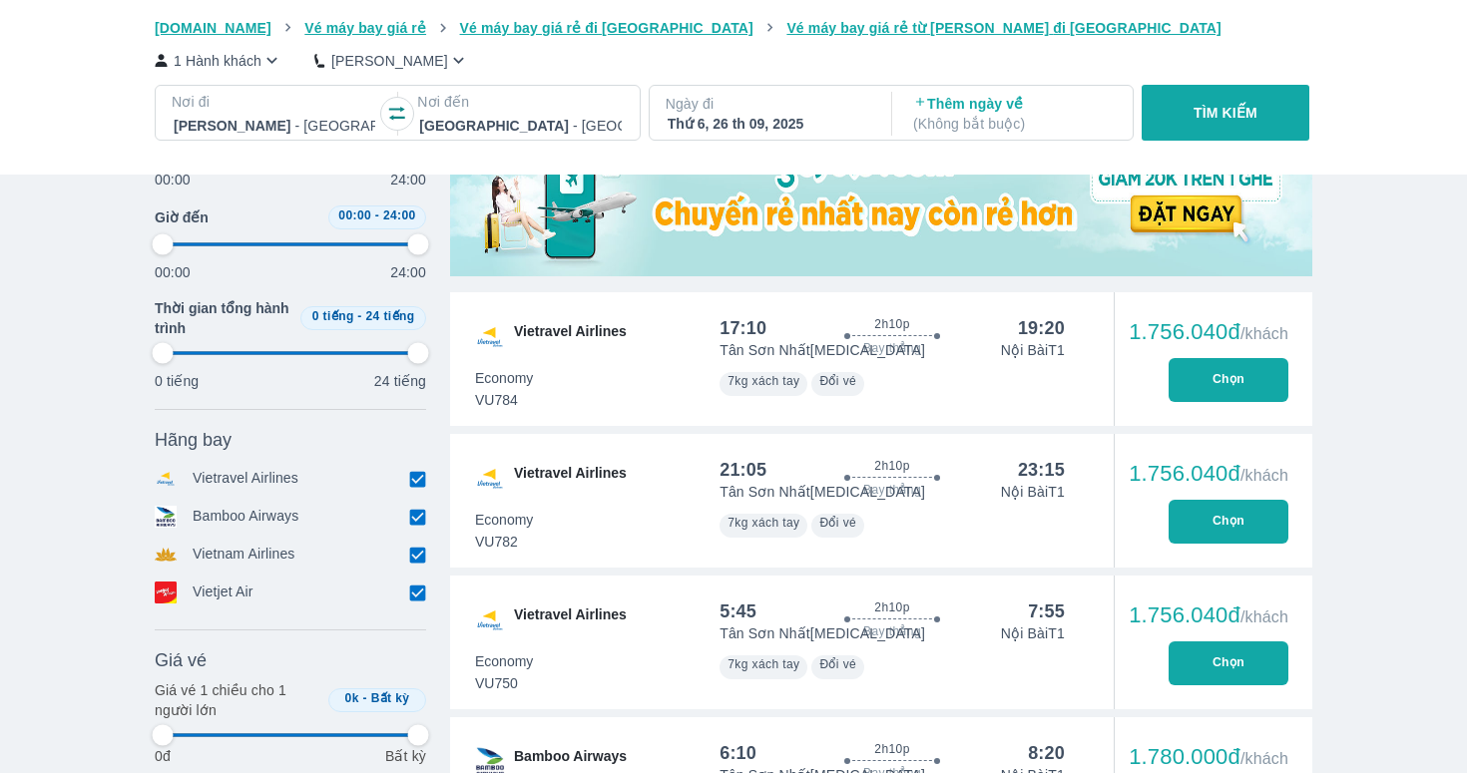
type input "97.9166666666667"
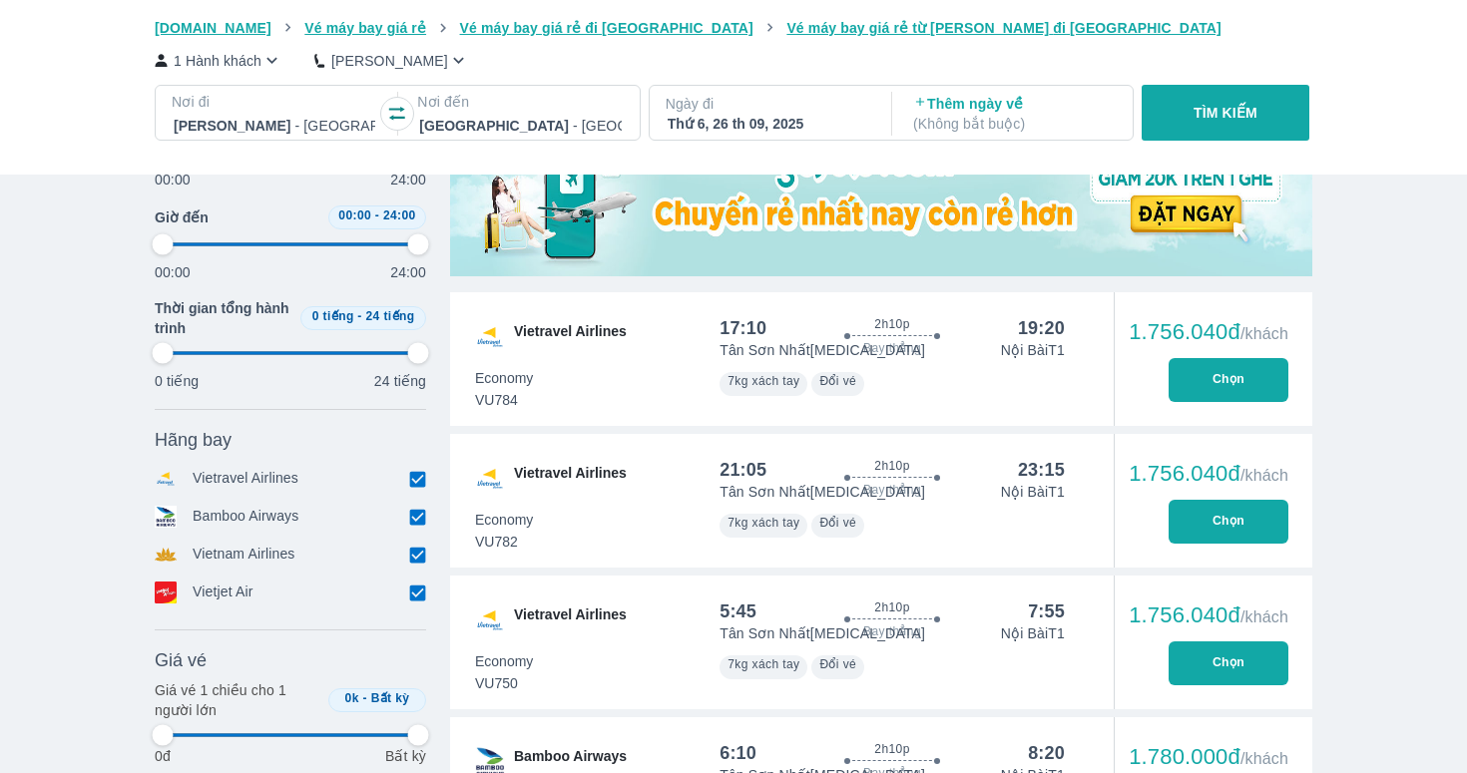
type input "97.9166666666667"
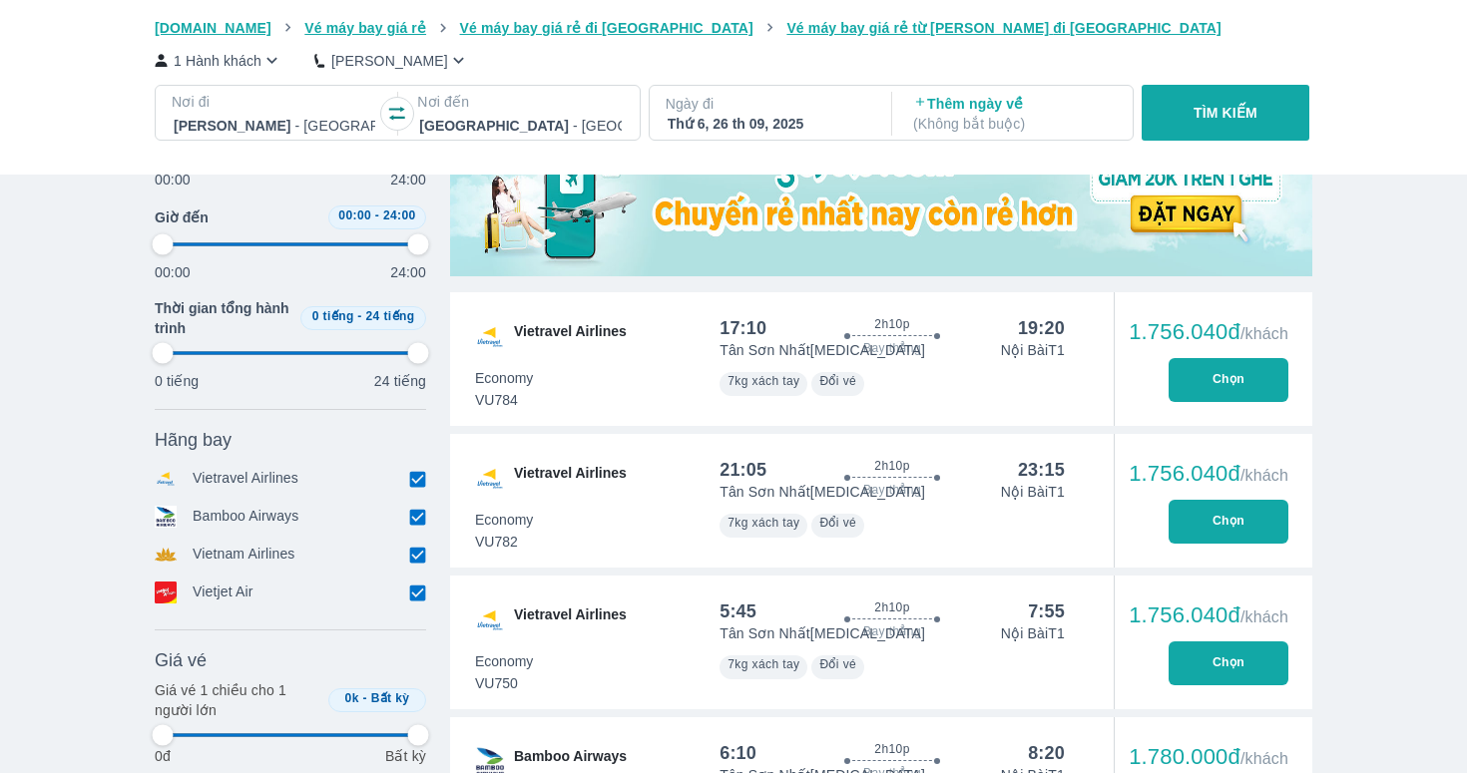
click at [411, 476] on input "checkbox" at bounding box center [417, 479] width 18 height 18
checkbox input "false"
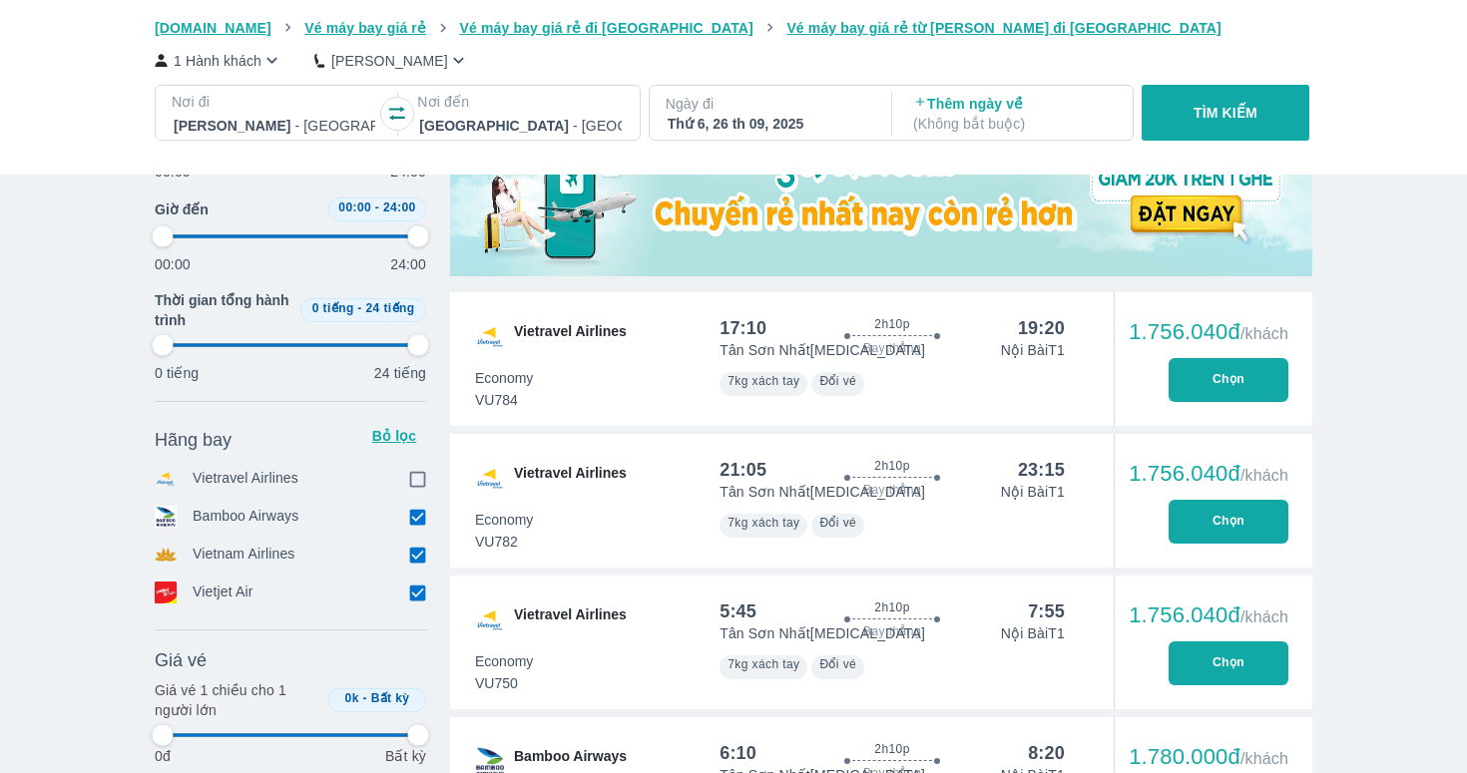
click at [411, 502] on div "Hãng bay Bỏ lọc Vietravel Airlines Bamboo Airways Vietnam Airlines Vietjet Air" at bounding box center [290, 516] width 271 height 192
type input "97.9166666666667"
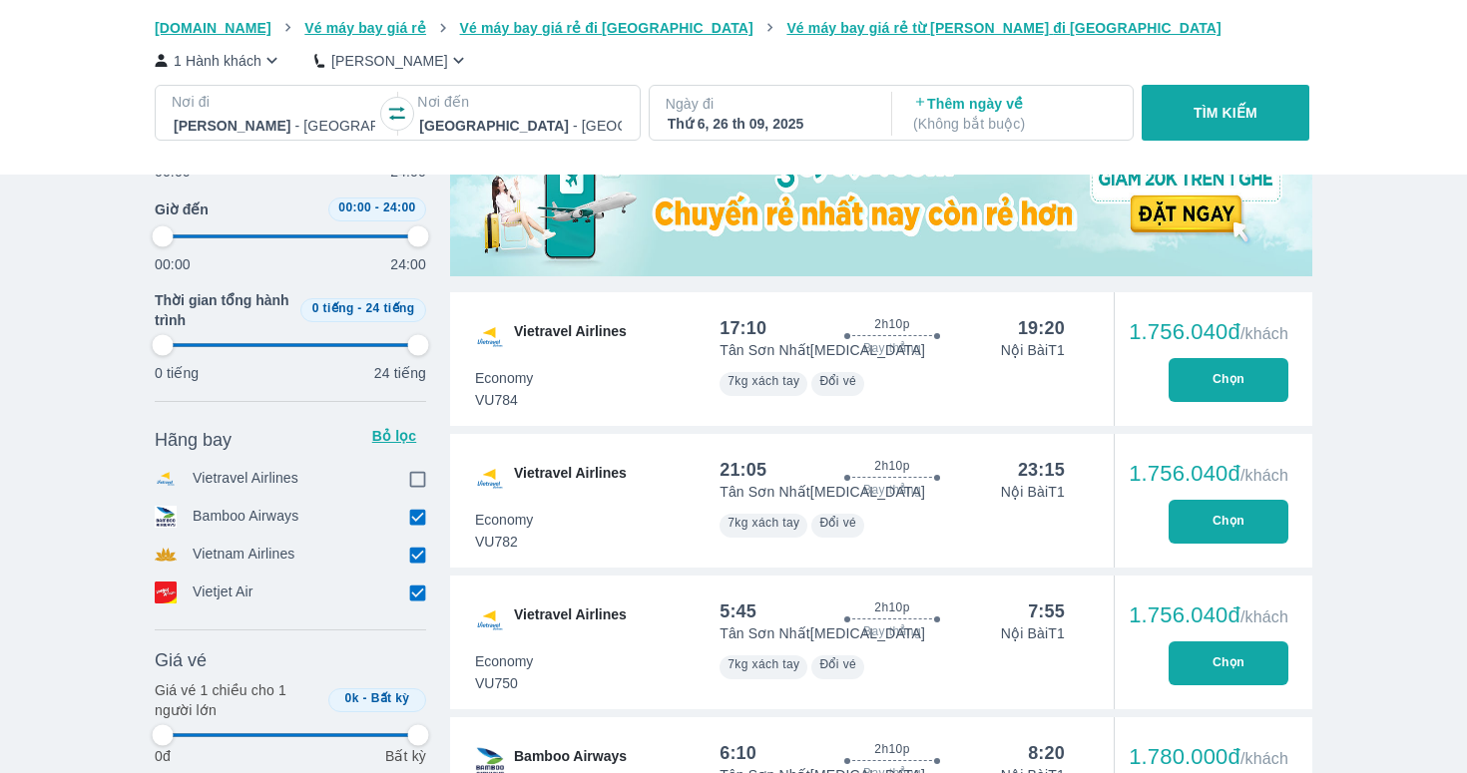
type input "97.9166666666667"
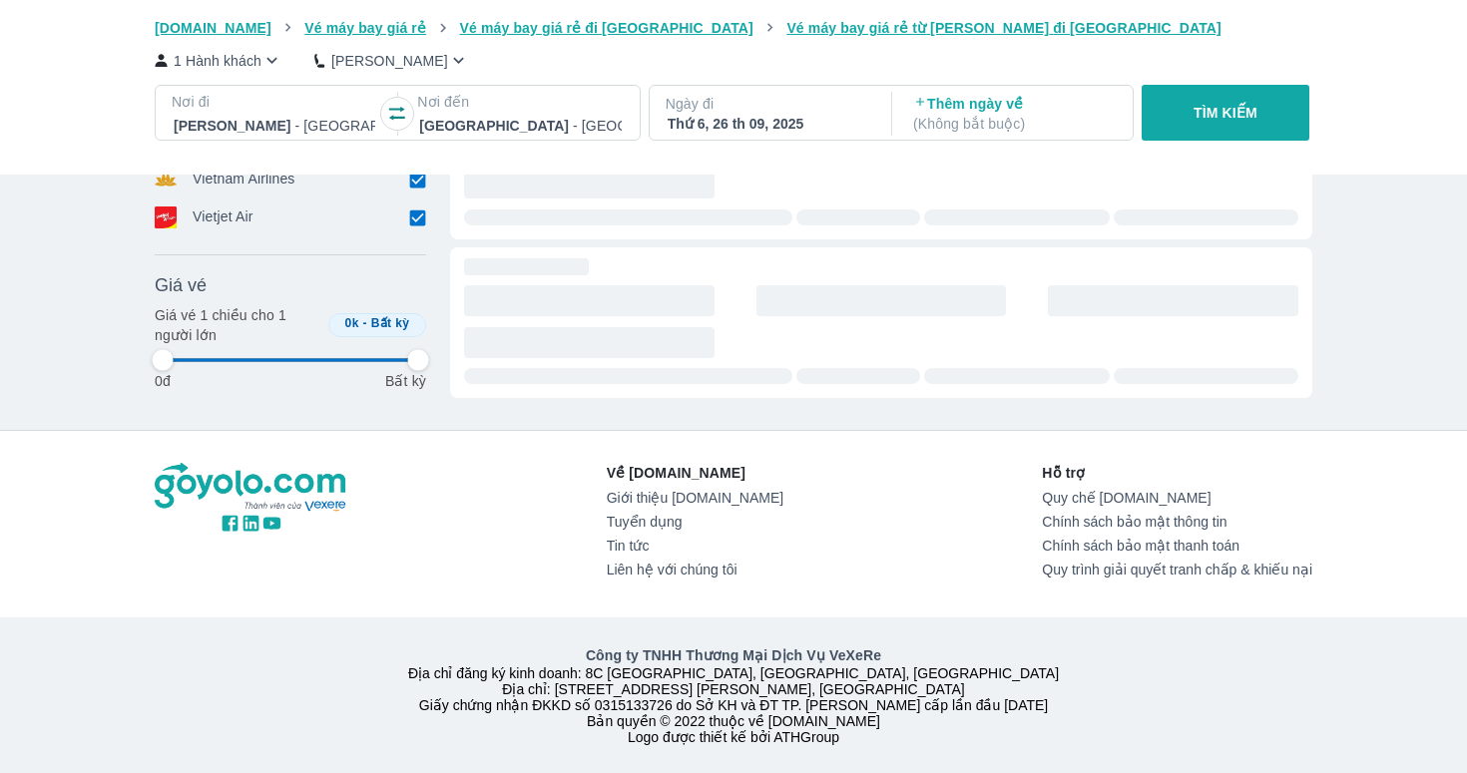
scroll to position [639, 0]
type input "97.9166666666667"
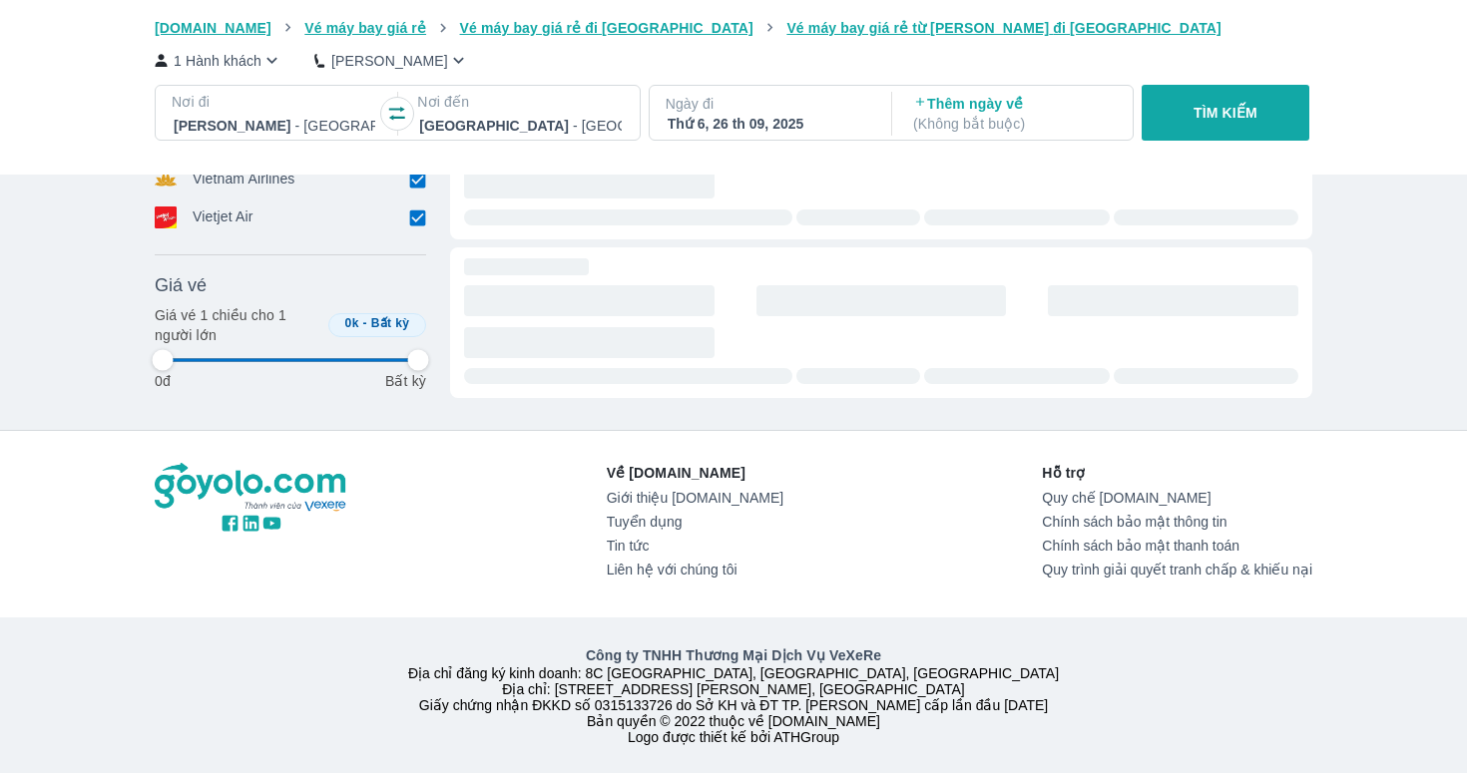
type input "97.9166666666667"
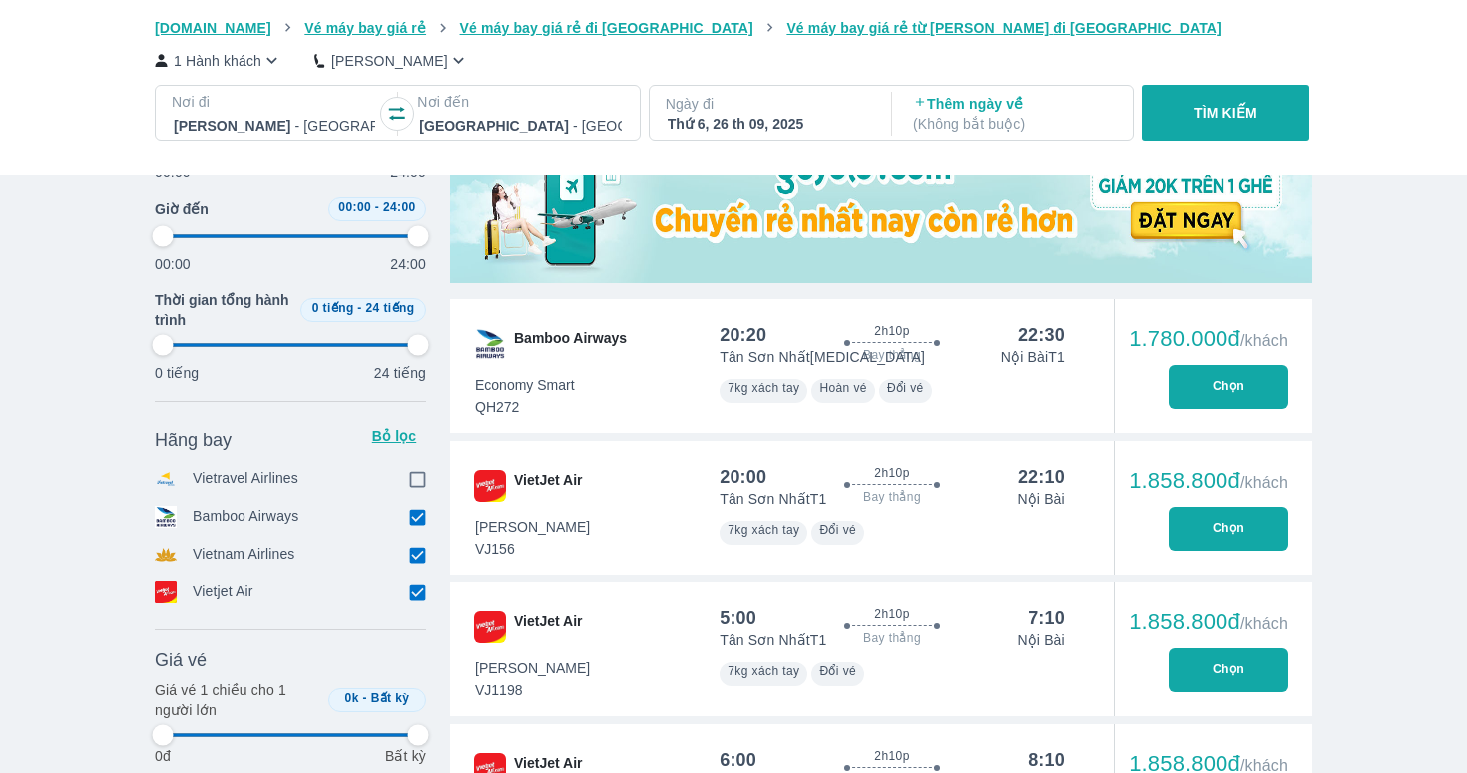
click at [413, 514] on input "checkbox" at bounding box center [417, 517] width 18 height 18
checkbox input "false"
type input "97.9166666666667"
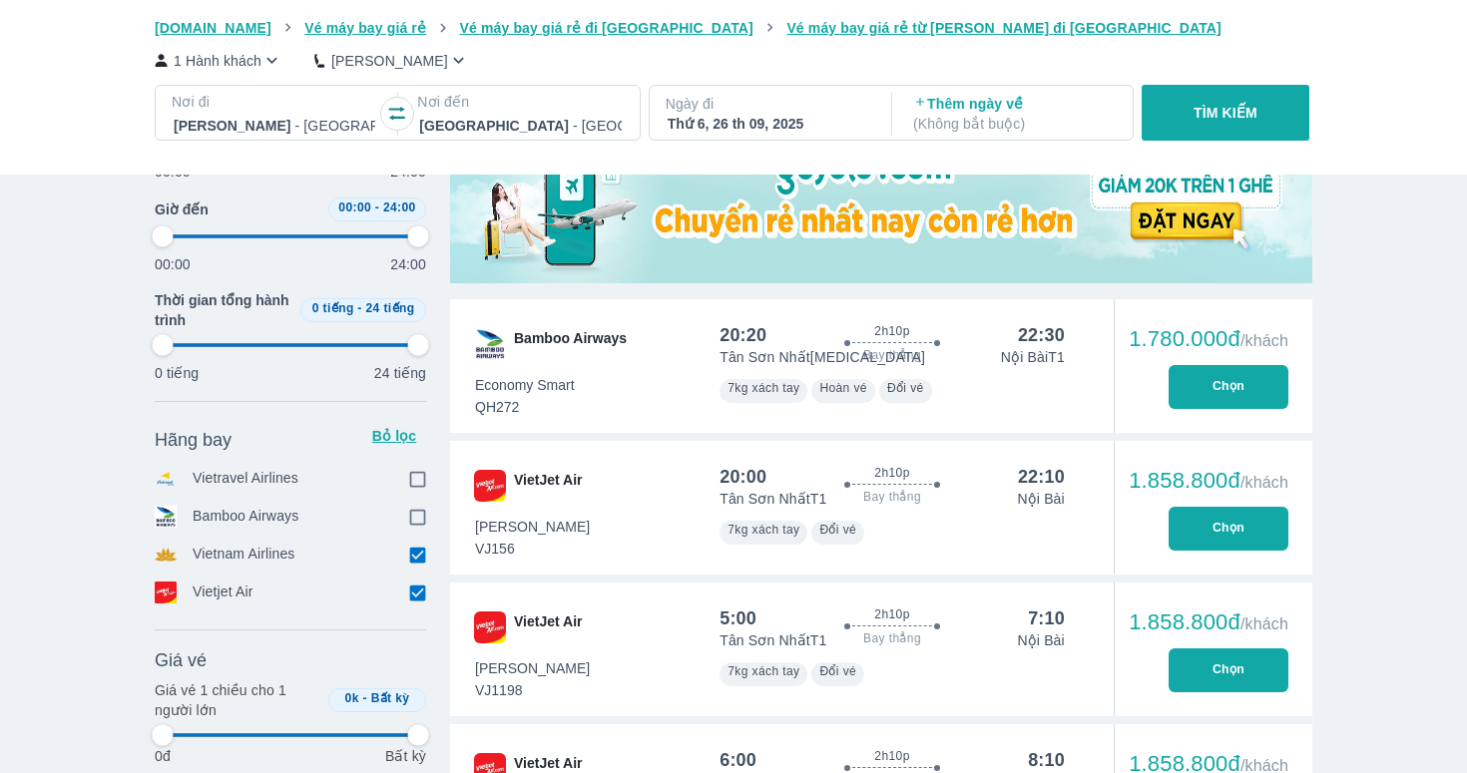
type input "97.9166666666667"
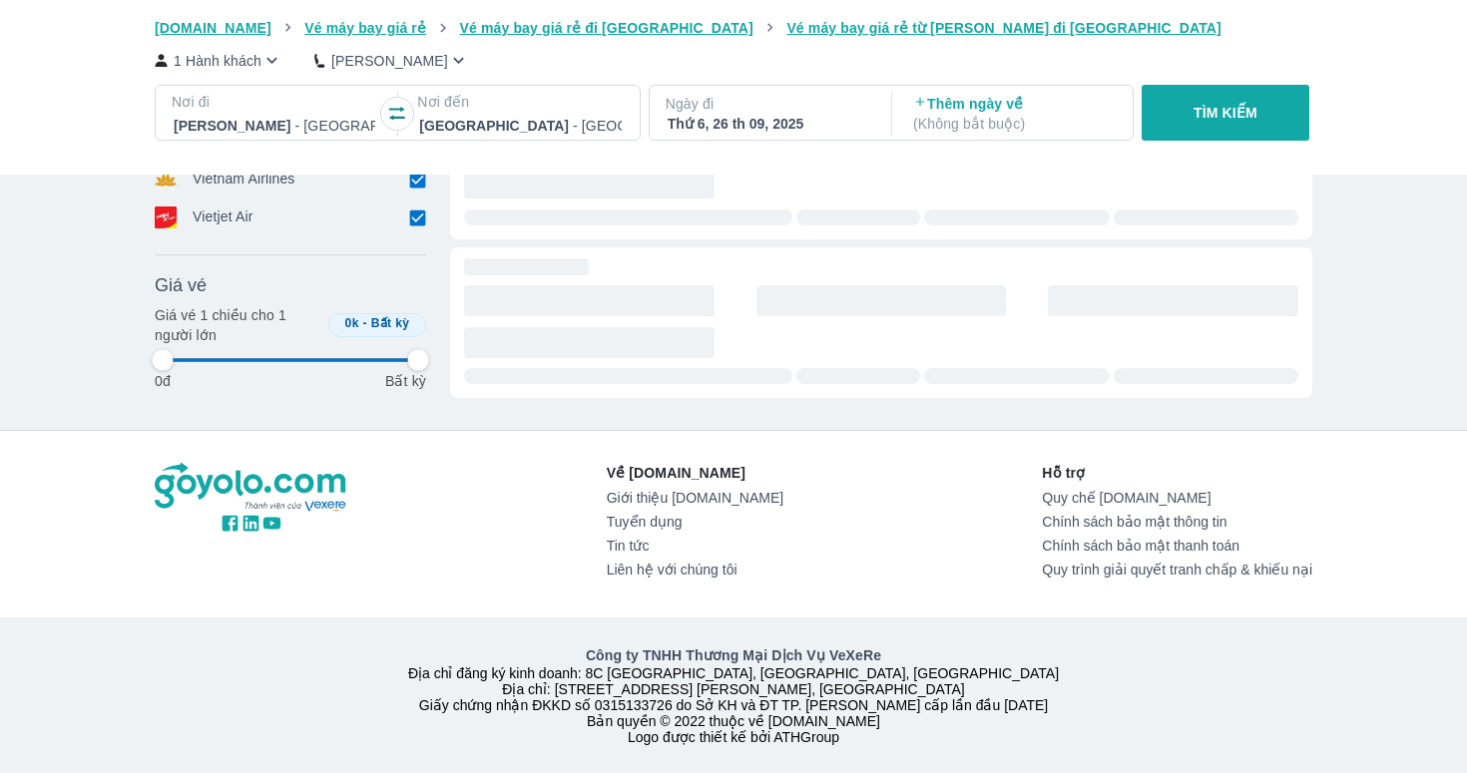
type input "97.9166666666667"
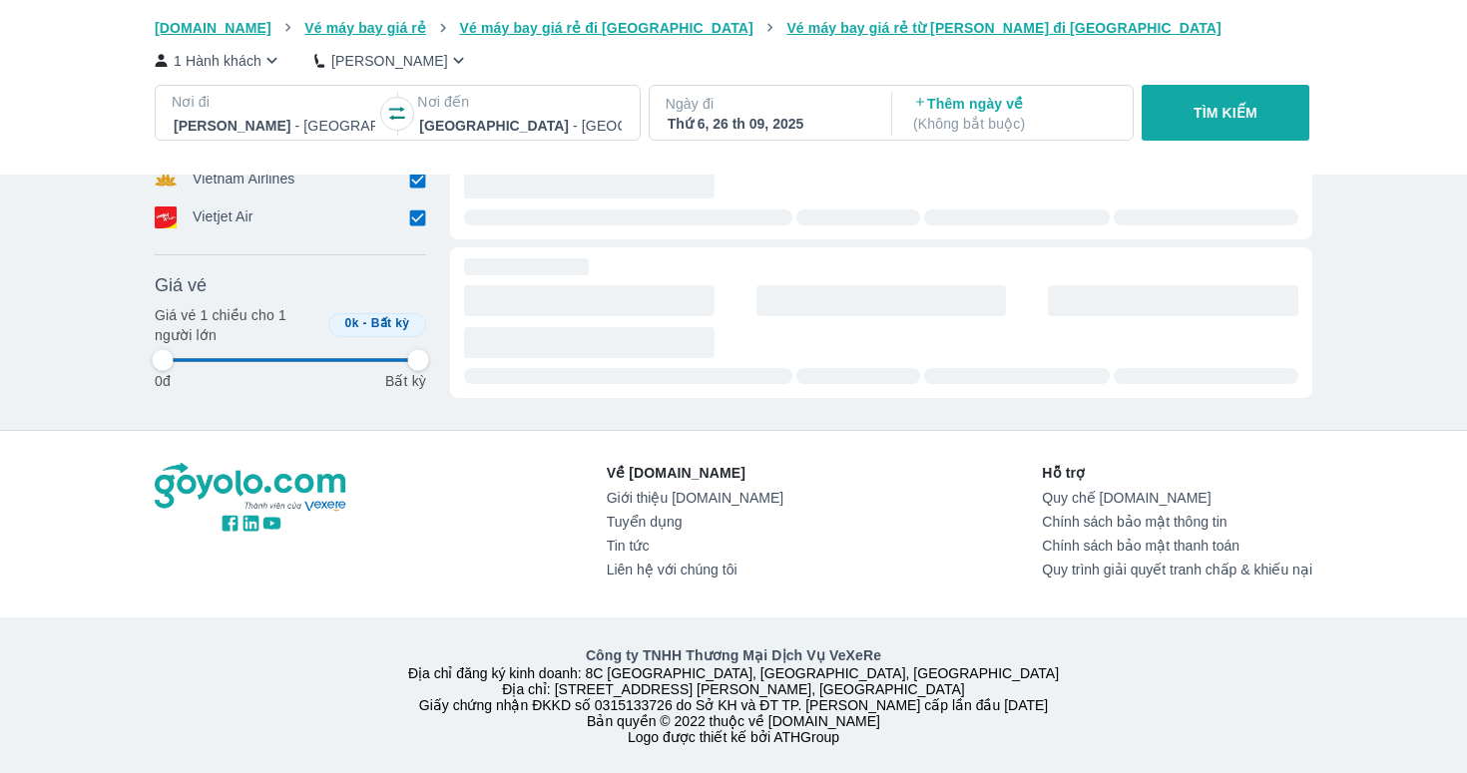
type input "97.9166666666667"
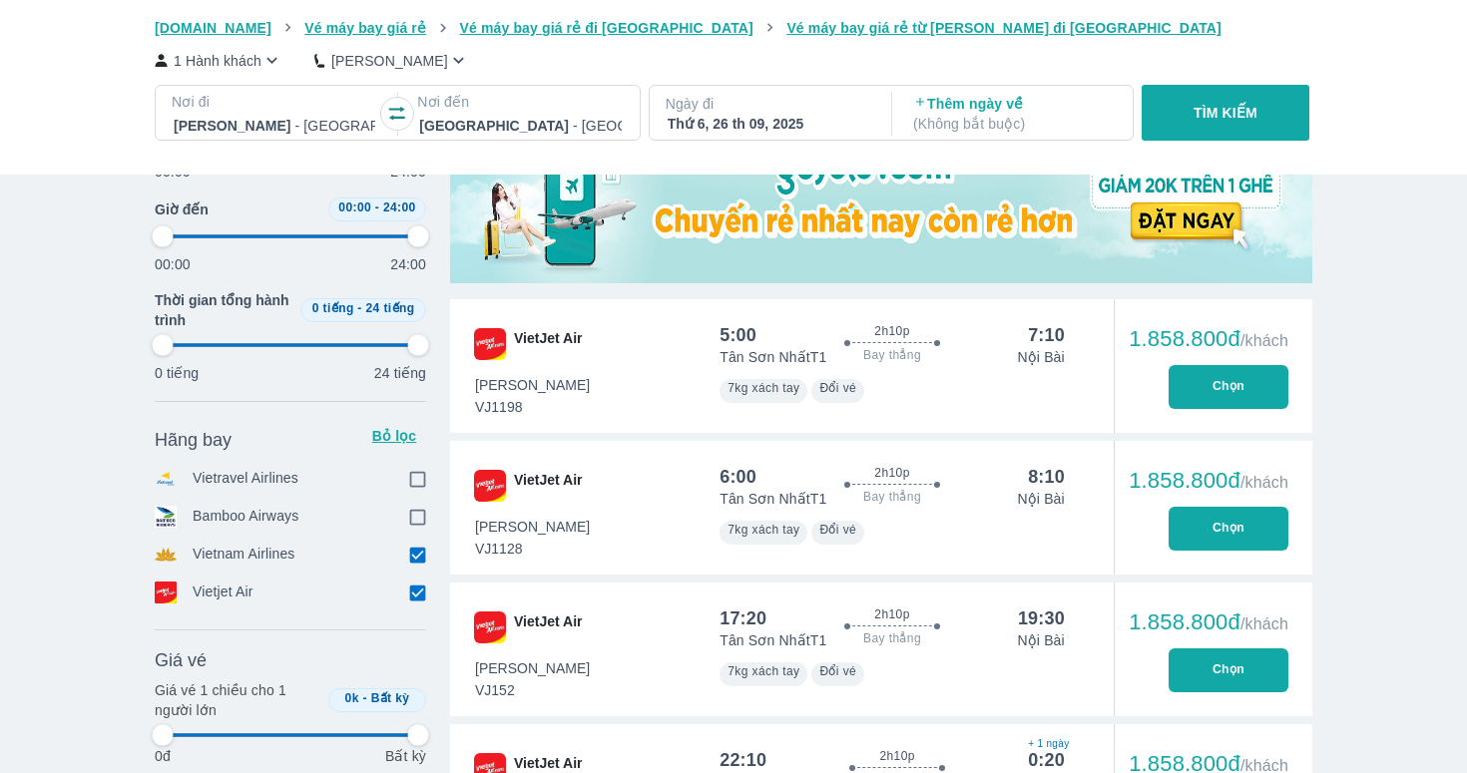
click at [415, 593] on input "checkbox" at bounding box center [417, 593] width 18 height 18
checkbox input "false"
type input "97.9166666666667"
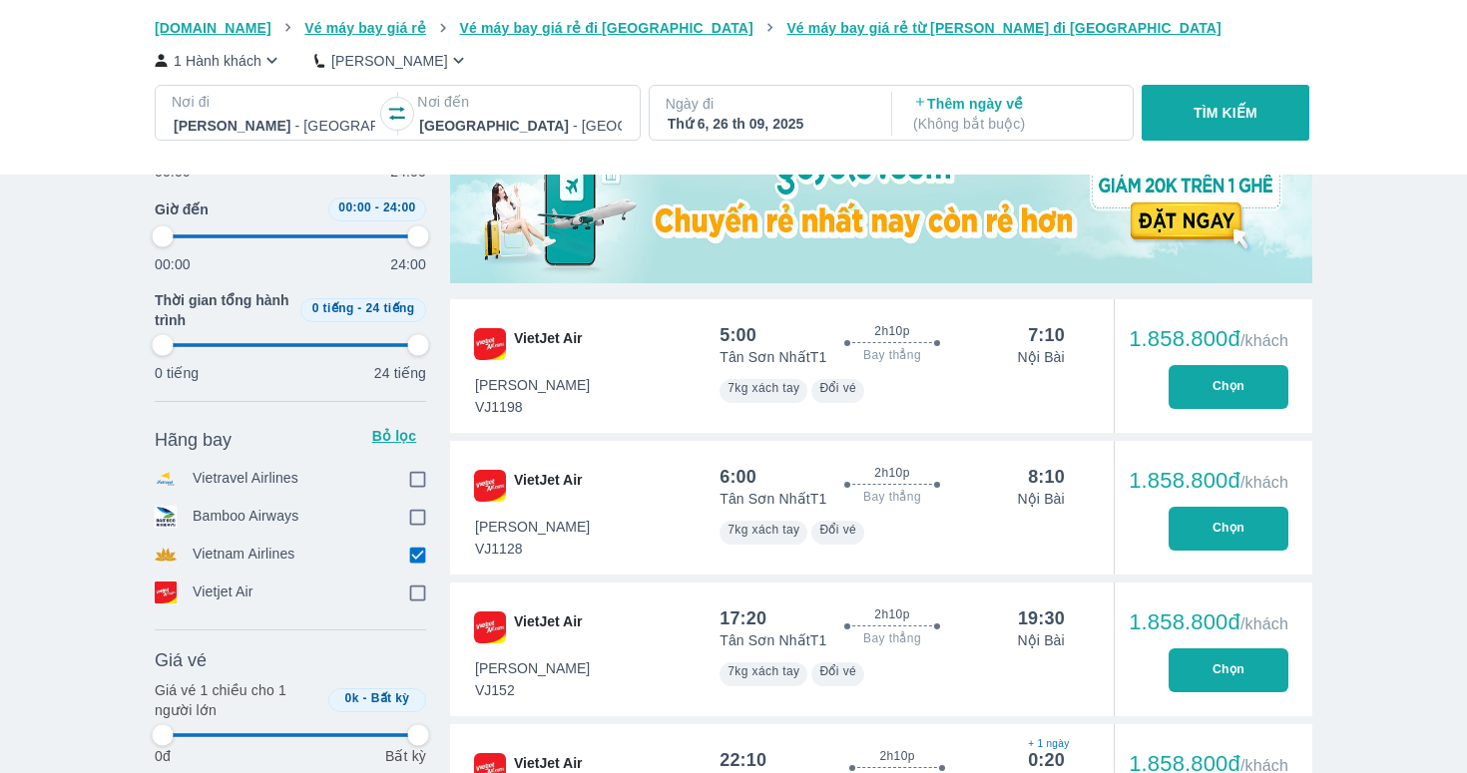
type input "97.9166666666667"
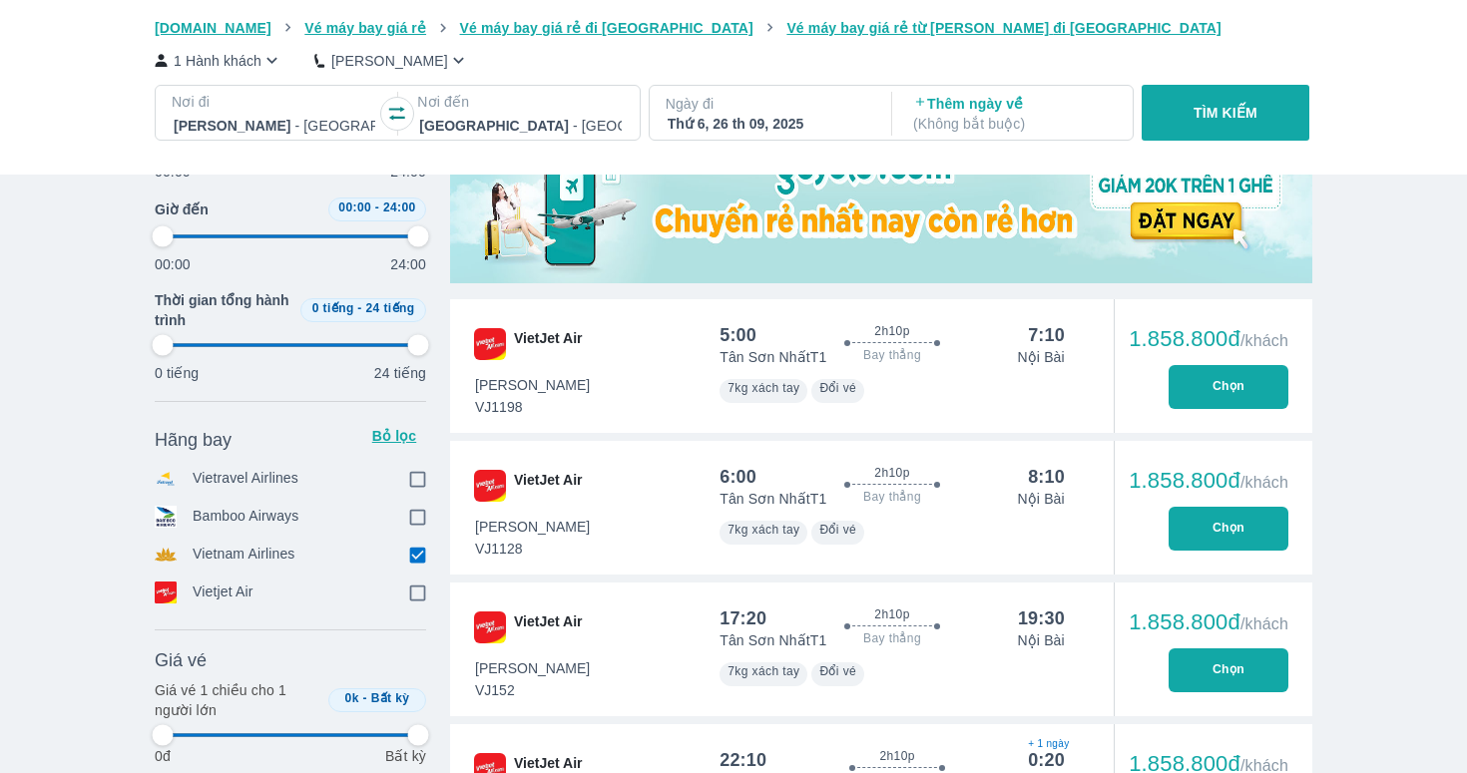
type input "97.9166666666667"
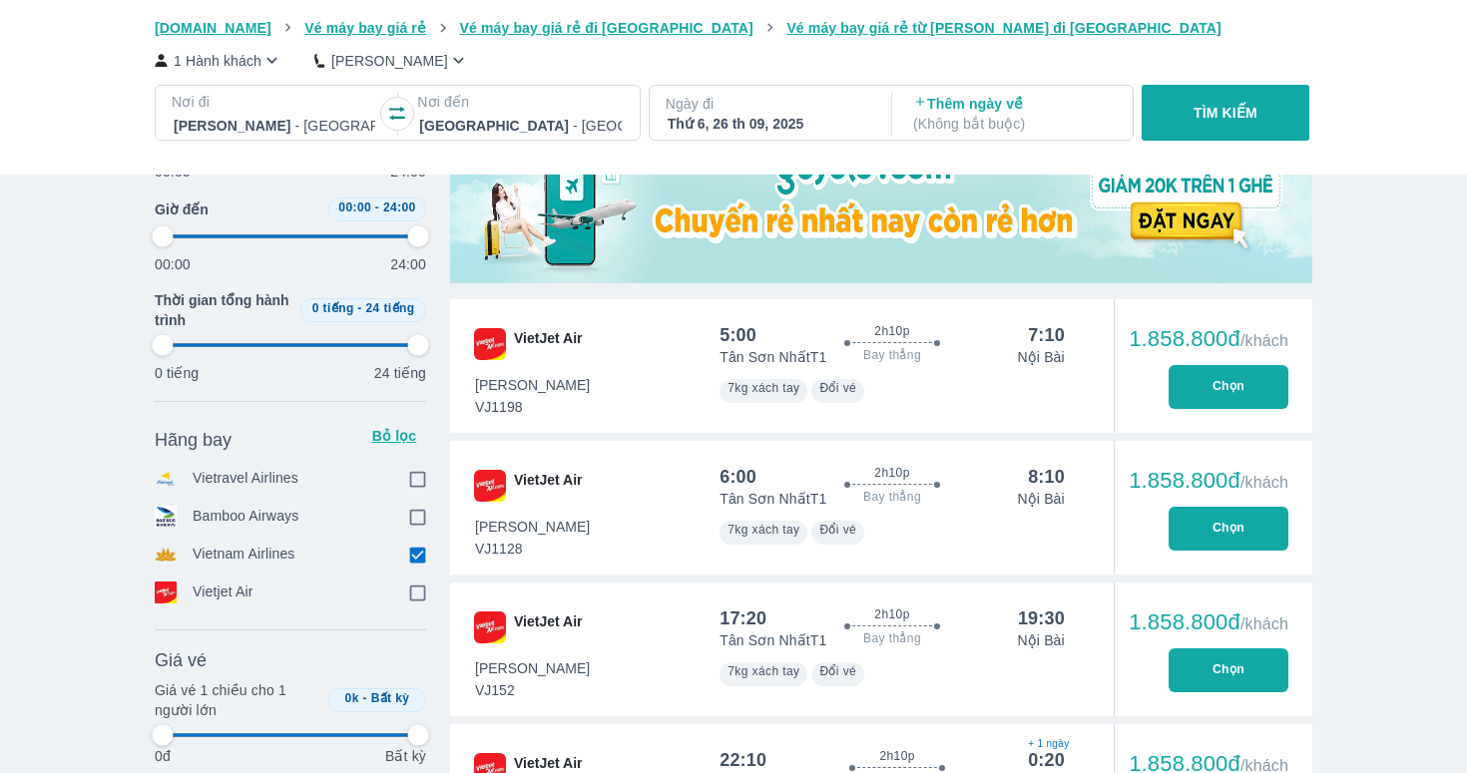
type input "97.9166666666667"
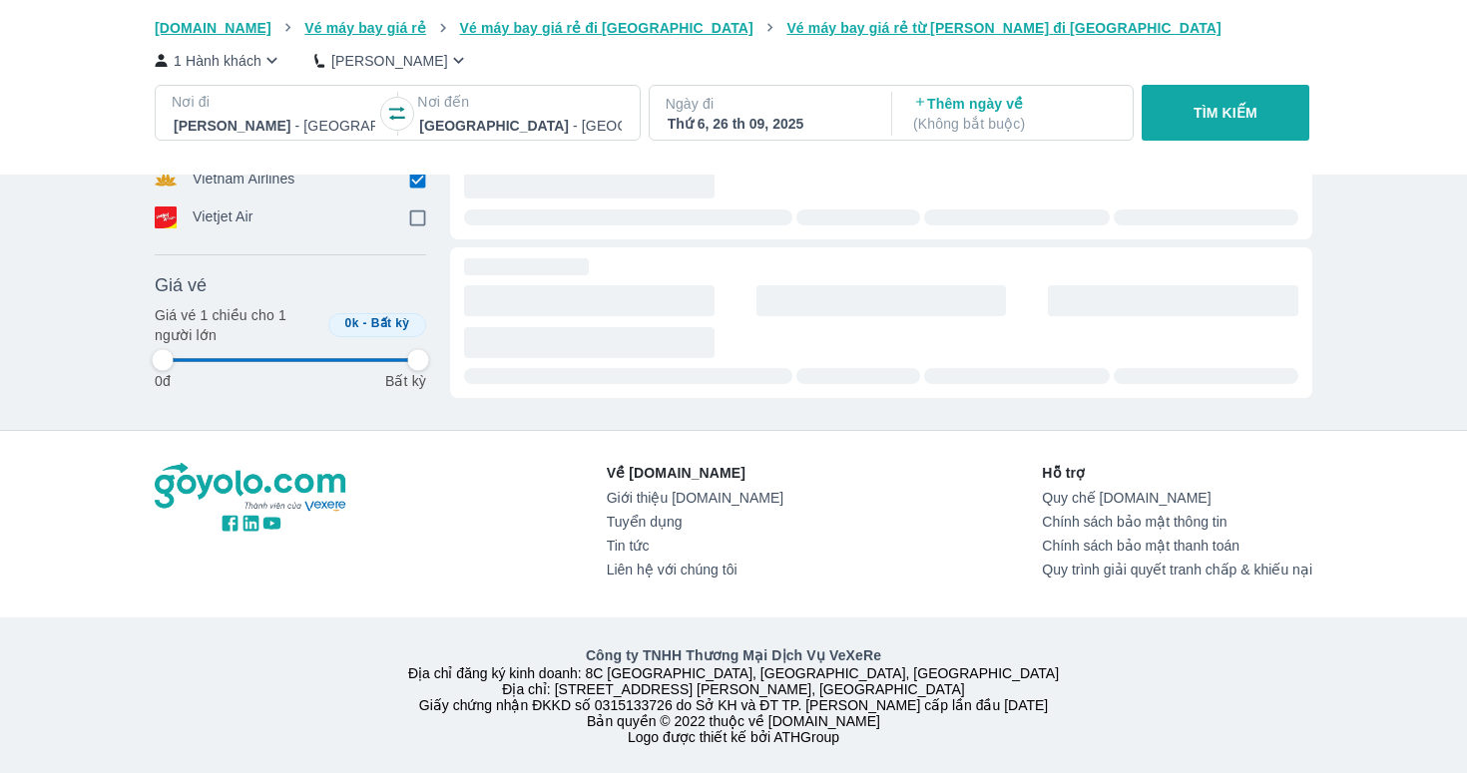
type input "97.9166666666667"
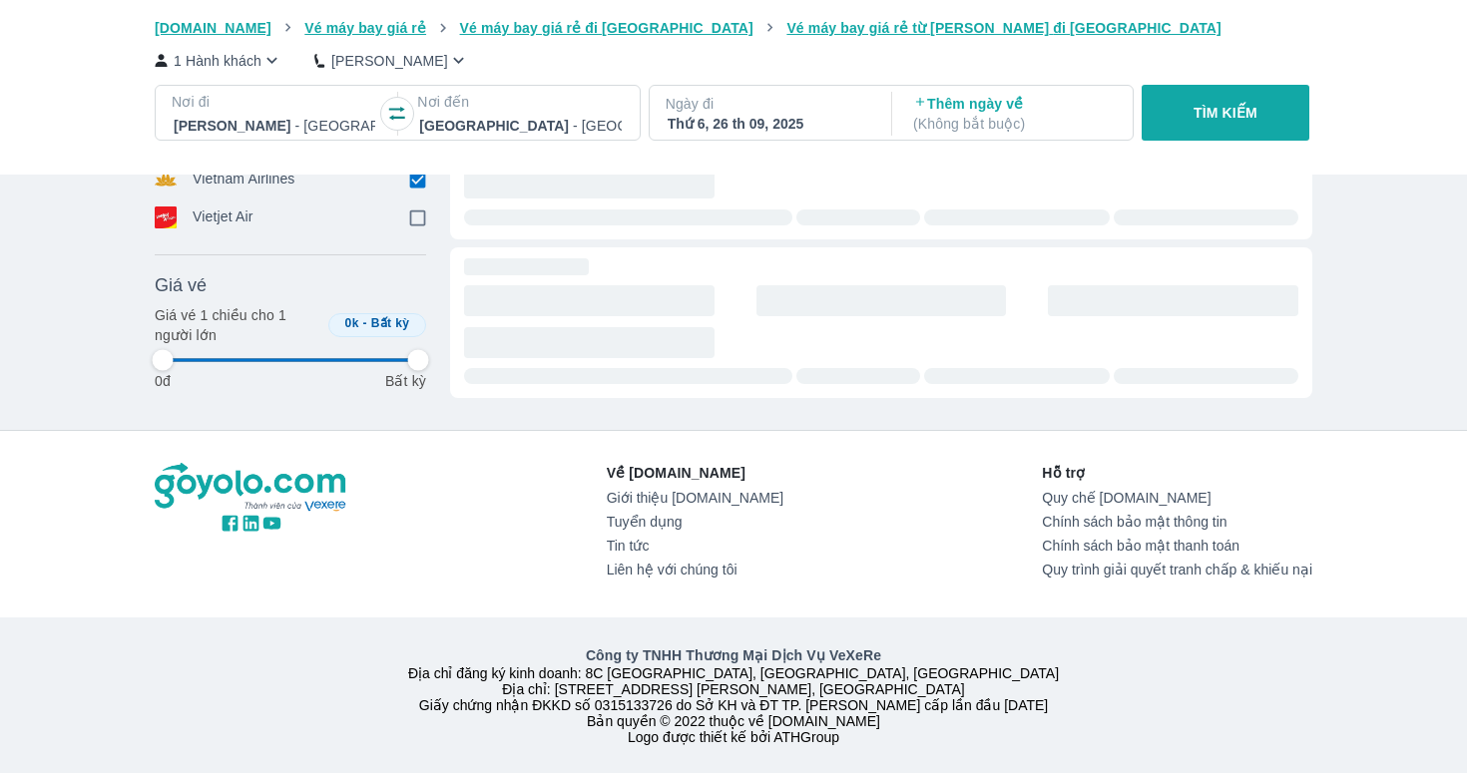
type input "97.9166666666667"
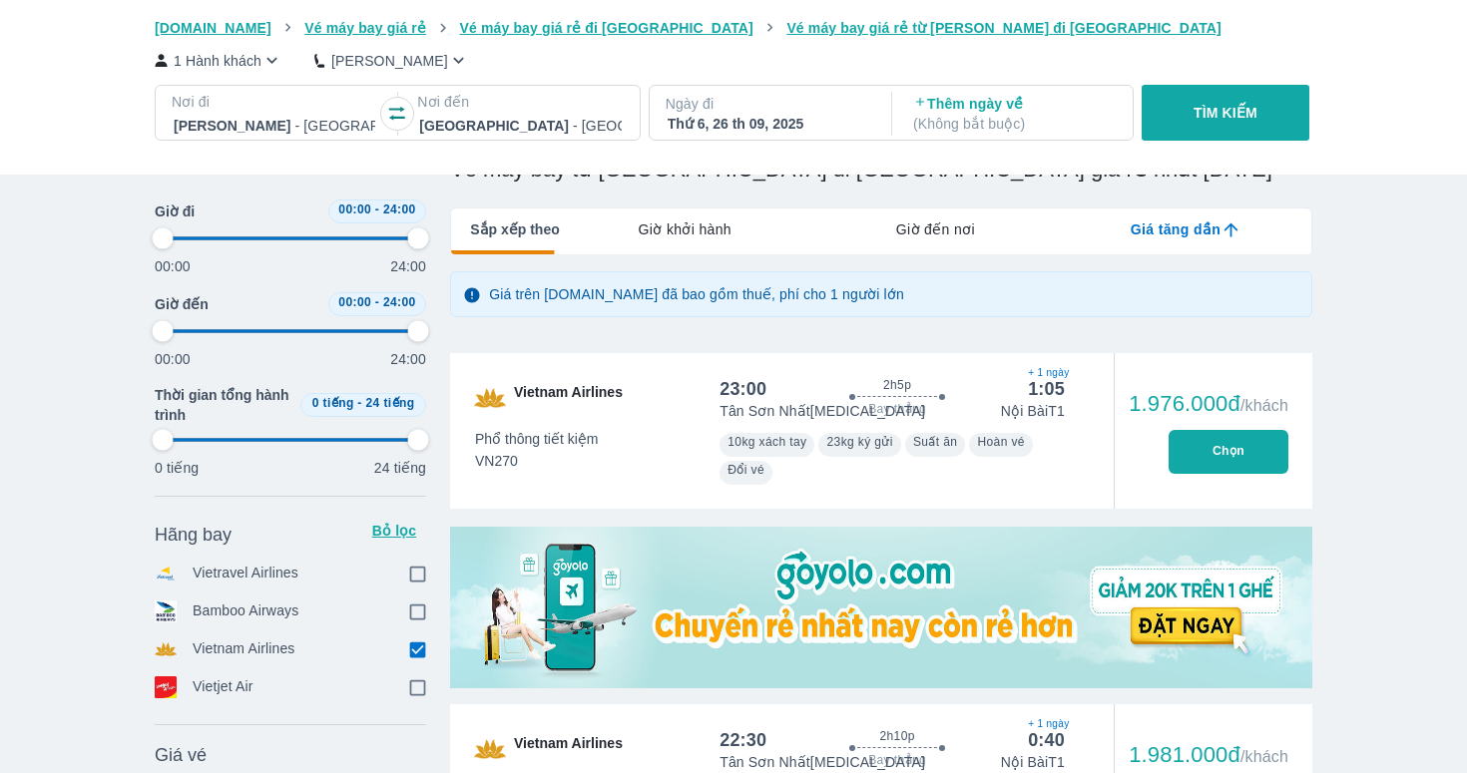
type input "97.9166666666667"
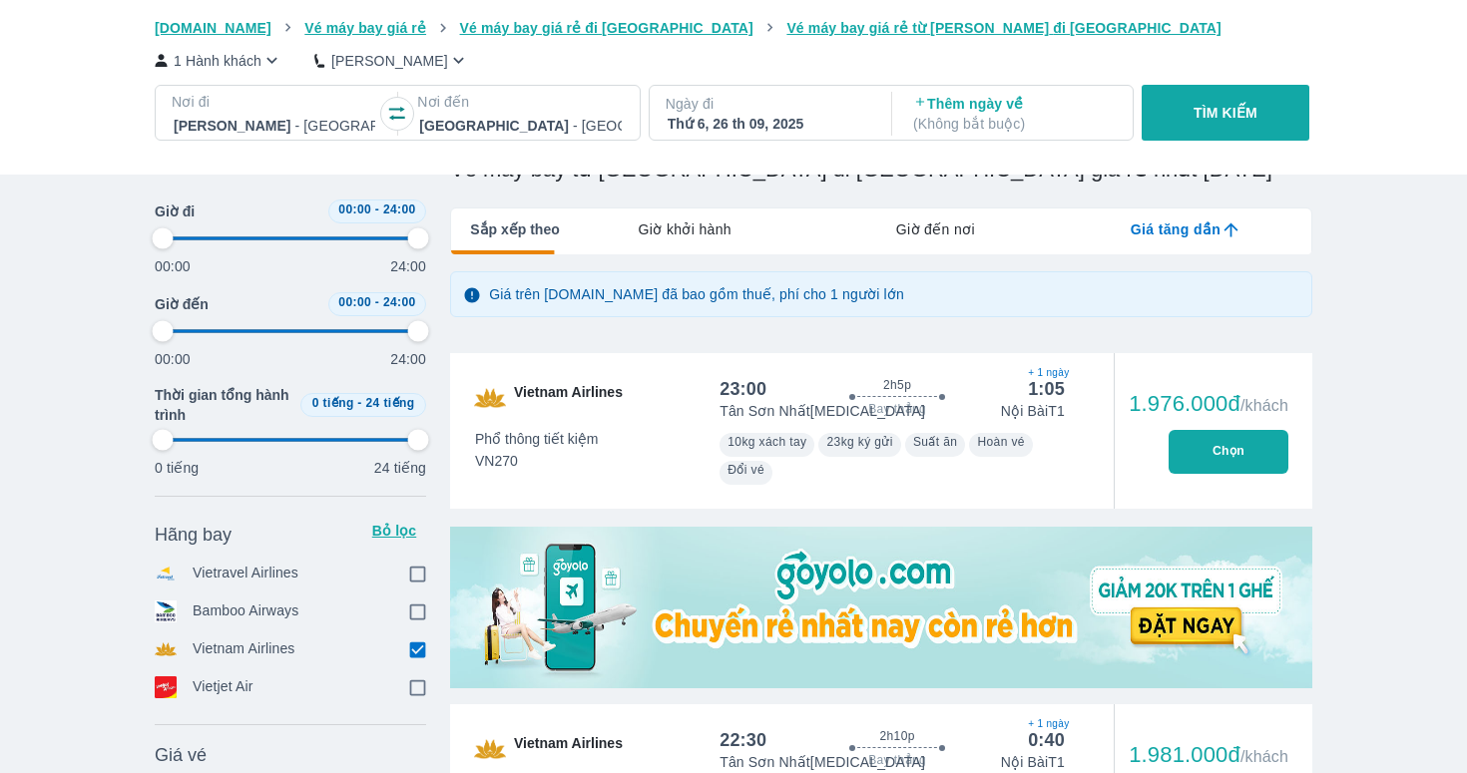
type input "97.9166666666667"
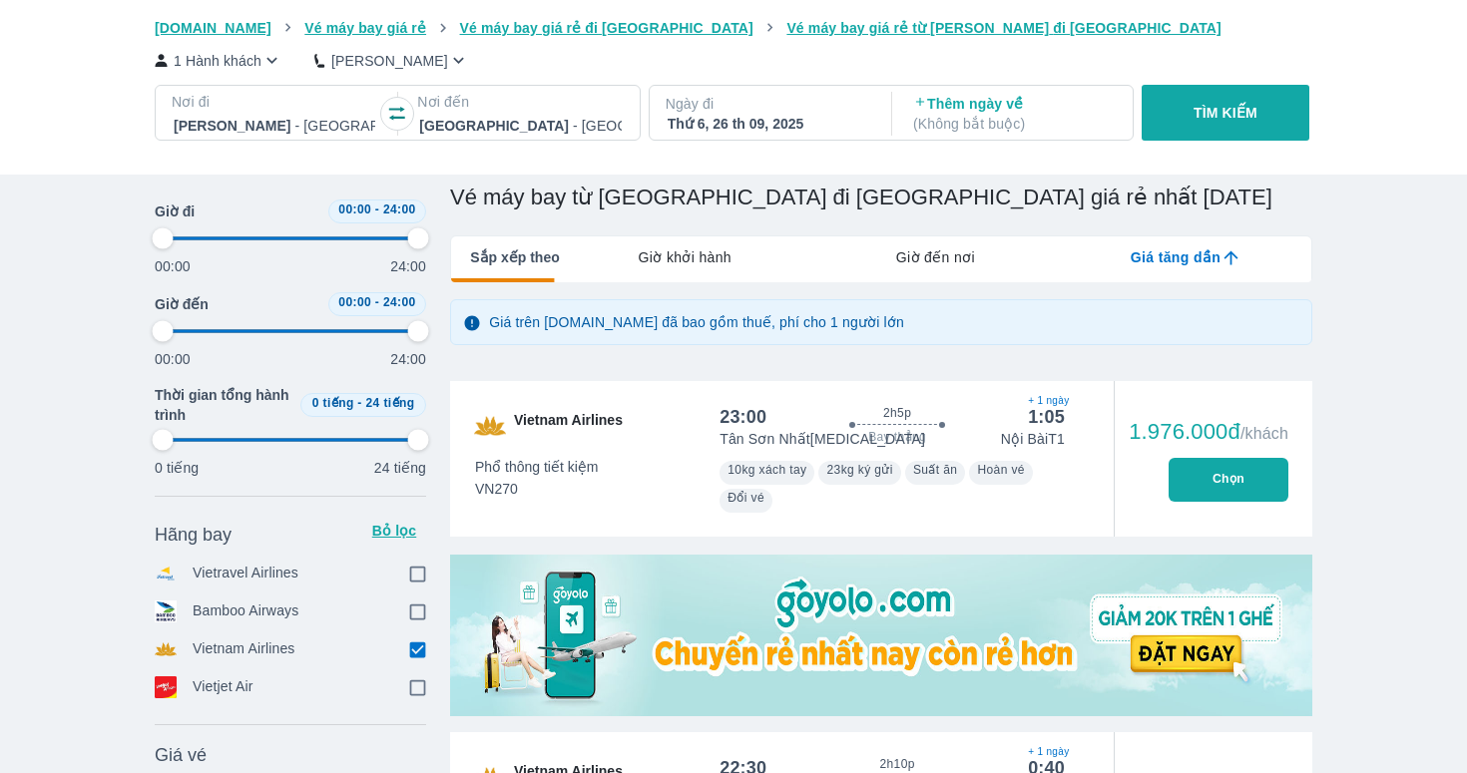
scroll to position [219, 0]
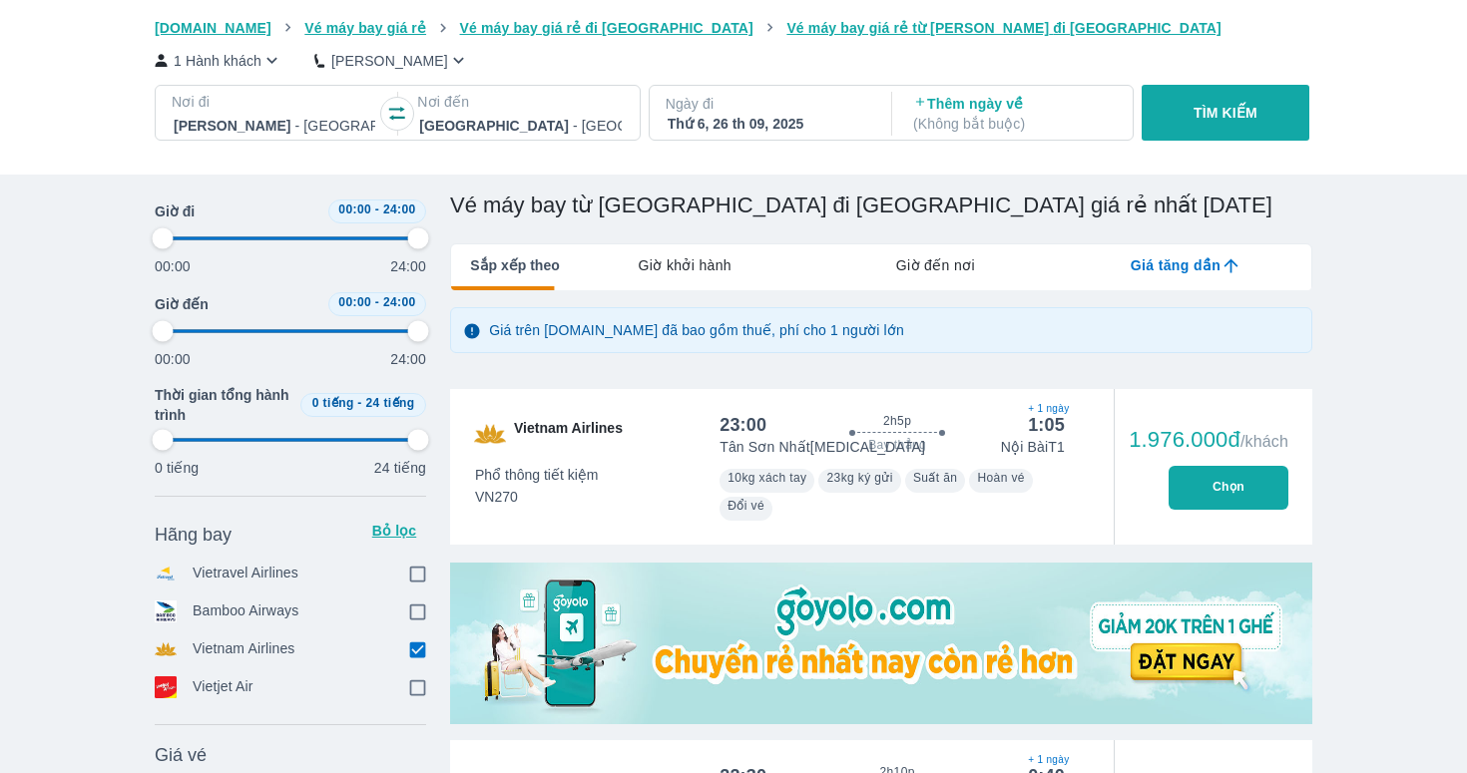
type input "97.9166666666667"
click at [1231, 495] on button "Chọn" at bounding box center [1228, 488] width 120 height 44
type input "97.9166666666667"
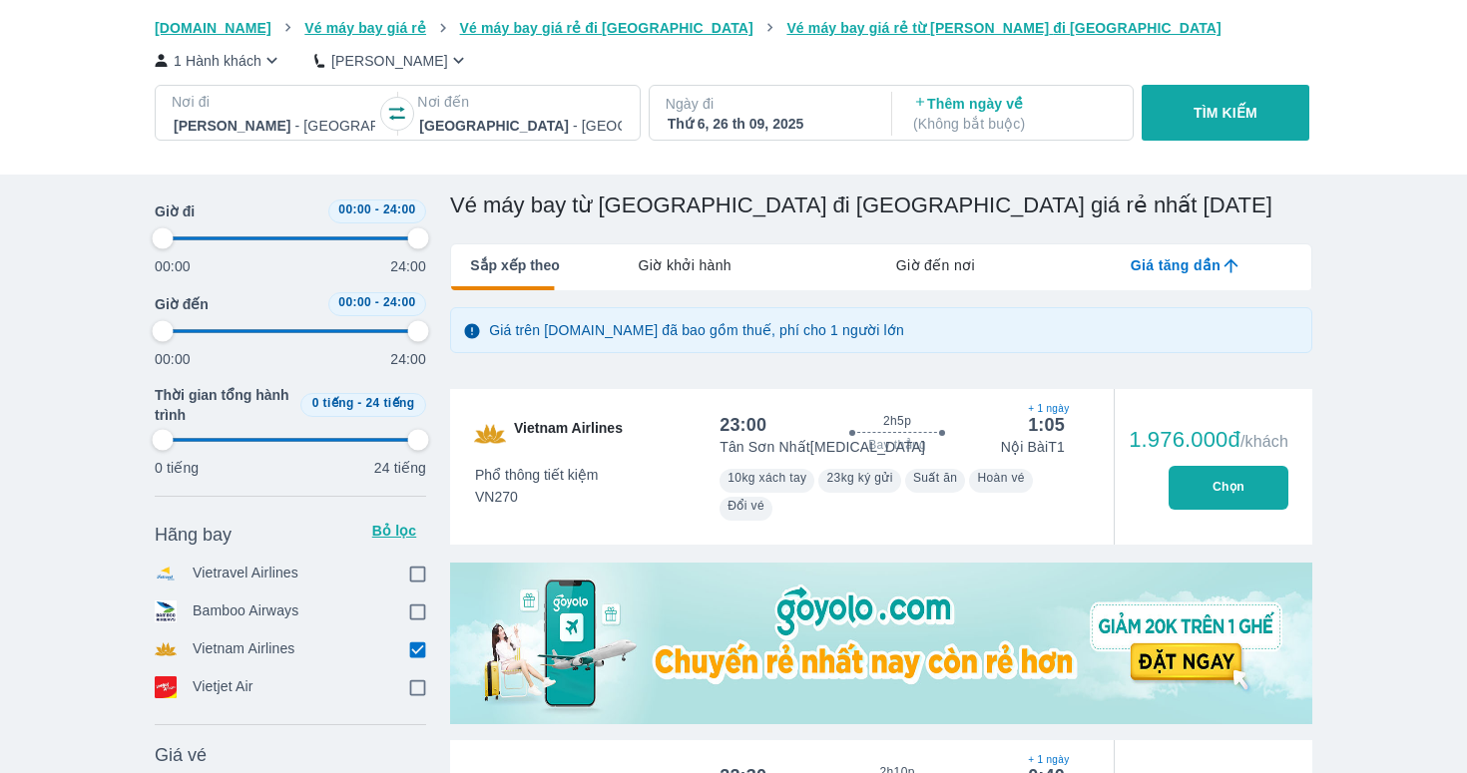
type input "97.9166666666667"
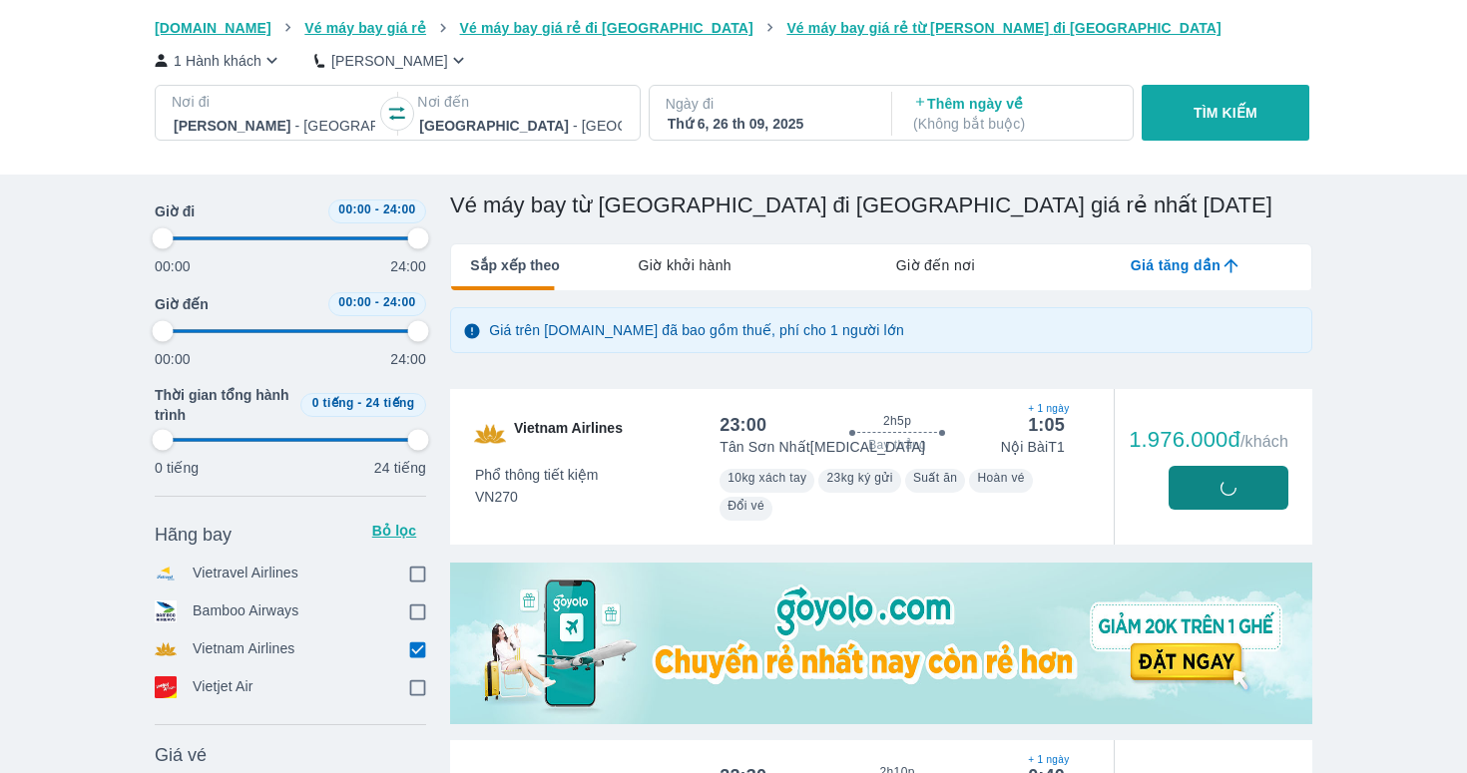
type input "97.9166666666667"
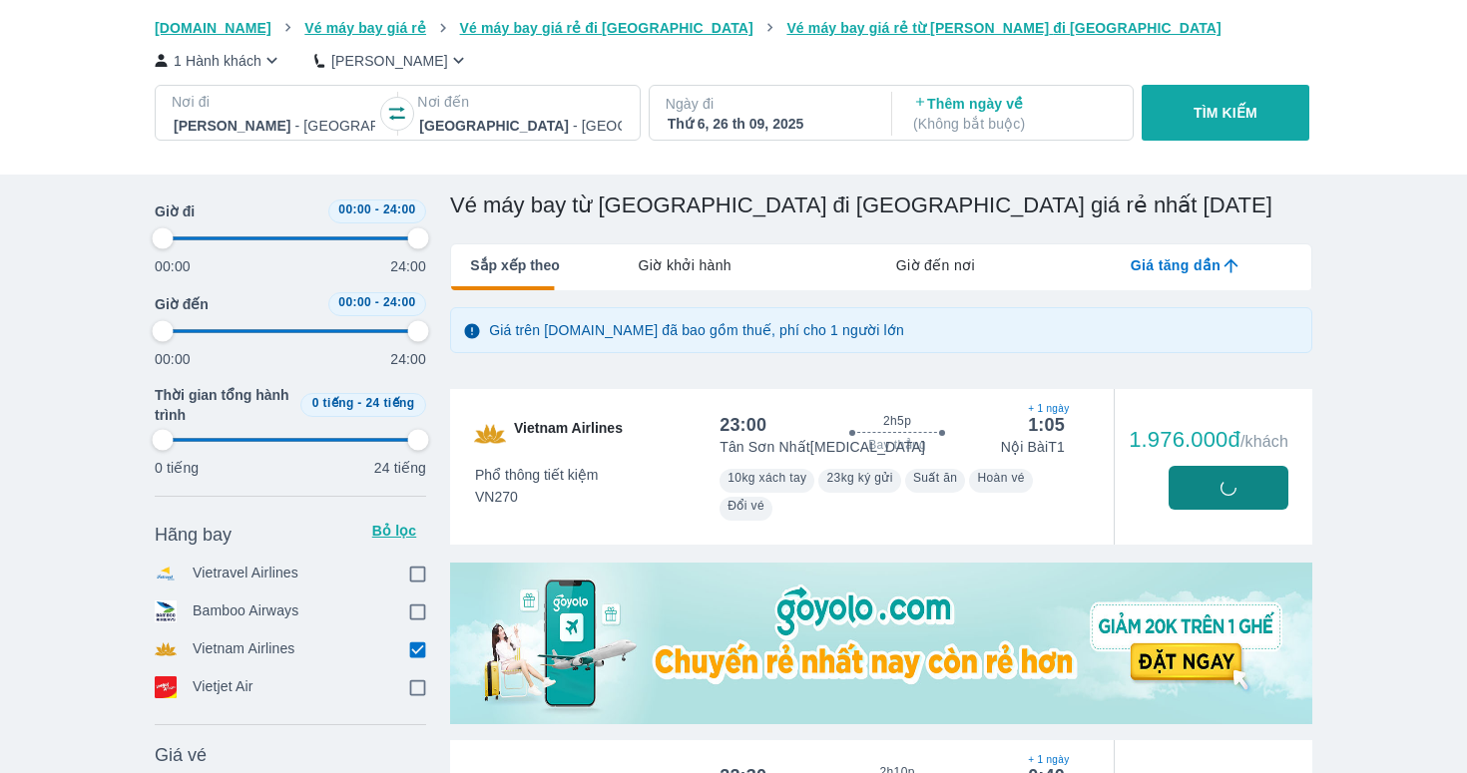
type input "97.9166666666667"
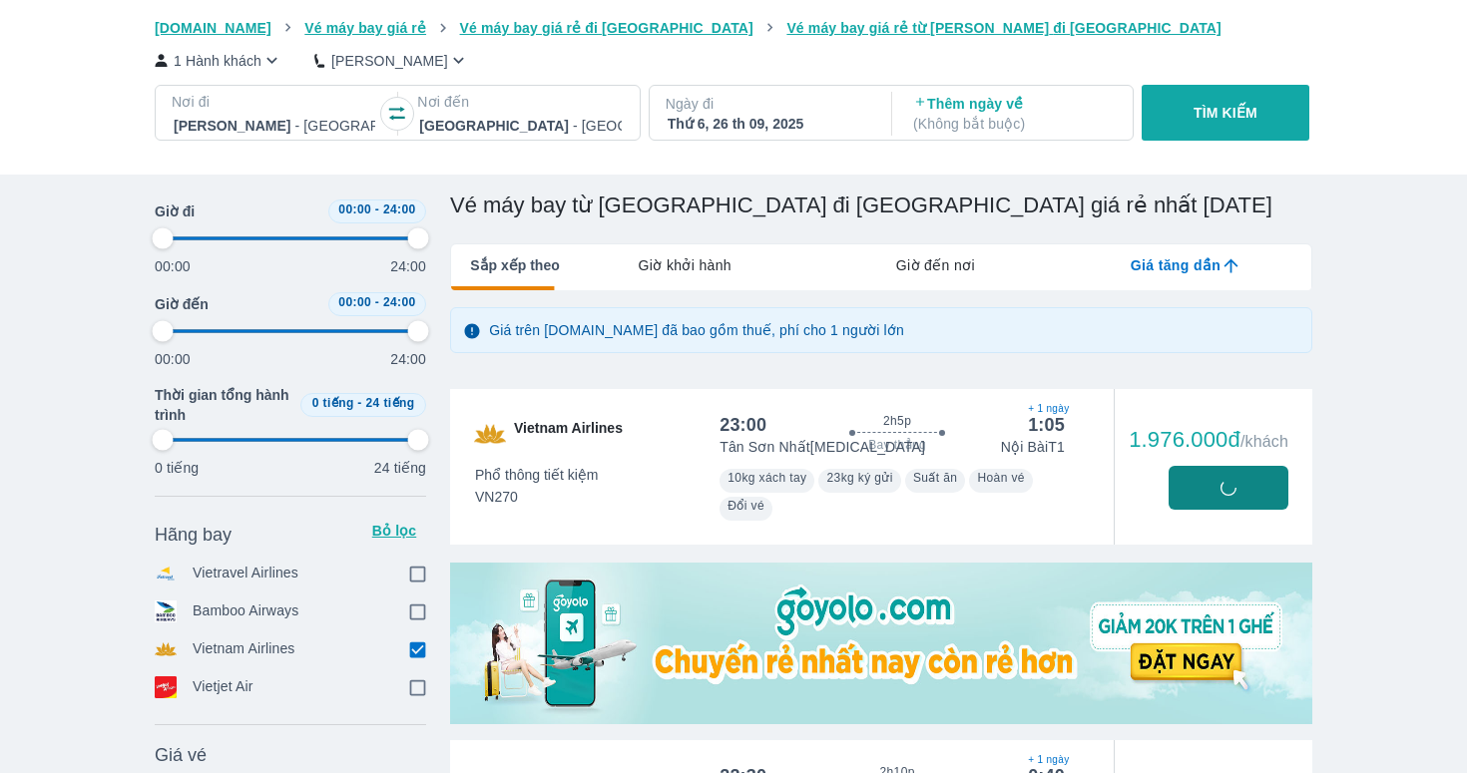
type input "97.9166666666667"
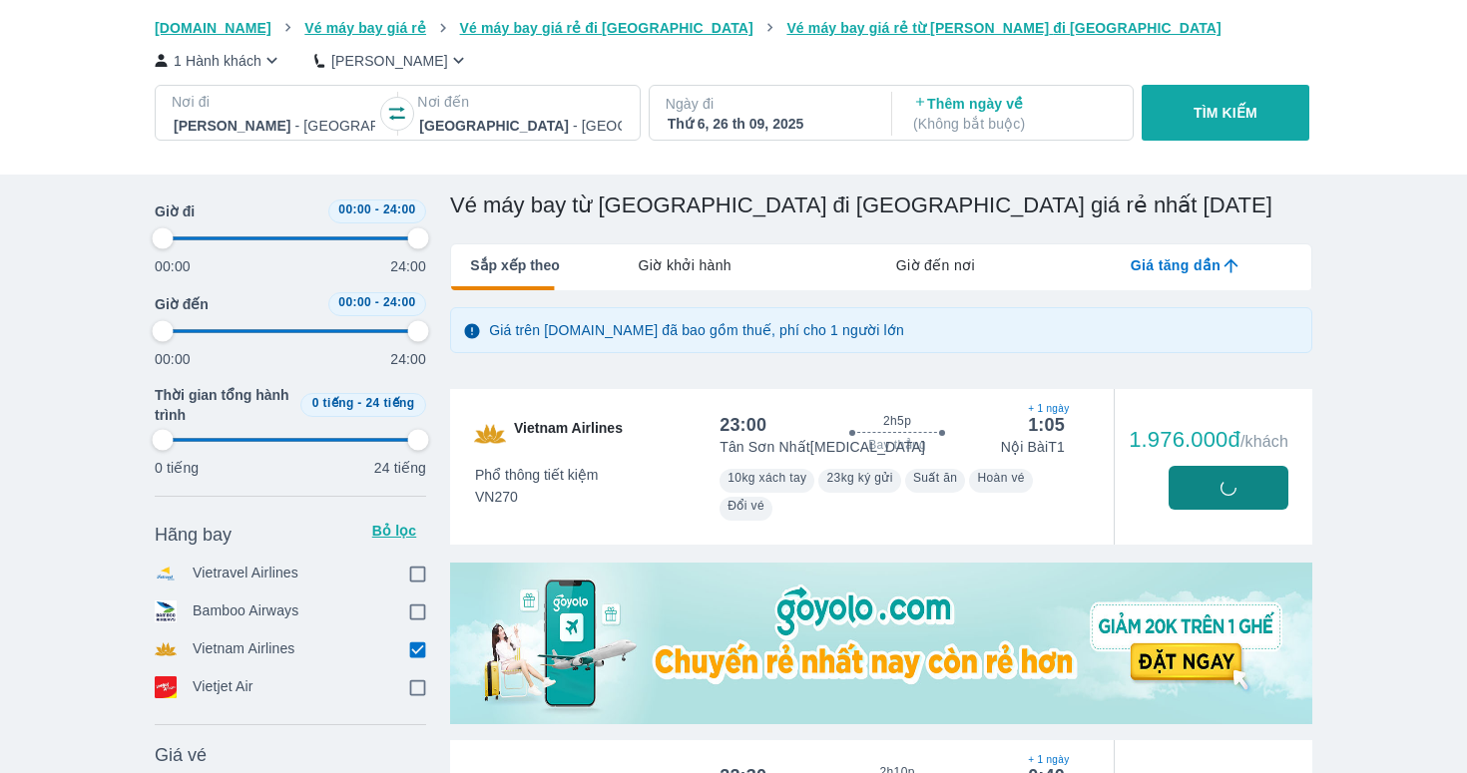
type input "97.9166666666667"
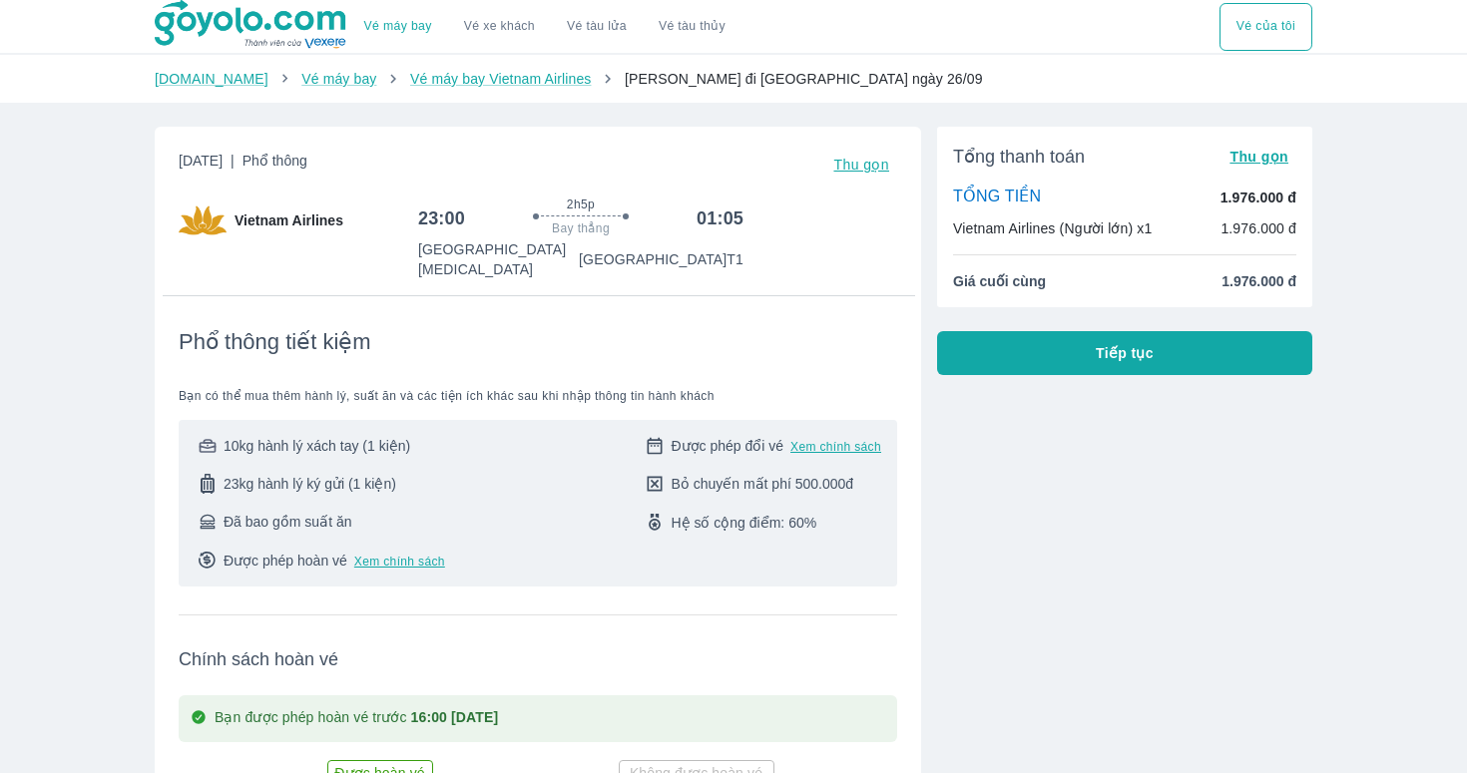
click at [1120, 347] on span "Tiếp tục" at bounding box center [1124, 353] width 58 height 20
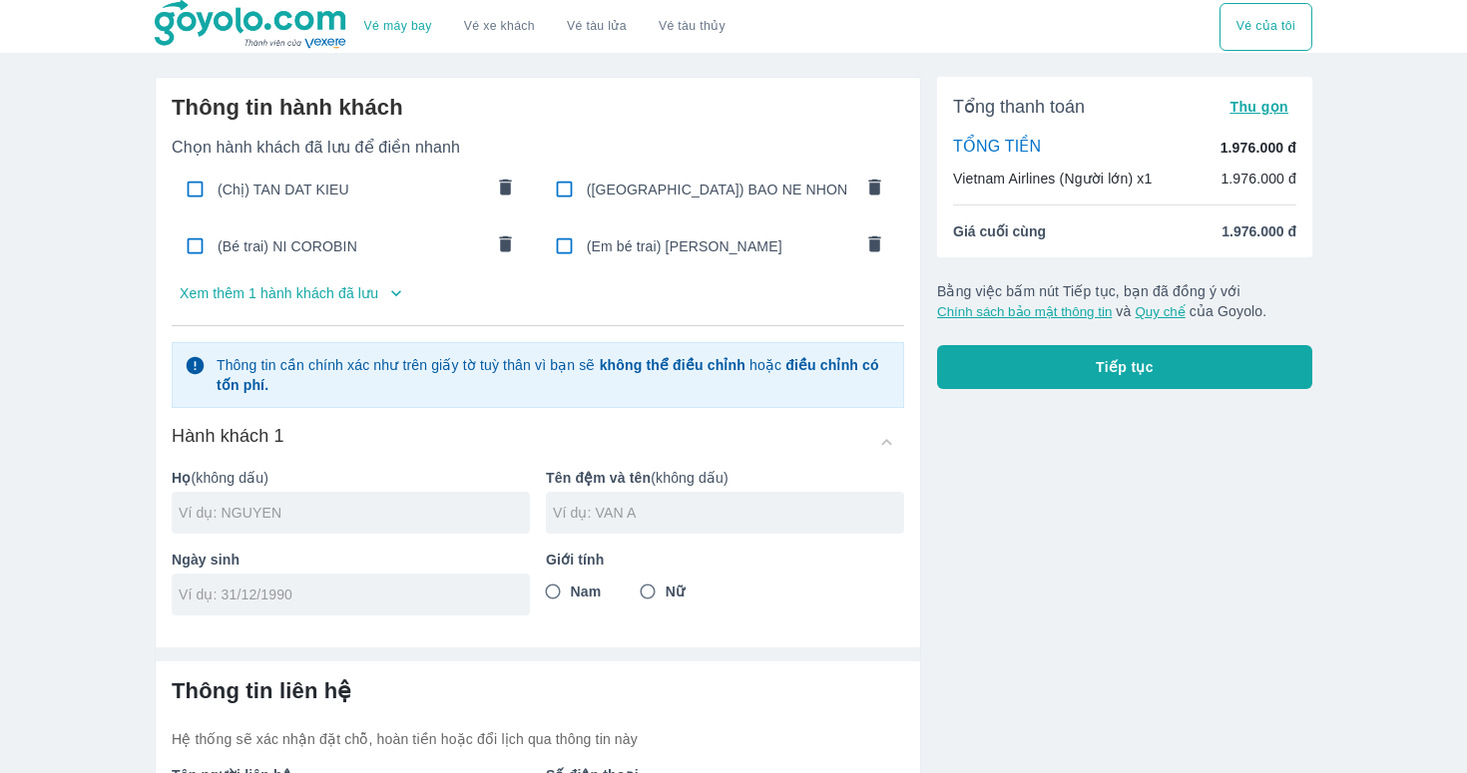
click at [328, 199] on span "(Chị) TAN DAT KIEU" at bounding box center [349, 190] width 265 height 20
checkbox input "true"
type input "TAN DAT"
type input "KIEU"
type input "[DATE]"
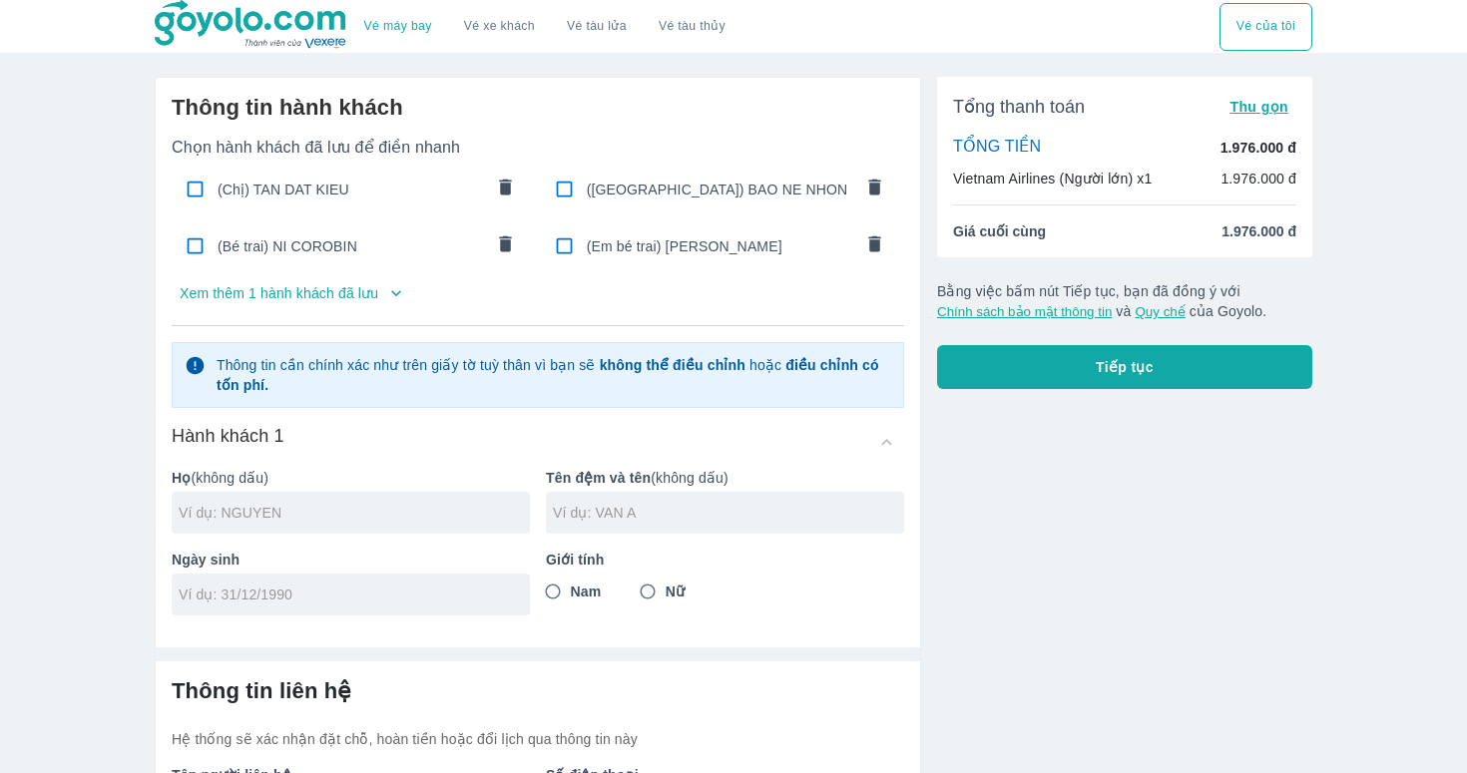
radio input "true"
type input "TAN DAT KIEU"
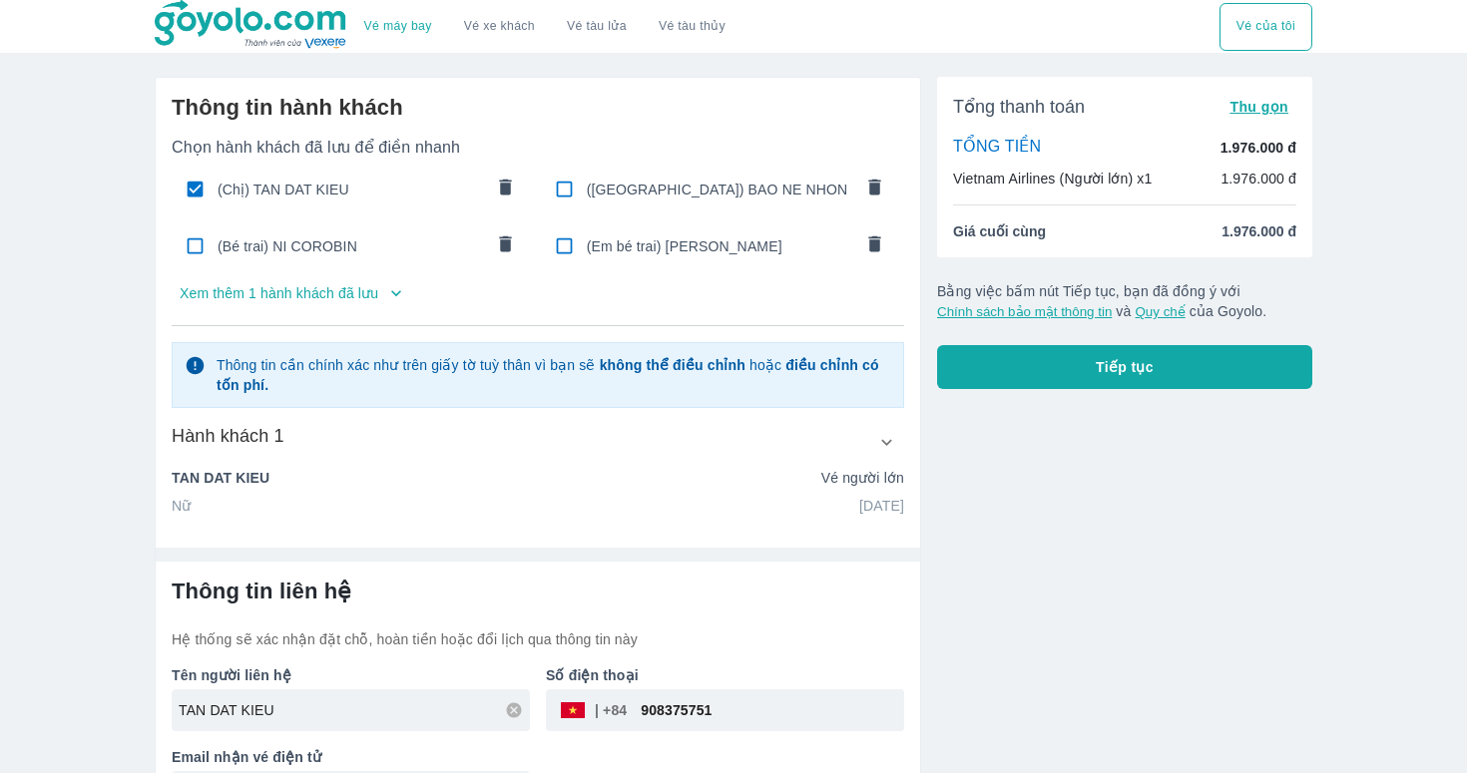
click at [1096, 353] on button "Tiếp tục" at bounding box center [1124, 367] width 375 height 44
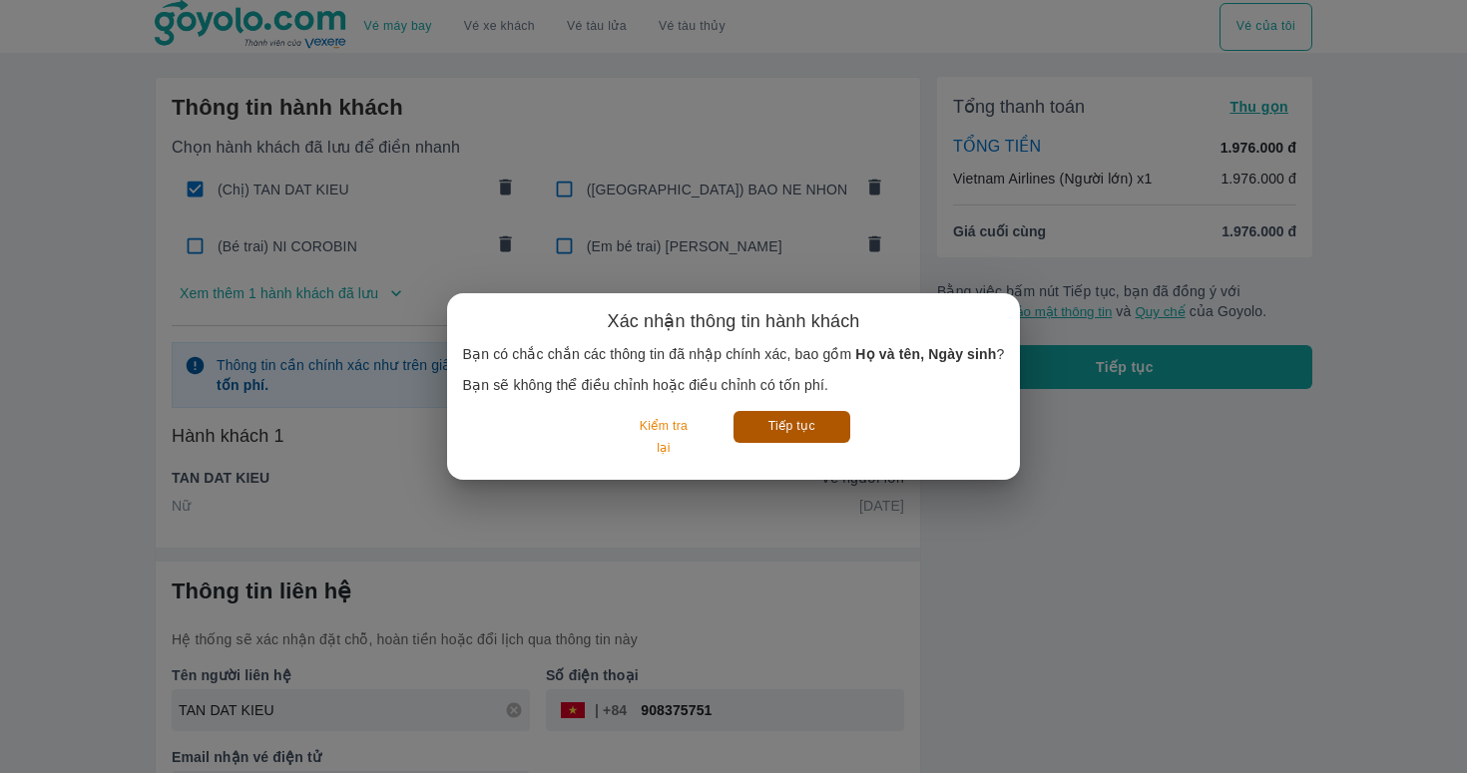
click at [773, 424] on button "Tiếp tục" at bounding box center [791, 426] width 117 height 31
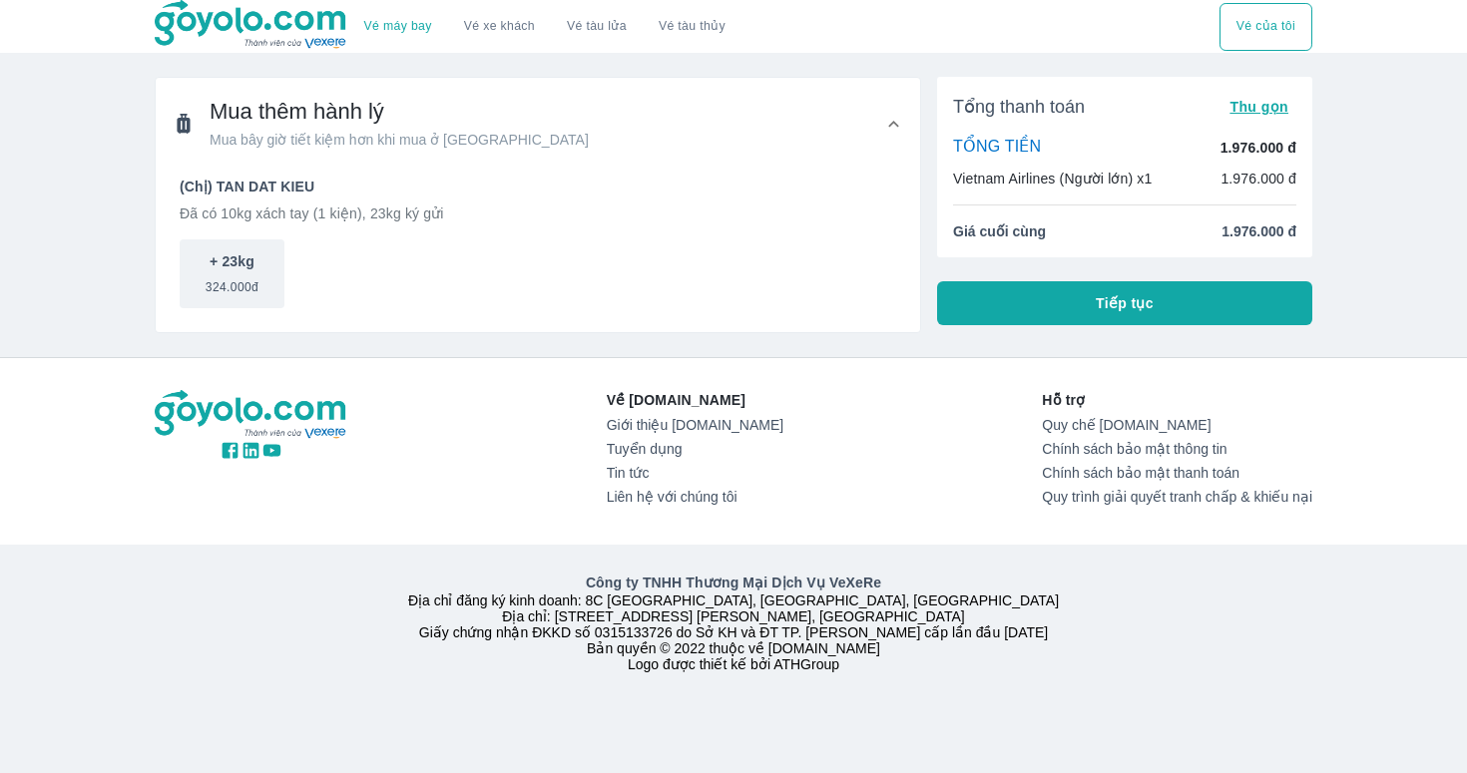
click at [1123, 300] on span "Tiếp tục" at bounding box center [1124, 303] width 58 height 20
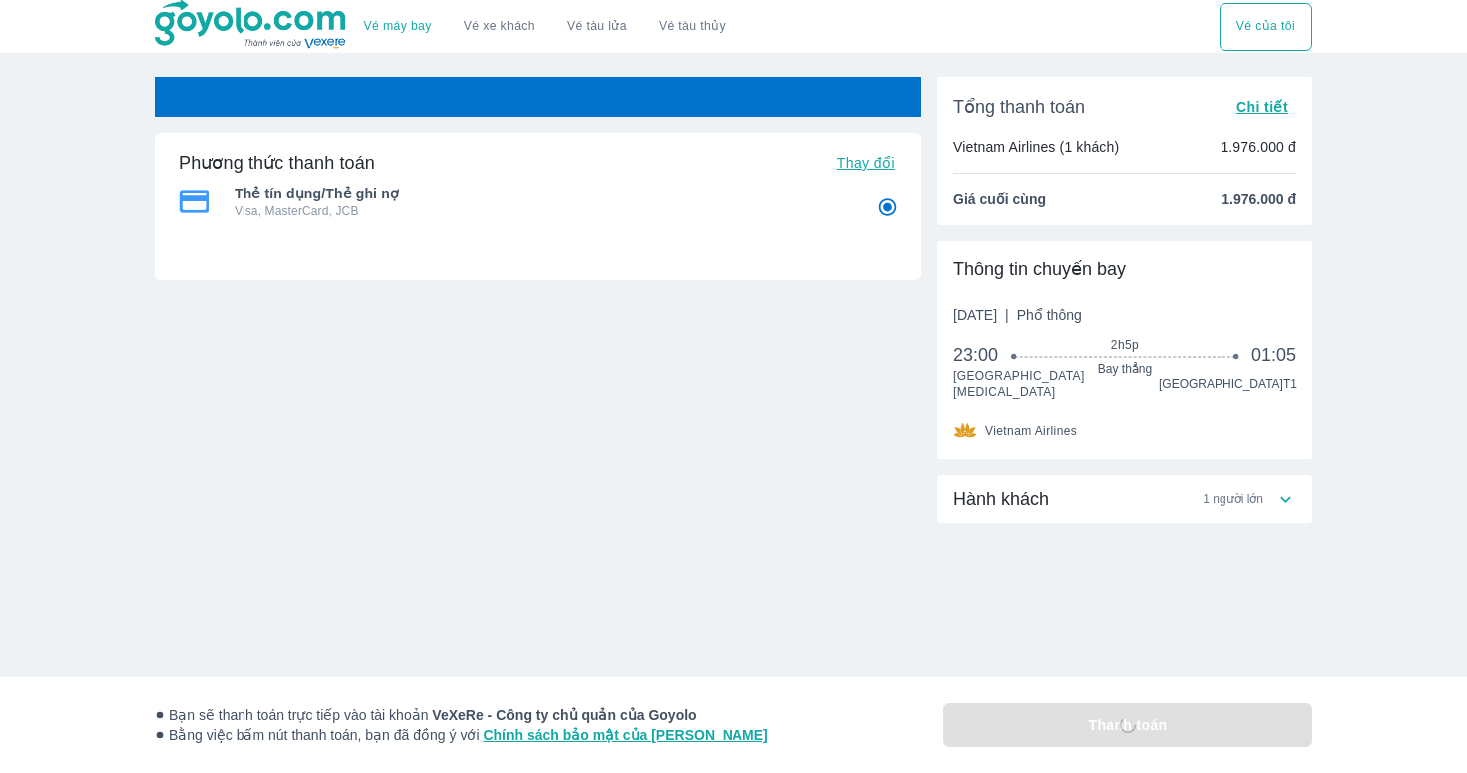
click at [1130, 640] on div "Hành khách 1 người lớn" at bounding box center [1124, 579] width 375 height 208
click at [914, 571] on div "Phương thức thanh toán Thay đổi Thẻ tín dụng/Thẻ ghi nợ Visa, MasterCard, JCB T…" at bounding box center [538, 341] width 766 height 529
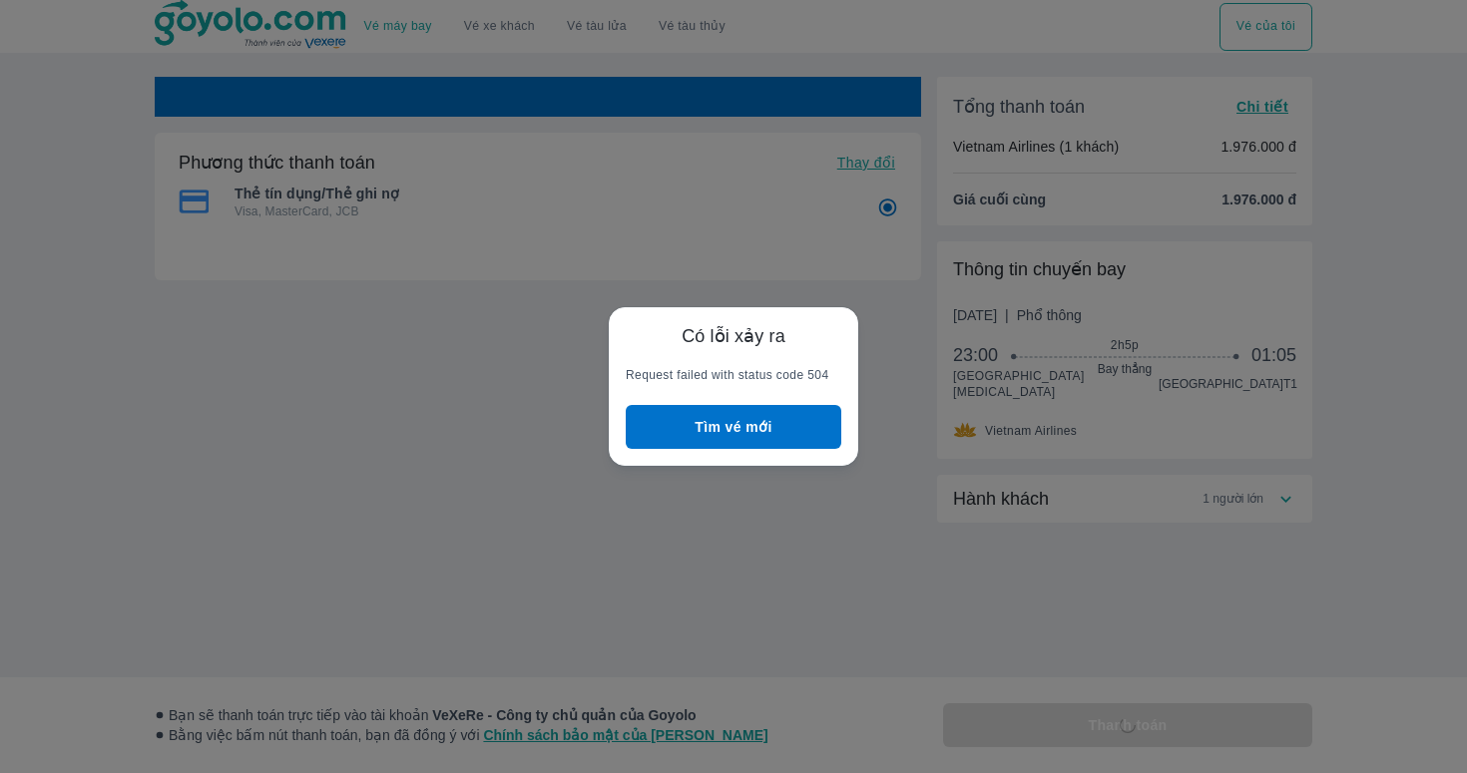
click at [720, 427] on button "Tìm vé mới" at bounding box center [734, 427] width 216 height 44
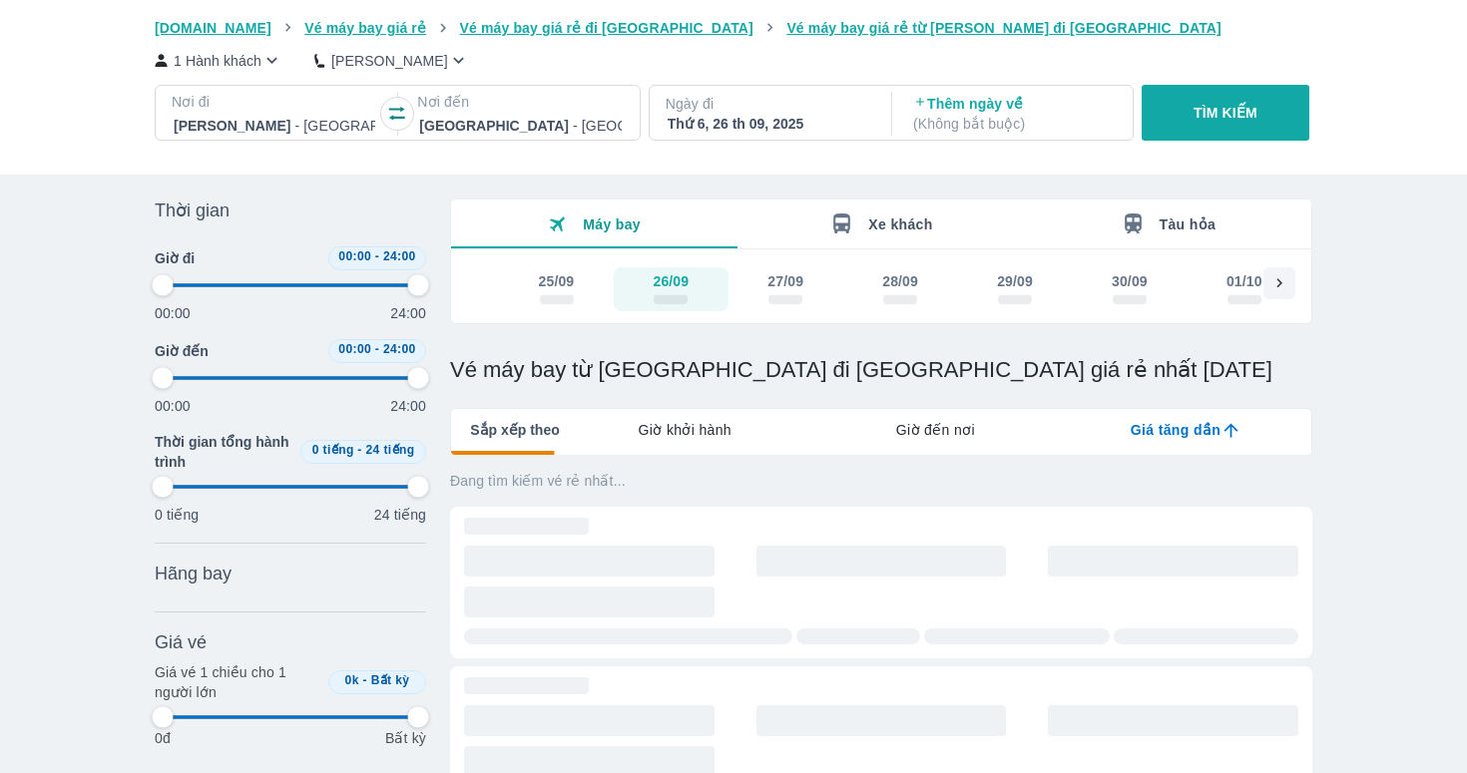
type input "97.9166666666667"
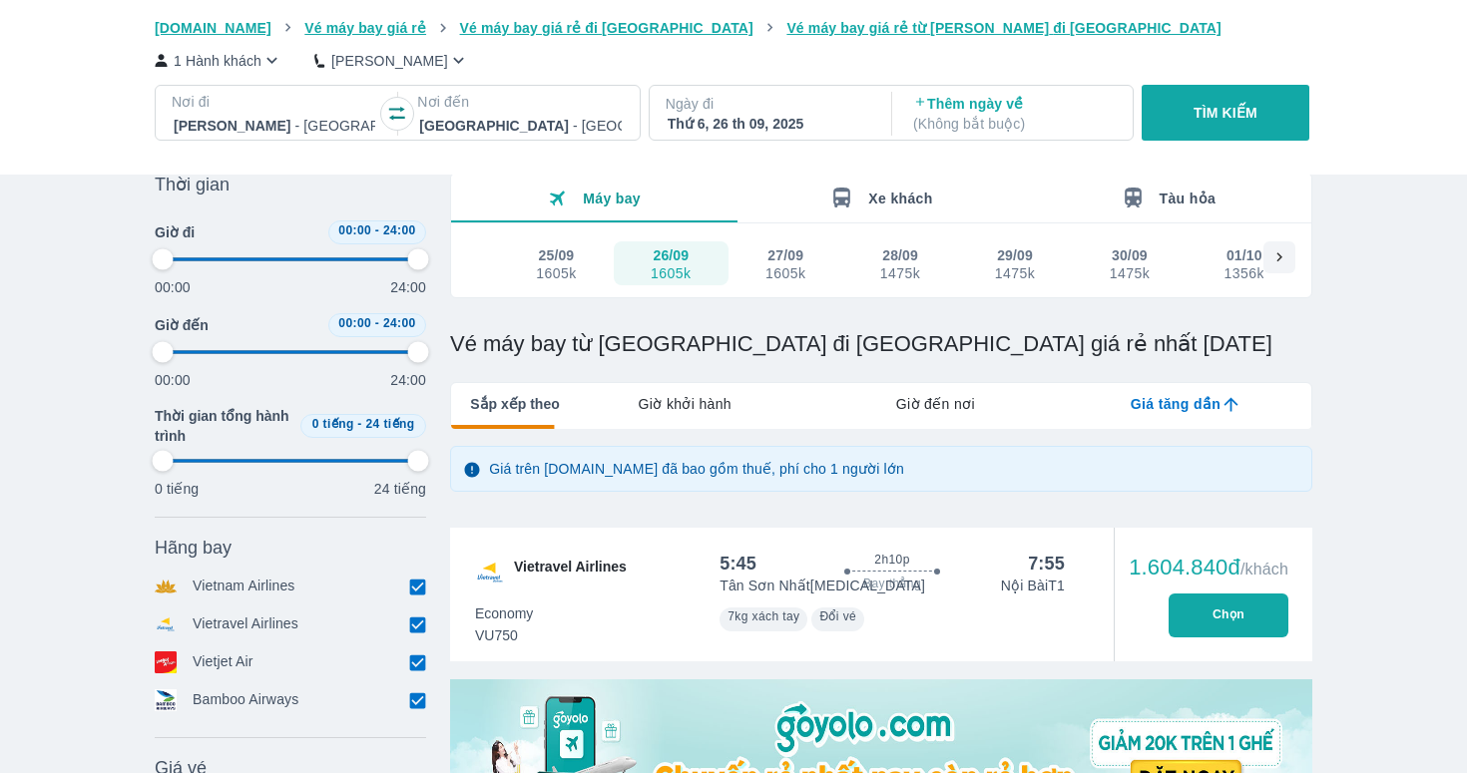
type input "97.9166666666667"
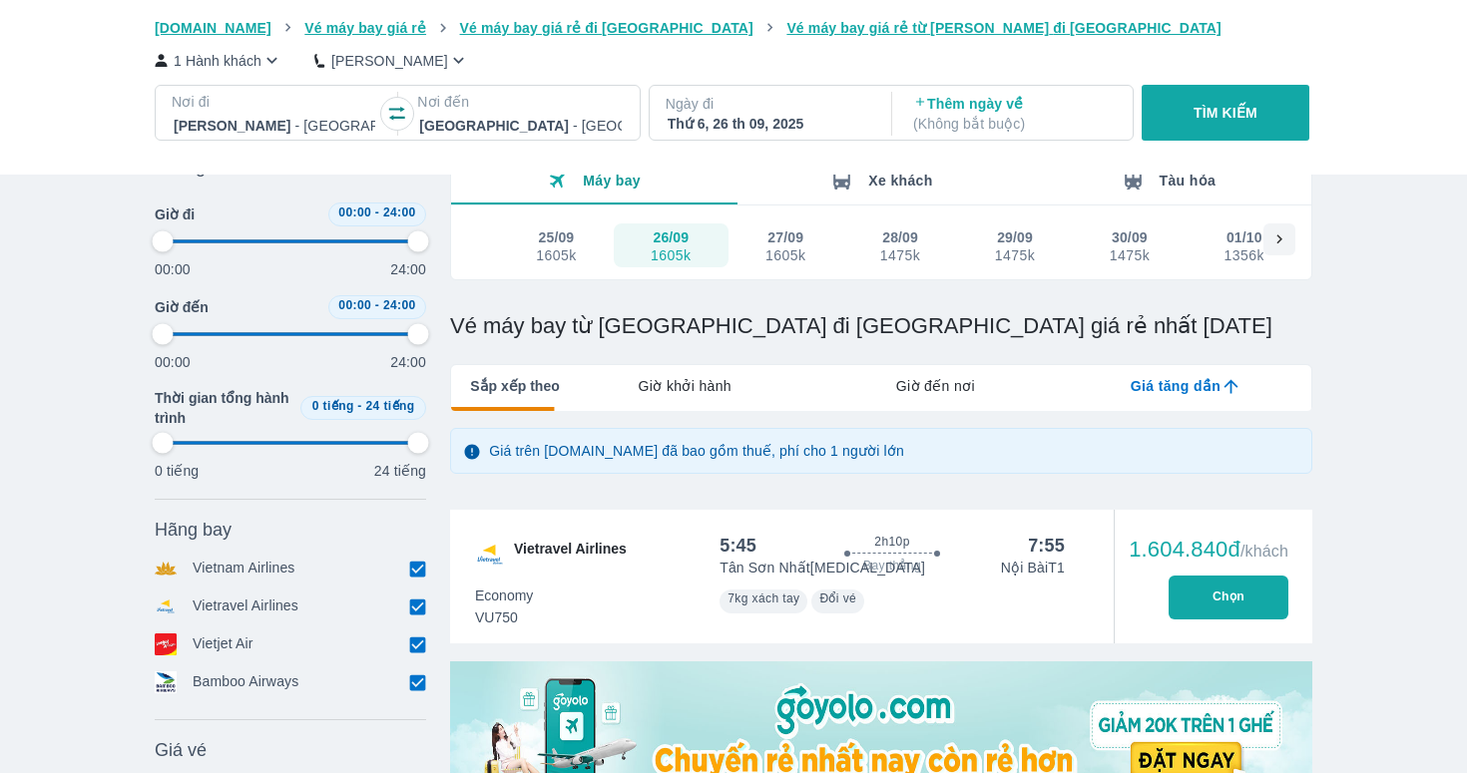
scroll to position [114, 0]
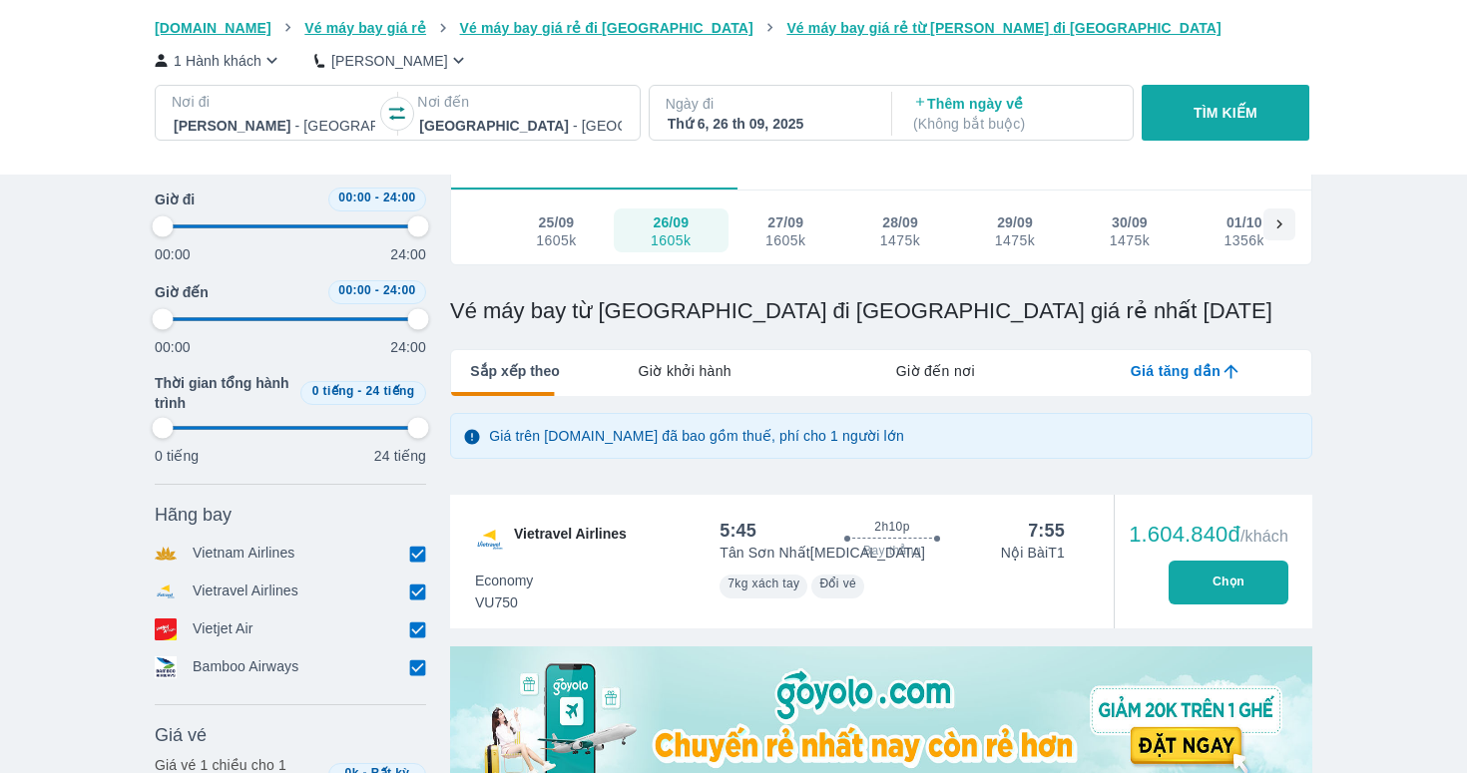
click at [413, 591] on input "checkbox" at bounding box center [417, 592] width 18 height 18
checkbox input "false"
type input "97.9166666666667"
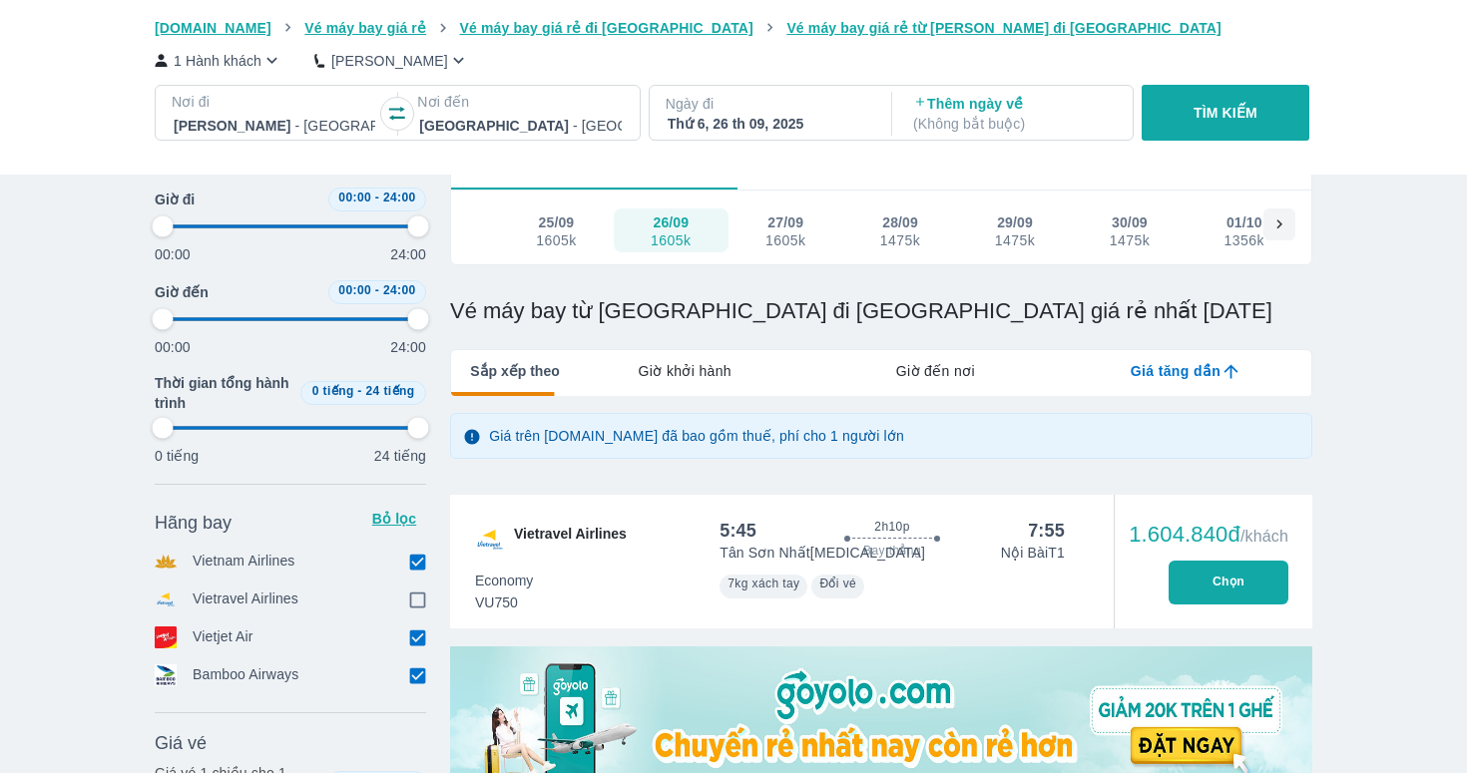
type input "97.9166666666667"
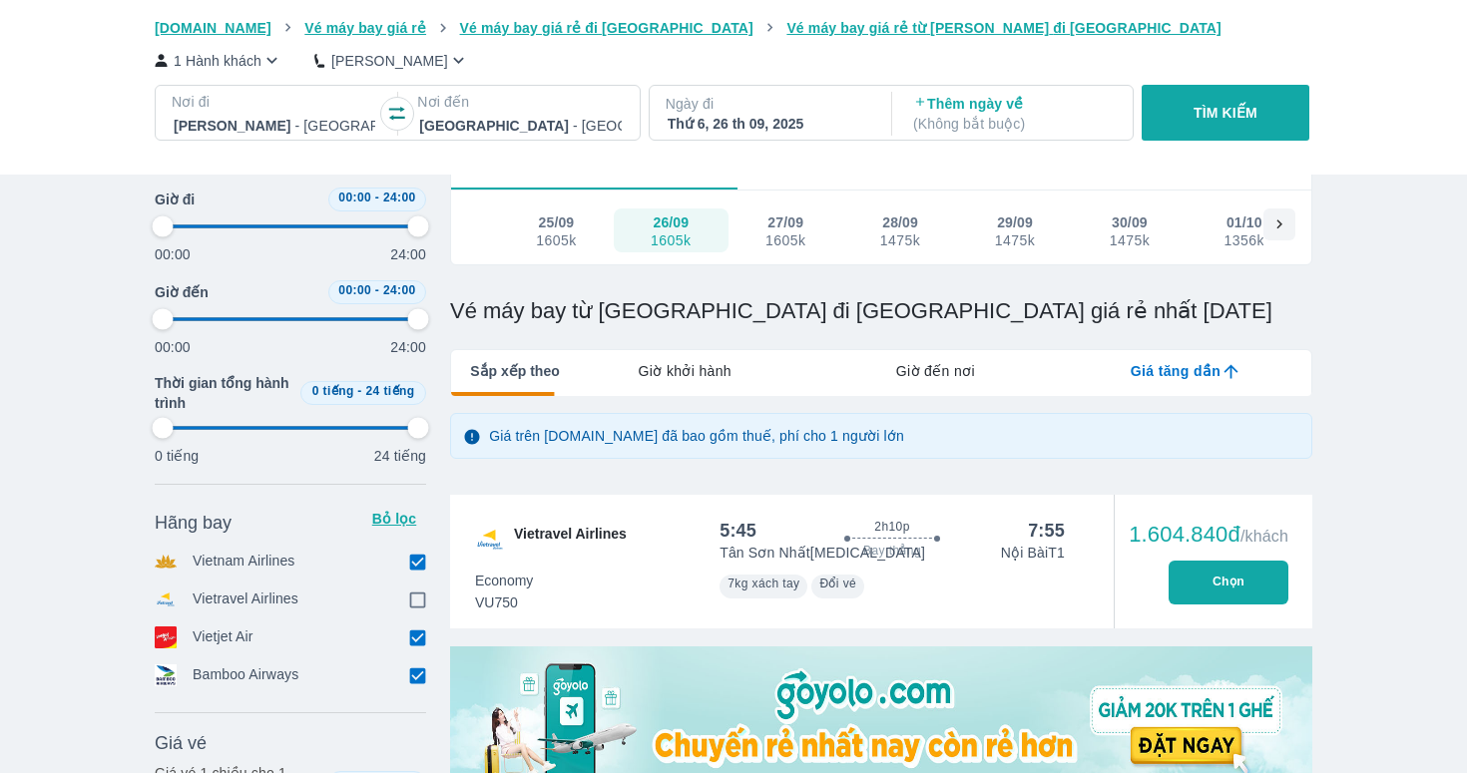
type input "97.9166666666667"
click at [414, 642] on input "checkbox" at bounding box center [417, 638] width 18 height 18
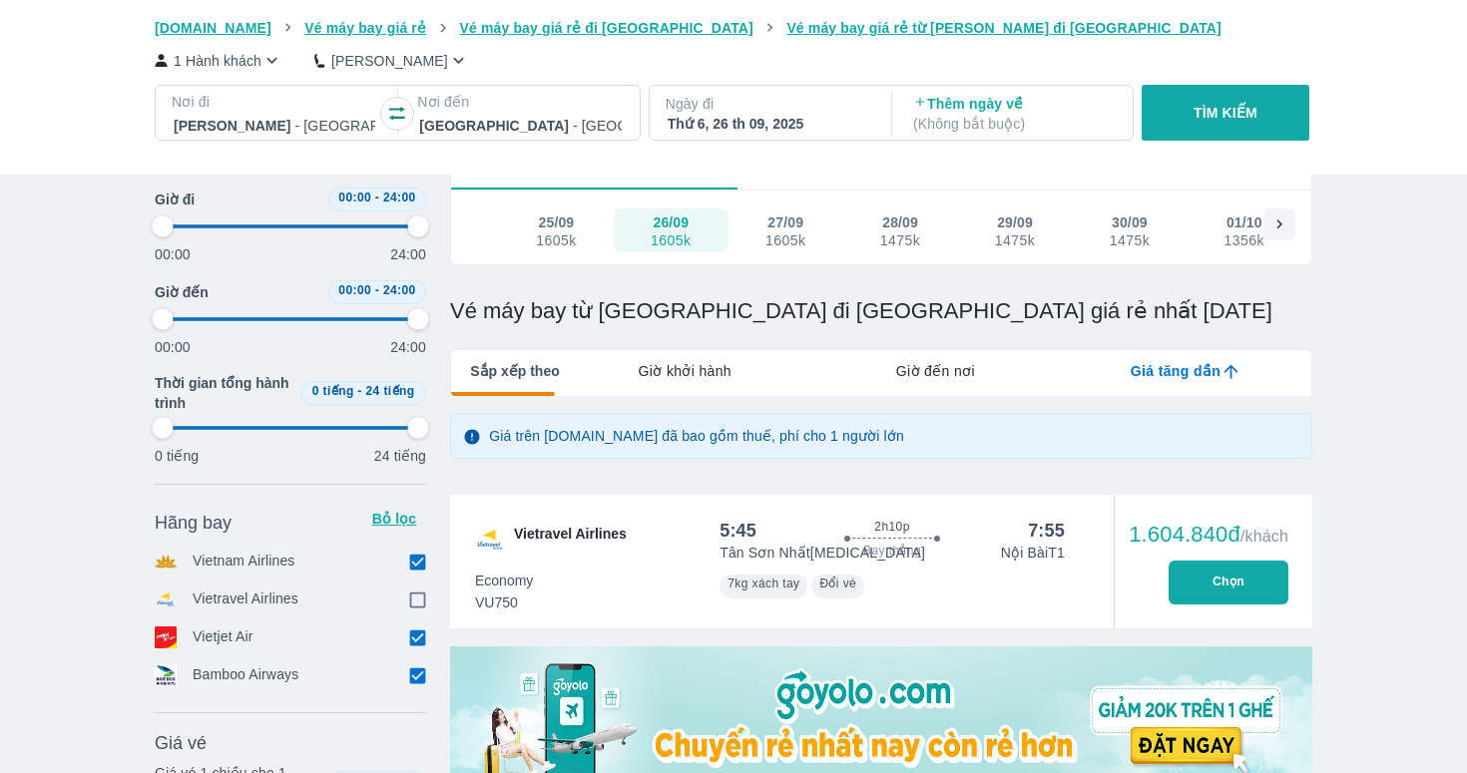
checkbox input "false"
type input "97.9166666666667"
checkbox input "true"
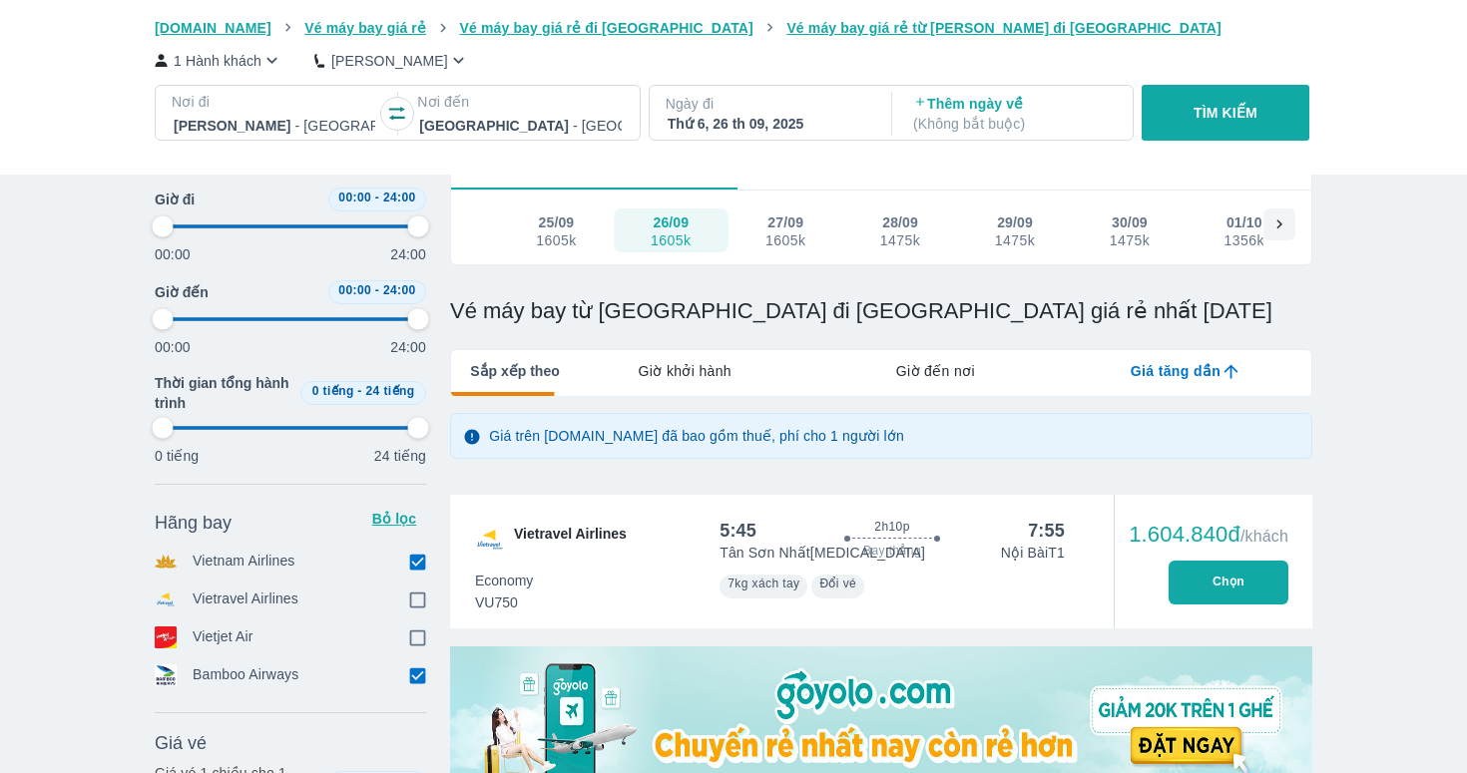
type input "97.9166666666667"
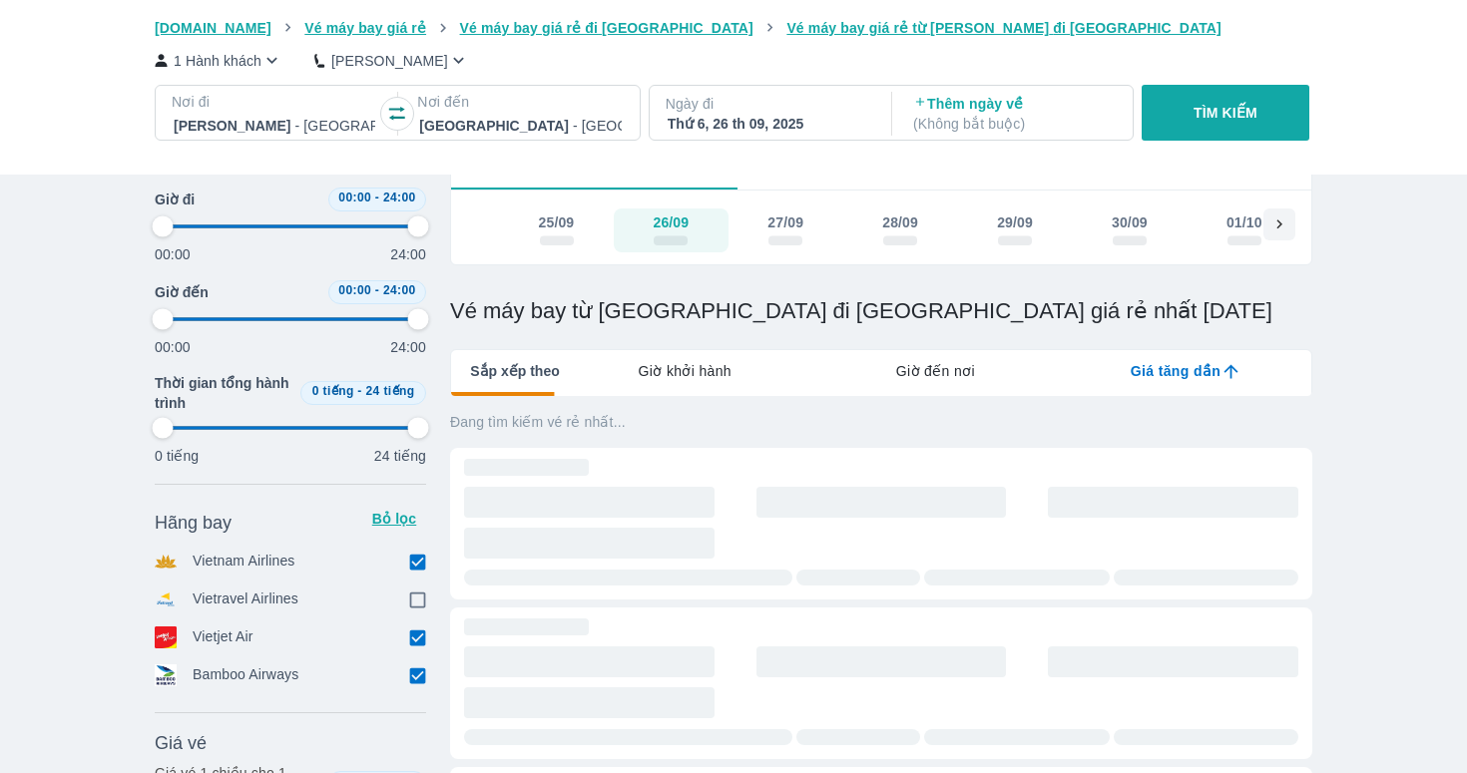
click at [414, 666] on input "checkbox" at bounding box center [417, 675] width 18 height 18
checkbox input "false"
type input "97.9166666666667"
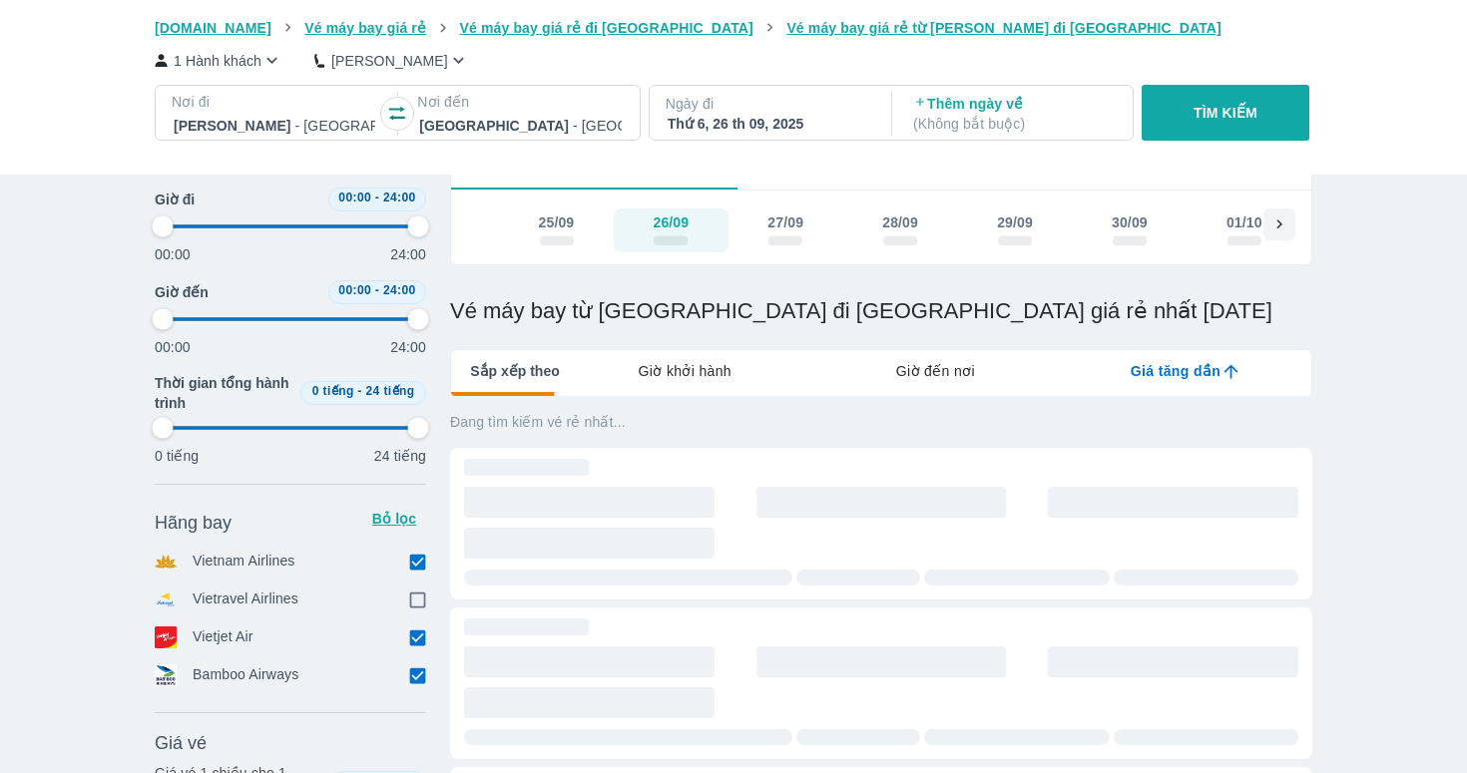
type input "97.9166666666667"
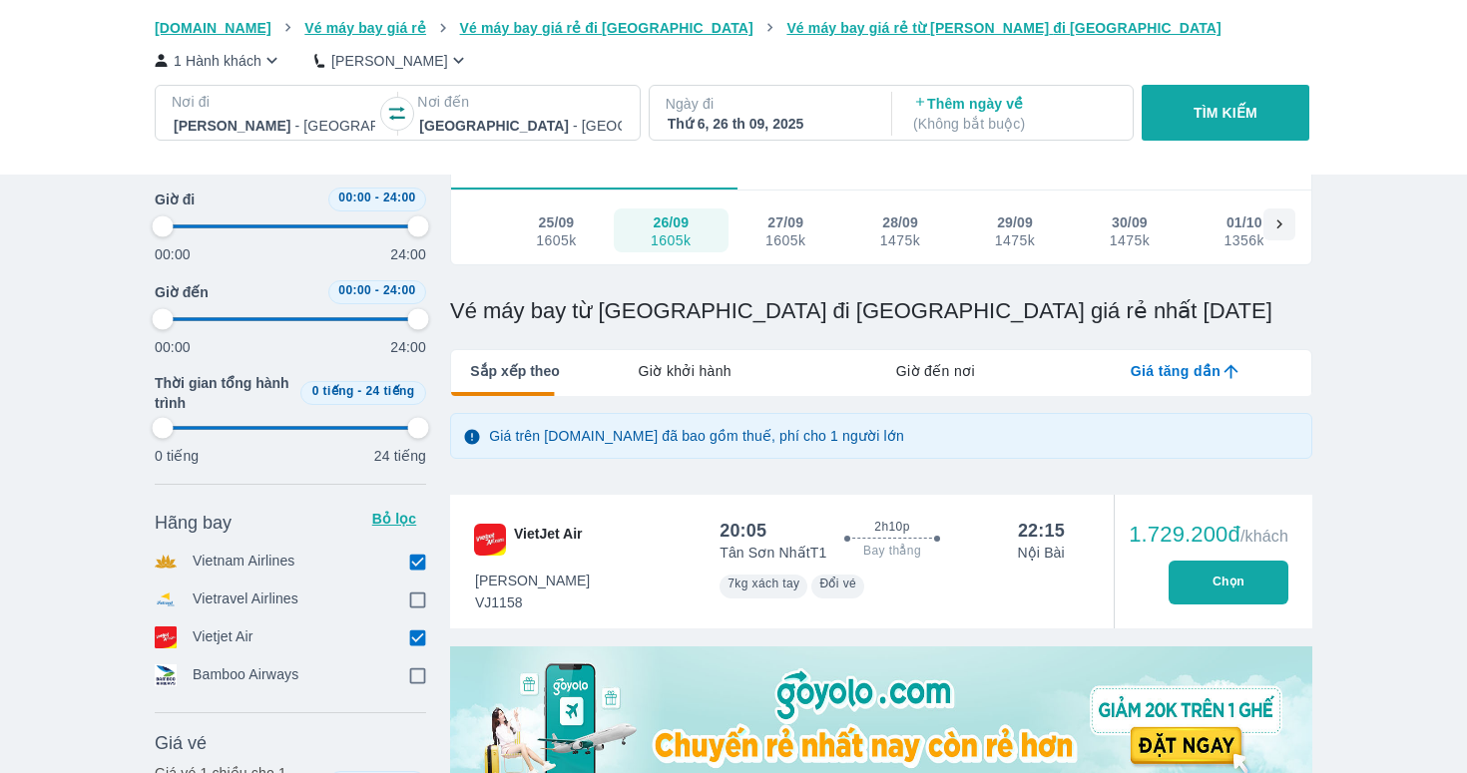
type input "97.9166666666667"
checkbox input "false"
checkbox input "true"
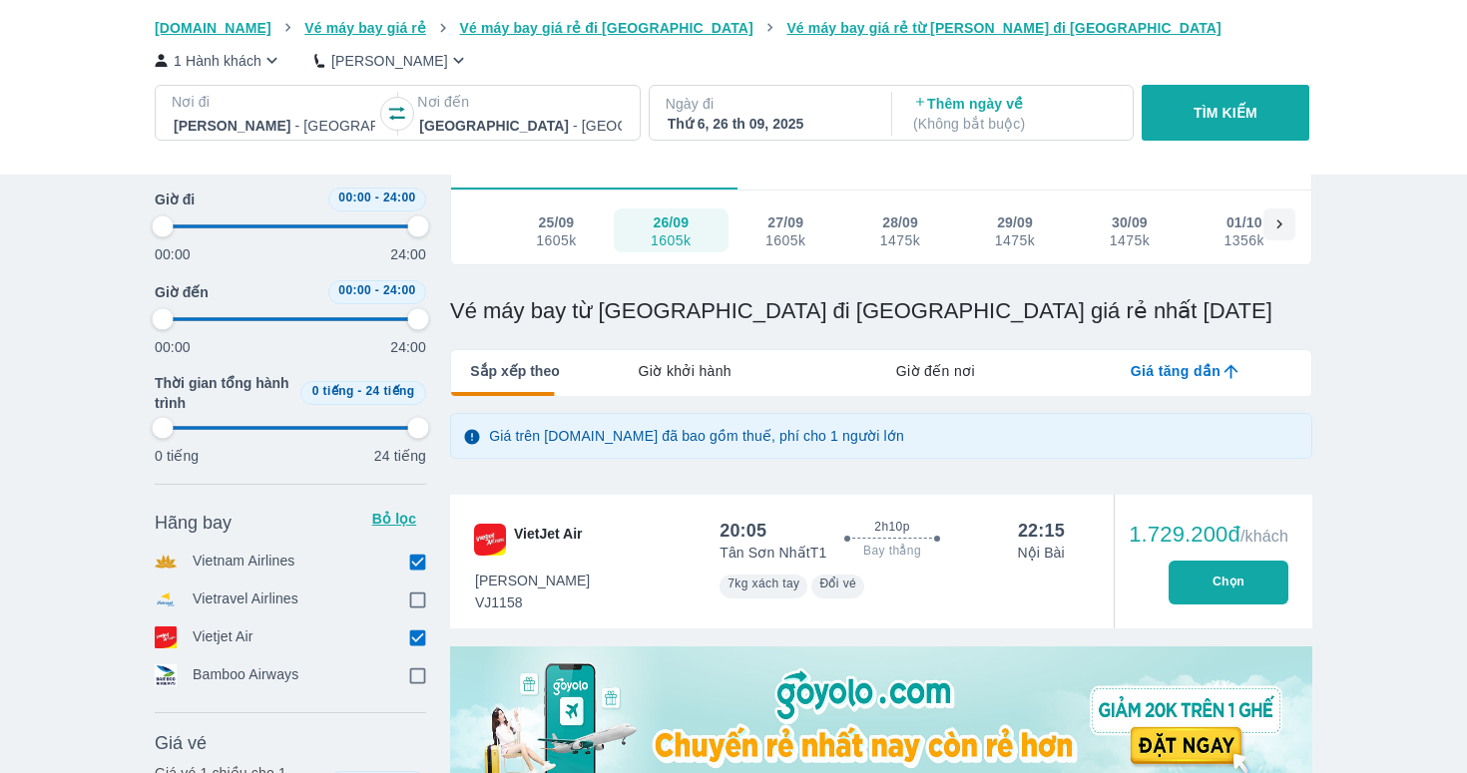
type input "97.9166666666667"
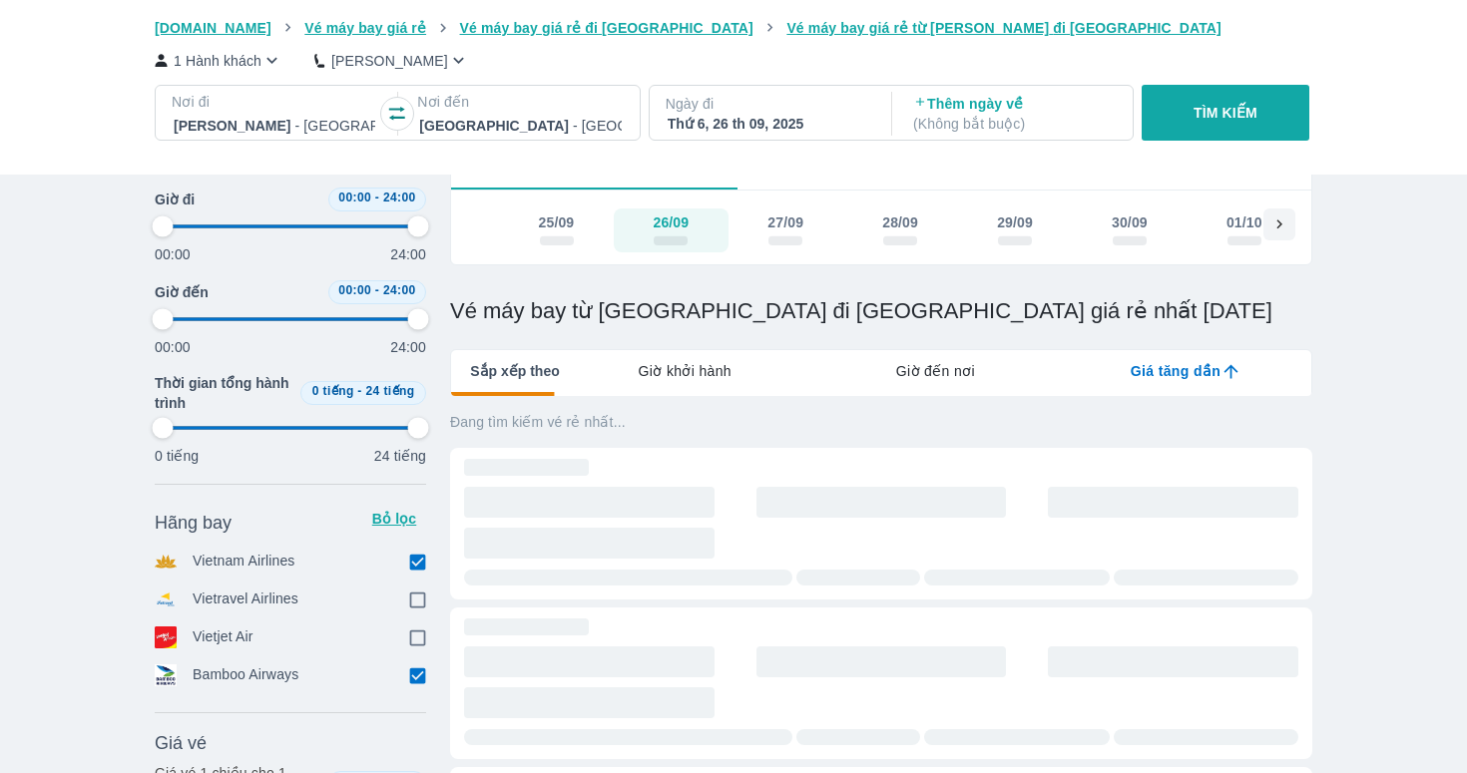
type input "97.9166666666667"
click at [415, 641] on input "checkbox" at bounding box center [417, 638] width 18 height 18
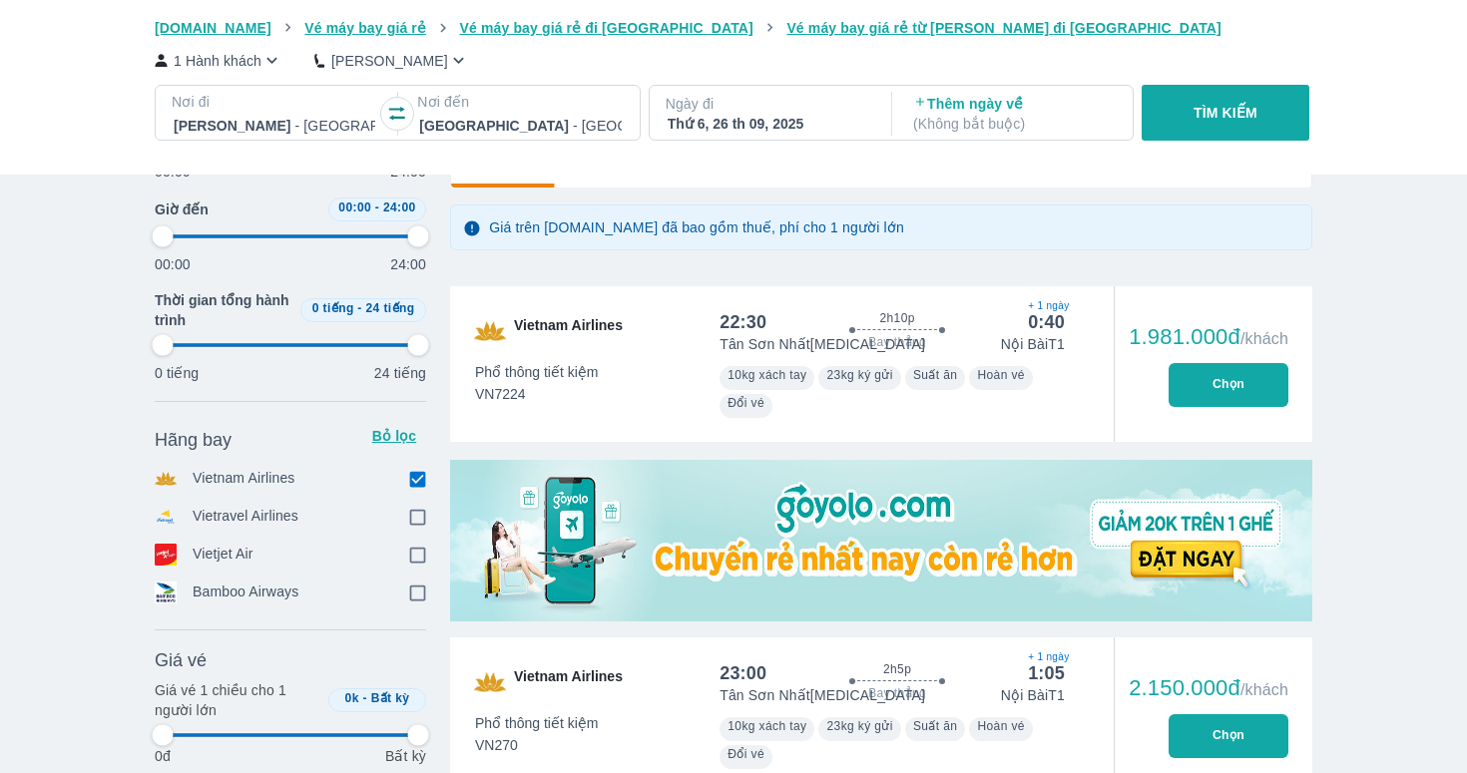
scroll to position [325, 0]
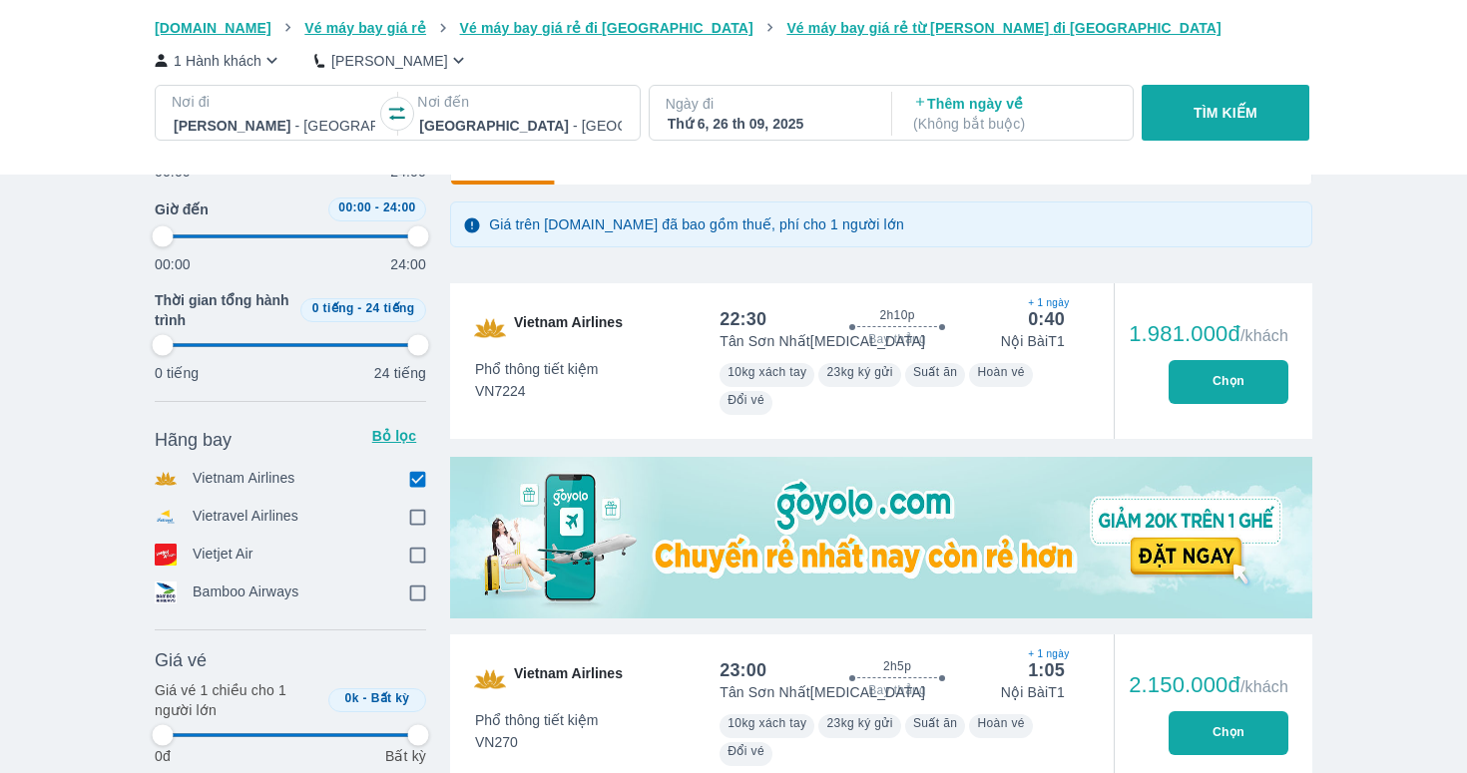
click at [1216, 388] on button "Chọn" at bounding box center [1228, 382] width 120 height 44
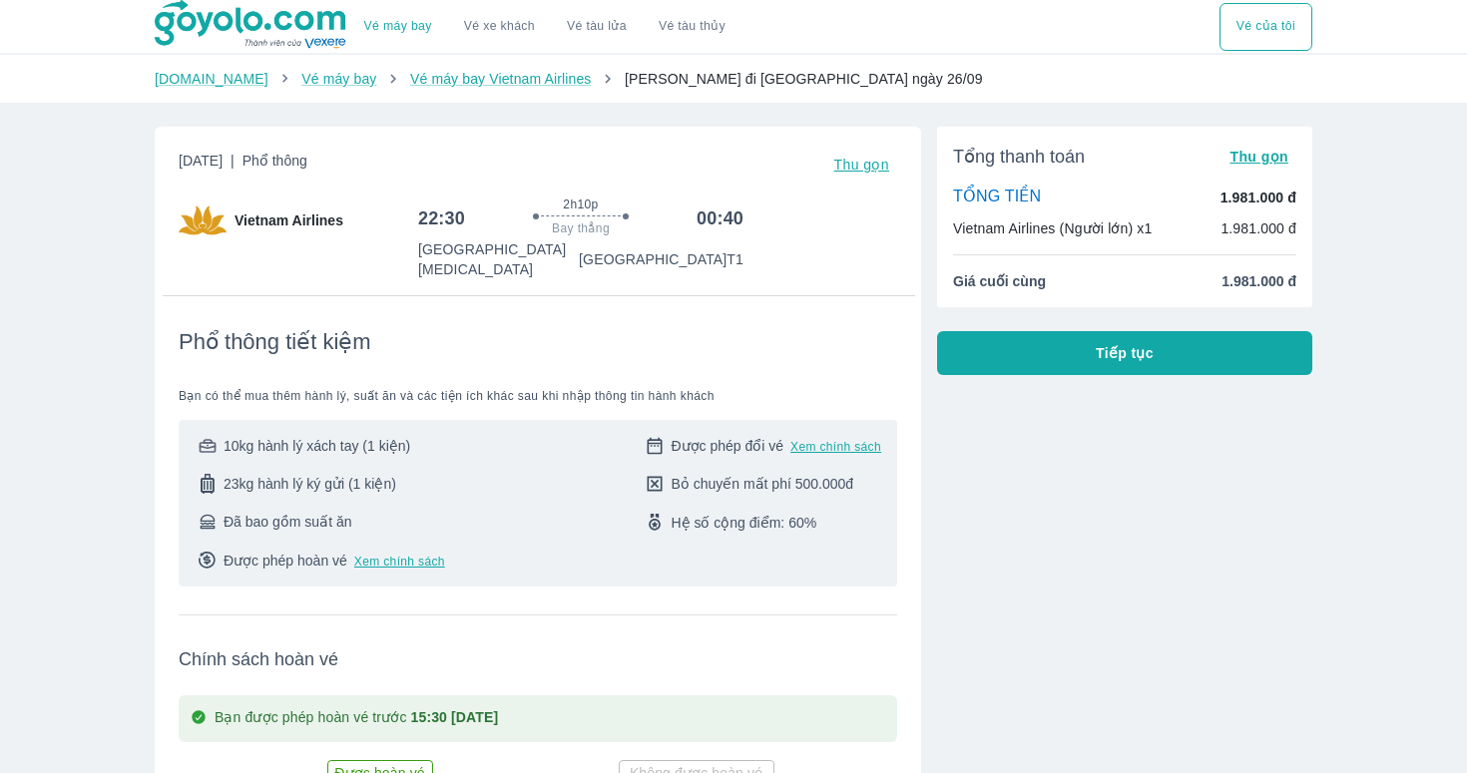
click at [1073, 356] on button "Tiếp tục" at bounding box center [1124, 353] width 375 height 44
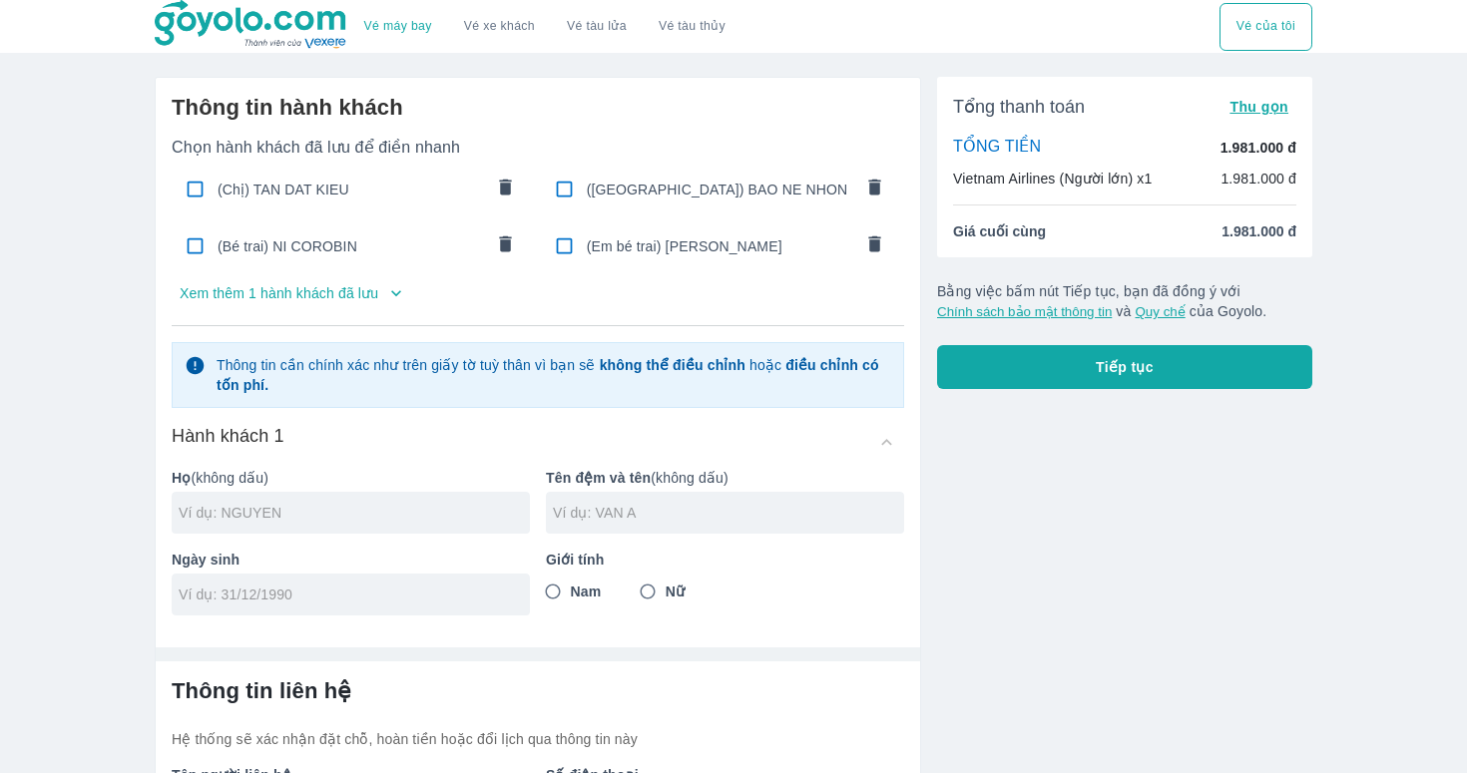
click at [306, 188] on span "(Chị) TAN DAT KIEU" at bounding box center [349, 190] width 265 height 20
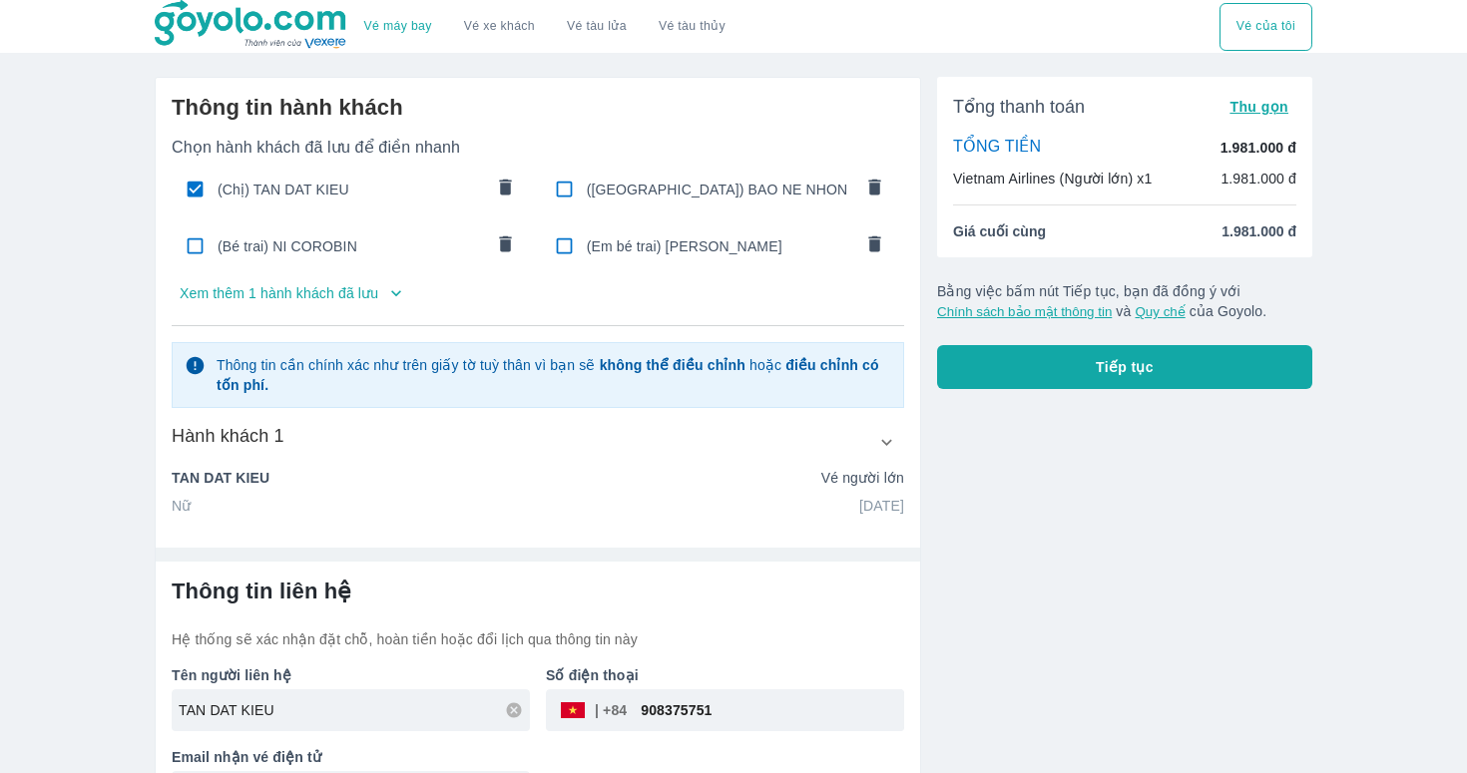
click at [1083, 366] on button "Tiếp tục" at bounding box center [1124, 367] width 375 height 44
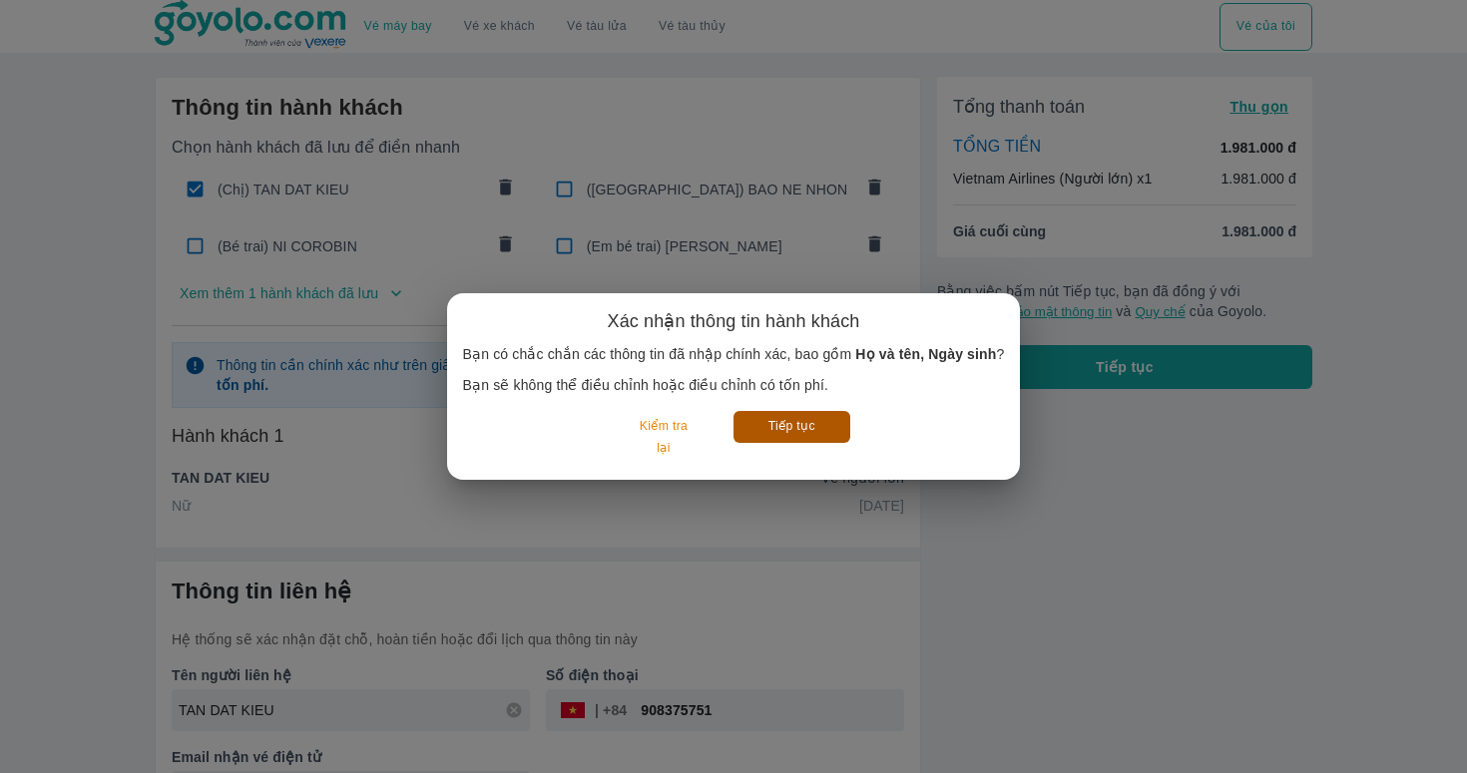
click at [800, 423] on button "Tiếp tục" at bounding box center [791, 426] width 117 height 31
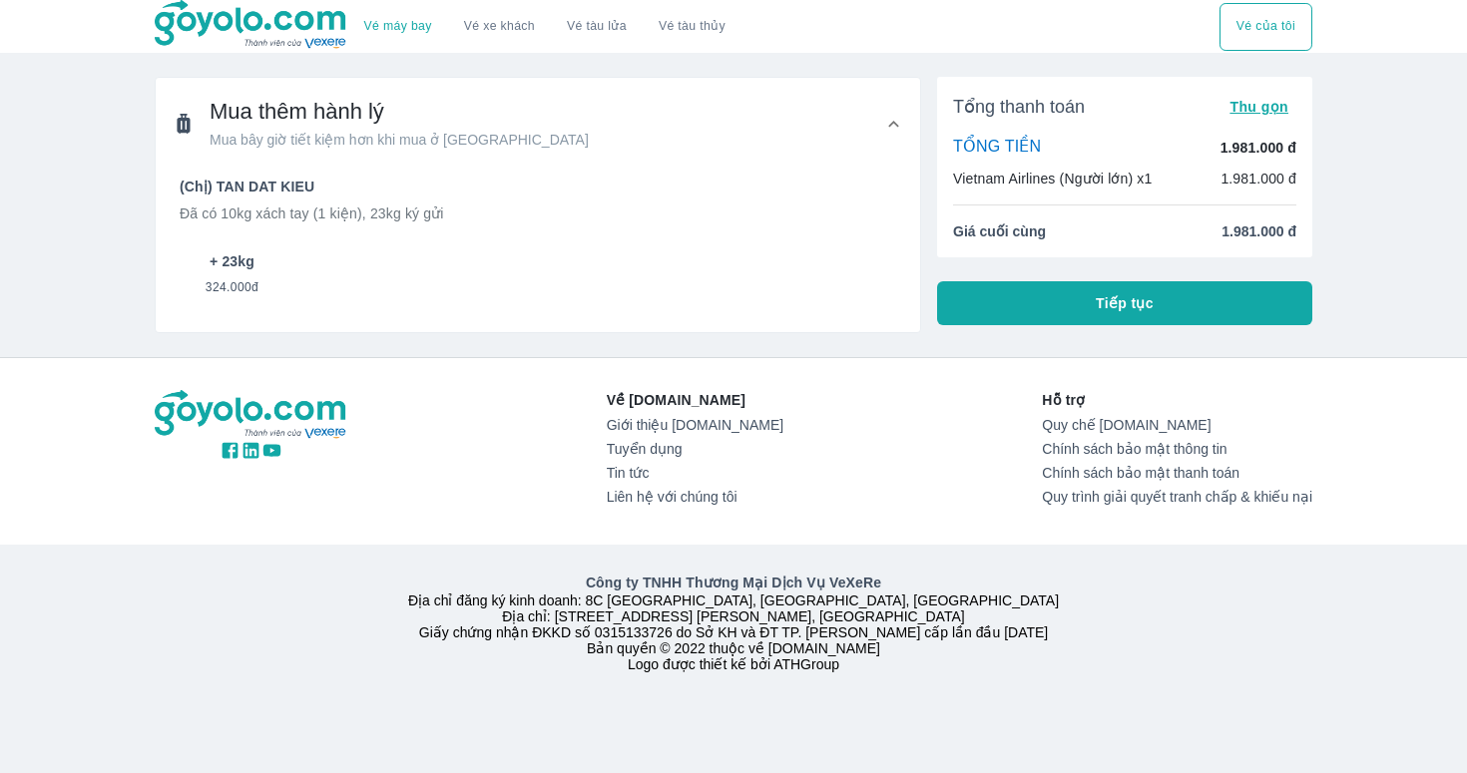
click at [258, 275] on span "324.000đ" at bounding box center [232, 283] width 53 height 24
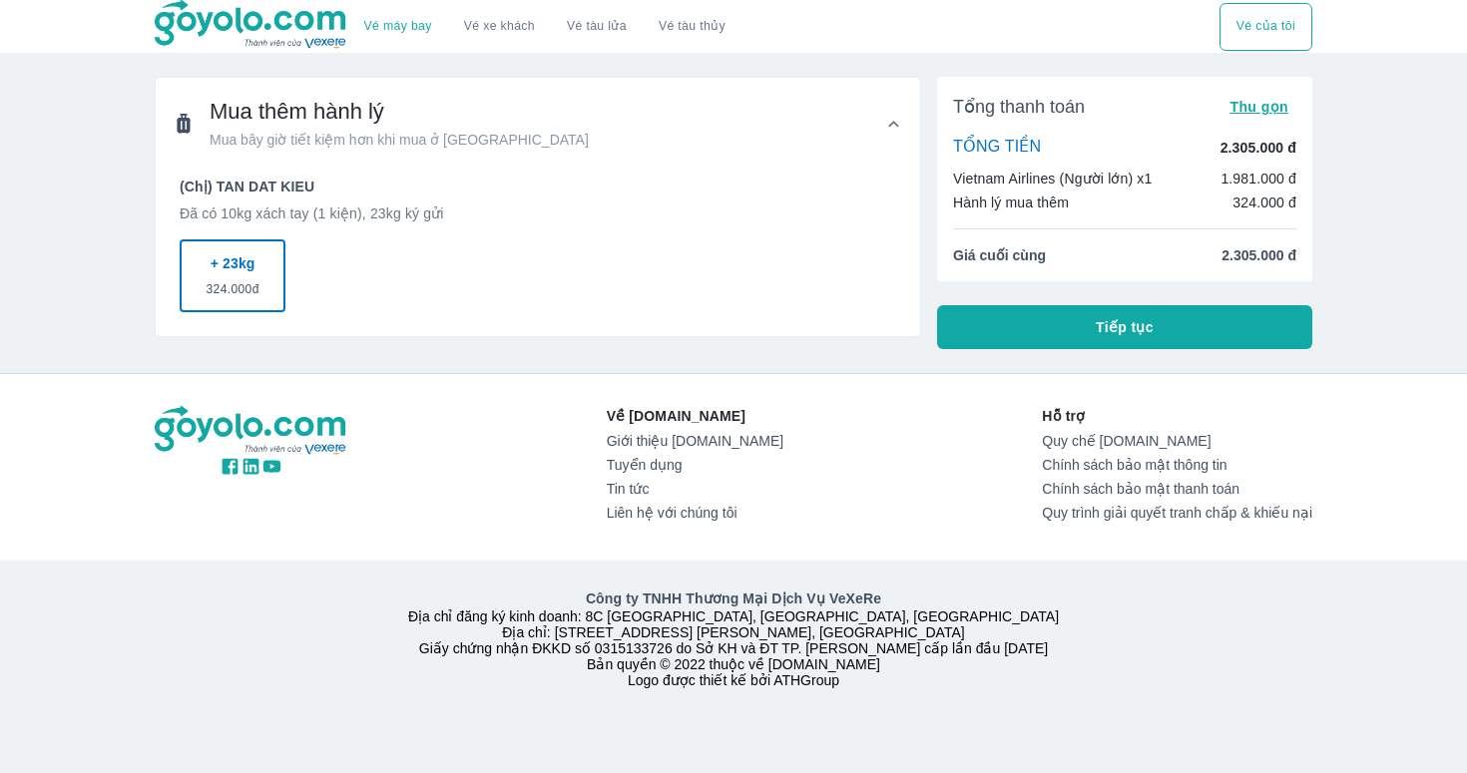
click at [1092, 343] on button "Tiếp tục" at bounding box center [1124, 327] width 375 height 44
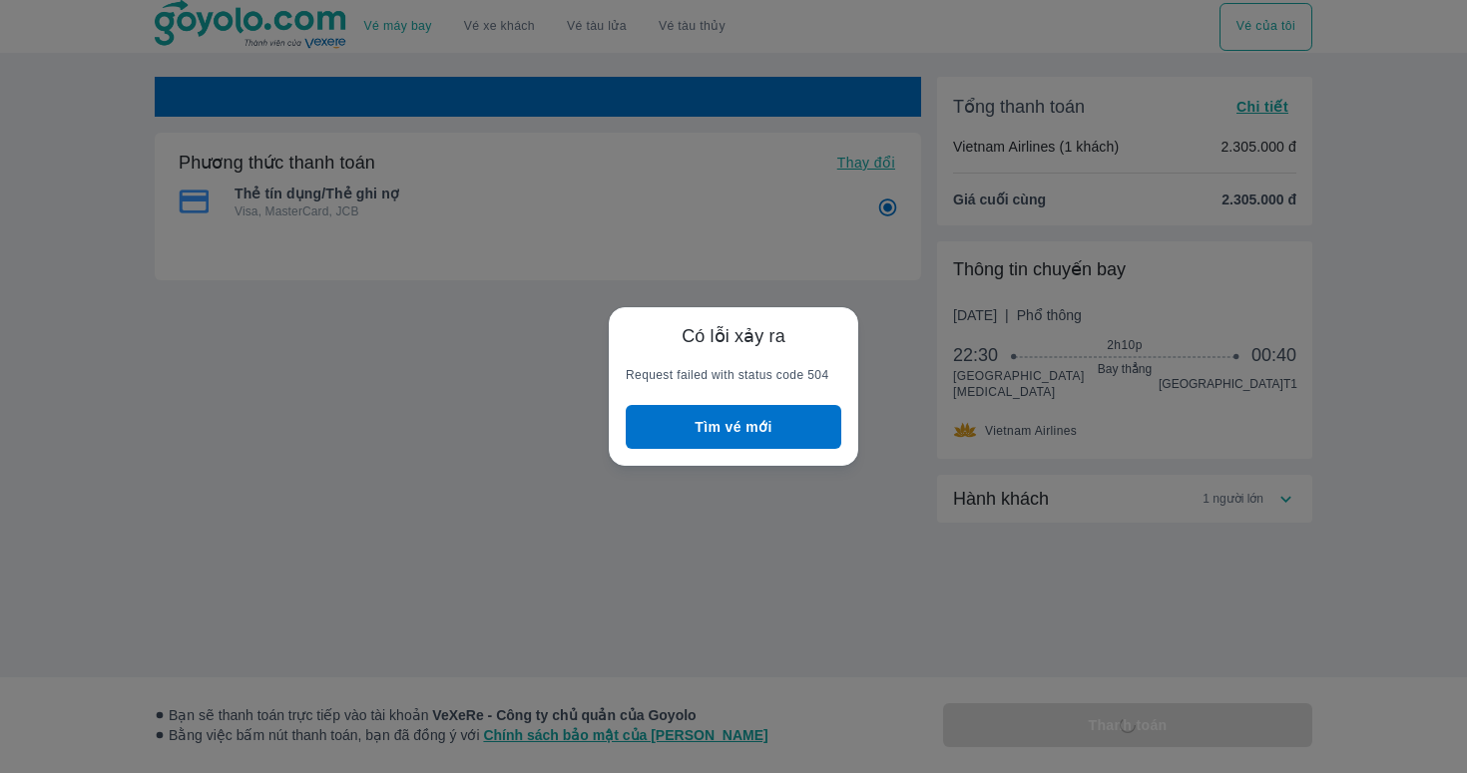
click at [719, 438] on button "Tìm vé mới" at bounding box center [734, 427] width 216 height 44
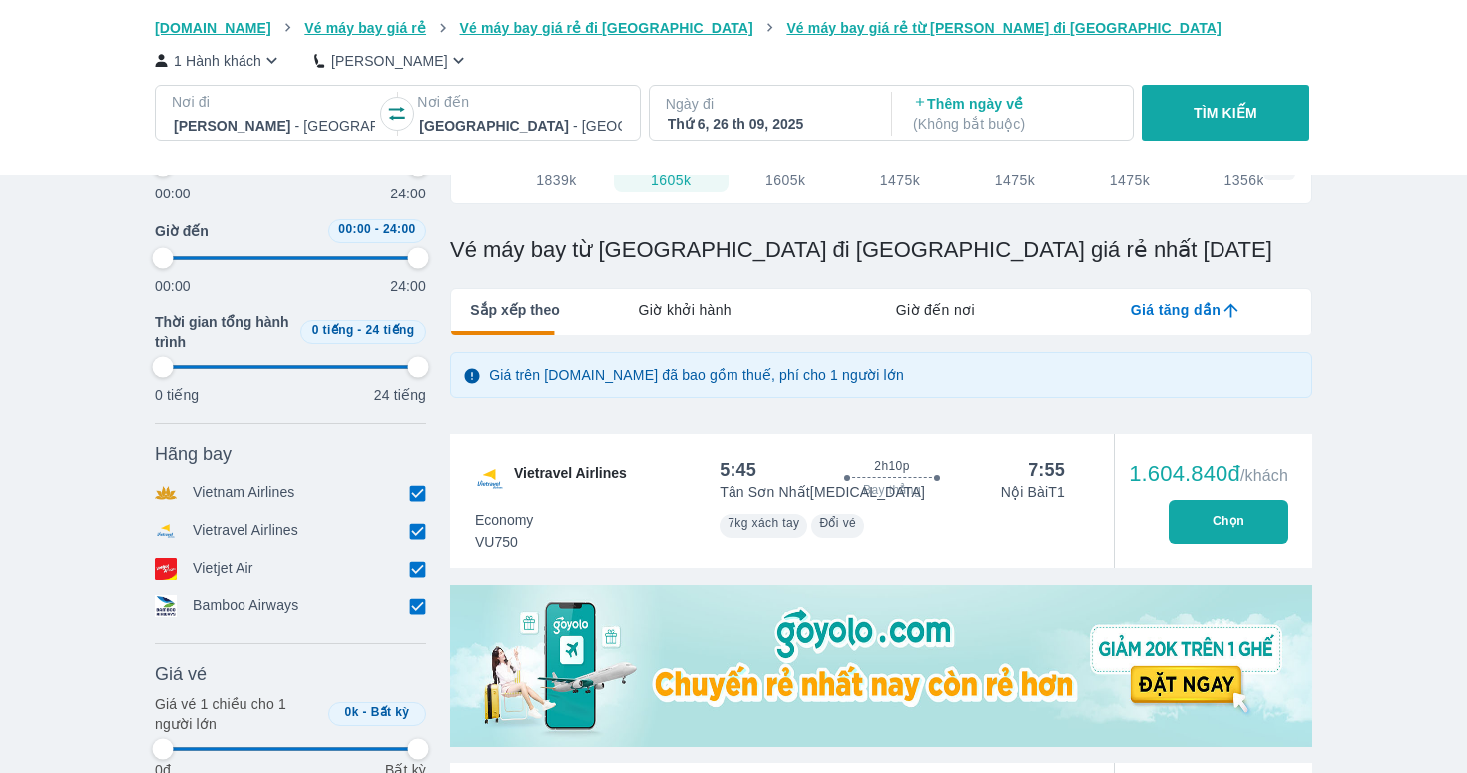
scroll to position [177, 0]
